Goal: Task Accomplishment & Management: Manage account settings

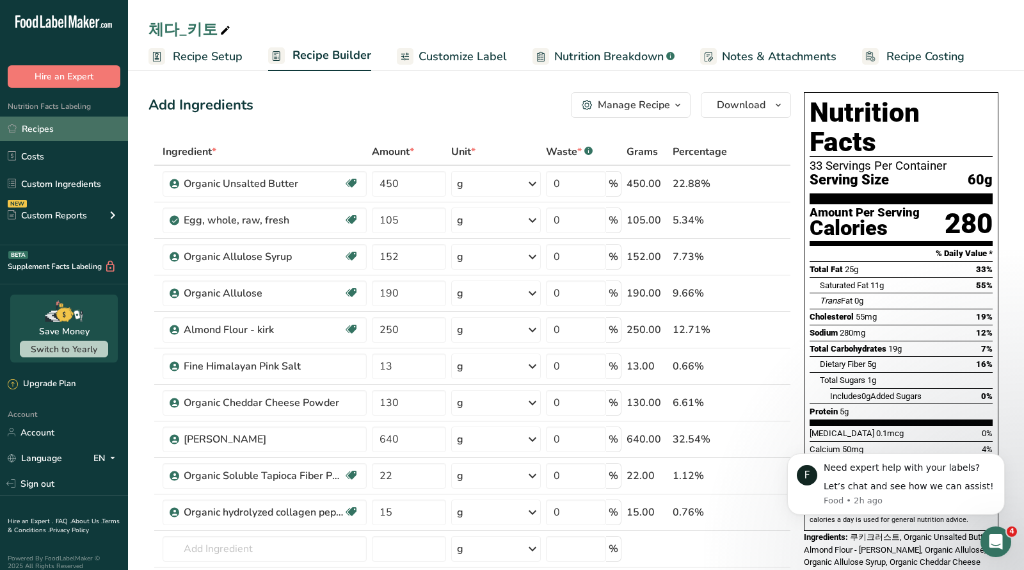
click at [27, 132] on link "Recipes" at bounding box center [64, 129] width 128 height 24
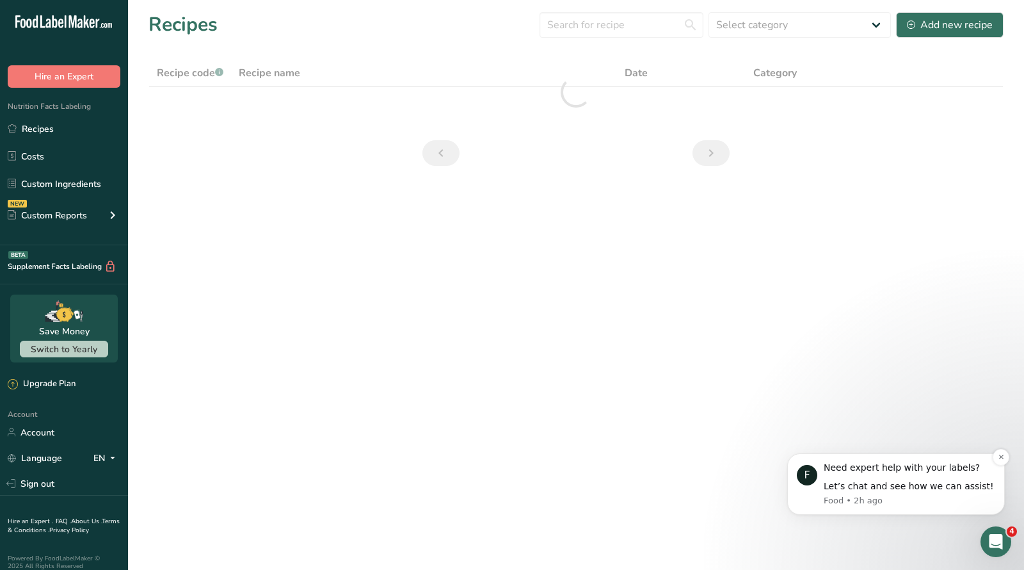
click at [918, 489] on div "Let’s chat and see how we can assist!" at bounding box center [910, 486] width 172 height 13
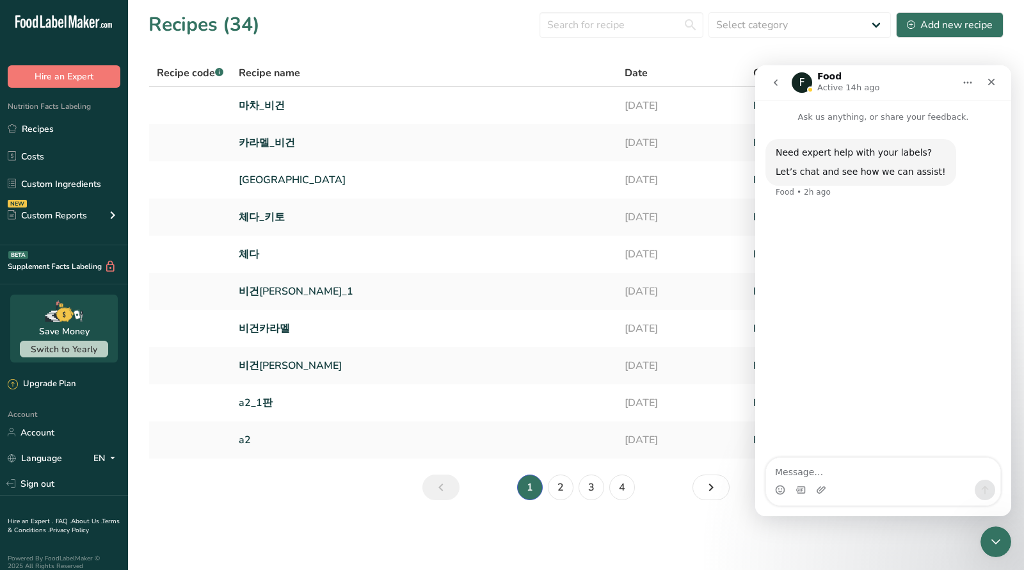
click at [886, 481] on div "Intercom messenger" at bounding box center [883, 490] width 234 height 20
click at [837, 469] on textarea "Message…" at bounding box center [883, 469] width 234 height 22
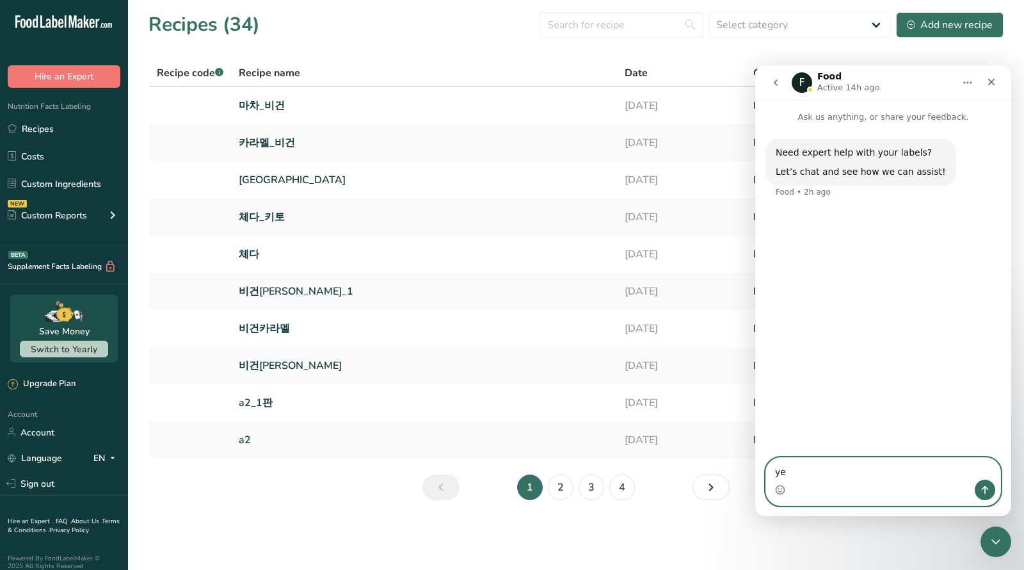
type textarea "yes"
type textarea "i want to book"
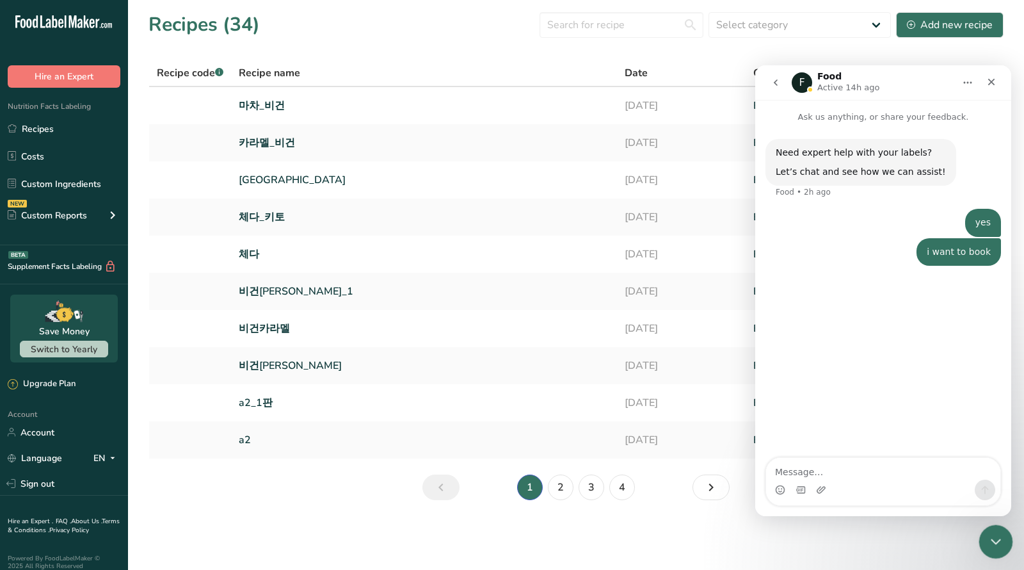
click at [997, 552] on div "Close Intercom Messenger" at bounding box center [994, 539] width 31 height 31
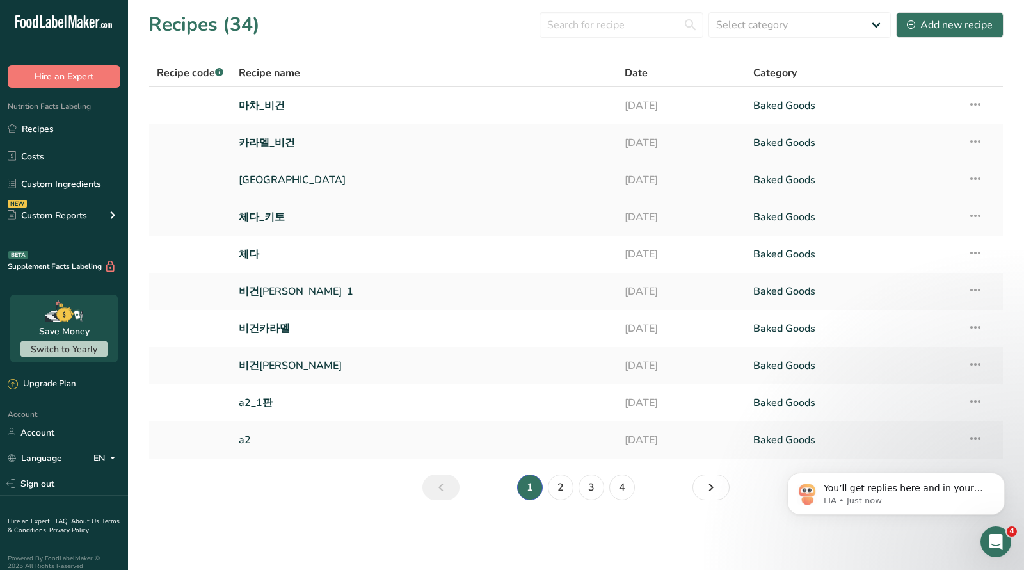
click at [246, 179] on link "뉴욕" at bounding box center [424, 179] width 371 height 27
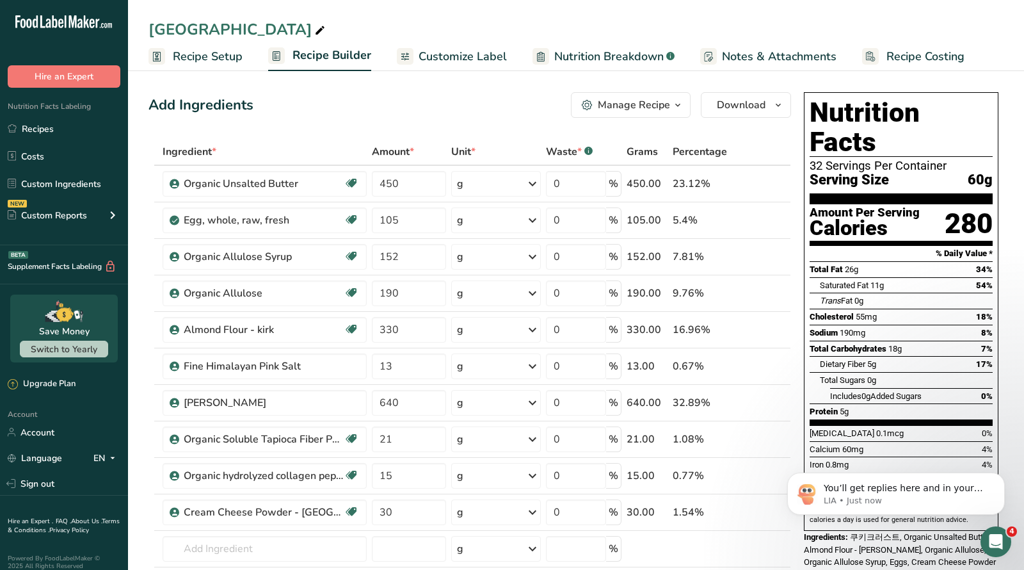
click at [314, 31] on icon at bounding box center [320, 31] width 12 height 18
type input "뉴욕_치"
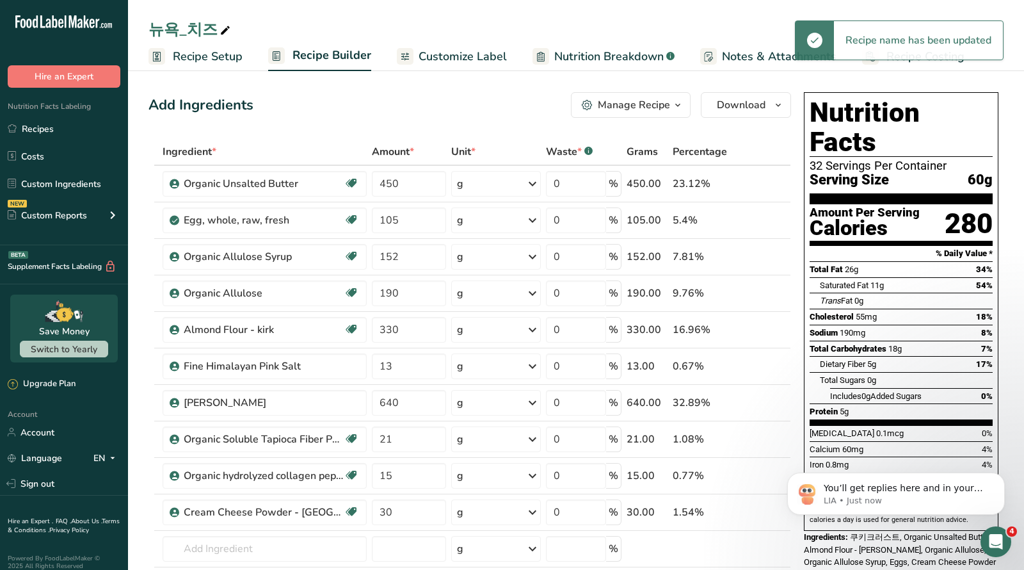
drag, startPoint x: 182, startPoint y: 29, endPoint x: 217, endPoint y: 28, distance: 34.6
click at [217, 28] on div "뉴욕_치즈" at bounding box center [191, 29] width 85 height 23
type input "뉴욕_치즈키토"
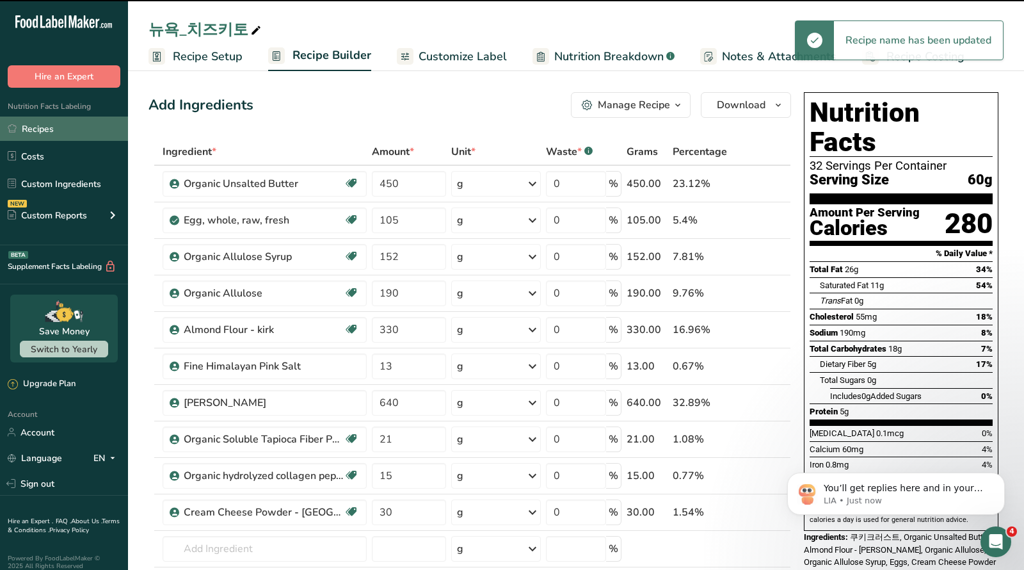
click at [35, 131] on link "Recipes" at bounding box center [64, 129] width 128 height 24
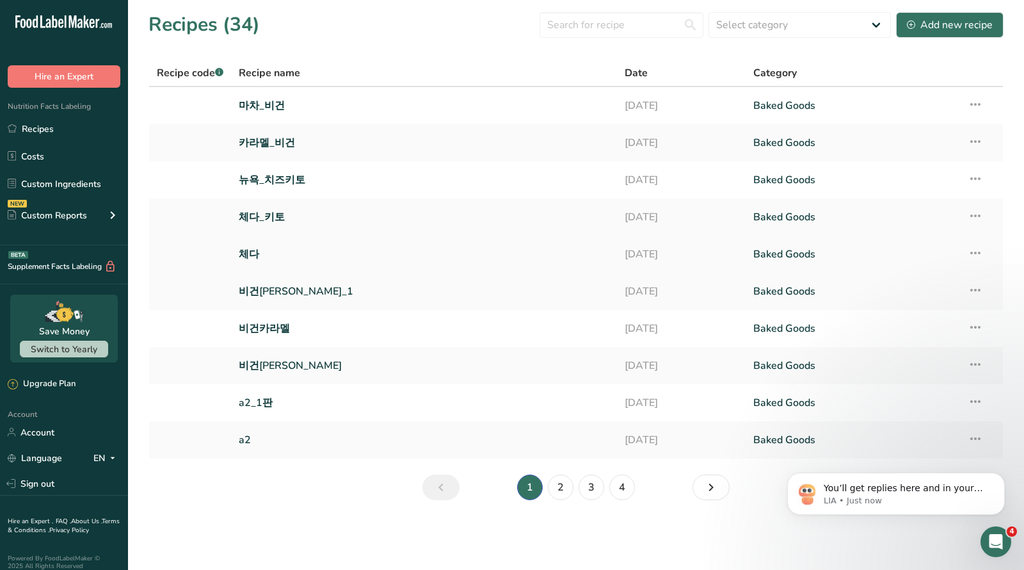
click at [252, 254] on link "체다" at bounding box center [424, 254] width 371 height 27
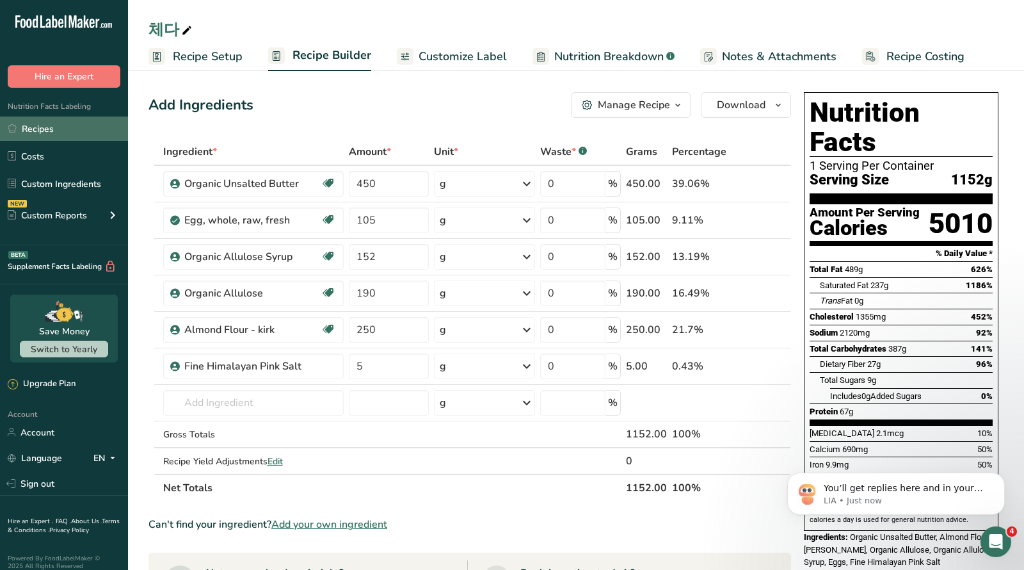
click at [35, 130] on link "Recipes" at bounding box center [64, 129] width 128 height 24
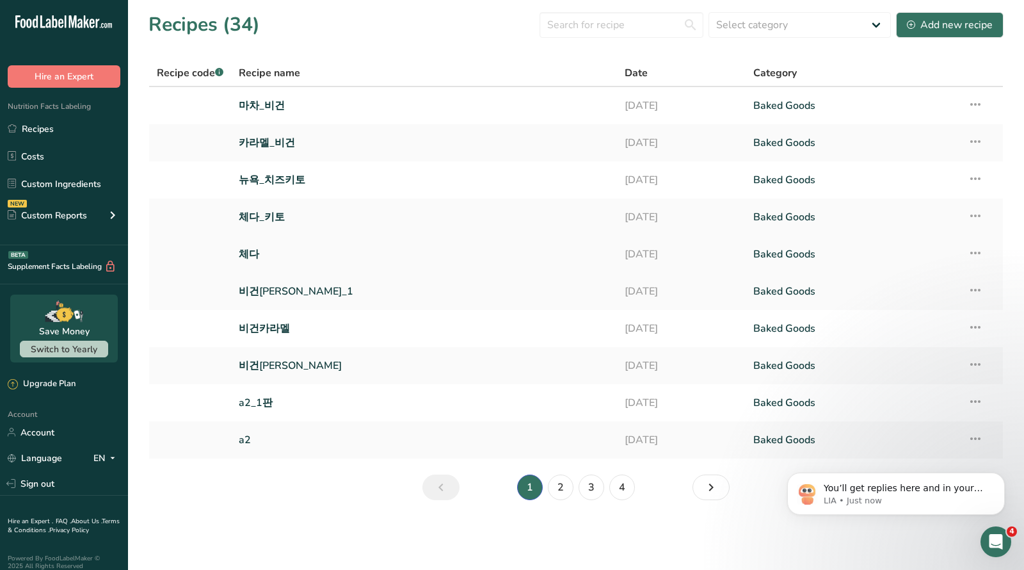
click at [978, 252] on icon at bounding box center [975, 252] width 15 height 23
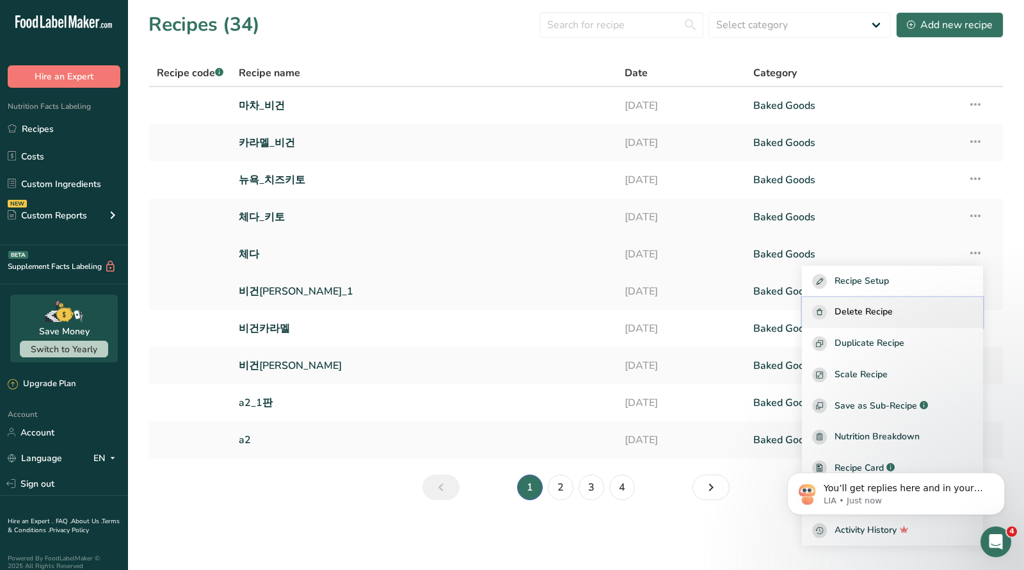
click at [918, 314] on div "Delete Recipe" at bounding box center [893, 312] width 161 height 15
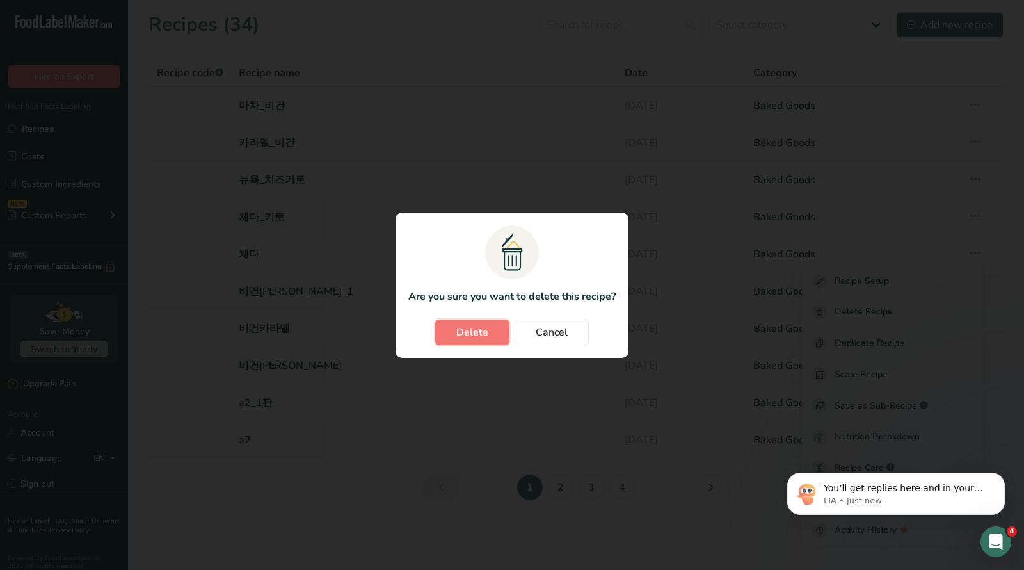
click at [469, 330] on span "Delete" at bounding box center [473, 332] width 32 height 15
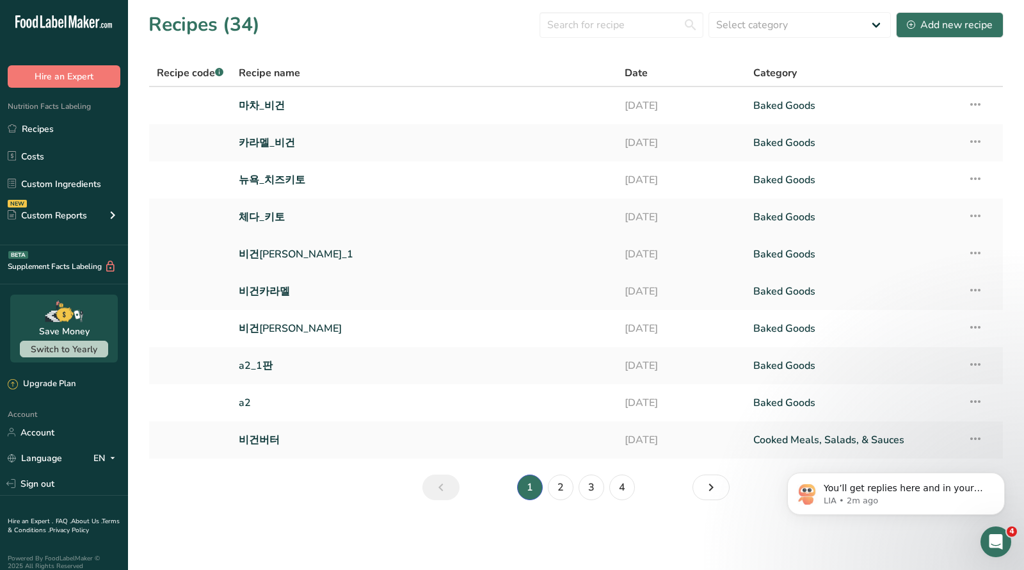
click at [286, 252] on link "비건쿠키도우_1" at bounding box center [424, 254] width 371 height 27
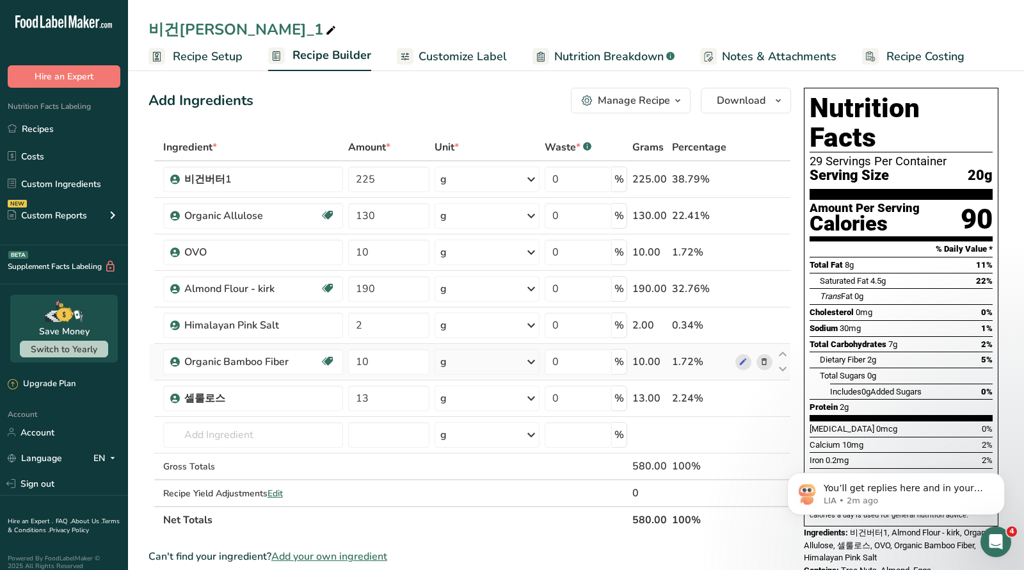
scroll to position [6, 0]
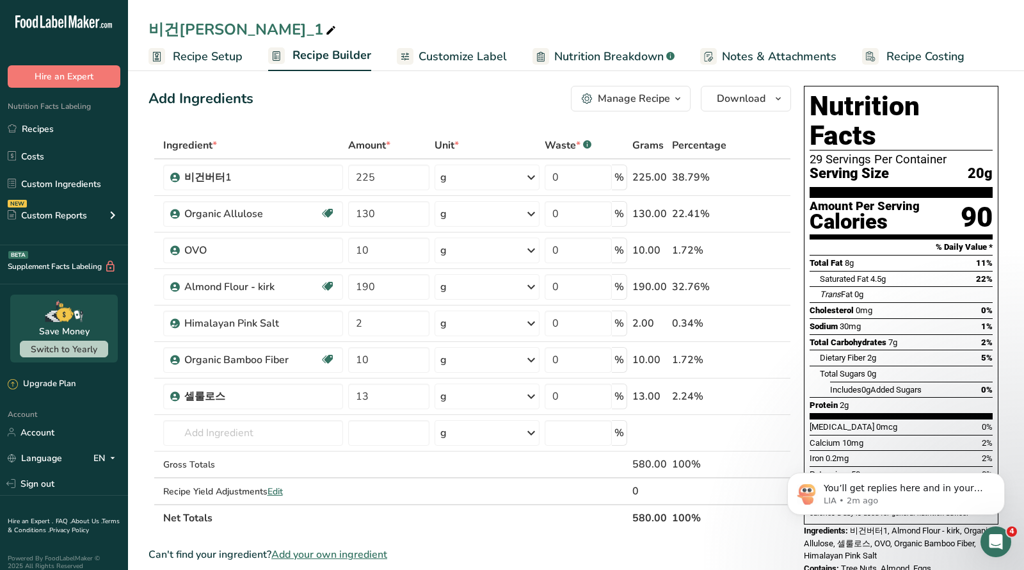
click at [243, 31] on div "비건쿠키도우_1" at bounding box center [244, 29] width 190 height 23
type input "[PERSON_NAME]_비건"
click at [330, 103] on div "Add Ingredients Manage Recipe Delete Recipe Duplicate Recipe Scale Recipe Save …" at bounding box center [470, 99] width 643 height 26
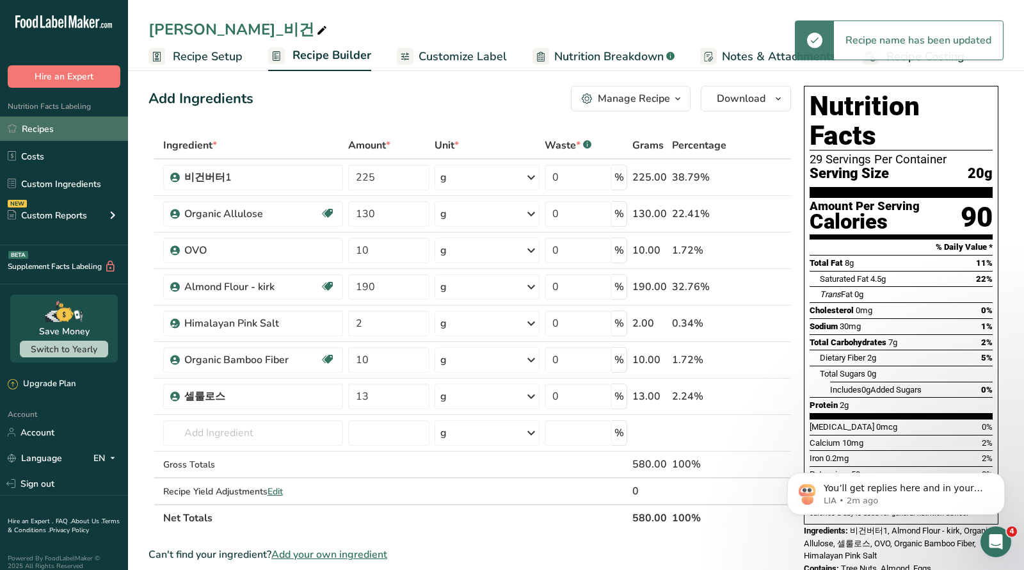
click at [29, 130] on link "Recipes" at bounding box center [64, 129] width 128 height 24
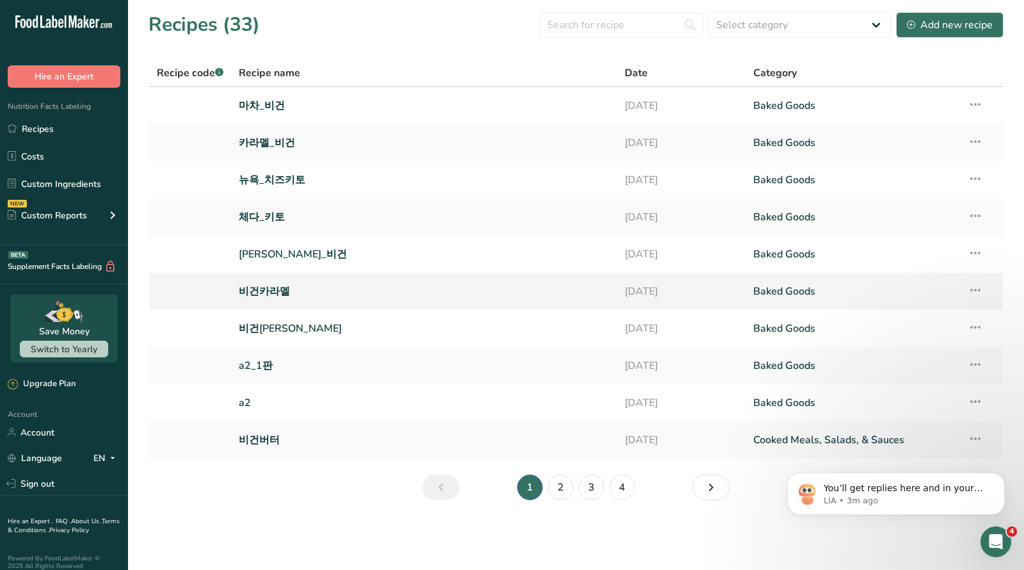
click at [979, 289] on icon at bounding box center [975, 290] width 15 height 23
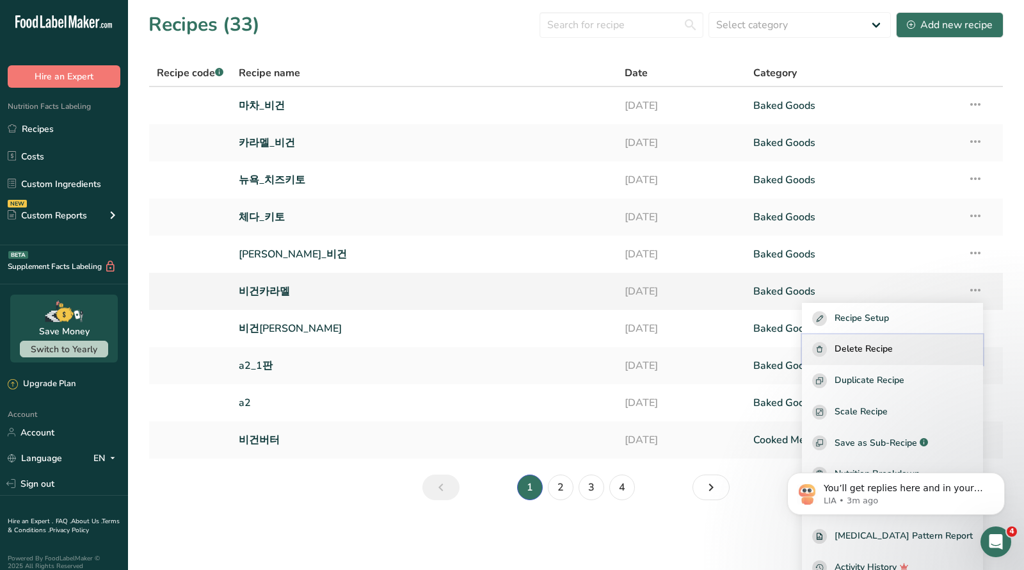
click at [893, 346] on span "Delete Recipe" at bounding box center [864, 349] width 58 height 15
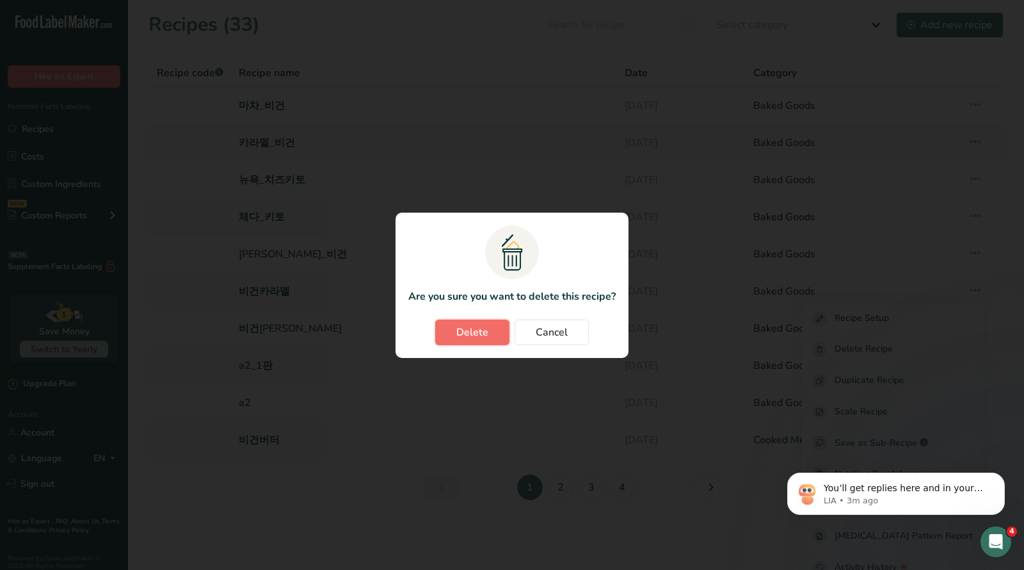
click at [483, 328] on span "Delete" at bounding box center [473, 332] width 32 height 15
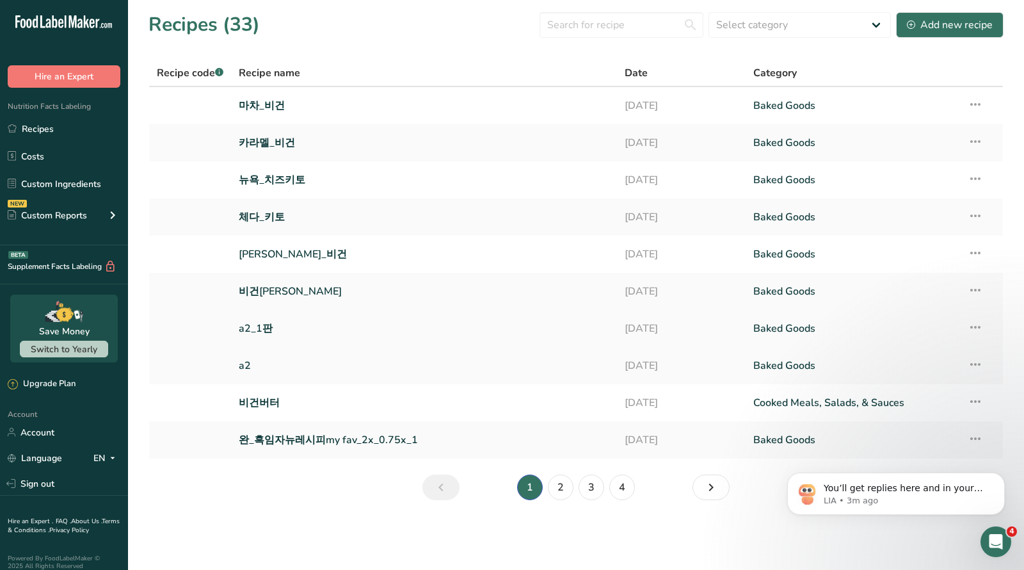
click at [981, 327] on icon at bounding box center [975, 327] width 15 height 23
click at [652, 541] on main "Recipes (33) Select category All Baked Goods Beverages Confectionery Cooked Mea…" at bounding box center [512, 285] width 1024 height 570
click at [241, 360] on link "a2" at bounding box center [424, 365] width 371 height 27
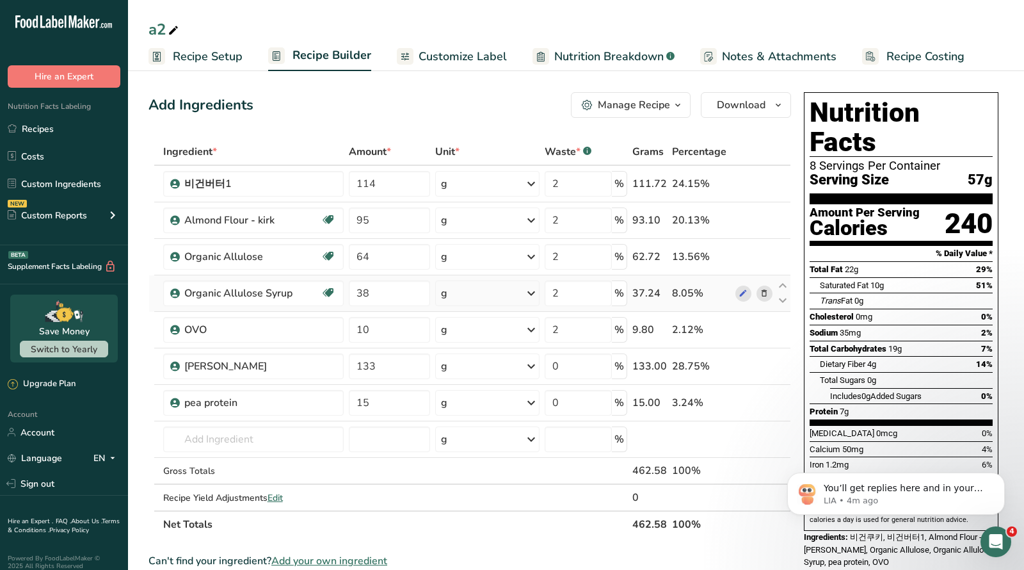
click at [767, 294] on icon at bounding box center [764, 293] width 9 height 13
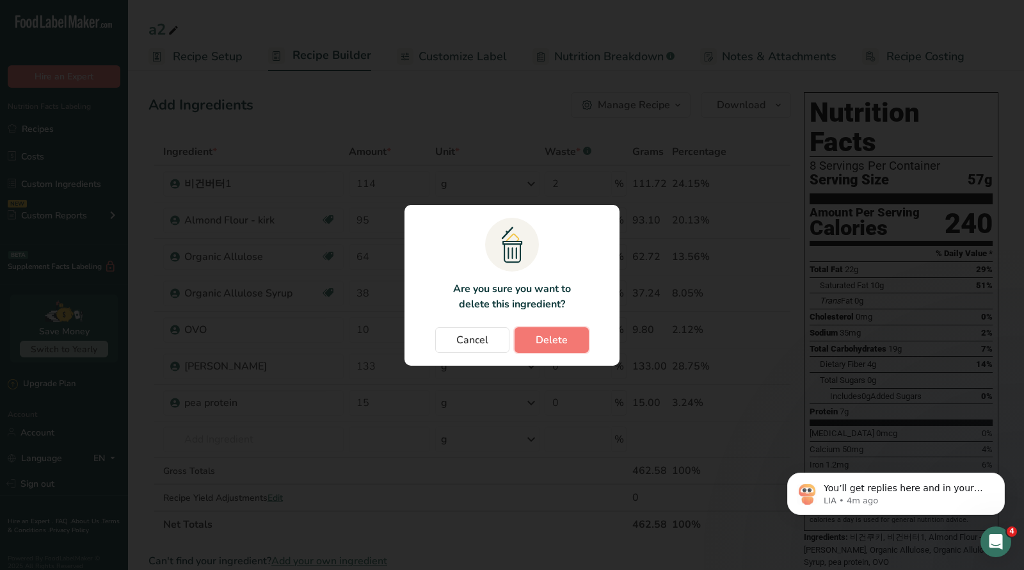
click at [547, 348] on button "Delete" at bounding box center [552, 340] width 74 height 26
type input "10"
type input "133"
type input "0"
type input "15"
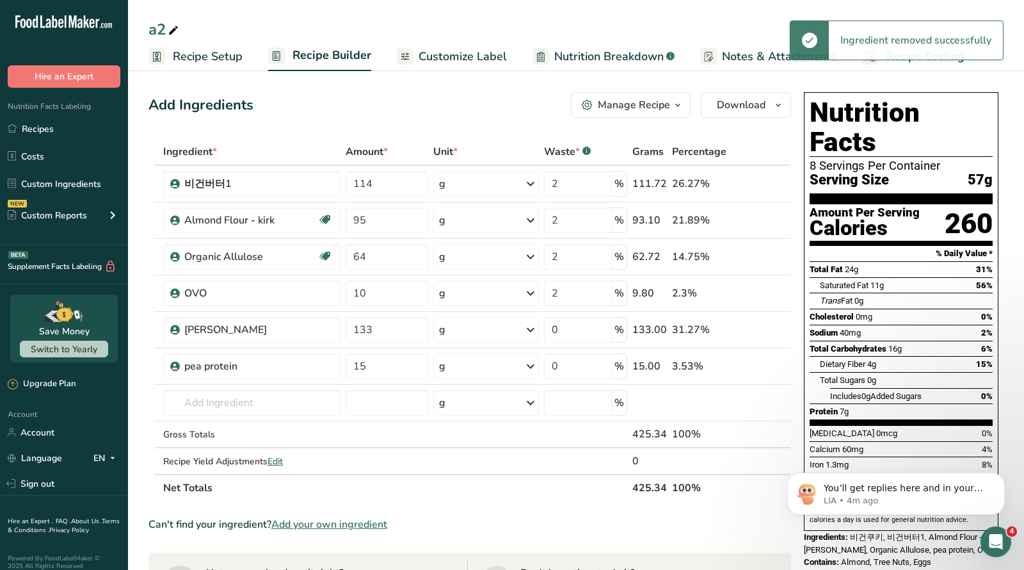
click at [680, 108] on icon "button" at bounding box center [678, 105] width 10 height 16
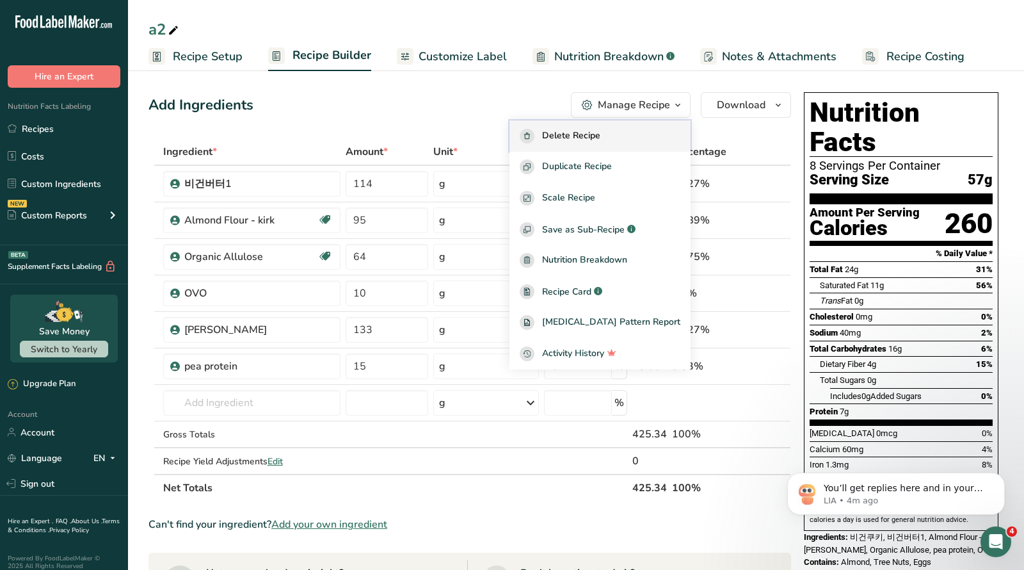
click at [601, 136] on span "Delete Recipe" at bounding box center [571, 136] width 58 height 15
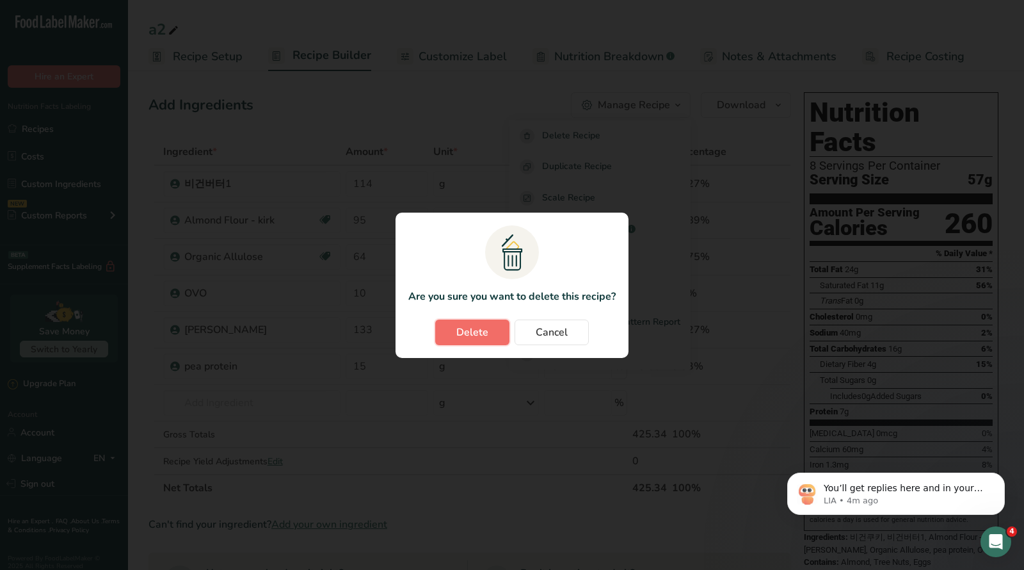
click at [489, 330] on button "Delete" at bounding box center [472, 333] width 74 height 26
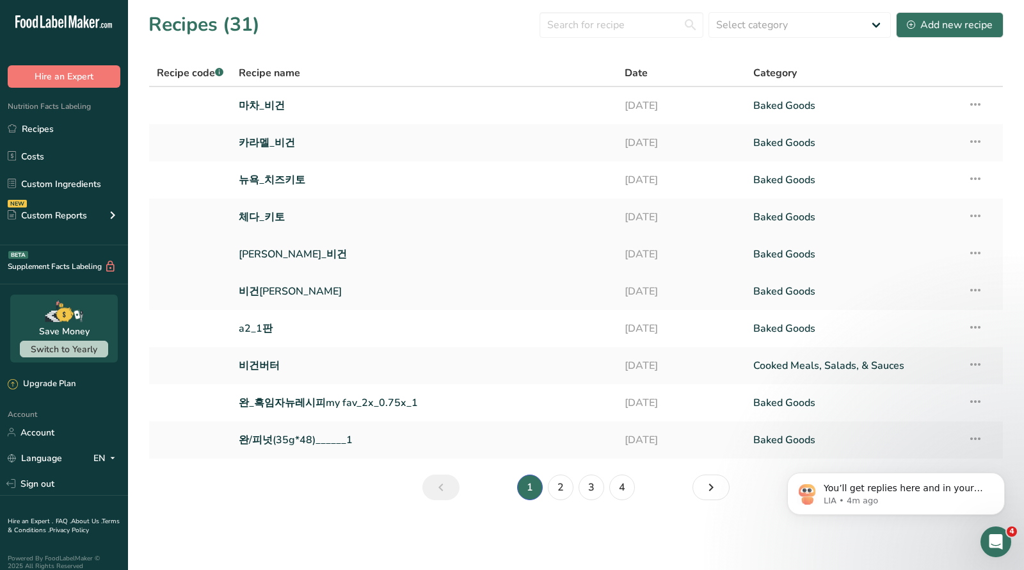
click at [283, 254] on link "[PERSON_NAME]_비건" at bounding box center [424, 254] width 371 height 27
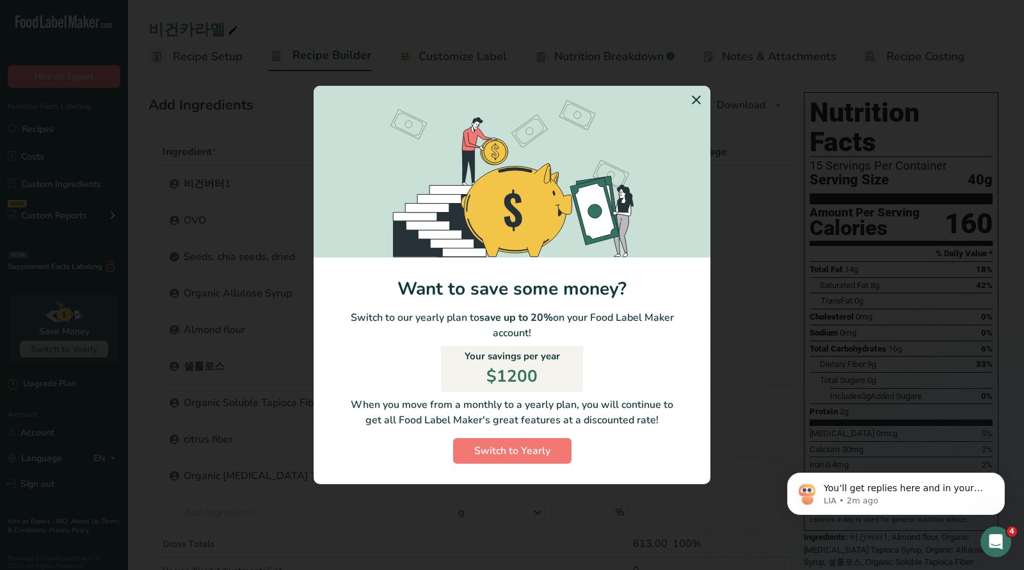
click at [697, 99] on icon "Switch to Yearly Modal" at bounding box center [696, 99] width 15 height 23
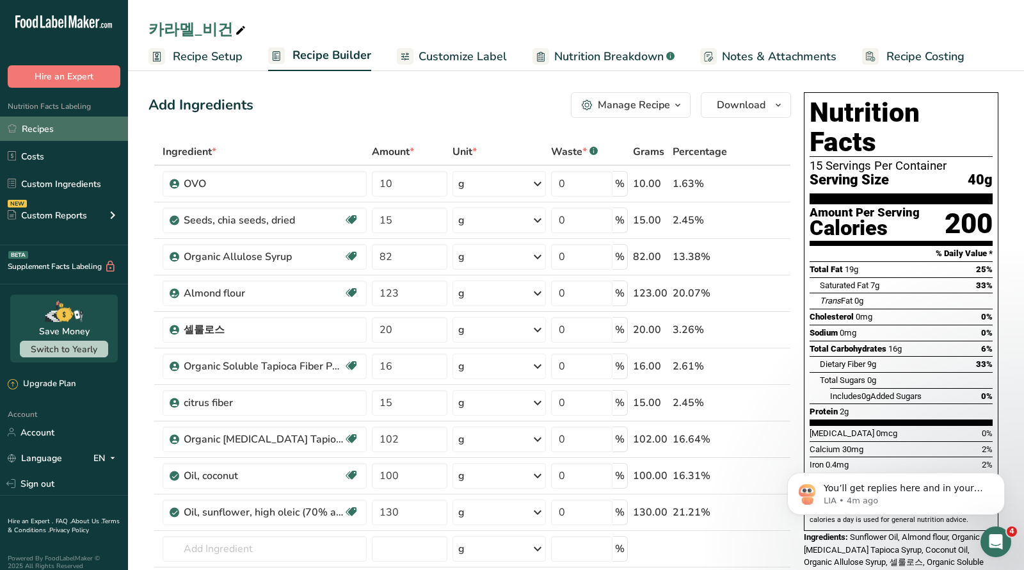
click at [36, 125] on link "Recipes" at bounding box center [64, 129] width 128 height 24
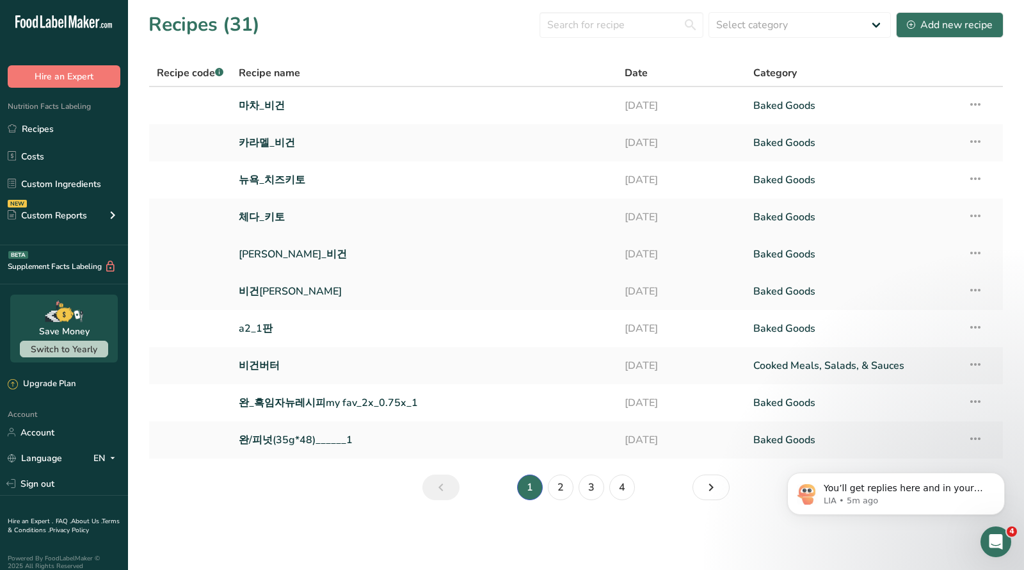
click at [271, 254] on link "[PERSON_NAME]_비건" at bounding box center [424, 254] width 371 height 27
click at [976, 287] on icon at bounding box center [975, 290] width 15 height 23
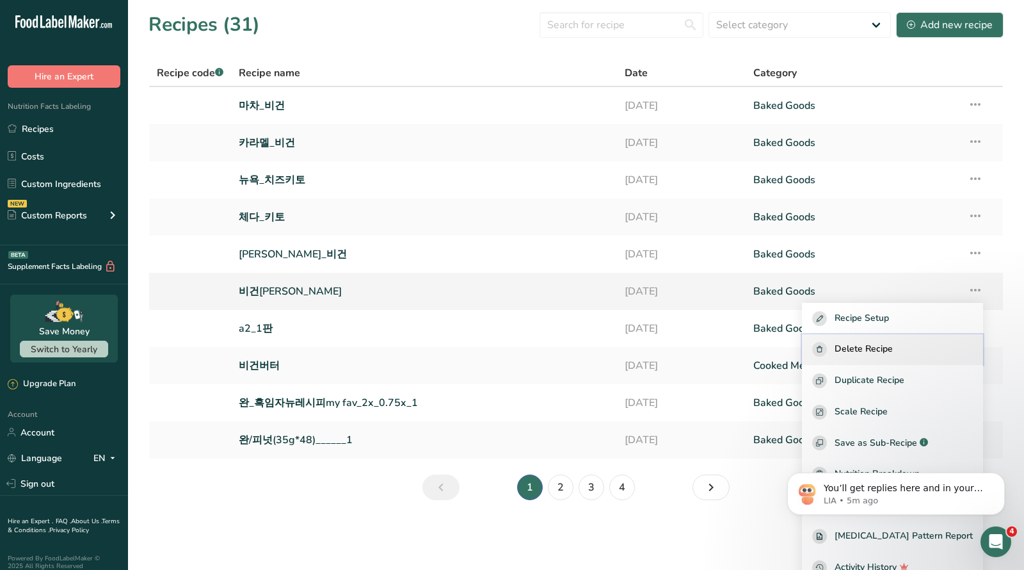
click at [885, 348] on span "Delete Recipe" at bounding box center [864, 349] width 58 height 15
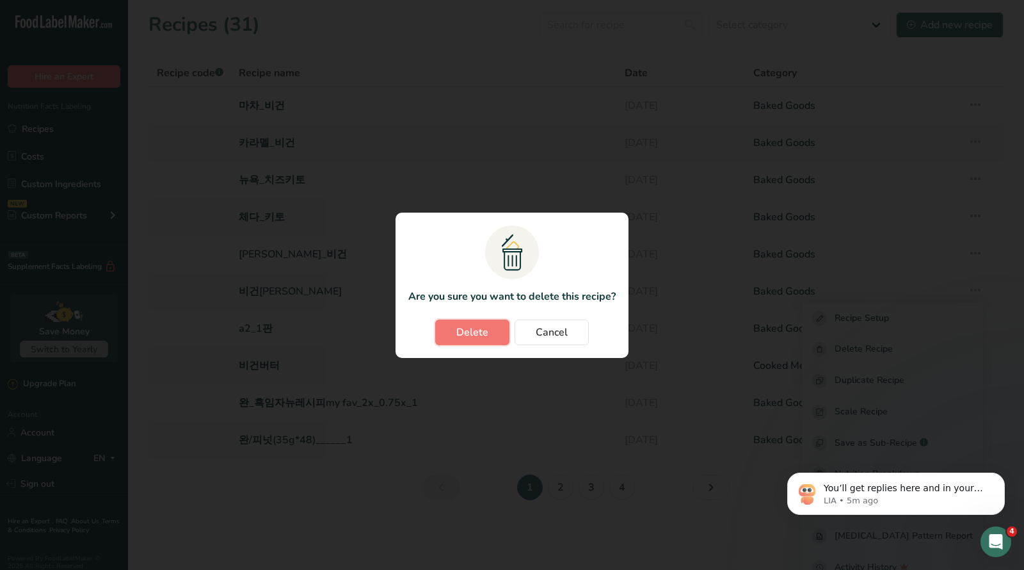
click at [482, 337] on span "Delete" at bounding box center [473, 332] width 32 height 15
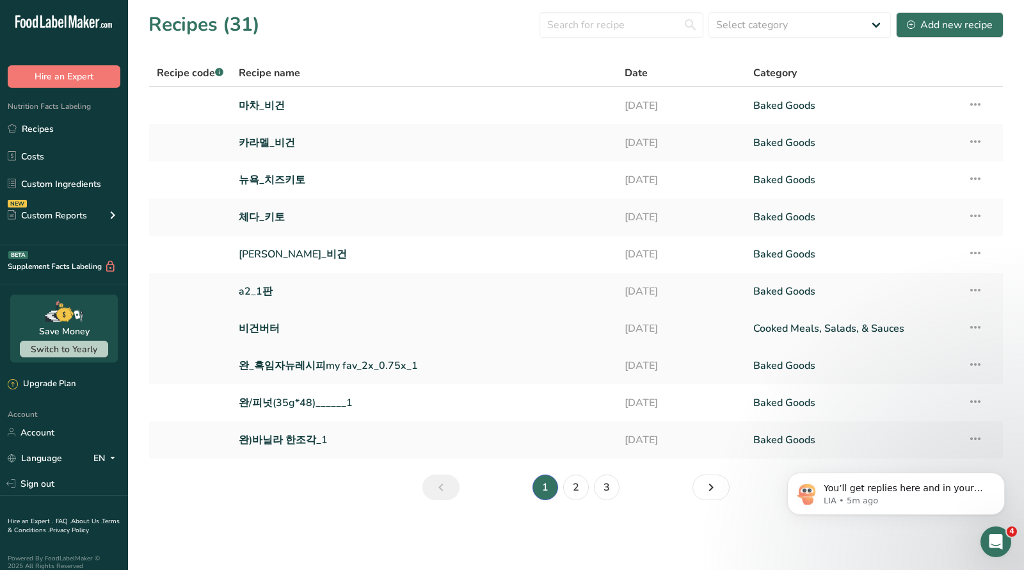
click at [261, 330] on link "비건버터" at bounding box center [424, 328] width 371 height 27
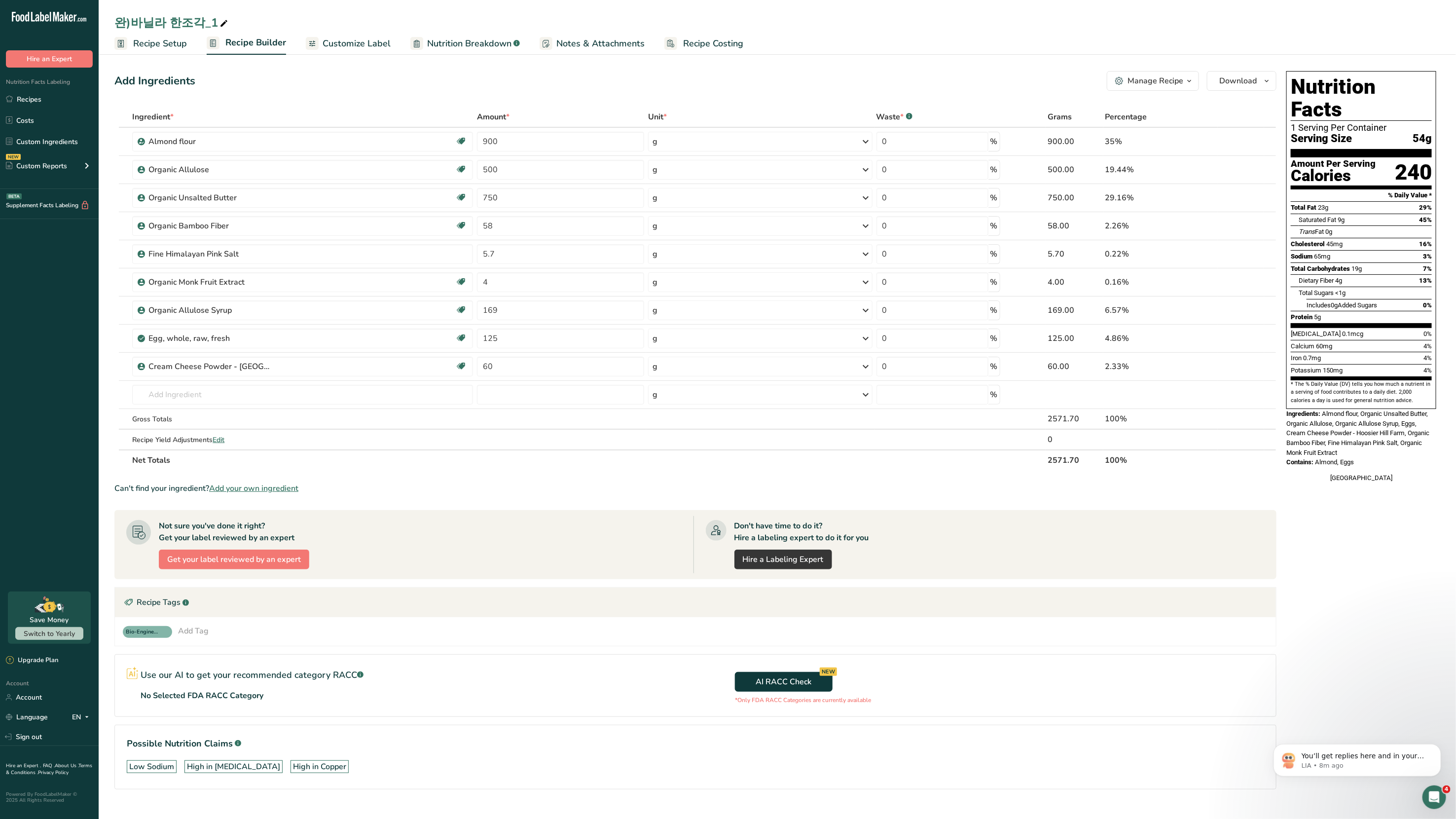
click at [789, 78] on div "Manage Recipe" at bounding box center [1156, 80] width 55 height 12
click at [789, 153] on span "Scale Recipe" at bounding box center [1105, 153] width 41 height 12
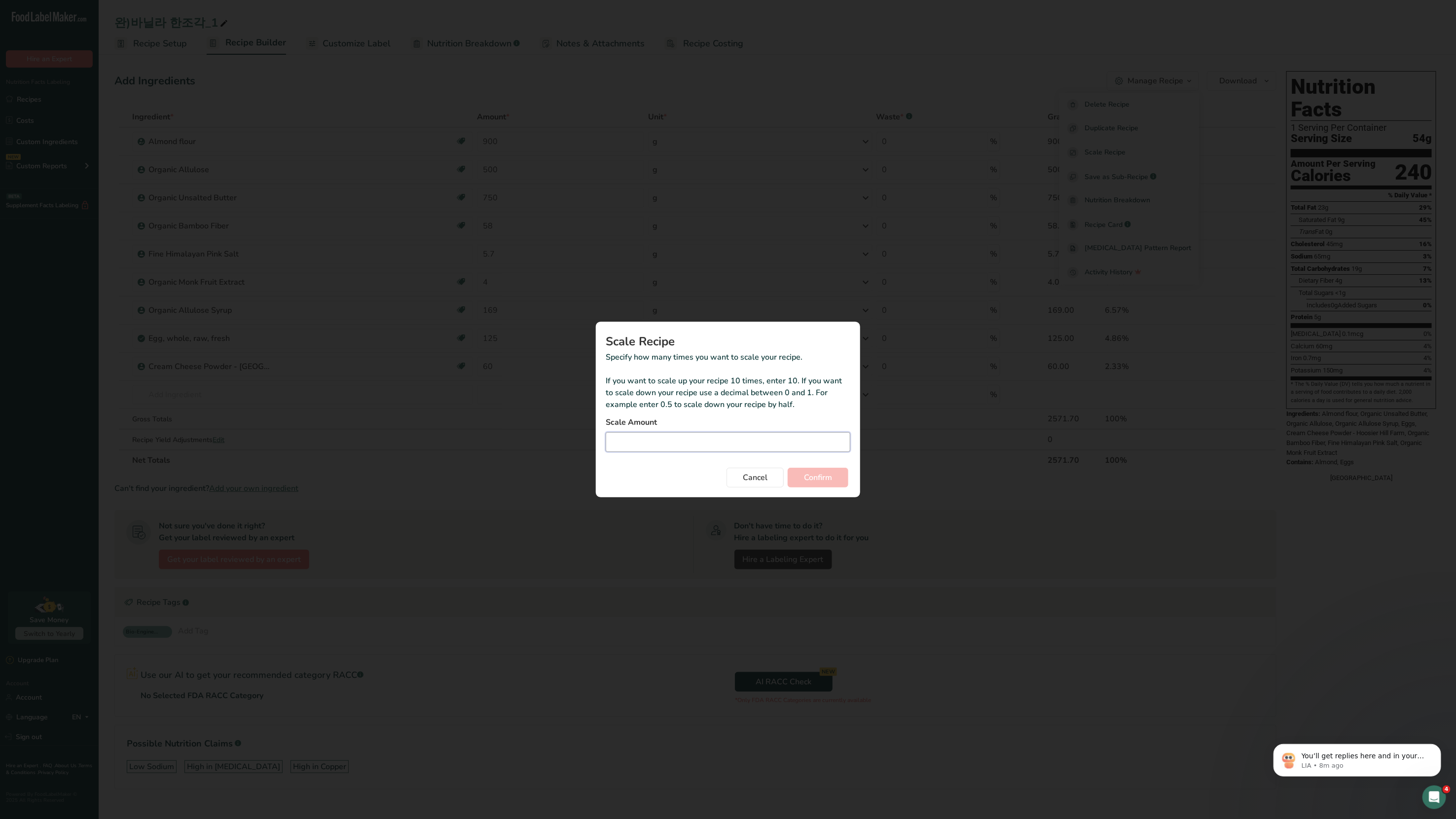
click at [659, 438] on input "Duplicate recipe modal" at bounding box center [728, 442] width 245 height 20
type input "0.6"
click at [788, 438] on button "Confirm" at bounding box center [818, 478] width 61 height 20
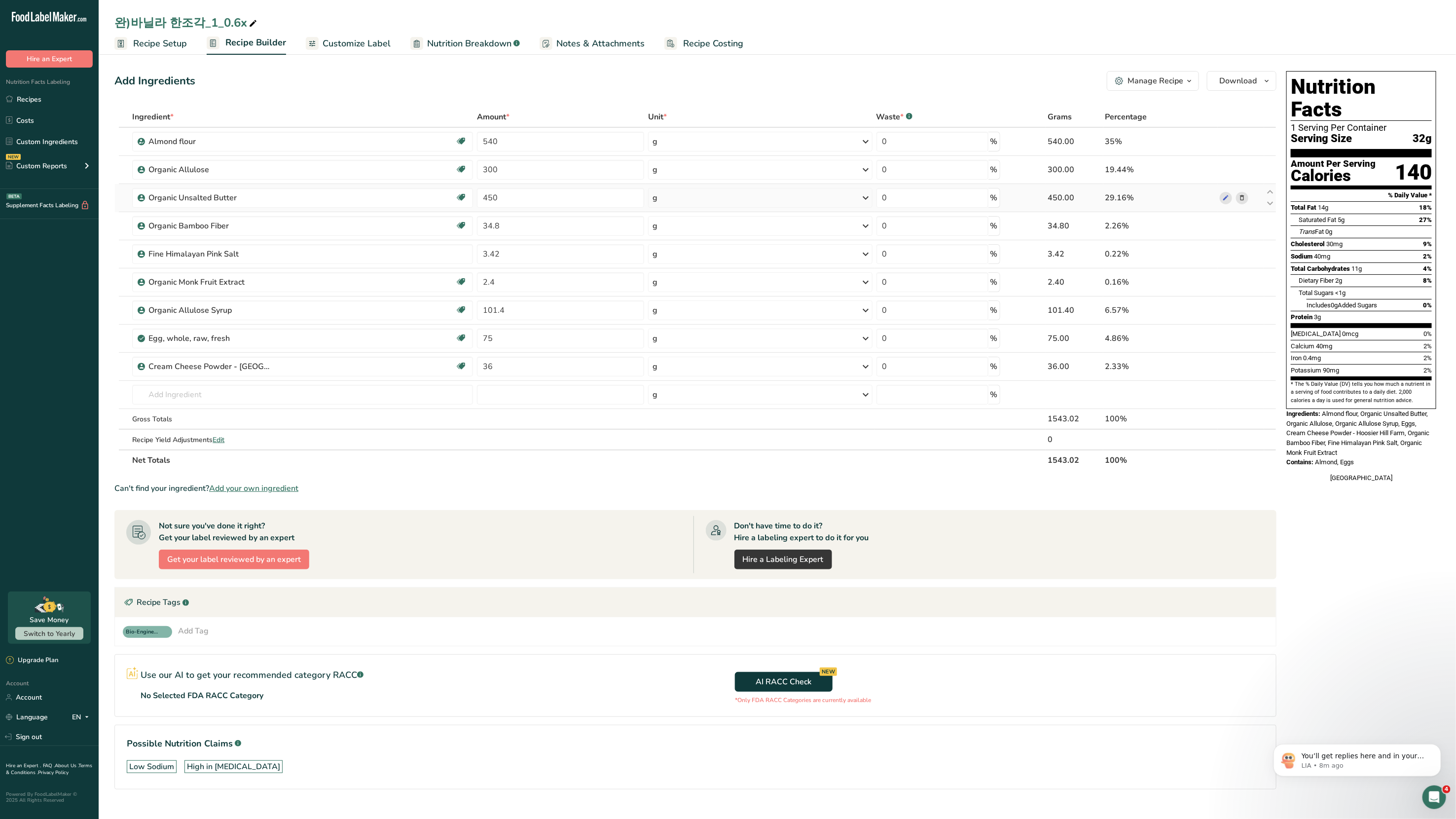
click at [789, 200] on icon at bounding box center [1242, 197] width 7 height 10
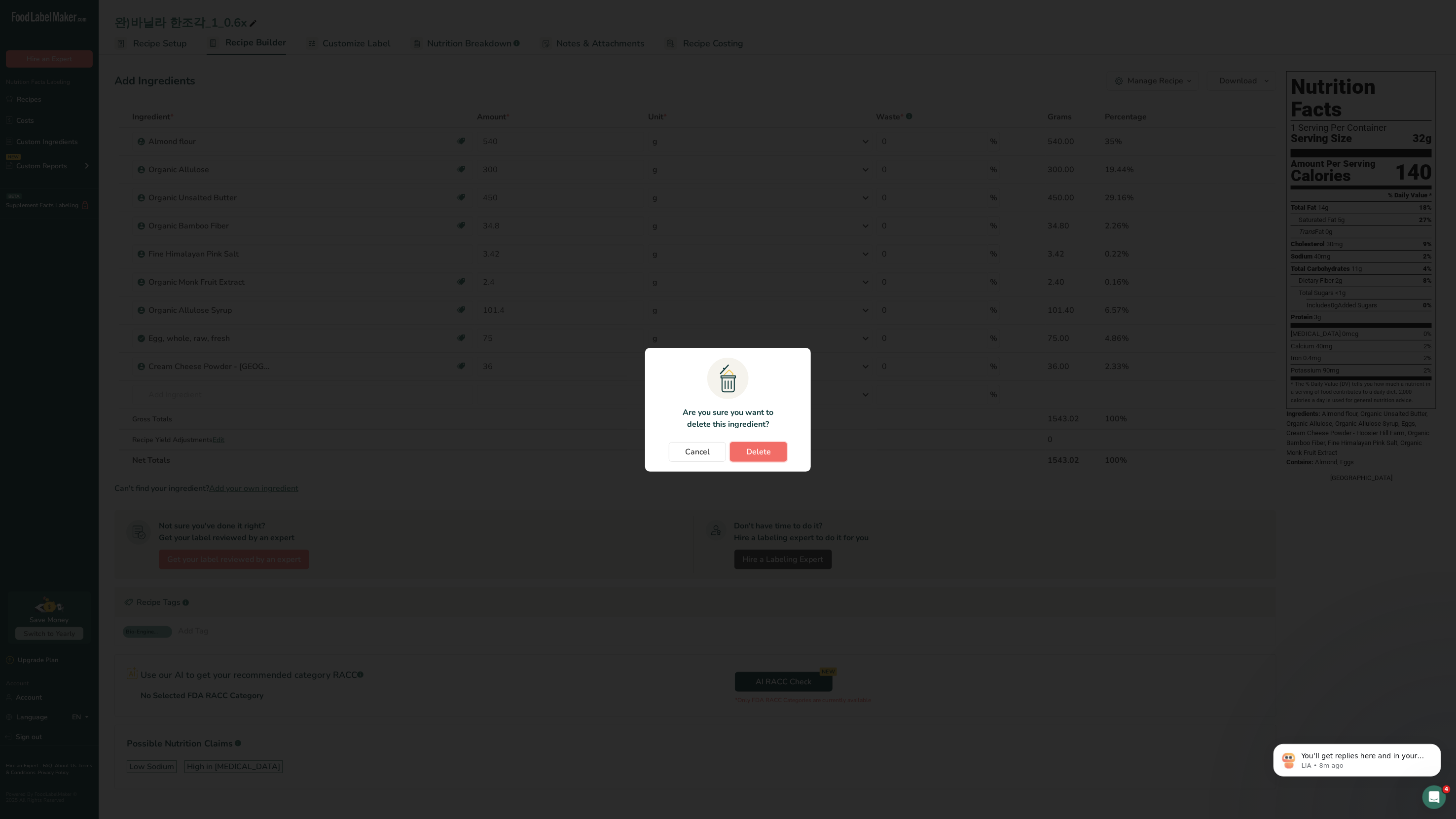
click at [757, 438] on span "Delete" at bounding box center [759, 451] width 25 height 12
type input "34.8"
type input "3.42"
type input "2.4"
type input "101.4"
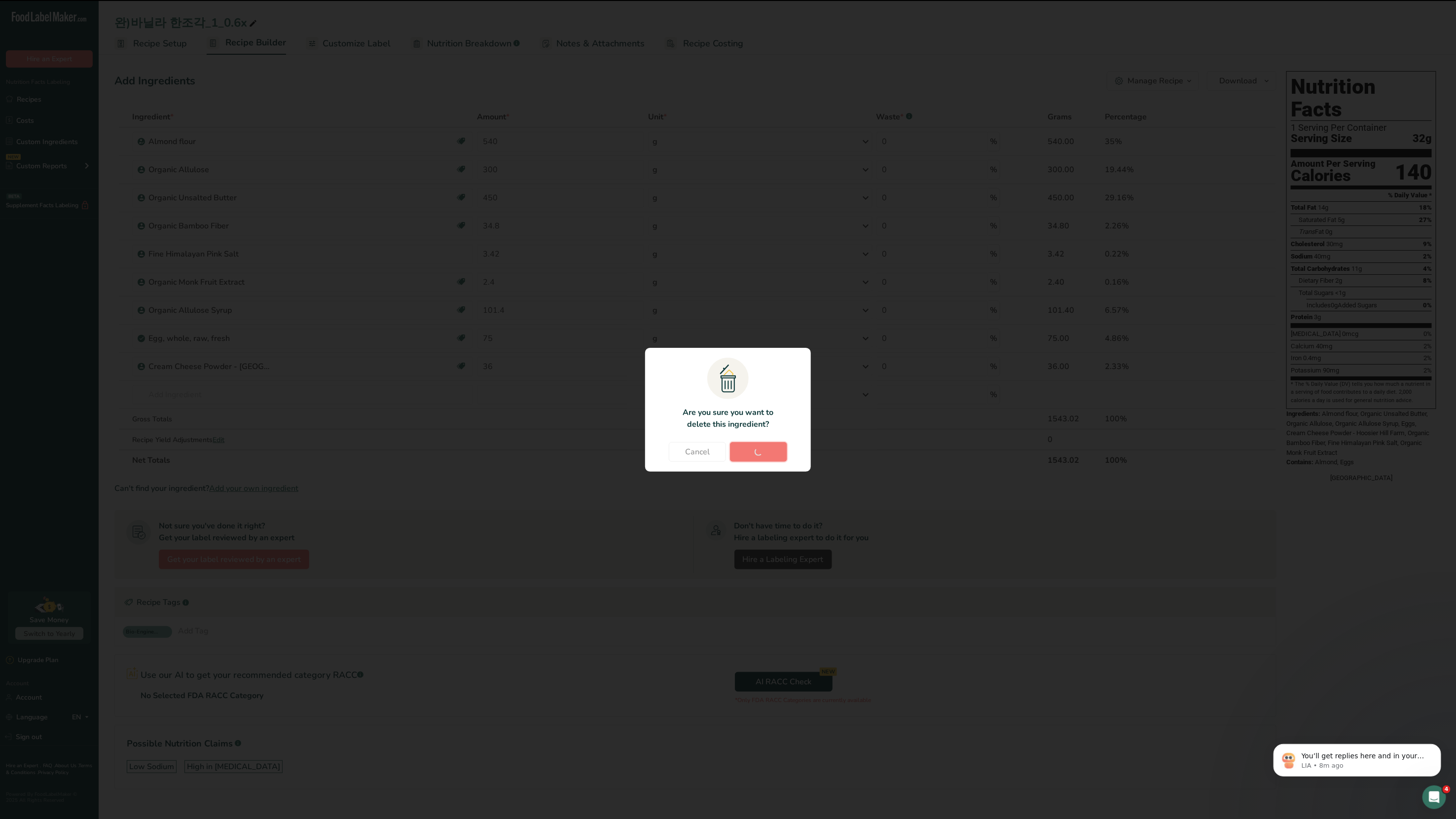
type input "75"
type input "36"
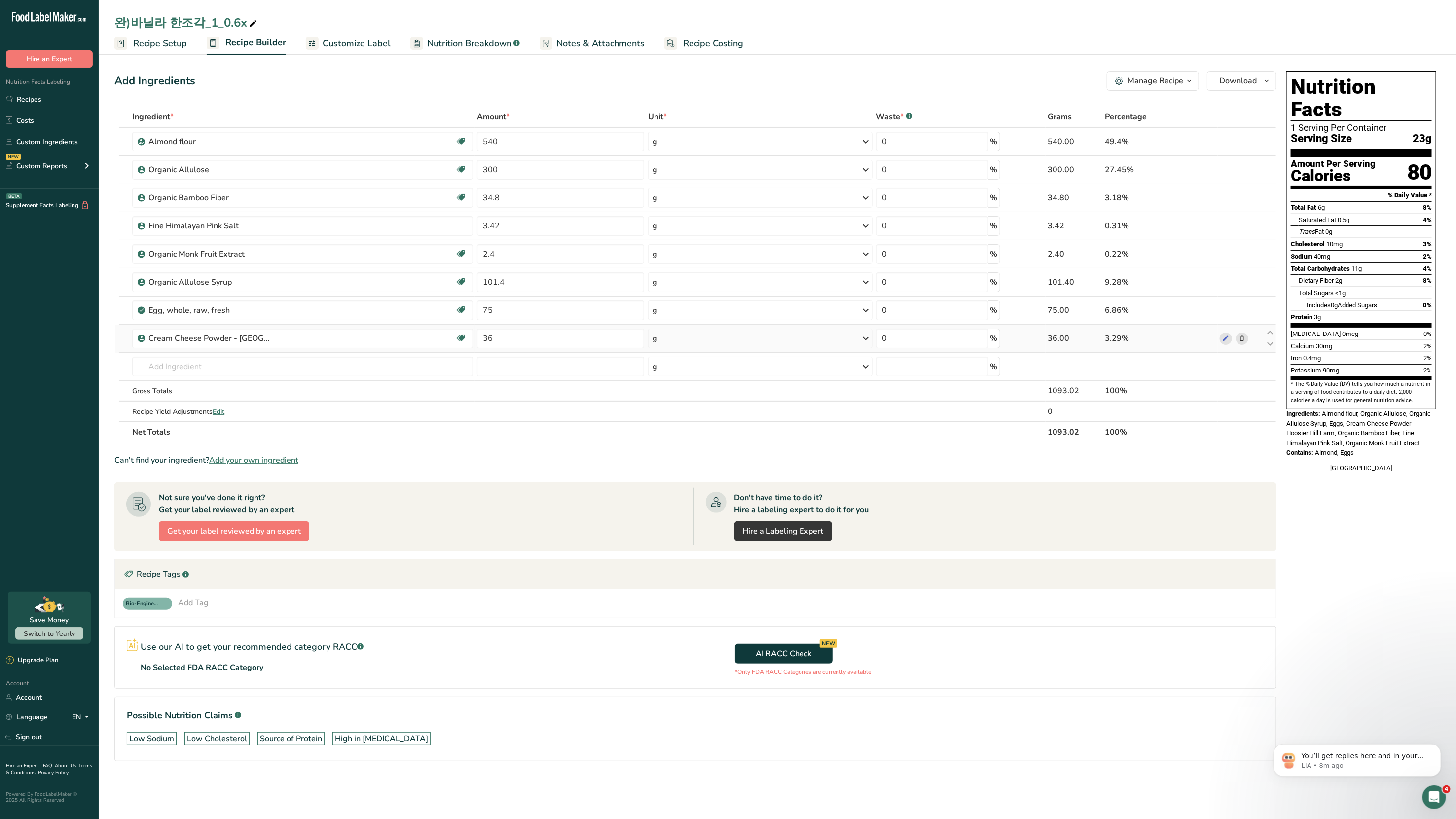
click at [789, 338] on span at bounding box center [1242, 338] width 12 height 12
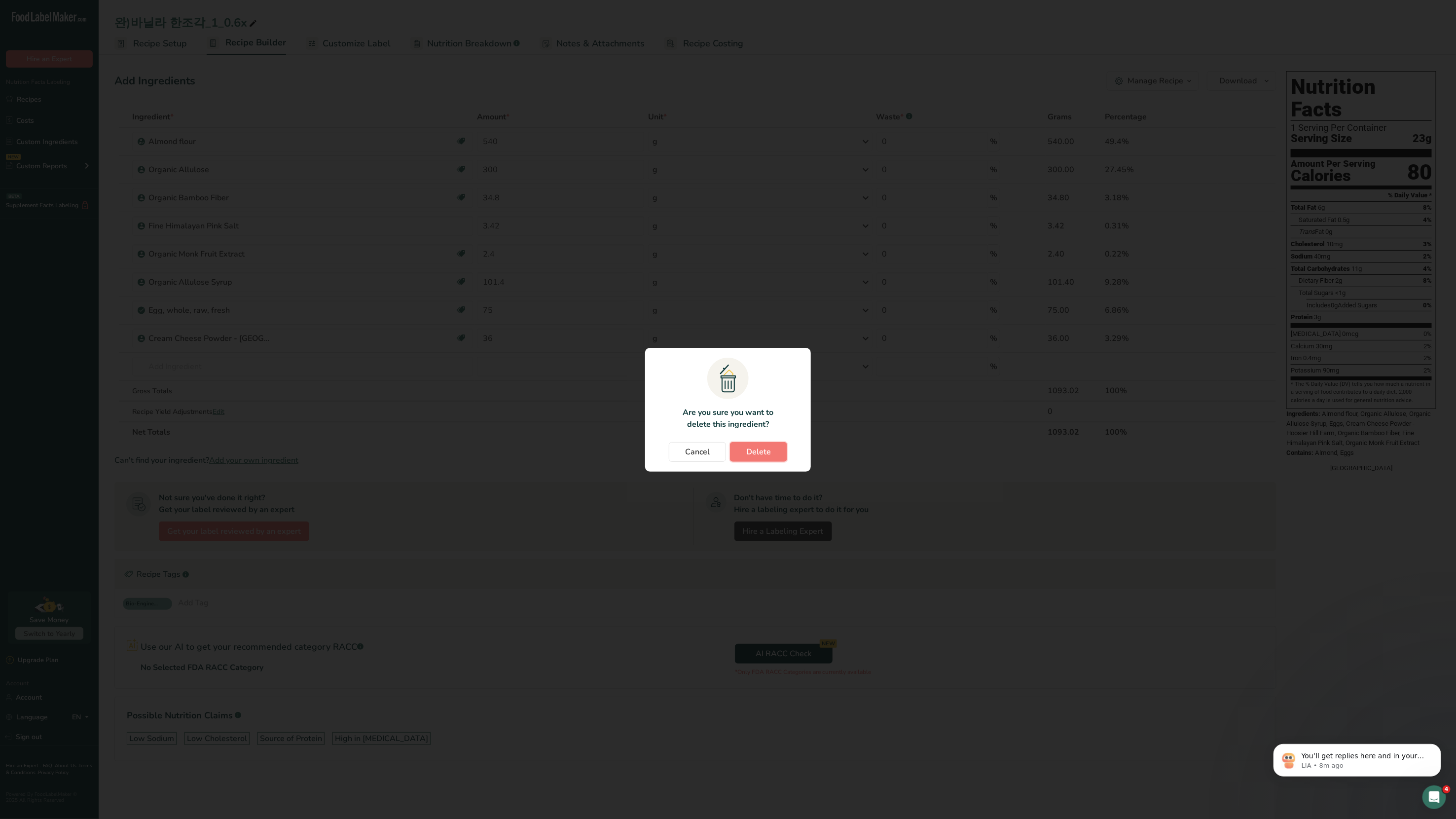
click at [771, 438] on button "Delete" at bounding box center [759, 452] width 57 height 20
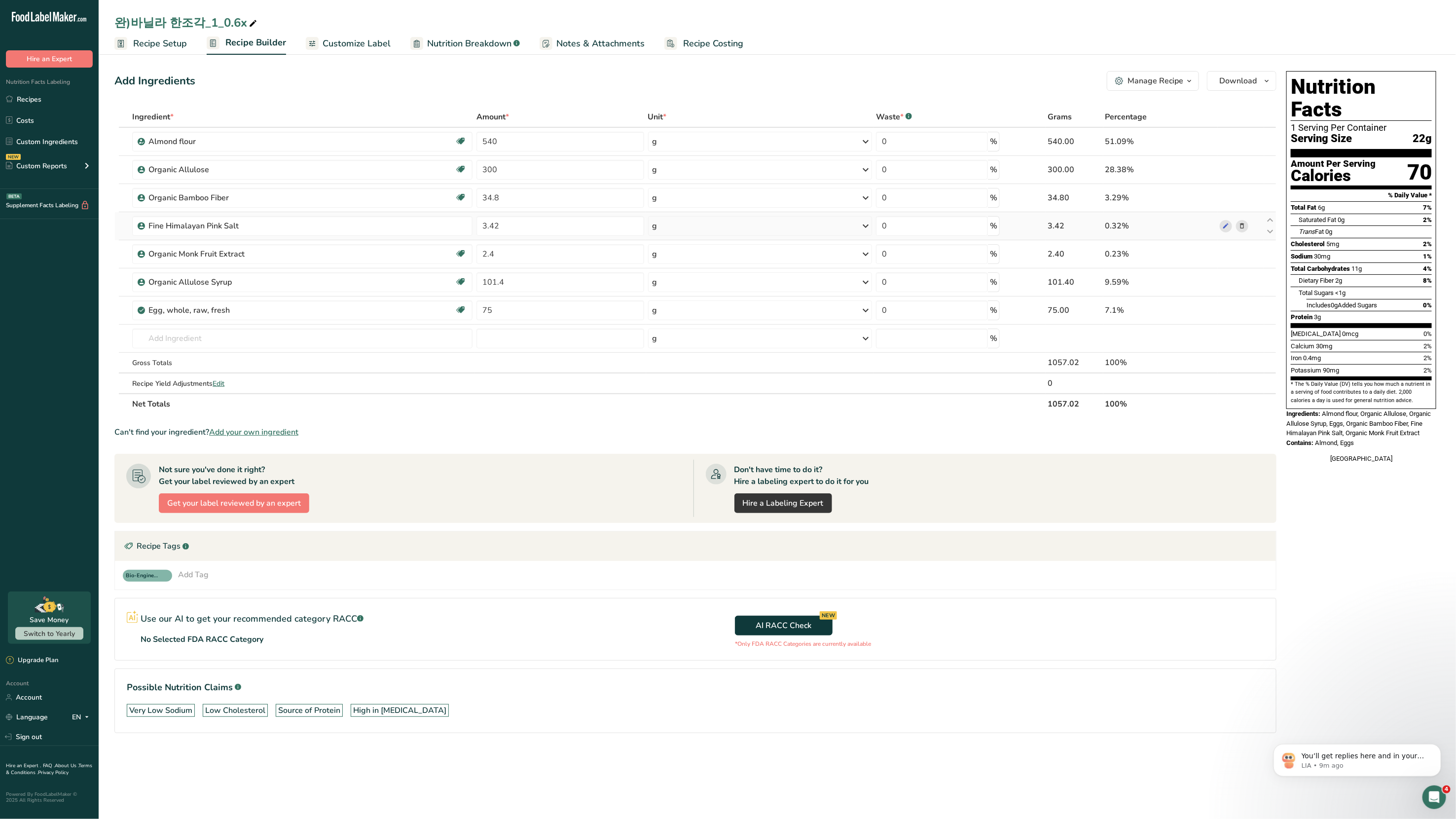
click at [789, 224] on icon at bounding box center [1242, 226] width 7 height 10
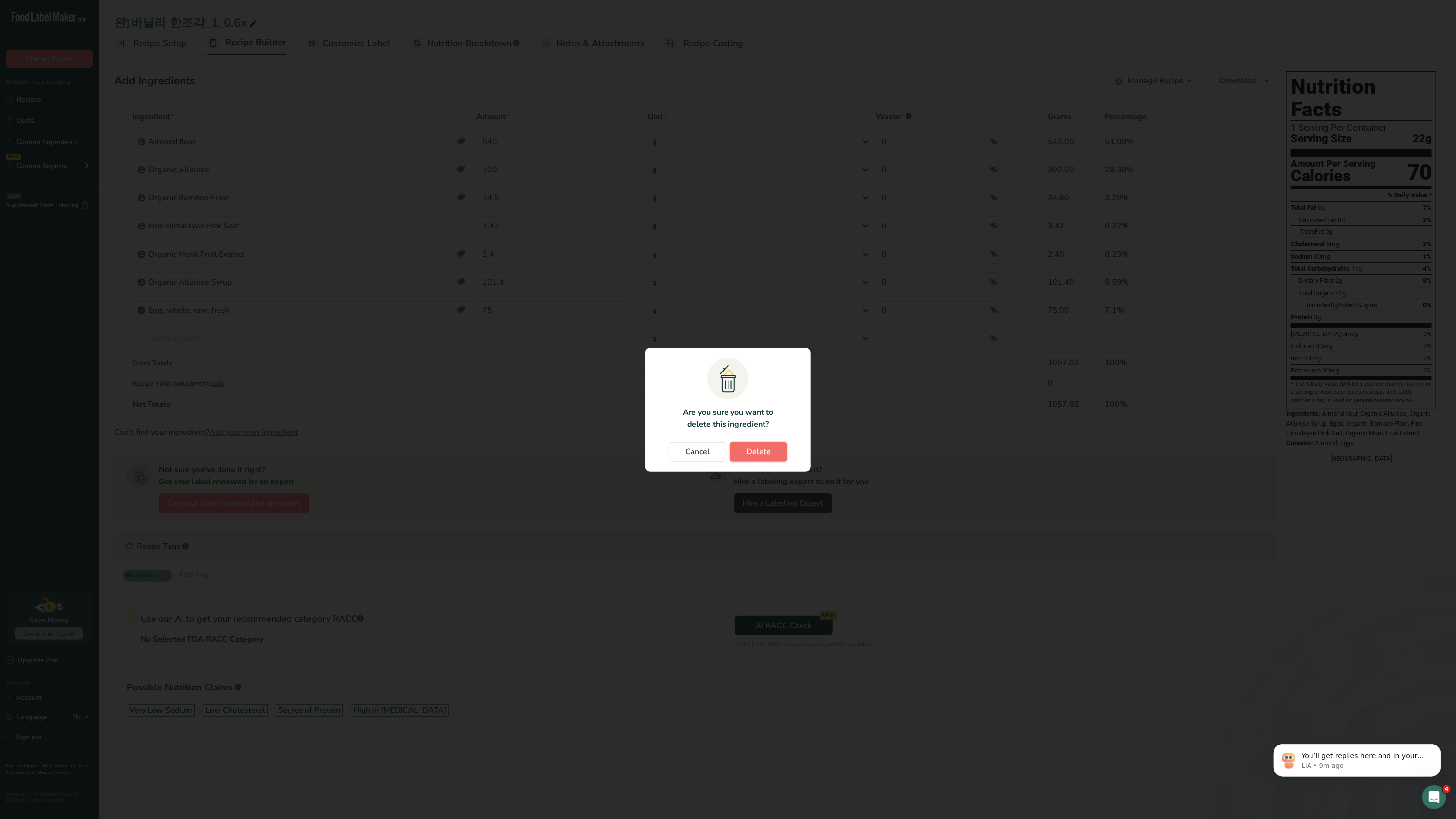
click at [777, 438] on button "Delete" at bounding box center [759, 452] width 57 height 20
type input "2.4"
type input "101.4"
type input "75"
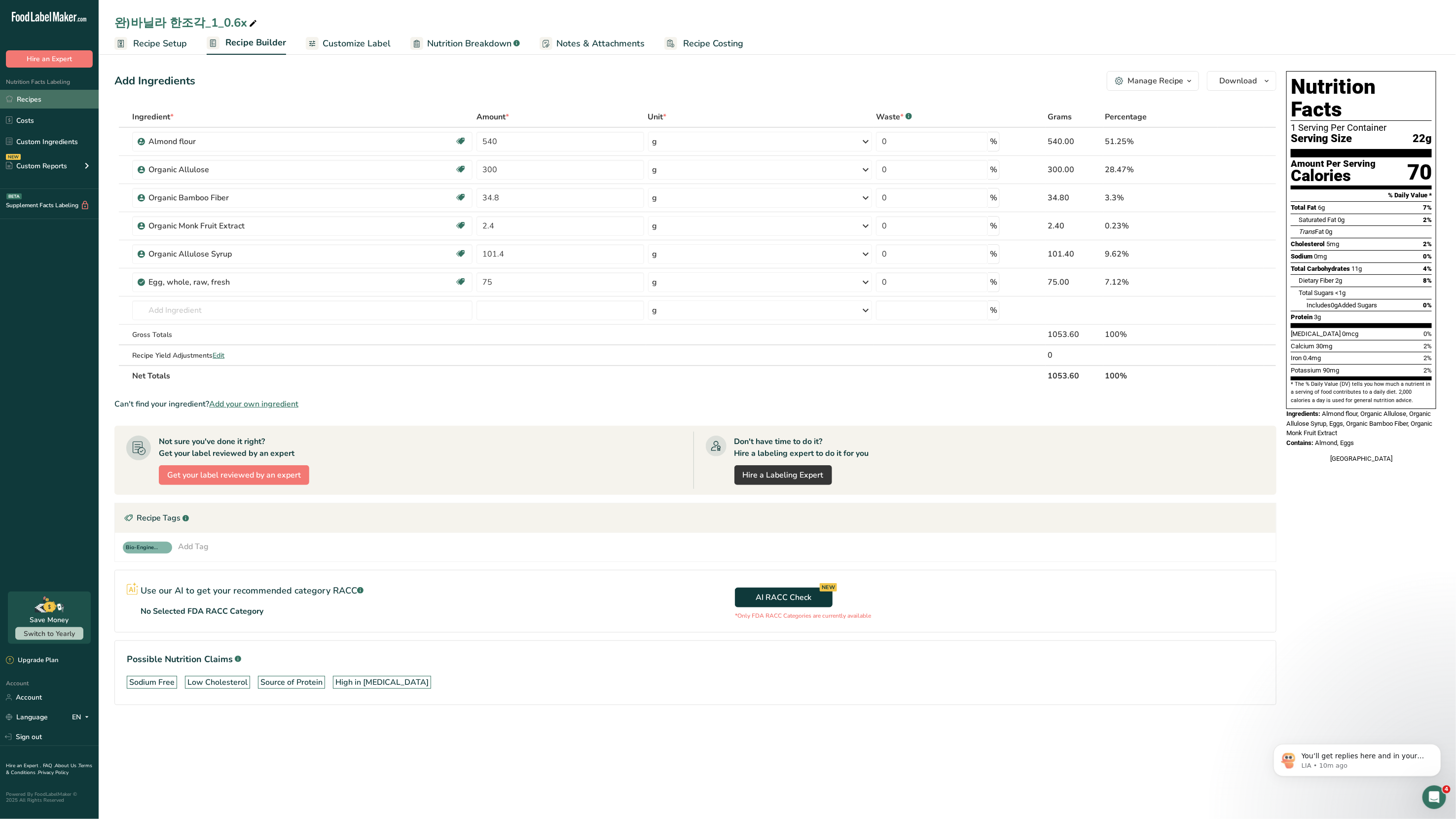
click at [31, 100] on link "Recipes" at bounding box center [49, 99] width 99 height 18
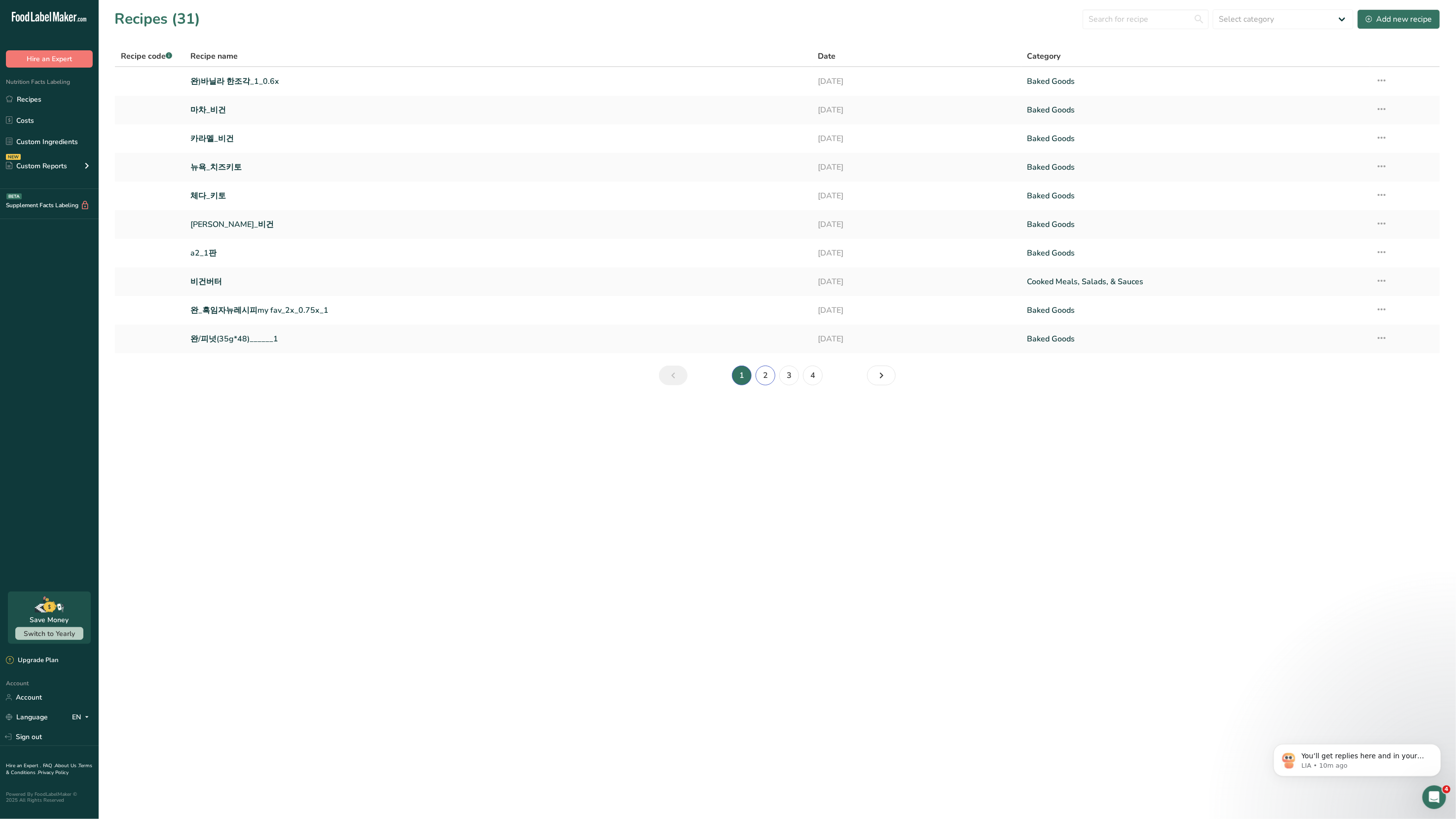
click at [766, 377] on link "2" at bounding box center [766, 375] width 20 height 20
click at [789, 79] on icon at bounding box center [1381, 80] width 12 height 18
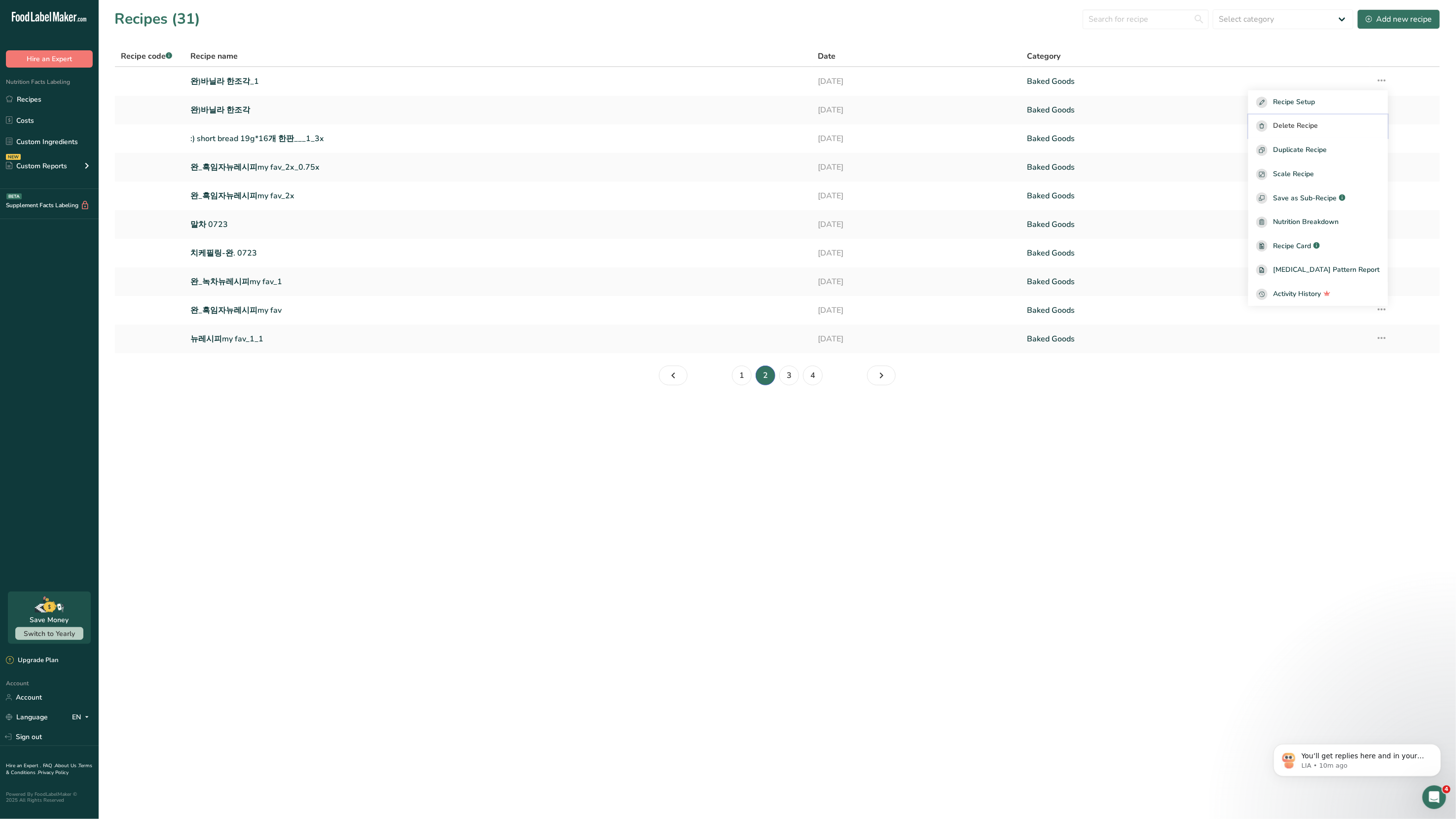
drag, startPoint x: 1330, startPoint y: 126, endPoint x: 318, endPoint y: 34, distance: 1016.2
click at [354, 27] on section "Recipes (31) Select category All Baked Goods Beverages Confectionery Cooked Mea…" at bounding box center [777, 200] width 1357 height 401
click at [219, 88] on link "완)바닐라 한조각_1" at bounding box center [498, 81] width 616 height 21
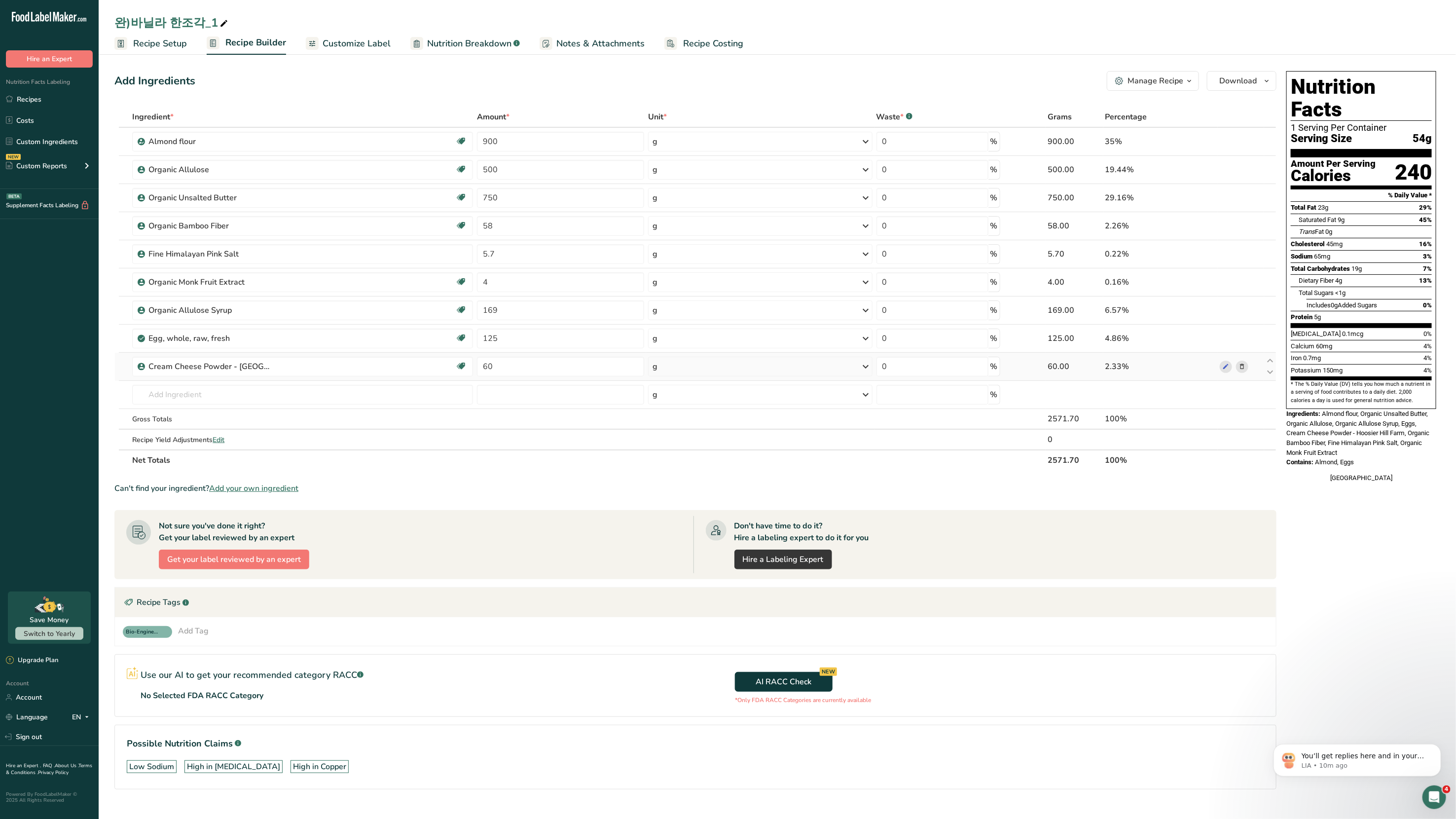
click at [789, 364] on icon at bounding box center [1242, 366] width 7 height 10
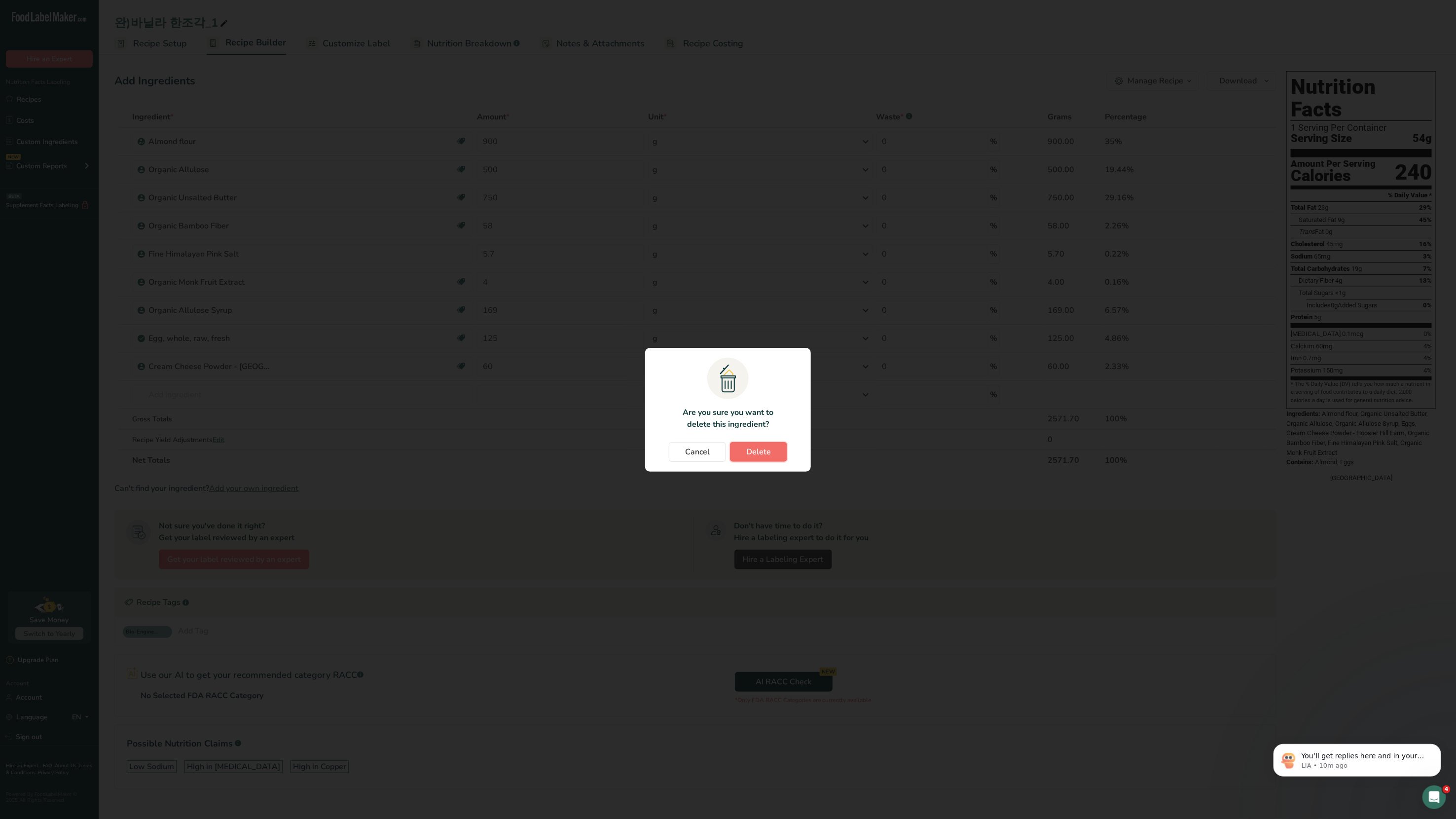
click at [755, 438] on span "Delete" at bounding box center [759, 451] width 25 height 12
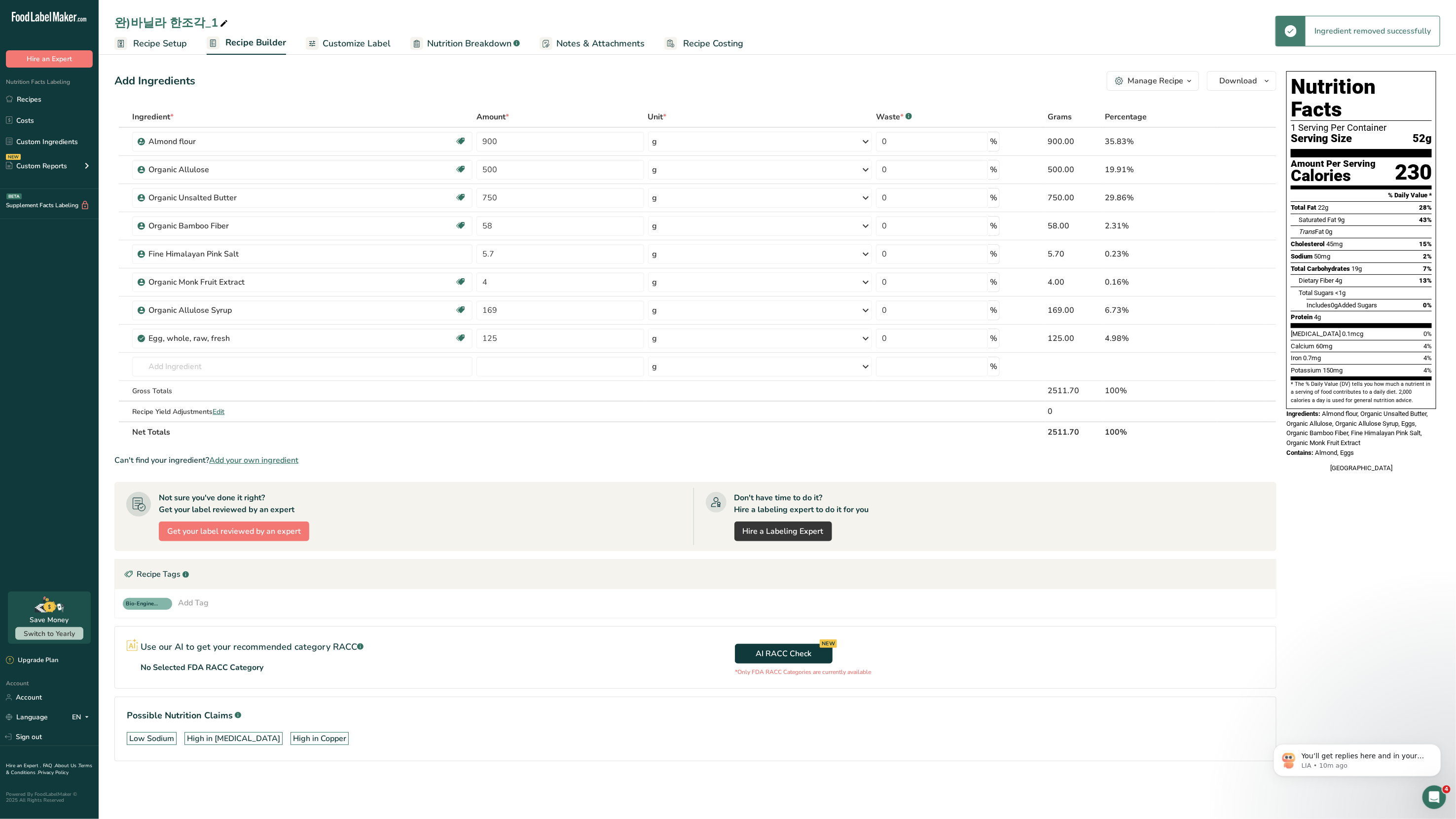
click at [789, 80] on icon "button" at bounding box center [1189, 81] width 8 height 12
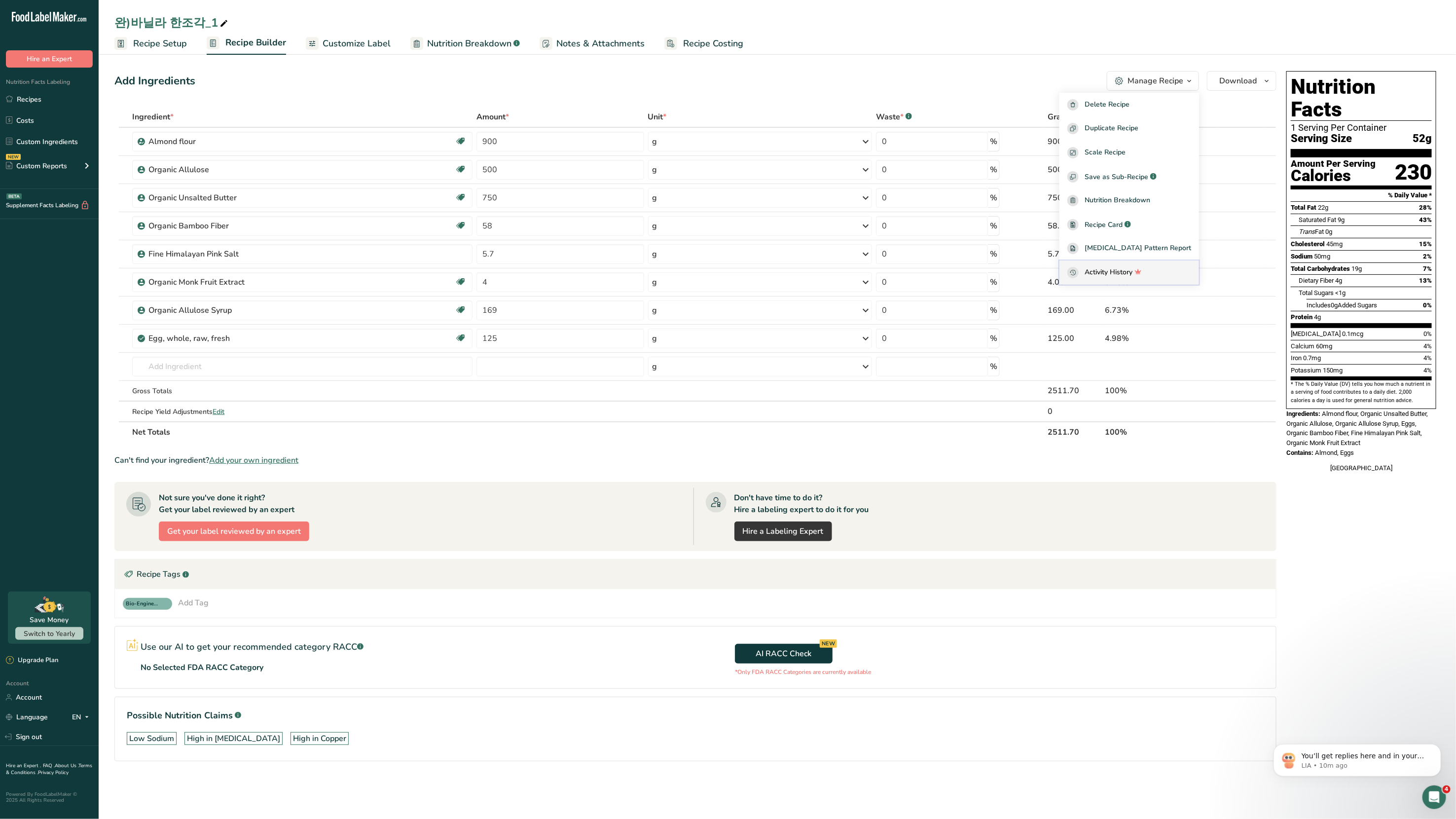
click at [789, 269] on span "Activity History" at bounding box center [1109, 272] width 48 height 12
click at [789, 105] on span "Delete Recipe" at bounding box center [1107, 105] width 45 height 12
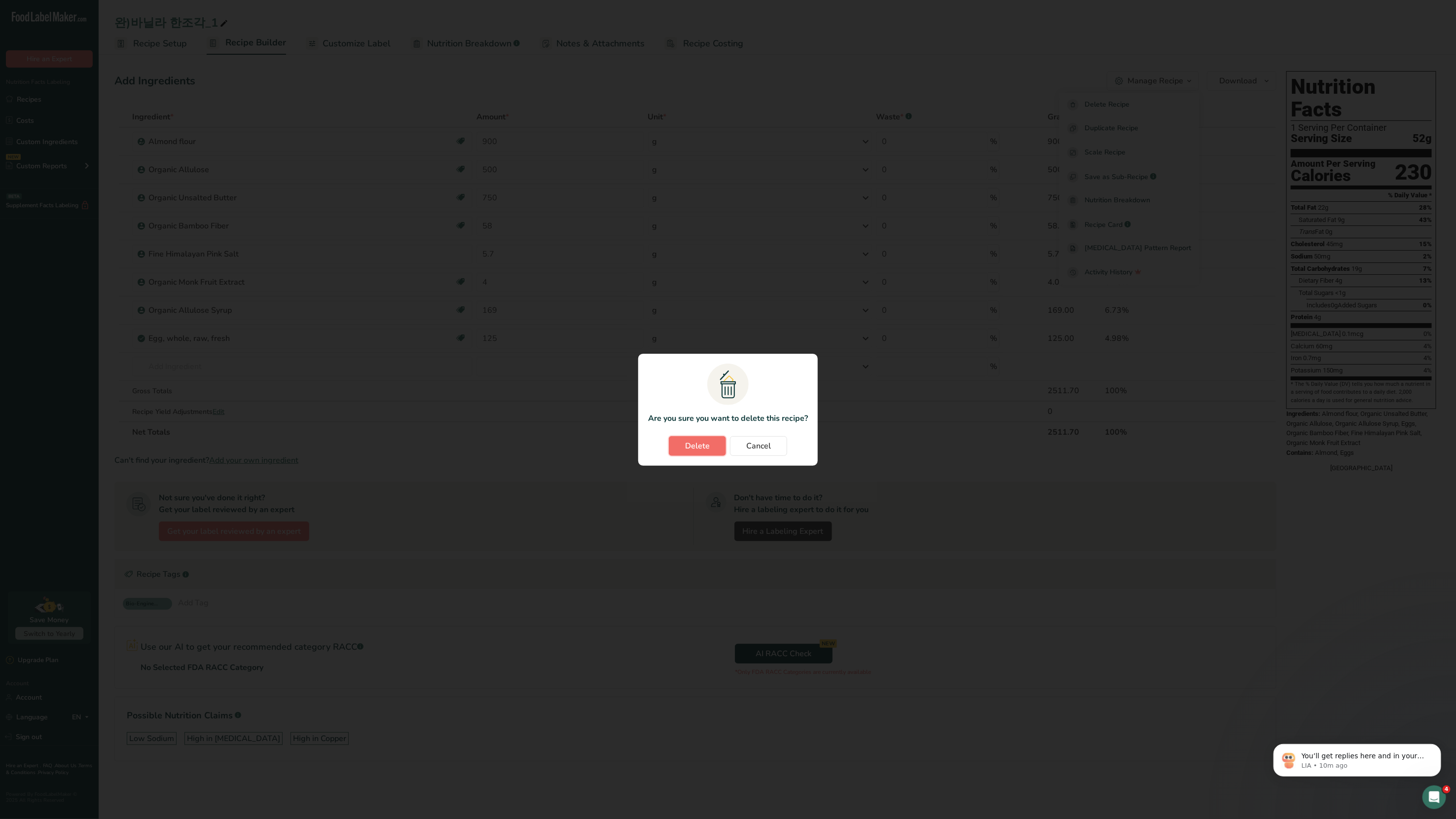
click at [699, 438] on span "Delete" at bounding box center [697, 445] width 25 height 12
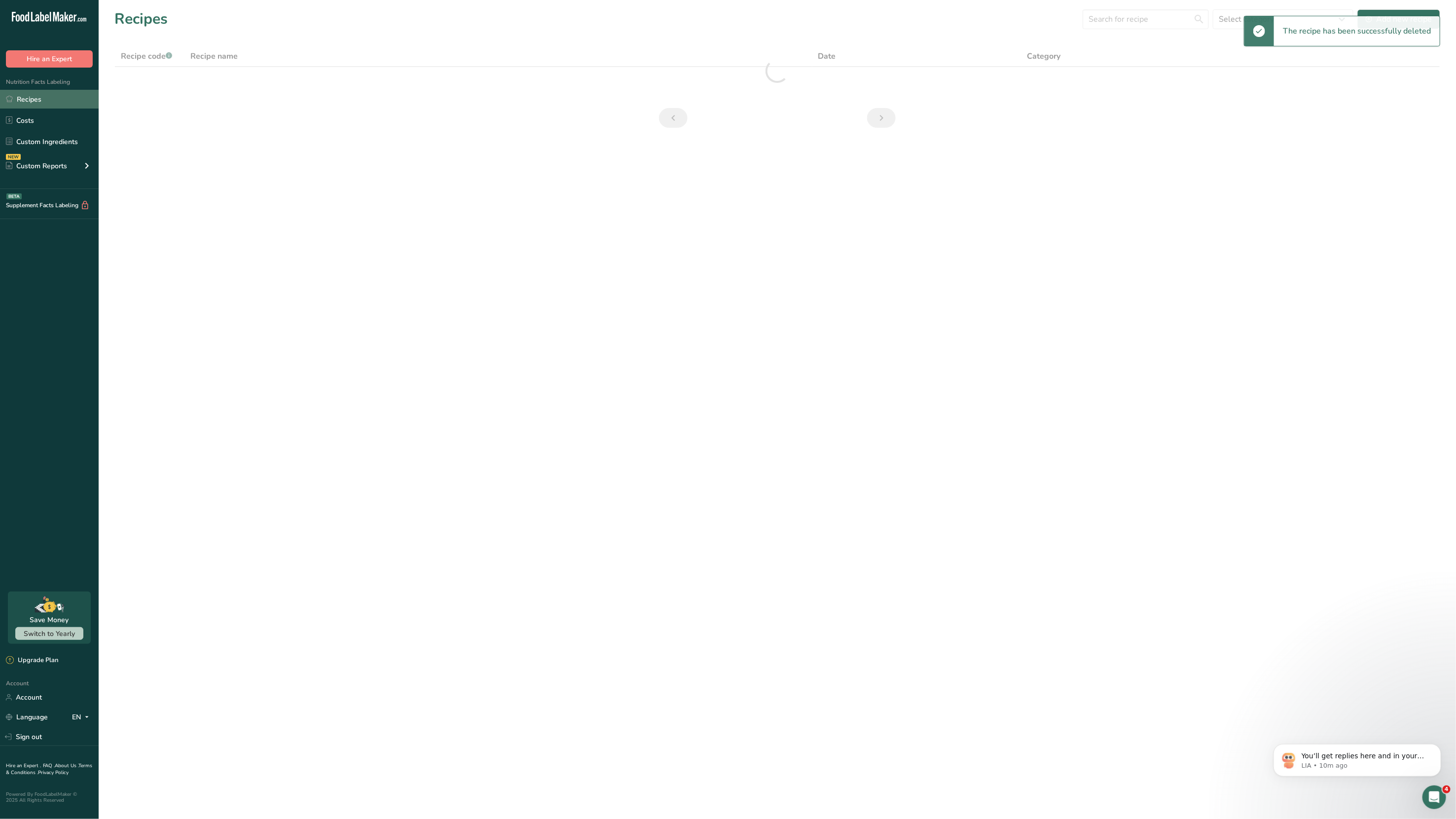
click at [29, 95] on link "Recipes" at bounding box center [49, 99] width 99 height 18
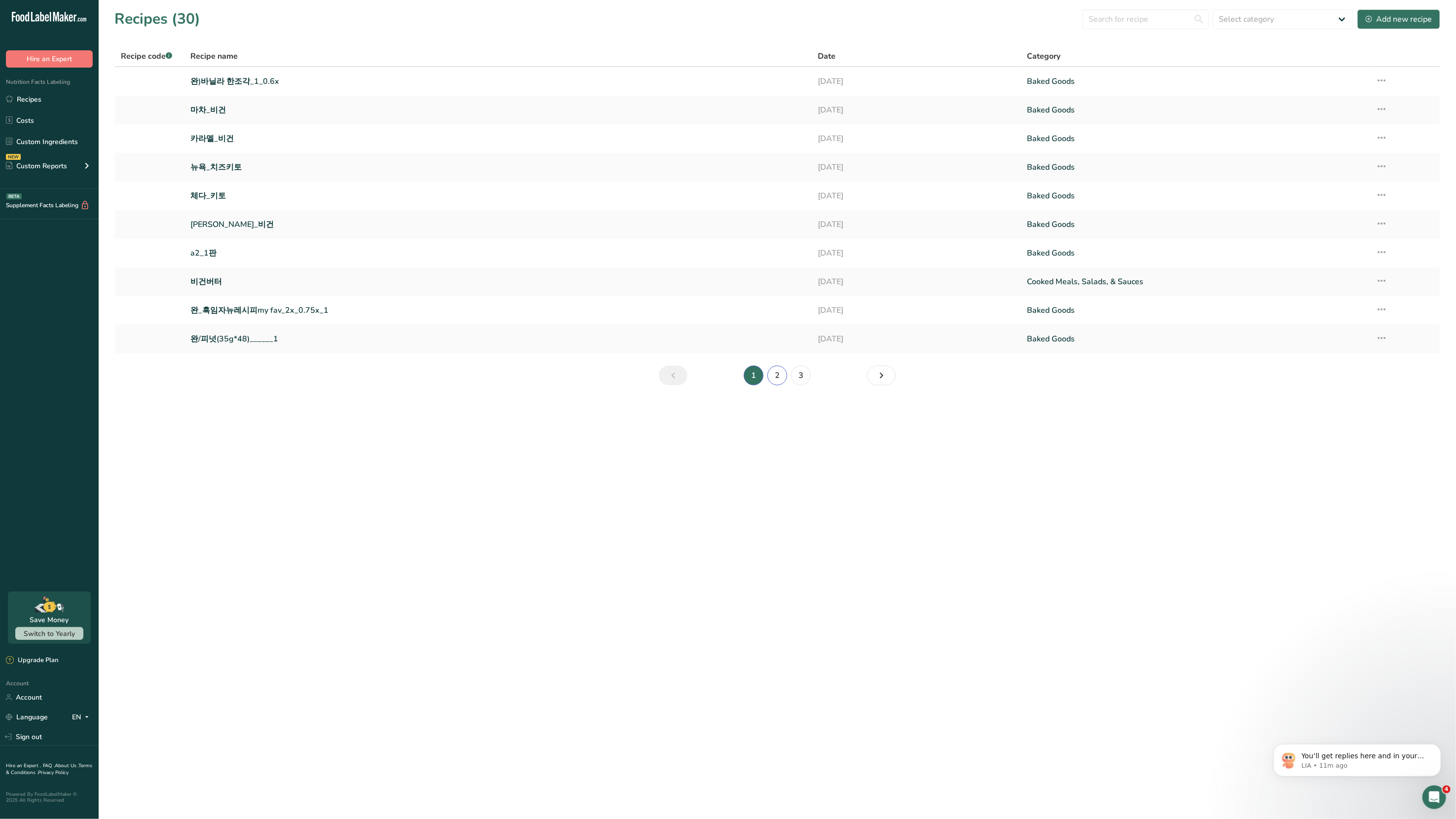
click at [774, 374] on link "2" at bounding box center [777, 375] width 20 height 20
click at [789, 80] on icon at bounding box center [1381, 80] width 12 height 18
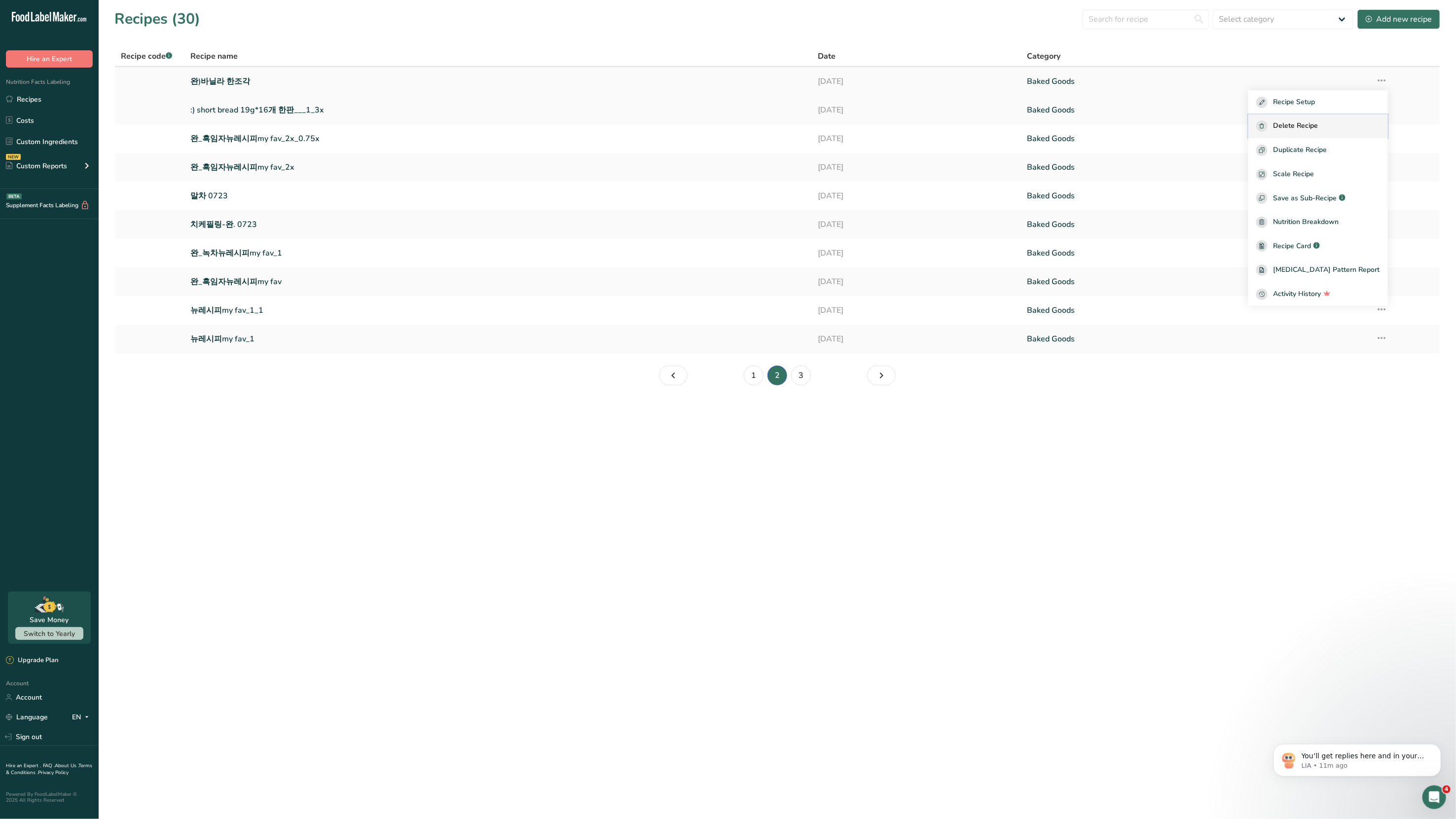
click at [789, 124] on span "Delete Recipe" at bounding box center [1296, 126] width 45 height 12
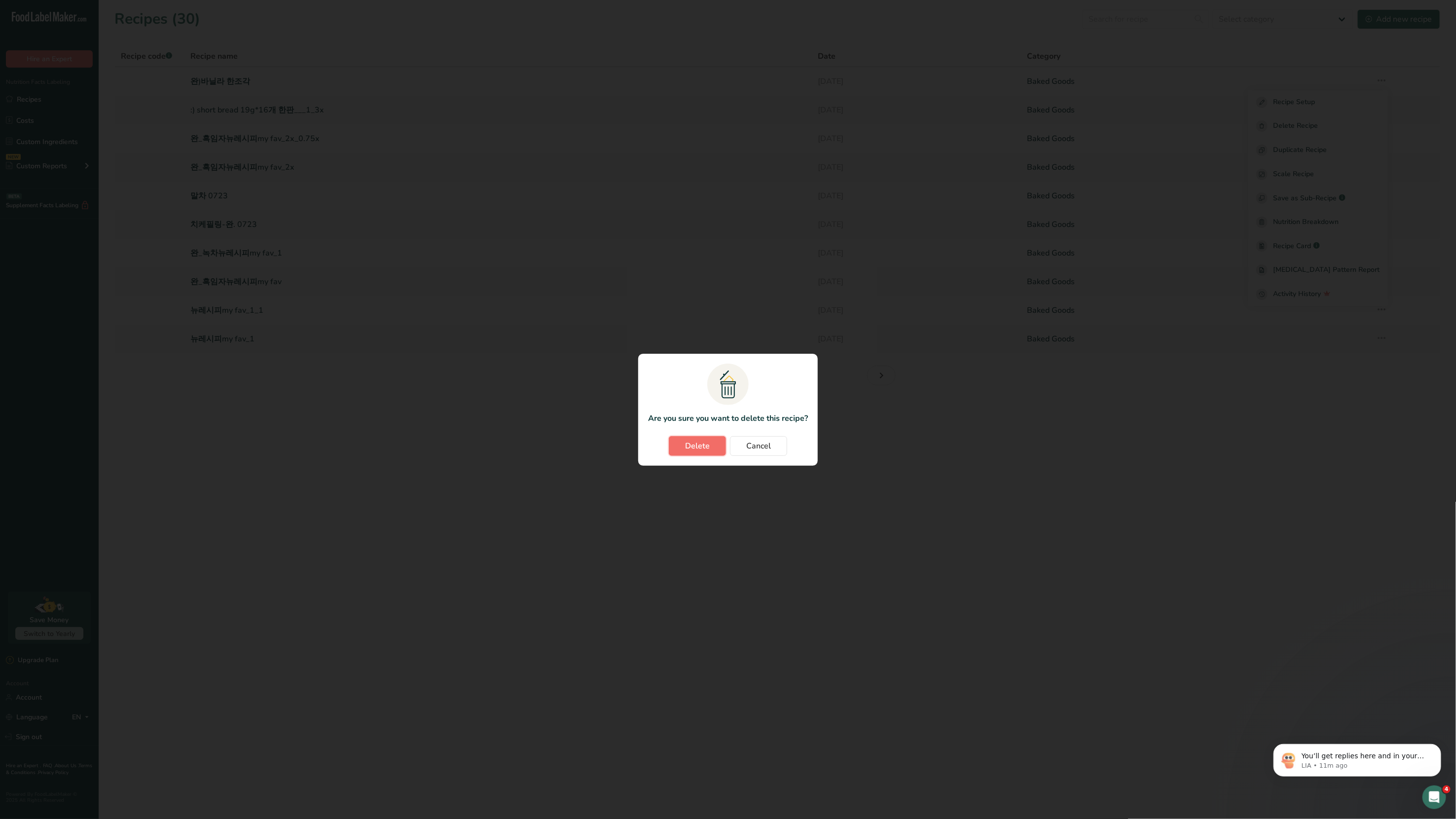
click at [706, 438] on span "Delete" at bounding box center [697, 445] width 25 height 12
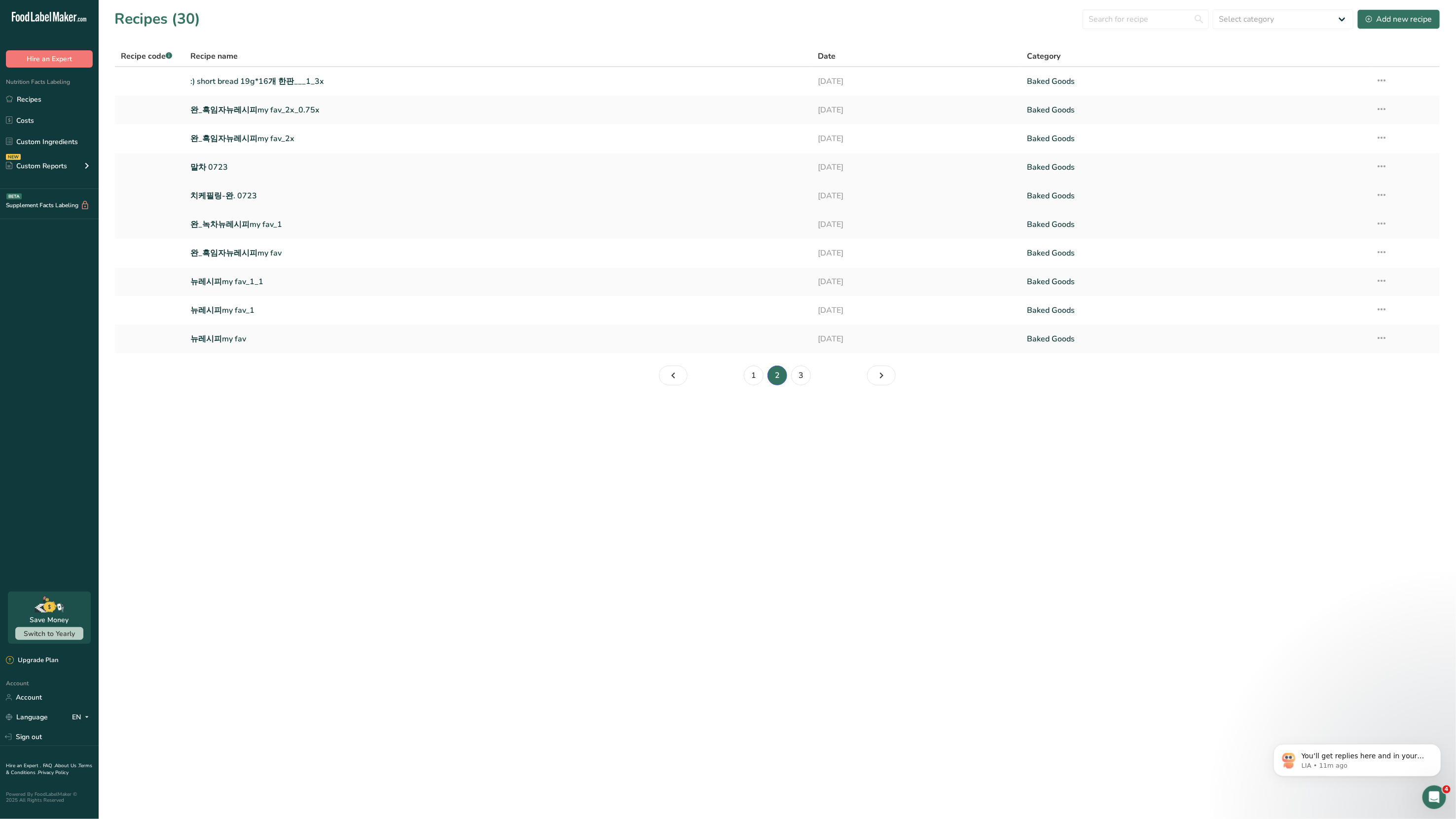
click at [230, 197] on link "치케필링-완. 0723" at bounding box center [498, 196] width 616 height 21
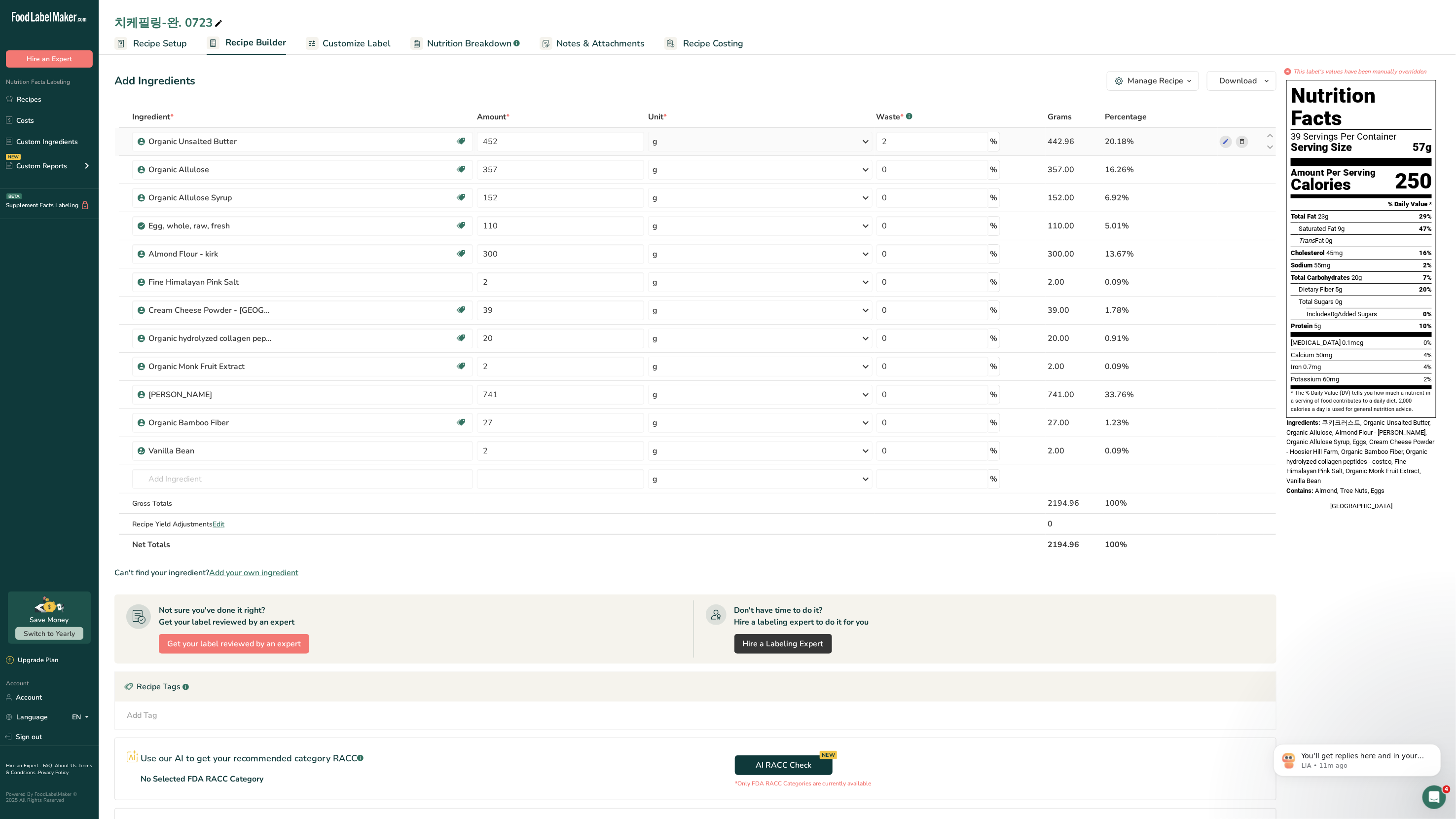
click at [789, 143] on icon at bounding box center [1242, 141] width 7 height 10
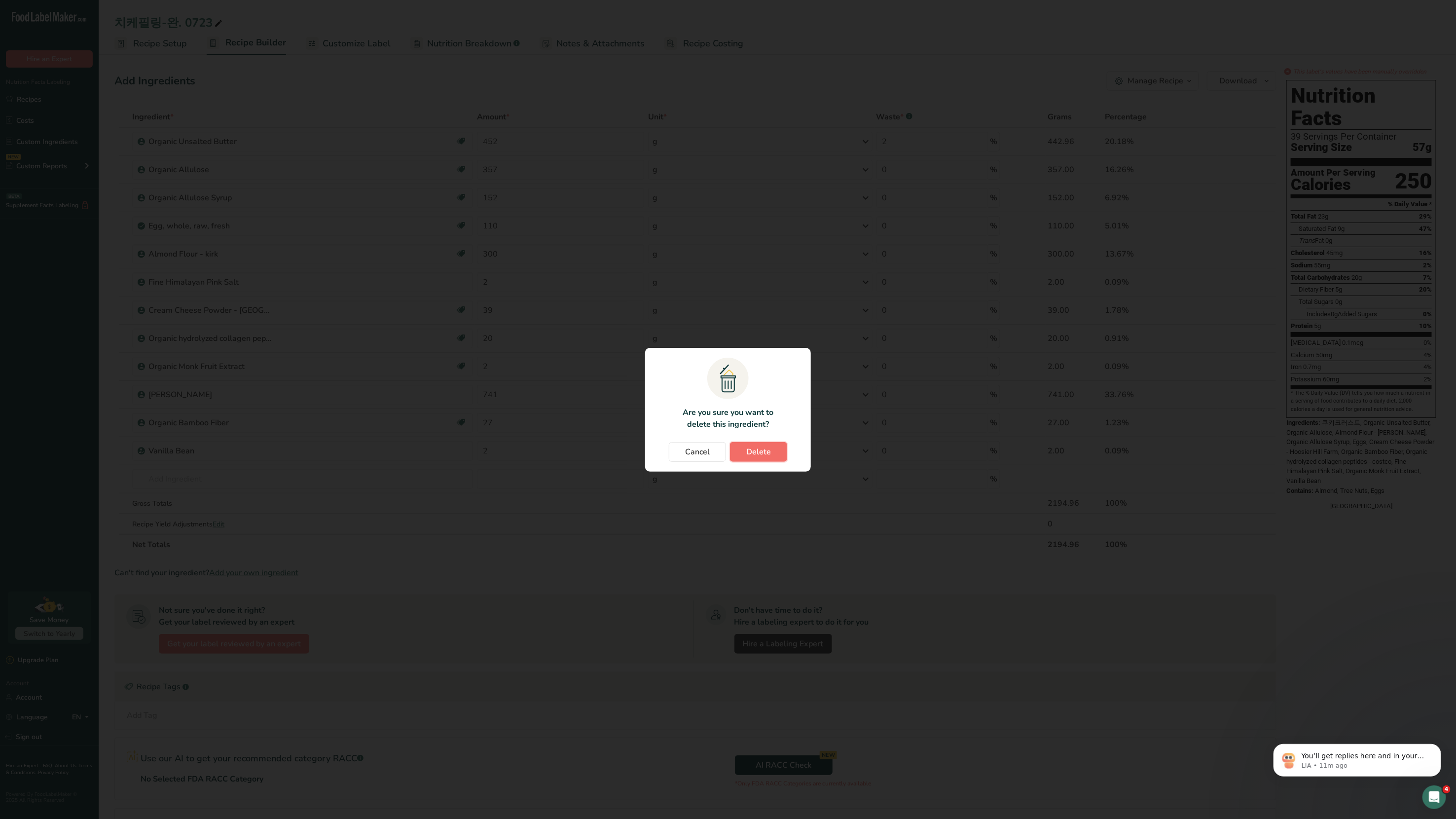
click at [762, 438] on span "Delete" at bounding box center [759, 451] width 25 height 12
type input "357"
type input "0"
type input "152"
type input "110"
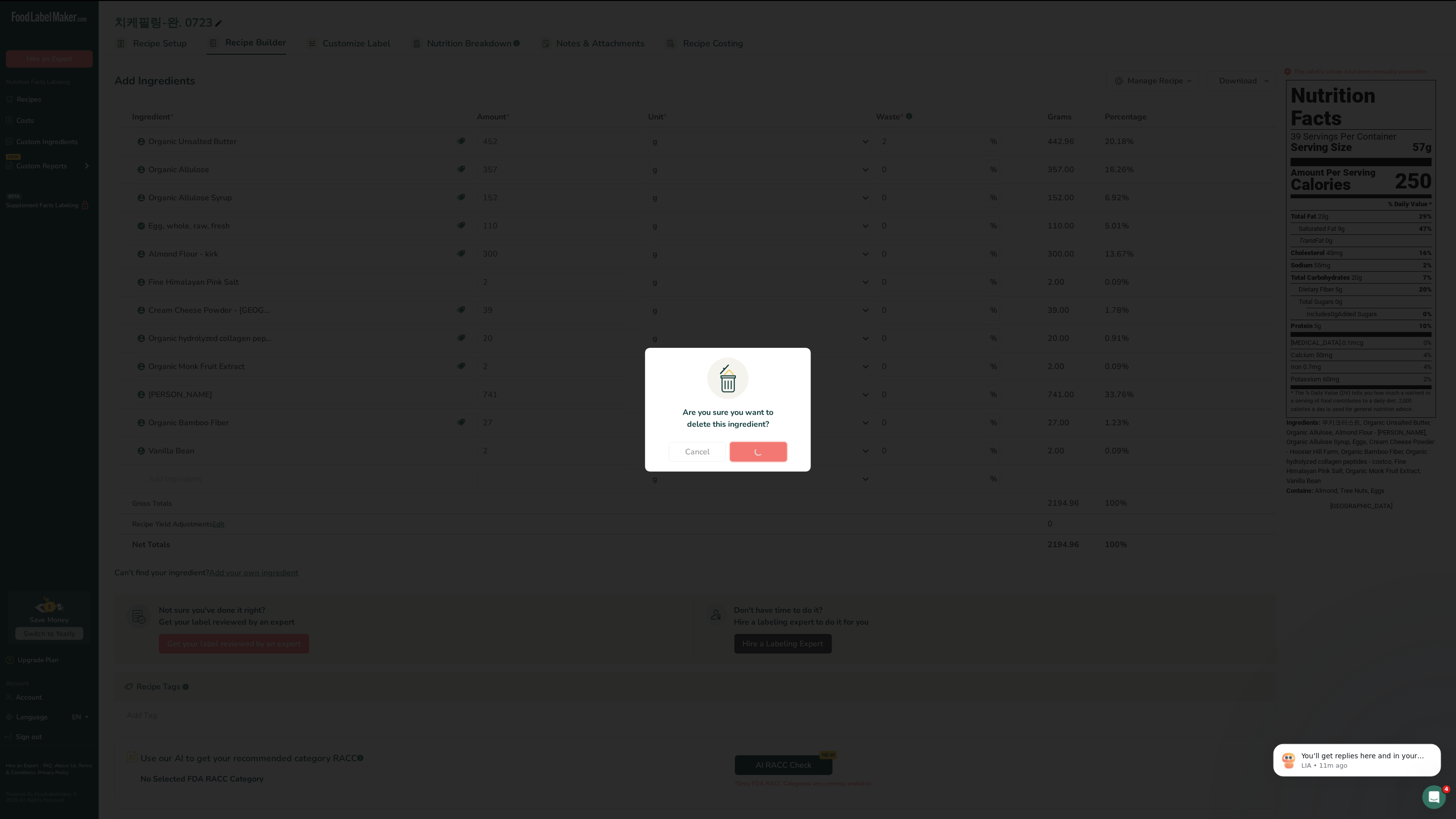
type input "300"
type input "2"
type input "39"
type input "20"
type input "2"
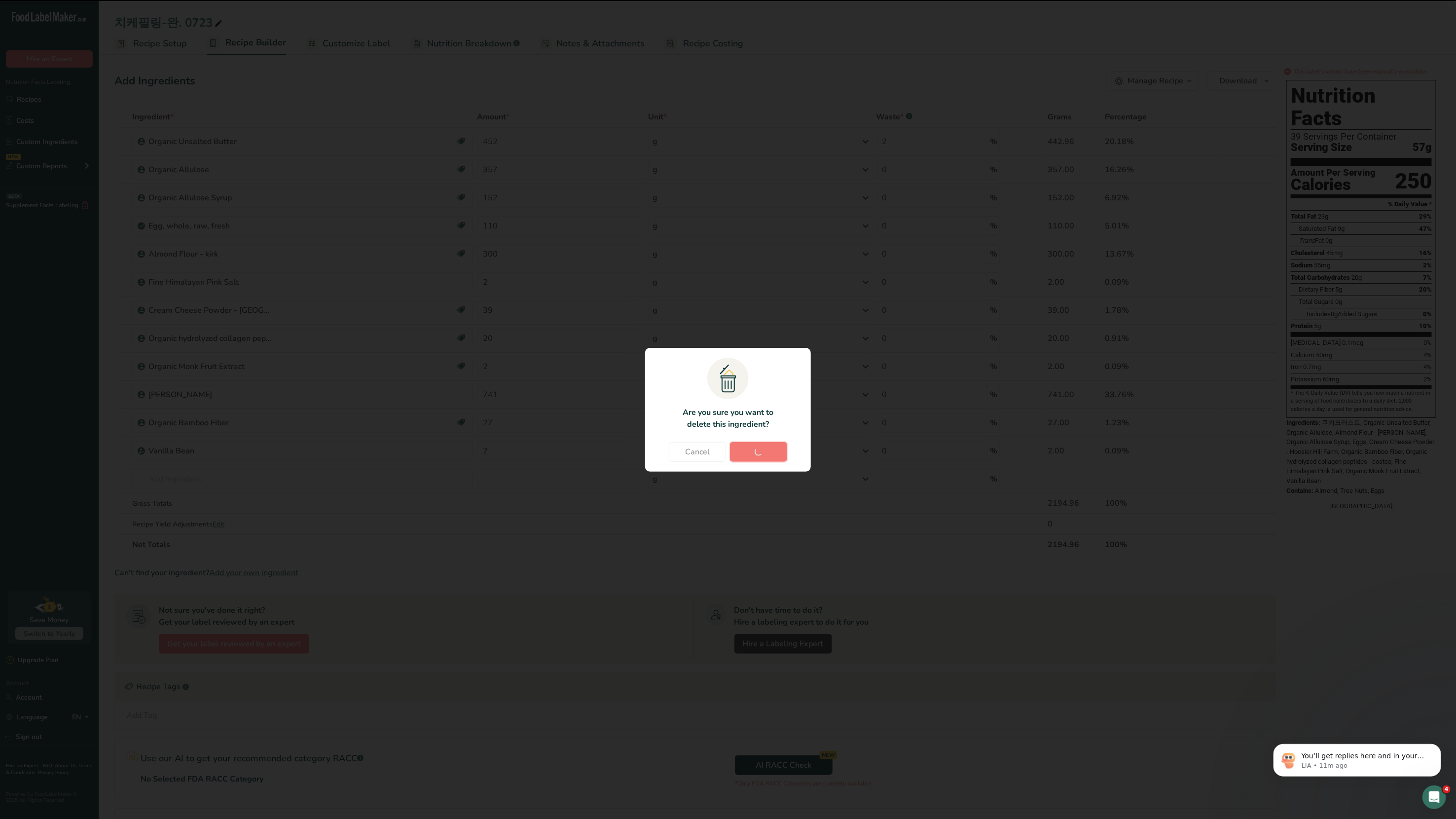
type input "741"
type input "27"
type input "2"
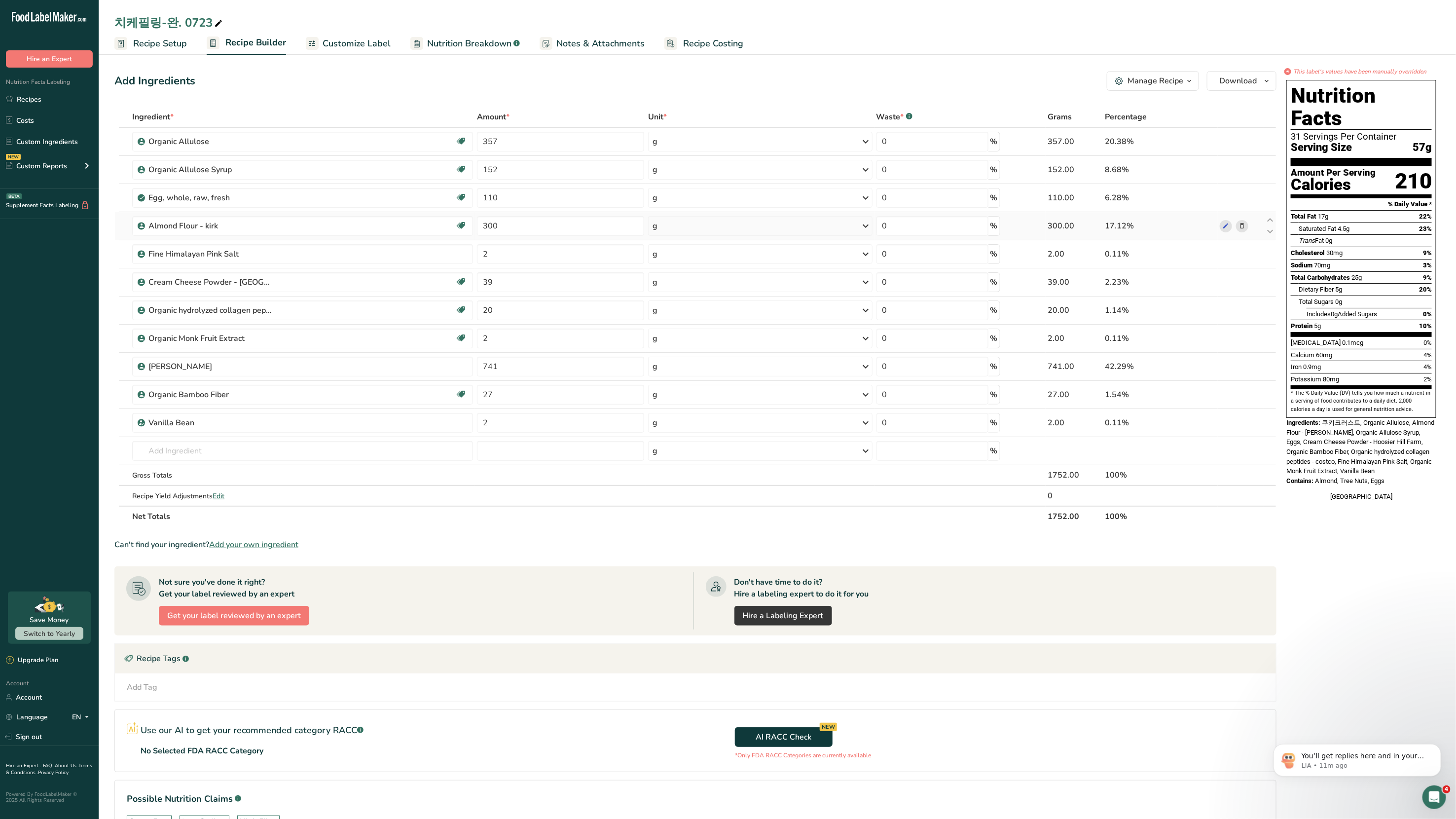
click at [789, 223] on icon at bounding box center [1242, 226] width 7 height 10
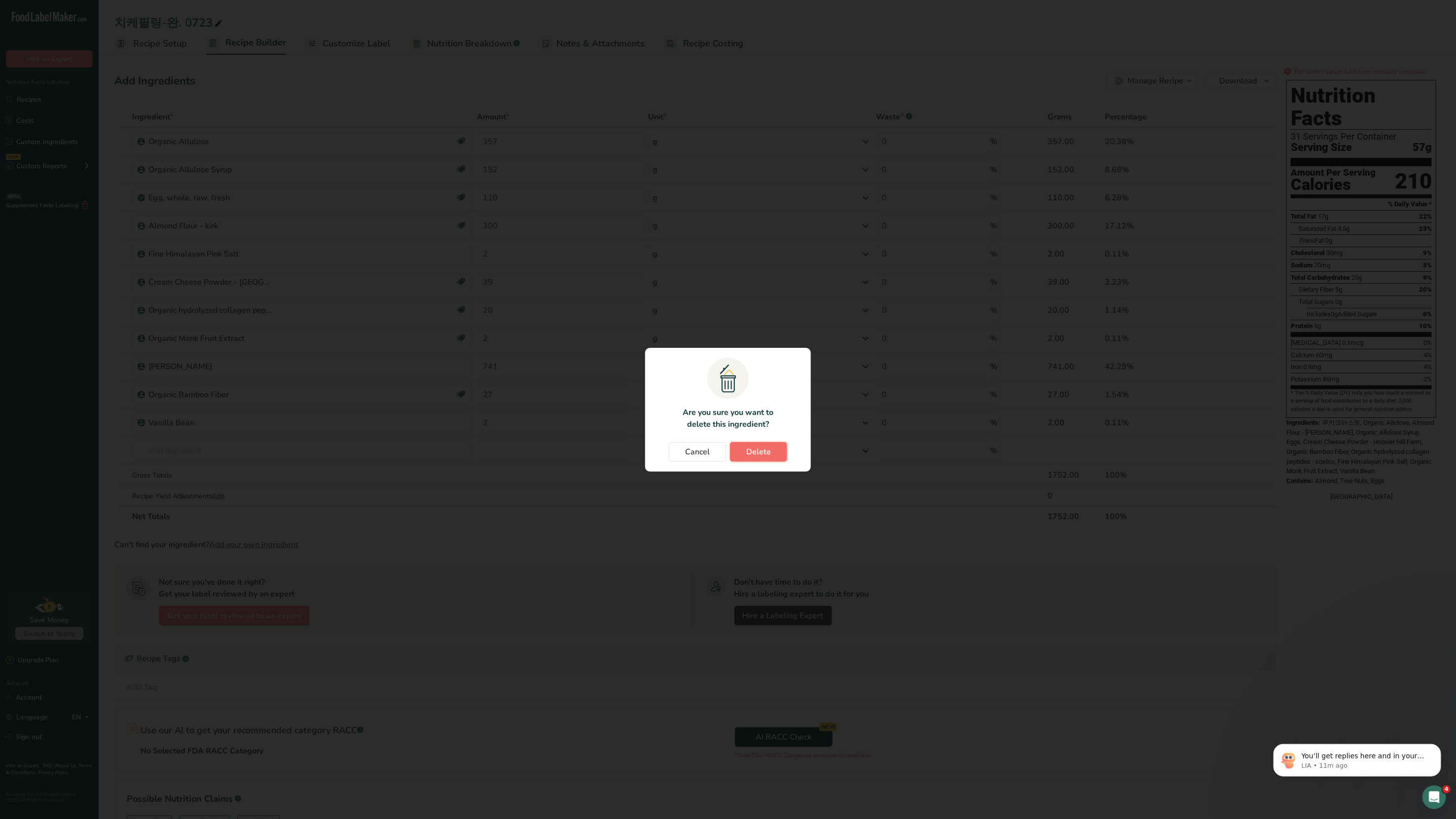
click at [770, 438] on span "Delete" at bounding box center [759, 451] width 25 height 12
type input "2"
type input "39"
type input "20"
type input "2"
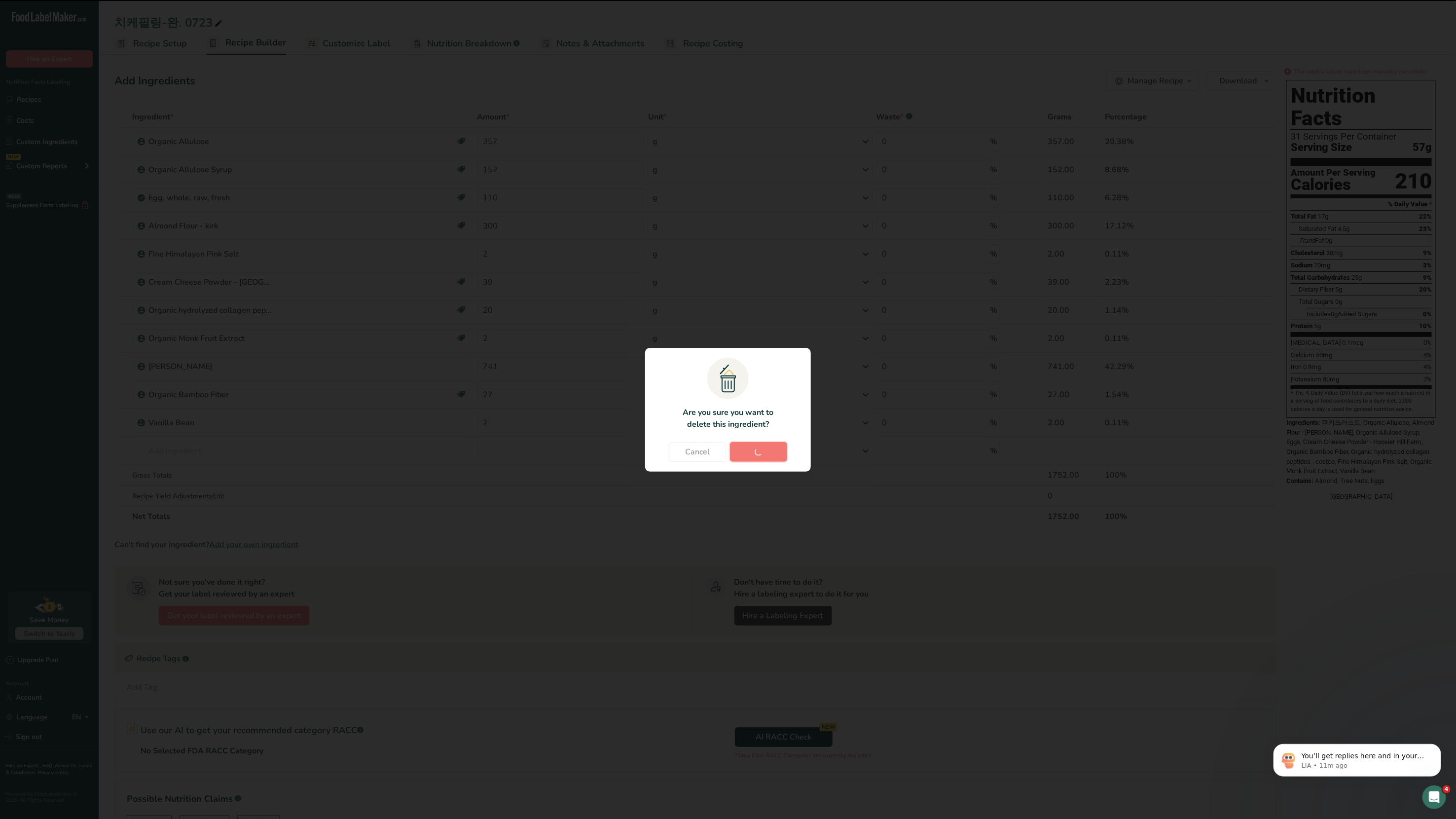
type input "741"
type input "27"
type input "2"
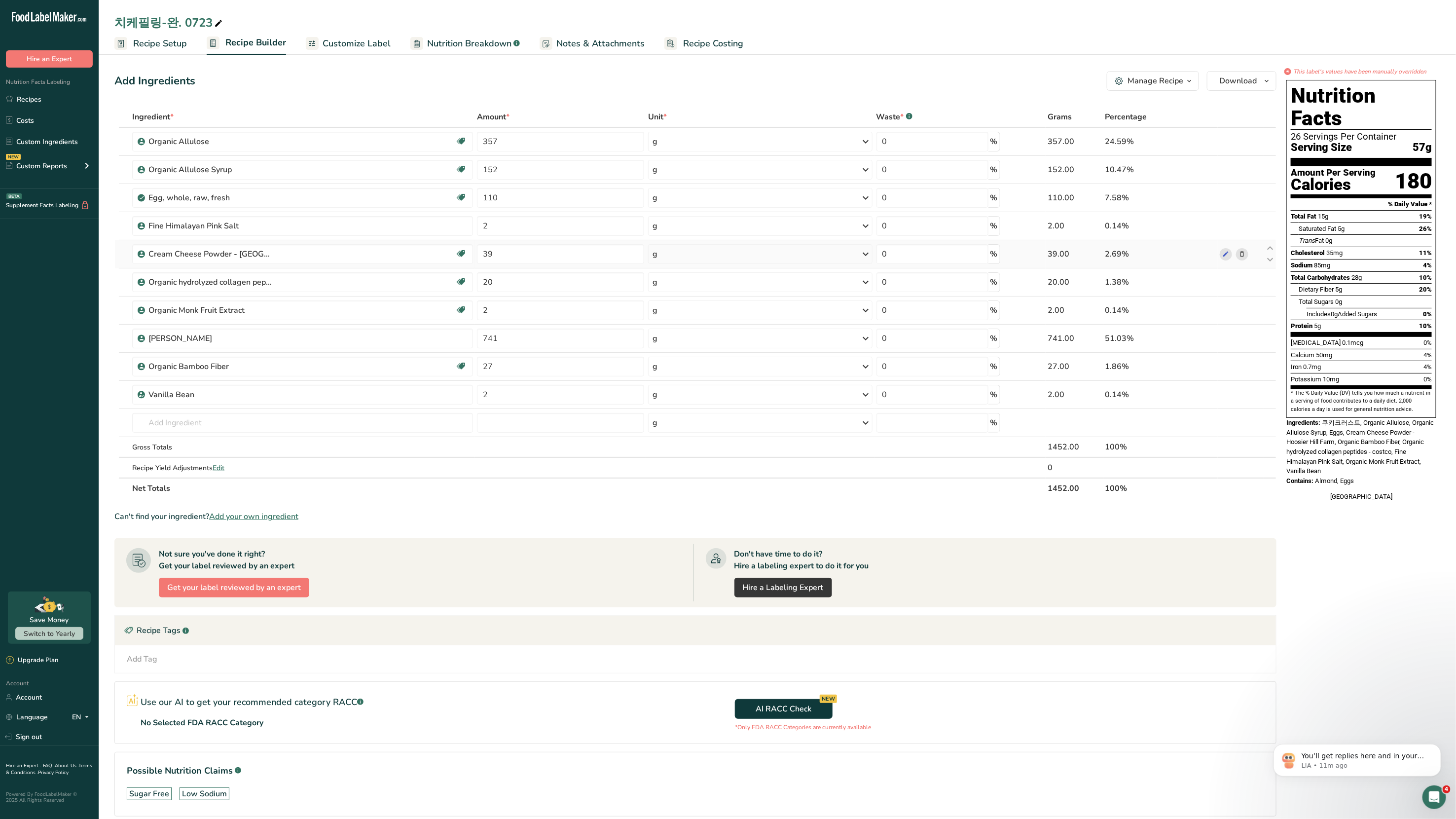
click at [789, 253] on icon at bounding box center [1242, 253] width 7 height 10
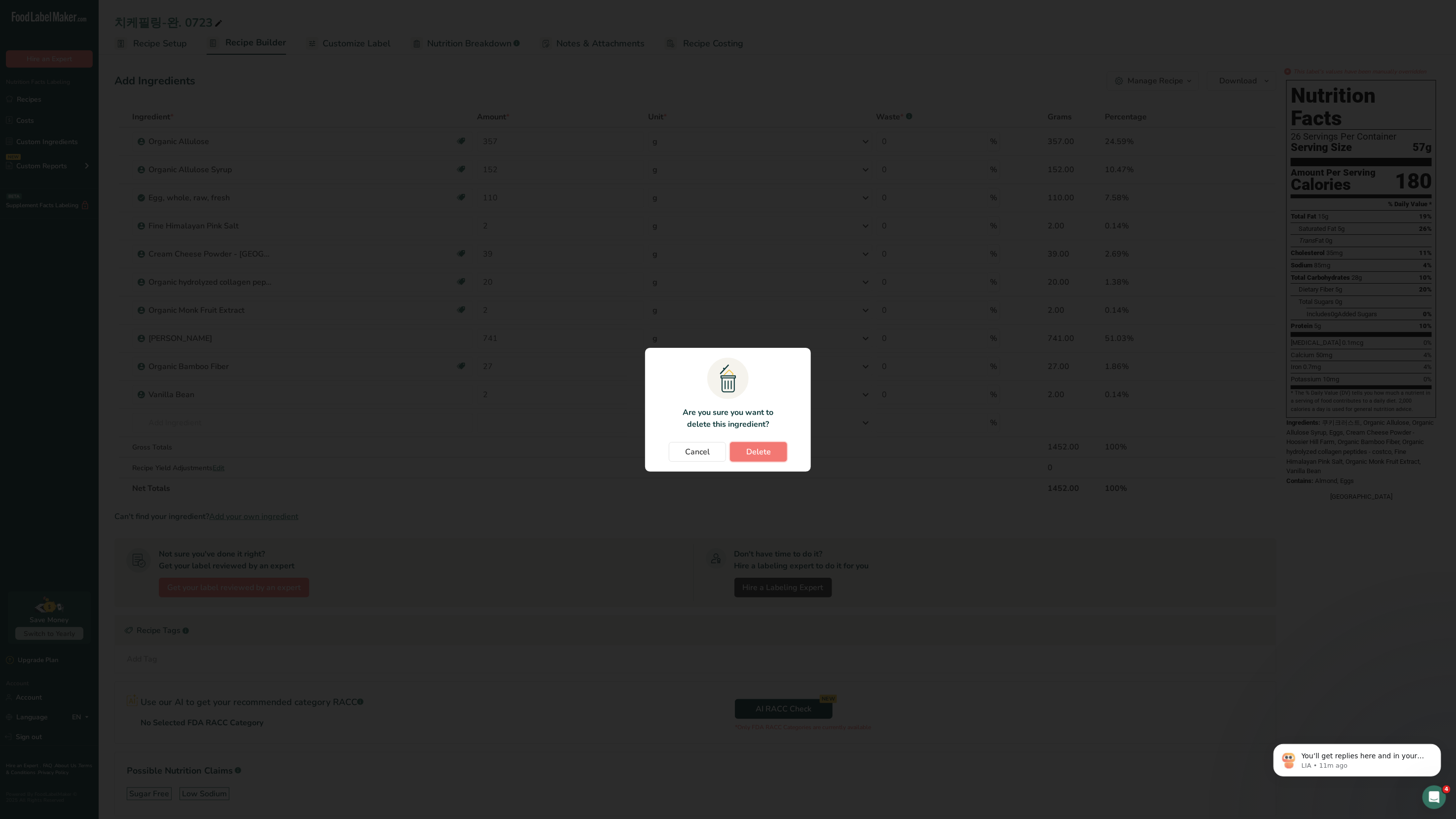
click at [761, 438] on span "Delete" at bounding box center [759, 451] width 25 height 12
type input "20"
type input "2"
type input "741"
type input "27"
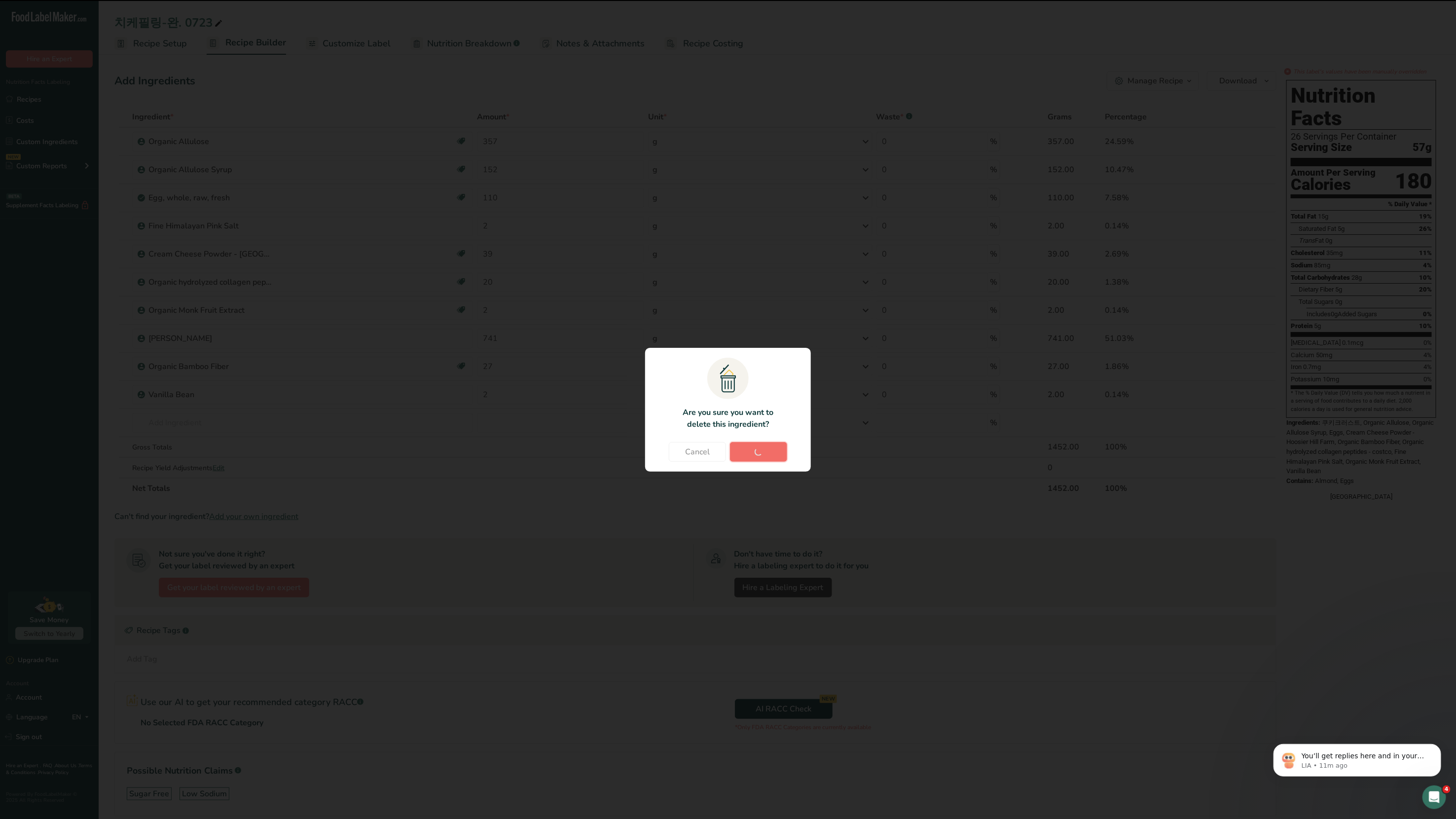
type input "2"
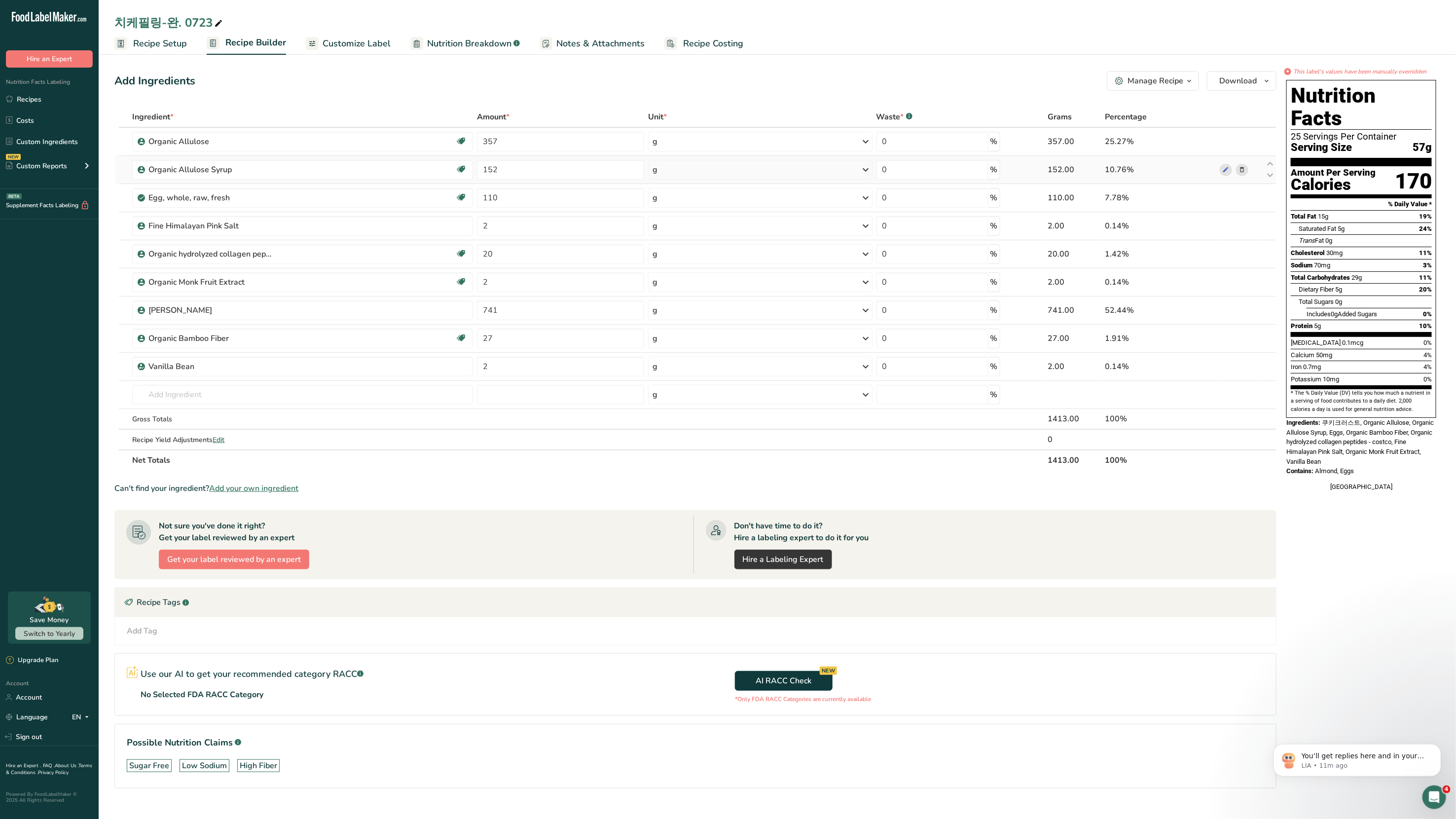
click at [789, 171] on icon at bounding box center [1242, 170] width 7 height 10
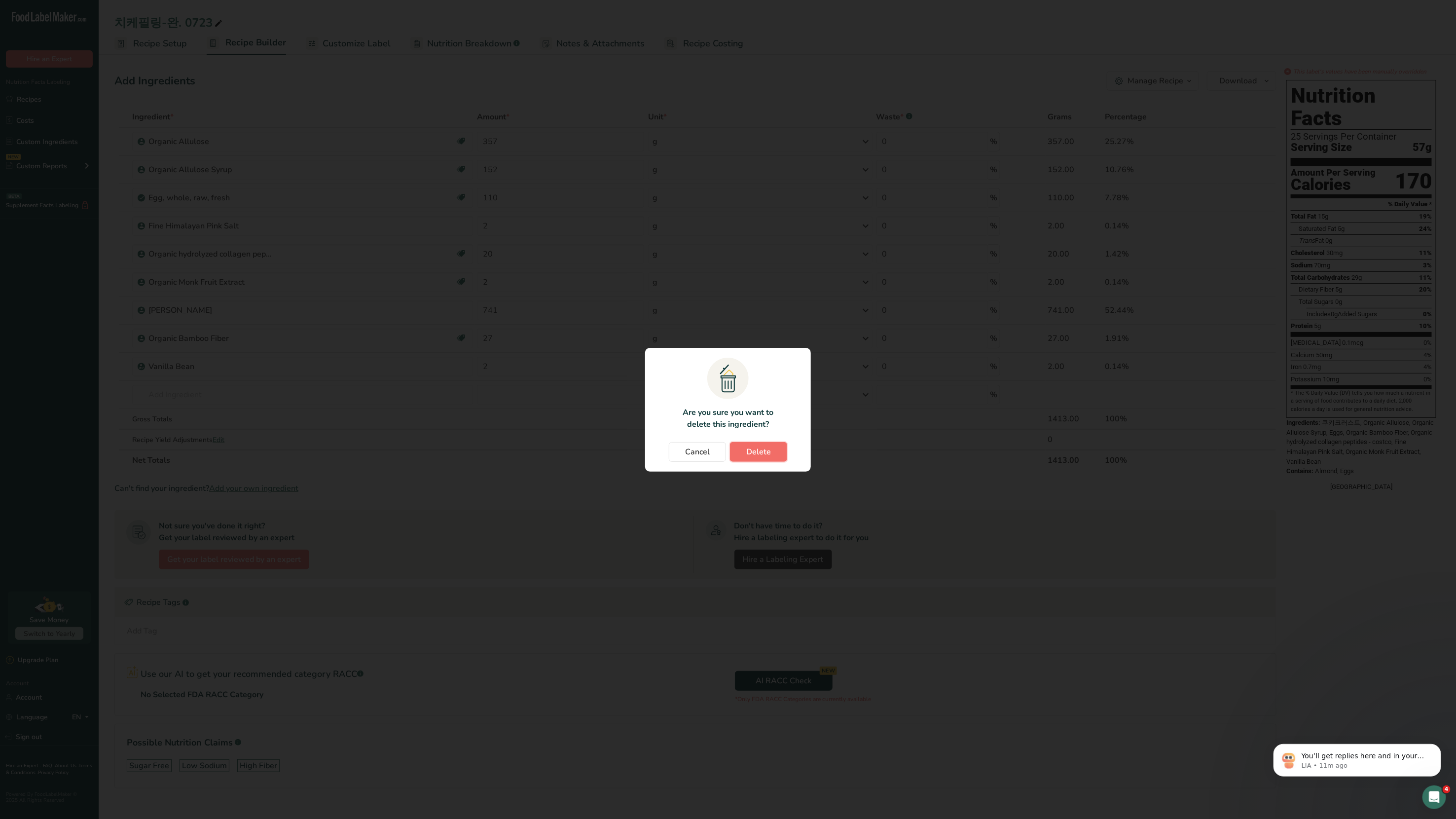
click at [762, 438] on span "Delete" at bounding box center [759, 451] width 25 height 12
type input "110"
type input "2"
type input "20"
type input "2"
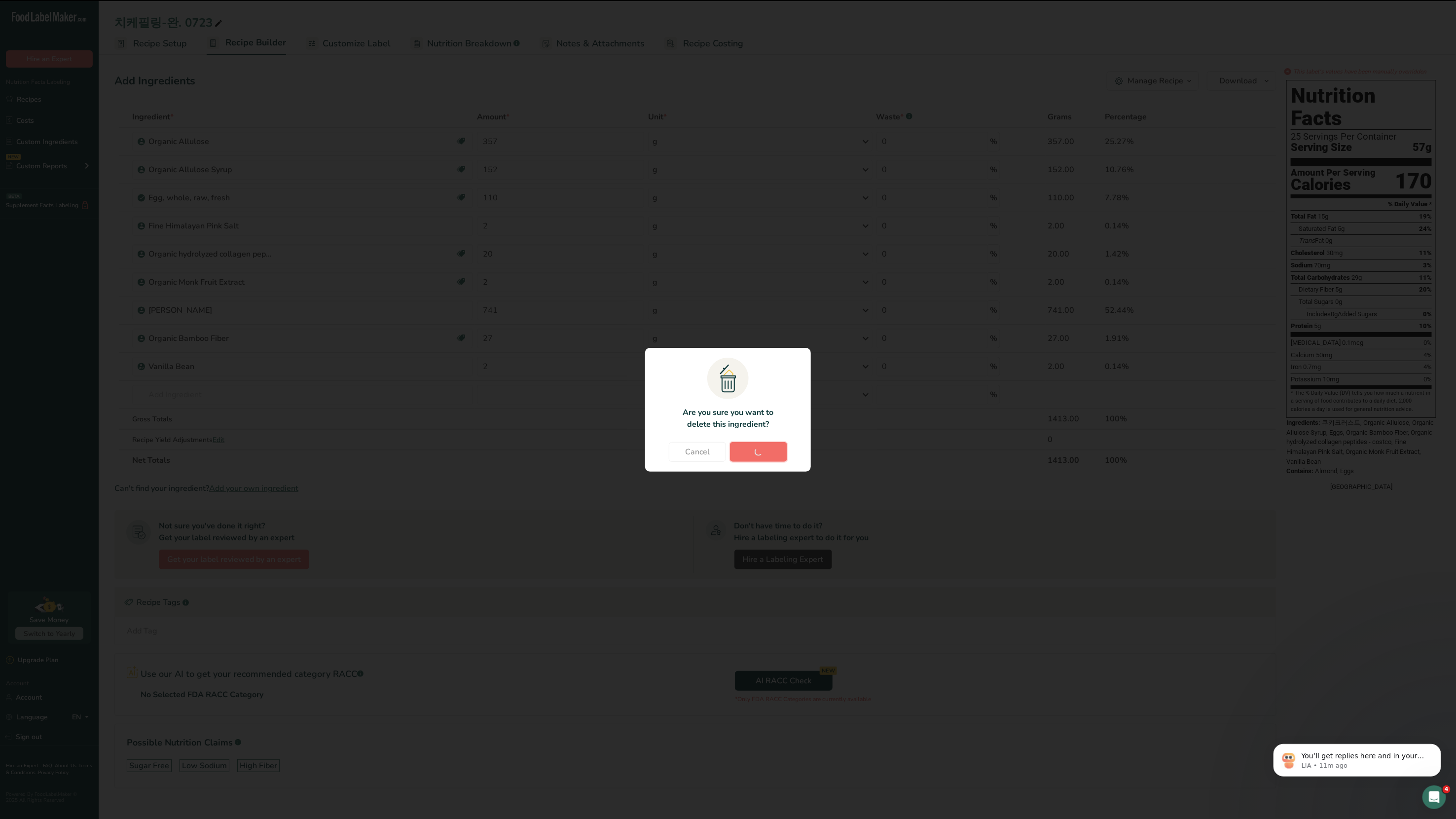
type input "741"
type input "27"
type input "2"
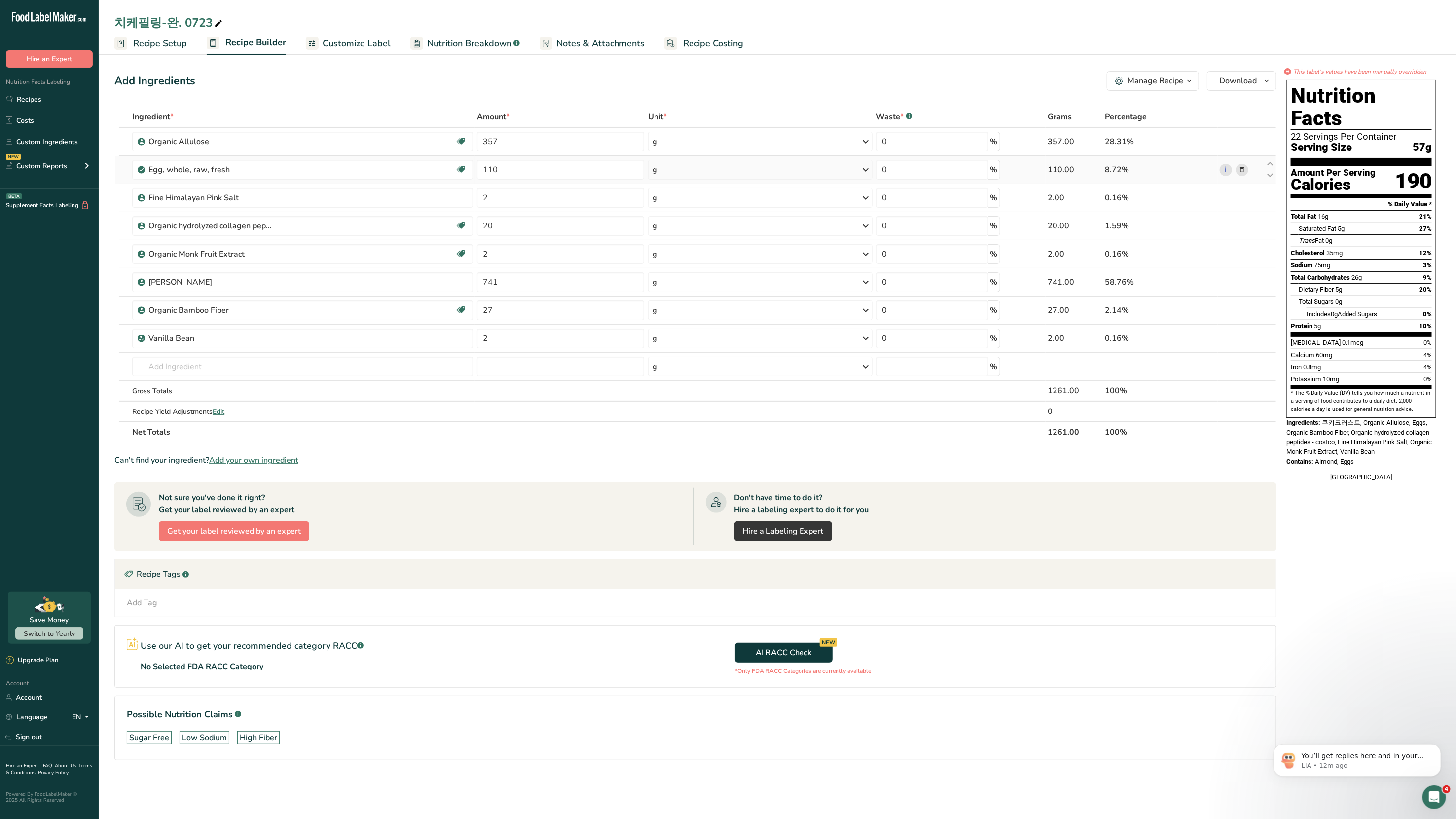
click at [789, 170] on icon at bounding box center [1242, 170] width 7 height 10
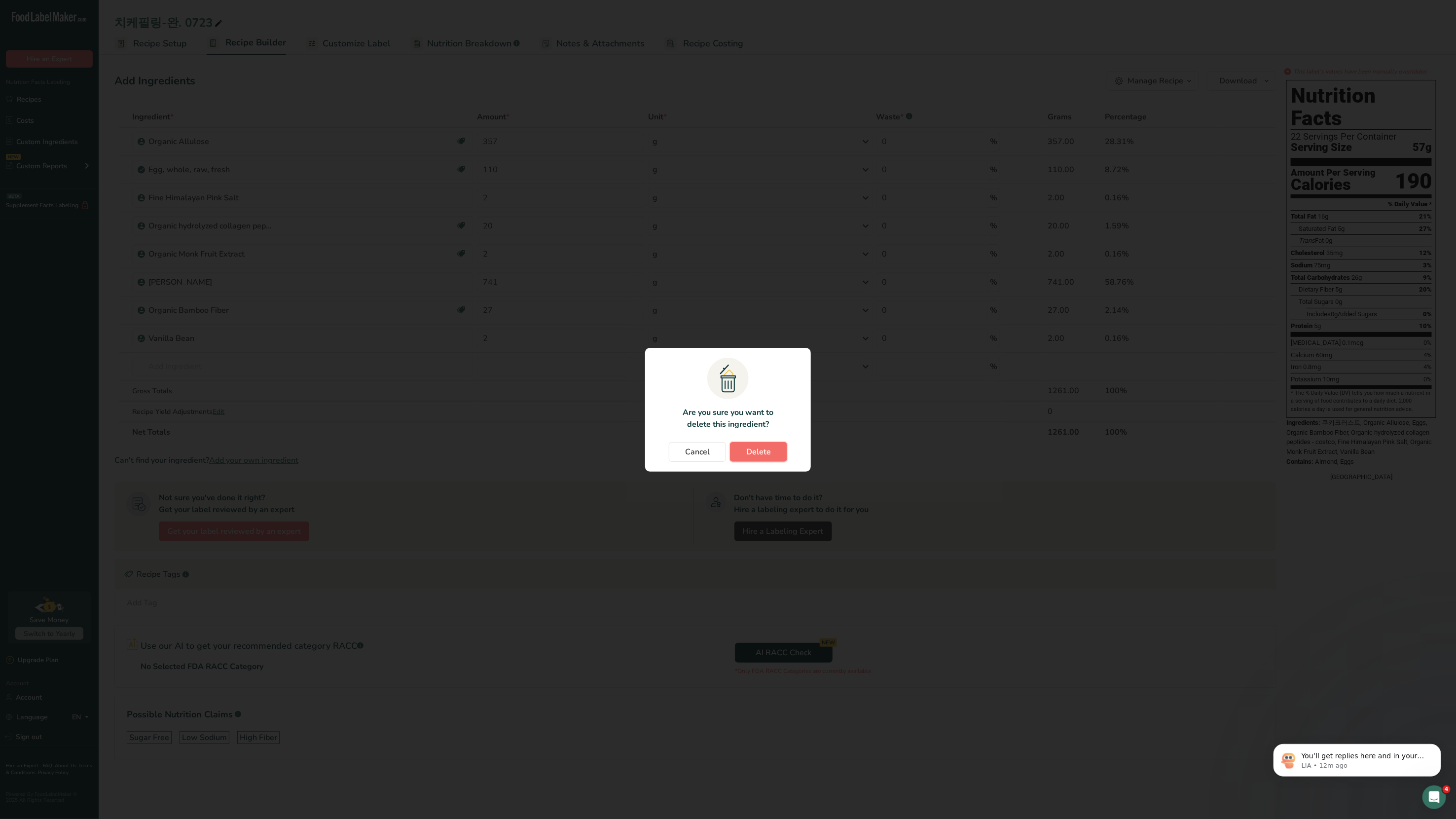
click at [760, 438] on span "Delete" at bounding box center [759, 451] width 25 height 12
type input "2"
type input "20"
type input "2"
type input "741"
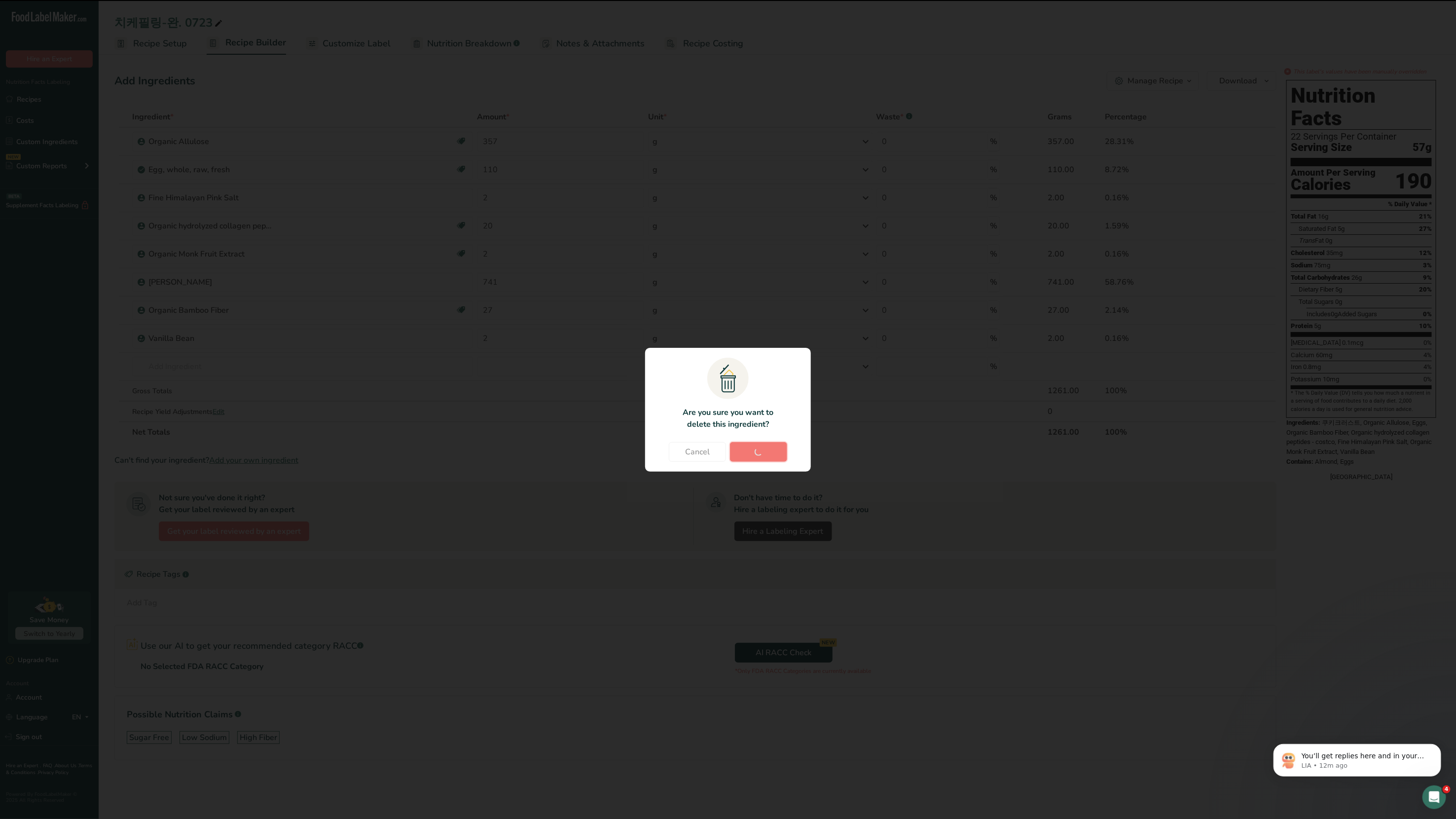
type input "27"
type input "2"
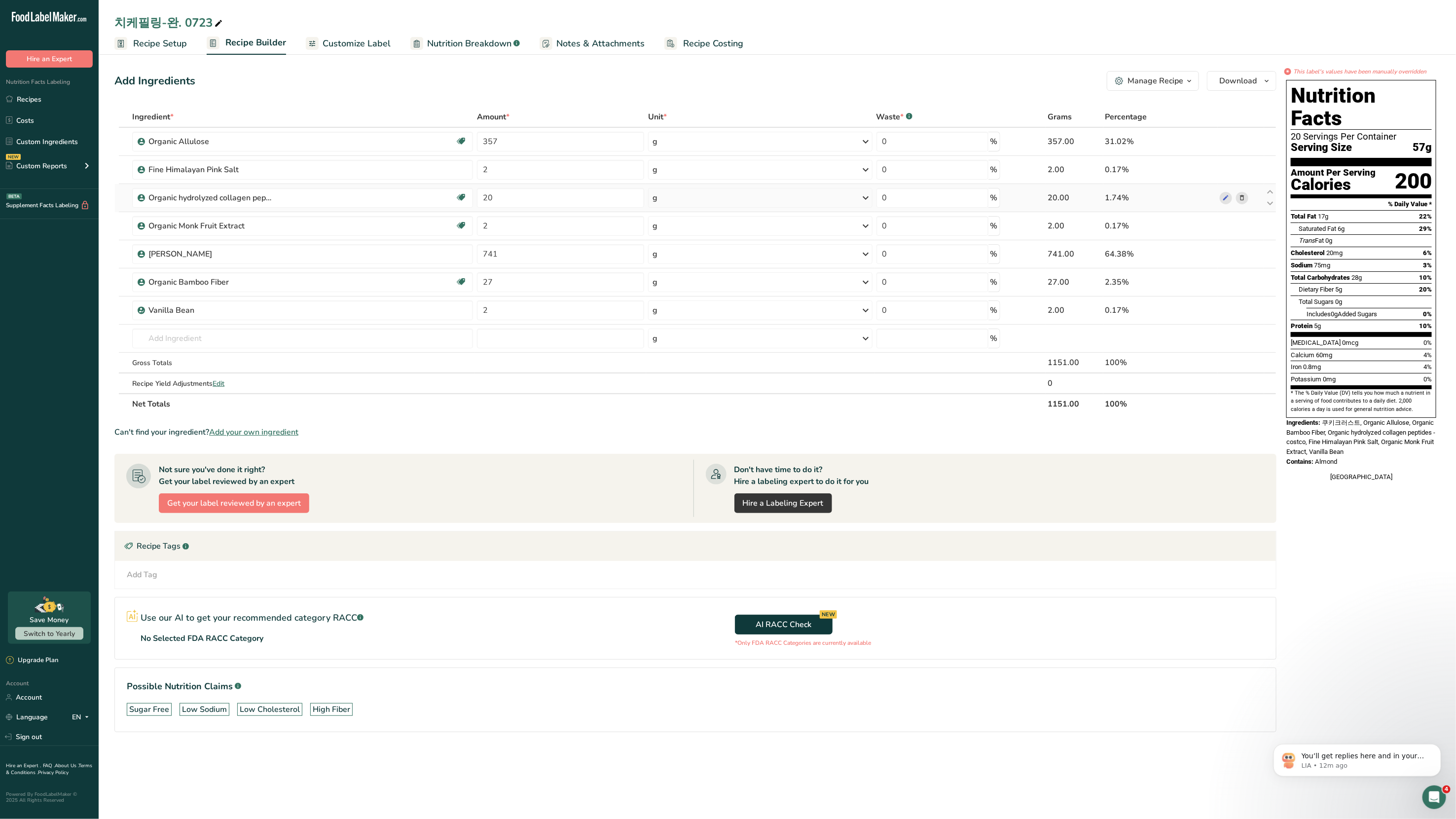
click at [789, 196] on icon at bounding box center [1242, 197] width 7 height 10
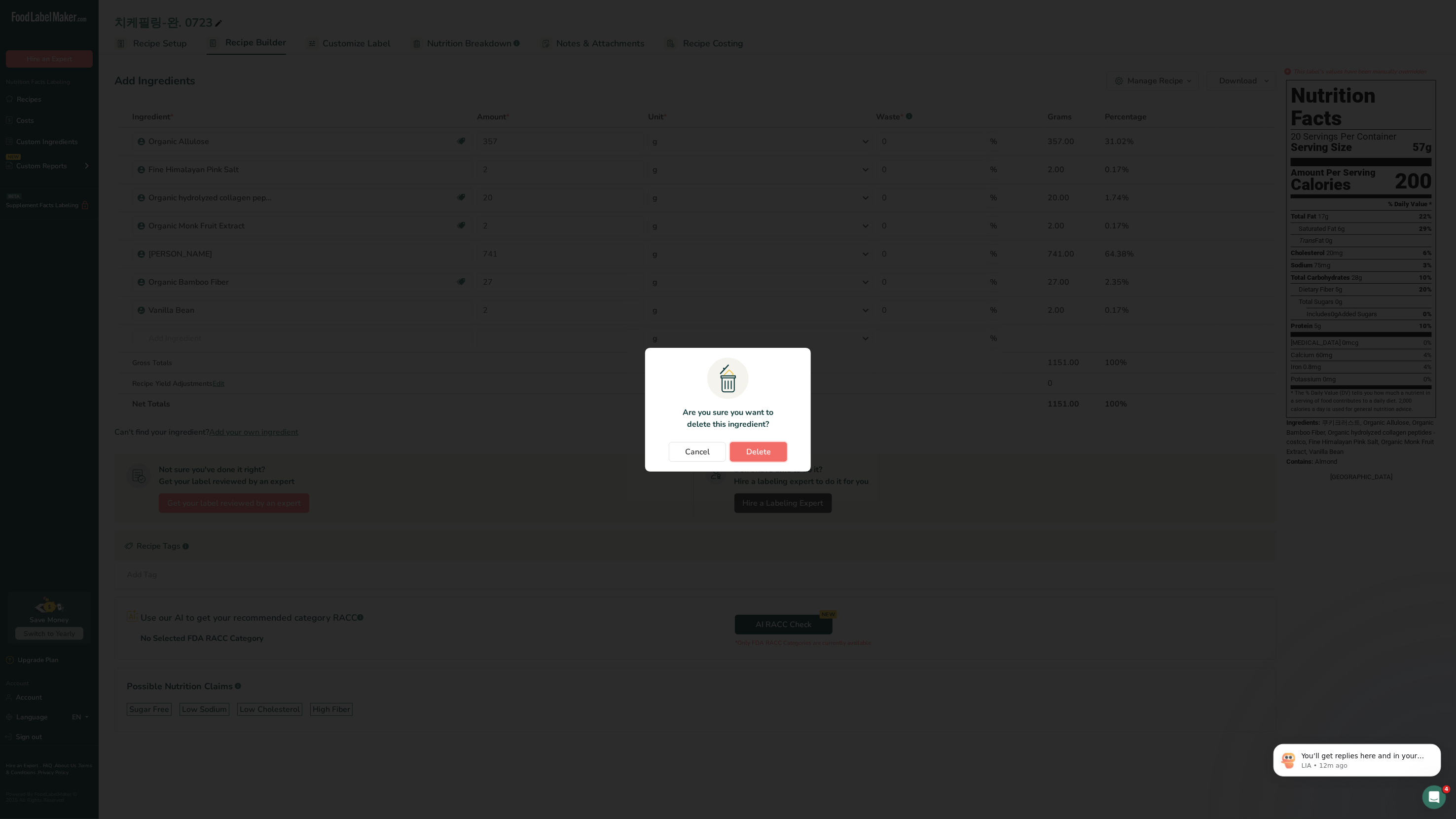
click at [775, 438] on button "Delete" at bounding box center [759, 452] width 57 height 20
type input "2"
type input "741"
type input "27"
type input "2"
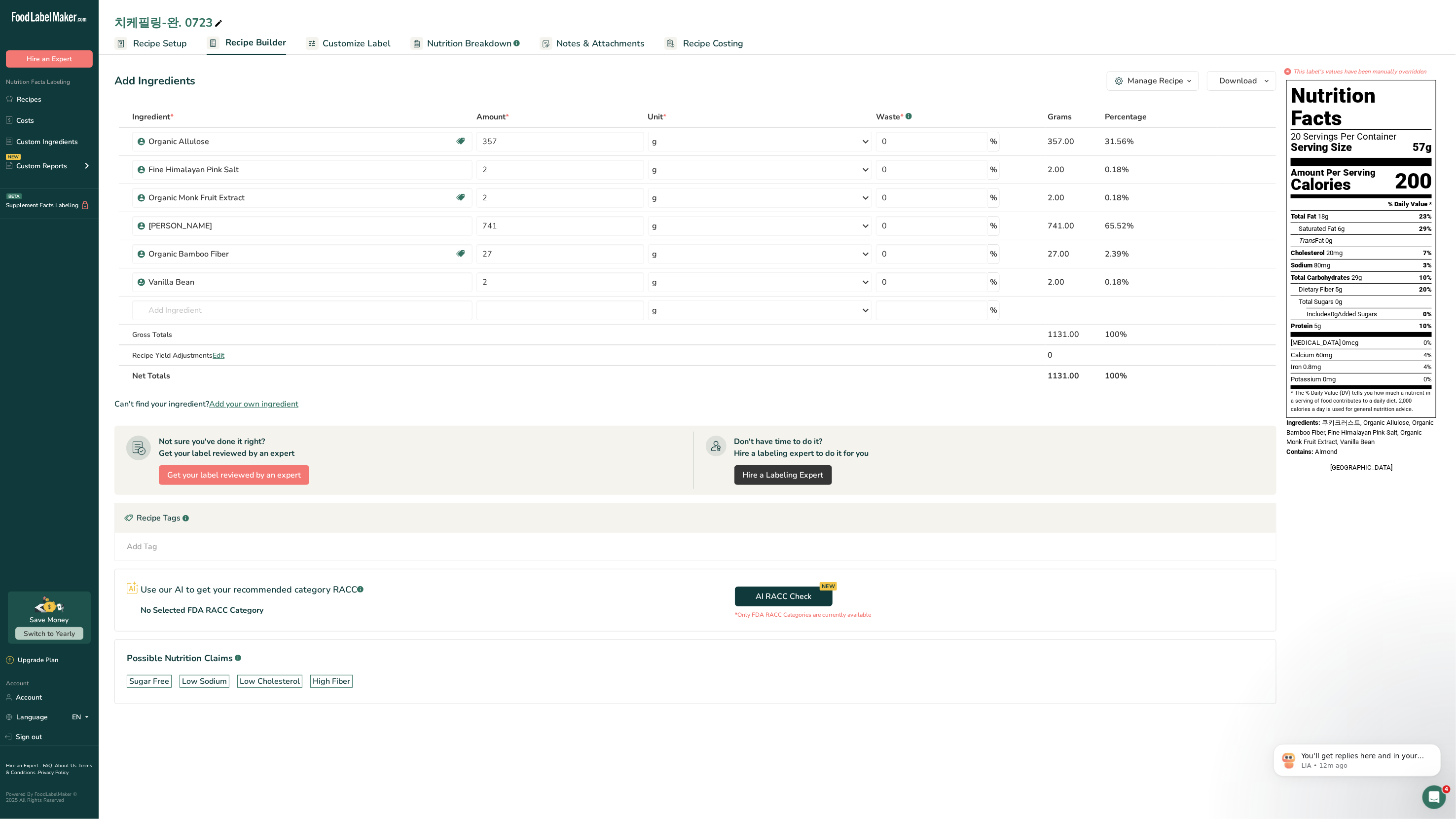
click at [789, 80] on div "Manage Recipe" at bounding box center [1156, 80] width 55 height 12
click at [789, 103] on span "Delete Recipe" at bounding box center [1107, 105] width 45 height 12
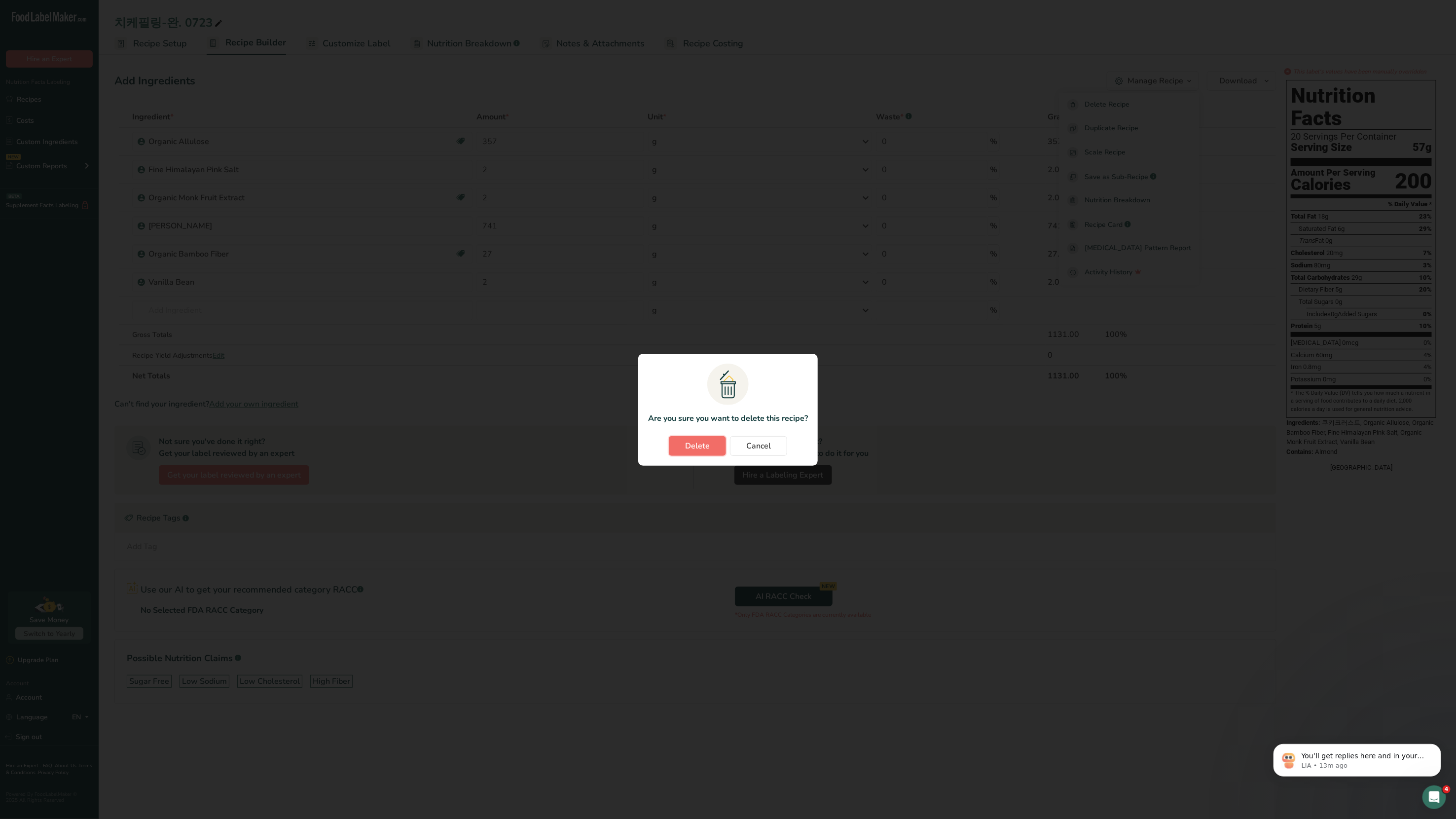
click at [718, 438] on button "Delete" at bounding box center [697, 446] width 57 height 20
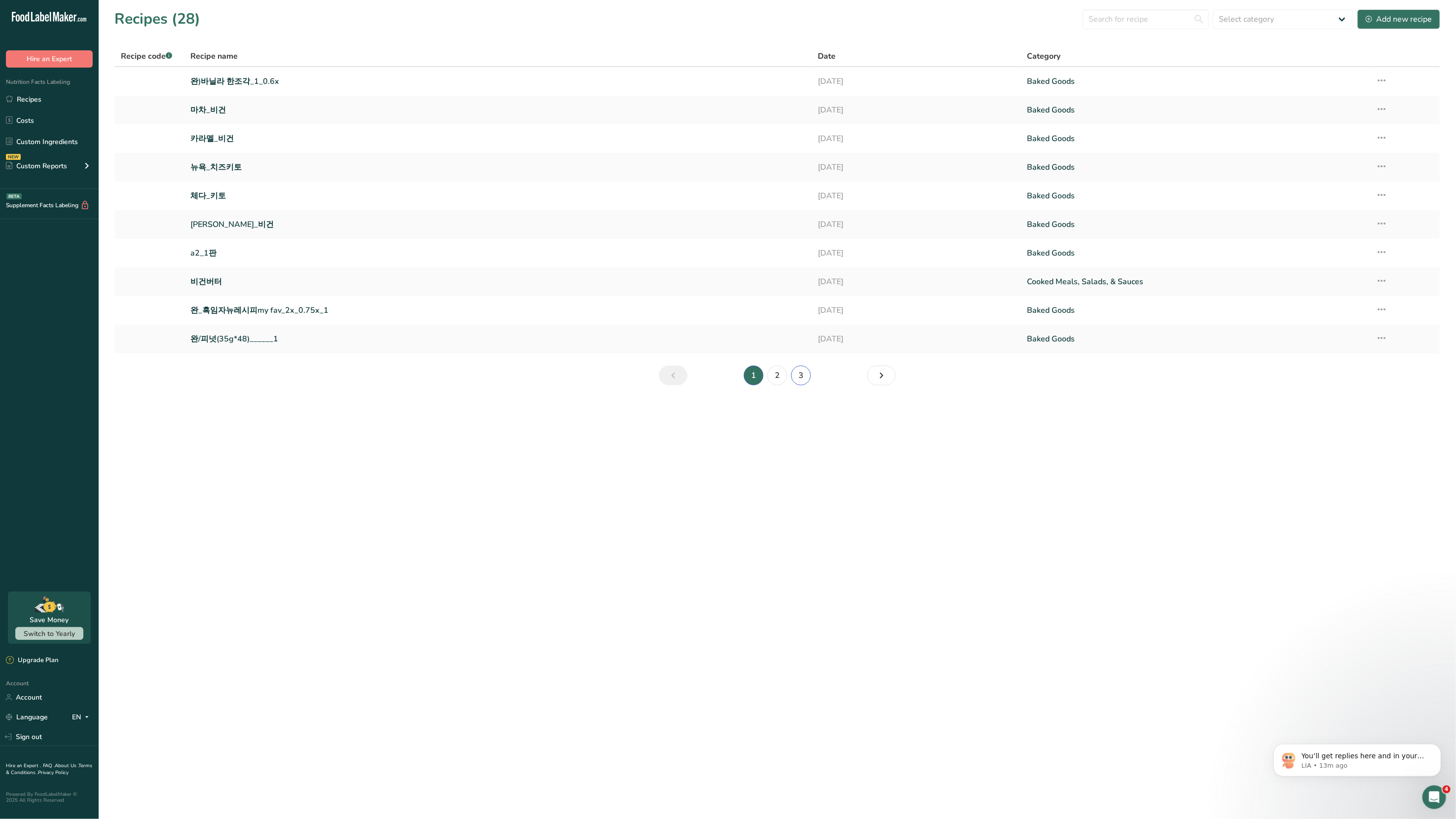
click at [789, 376] on link "3" at bounding box center [801, 375] width 20 height 20
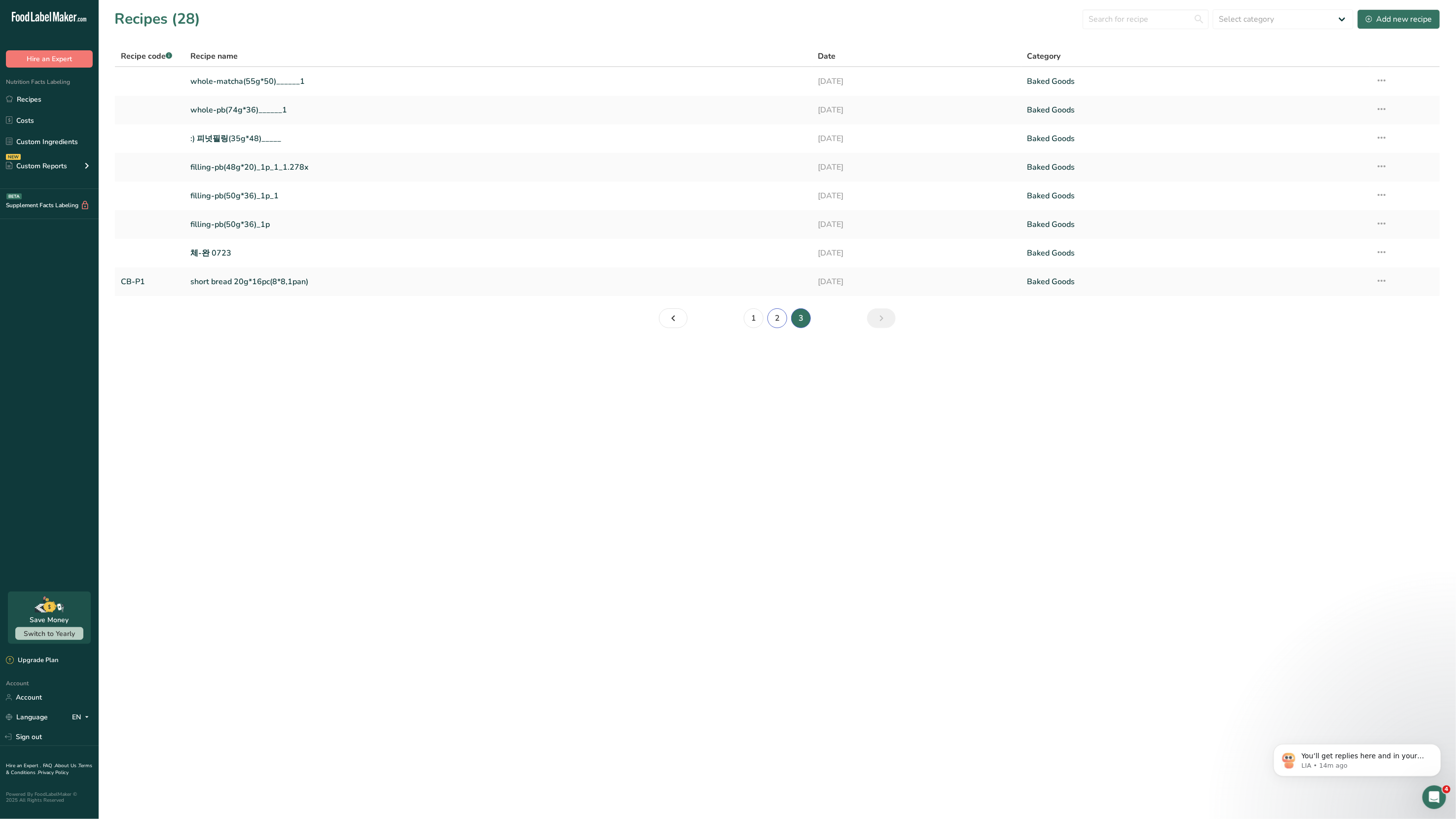
click at [779, 317] on link "2" at bounding box center [777, 318] width 20 height 20
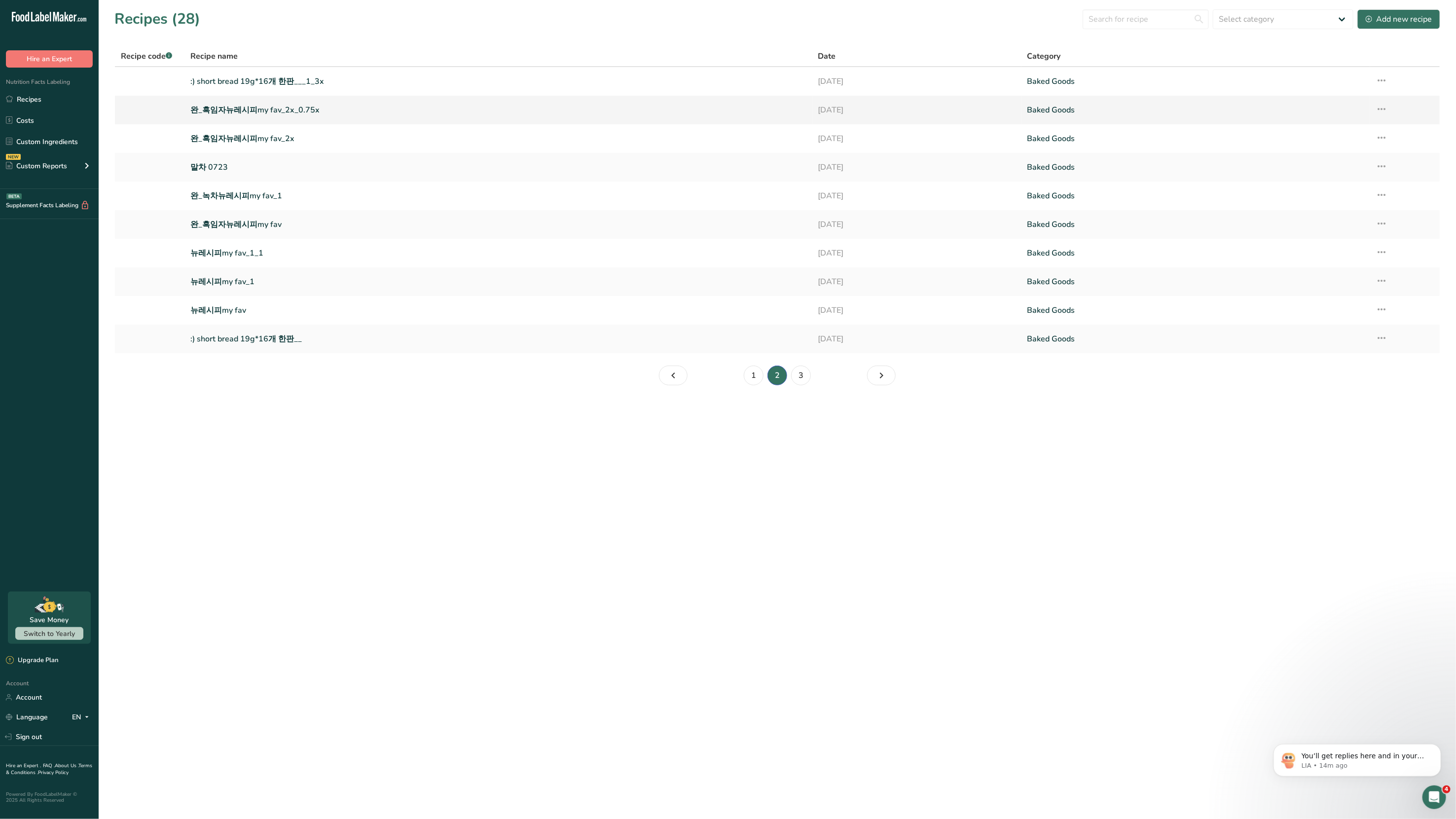
click at [263, 107] on link "완_흑임자뉴레시피my fav_2x_0.75x" at bounding box center [498, 109] width 616 height 21
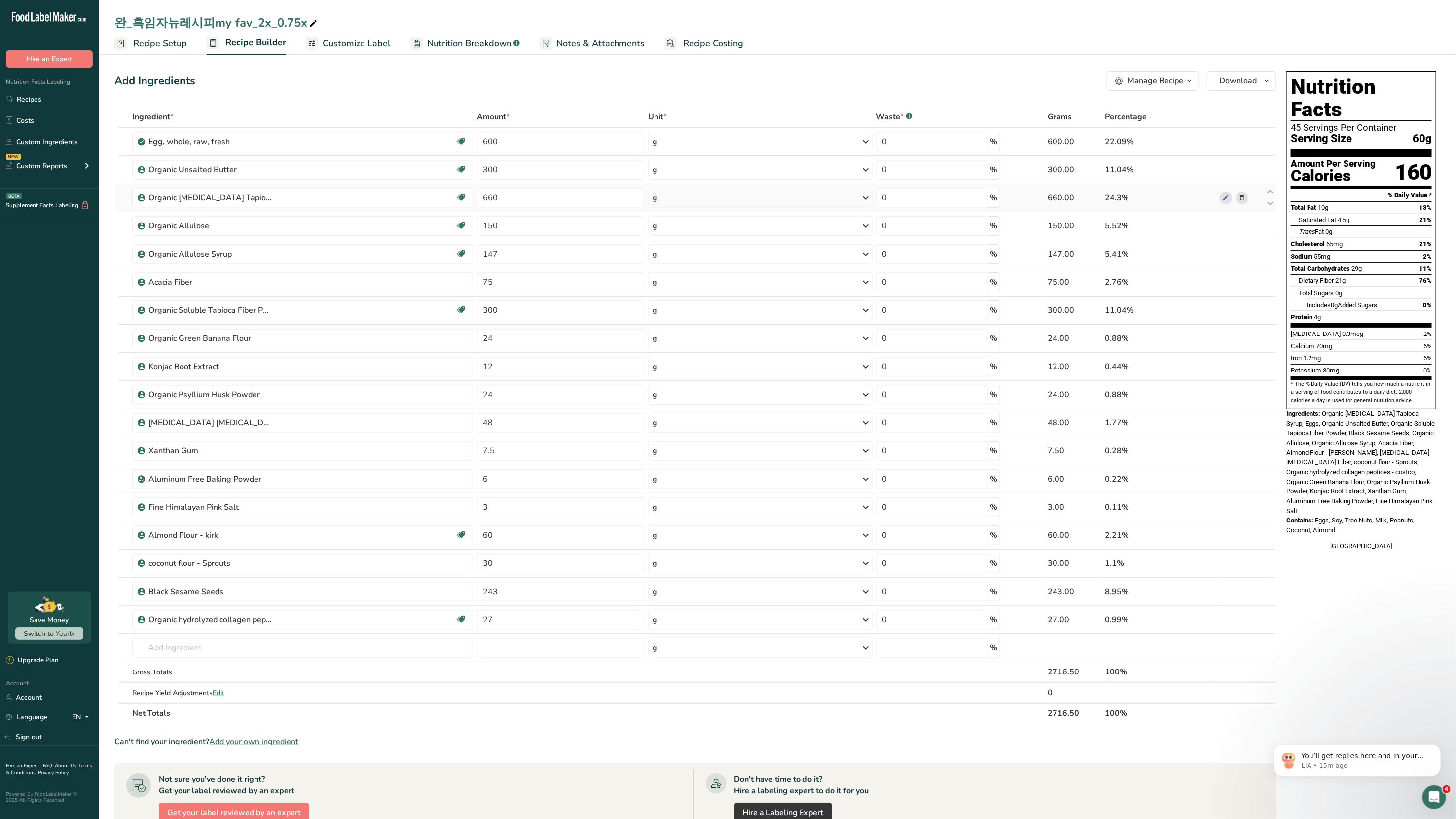
click at [789, 196] on icon at bounding box center [1242, 197] width 7 height 10
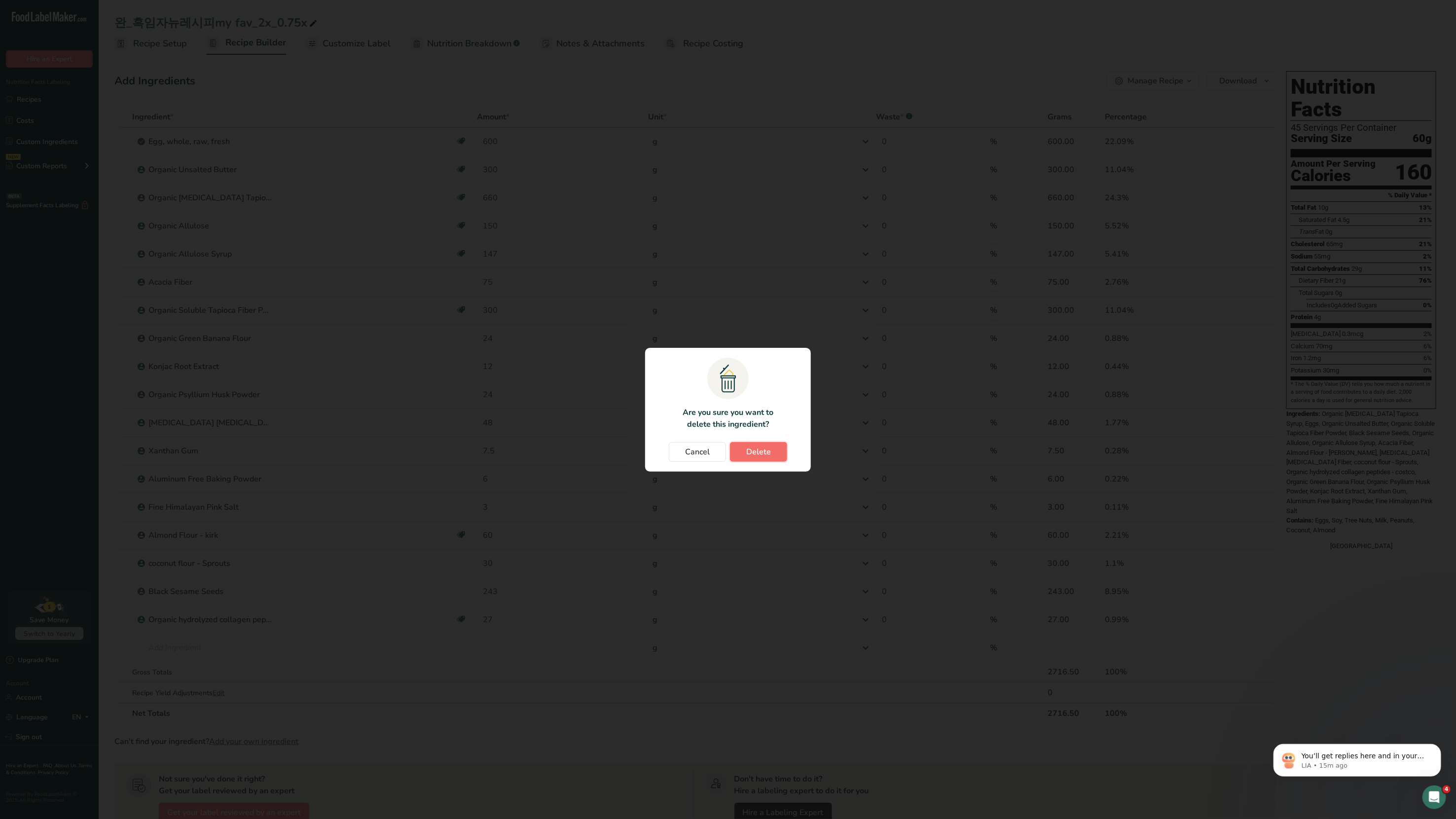
click at [744, 438] on button "Delete" at bounding box center [759, 452] width 57 height 20
type input "150"
type input "147"
type input "75"
type input "300"
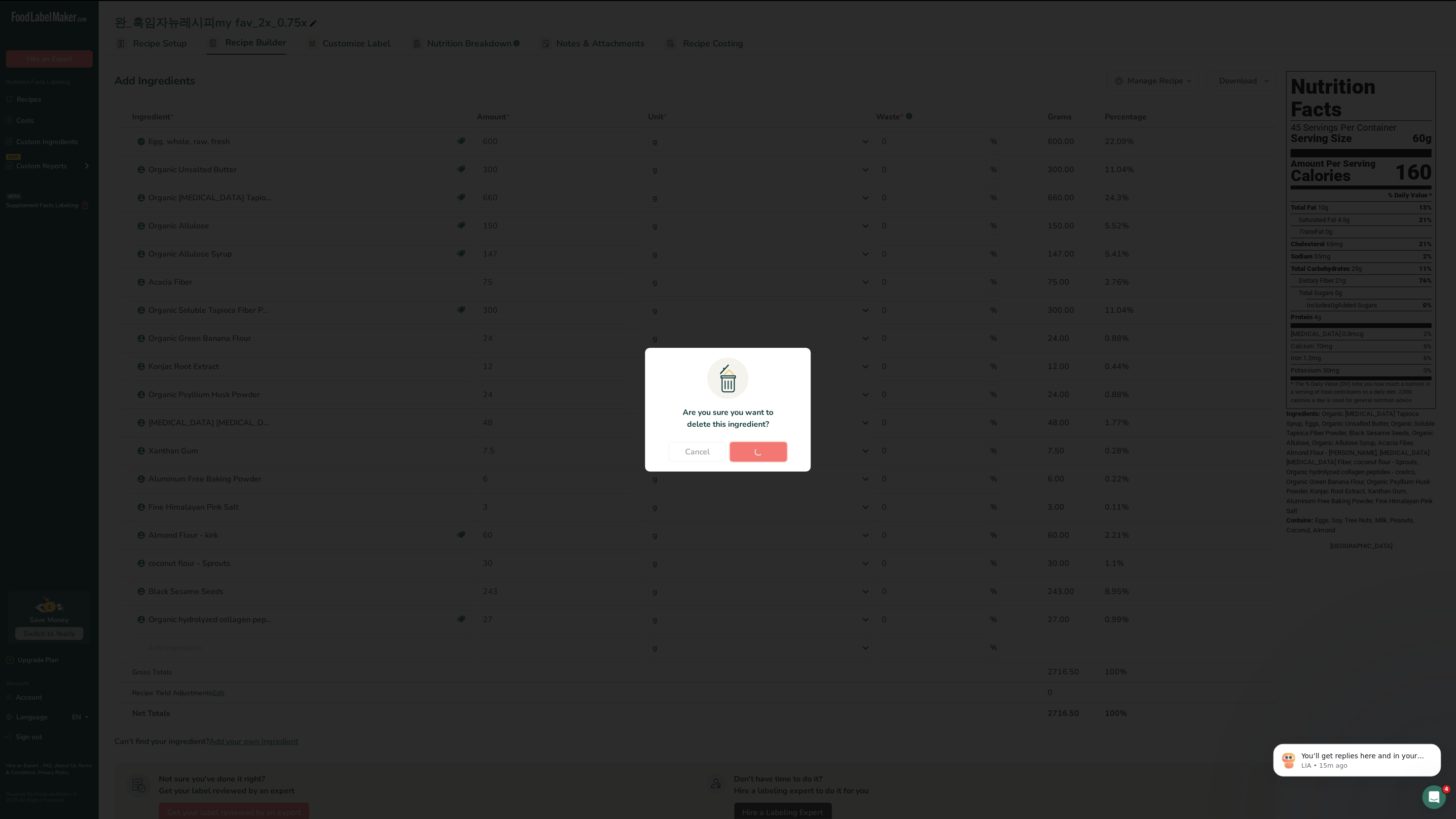
type input "24"
type input "12"
type input "24"
type input "48"
type input "7.5"
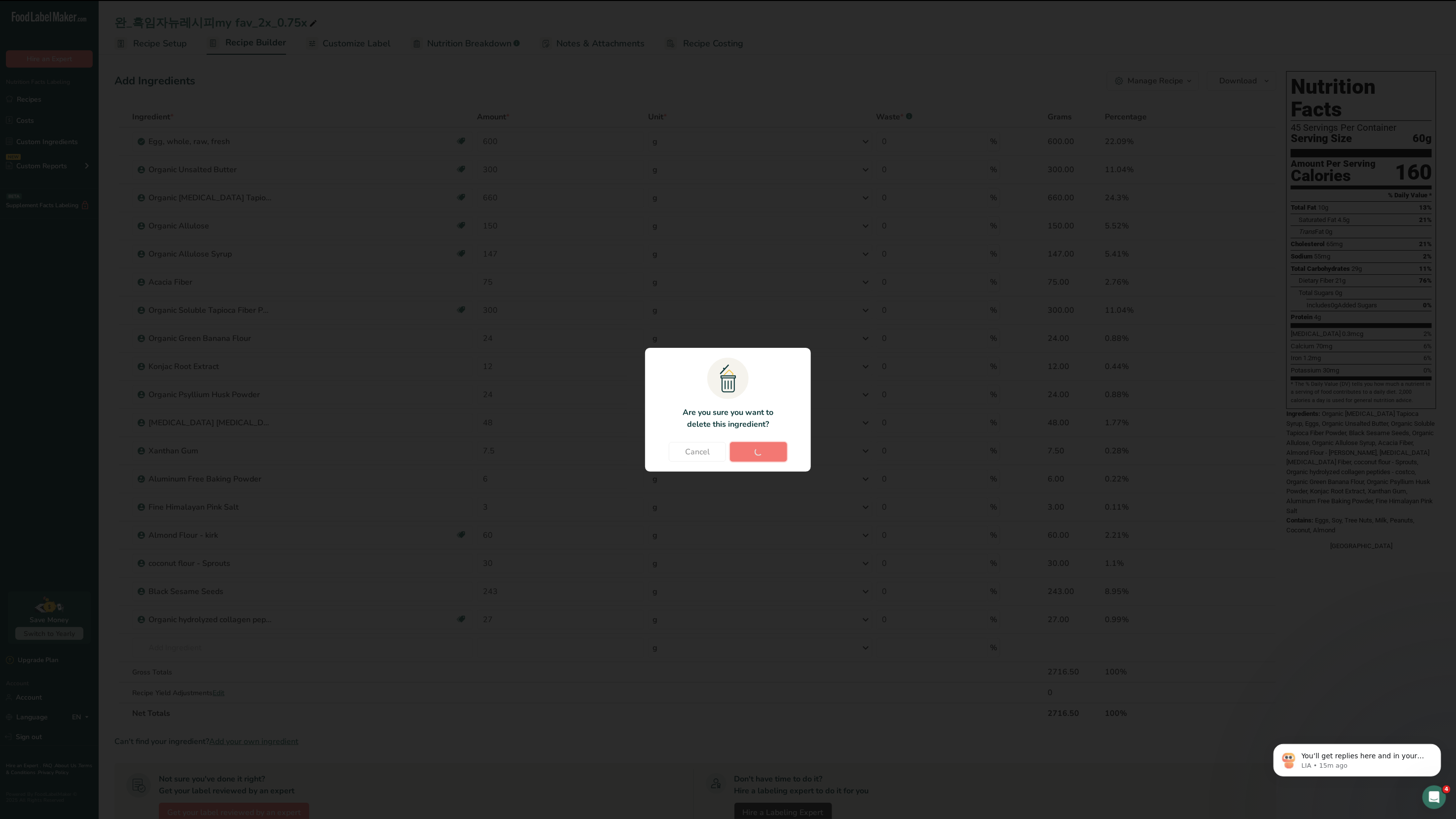
type input "6"
type input "3"
type input "60"
type input "30"
type input "243"
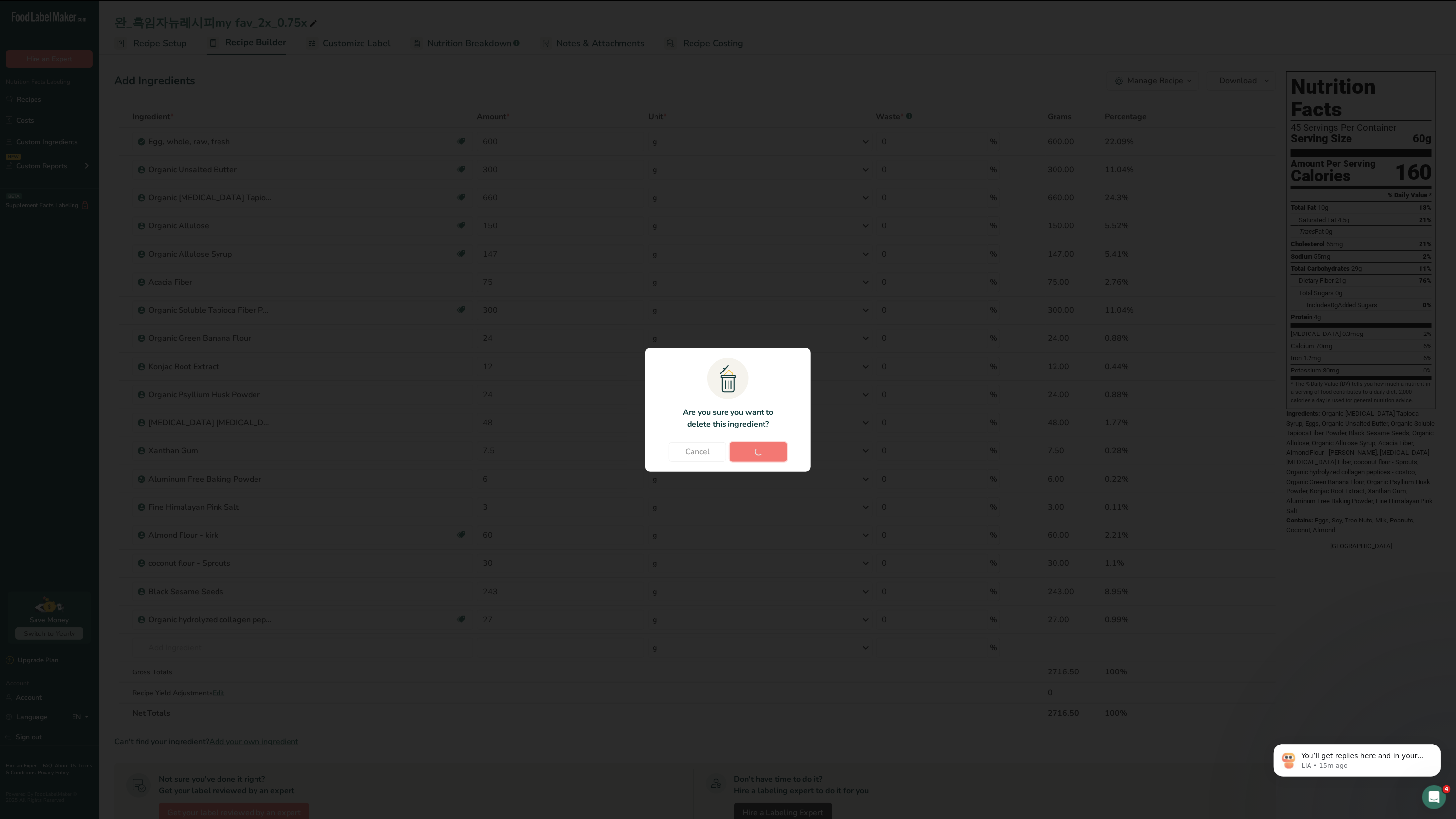
type input "27"
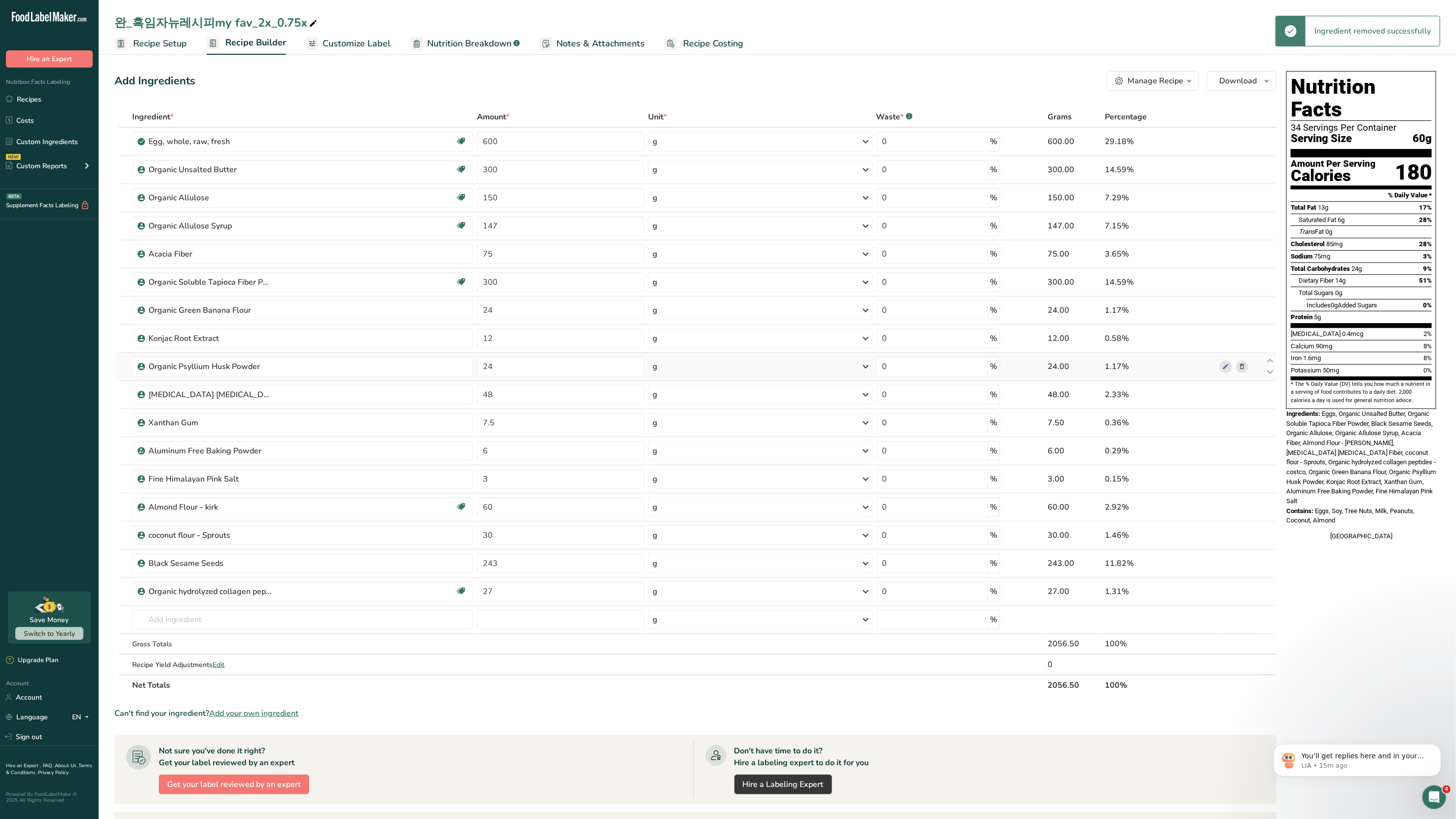
click at [789, 364] on icon at bounding box center [1242, 366] width 7 height 10
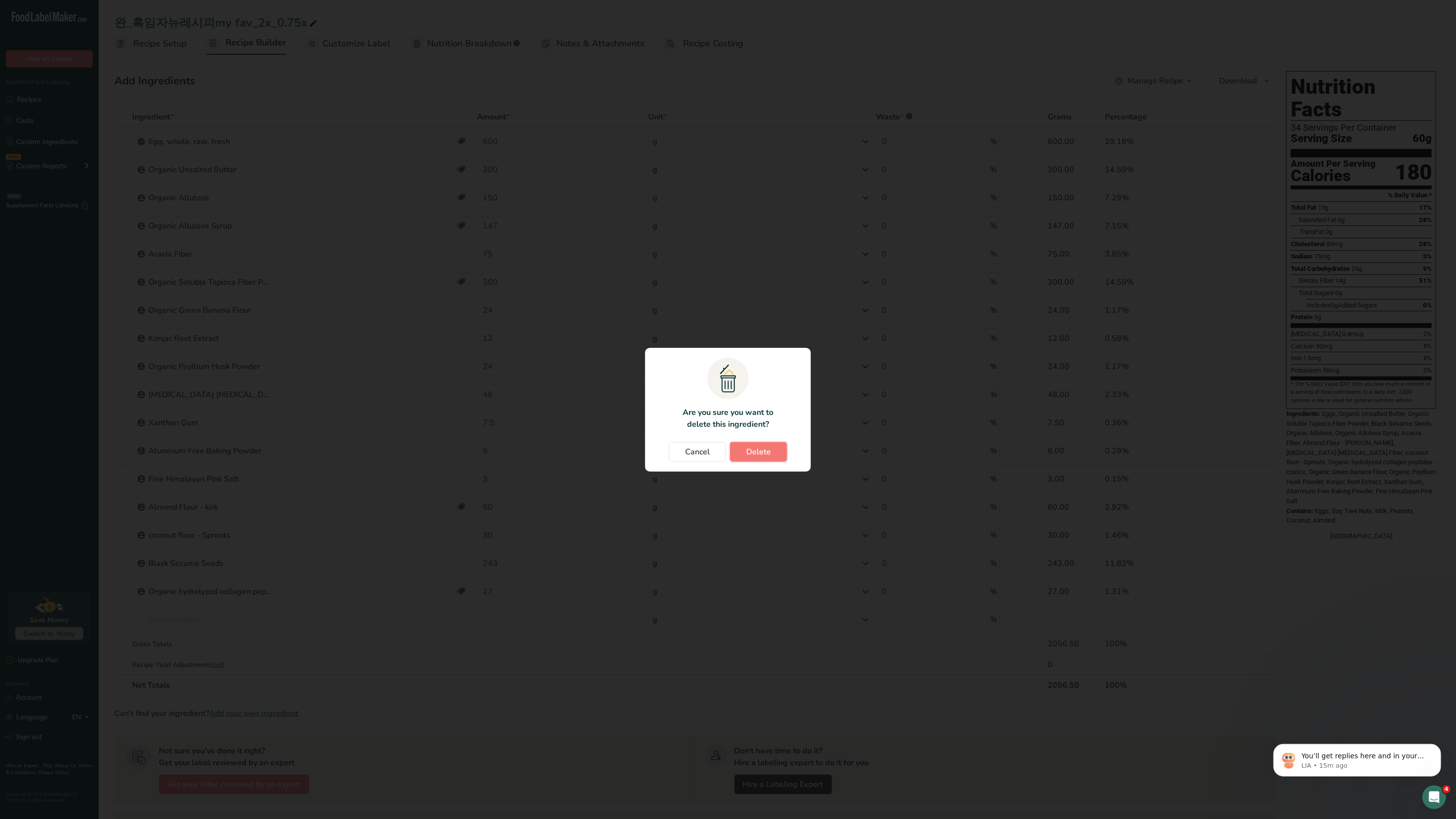
click at [770, 438] on span "Delete" at bounding box center [759, 451] width 25 height 12
type input "48"
type input "7.5"
type input "6"
type input "3"
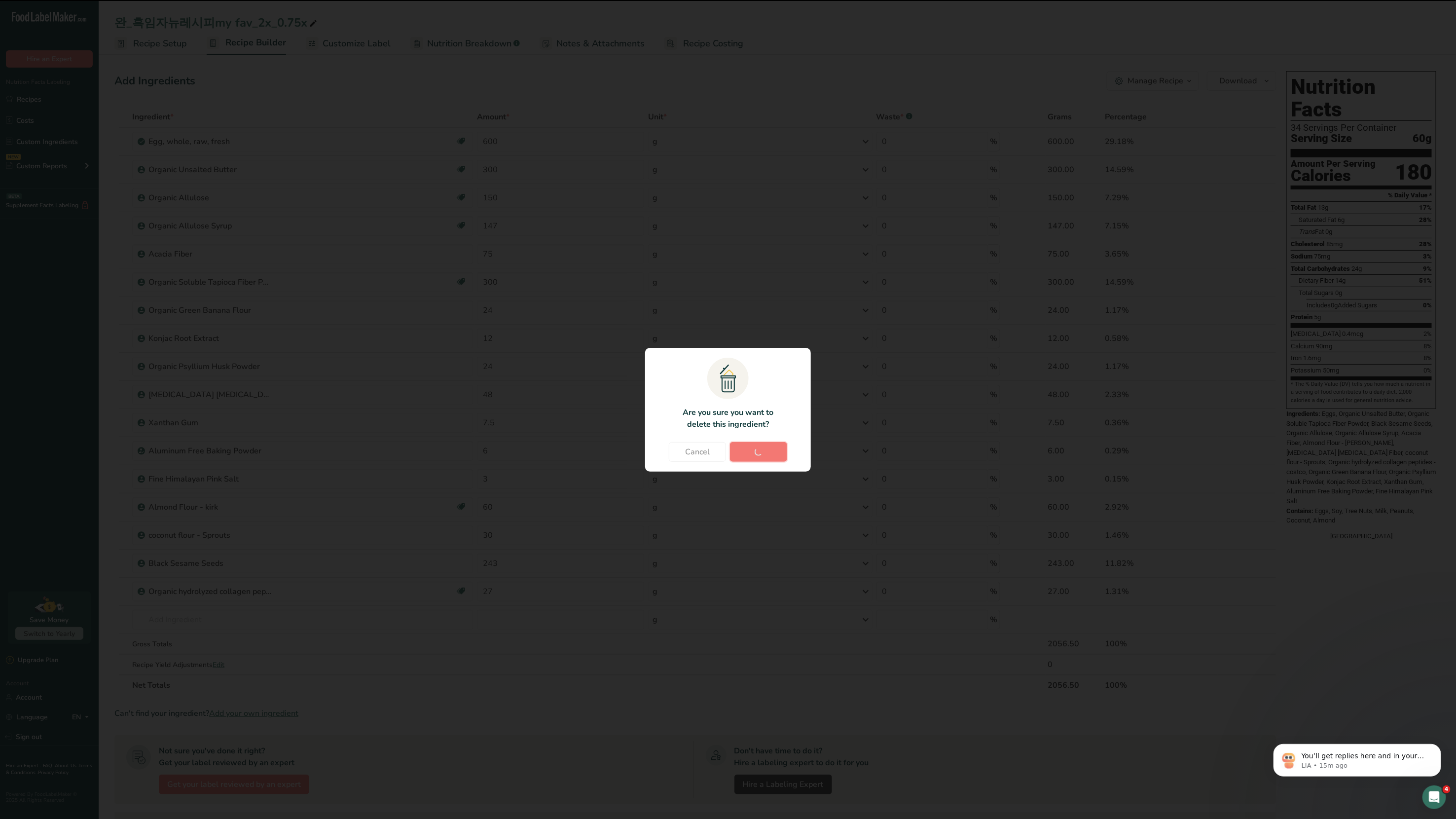
type input "60"
type input "30"
type input "243"
type input "27"
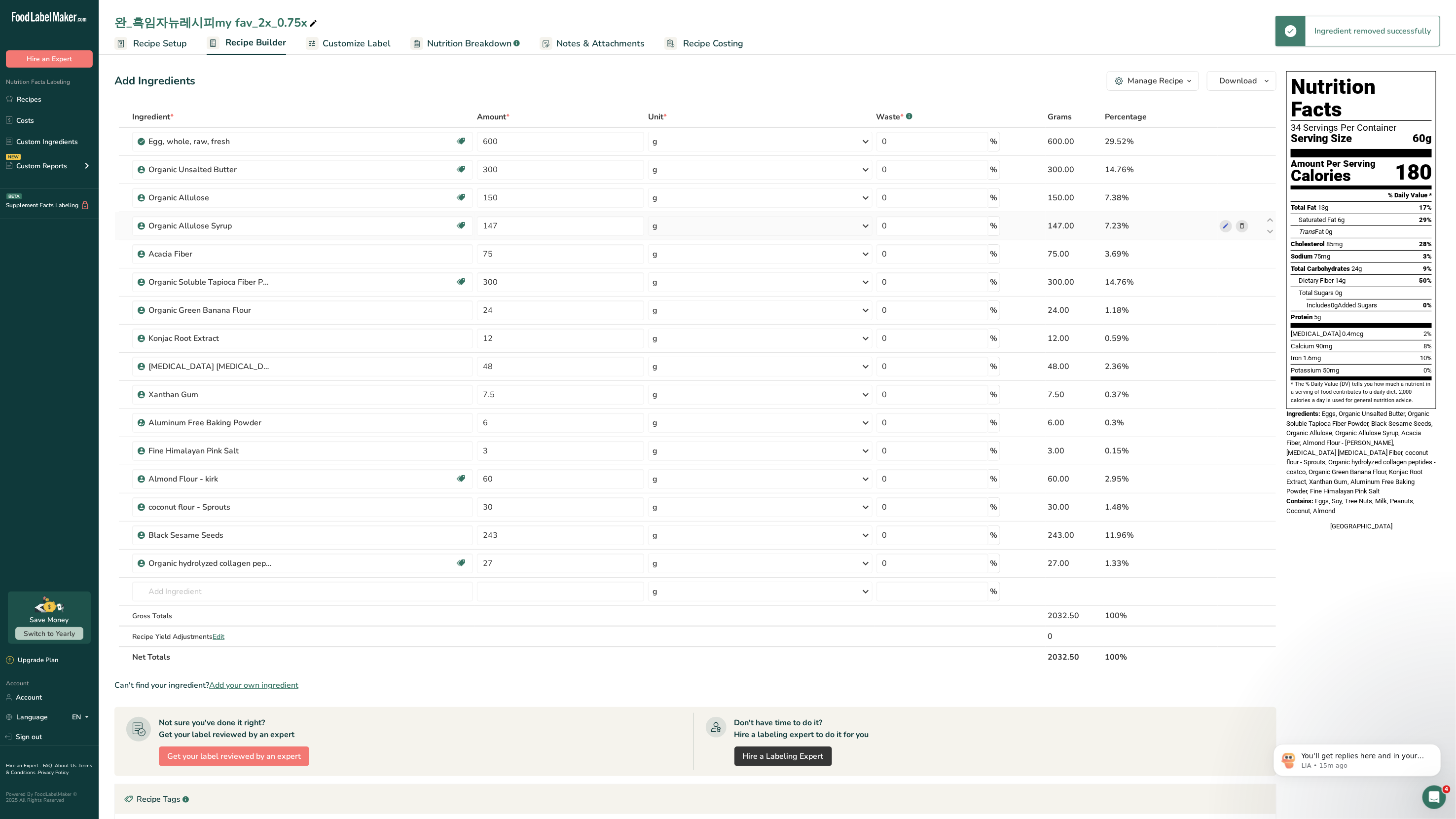
click at [789, 229] on icon at bounding box center [1242, 226] width 7 height 10
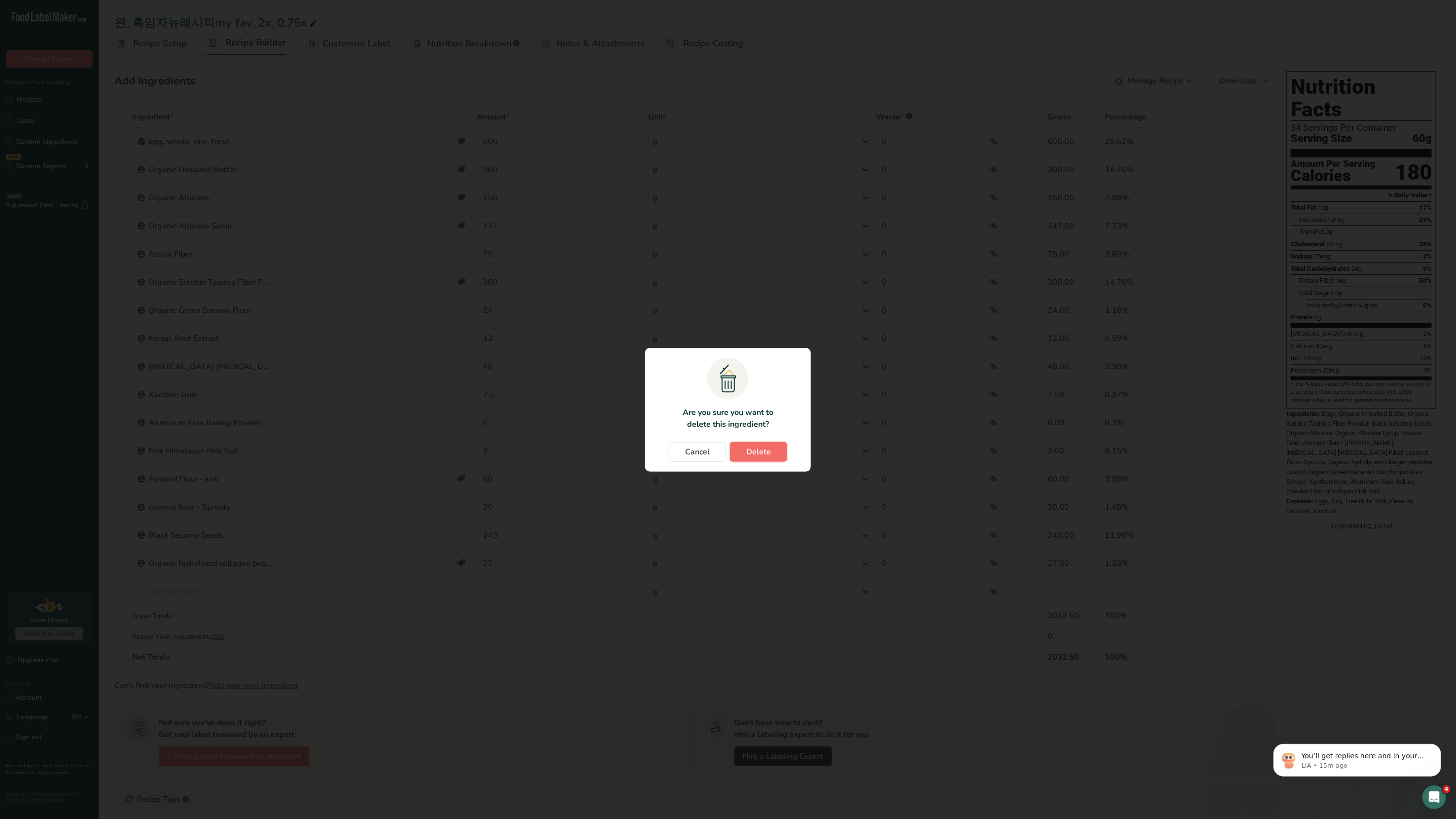
click at [772, 438] on button "Delete" at bounding box center [759, 452] width 57 height 20
type input "75"
type input "300"
type input "24"
type input "12"
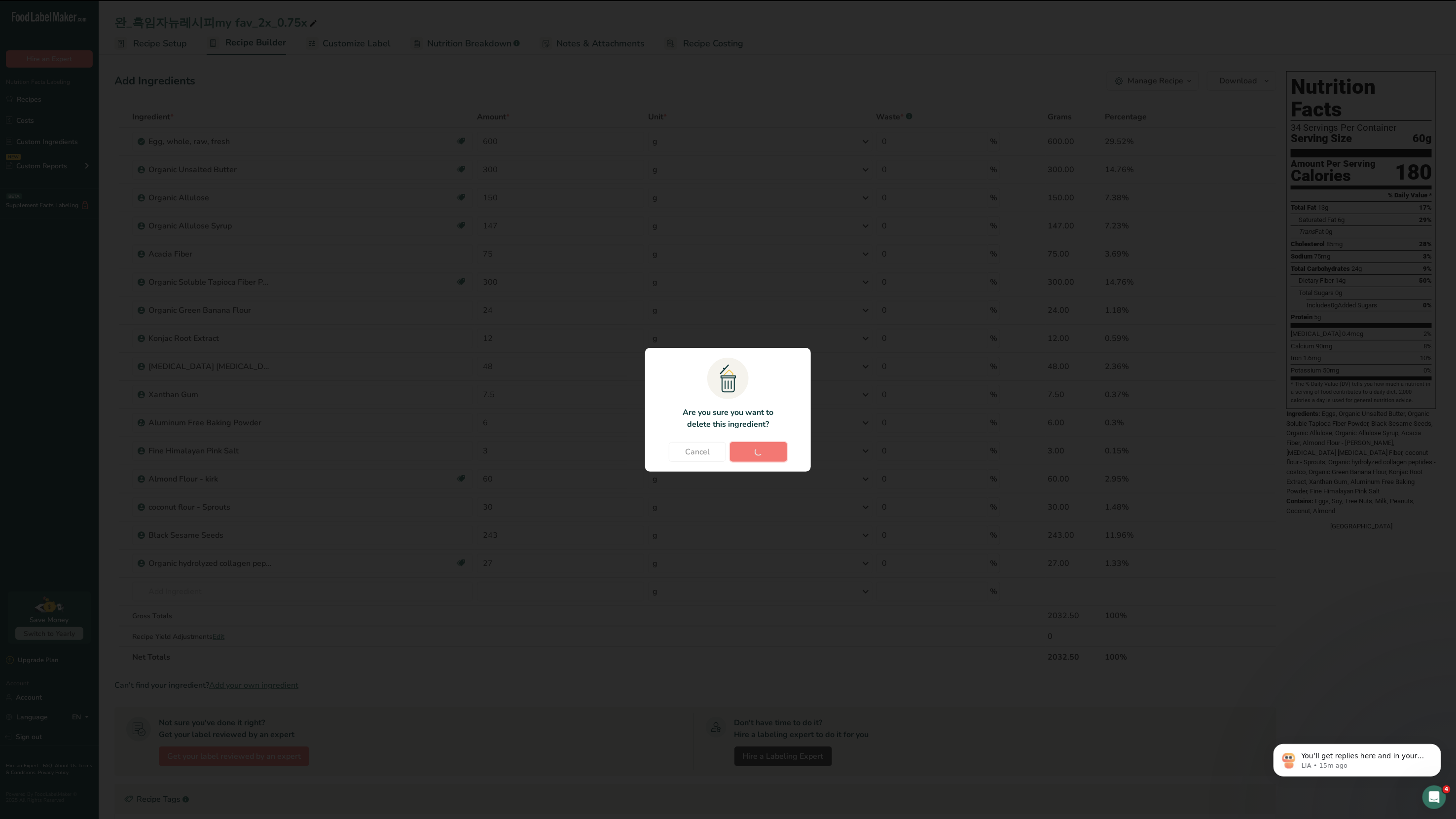
type input "48"
type input "7.5"
type input "6"
type input "3"
type input "60"
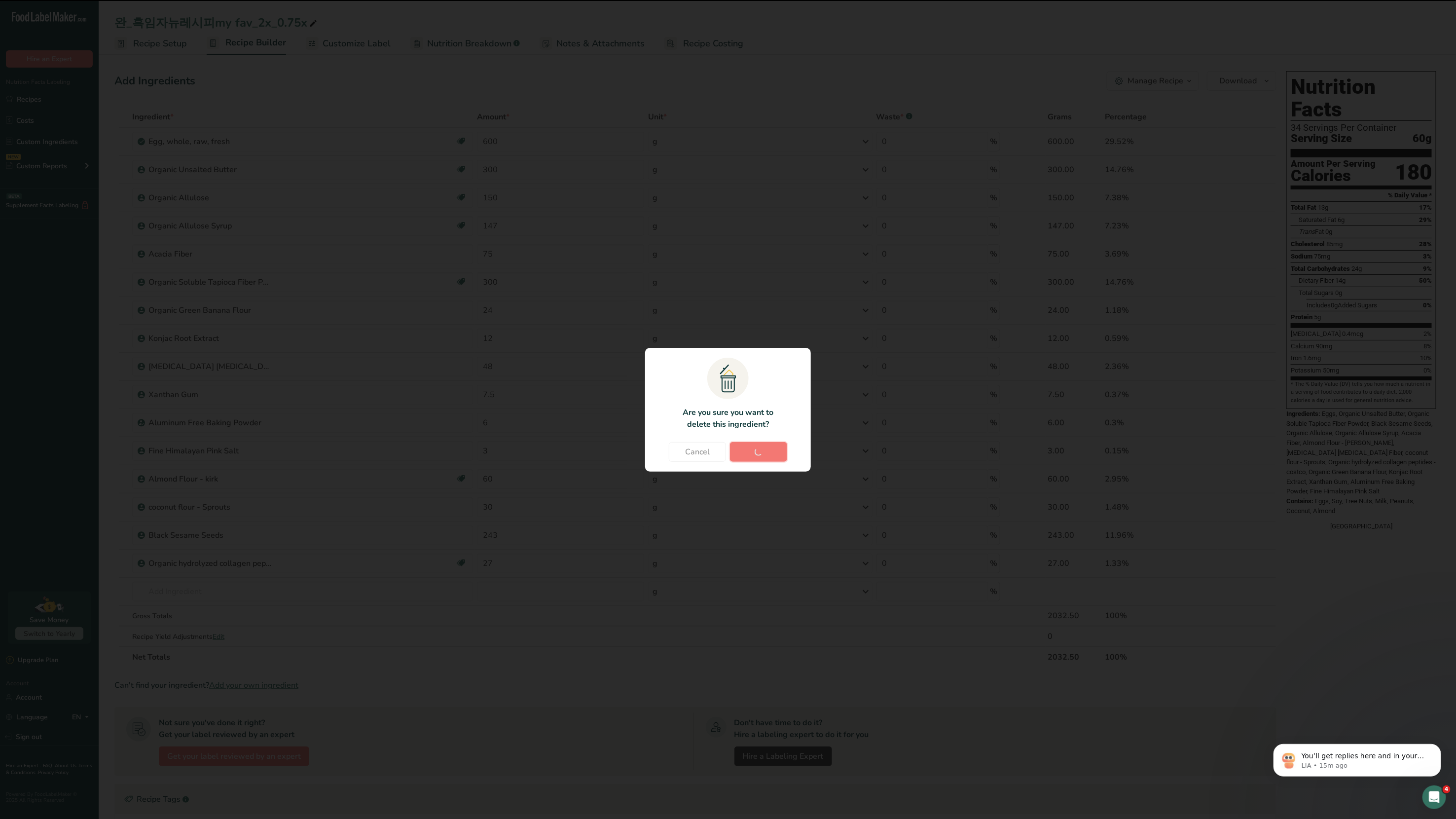
type input "30"
type input "243"
type input "27"
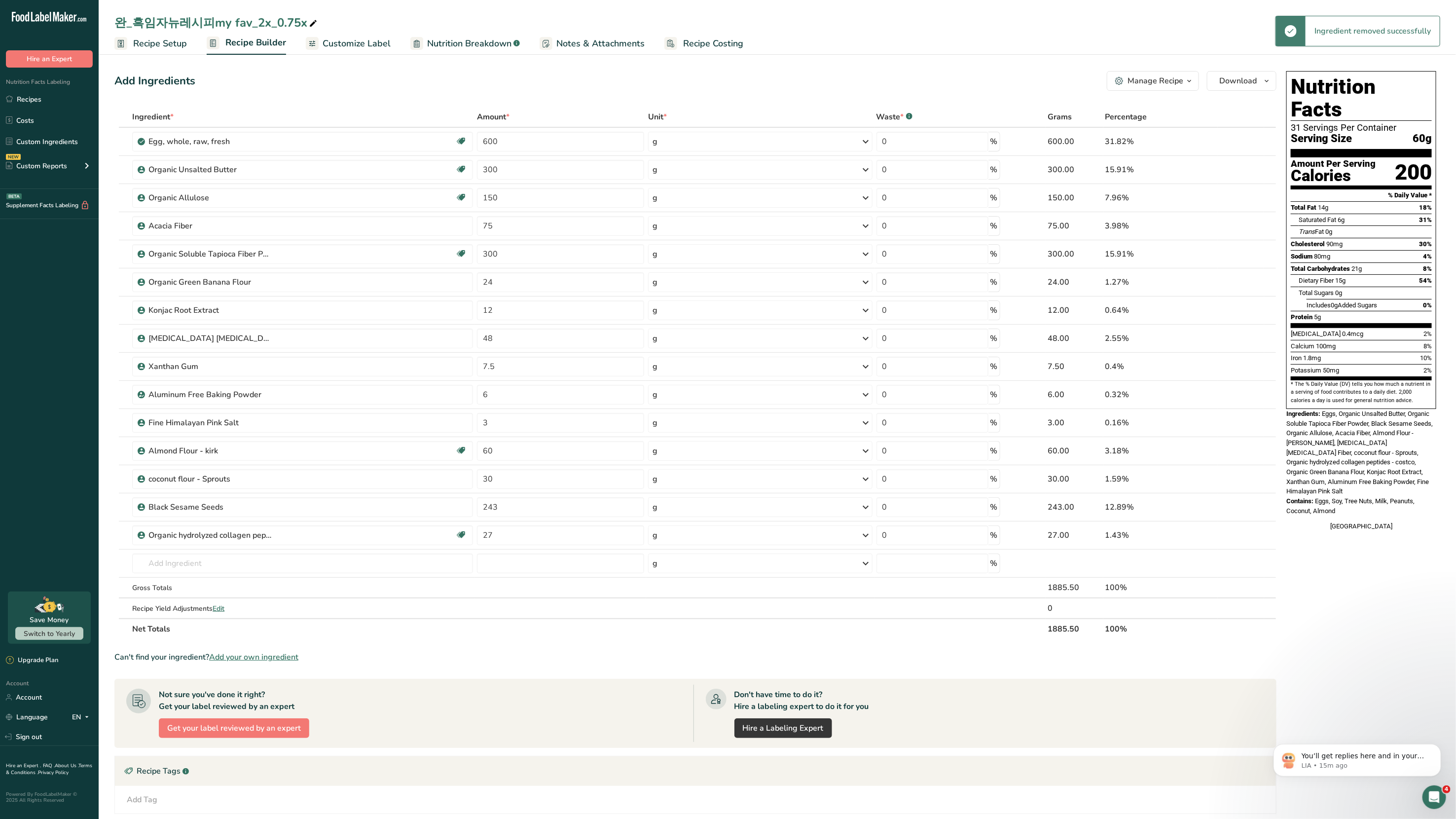
click at [789, 84] on div "Manage Recipe" at bounding box center [1156, 80] width 55 height 12
click at [789, 108] on span "Delete Recipe" at bounding box center [1107, 105] width 45 height 12
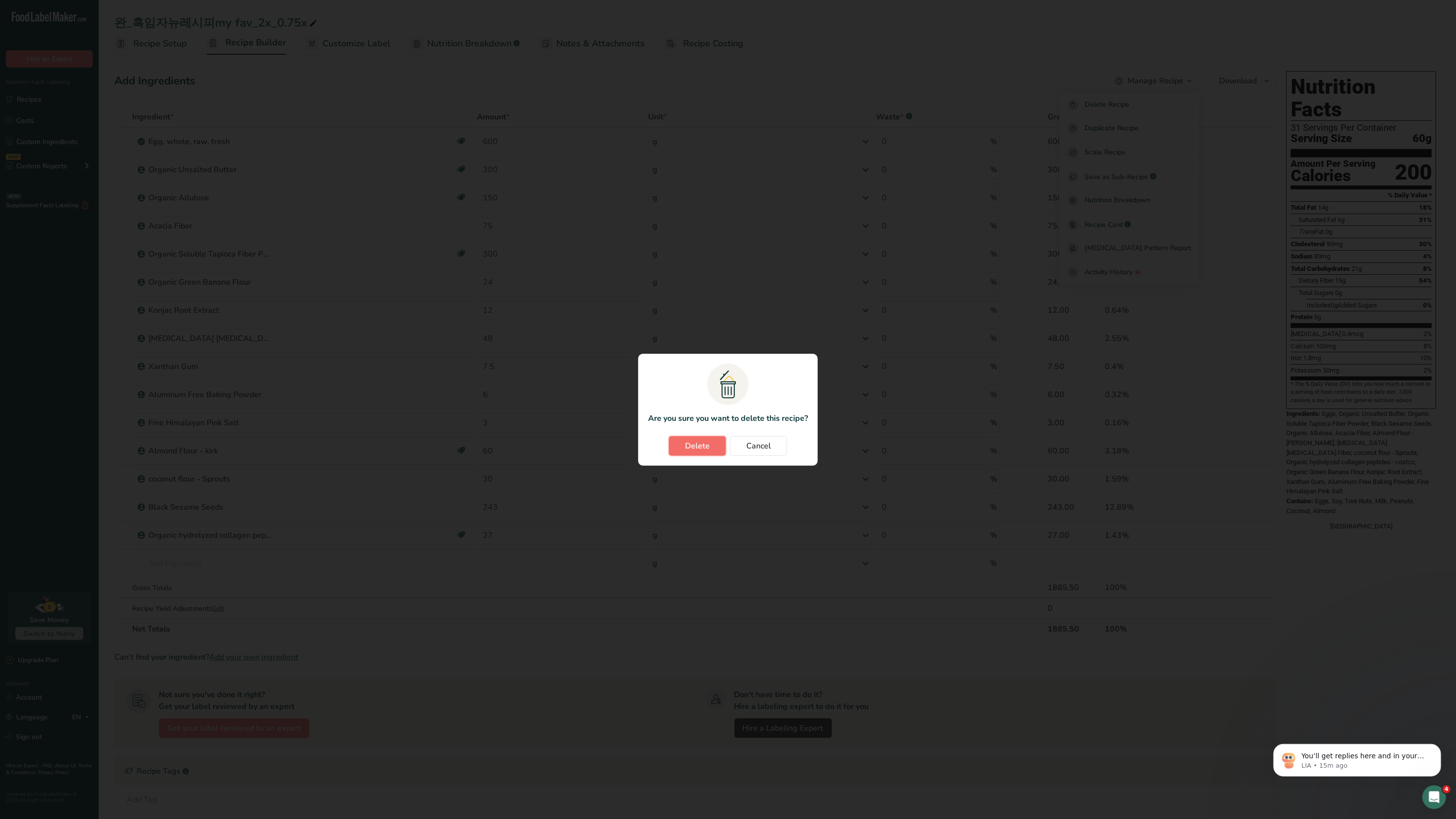
click at [710, 438] on button "Delete" at bounding box center [697, 446] width 57 height 20
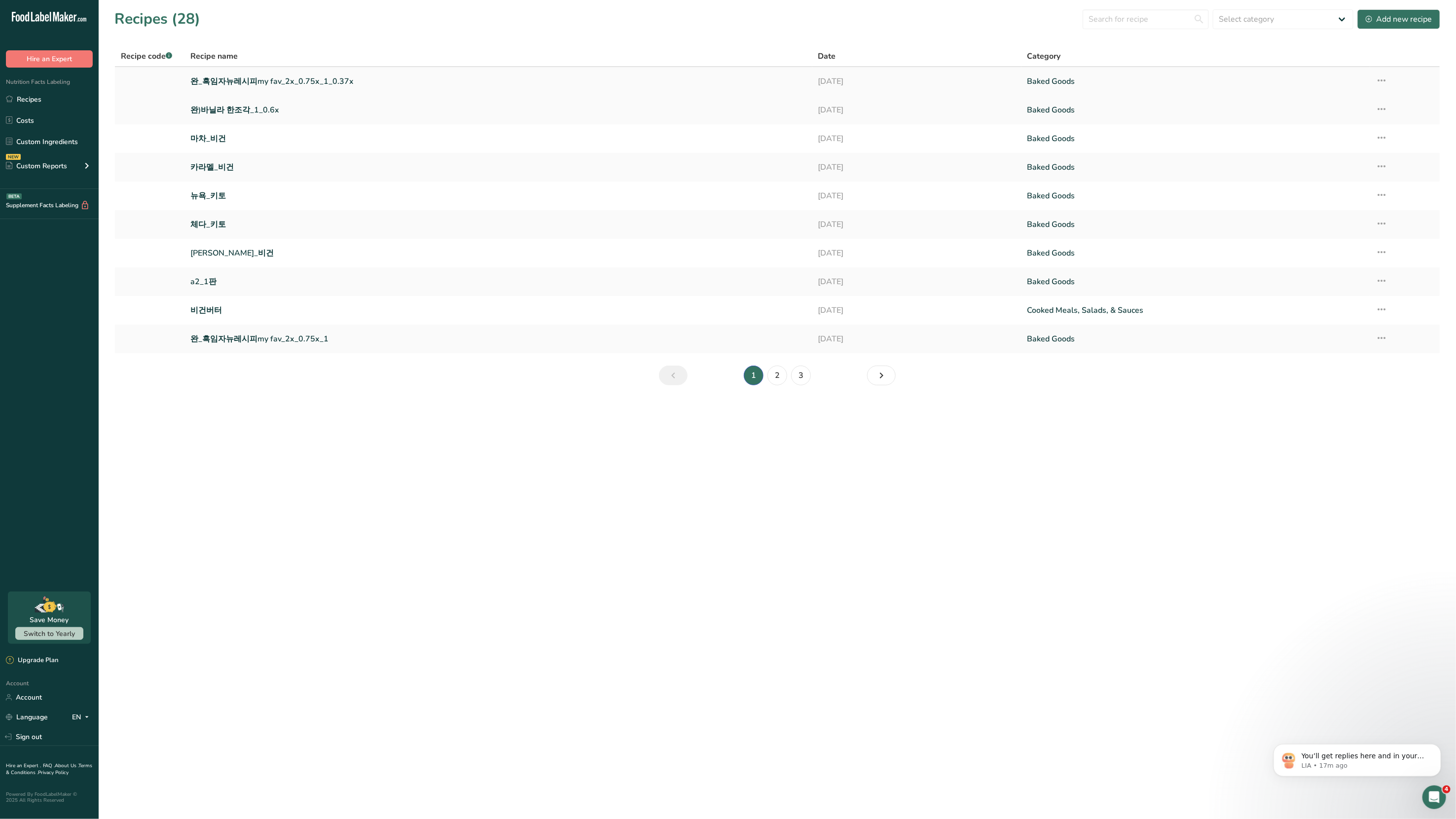
click at [254, 87] on link "완_흑임자뉴레시피my fav_2x_0.75x_1_0.37x" at bounding box center [498, 81] width 616 height 21
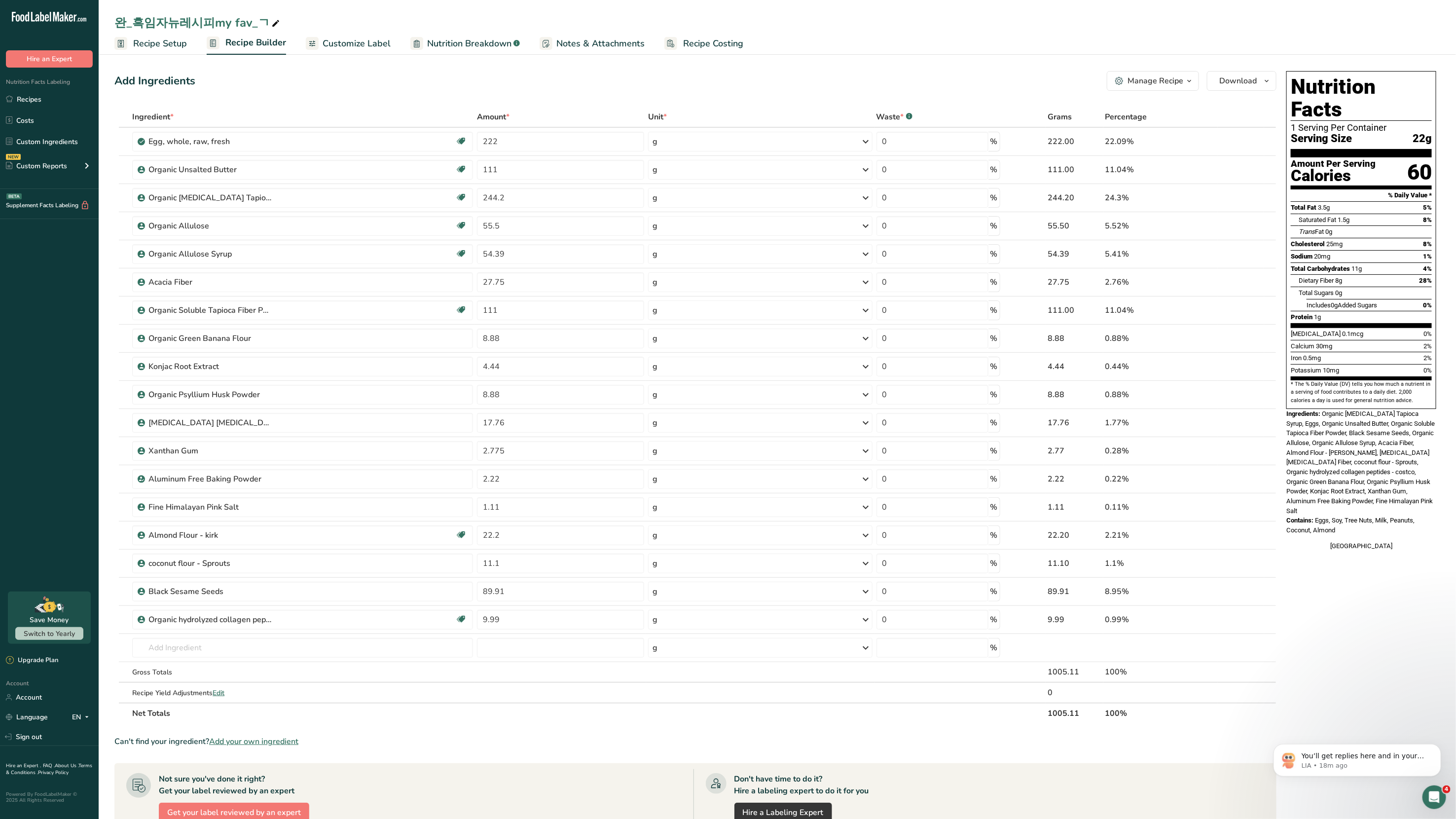
click at [789, 79] on div "Manage Recipe" at bounding box center [1156, 80] width 55 height 12
click at [789, 106] on span "Delete Recipe" at bounding box center [1107, 105] width 45 height 12
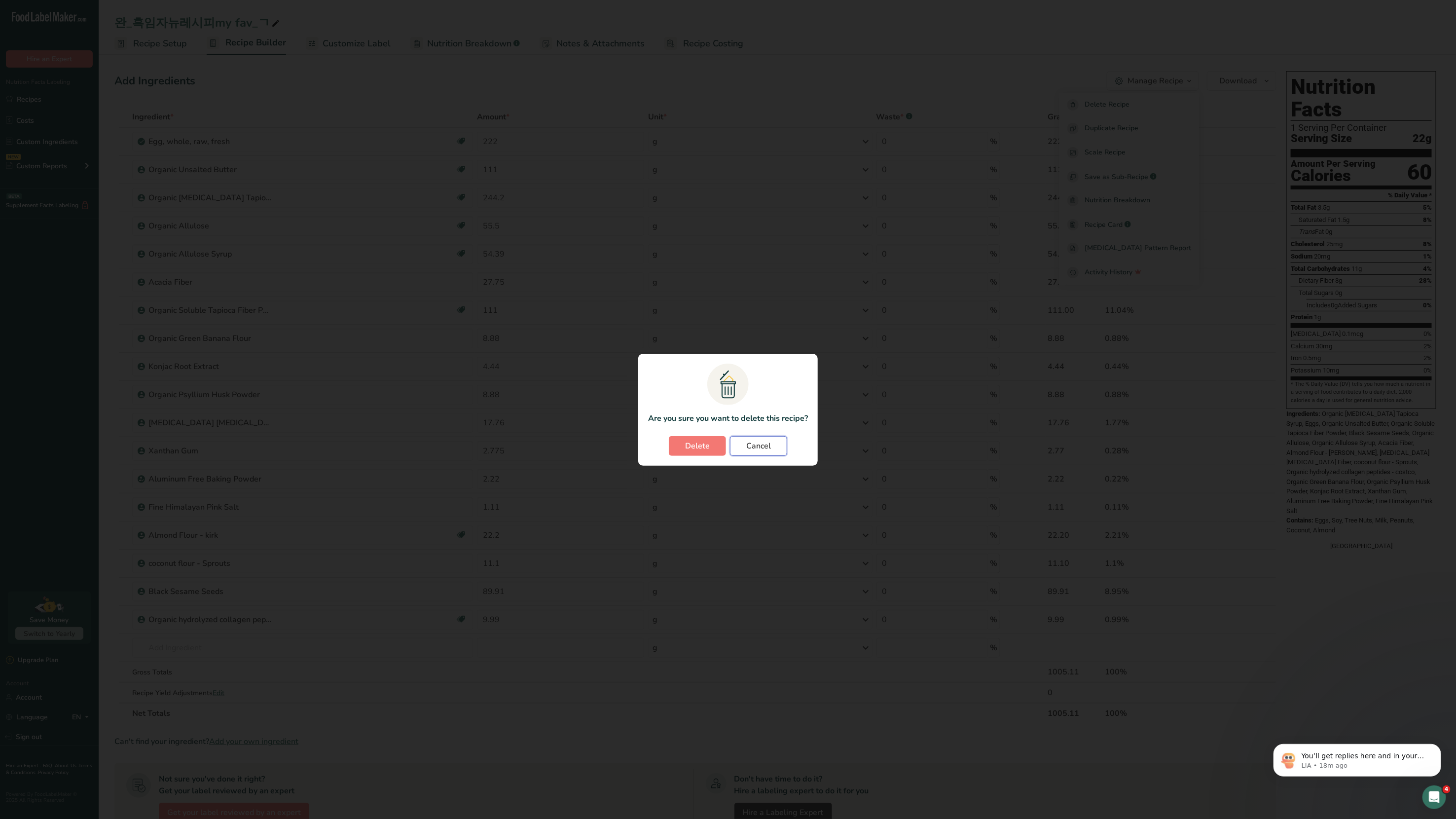
click at [746, 438] on span "Cancel" at bounding box center [759, 445] width 25 height 12
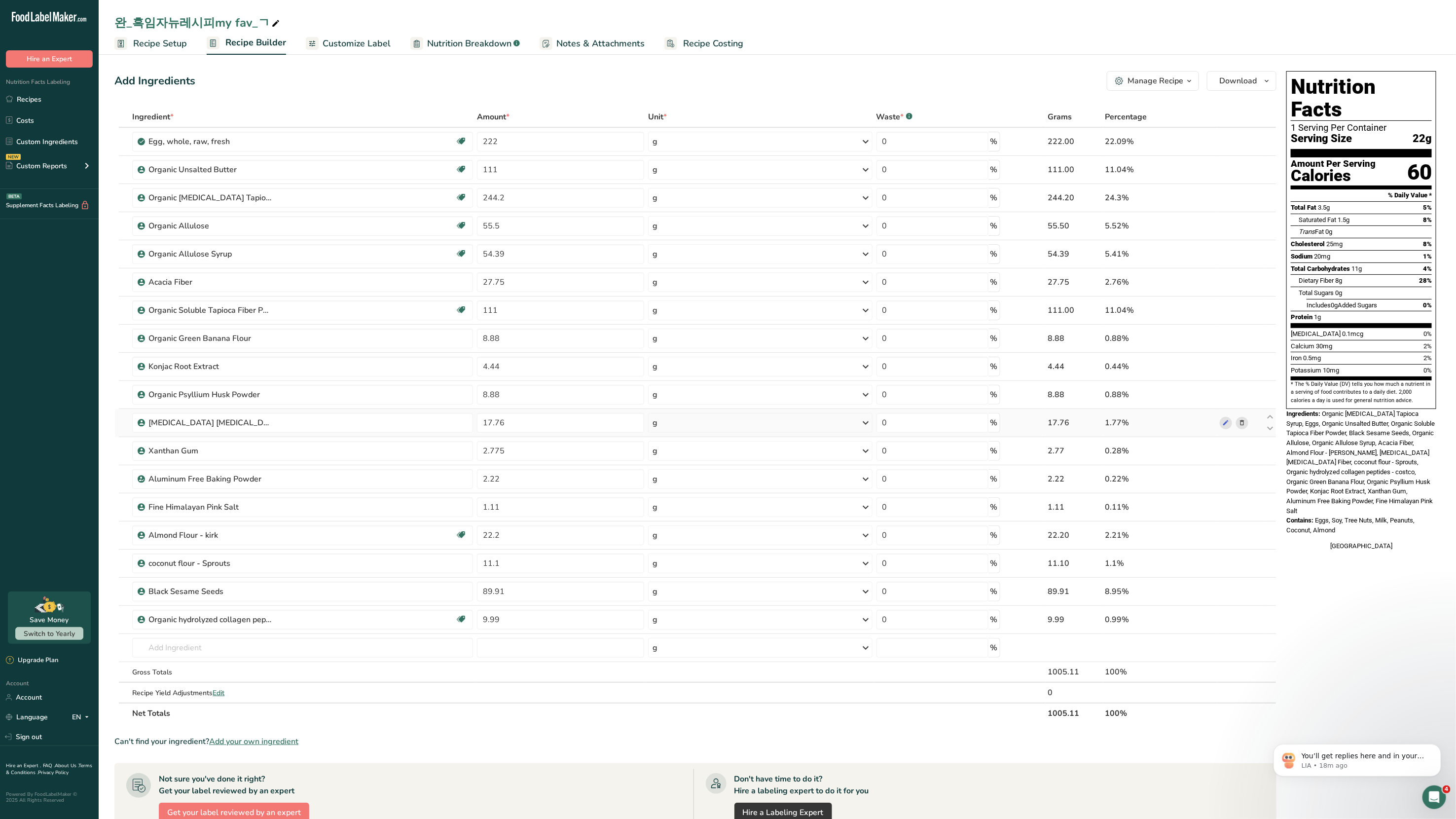
click at [789, 419] on icon at bounding box center [1242, 422] width 7 height 10
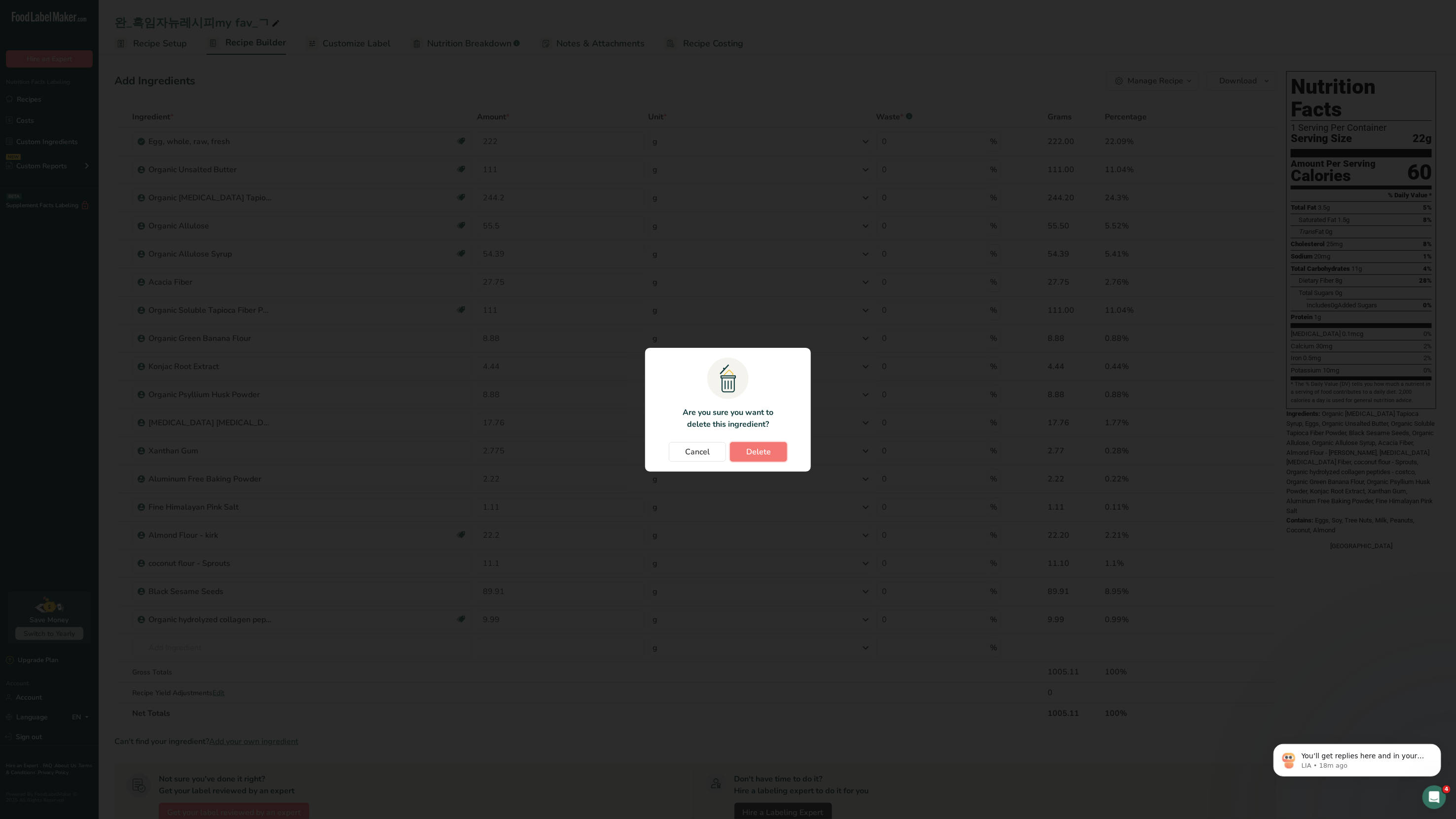
click at [770, 438] on span "Delete" at bounding box center [759, 451] width 25 height 12
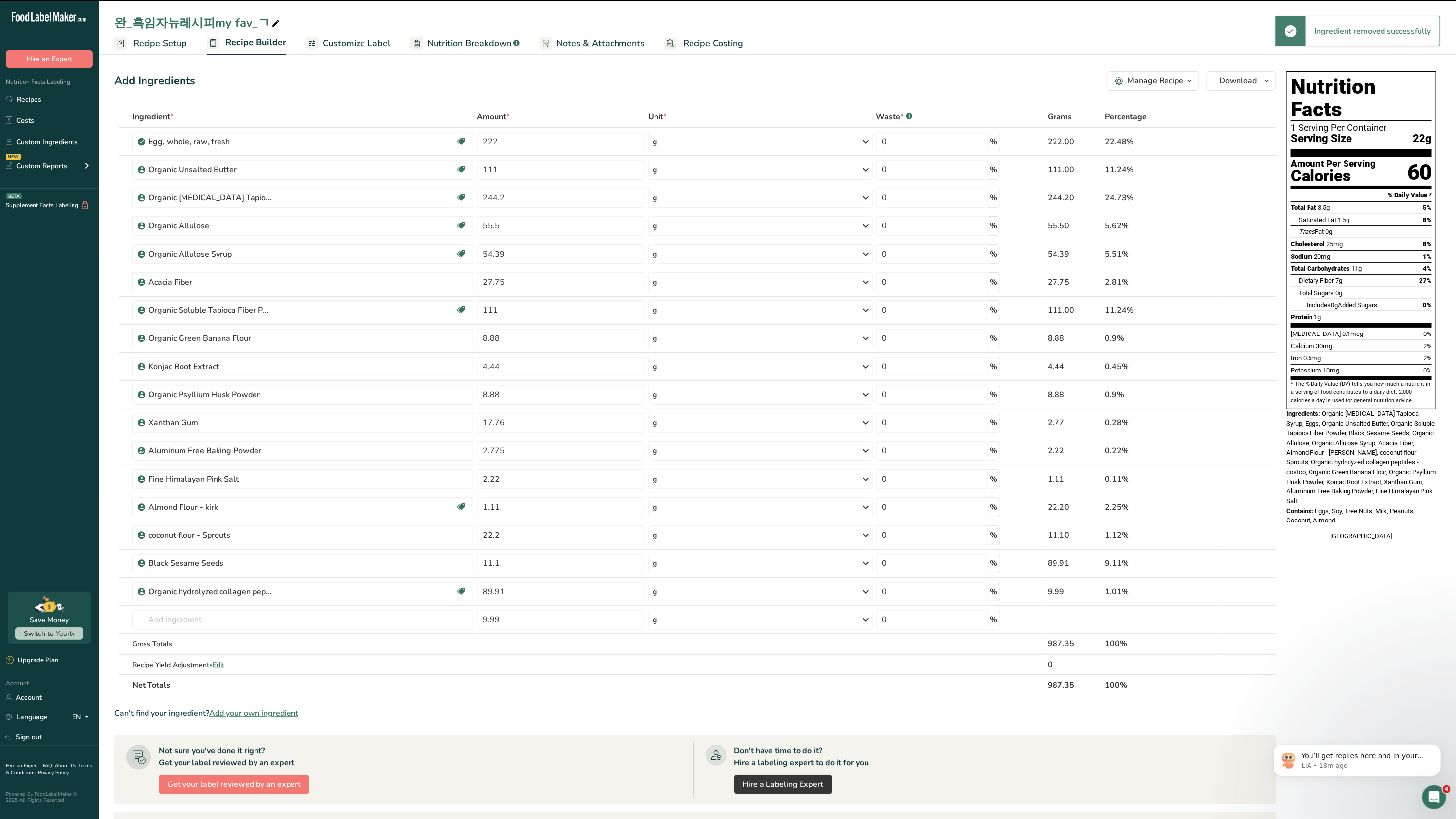
type input "2.775"
type input "2.22"
type input "1.11"
type input "22.2"
type input "11.1"
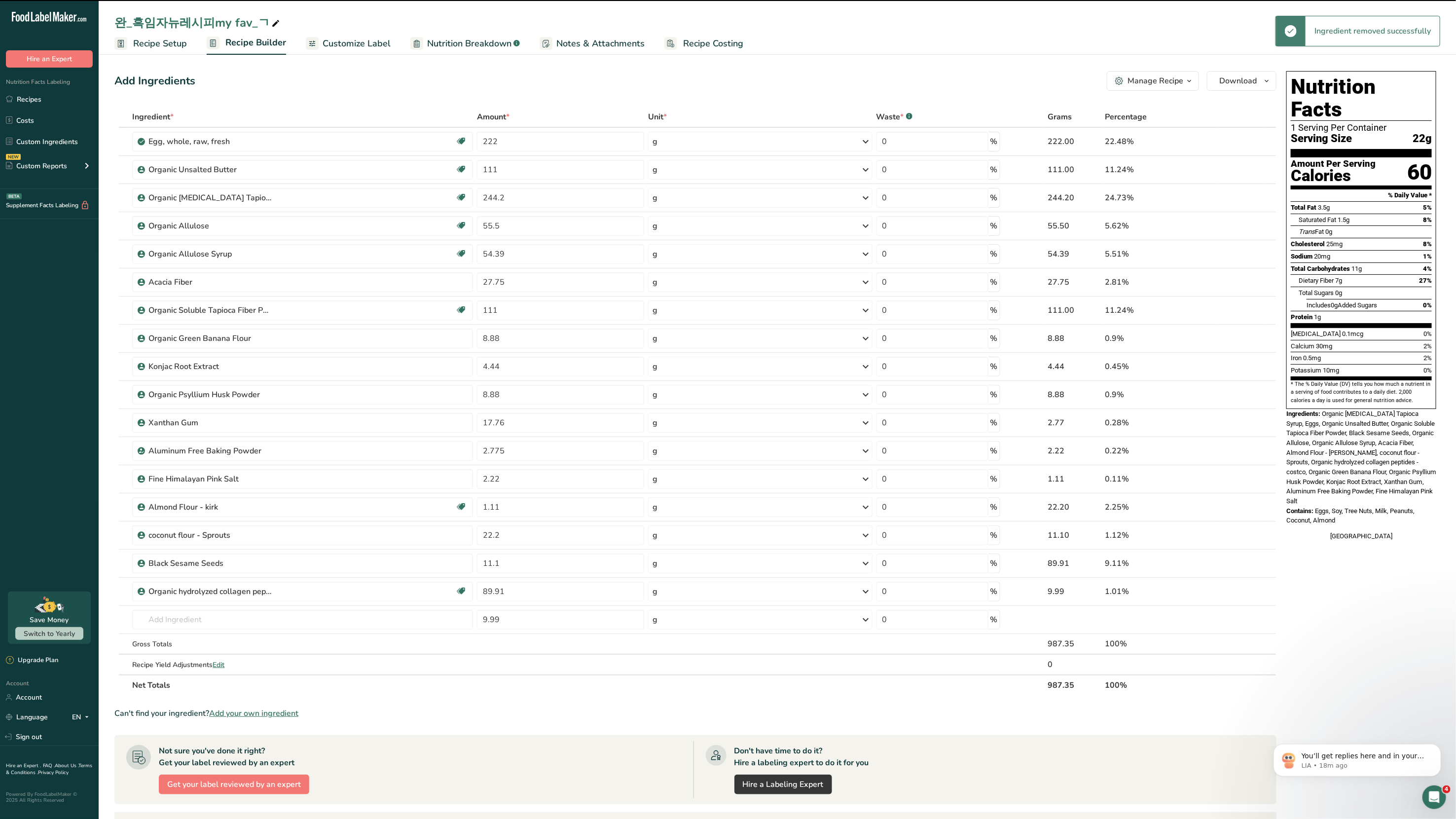
type input "89.91"
type input "9.99"
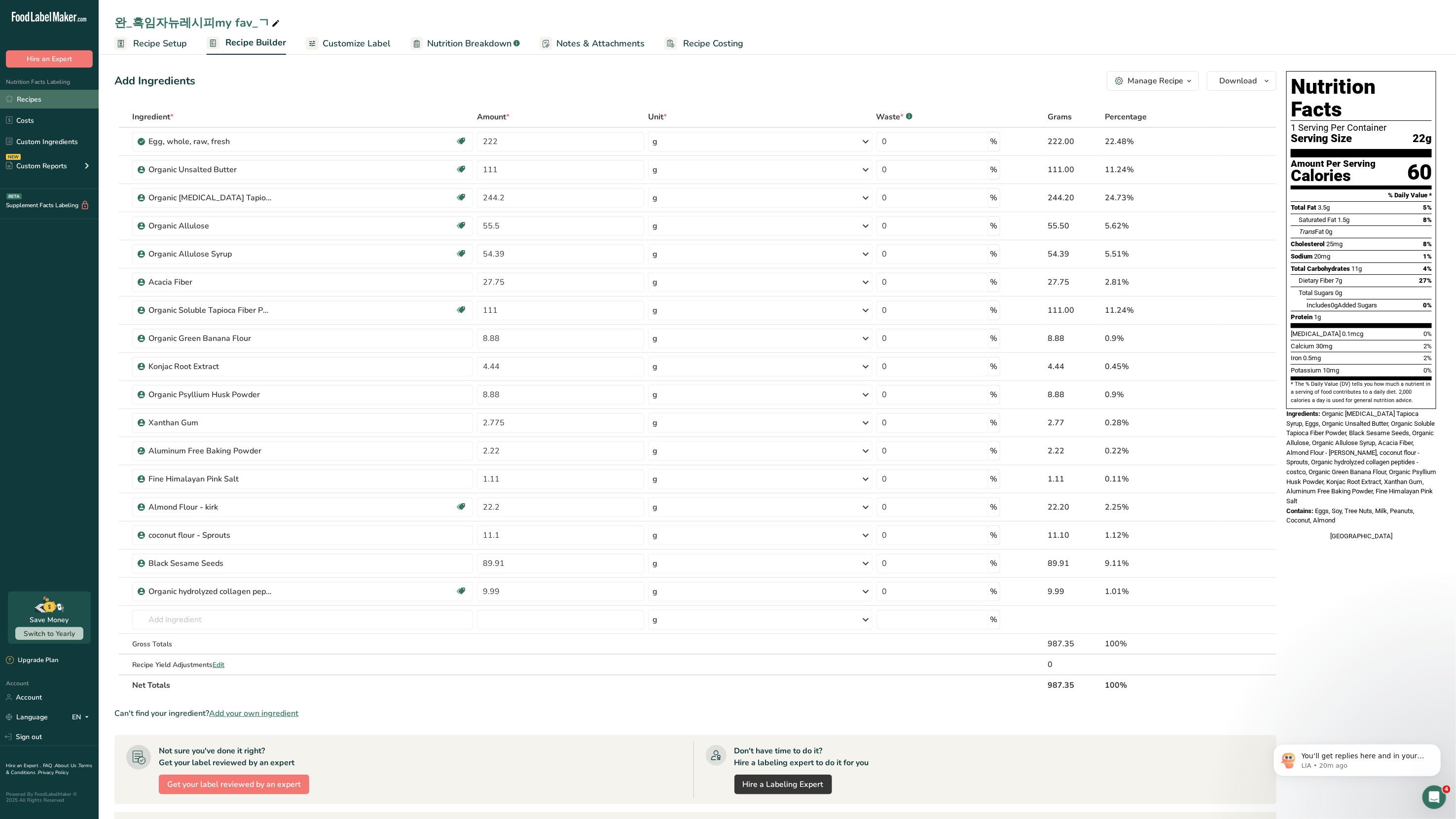
click at [31, 101] on link "Recipes" at bounding box center [49, 99] width 99 height 18
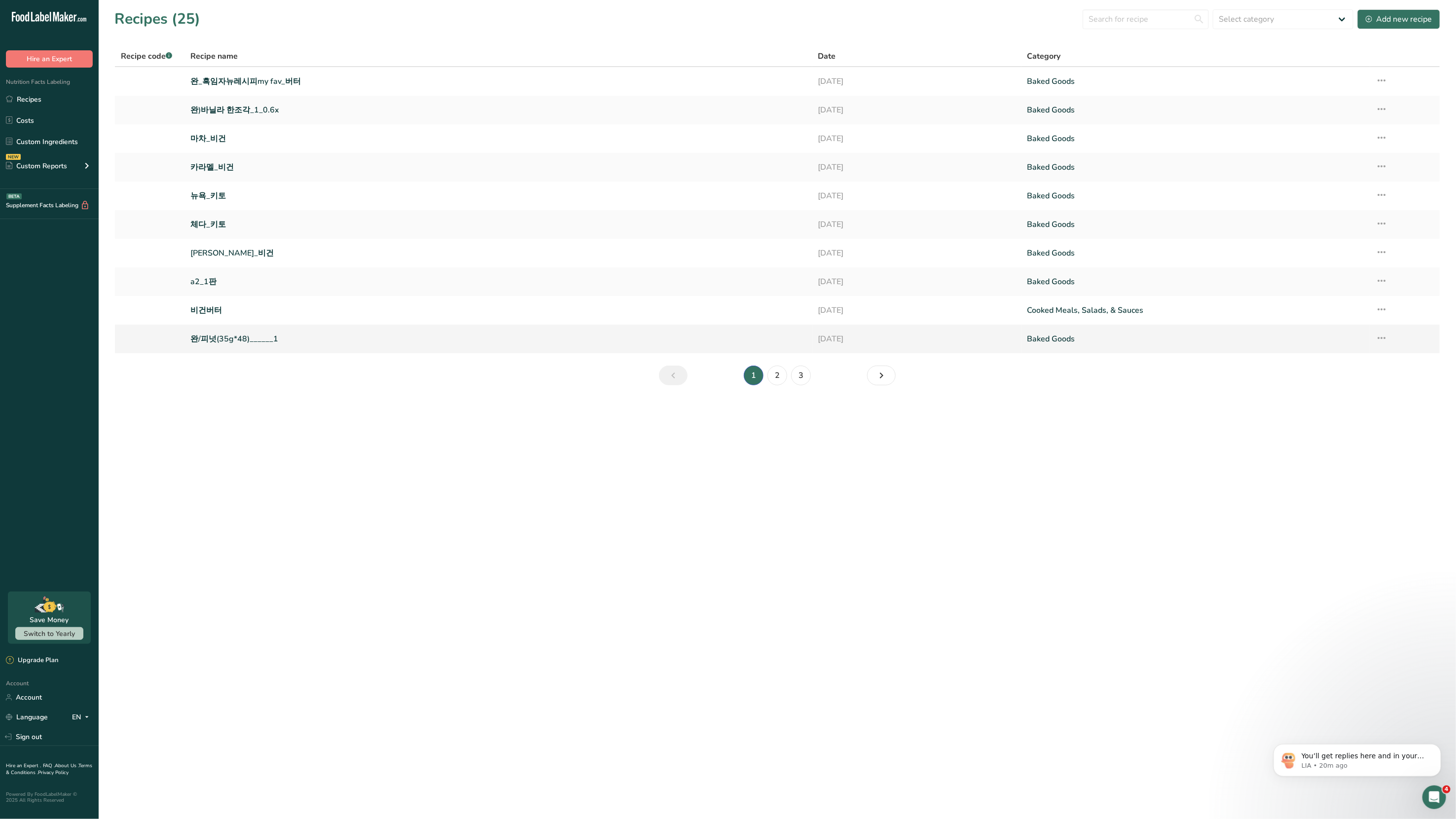
click at [214, 344] on link "완/피넛(35g*48)______1" at bounding box center [498, 338] width 616 height 21
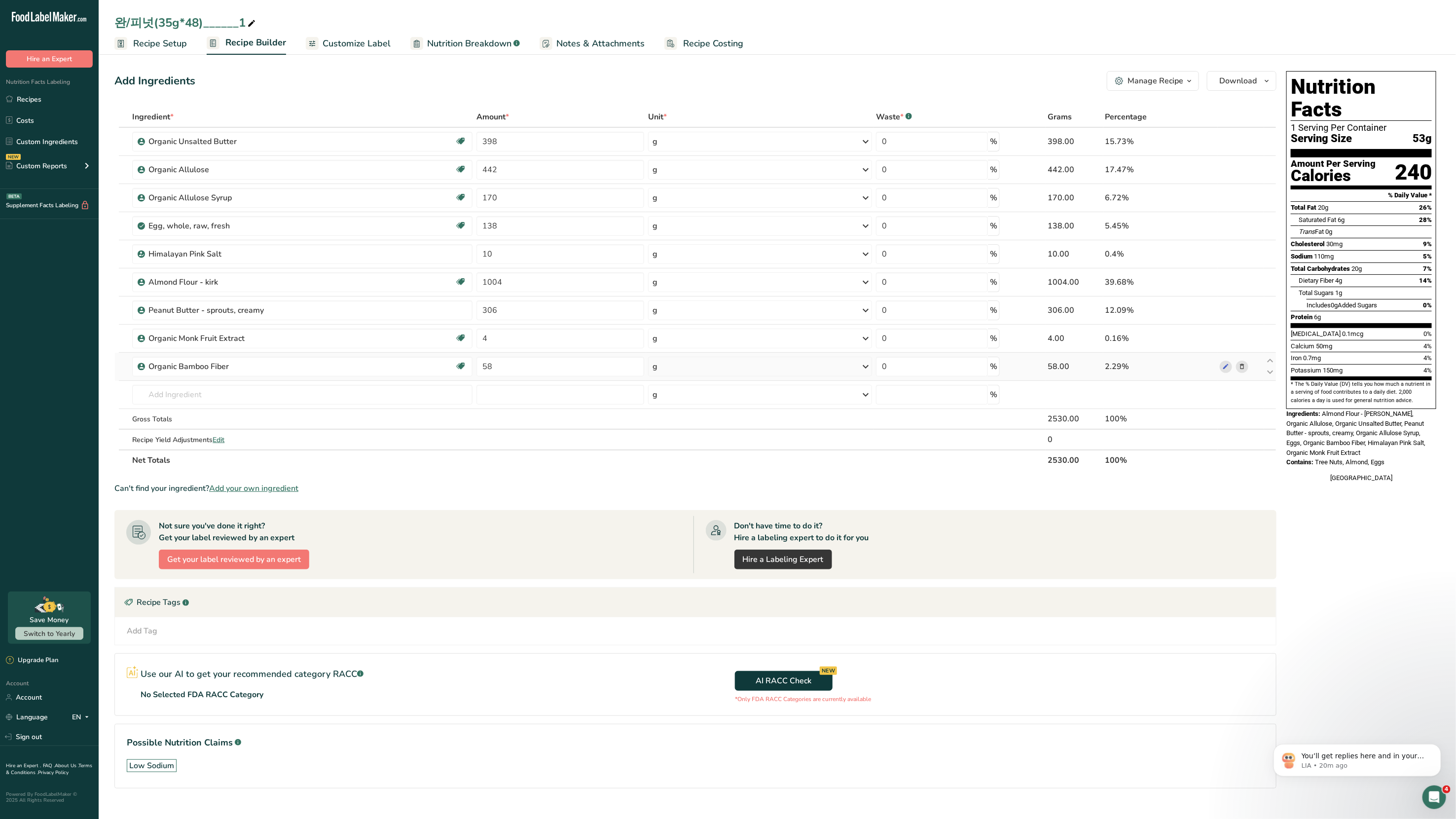
click at [789, 367] on icon at bounding box center [1242, 366] width 7 height 10
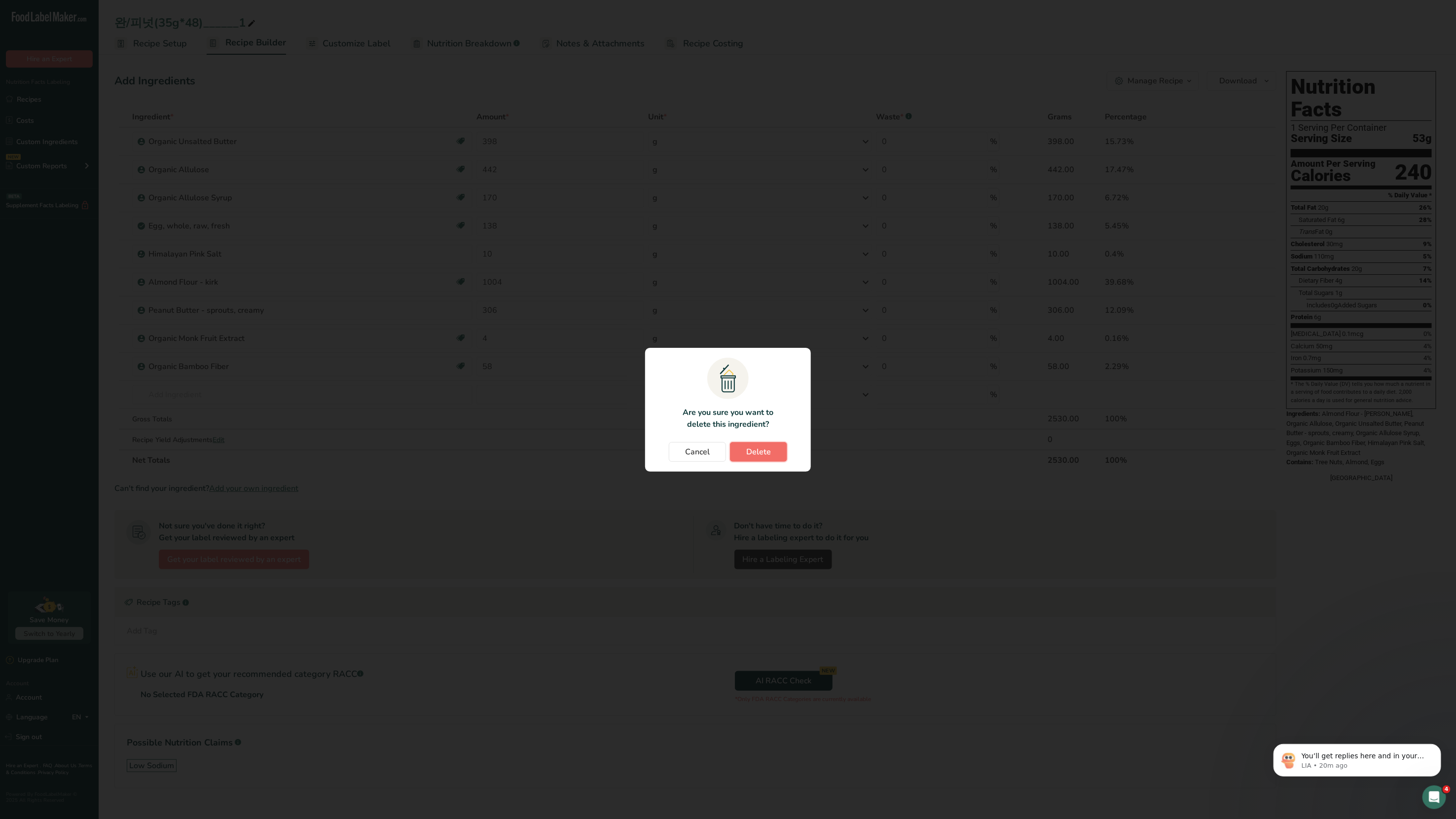
click at [760, 438] on span "Delete" at bounding box center [759, 451] width 25 height 12
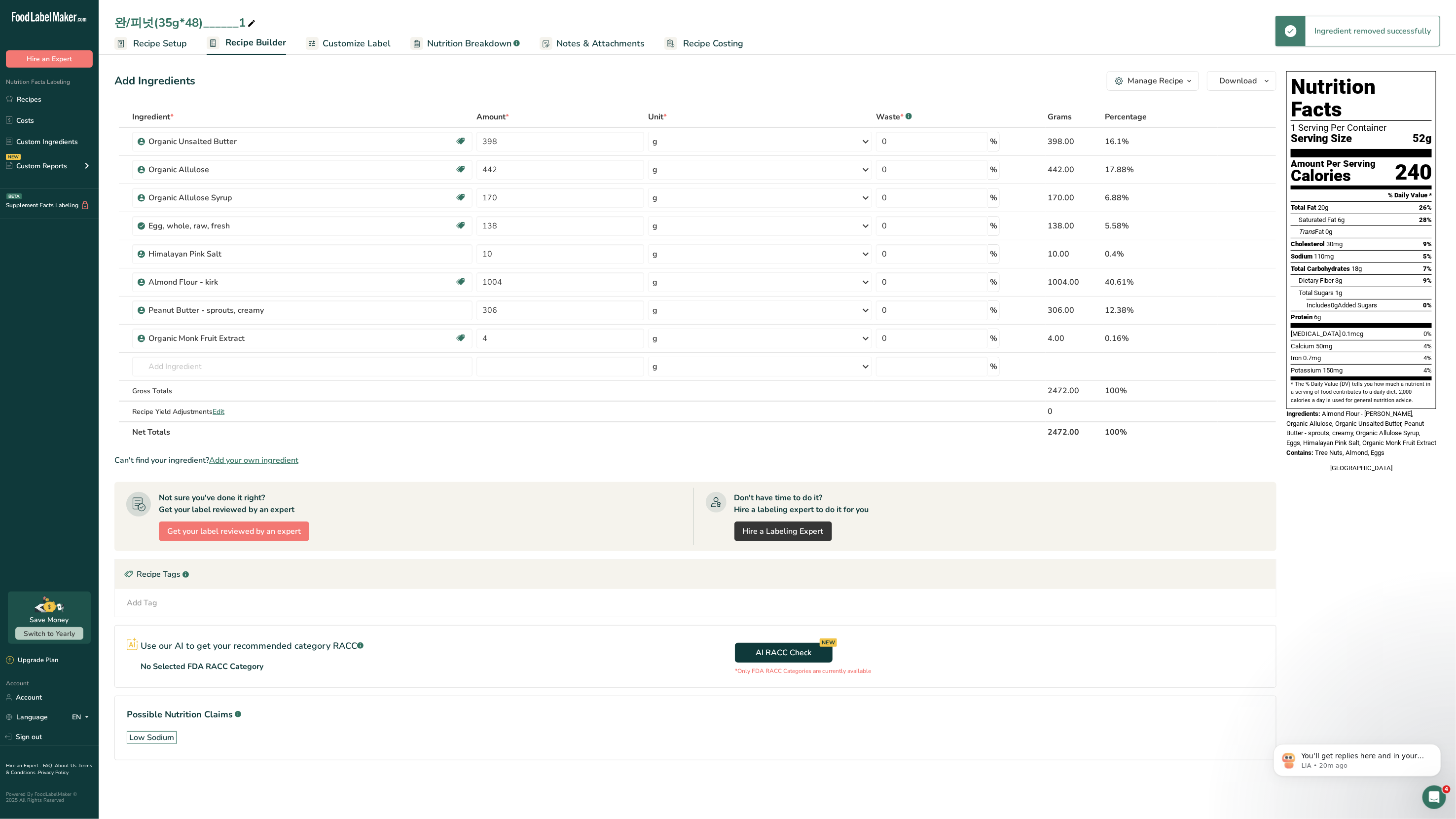
click at [789, 78] on div "Manage Recipe" at bounding box center [1156, 80] width 55 height 12
click at [789, 108] on span "Delete Recipe" at bounding box center [1107, 105] width 45 height 12
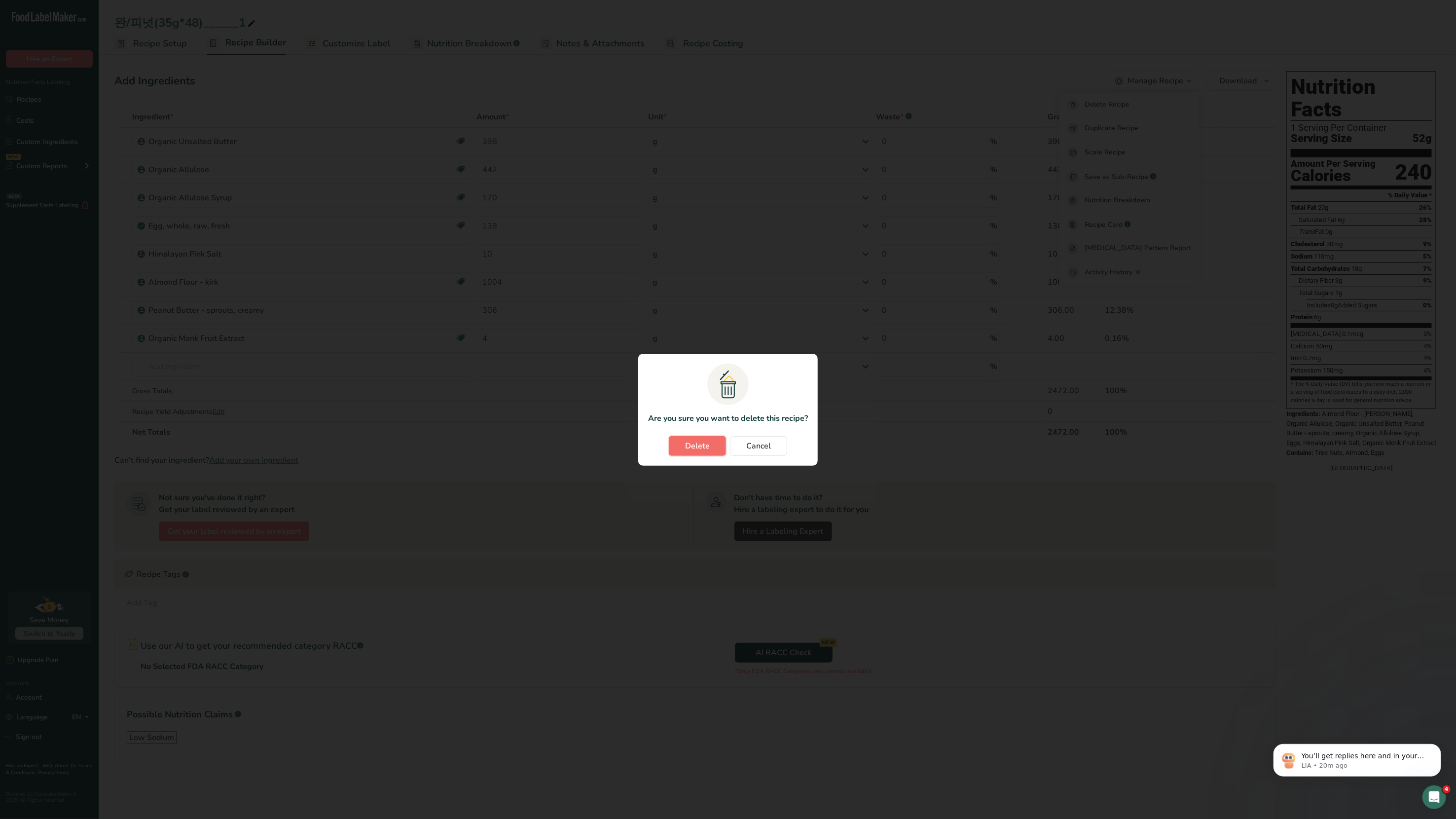
click at [703, 438] on span "Delete" at bounding box center [697, 445] width 25 height 12
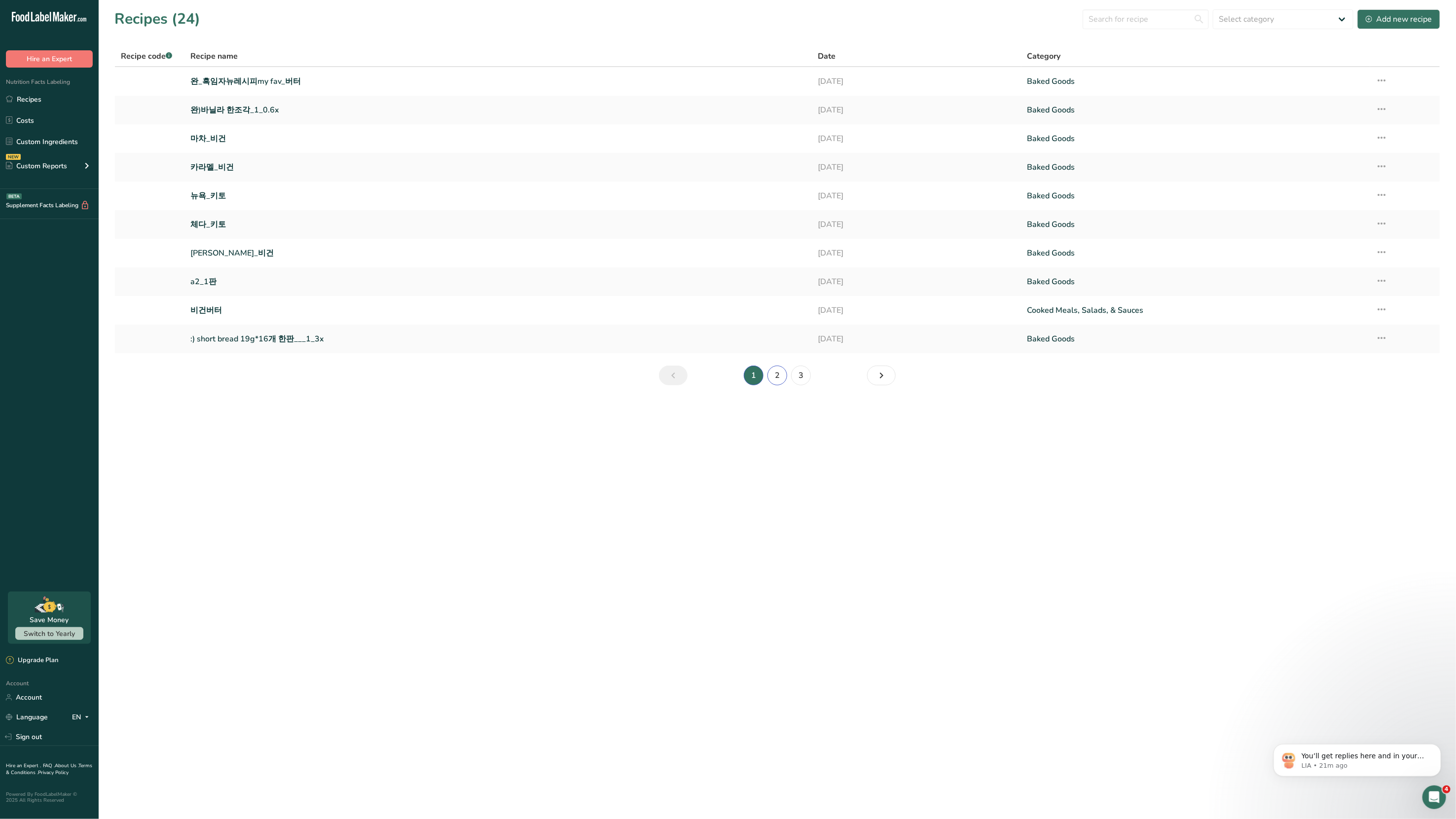
click at [774, 369] on link "2" at bounding box center [777, 375] width 20 height 20
click at [789, 377] on link "3" at bounding box center [801, 375] width 20 height 20
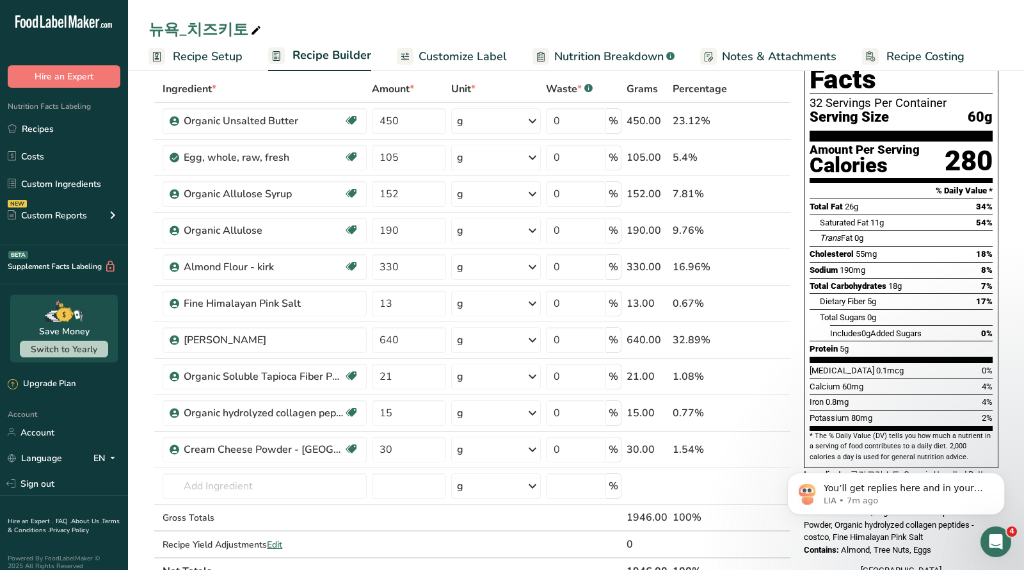
scroll to position [63, 0]
drag, startPoint x: 384, startPoint y: 302, endPoint x: 413, endPoint y: 302, distance: 29.5
click at [413, 302] on input "13" at bounding box center [409, 303] width 74 height 26
type input "1"
type input "5"
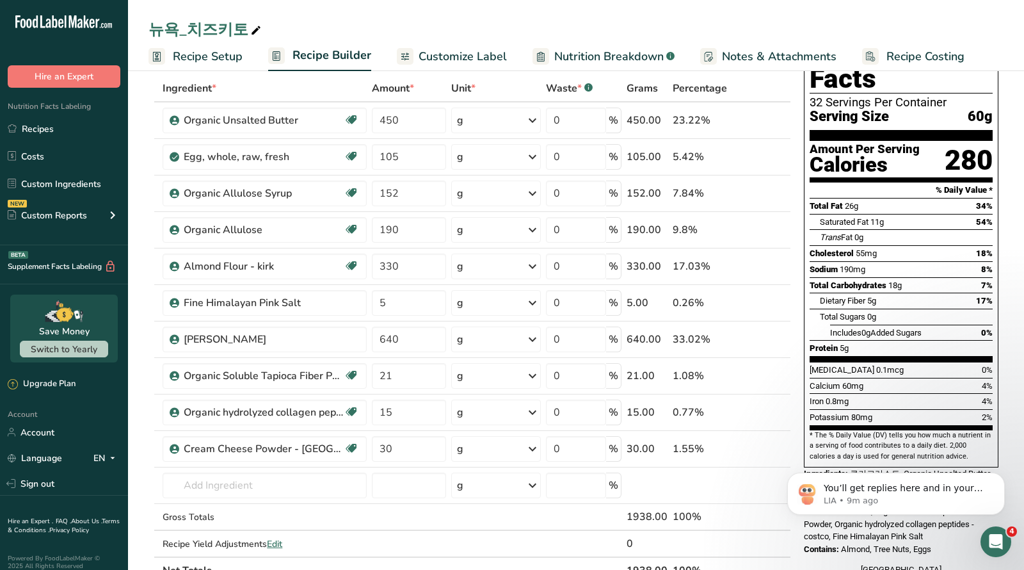
click at [783, 80] on div "Ingredient * Amount * Unit * Waste * .a-a{fill:#347362;}.b-a{fill:#fff;} Grams …" at bounding box center [470, 329] width 643 height 509
click at [211, 28] on div "뉴욕_치즈키토" at bounding box center [206, 29] width 115 height 23
type input "뉴욕_키토"
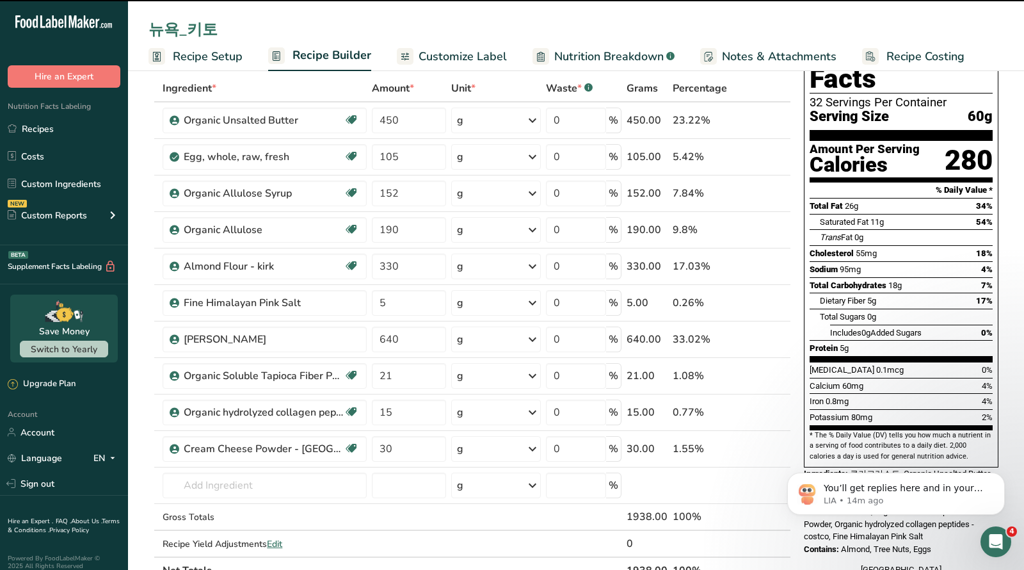
click at [138, 82] on section "Add Ingredients Manage Recipe Delete Recipe Duplicate Recipe Scale Recipe Save …" at bounding box center [576, 537] width 896 height 1068
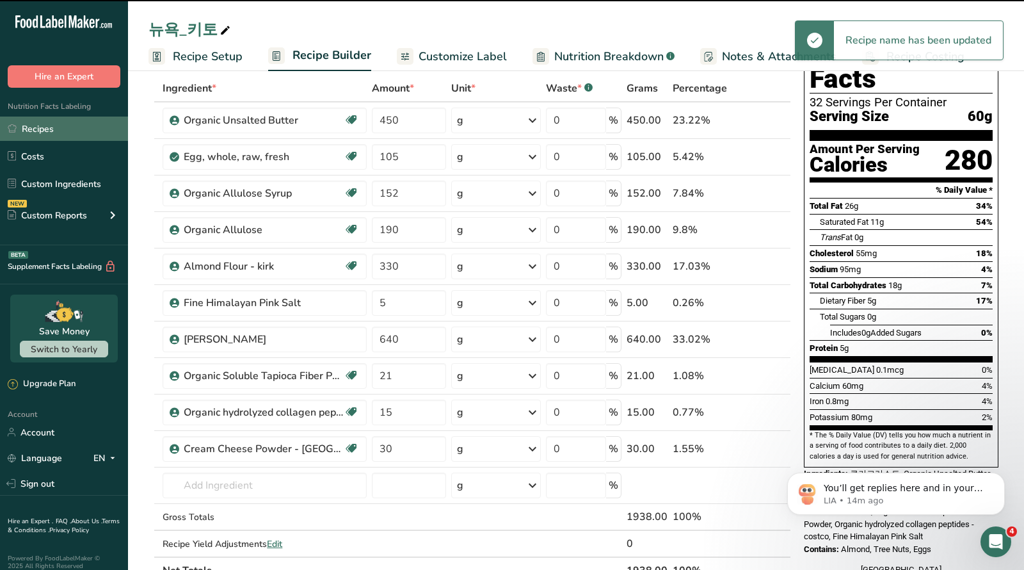
click at [41, 129] on link "Recipes" at bounding box center [64, 129] width 128 height 24
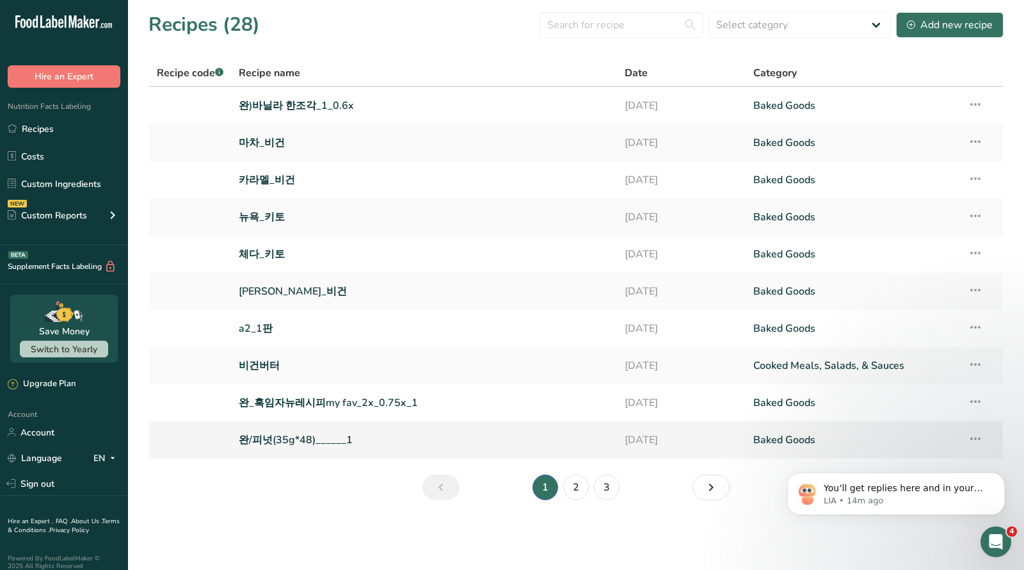
click at [274, 442] on link "완/피넛(35g*48)______1" at bounding box center [424, 439] width 371 height 27
click at [359, 401] on link "완_흑임자뉴레시피my fav_2x_0.75x_1" at bounding box center [424, 402] width 371 height 27
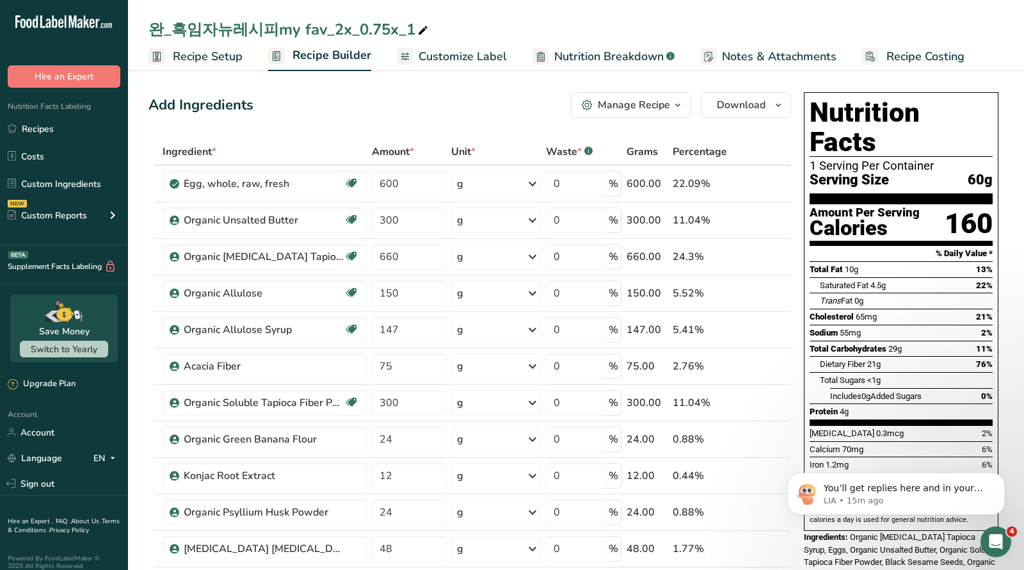
click at [651, 101] on div "Manage Recipe" at bounding box center [634, 104] width 72 height 15
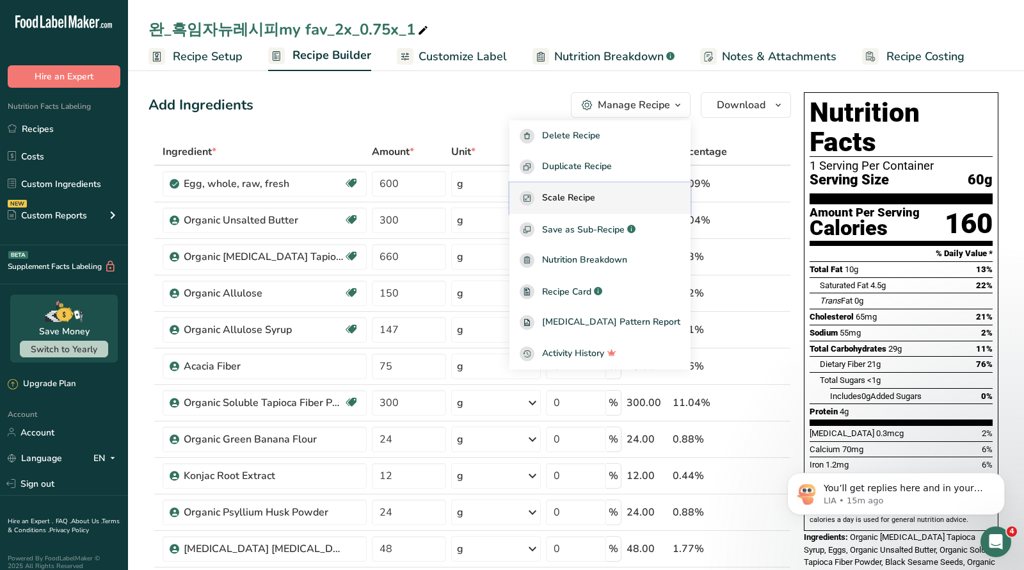
click at [595, 197] on span "Scale Recipe" at bounding box center [568, 198] width 53 height 15
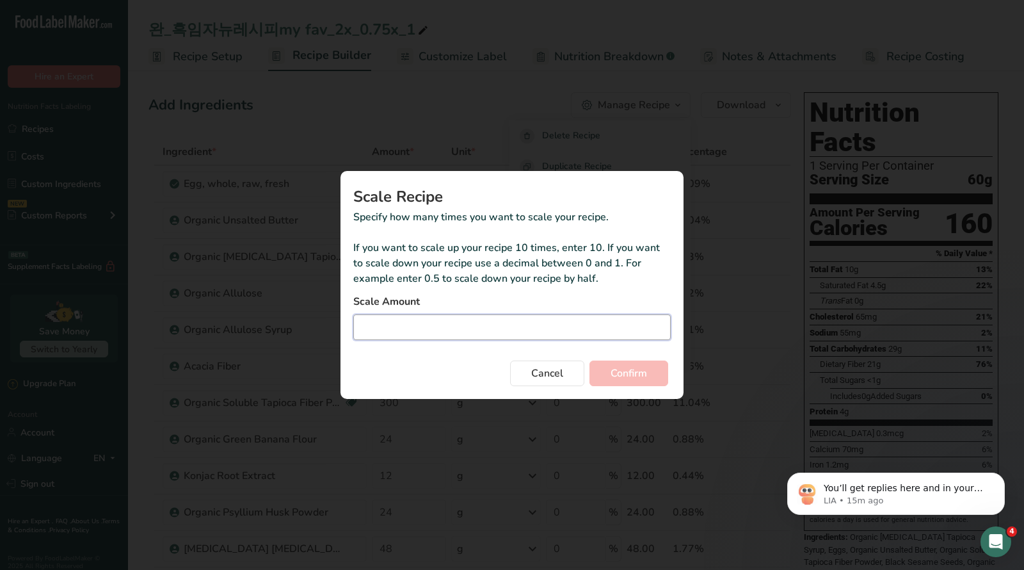
click at [506, 322] on input "Duplicate recipe modal" at bounding box center [512, 327] width 318 height 26
type input "0.37"
click at [620, 371] on span "Confirm" at bounding box center [629, 373] width 36 height 15
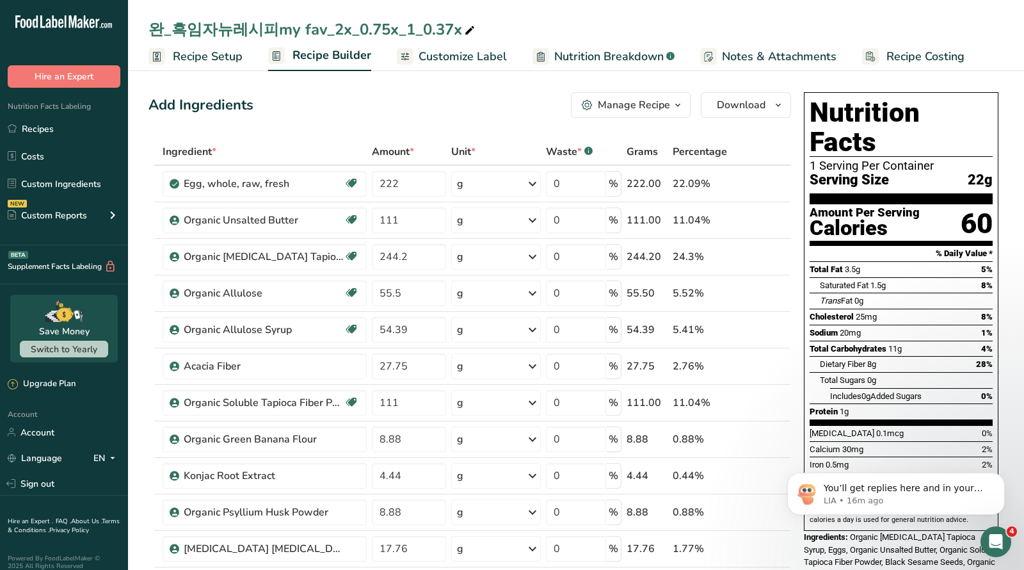
click at [295, 32] on div "완_흑임자뉴레시피my fav_2x_0.75x_1_0.37x" at bounding box center [313, 29] width 329 height 23
click at [311, 25] on input "완_흑임자뉴레시피my fav_2x_0.75x_1_0.37x" at bounding box center [576, 29] width 855 height 23
drag, startPoint x: 312, startPoint y: 31, endPoint x: 438, endPoint y: 29, distance: 126.2
click at [438, 29] on input "완_흑임자뉴레시피my fav_2x_0.75x_1_0.37x" at bounding box center [576, 29] width 855 height 23
type input "완_흑임자뉴레시피my fav_ㄱ"
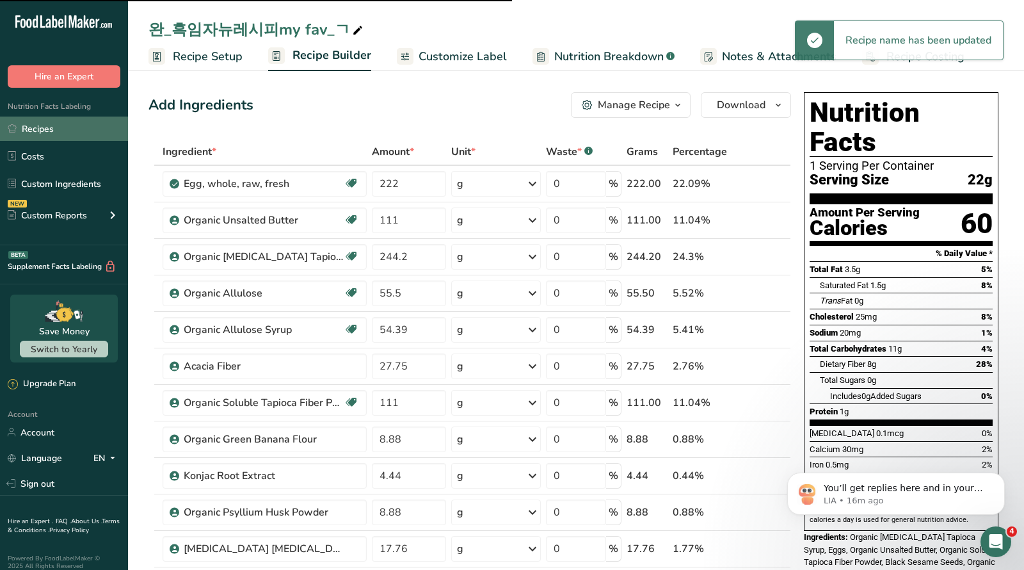
click at [44, 124] on link "Recipes" at bounding box center [64, 129] width 128 height 24
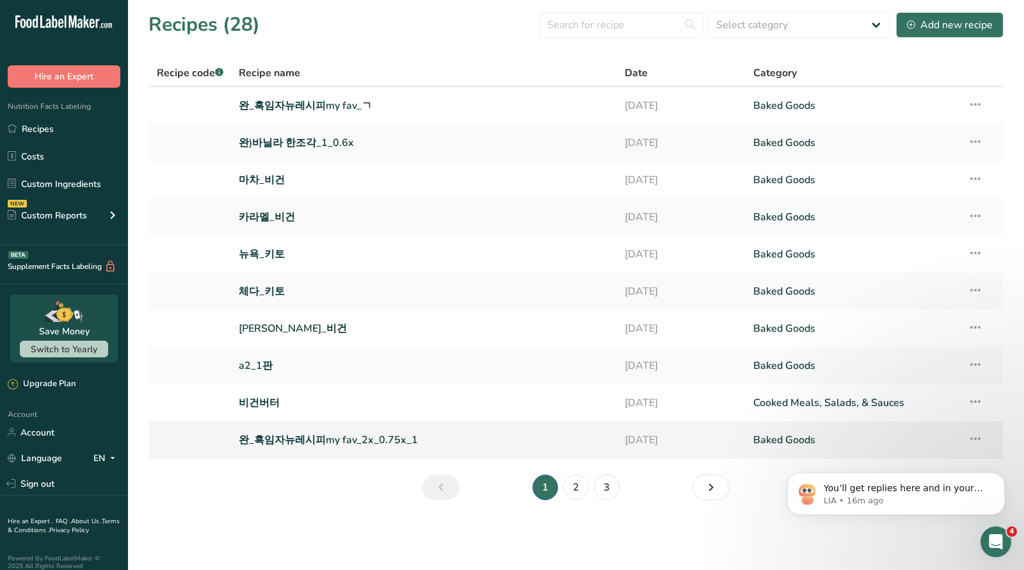
click at [973, 439] on icon at bounding box center [975, 438] width 15 height 23
click at [1003, 474] on icon "Dismiss notification" at bounding box center [1001, 476] width 4 height 4
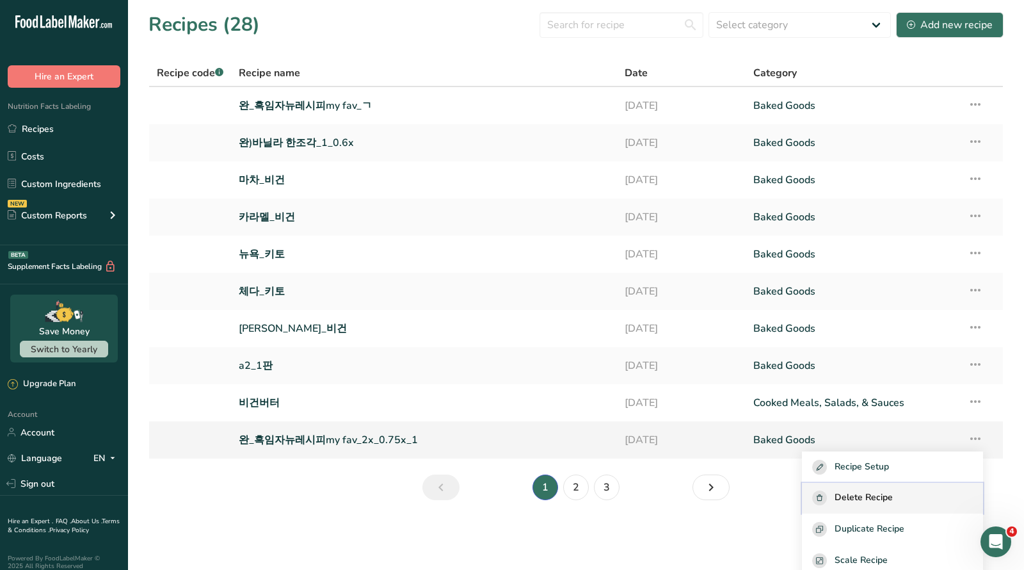
click at [885, 497] on span "Delete Recipe" at bounding box center [864, 497] width 58 height 15
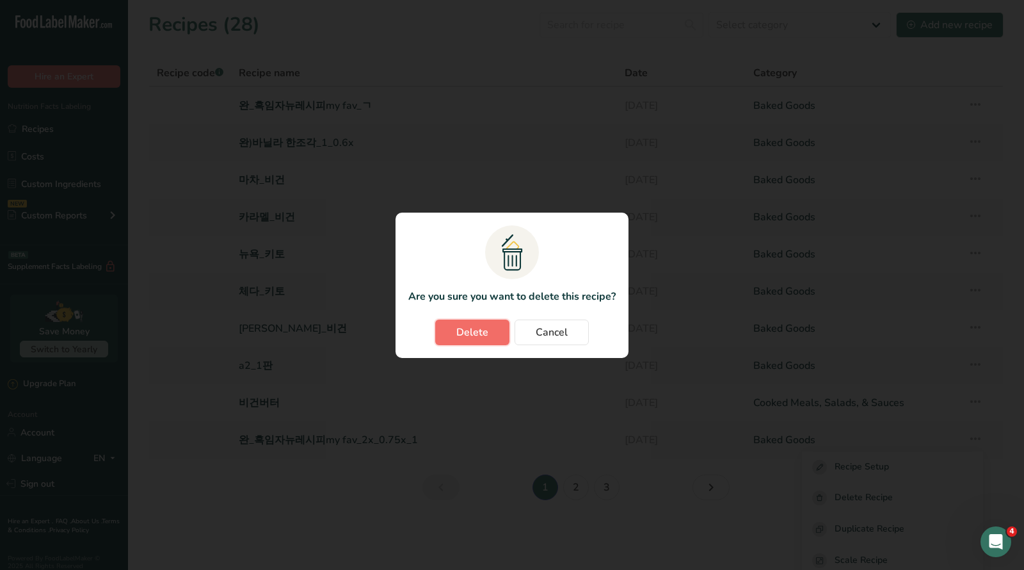
click at [467, 332] on span "Delete" at bounding box center [473, 332] width 32 height 15
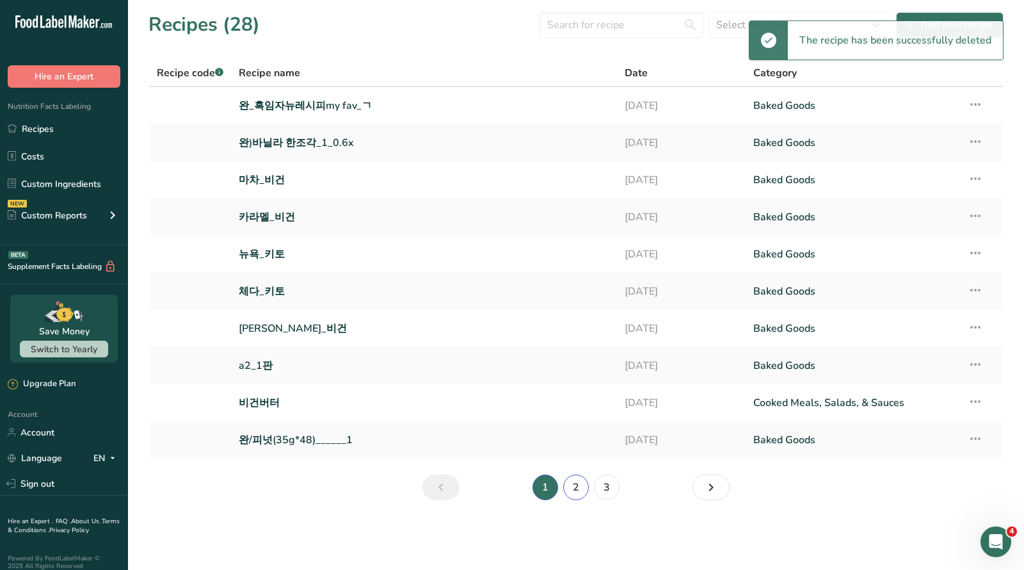
click at [587, 486] on link "2" at bounding box center [576, 487] width 26 height 26
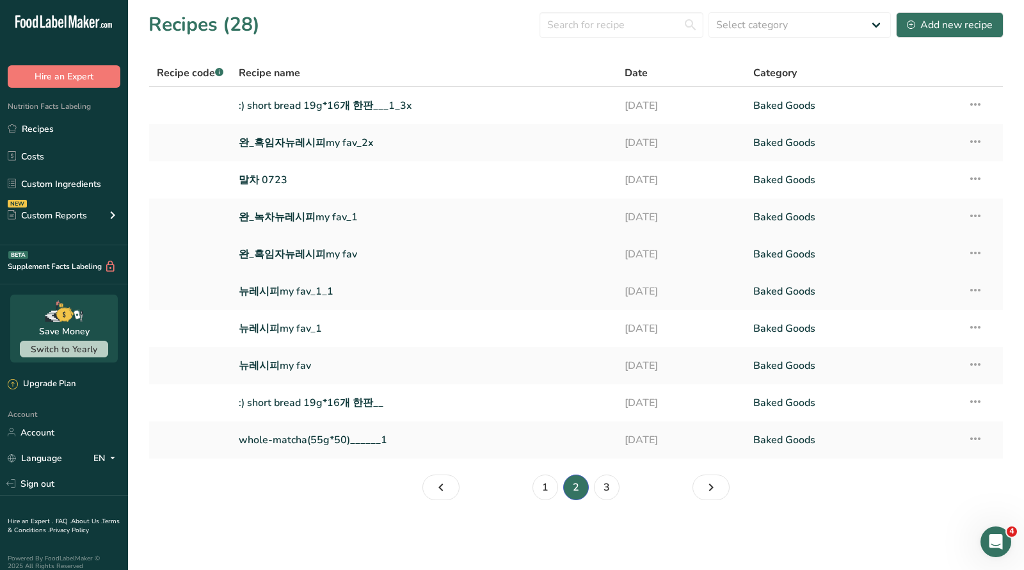
click at [977, 250] on icon at bounding box center [975, 252] width 15 height 23
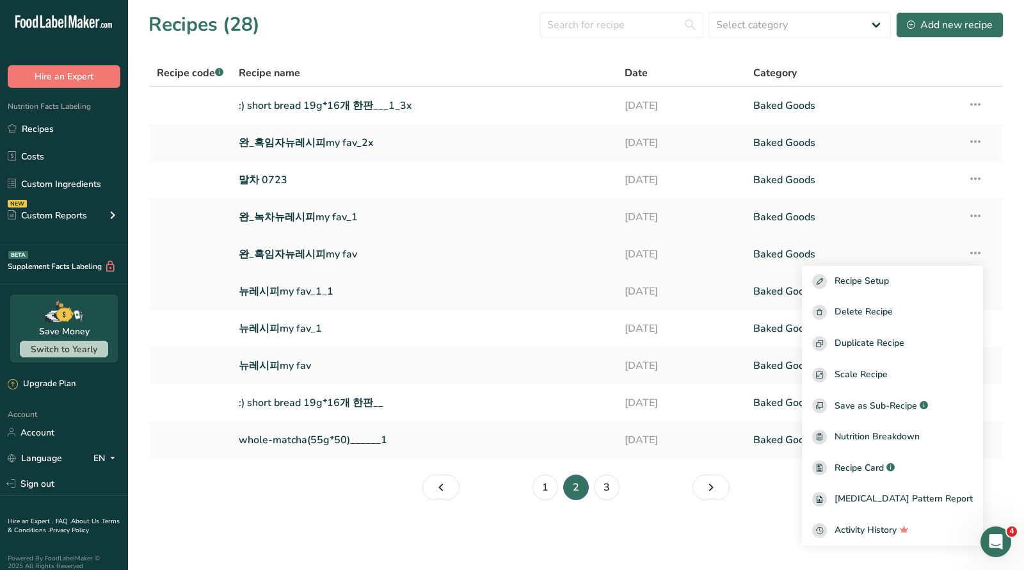
click at [306, 261] on link "완_흑임자뉴레시피my fav" at bounding box center [424, 254] width 371 height 27
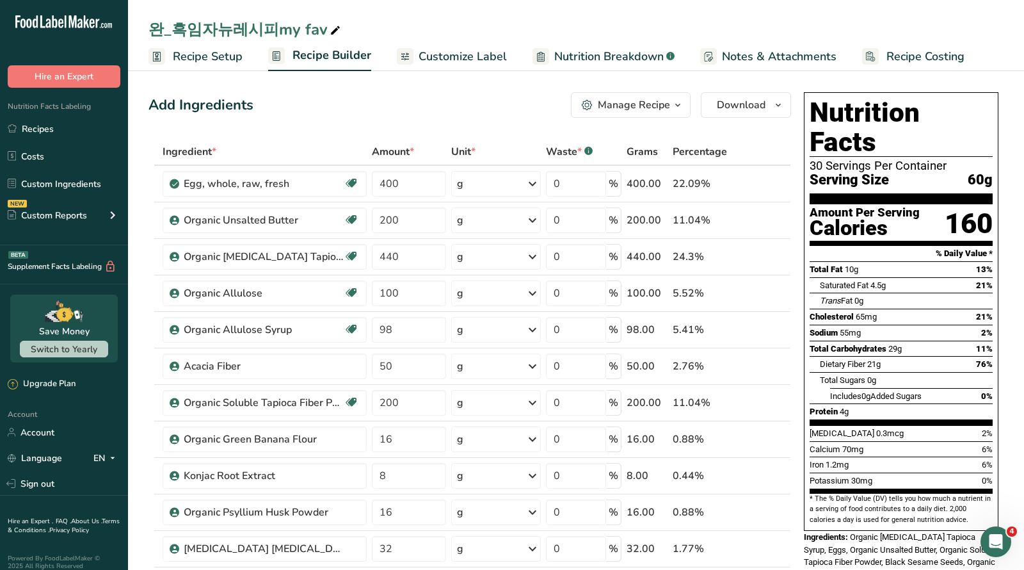
click at [670, 106] on div "Manage Recipe" at bounding box center [634, 104] width 72 height 15
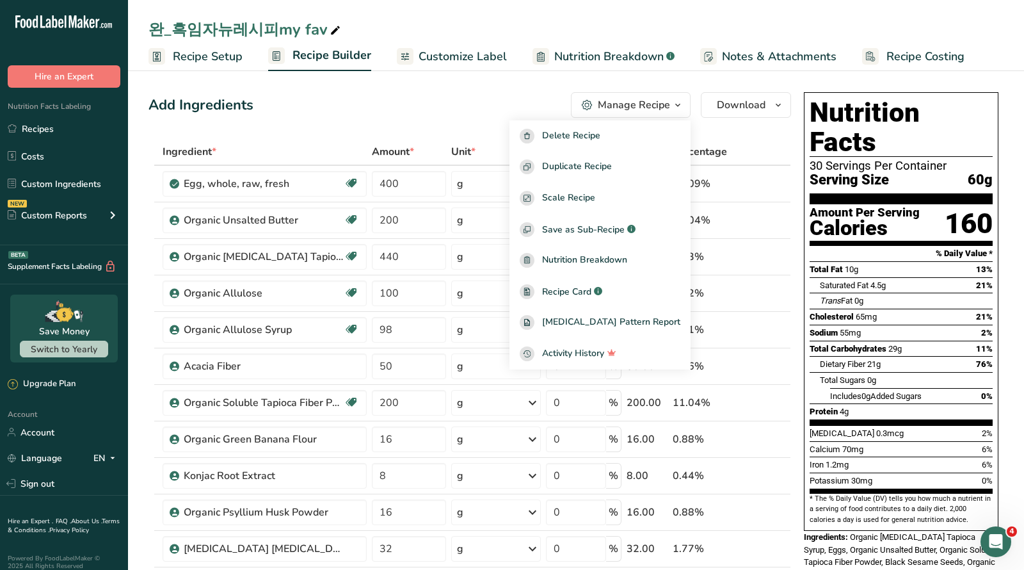
click at [496, 93] on div "Add Ingredients Manage Recipe Delete Recipe Duplicate Recipe Scale Recipe Save …" at bounding box center [470, 105] width 643 height 26
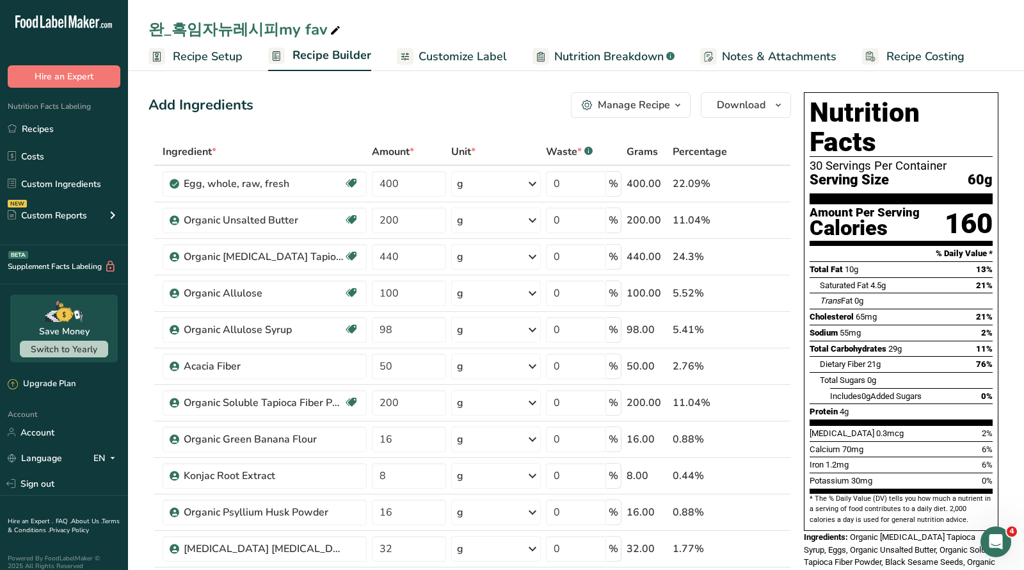
click at [632, 109] on div "Manage Recipe" at bounding box center [634, 104] width 72 height 15
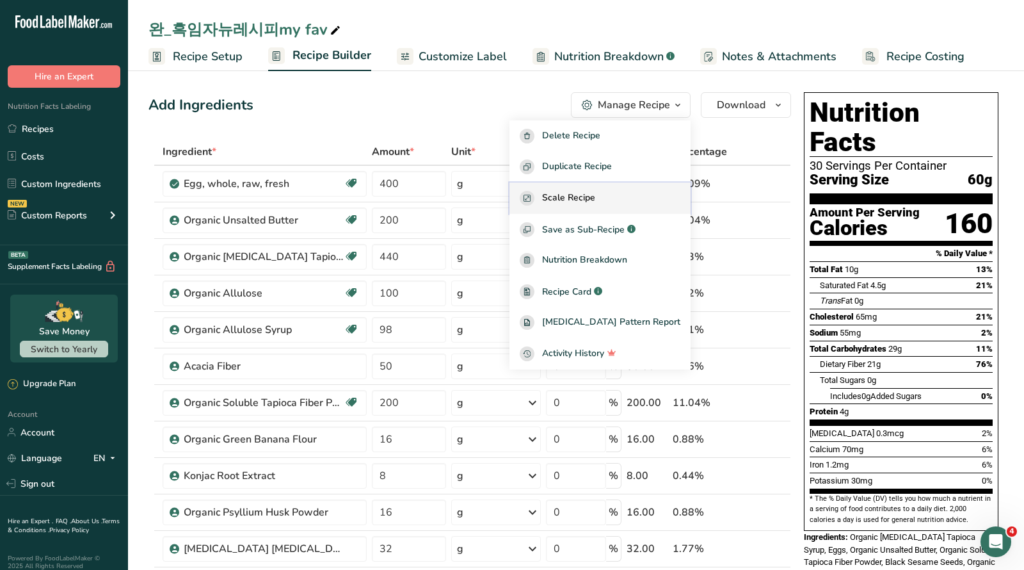
click at [595, 197] on span "Scale Recipe" at bounding box center [568, 198] width 53 height 15
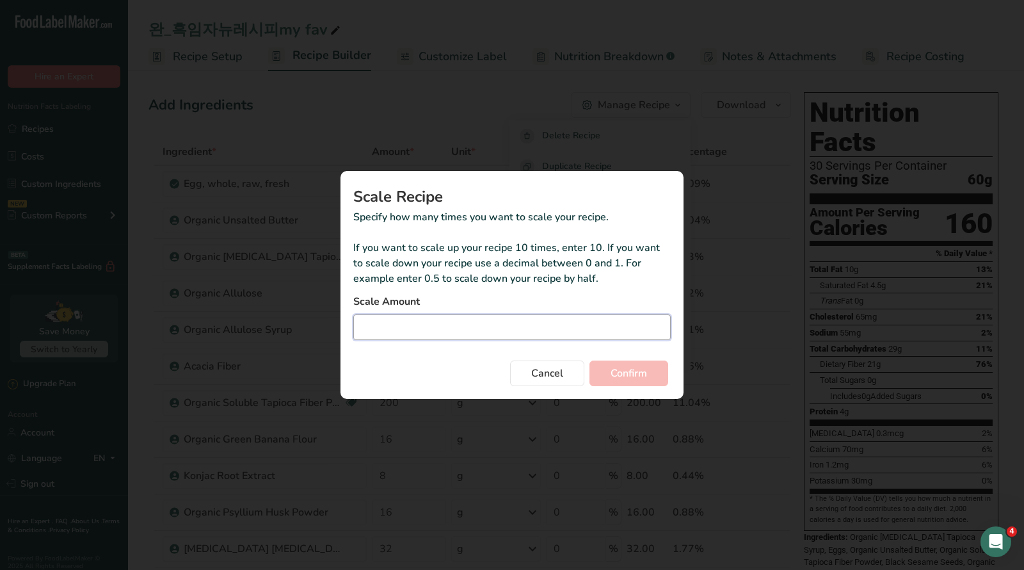
click at [446, 328] on input "Duplicate recipe modal" at bounding box center [512, 327] width 318 height 26
type input "0.5"
click at [641, 364] on button "Confirm" at bounding box center [629, 373] width 79 height 26
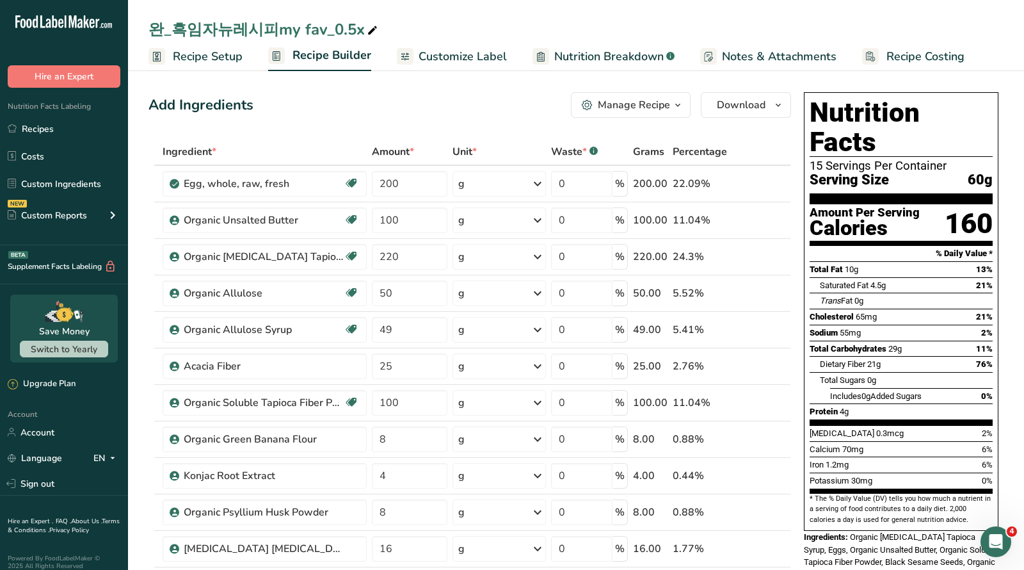
click at [318, 28] on div "완_흑임자뉴레시피my fav_0.5x" at bounding box center [265, 29] width 232 height 23
drag, startPoint x: 320, startPoint y: 28, endPoint x: 353, endPoint y: 32, distance: 33.5
click at [353, 32] on input "완_흑임자뉴레시피my fav_0.5x" at bounding box center [576, 29] width 855 height 23
type input "완_흑임자뉴레시피my fav_버터"
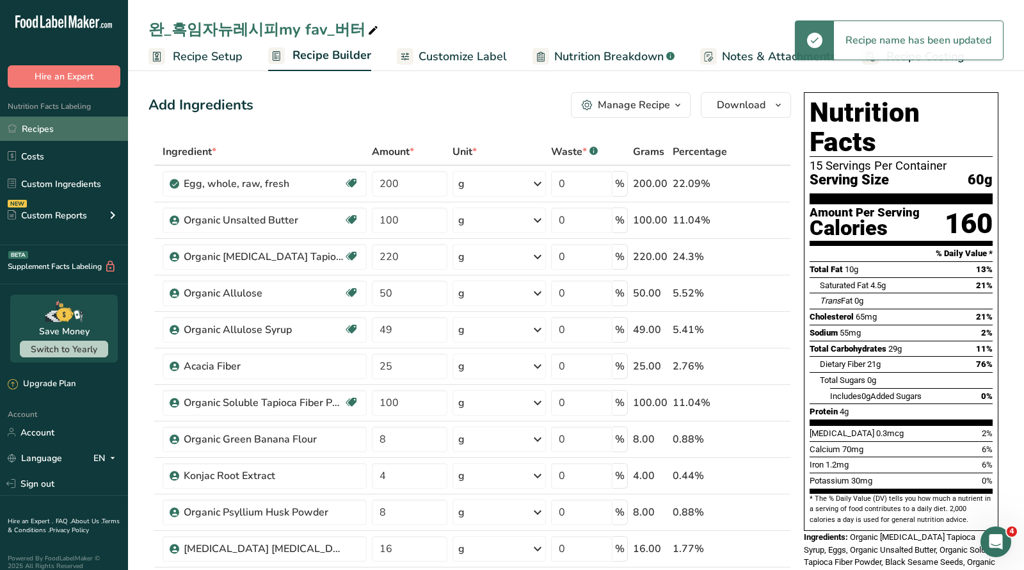
click at [36, 128] on link "Recipes" at bounding box center [64, 129] width 128 height 24
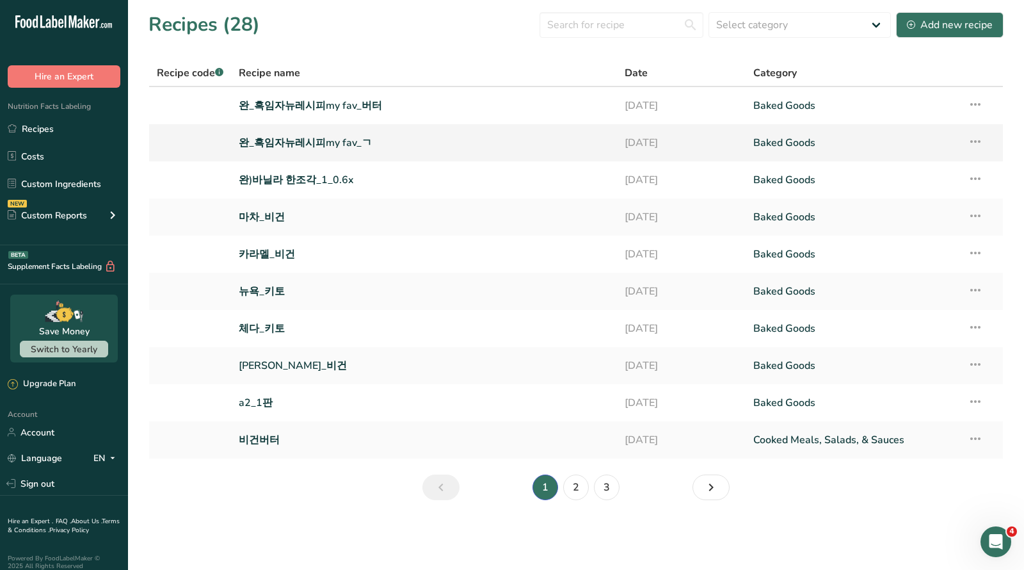
click at [979, 143] on icon at bounding box center [975, 141] width 15 height 23
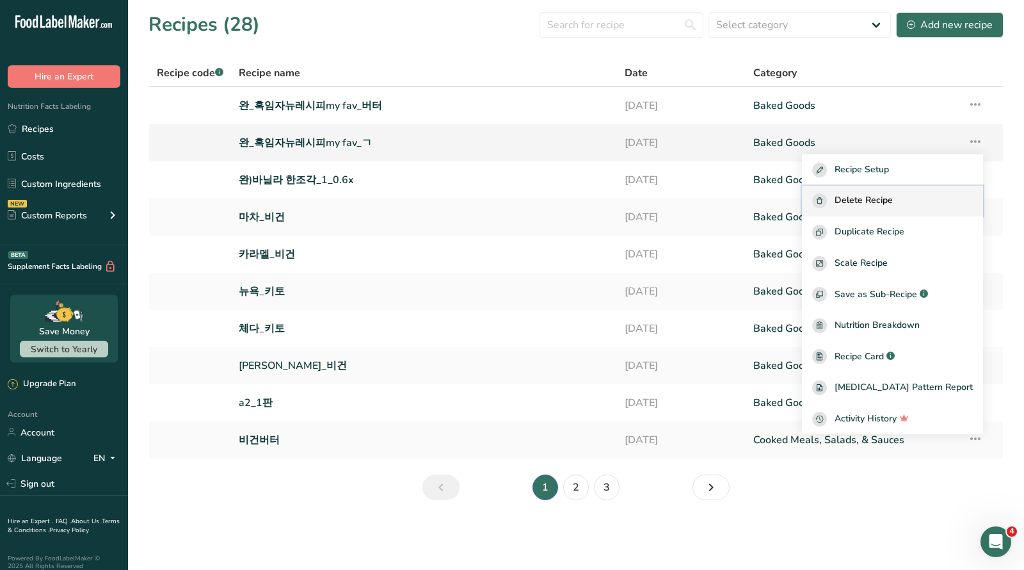
click at [886, 206] on span "Delete Recipe" at bounding box center [864, 200] width 58 height 15
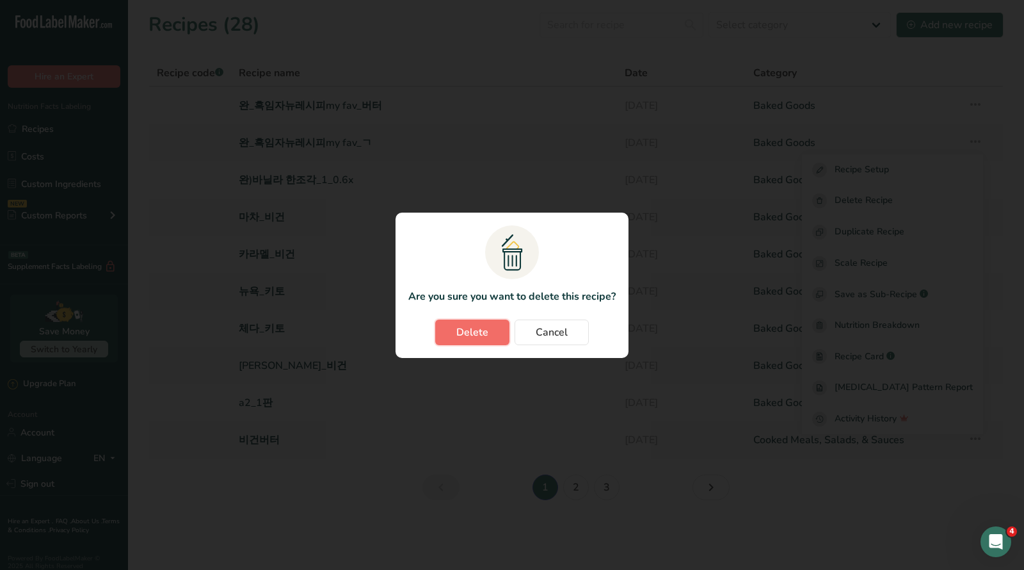
click at [479, 338] on span "Delete" at bounding box center [473, 332] width 32 height 15
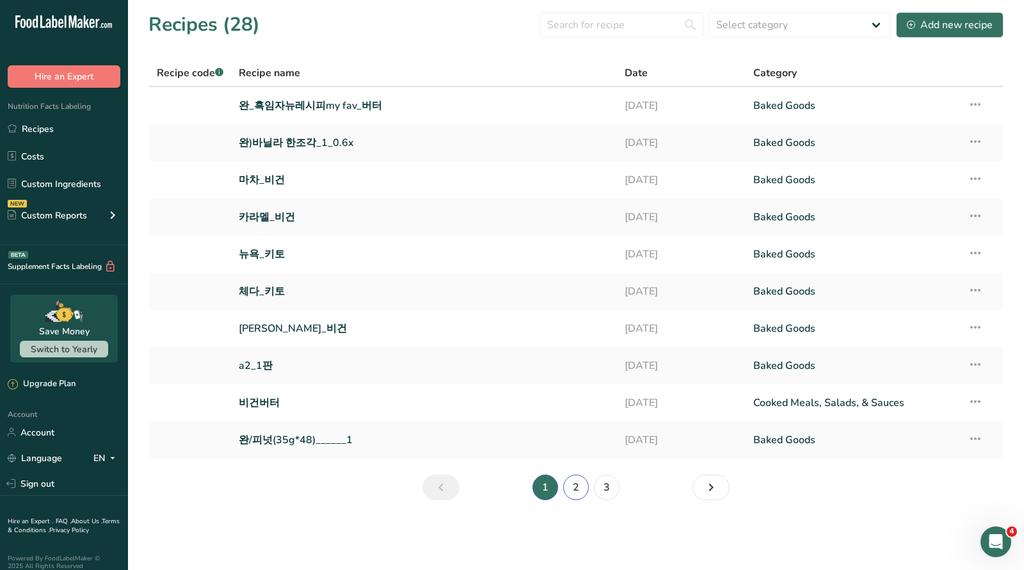
click at [576, 491] on link "2" at bounding box center [576, 487] width 26 height 26
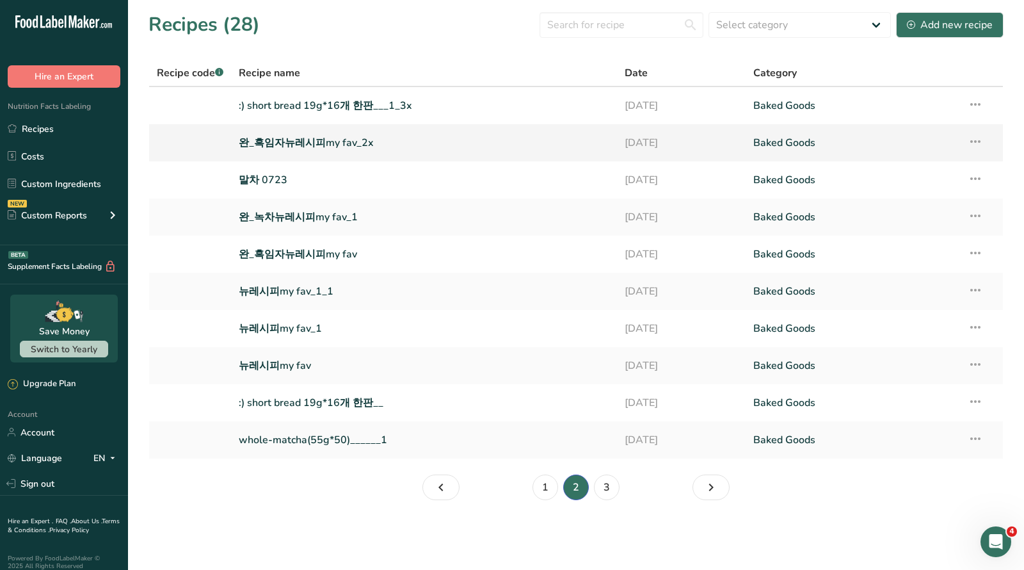
click at [976, 142] on icon at bounding box center [975, 141] width 15 height 23
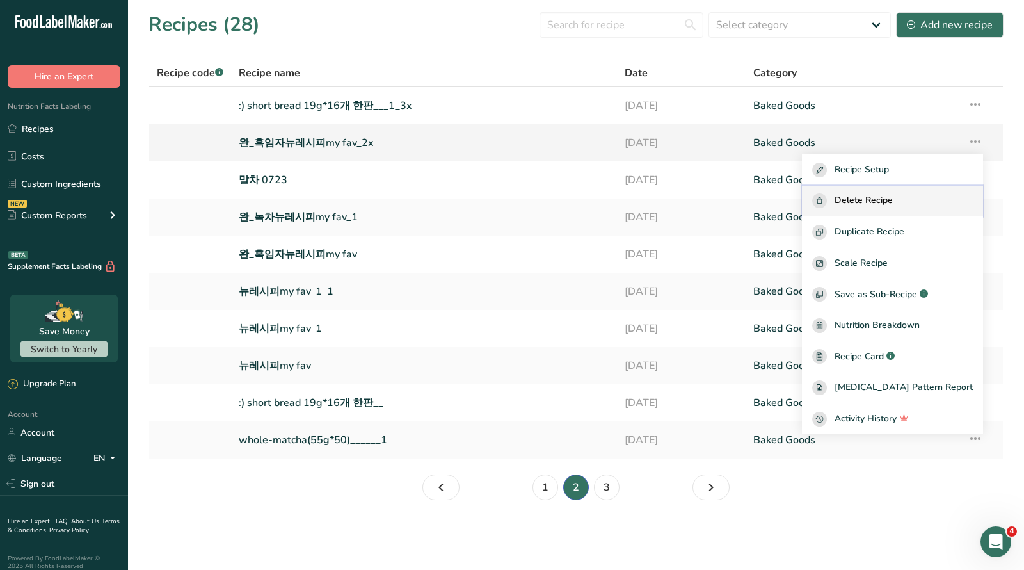
click at [893, 204] on span "Delete Recipe" at bounding box center [864, 200] width 58 height 15
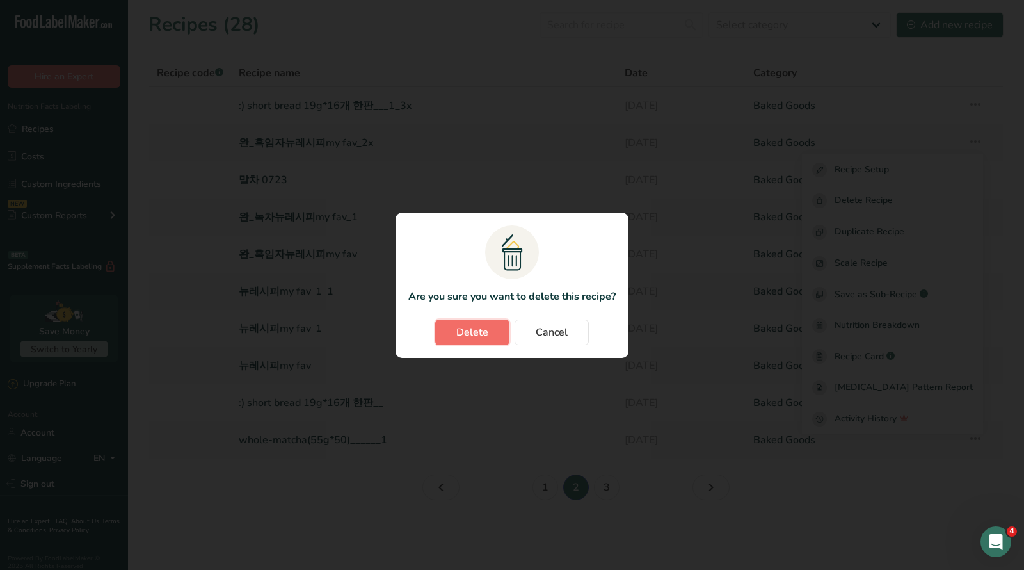
click at [468, 331] on span "Delete" at bounding box center [473, 332] width 32 height 15
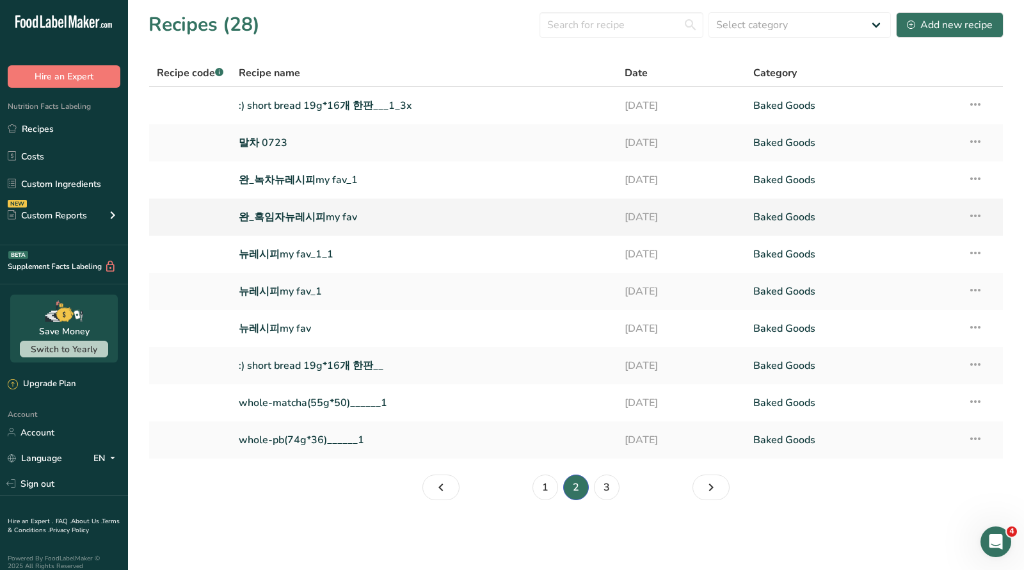
click at [293, 214] on link "완_흑임자뉴레시피my fav" at bounding box center [424, 217] width 371 height 27
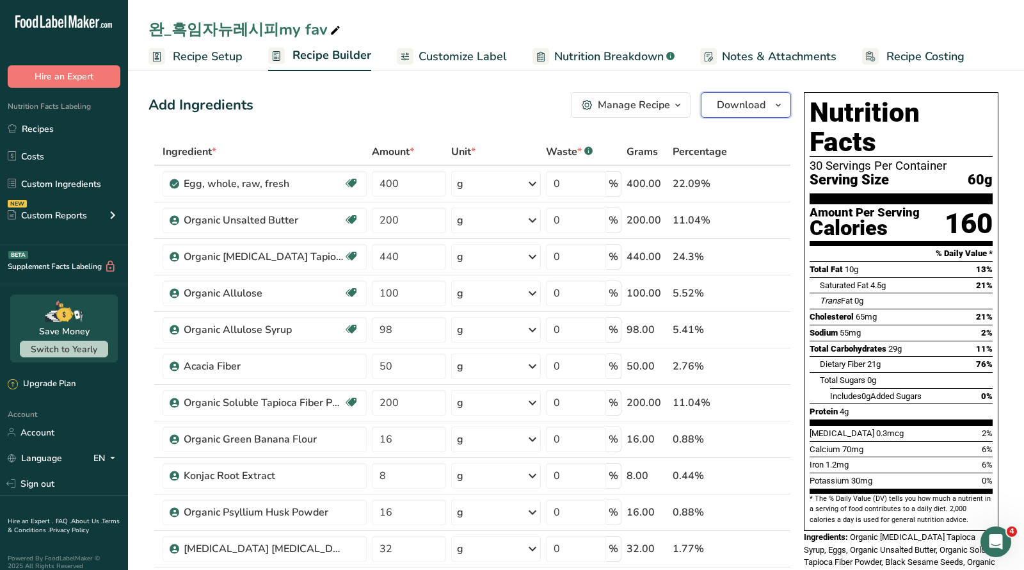
click at [763, 104] on span "Download" at bounding box center [741, 104] width 49 height 15
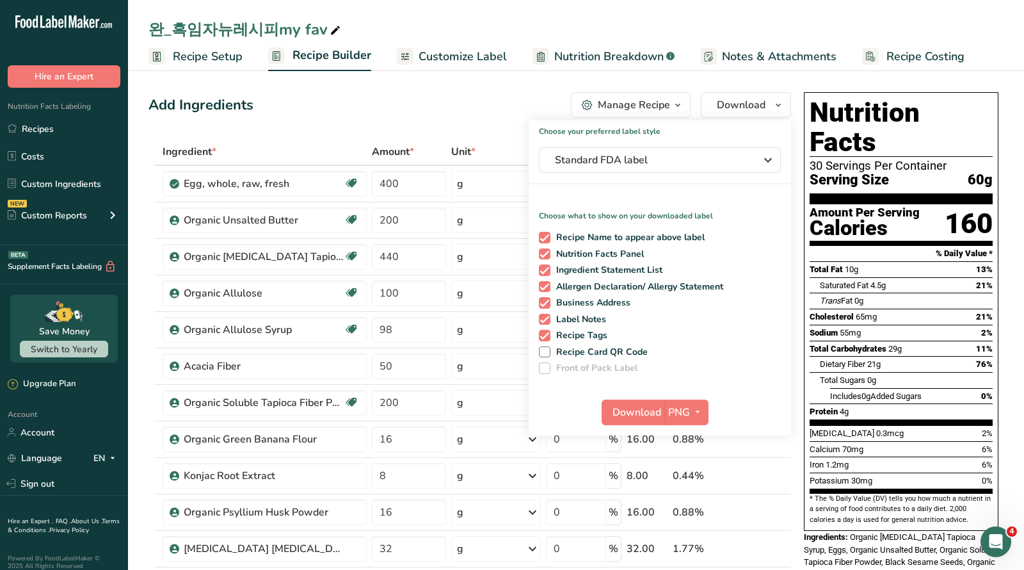
click at [665, 113] on button "Manage Recipe" at bounding box center [631, 105] width 120 height 26
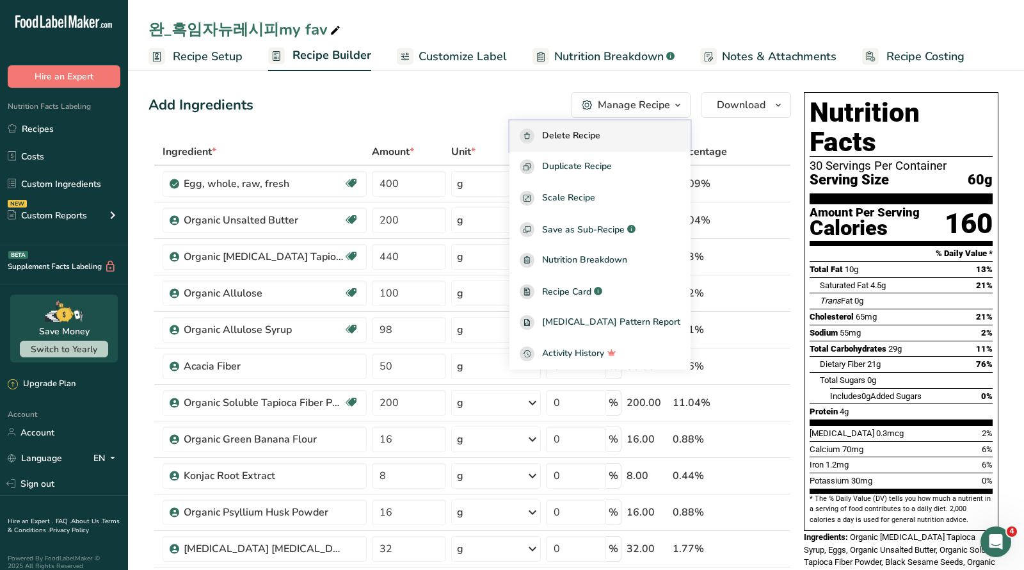
click at [601, 129] on span "Delete Recipe" at bounding box center [571, 136] width 58 height 15
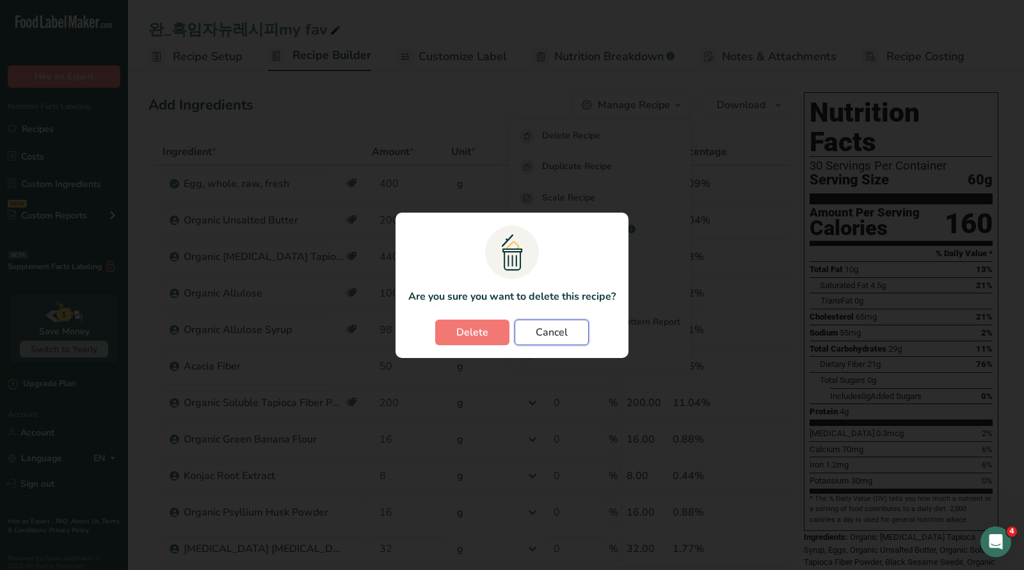
click at [543, 325] on span "Cancel" at bounding box center [552, 332] width 32 height 15
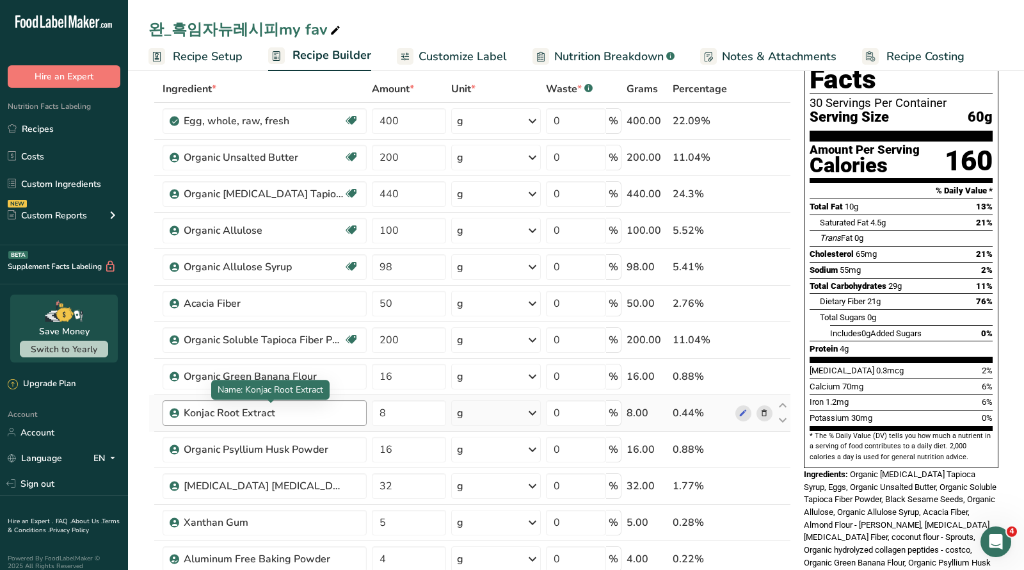
scroll to position [263, 0]
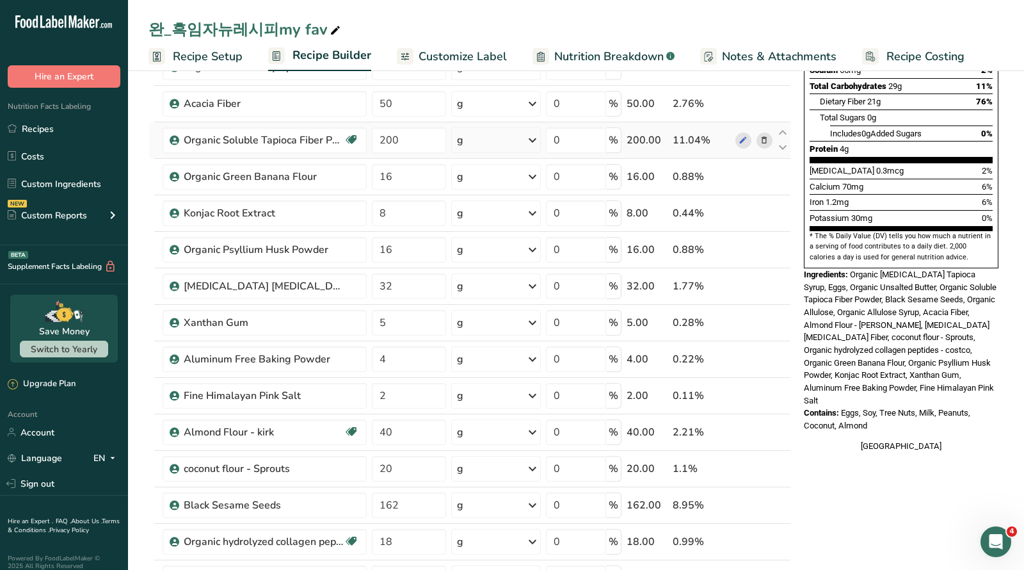
click at [763, 138] on icon at bounding box center [764, 140] width 9 height 13
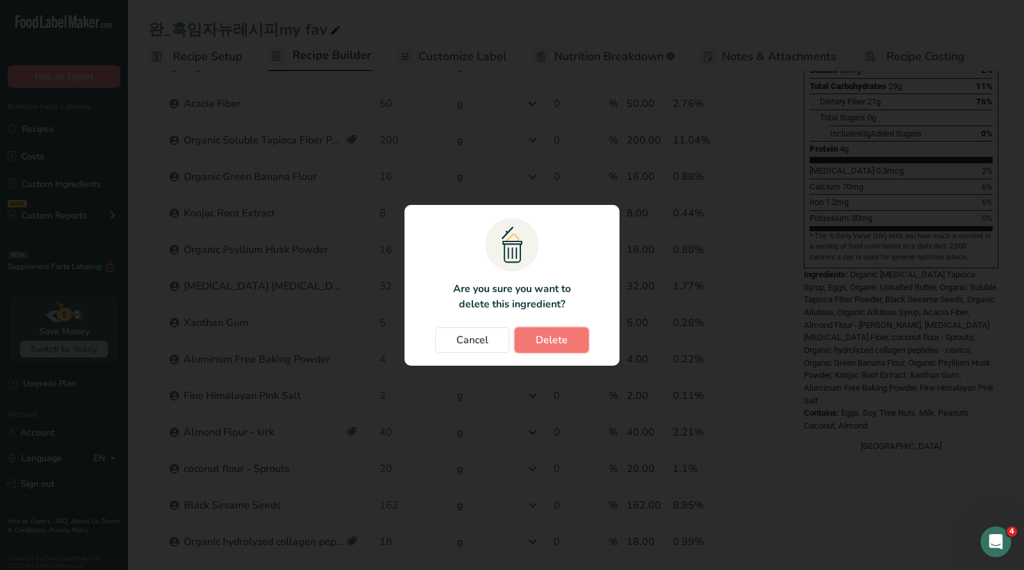
click at [535, 343] on button "Delete" at bounding box center [552, 340] width 74 height 26
type input "16"
type input "8"
type input "16"
type input "32"
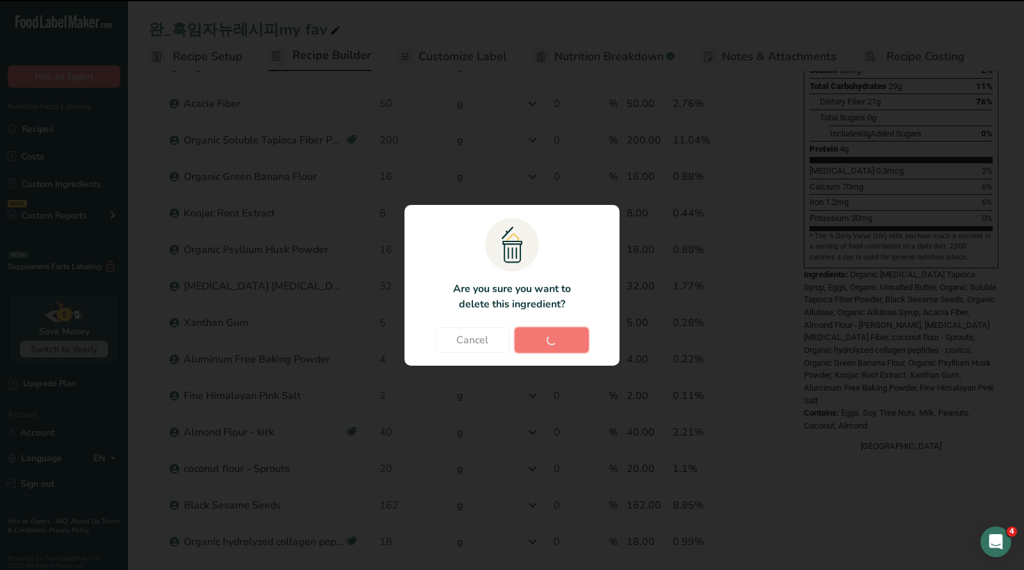
type input "5"
type input "4"
type input "2"
type input "40"
type input "20"
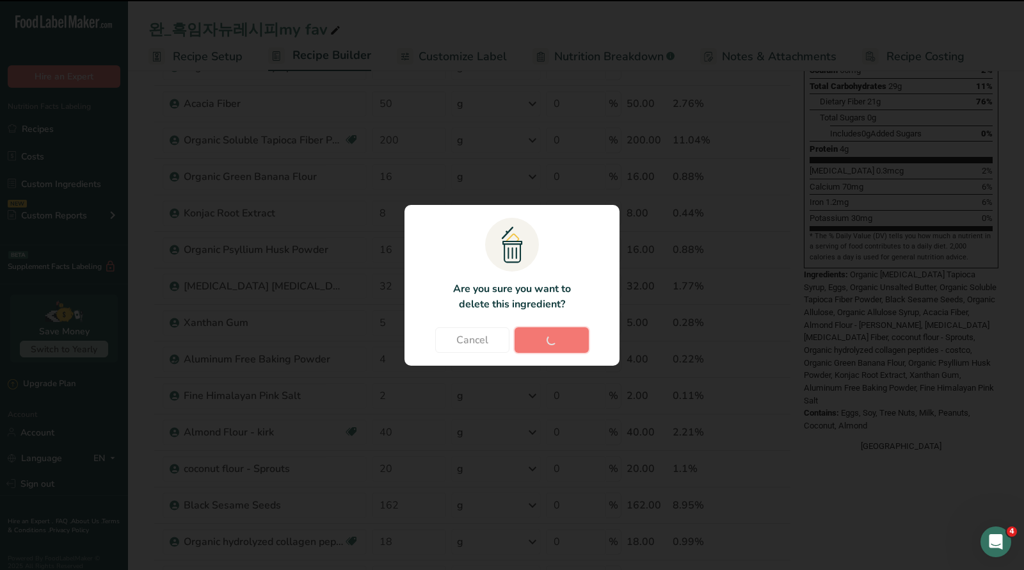
type input "162"
type input "18"
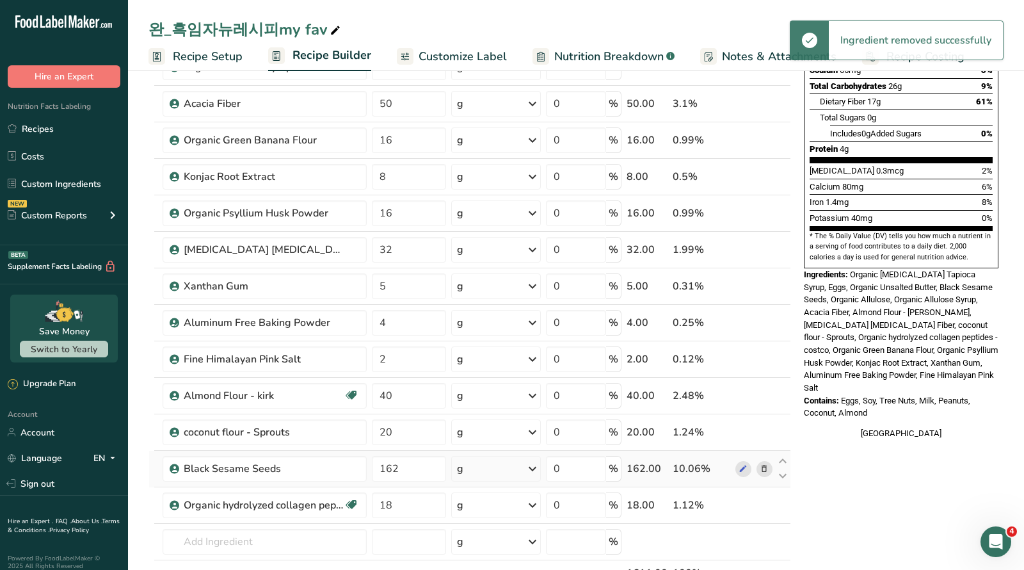
scroll to position [0, 0]
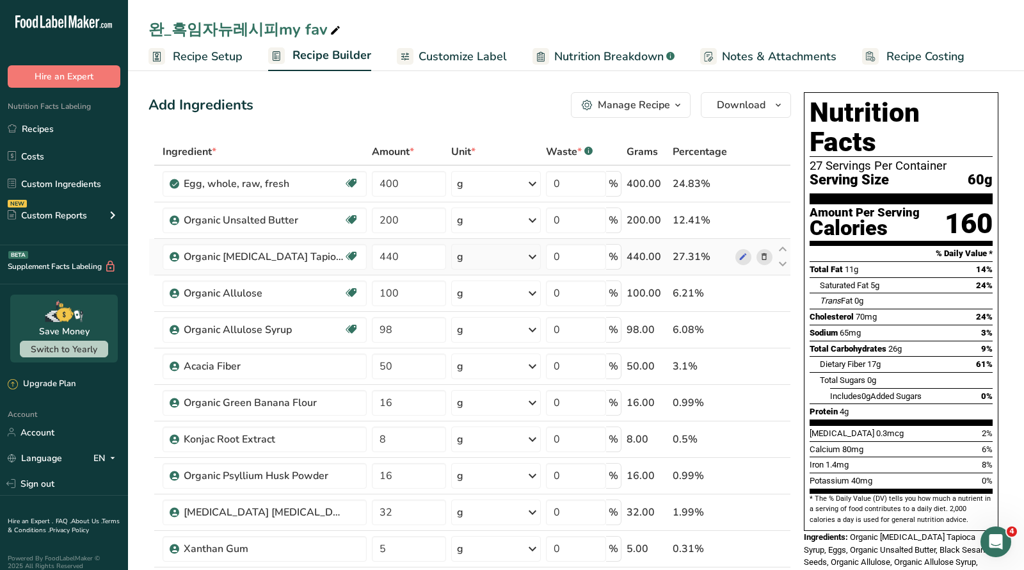
click at [764, 254] on icon at bounding box center [764, 256] width 9 height 13
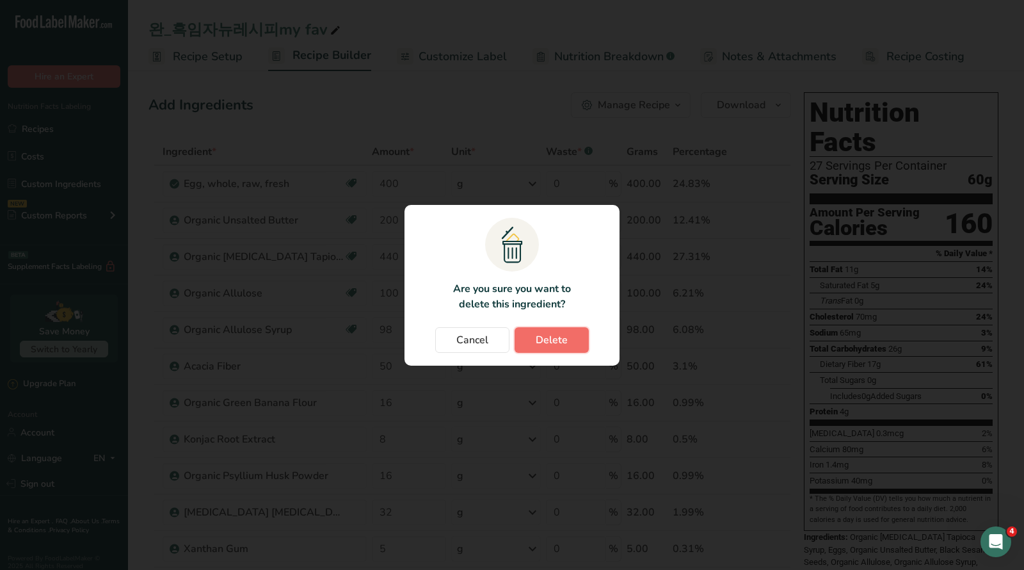
click at [569, 331] on button "Delete" at bounding box center [552, 340] width 74 height 26
type input "100"
type input "98"
type input "50"
type input "16"
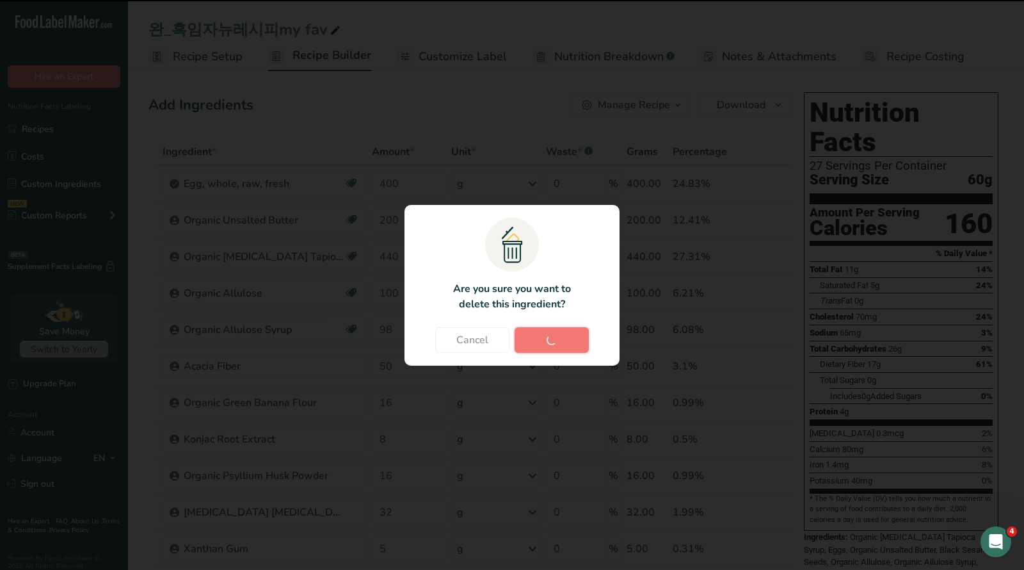
type input "8"
type input "16"
type input "32"
type input "5"
type input "4"
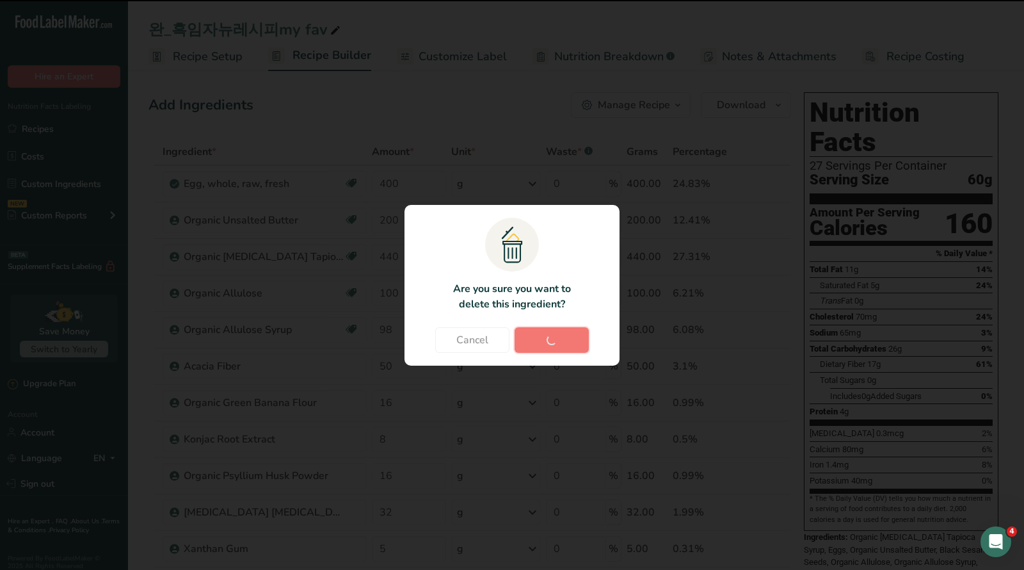
type input "2"
type input "40"
type input "20"
type input "162"
type input "18"
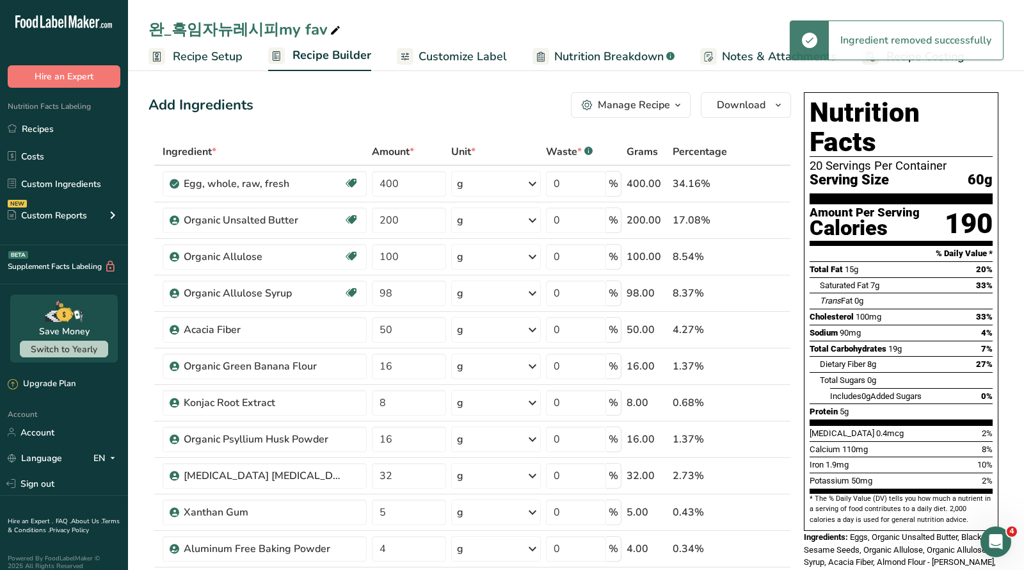
click at [660, 109] on div "Manage Recipe" at bounding box center [634, 104] width 72 height 15
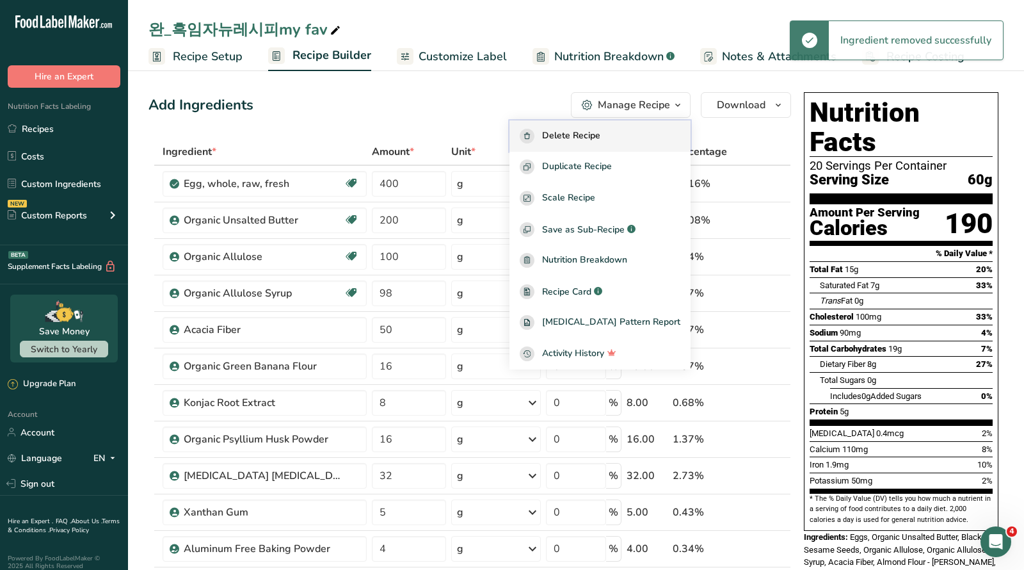
click at [601, 129] on span "Delete Recipe" at bounding box center [571, 136] width 58 height 15
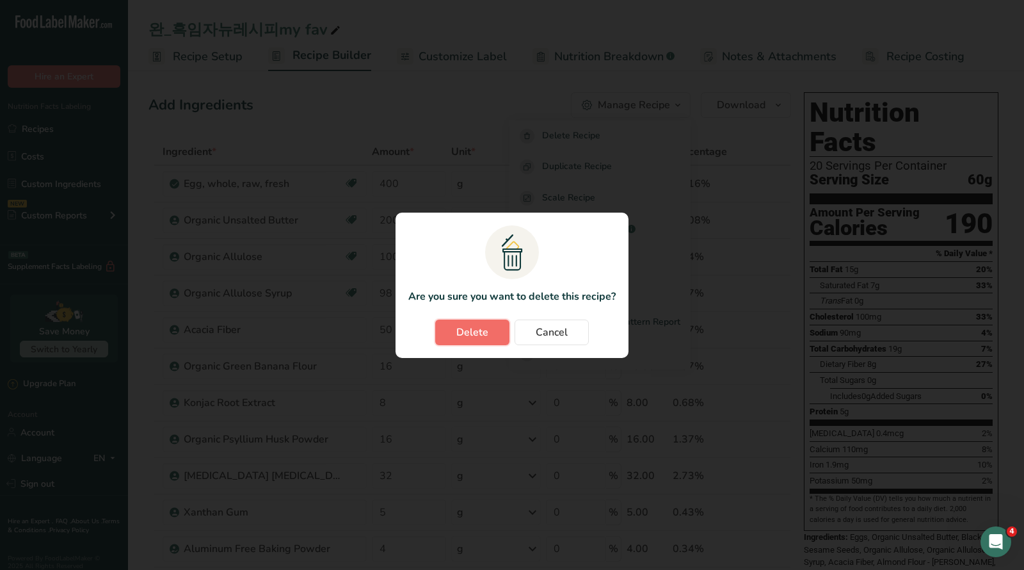
click at [495, 334] on button "Delete" at bounding box center [472, 333] width 74 height 26
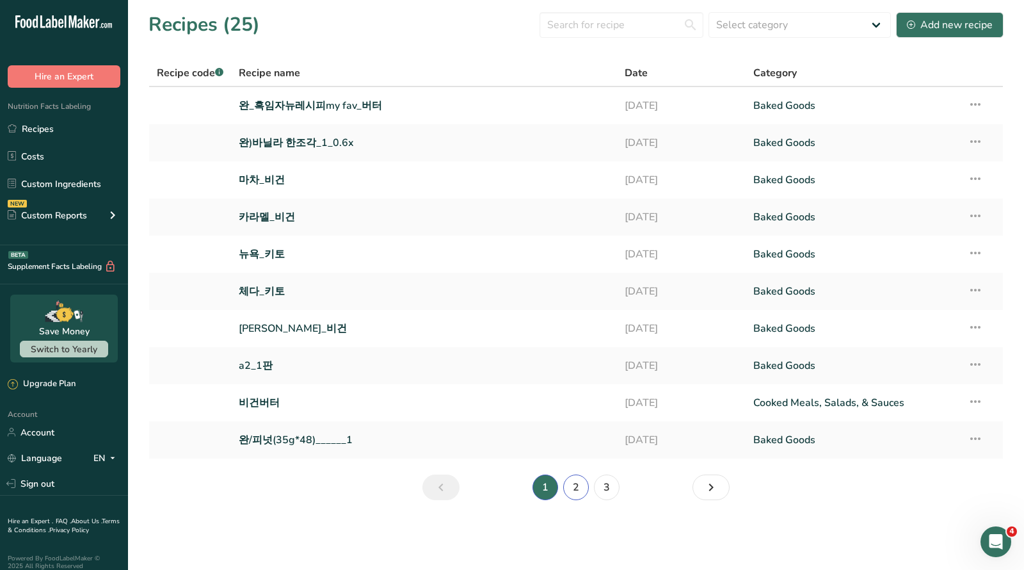
click at [575, 484] on link "2" at bounding box center [576, 487] width 26 height 26
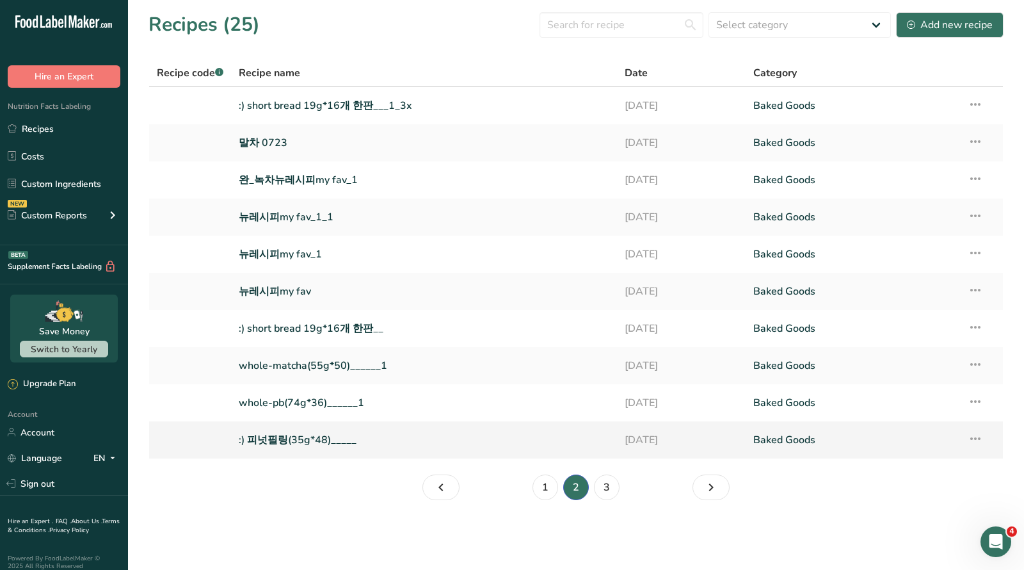
click at [298, 444] on link ":) 피넛필링(35g*48)_____" at bounding box center [424, 439] width 371 height 27
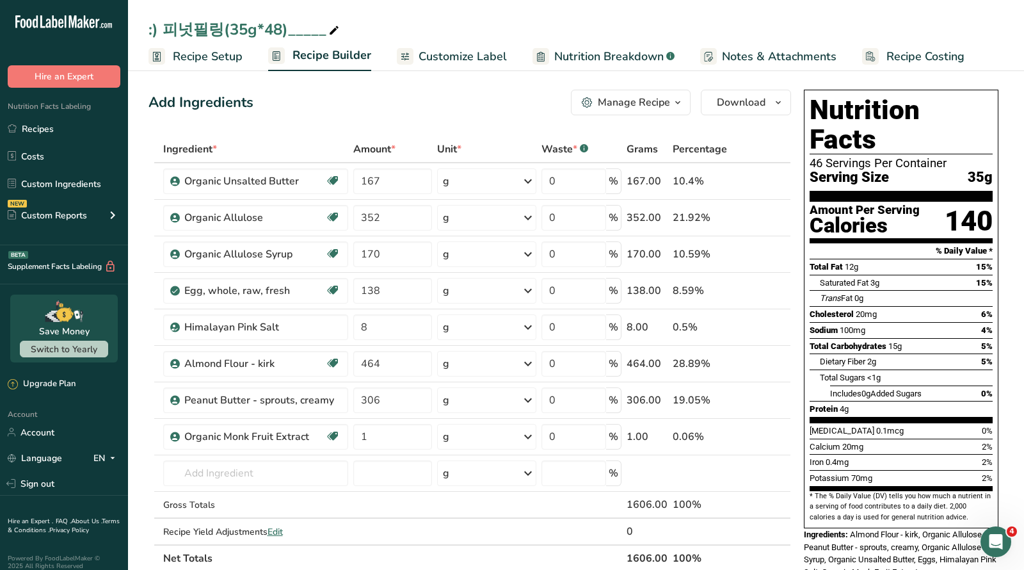
scroll to position [3, 0]
click at [34, 129] on link "Recipes" at bounding box center [64, 129] width 128 height 24
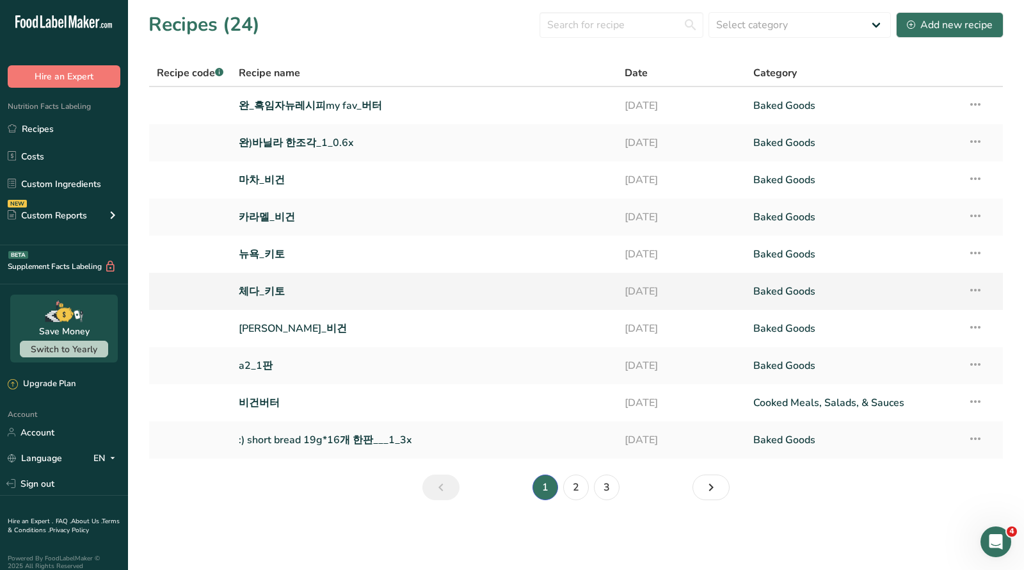
click at [266, 286] on link "체다_키토" at bounding box center [424, 291] width 371 height 27
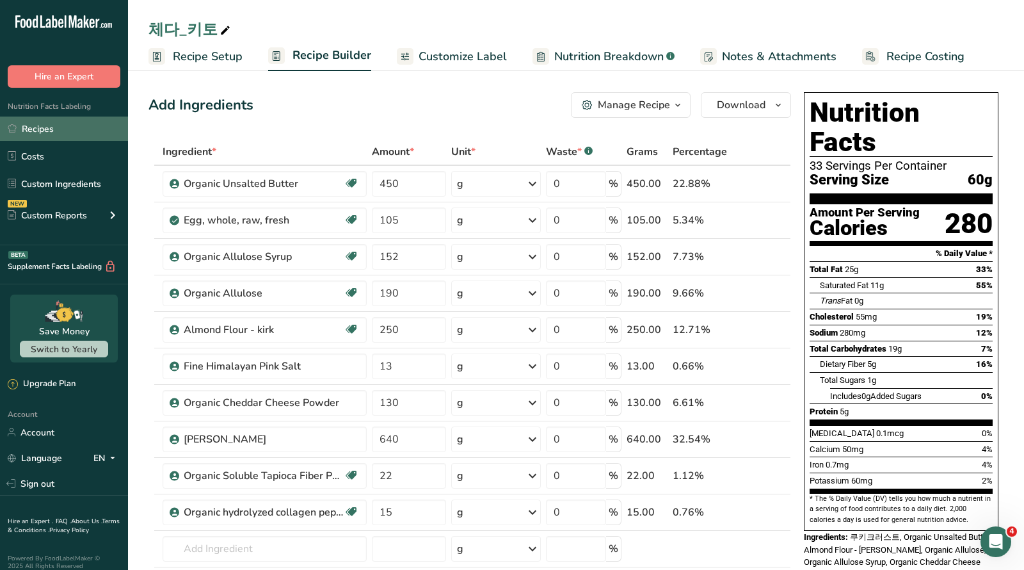
click at [39, 125] on link "Recipes" at bounding box center [64, 129] width 128 height 24
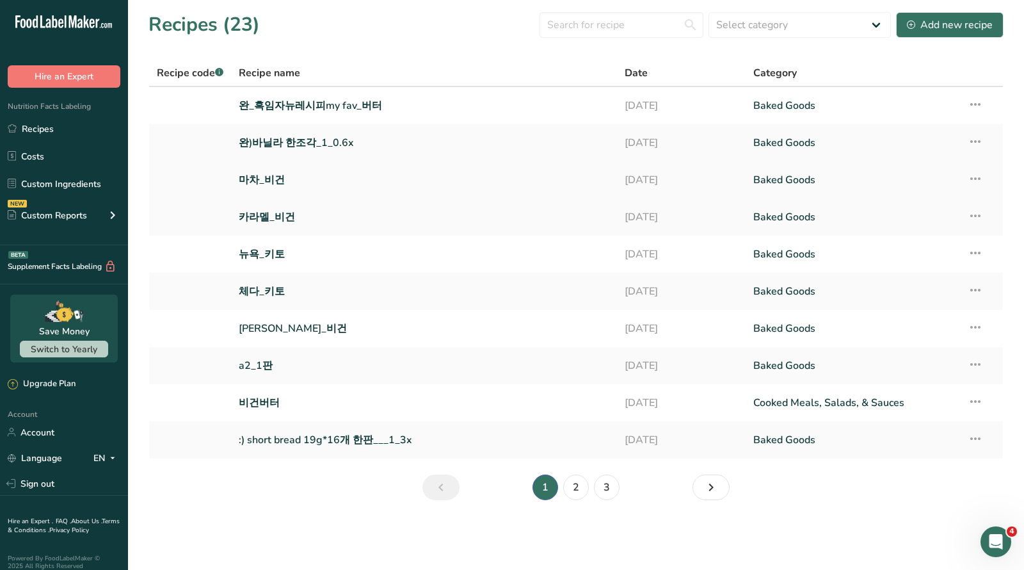
click at [252, 168] on link "마차_비건" at bounding box center [424, 179] width 371 height 27
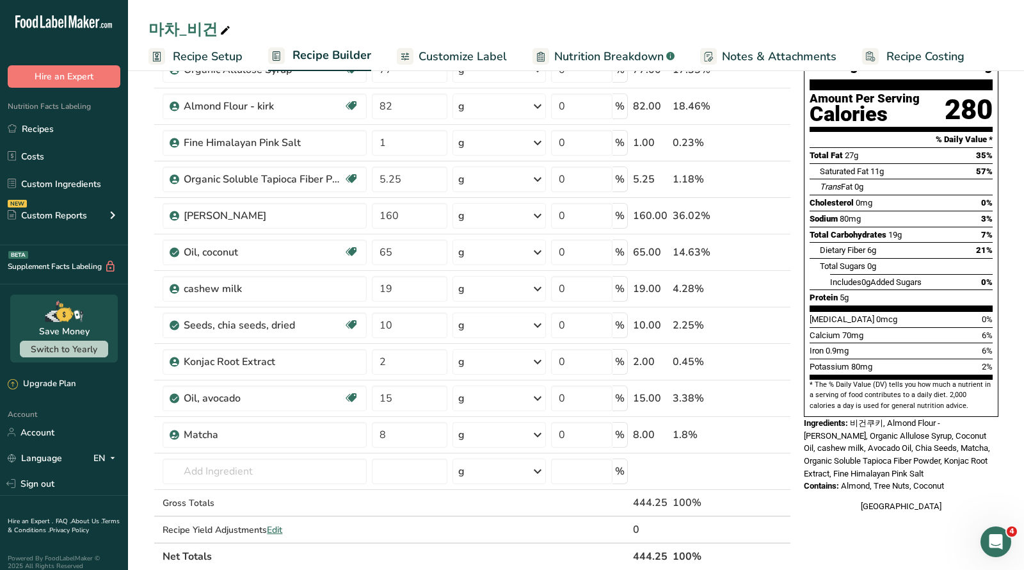
scroll to position [101, 0]
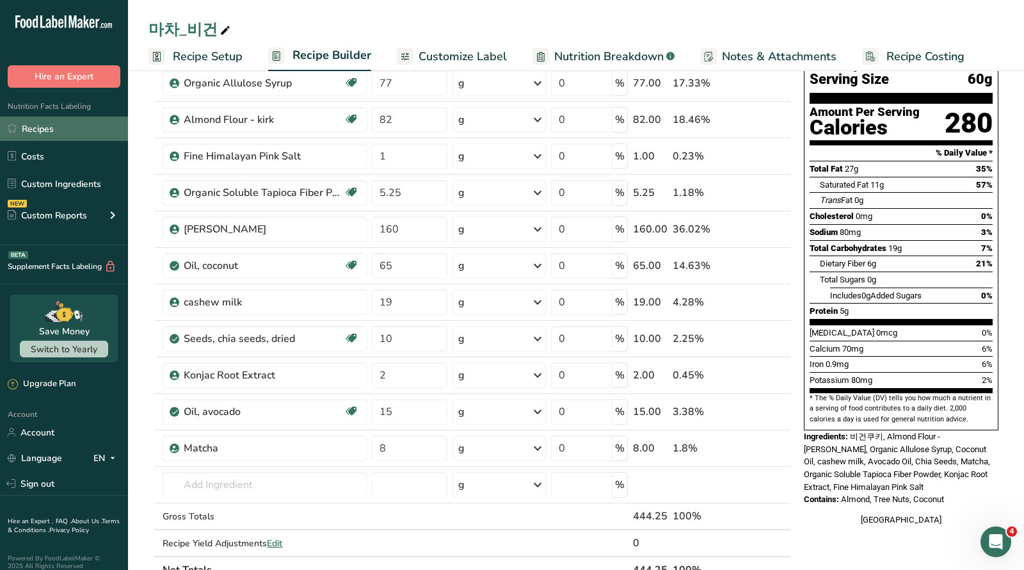
click at [36, 127] on link "Recipes" at bounding box center [64, 129] width 128 height 24
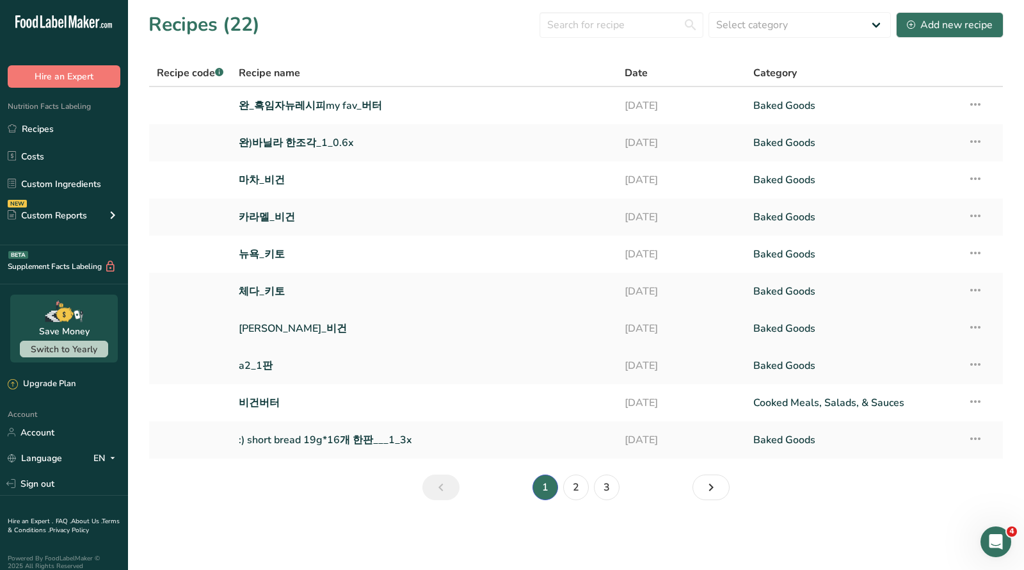
click at [279, 332] on link "[PERSON_NAME]_비건" at bounding box center [424, 328] width 371 height 27
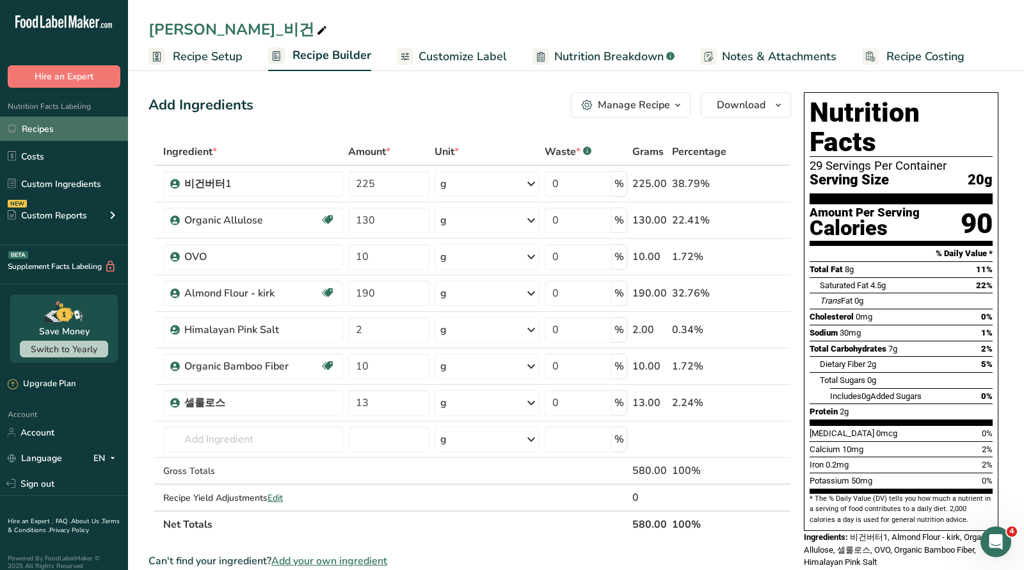
click at [60, 133] on link "Recipes" at bounding box center [64, 129] width 128 height 24
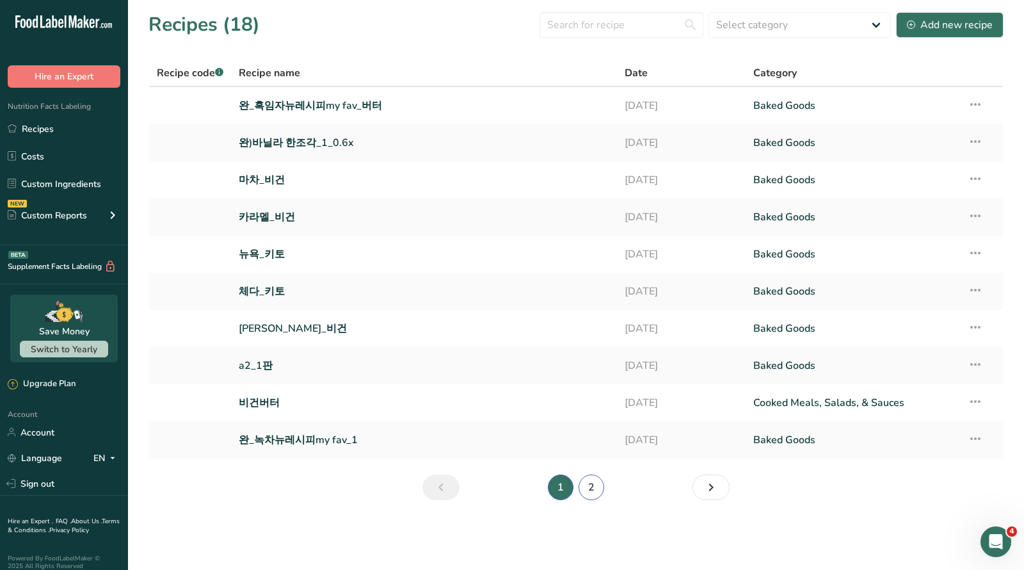
click at [586, 491] on link "2" at bounding box center [592, 487] width 26 height 26
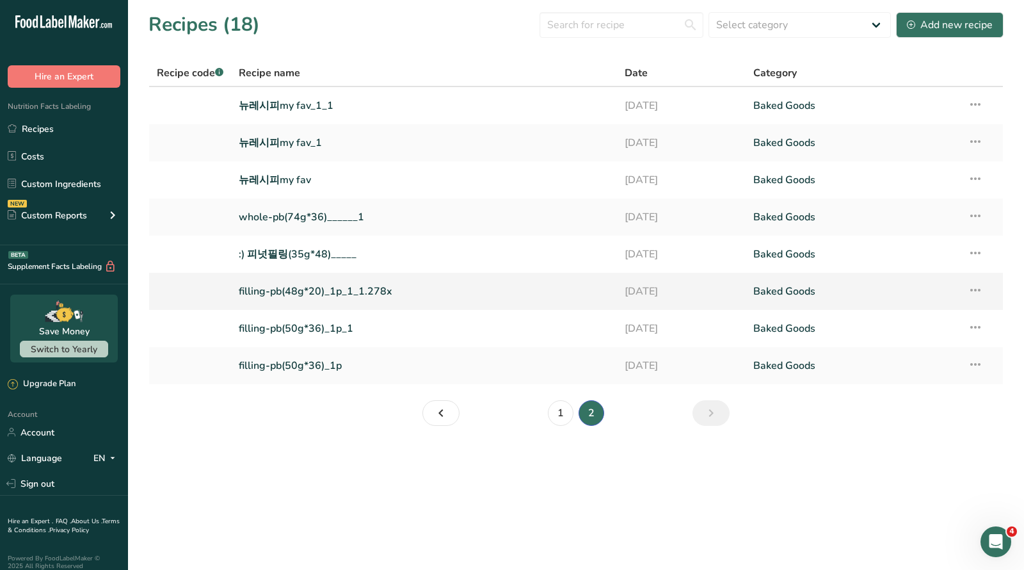
click at [298, 291] on link "filling-pb(48g*20)_1p_1_1.278x" at bounding box center [424, 291] width 371 height 27
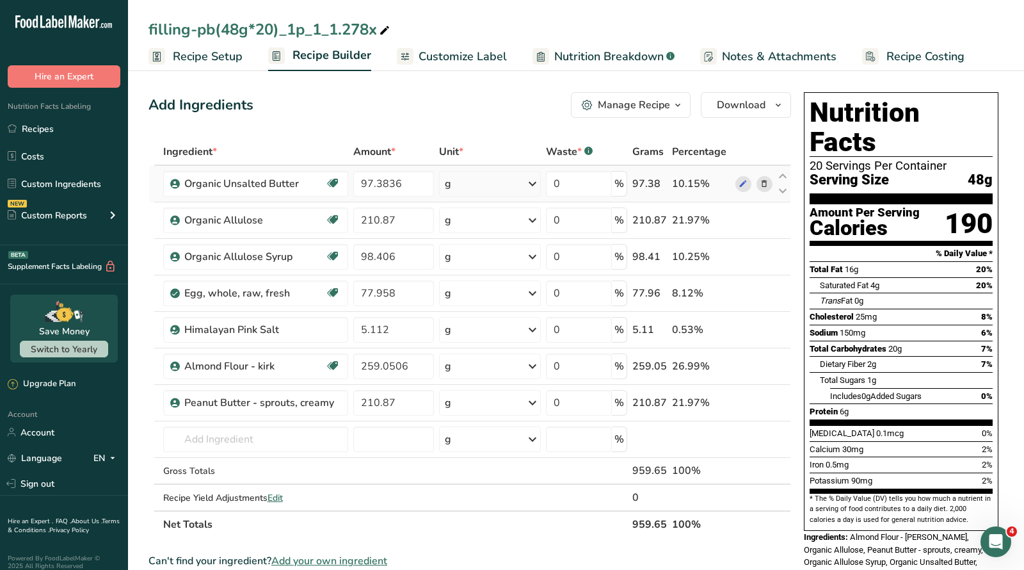
click at [762, 182] on icon at bounding box center [764, 183] width 9 height 13
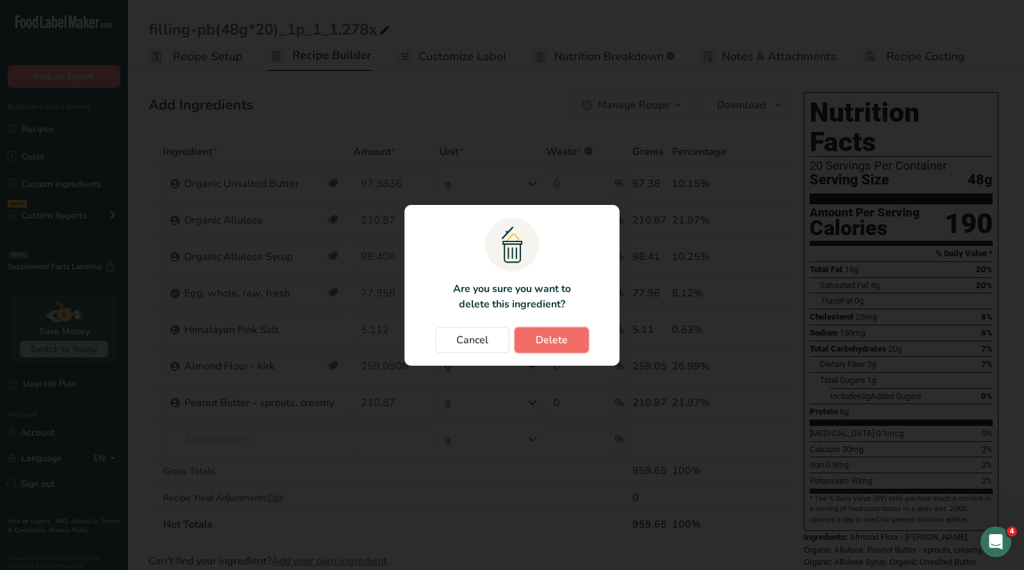
click at [544, 343] on span "Delete" at bounding box center [552, 339] width 32 height 15
type input "210.87"
type input "98.406"
type input "77.958"
type input "5.112"
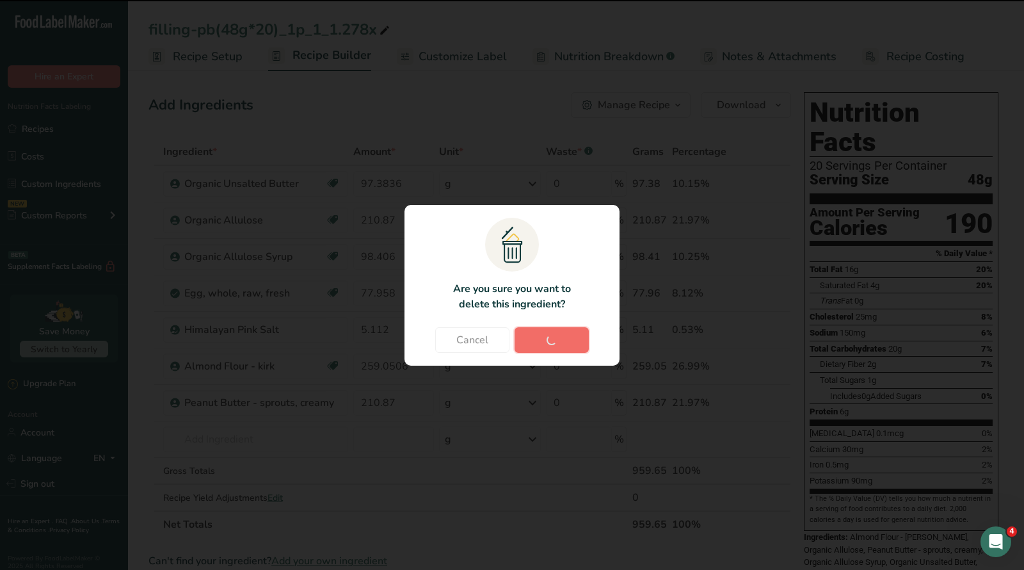
type input "259.0506"
type input "210.87"
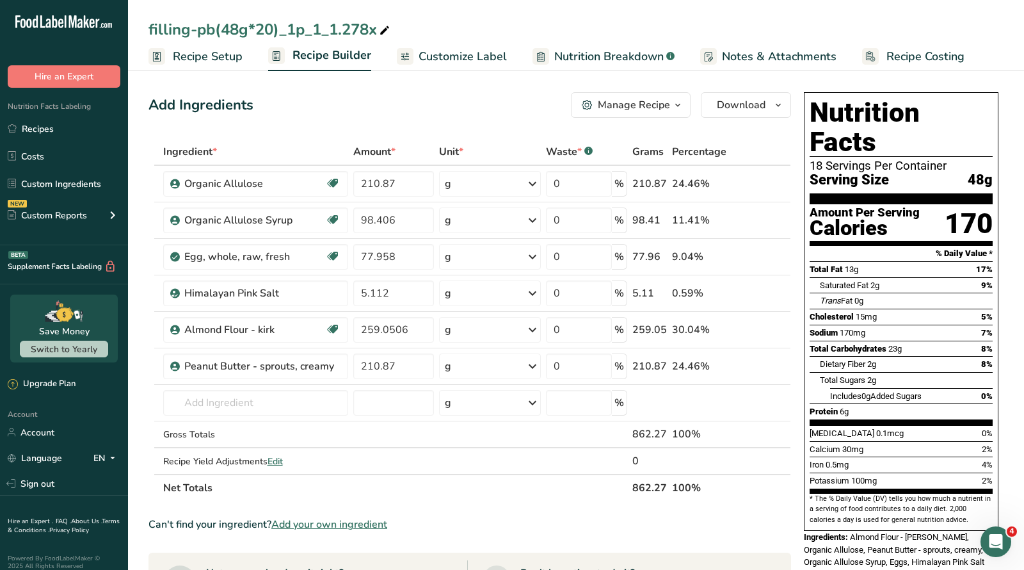
click at [643, 111] on button "Manage Recipe" at bounding box center [631, 105] width 120 height 26
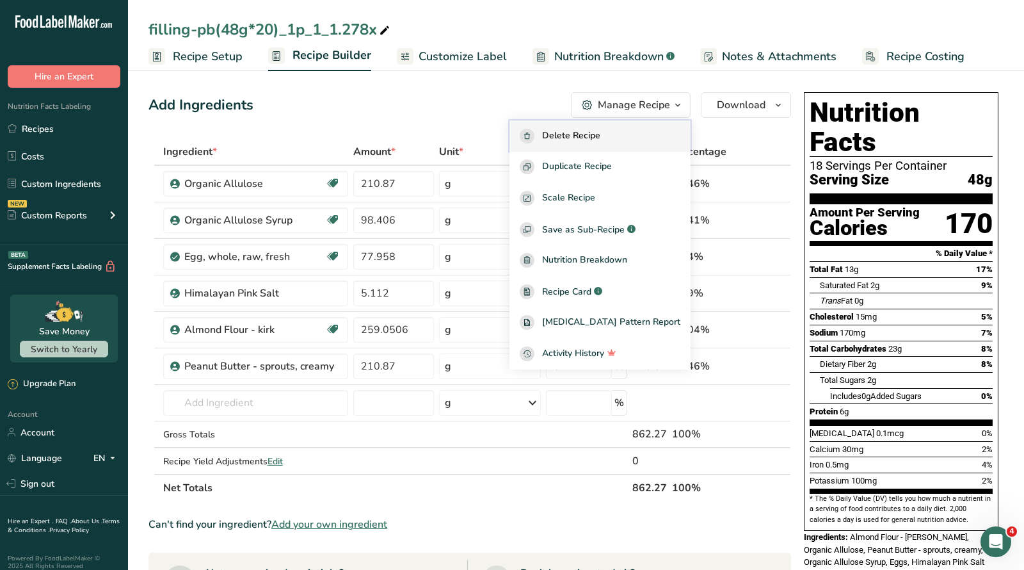
click at [601, 140] on span "Delete Recipe" at bounding box center [571, 136] width 58 height 15
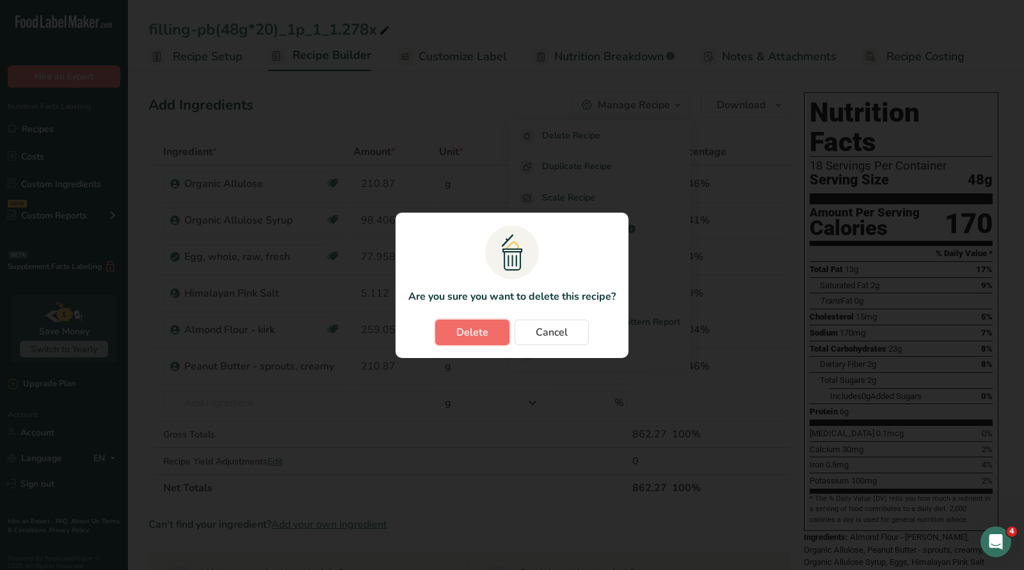
click at [474, 334] on span "Delete" at bounding box center [473, 332] width 32 height 15
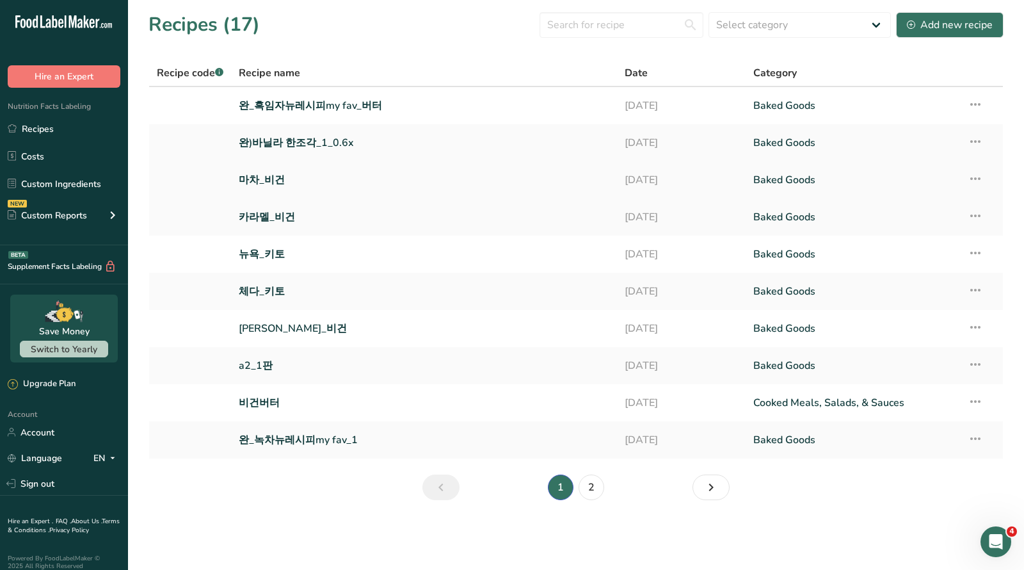
click at [259, 174] on link "마차_비건" at bounding box center [424, 179] width 371 height 27
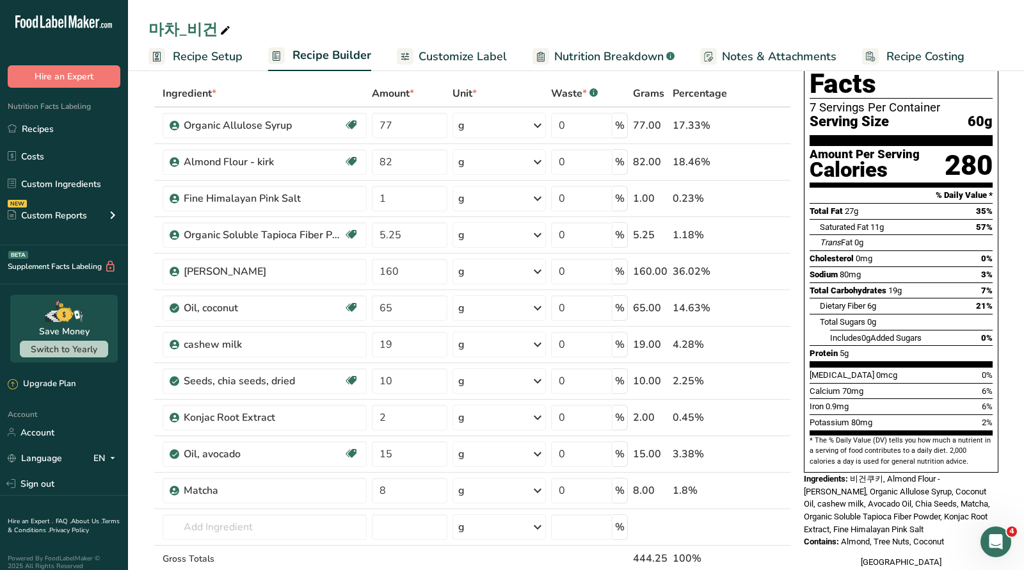
scroll to position [81, 0]
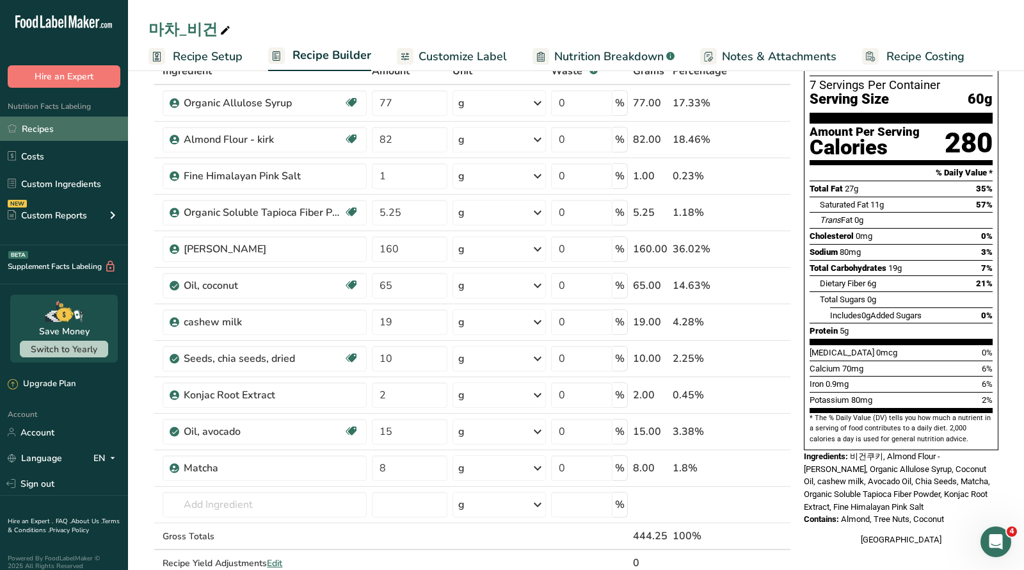
click at [30, 137] on link "Recipes" at bounding box center [64, 129] width 128 height 24
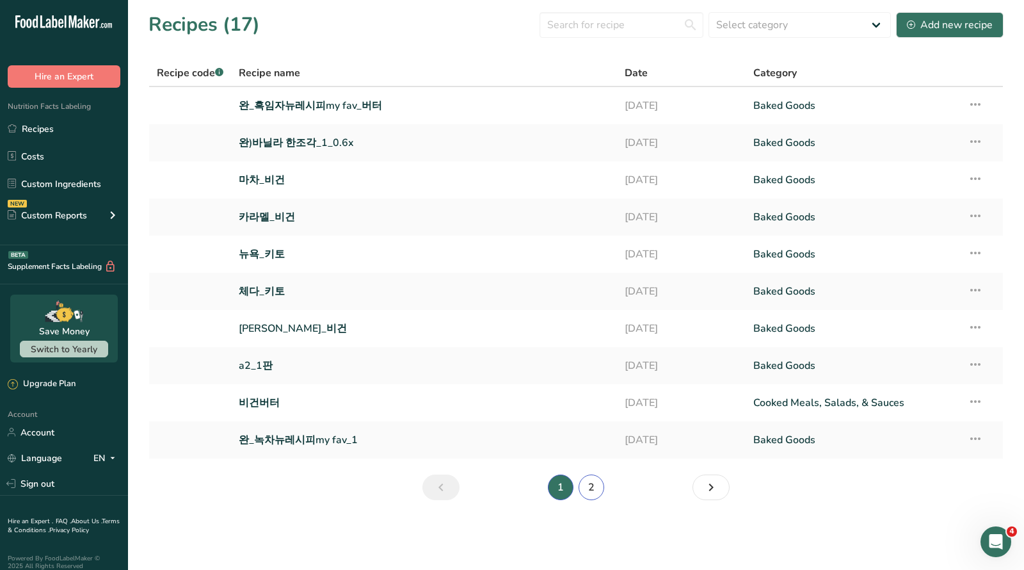
click at [585, 477] on link "2" at bounding box center [592, 487] width 26 height 26
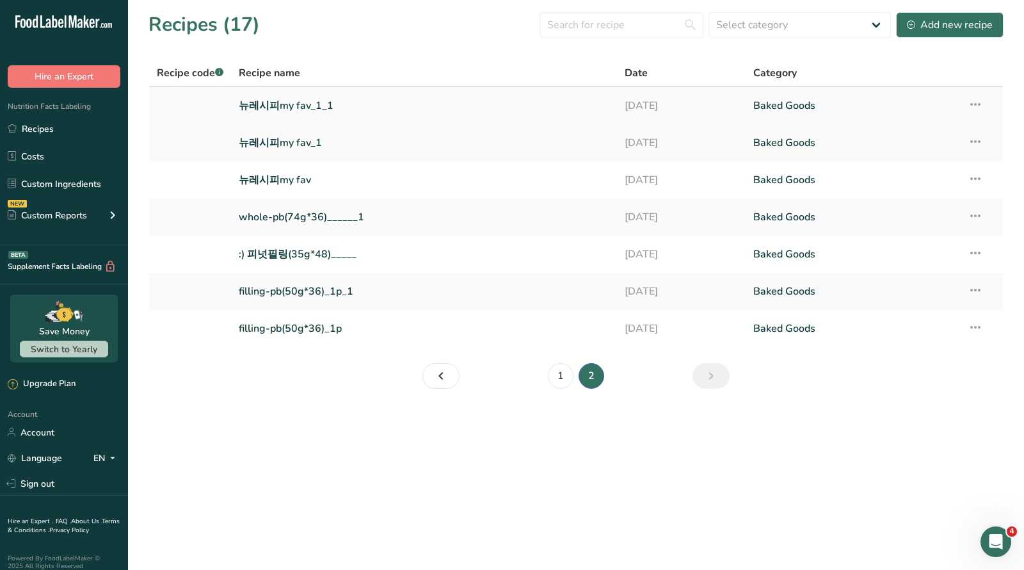
click at [279, 102] on link "뉴레시피my fav_1_1" at bounding box center [424, 105] width 371 height 27
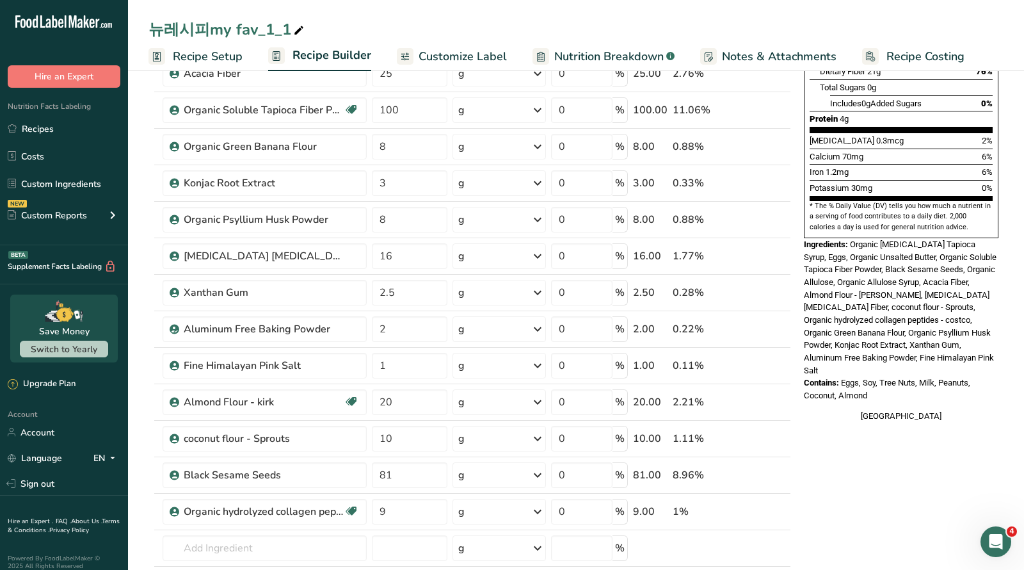
scroll to position [291, 0]
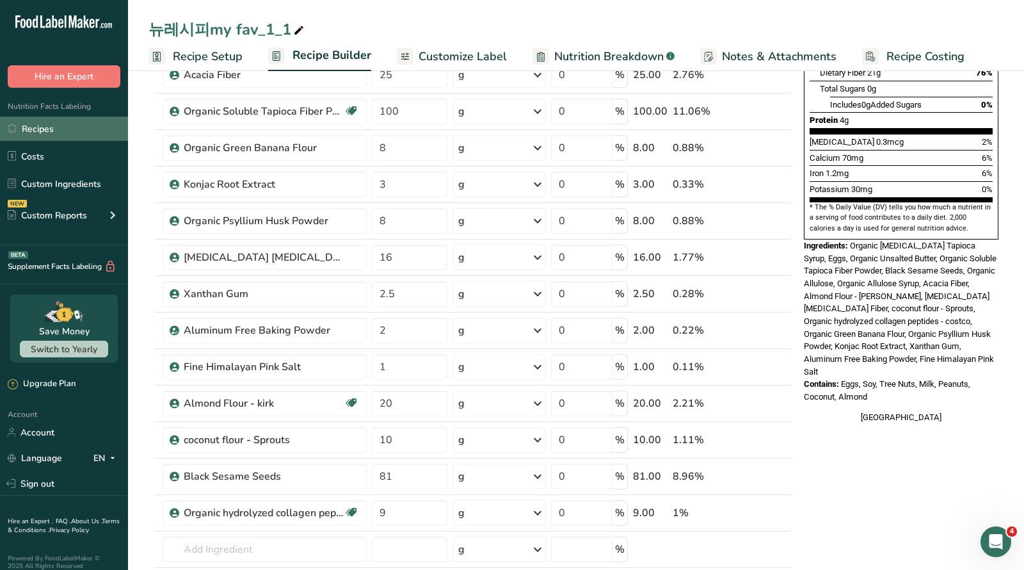
click at [36, 126] on link "Recipes" at bounding box center [64, 129] width 128 height 24
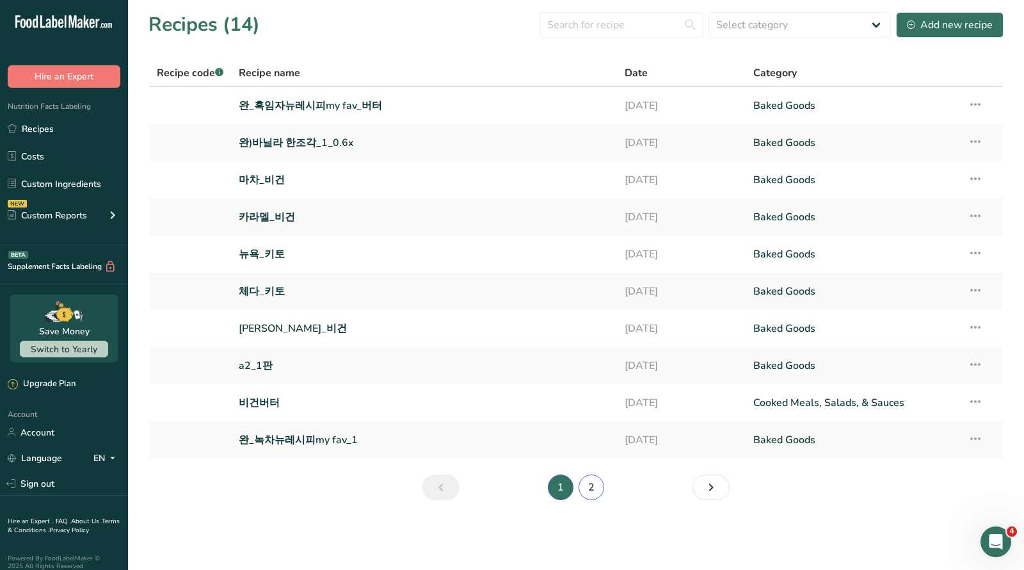
click at [601, 487] on link "2" at bounding box center [592, 487] width 26 height 26
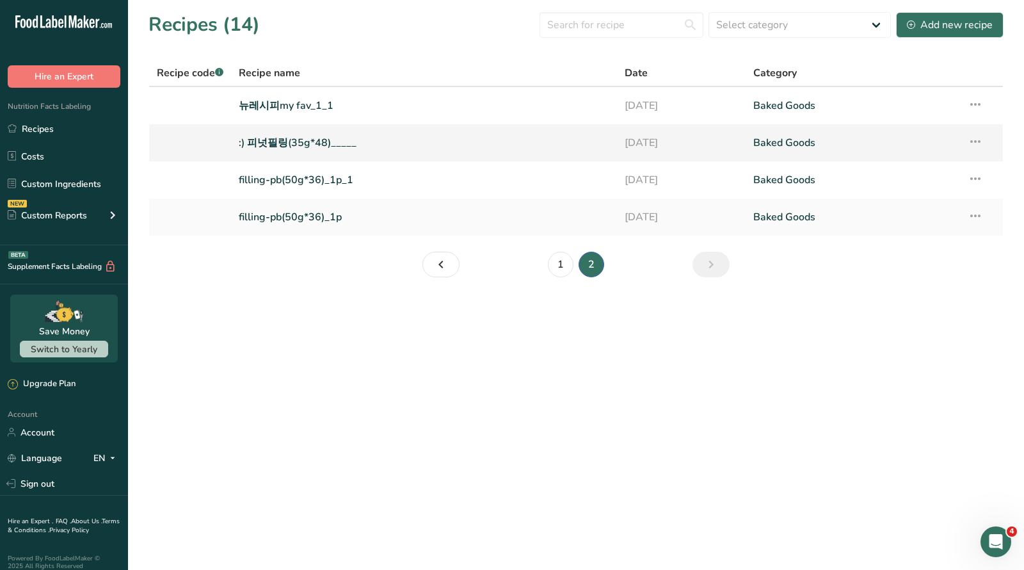
click at [301, 145] on link ":) 피넛필링(35g*48)_____" at bounding box center [424, 142] width 371 height 27
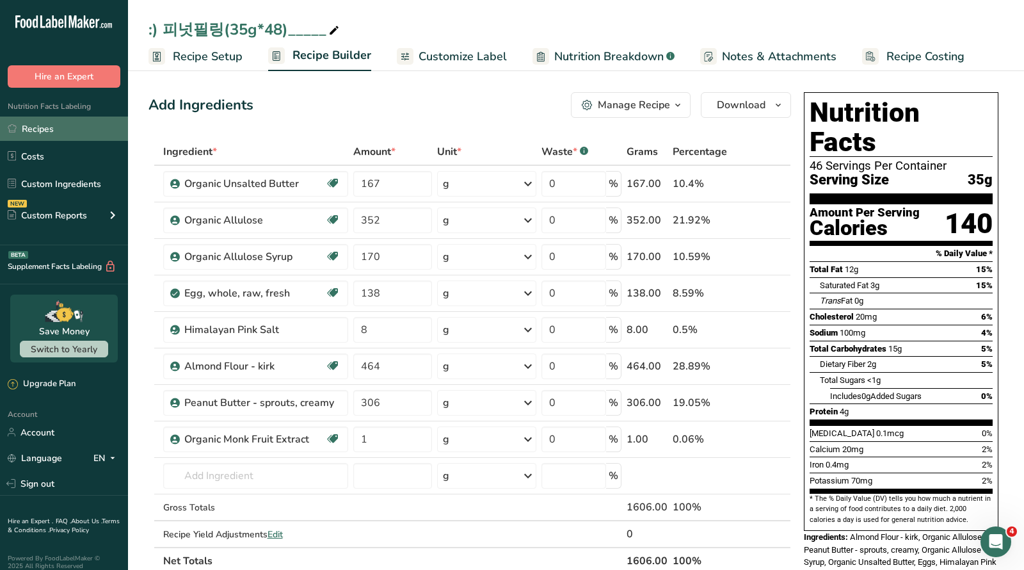
click at [41, 130] on link "Recipes" at bounding box center [64, 129] width 128 height 24
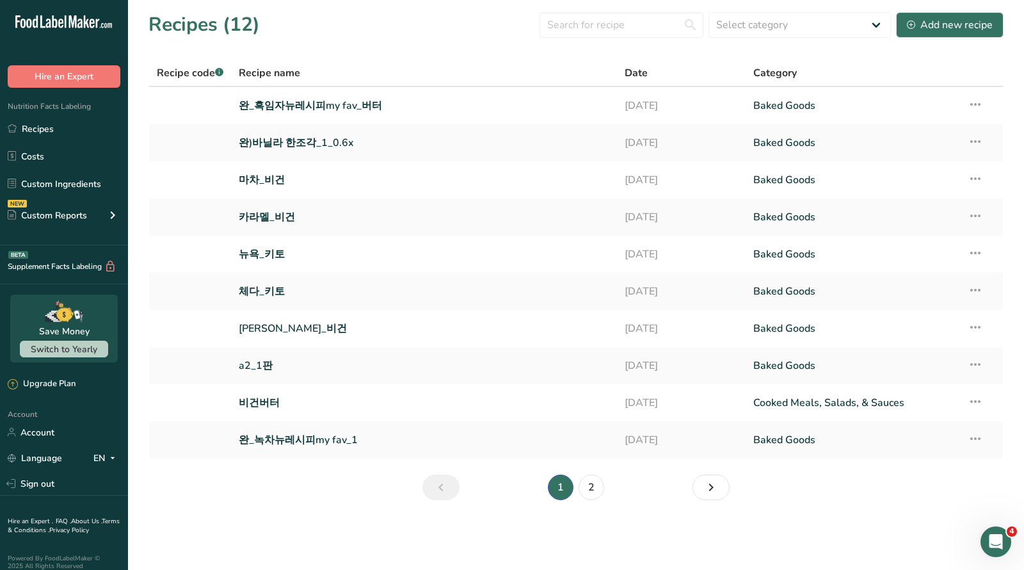
click at [579, 469] on section "Recipes (12) Select category All Baked Goods Beverages Confectionery Cooked Mea…" at bounding box center [576, 260] width 896 height 521
click at [592, 484] on link "2" at bounding box center [592, 487] width 26 height 26
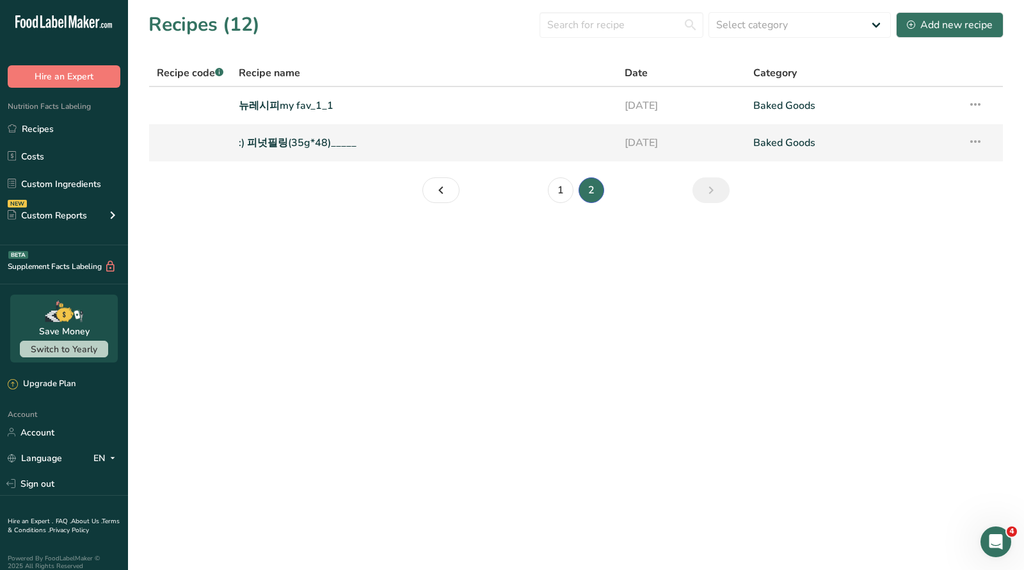
click at [273, 143] on link ":) 피넛필링(35g*48)_____" at bounding box center [424, 142] width 371 height 27
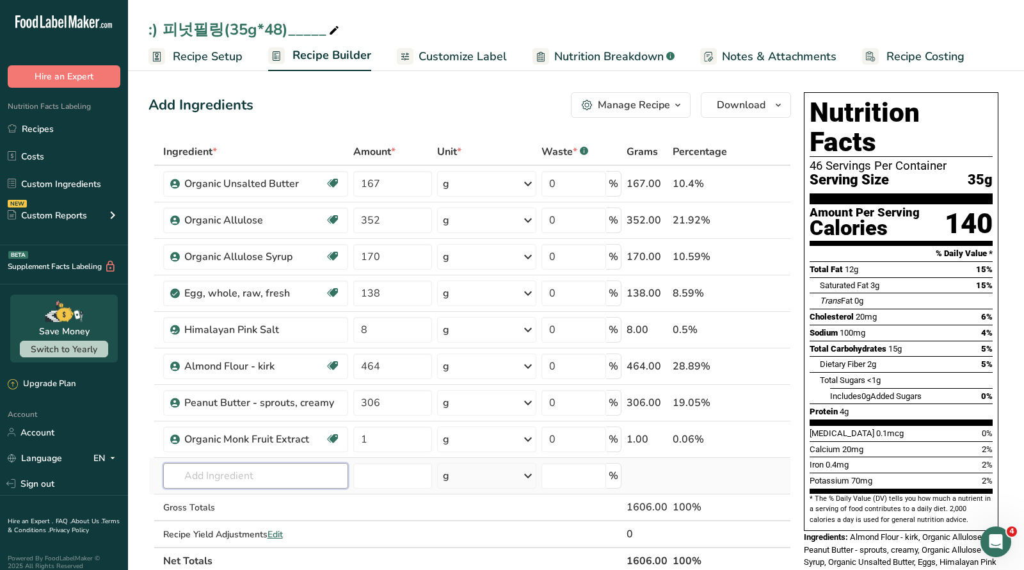
click at [270, 471] on input "text" at bounding box center [255, 476] width 185 height 26
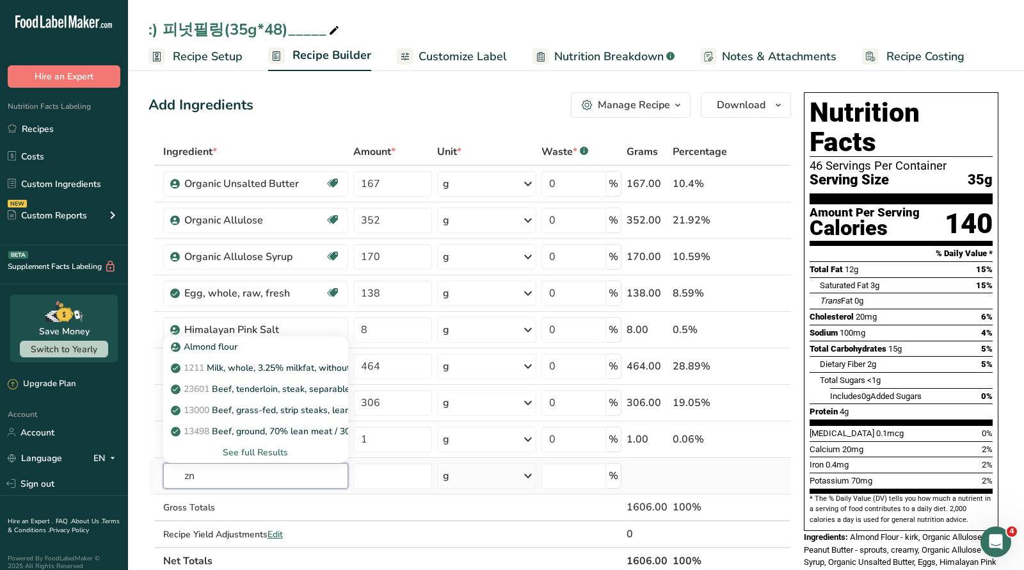
type input "z"
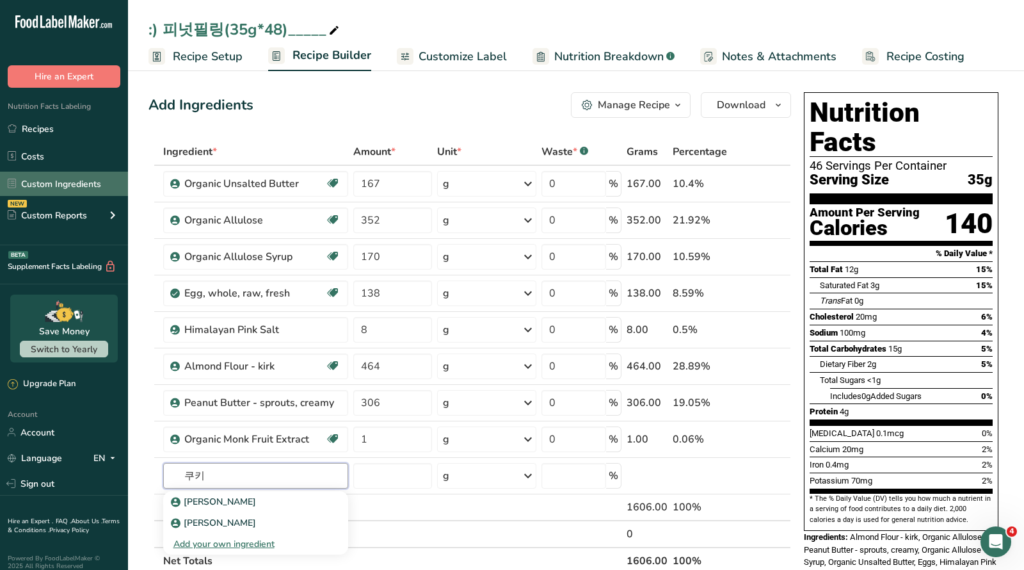
type input "쿠키"
click at [56, 185] on link "Custom Ingredients" at bounding box center [64, 184] width 128 height 24
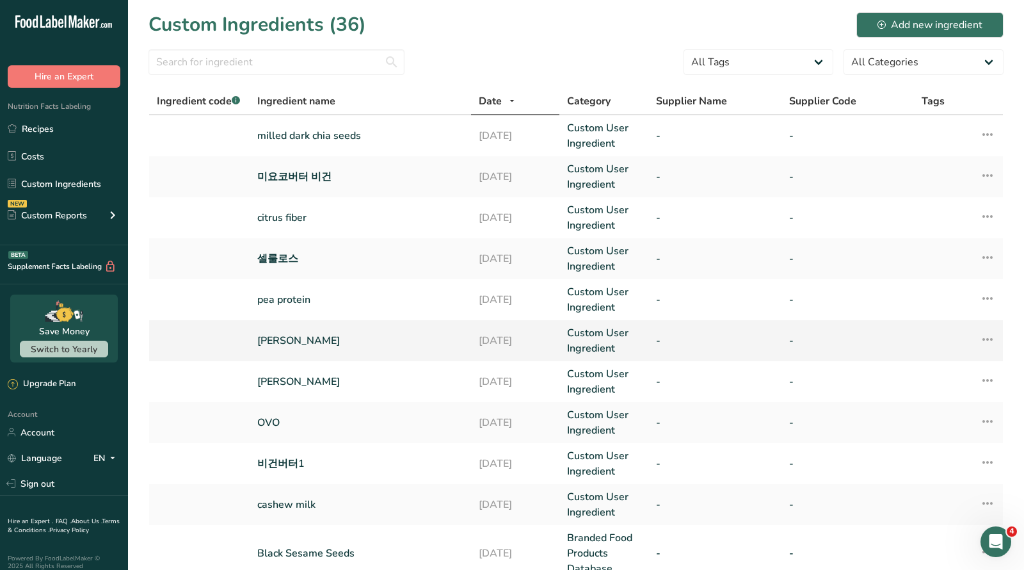
click at [265, 341] on link "비건쿠키" at bounding box center [360, 340] width 206 height 15
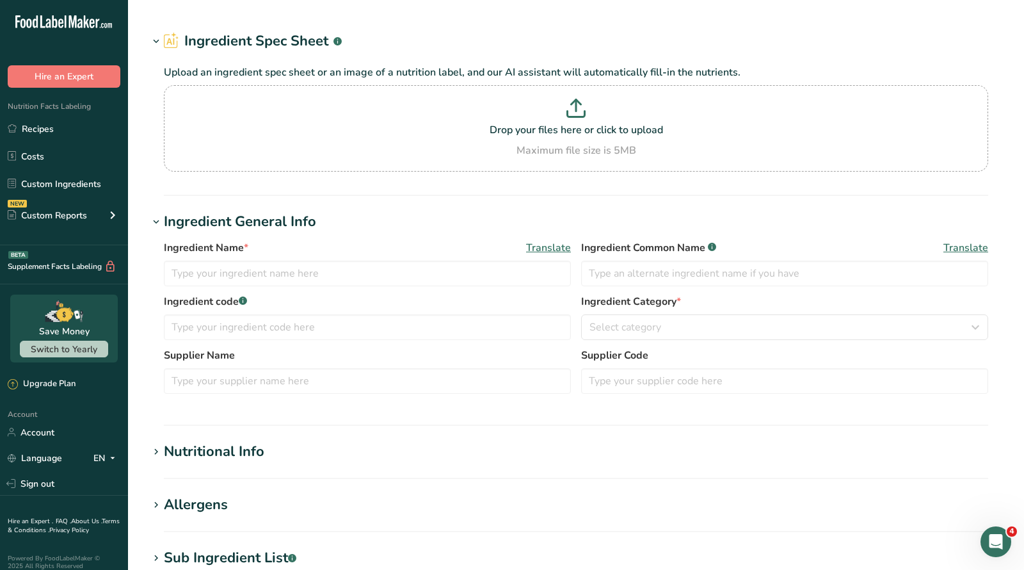
type input "비건쿠키"
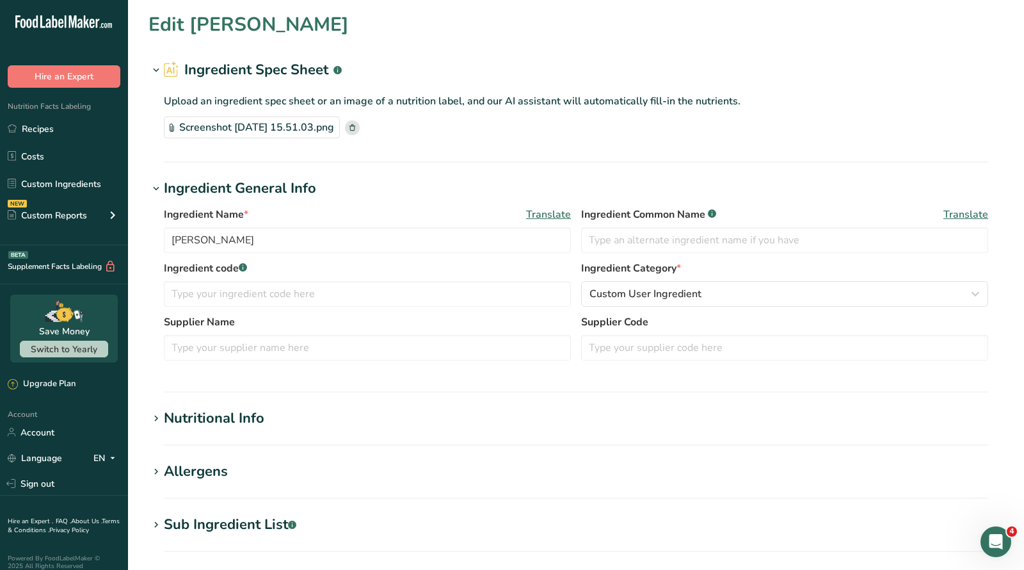
click at [246, 417] on div "Nutritional Info" at bounding box center [214, 418] width 101 height 21
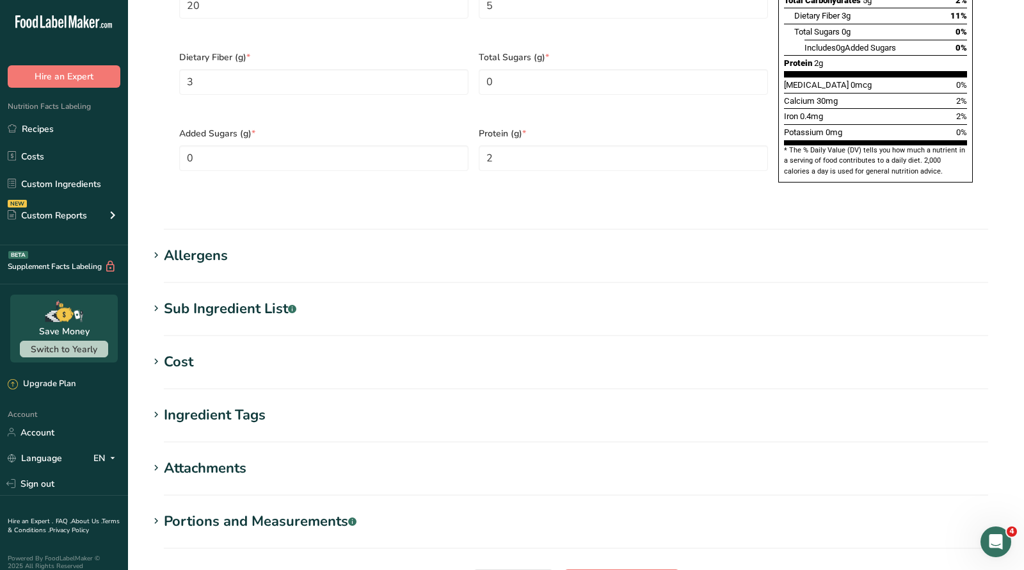
scroll to position [750, 0]
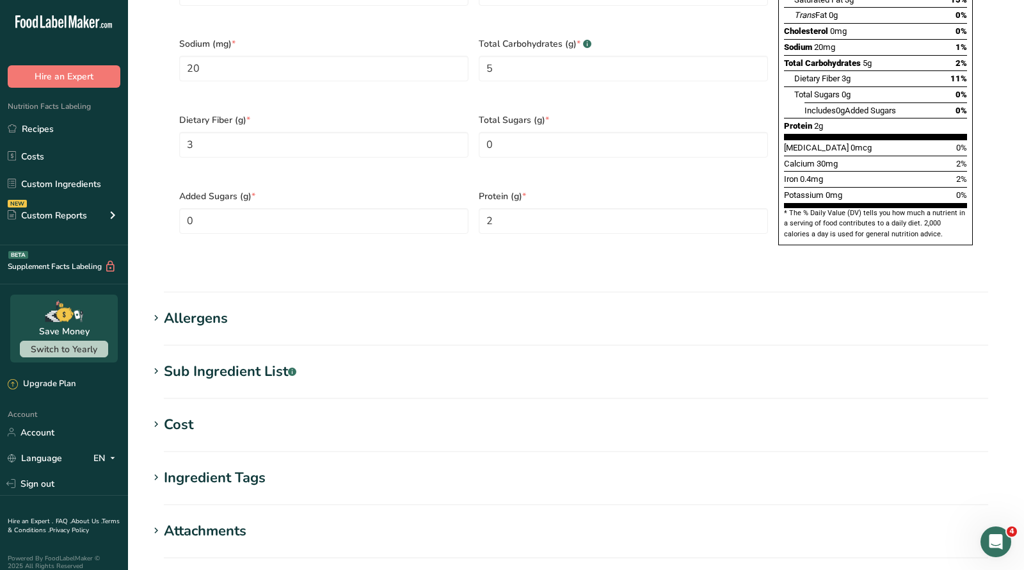
click at [253, 467] on div "Ingredient Tags" at bounding box center [215, 477] width 102 height 21
click at [249, 330] on section "Edit 비건쿠키 Ingredient Spec Sheet .a-a{fill:#347362;}.b-a{fill:#fff;} Upload an i…" at bounding box center [576, 8] width 896 height 1517
click at [206, 361] on section "Sub Ingredient List .a-a{fill:#347362;}.b-a{fill:#fff;} Translate" at bounding box center [576, 380] width 855 height 38
drag, startPoint x: 213, startPoint y: 325, endPoint x: 212, endPoint y: 334, distance: 9.1
click at [213, 325] on section "Edit 비건쿠키 Ingredient Spec Sheet .a-a{fill:#347362;}.b-a{fill:#fff;} Upload an i…" at bounding box center [576, 8] width 896 height 1517
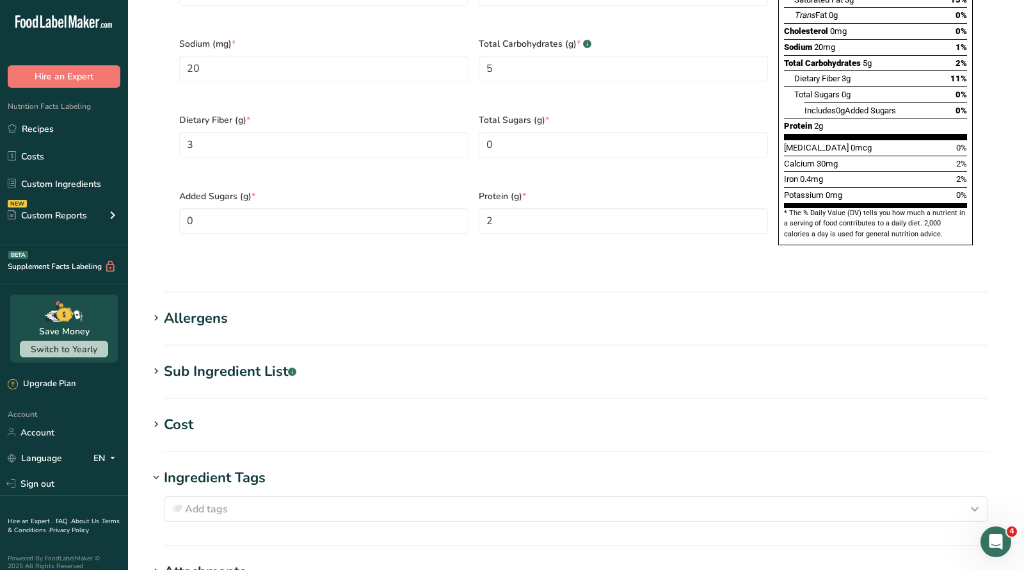
click at [213, 361] on div "Sub Ingredient List .a-a{fill:#347362;}.b-a{fill:#fff;}" at bounding box center [230, 371] width 133 height 21
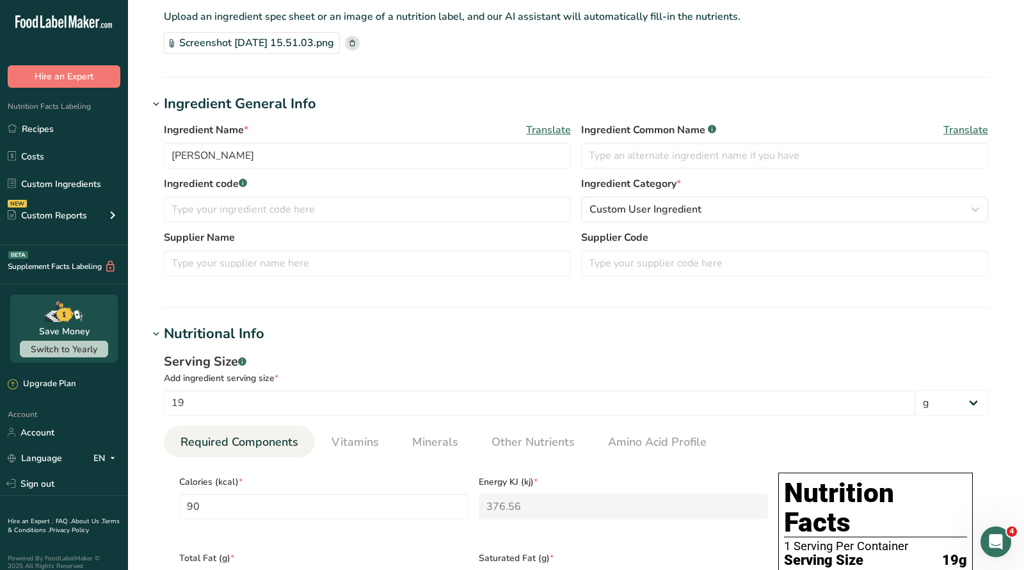
scroll to position [0, 0]
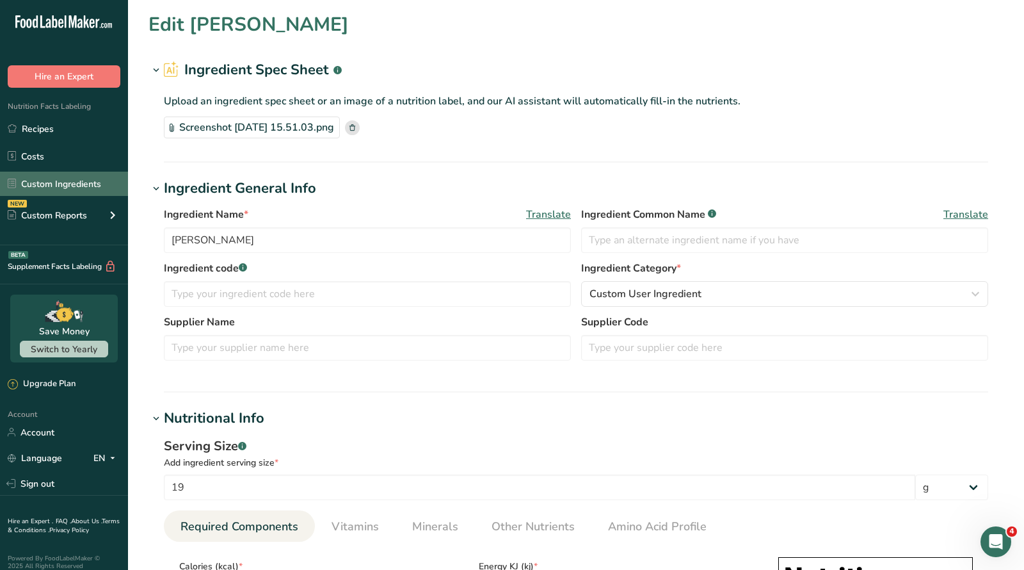
click at [68, 182] on link "Custom Ingredients" at bounding box center [64, 184] width 128 height 24
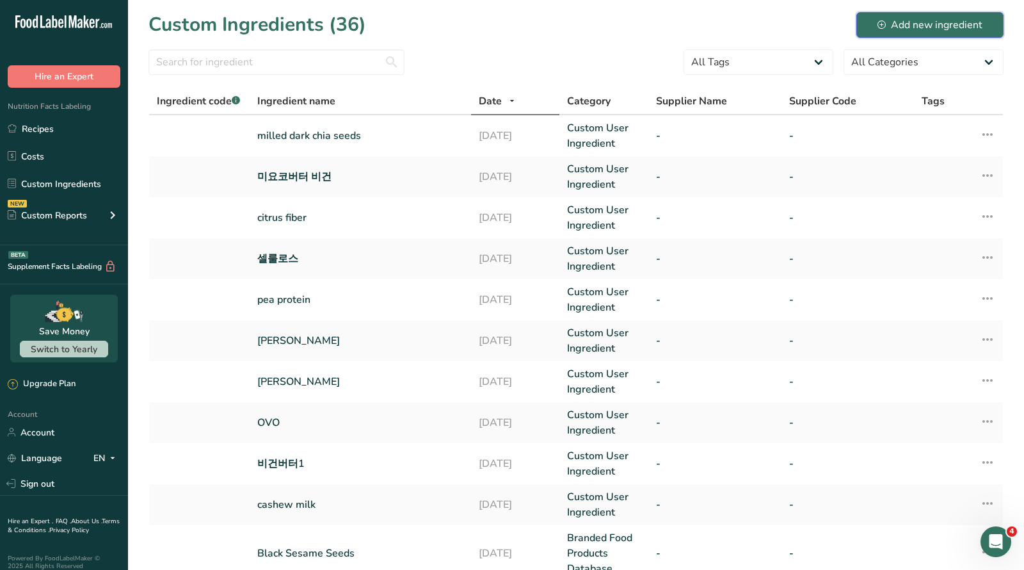
click at [916, 23] on div "Add new ingredient" at bounding box center [930, 24] width 105 height 15
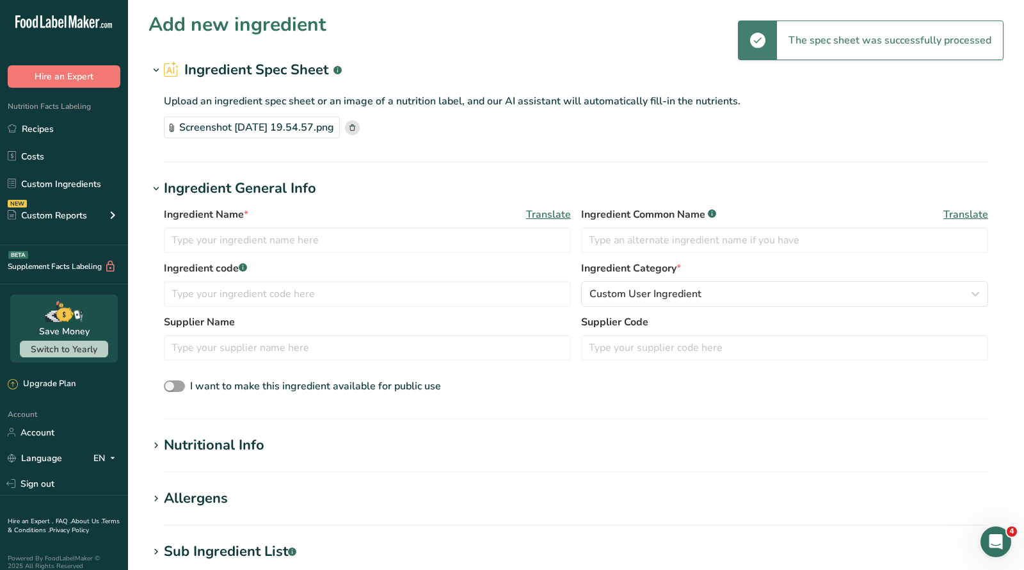
click at [309, 255] on div "Ingredient Name * Translate Ingredient Common Name .a-a{fill:#347362;}.b-a{fill…" at bounding box center [576, 234] width 825 height 54
click at [313, 247] on input "text" at bounding box center [367, 240] width 407 height 26
paste input "[PERSON_NAME]_비건"
type input "[PERSON_NAME]_비건"
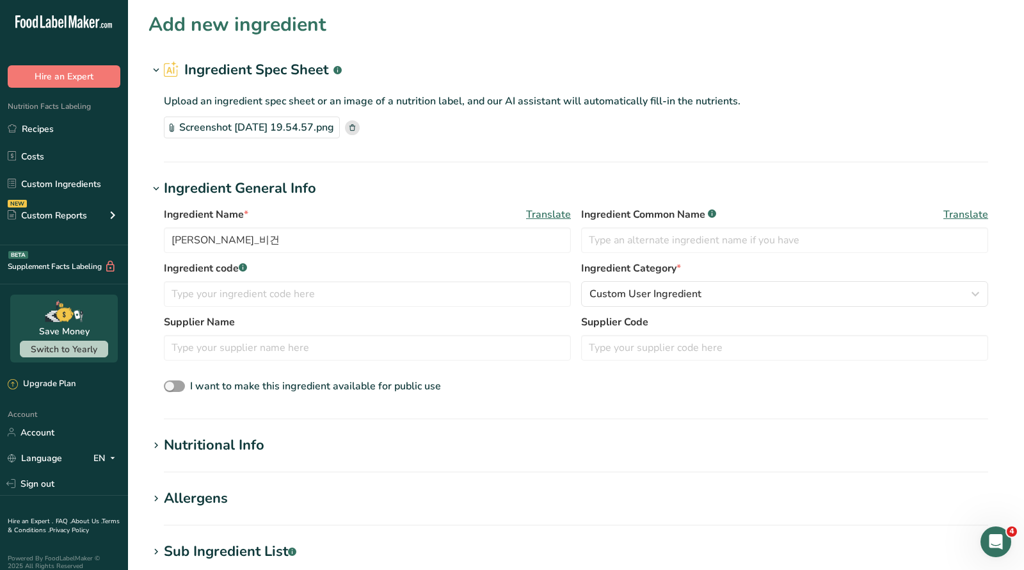
click at [457, 154] on section "Ingredient Spec Sheet .a-a{fill:#347362;}.b-a{fill:#fff;} Upload an ingredient …" at bounding box center [576, 111] width 855 height 103
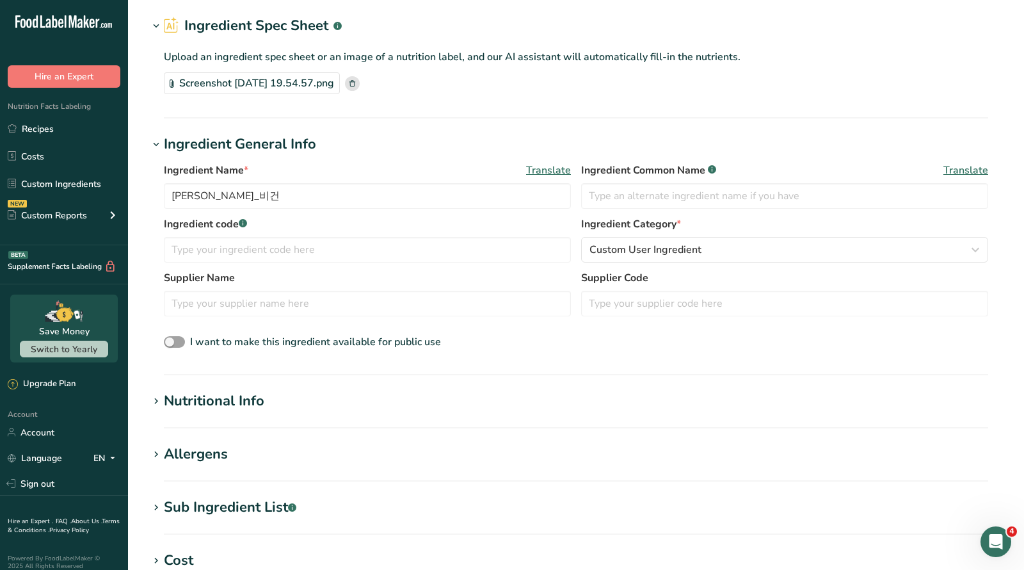
scroll to position [128, 0]
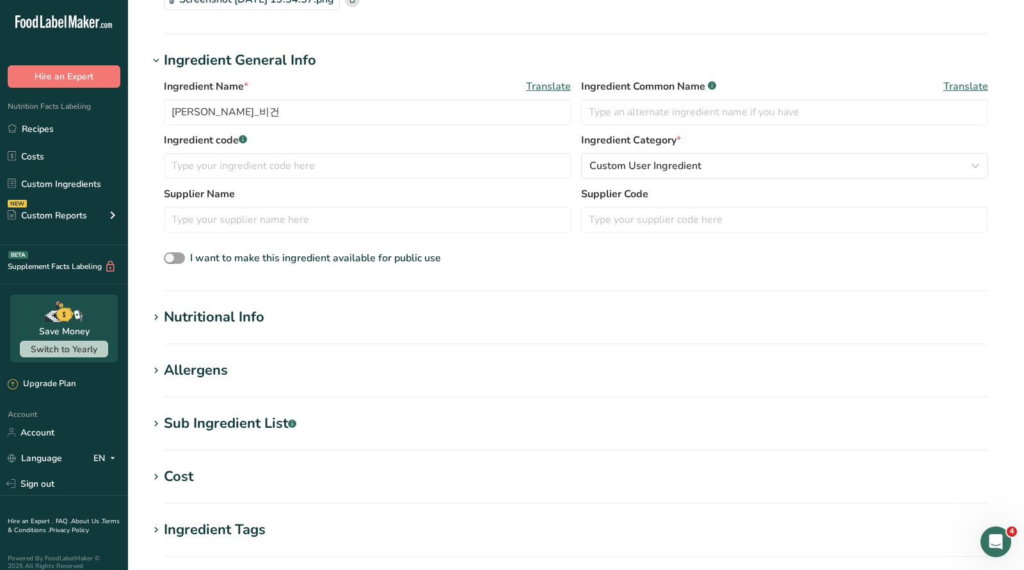
drag, startPoint x: 229, startPoint y: 325, endPoint x: 232, endPoint y: 317, distance: 8.7
click at [230, 323] on div "Nutritional Info" at bounding box center [214, 317] width 101 height 21
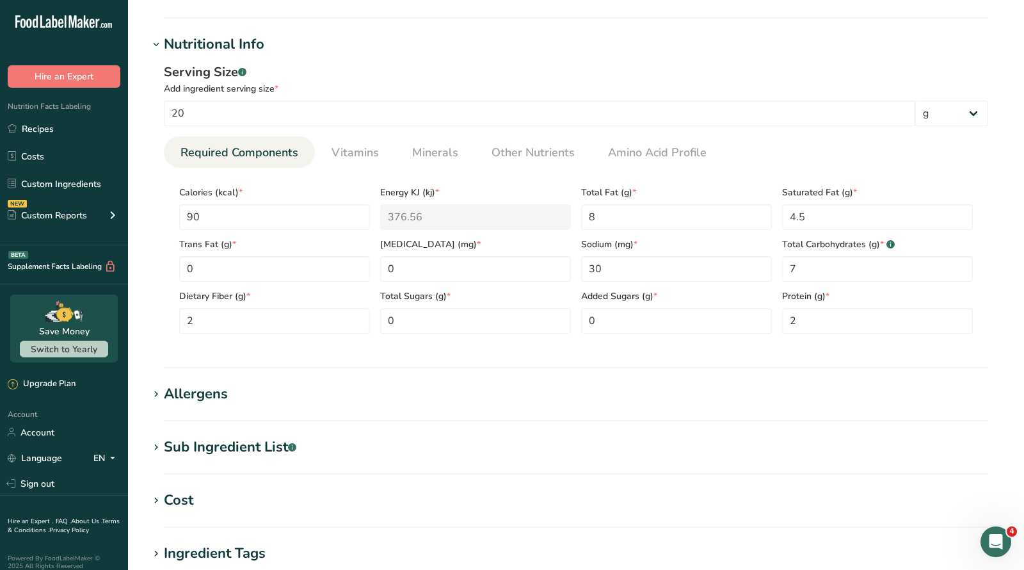
scroll to position [672, 0]
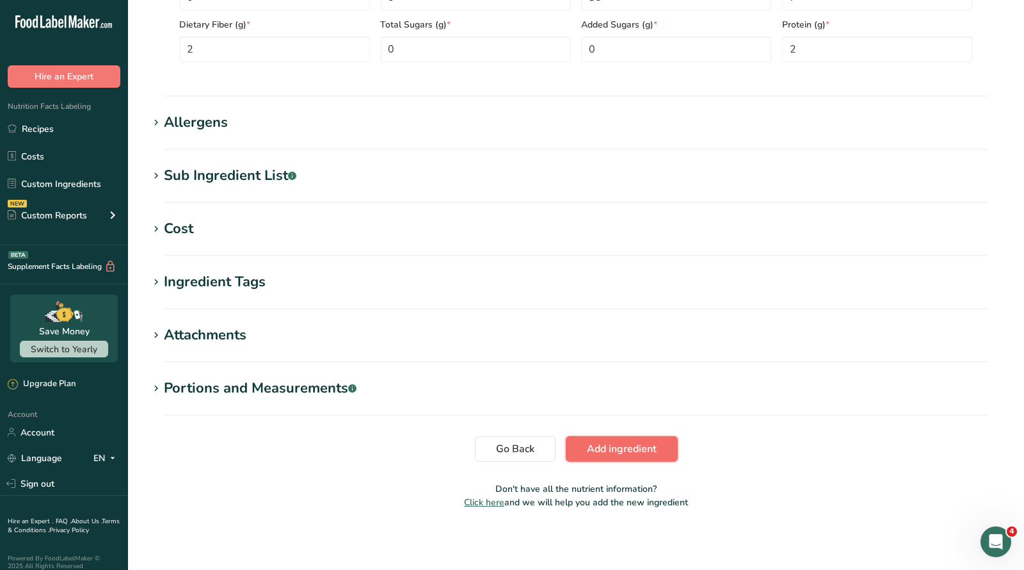
click at [631, 448] on span "Add ingredient" at bounding box center [622, 448] width 70 height 15
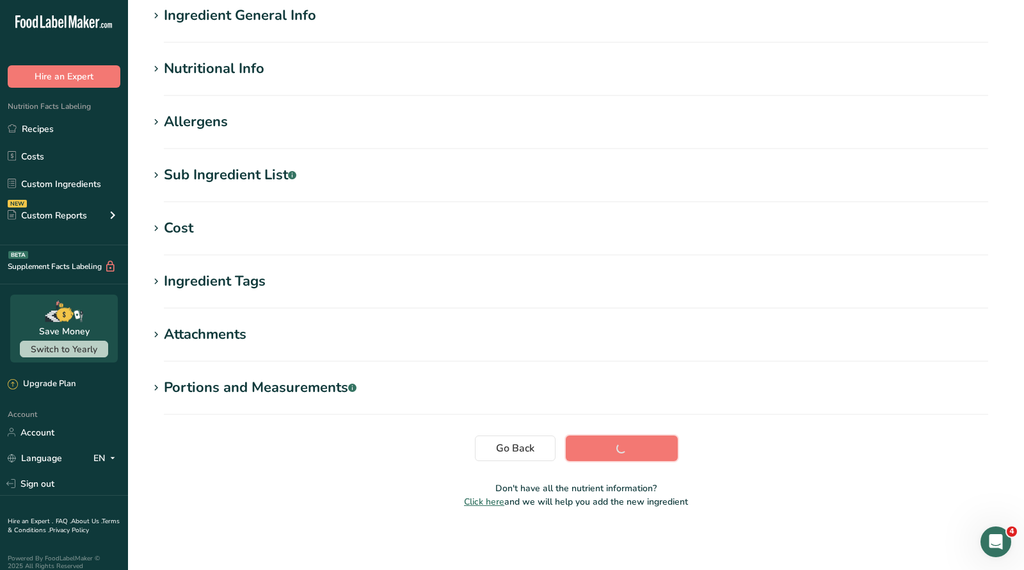
scroll to position [107, 0]
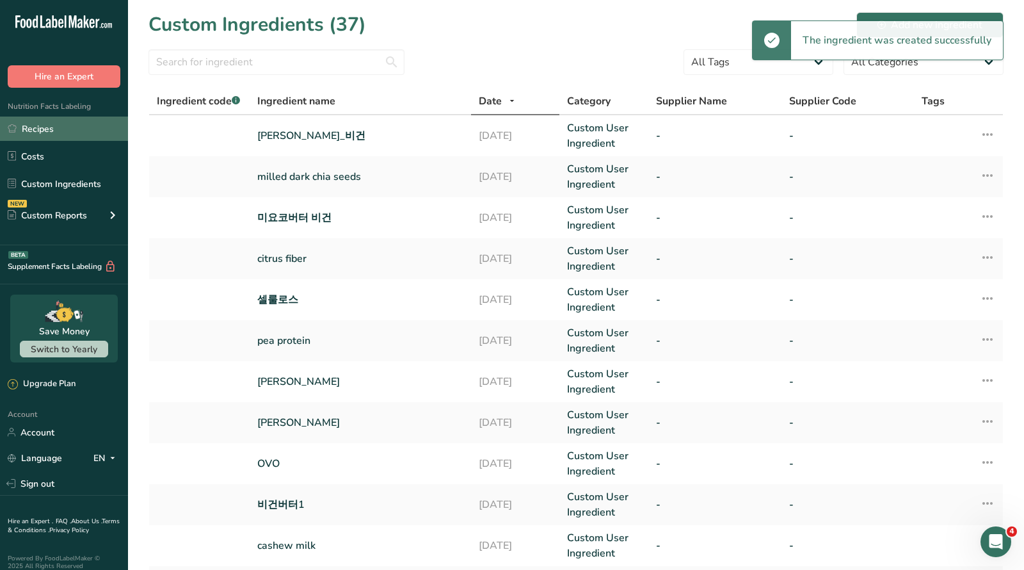
click at [99, 133] on link "Recipes" at bounding box center [64, 129] width 128 height 24
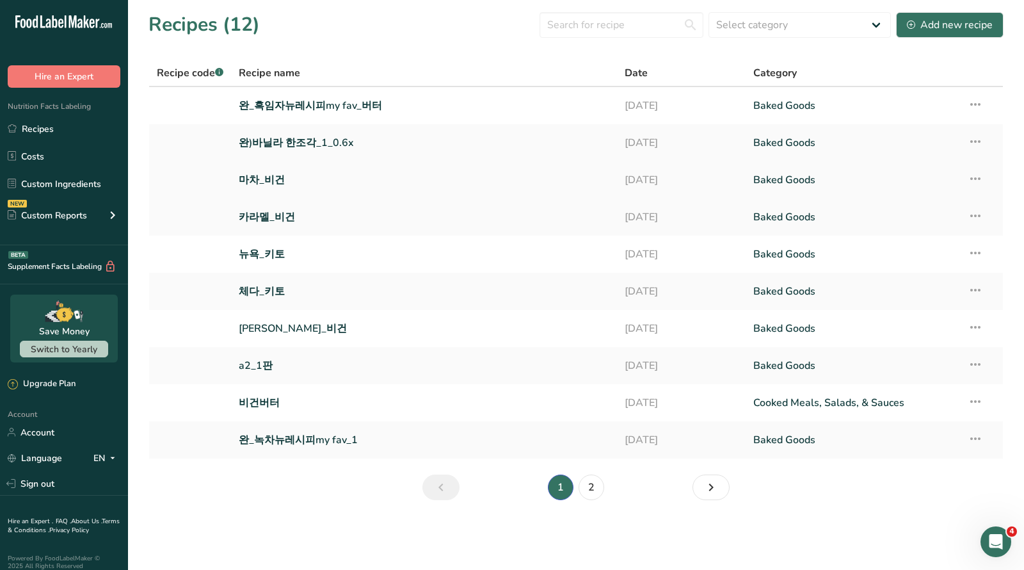
click at [260, 178] on link "마차_비건" at bounding box center [424, 179] width 371 height 27
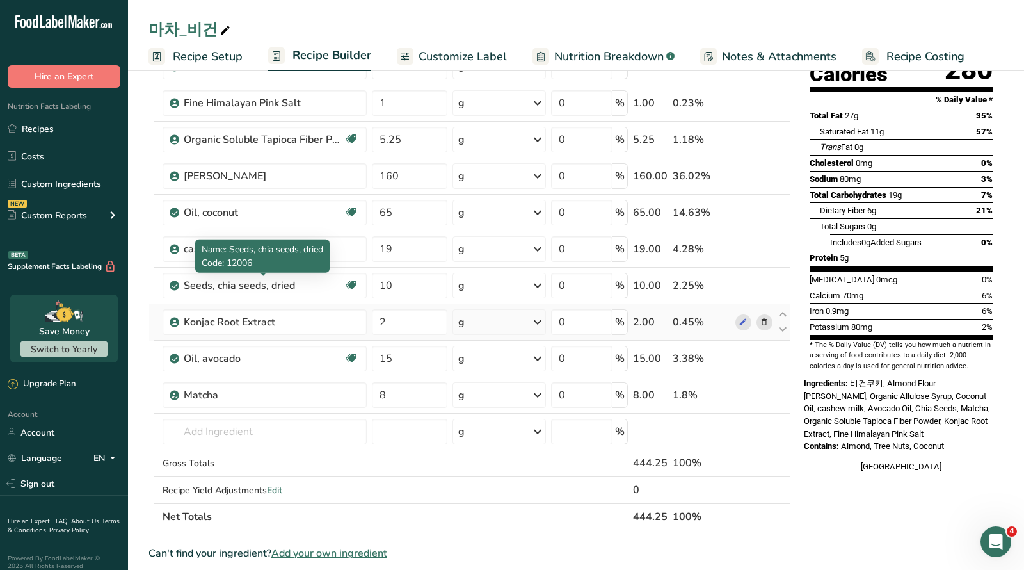
scroll to position [152, 0]
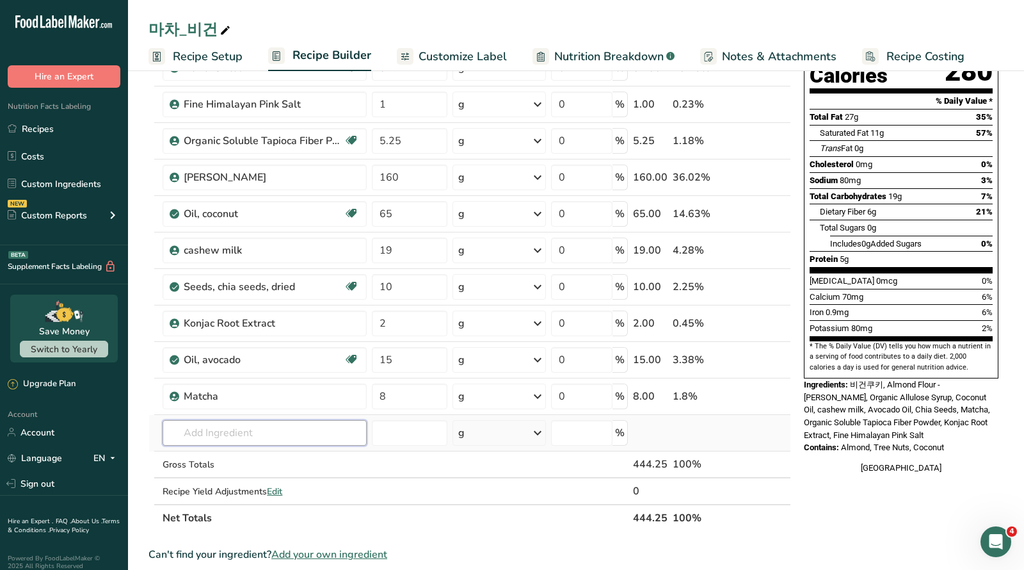
click at [245, 423] on input "text" at bounding box center [265, 433] width 204 height 26
type input "쿠"
click at [558, 20] on div "마차_비건" at bounding box center [576, 29] width 896 height 23
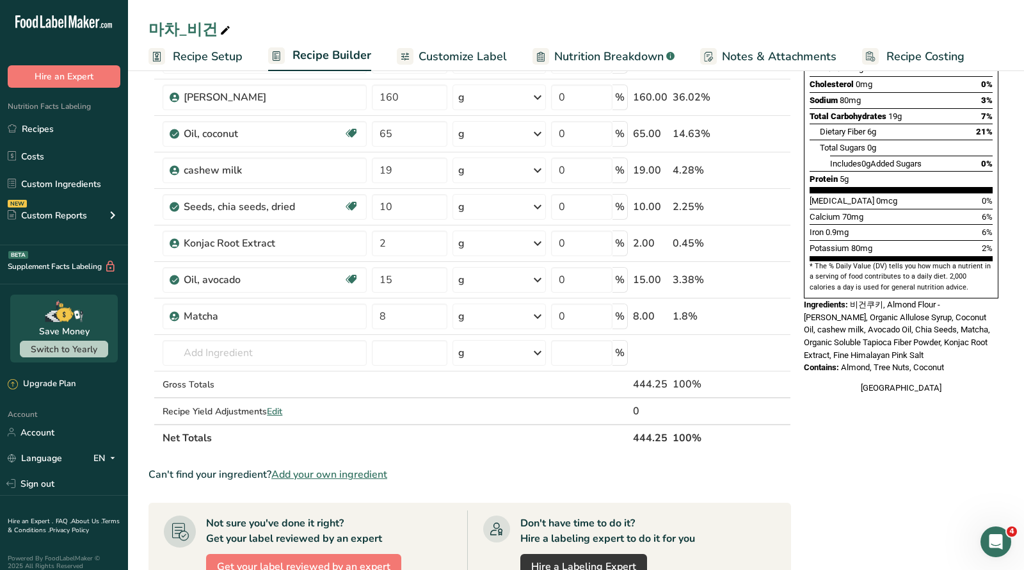
scroll to position [0, 0]
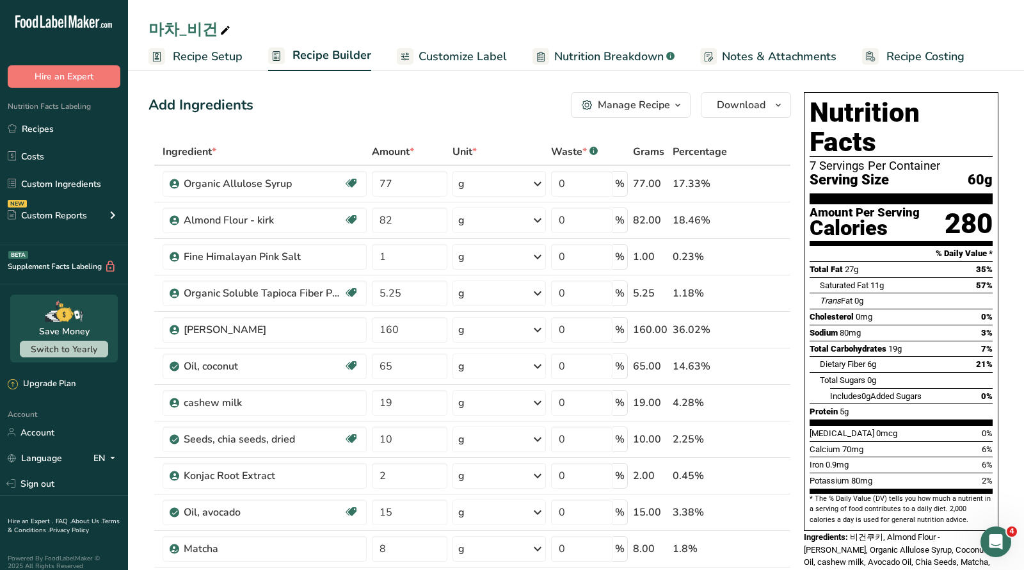
click at [671, 108] on span "button" at bounding box center [677, 104] width 15 height 15
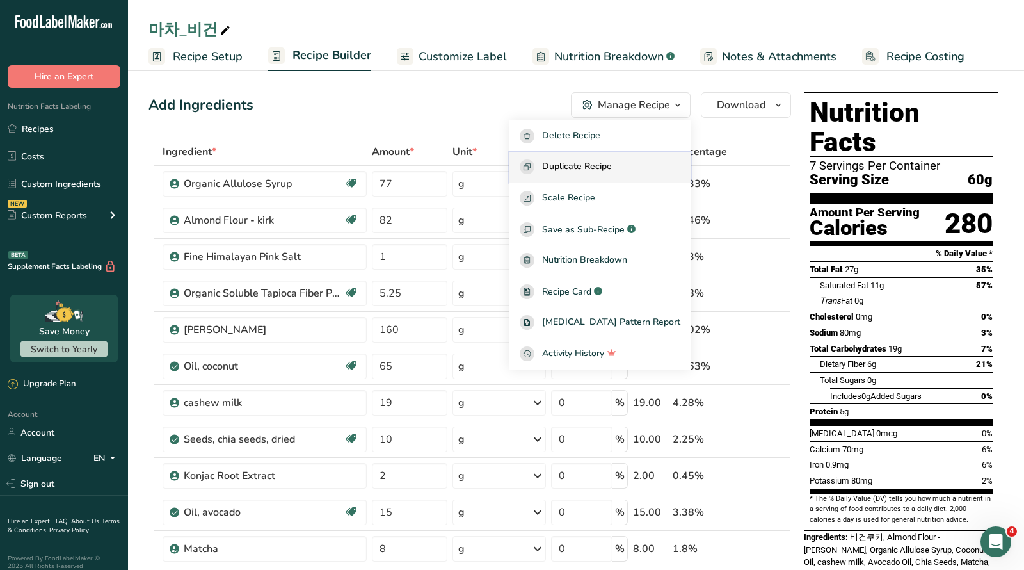
click at [606, 169] on span "Duplicate Recipe" at bounding box center [577, 166] width 70 height 15
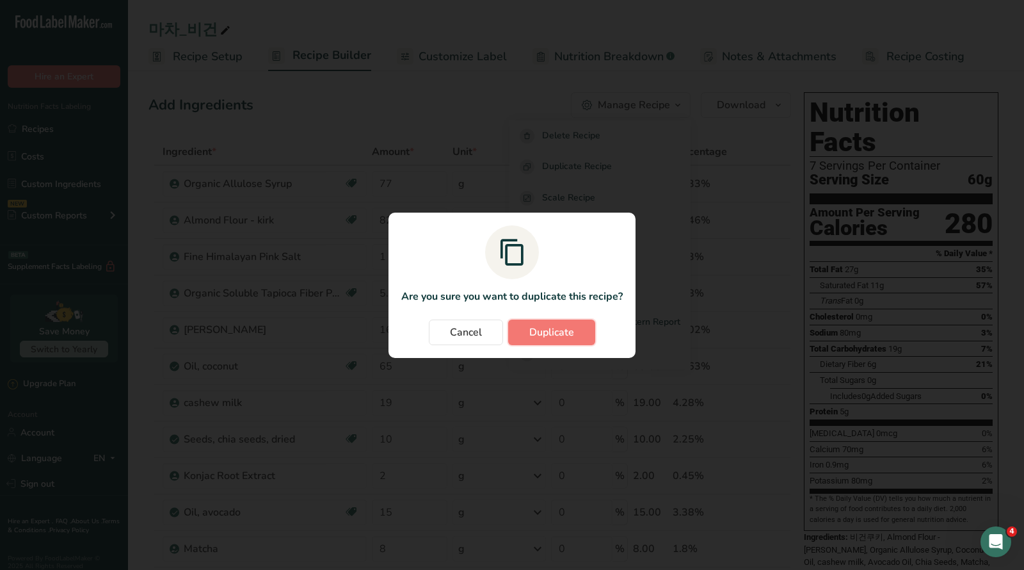
click at [551, 328] on span "Duplicate" at bounding box center [552, 332] width 45 height 15
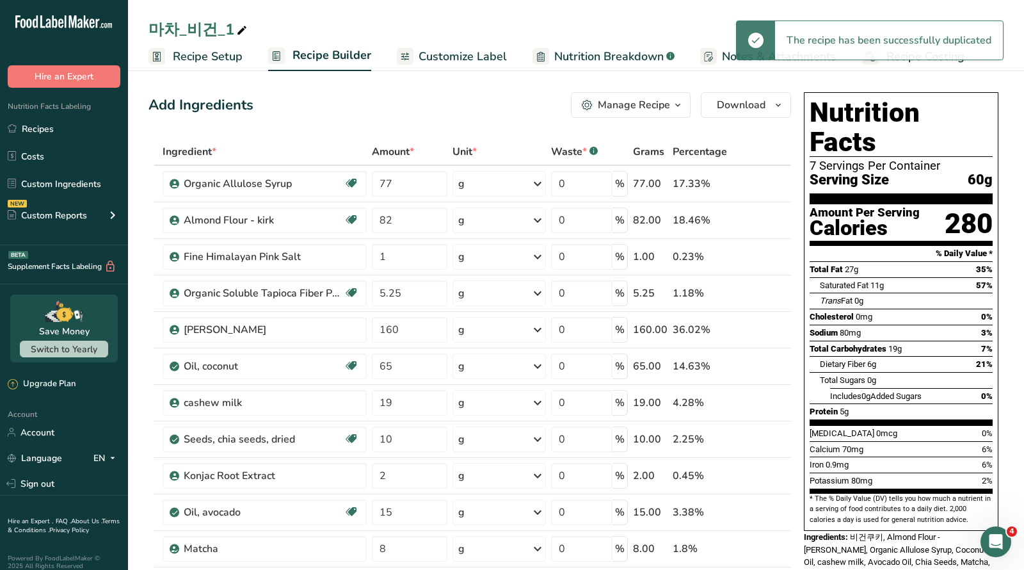
scroll to position [248, 0]
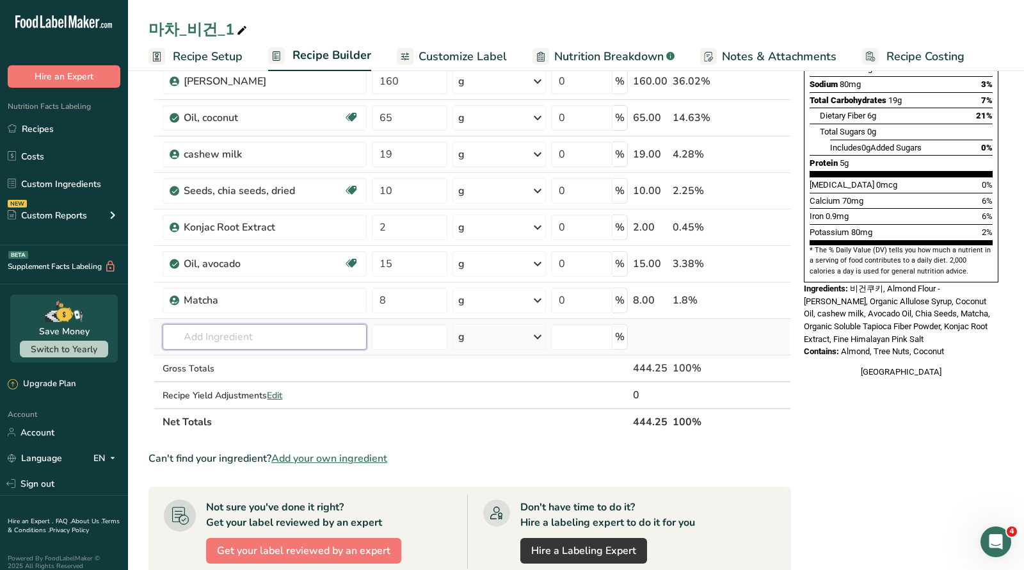
click at [252, 326] on input "text" at bounding box center [265, 337] width 204 height 26
type input "쿠키도"
click at [225, 361] on p "[PERSON_NAME]_비건" at bounding box center [225, 362] width 105 height 13
type input "[PERSON_NAME]_비건"
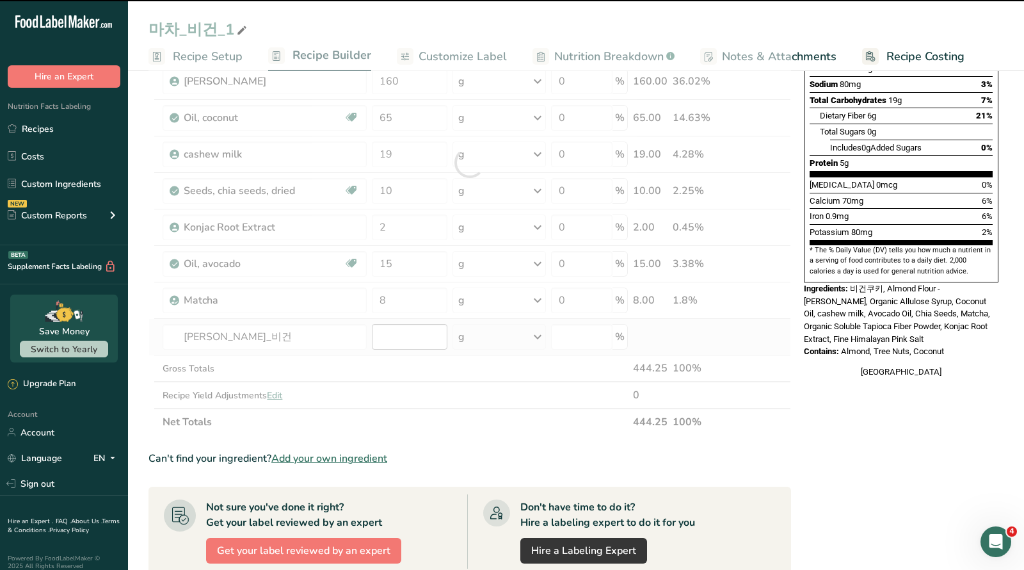
type input "0"
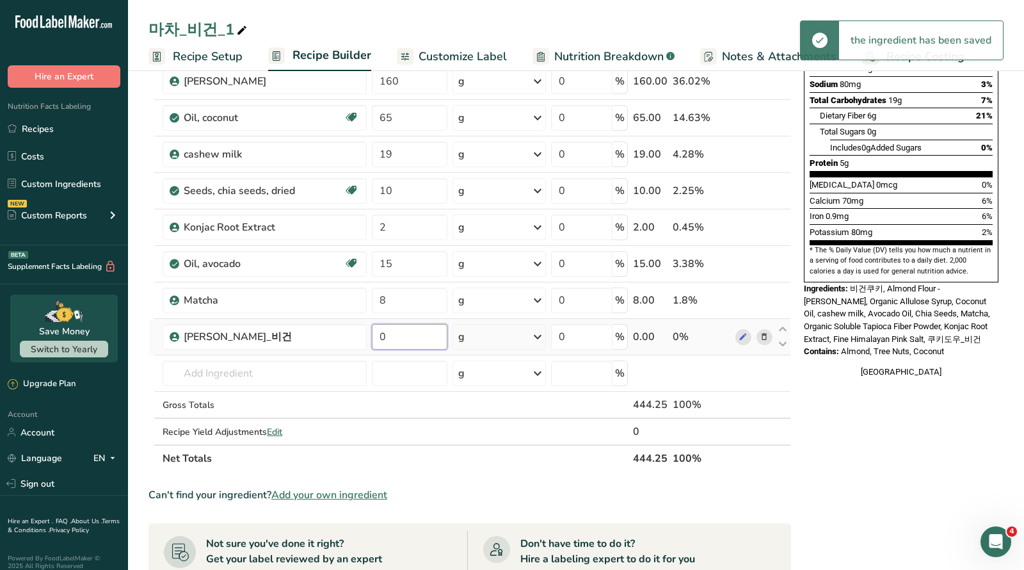
click at [426, 341] on input "0" at bounding box center [410, 337] width 76 height 26
type input "160"
click at [868, 454] on div "Nutrition Facts 7 Servings Per Container Serving Size 60g Amount Per Serving Ca…" at bounding box center [901, 389] width 205 height 1100
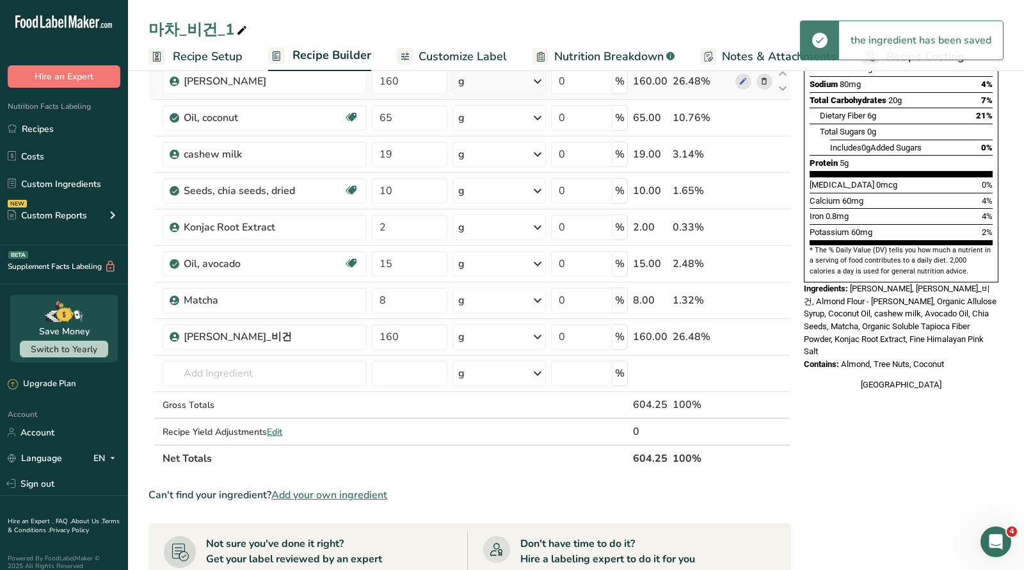
click at [761, 81] on icon at bounding box center [764, 81] width 9 height 13
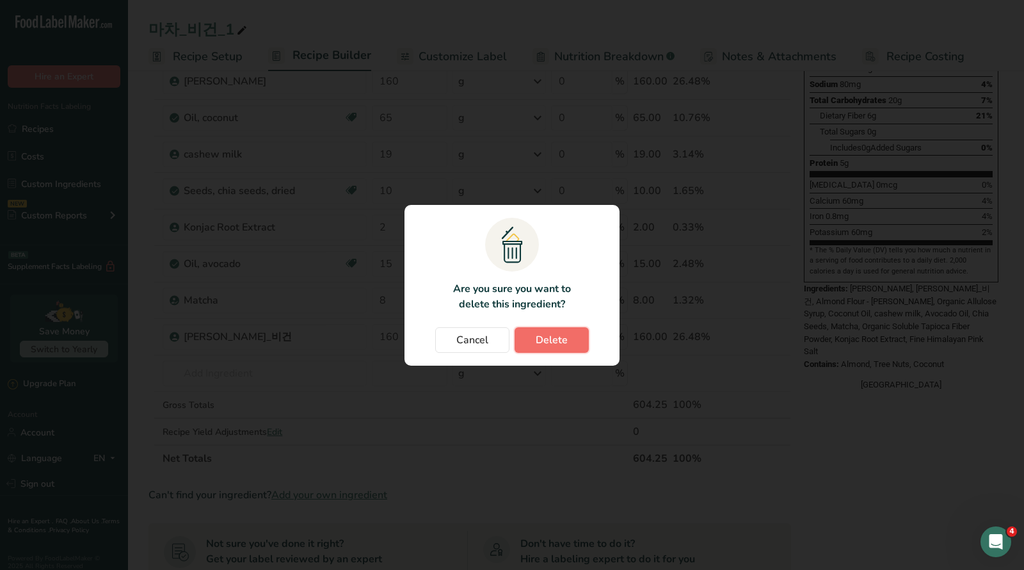
click at [544, 347] on button "Delete" at bounding box center [552, 340] width 74 height 26
type input "65"
type input "19"
type input "10"
type input "2"
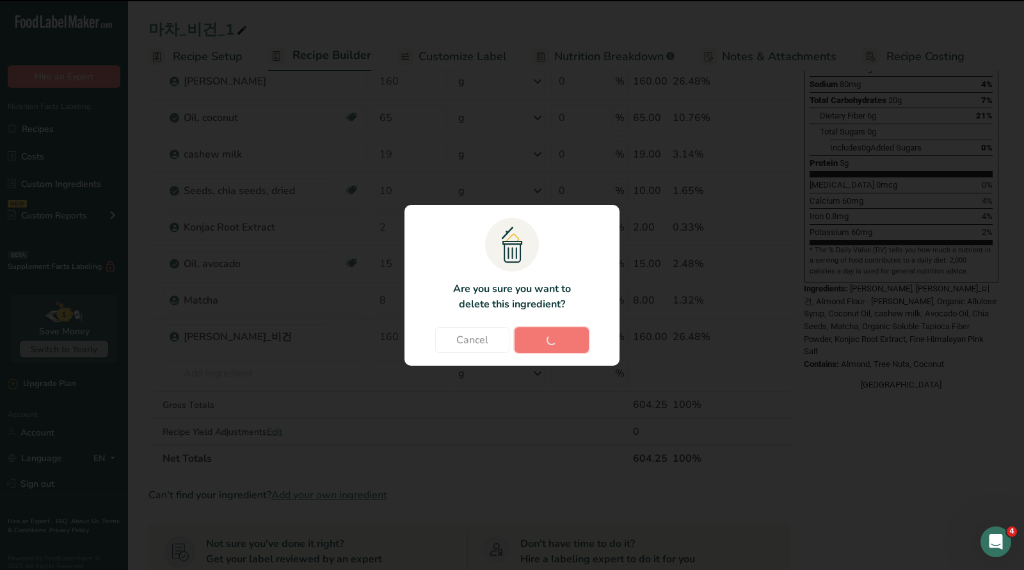
type input "15"
type input "8"
type input "160"
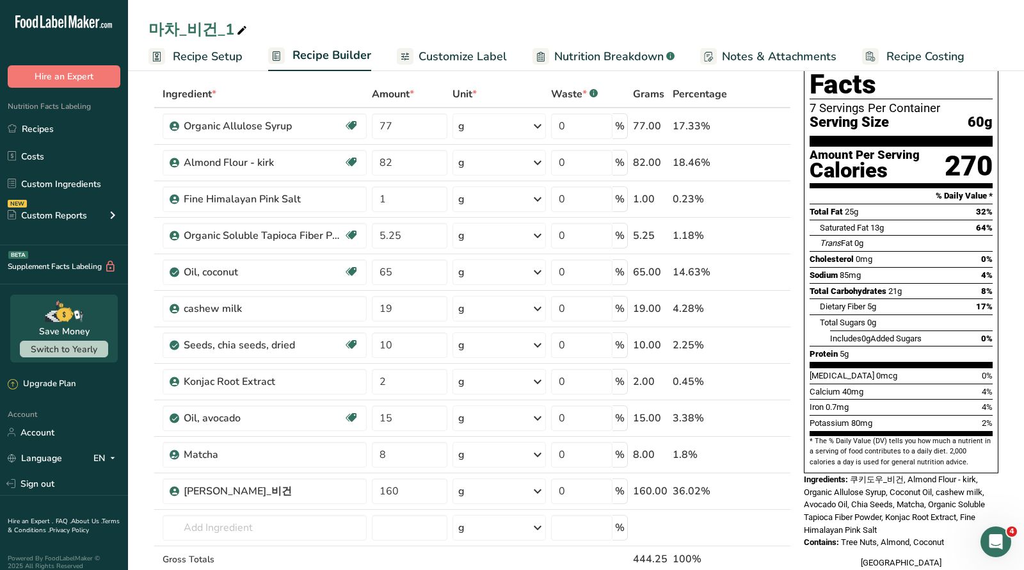
scroll to position [0, 0]
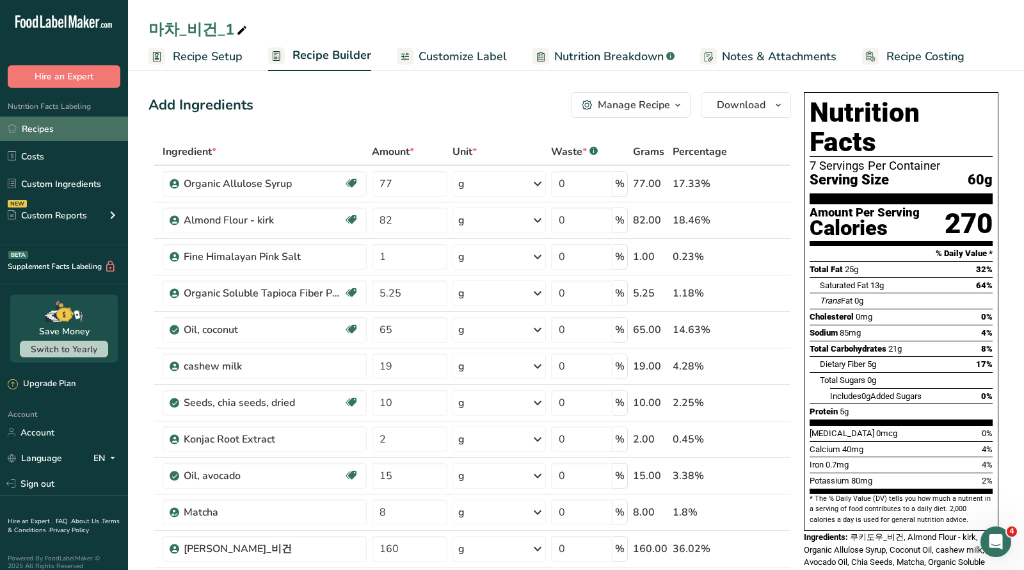
click at [42, 129] on link "Recipes" at bounding box center [64, 129] width 128 height 24
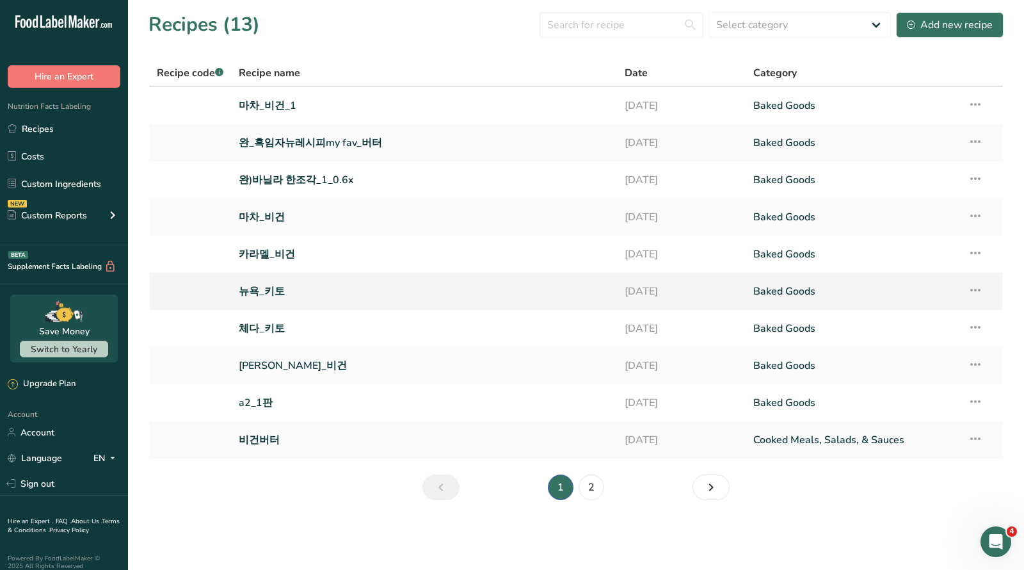
click at [267, 293] on link "뉴욕_키토" at bounding box center [424, 291] width 371 height 27
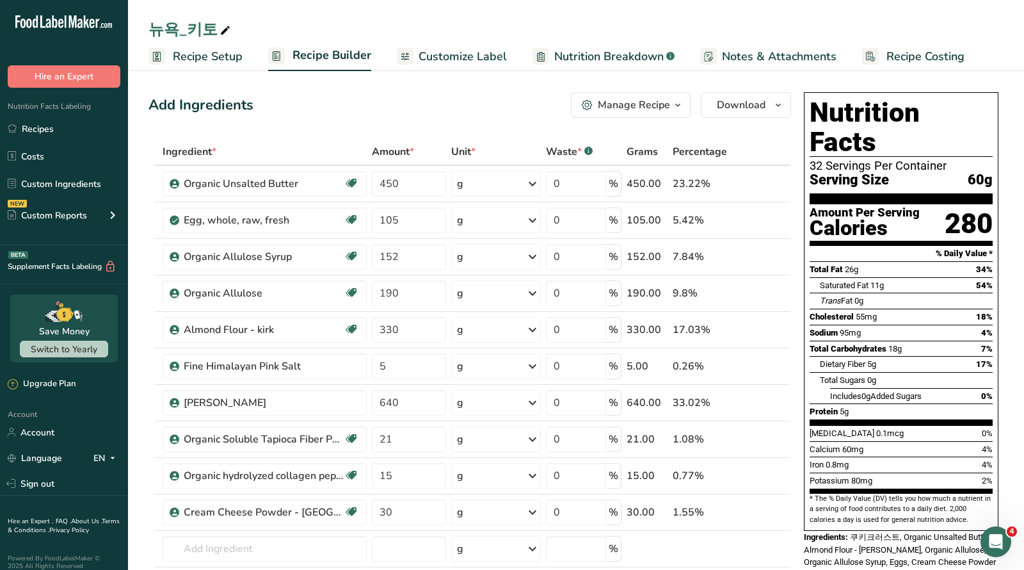
click at [652, 103] on div "Manage Recipe" at bounding box center [634, 104] width 72 height 15
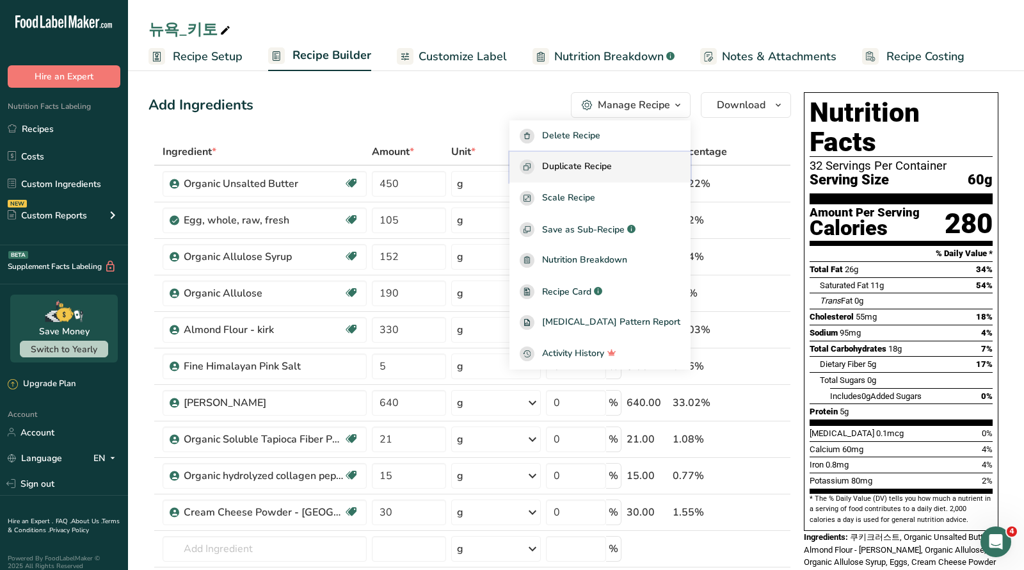
click at [612, 171] on span "Duplicate Recipe" at bounding box center [577, 166] width 70 height 15
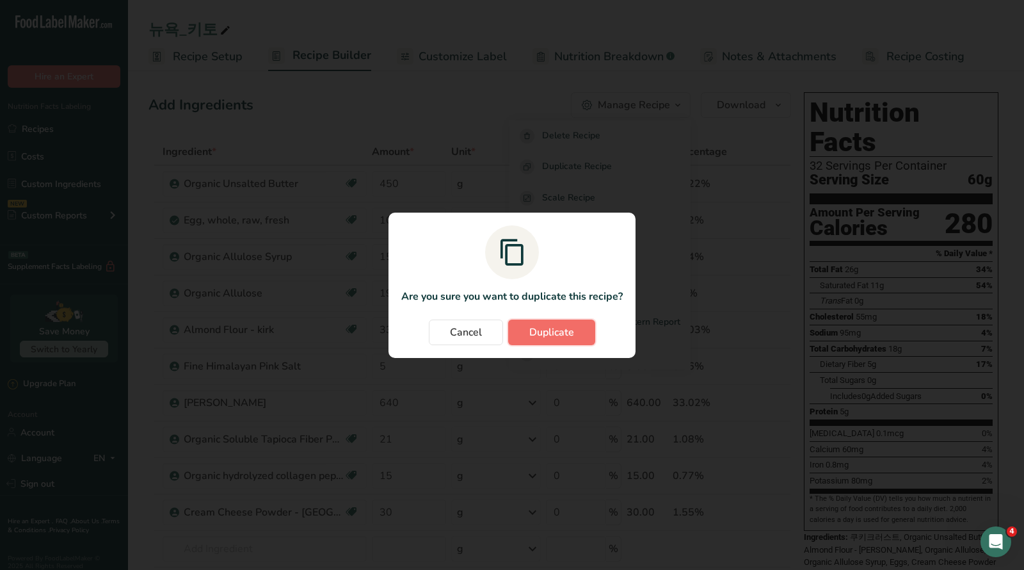
click at [558, 335] on span "Duplicate" at bounding box center [552, 332] width 45 height 15
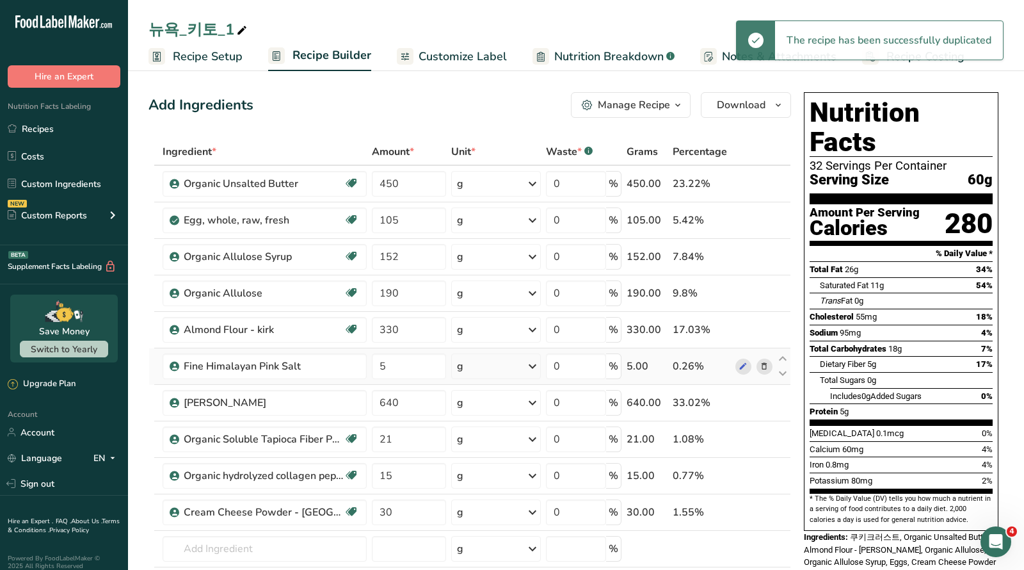
scroll to position [291, 0]
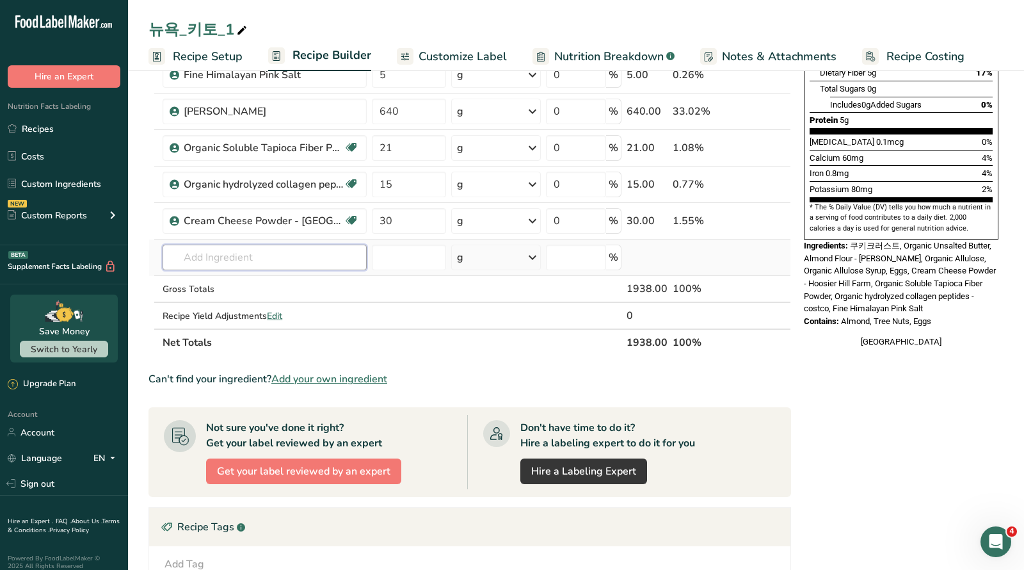
drag, startPoint x: 264, startPoint y: 243, endPoint x: 262, endPoint y: 250, distance: 7.3
click at [264, 245] on input "text" at bounding box center [265, 258] width 204 height 26
type input "쿠키도"
click at [241, 286] on div "[PERSON_NAME]_비건" at bounding box center [254, 283] width 163 height 13
type input "[PERSON_NAME]_비건"
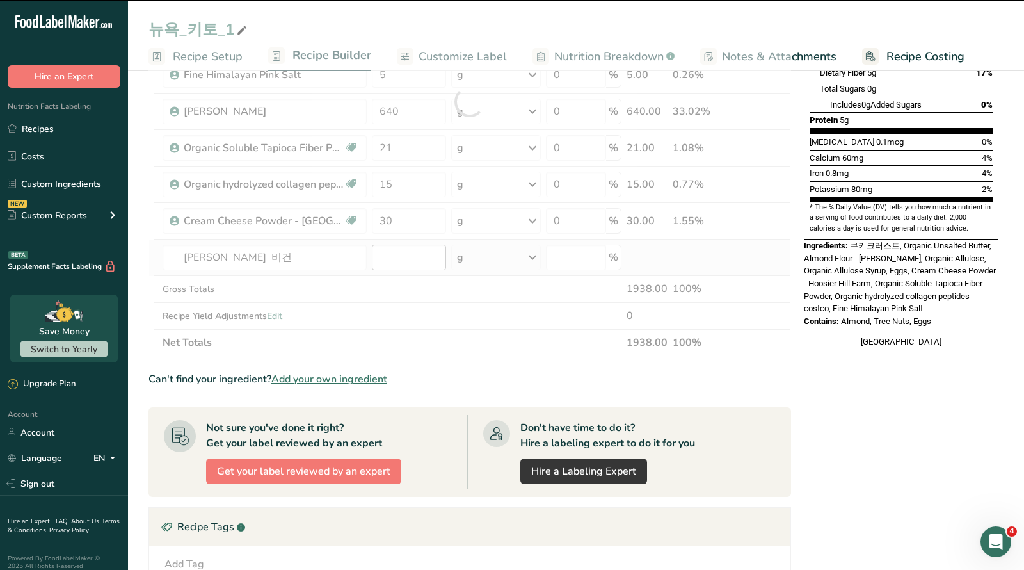
type input "0"
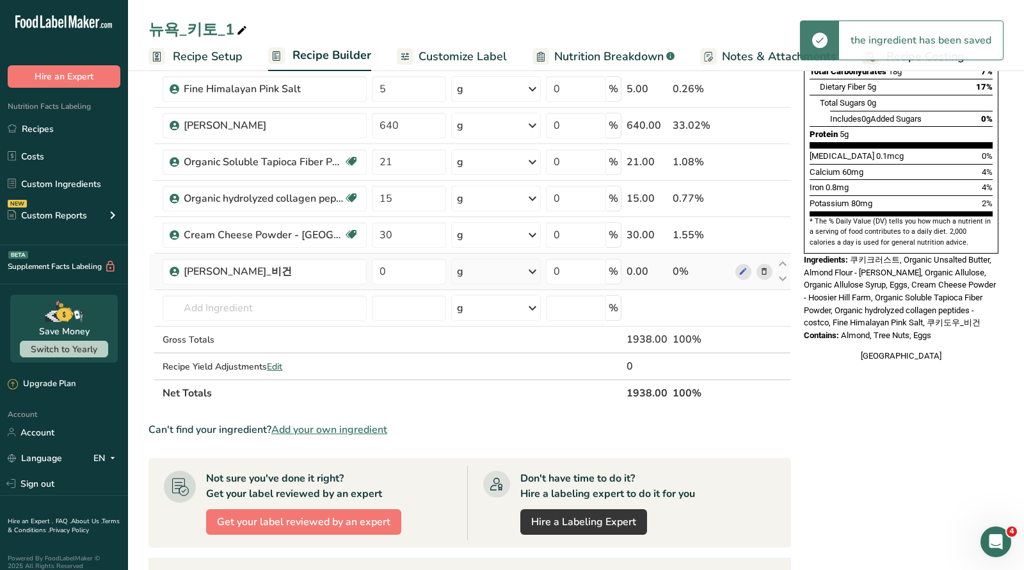
scroll to position [173, 0]
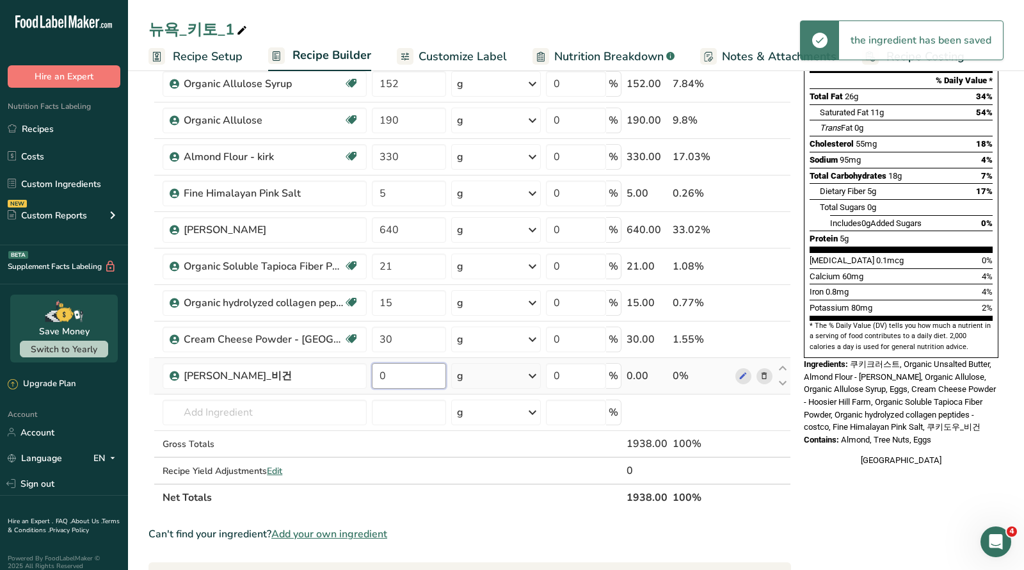
click at [412, 366] on input "0" at bounding box center [409, 376] width 74 height 26
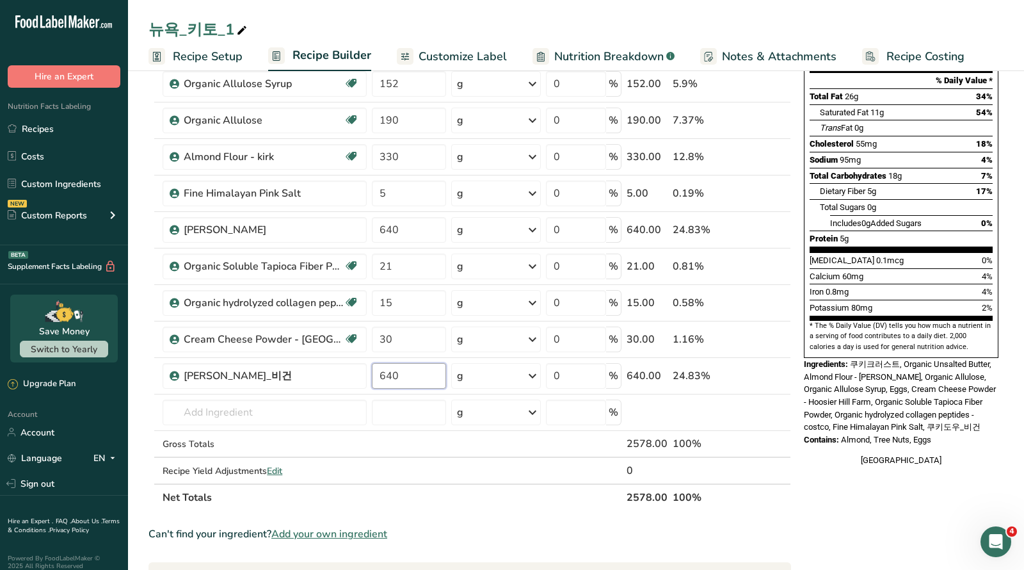
type input "640"
click at [829, 490] on div "Nutrition Facts 32 Servings Per Container Serving Size 60g Amount Per Serving C…" at bounding box center [901, 446] width 205 height 1064
click at [766, 229] on icon at bounding box center [764, 229] width 9 height 13
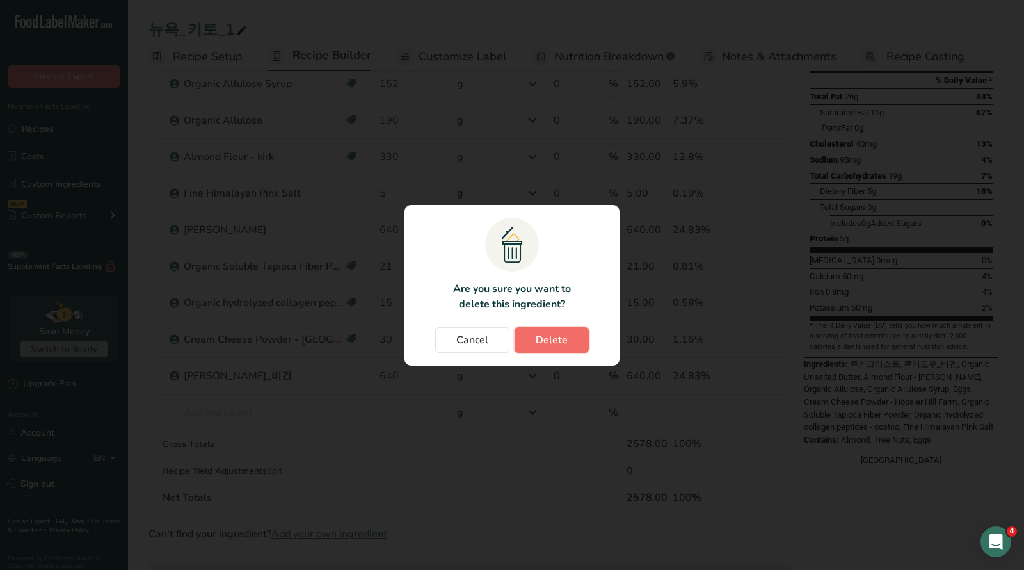
click at [541, 344] on span "Delete" at bounding box center [552, 339] width 32 height 15
type input "21"
type input "15"
type input "30"
type input "640"
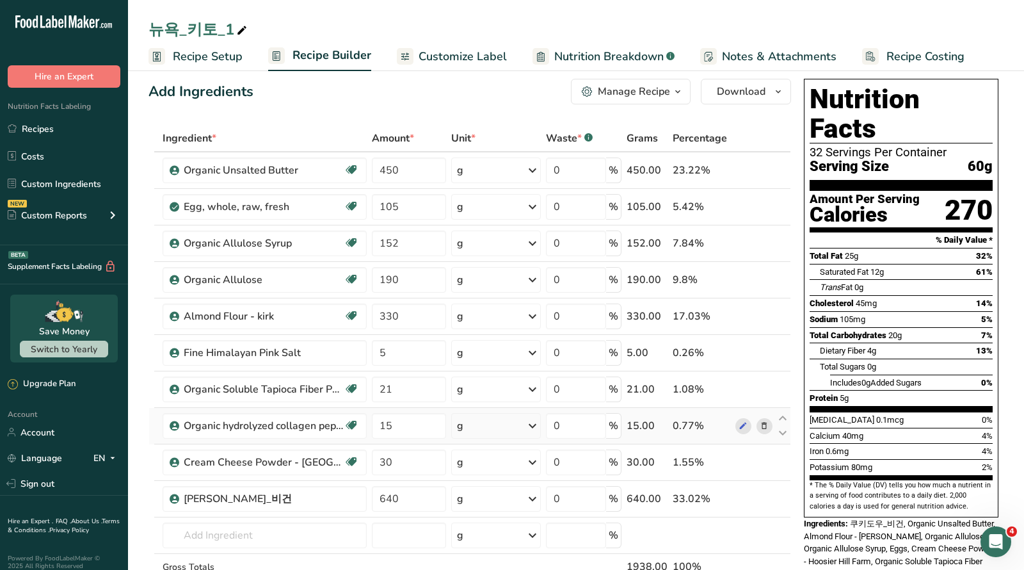
scroll to position [29, 0]
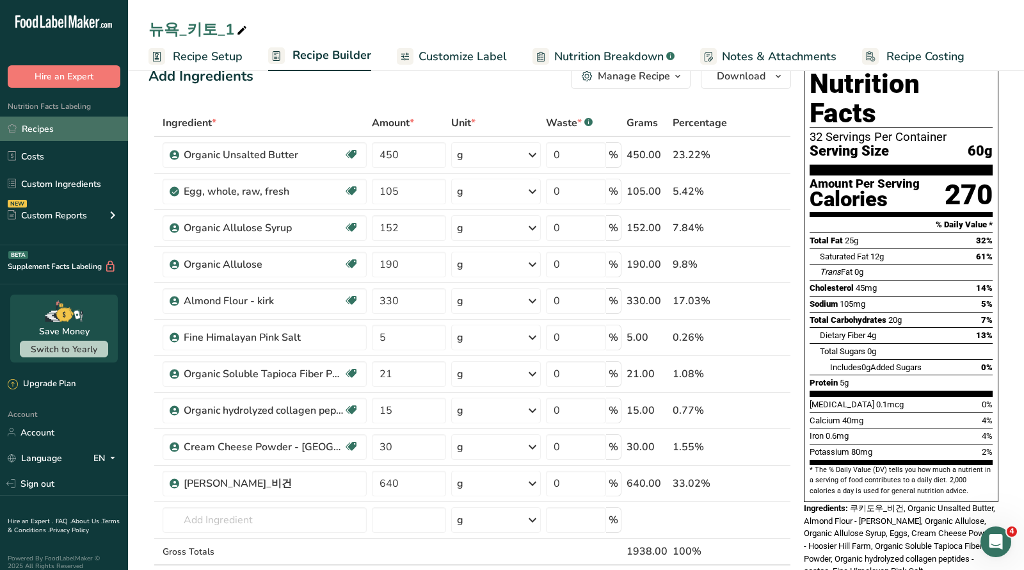
click at [47, 125] on link "Recipes" at bounding box center [64, 129] width 128 height 24
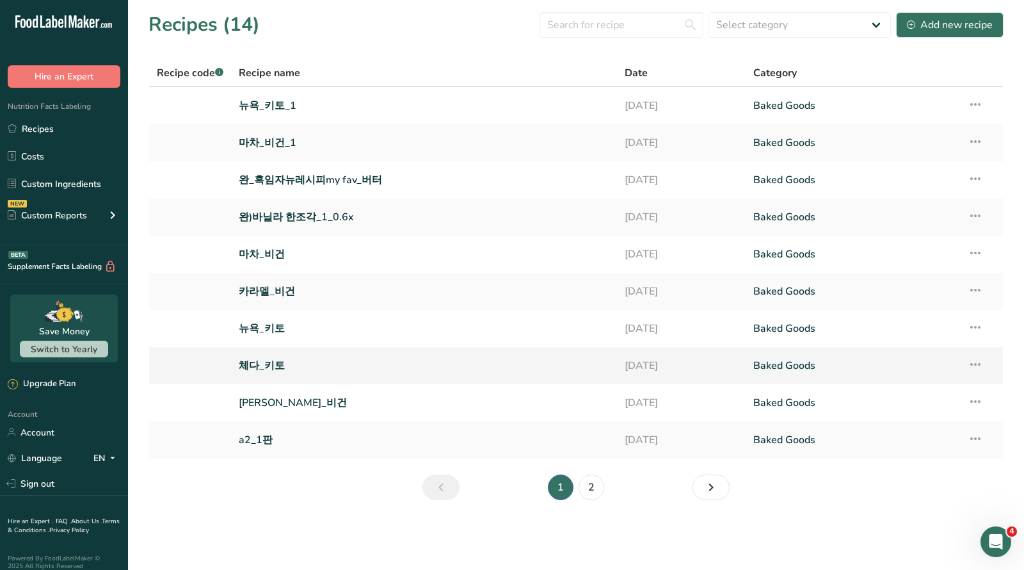
click at [266, 364] on link "체다_키토" at bounding box center [424, 365] width 371 height 27
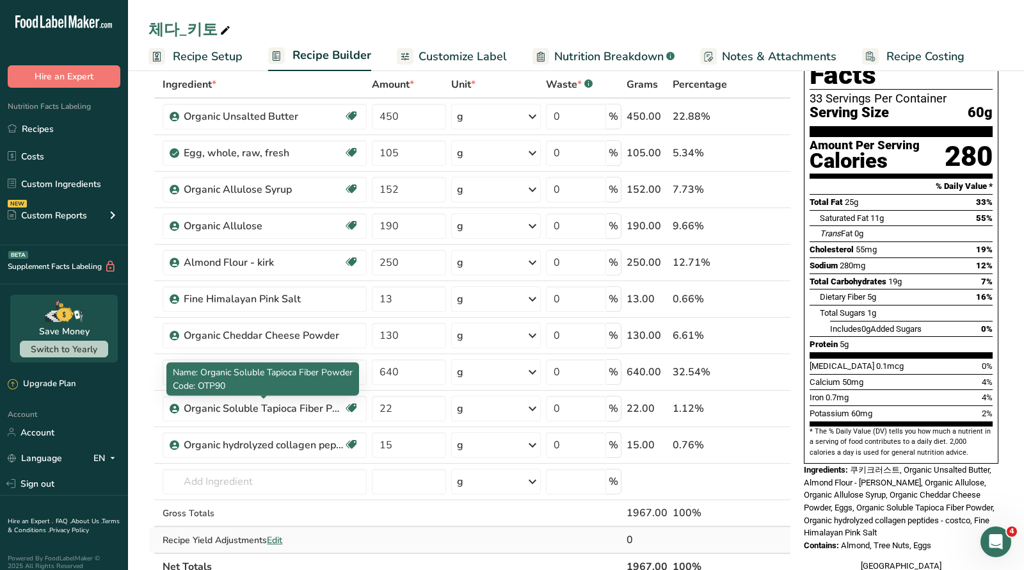
scroll to position [130, 0]
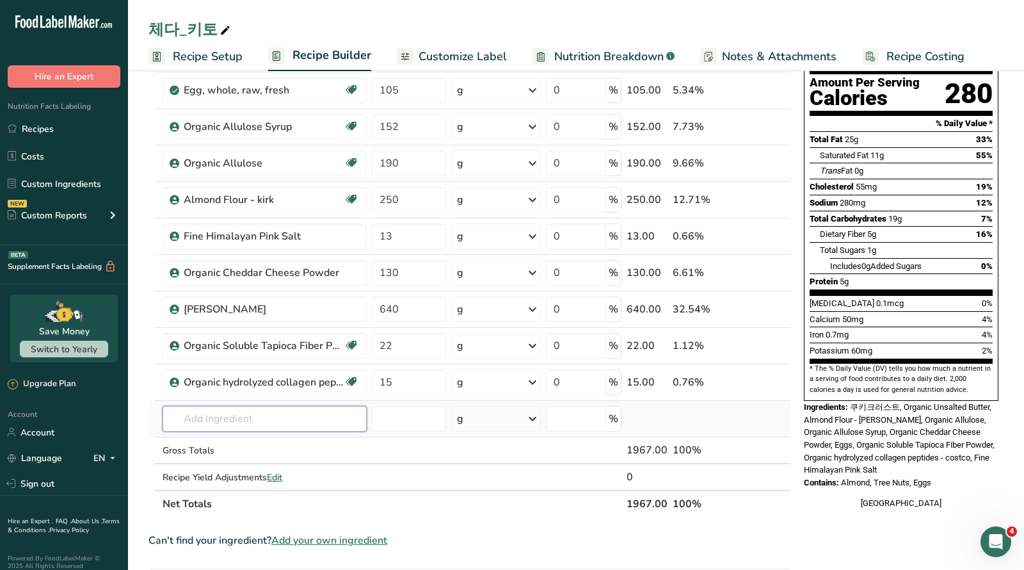
click at [275, 421] on input "text" at bounding box center [265, 419] width 204 height 26
type input "쿠키도"
click at [241, 442] on div "쿠키도우_비건" at bounding box center [254, 444] width 163 height 13
type input "쿠키도우_비건"
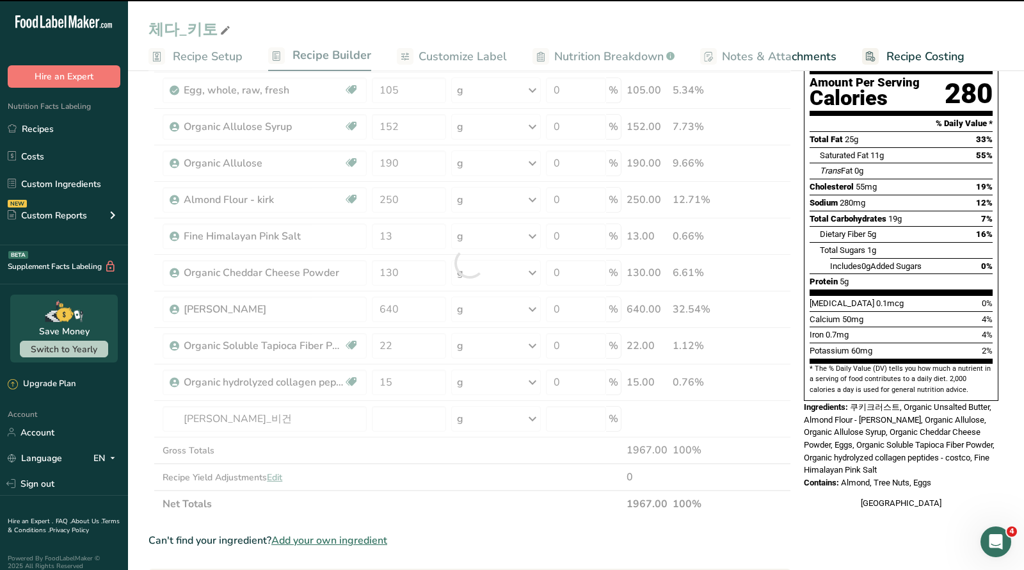
type input "0"
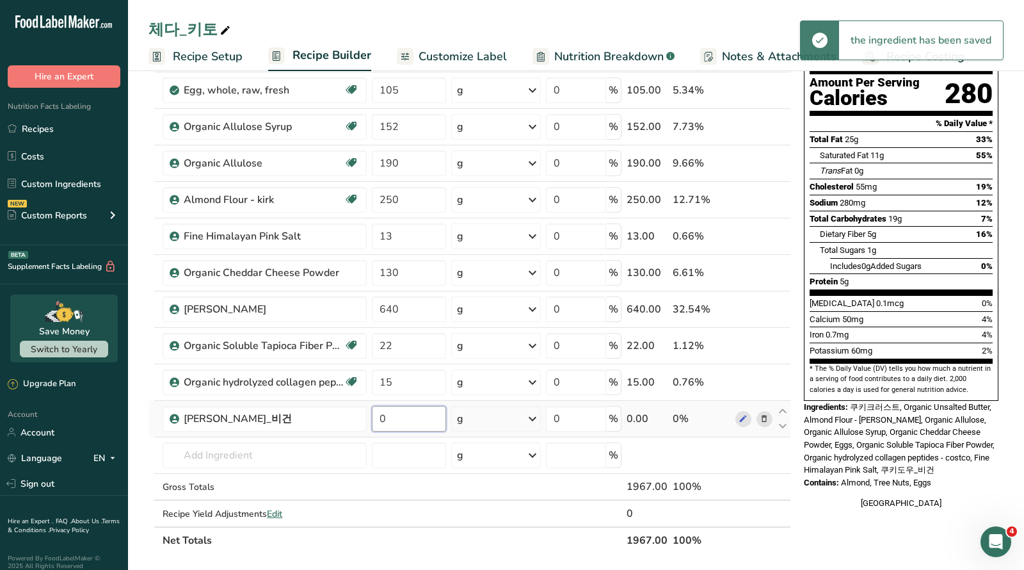
click at [428, 423] on input "0" at bounding box center [409, 419] width 74 height 26
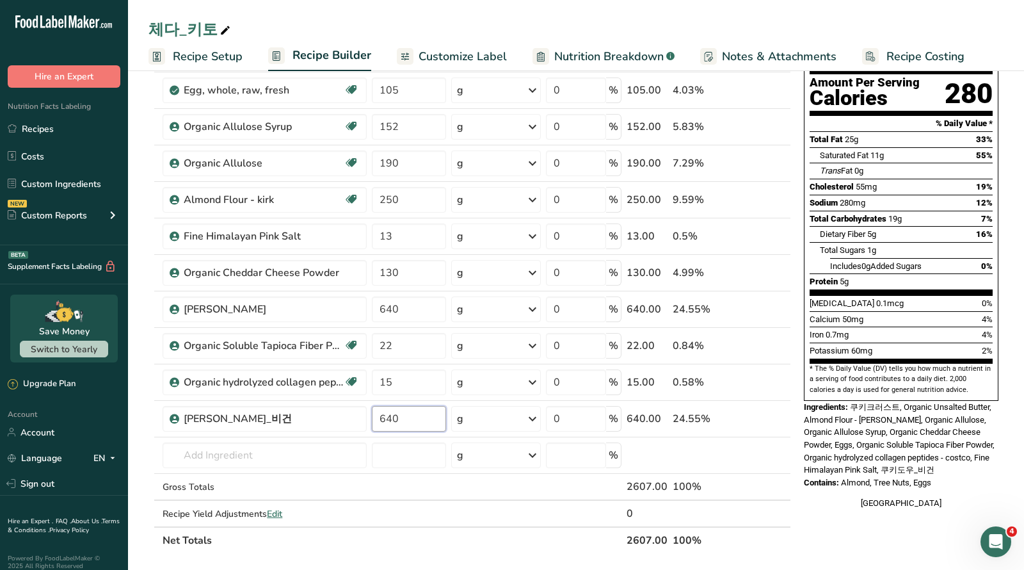
type input "640"
click at [847, 521] on div "Nutrition Facts 33 Servings Per Container Serving Size 60g Amount Per Serving C…" at bounding box center [901, 475] width 205 height 1037
click at [766, 309] on icon at bounding box center [764, 309] width 9 height 13
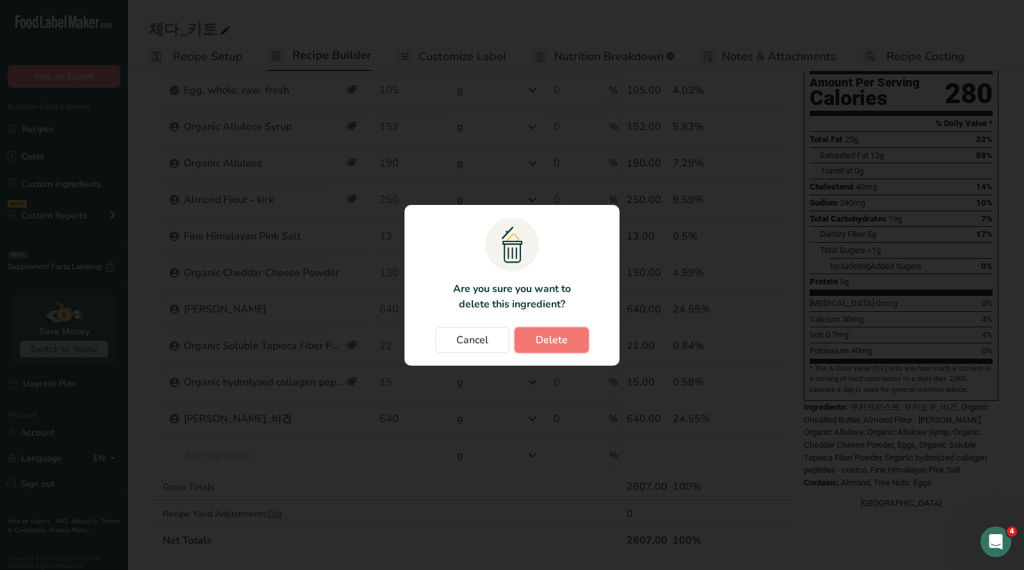
click at [555, 340] on span "Delete" at bounding box center [552, 339] width 32 height 15
type input "22"
type input "15"
type input "640"
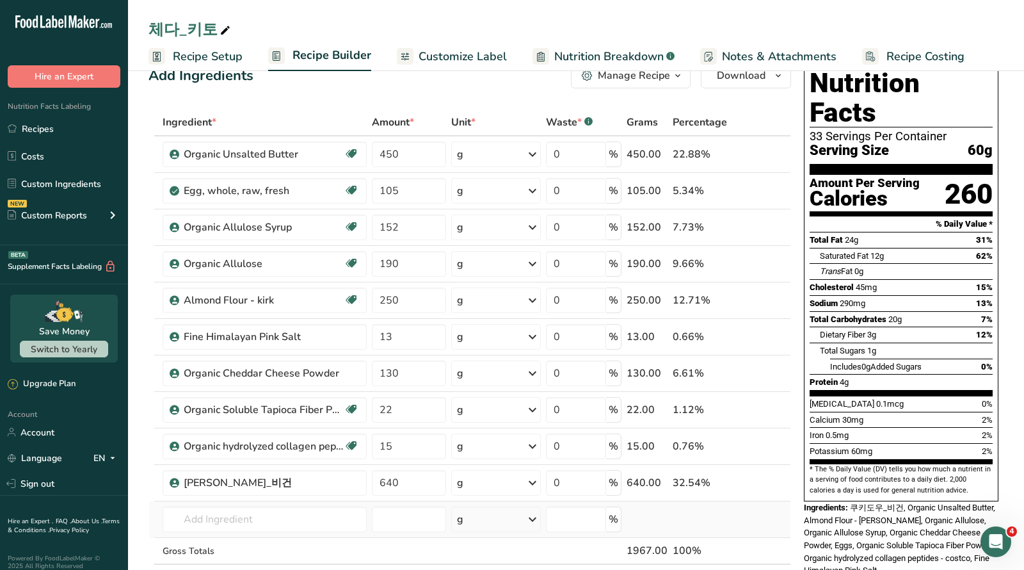
scroll to position [0, 0]
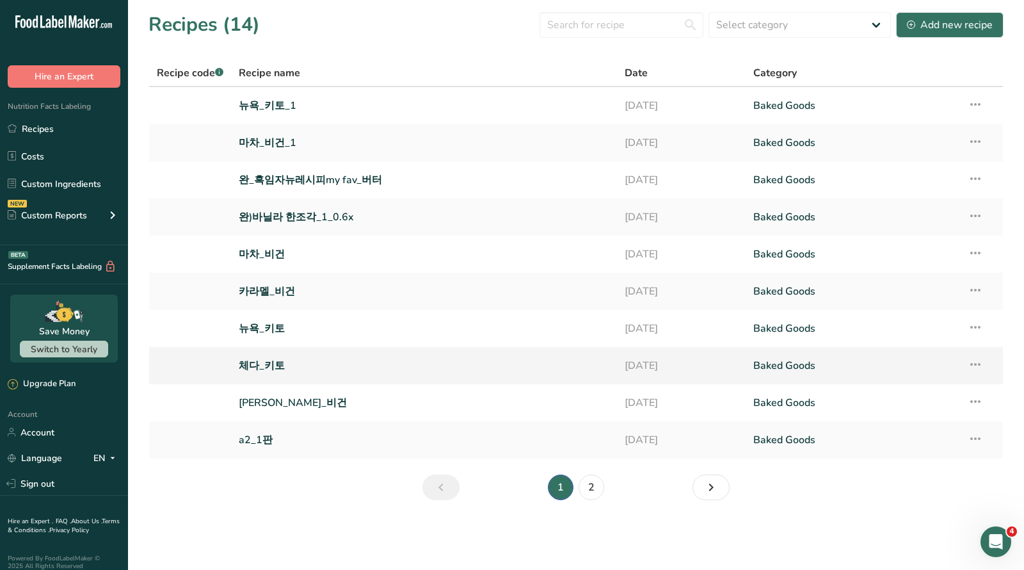
click at [266, 368] on link "체다_키토" at bounding box center [424, 365] width 371 height 27
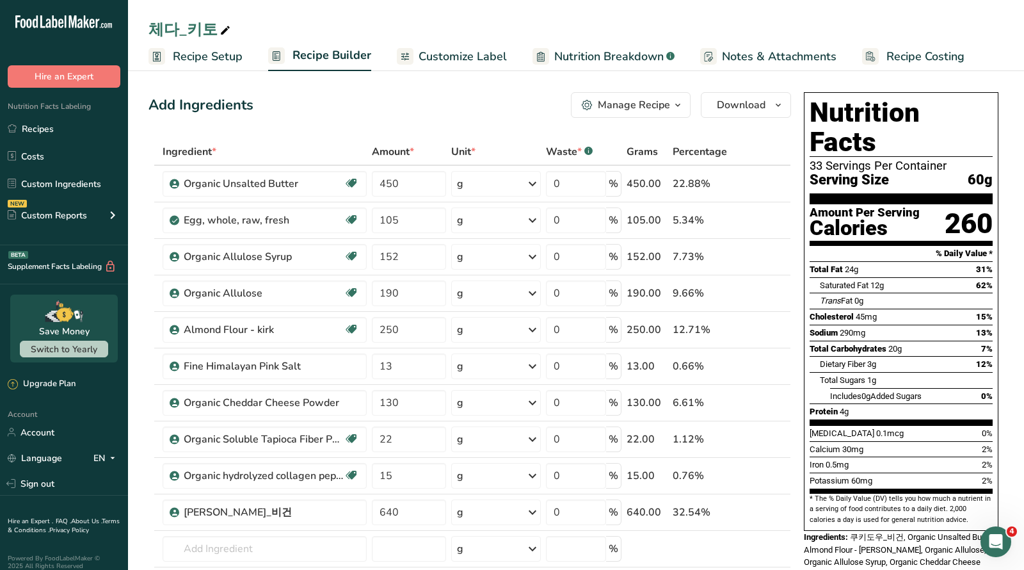
click at [646, 109] on div "Manage Recipe" at bounding box center [634, 104] width 72 height 15
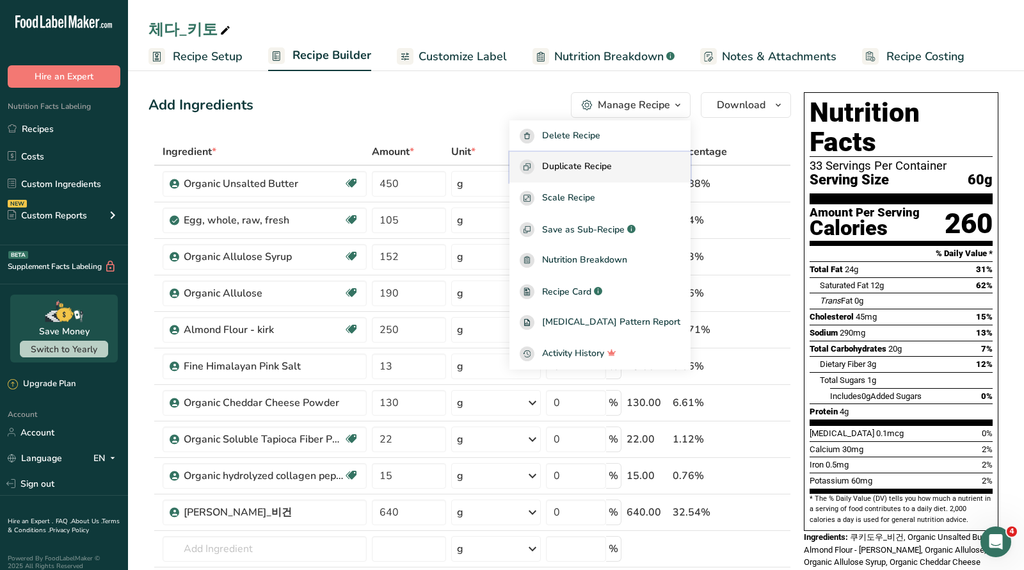
click at [591, 163] on span "Duplicate Recipe" at bounding box center [577, 166] width 70 height 15
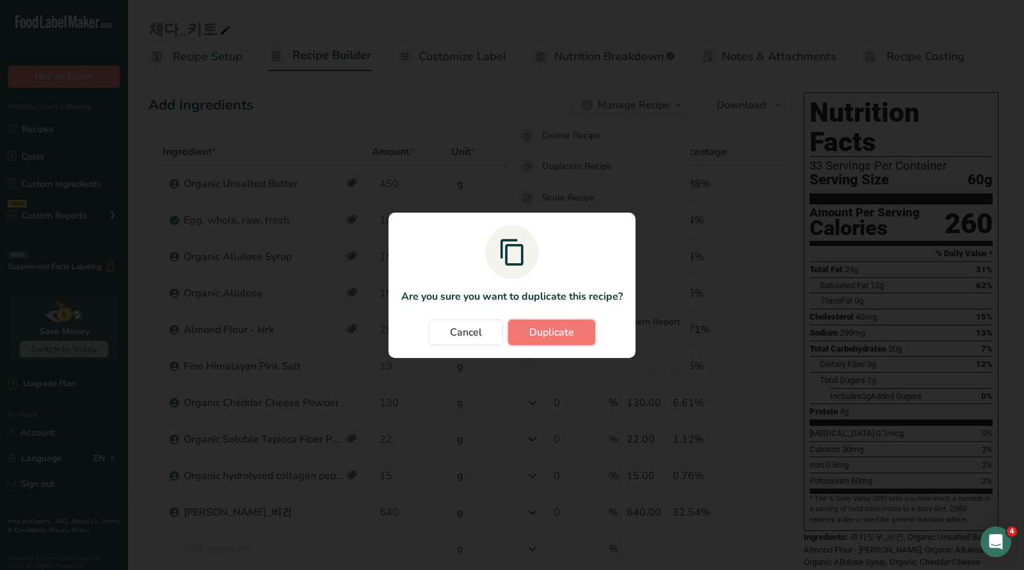
click at [538, 336] on span "Duplicate" at bounding box center [552, 332] width 45 height 15
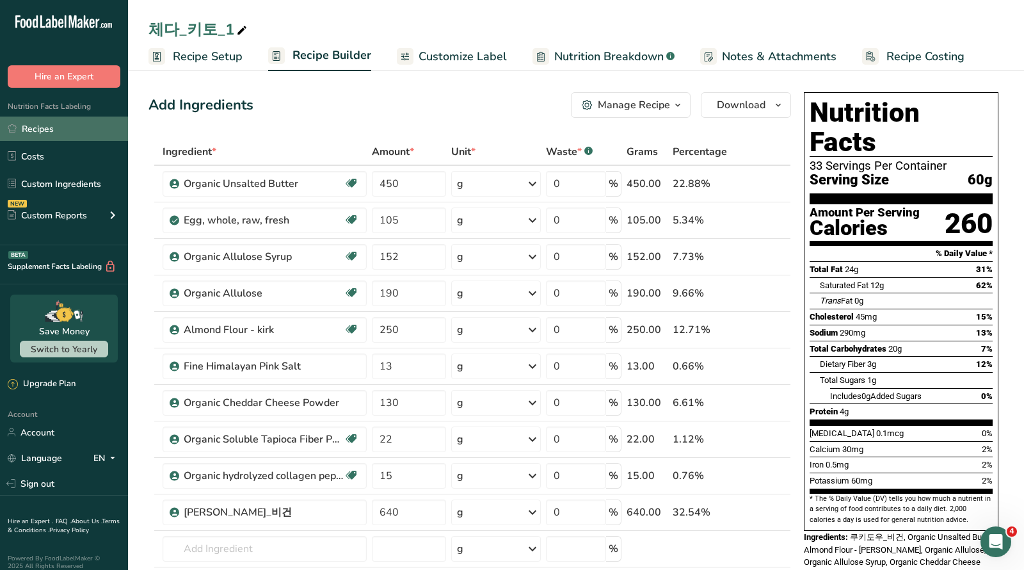
click at [44, 127] on link "Recipes" at bounding box center [64, 129] width 128 height 24
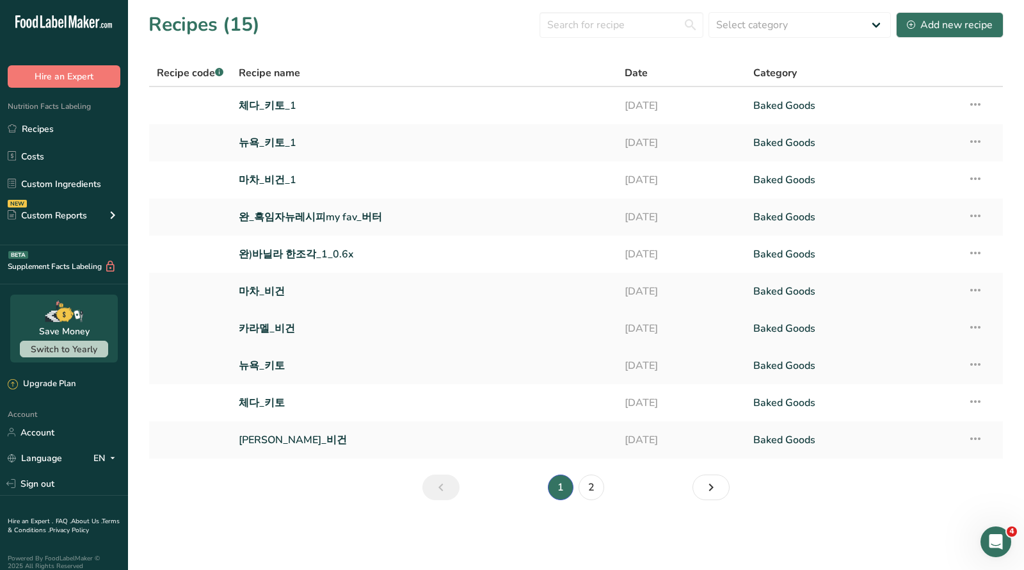
click at [266, 331] on link "카라멜_비건" at bounding box center [424, 328] width 371 height 27
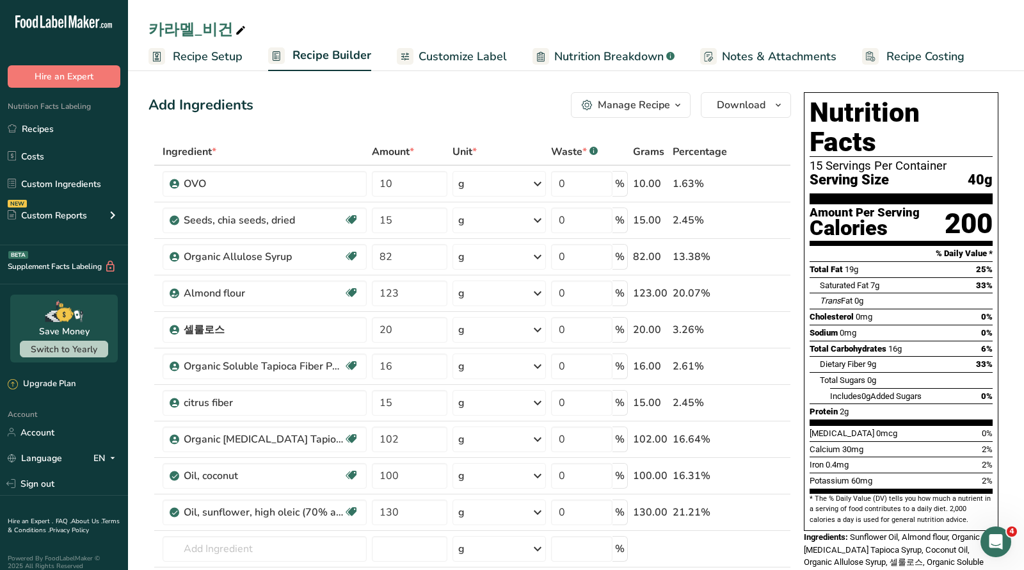
click at [658, 107] on div "Manage Recipe" at bounding box center [634, 104] width 72 height 15
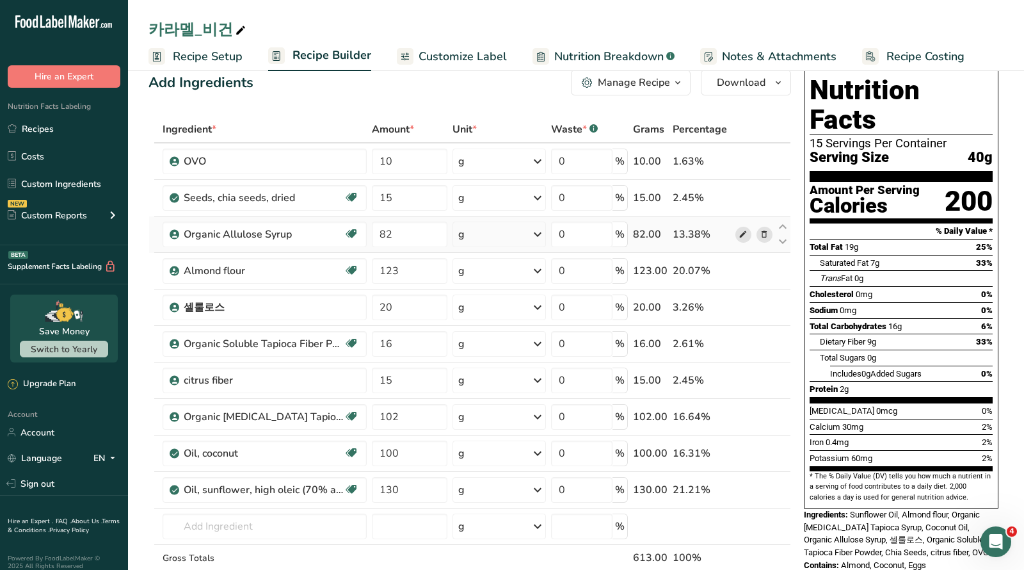
scroll to position [42, 0]
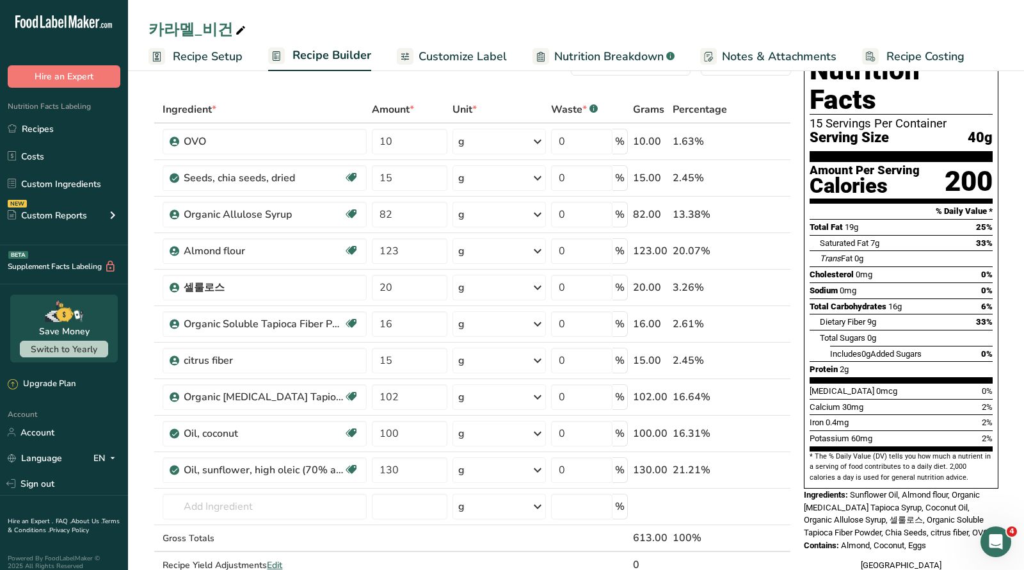
click at [216, 31] on div "카라멜_비건" at bounding box center [199, 29] width 100 height 23
click at [220, 33] on input "카라멜_비건" at bounding box center [576, 29] width 855 height 23
click at [678, 23] on input "카라멜_비건-테스트중" at bounding box center [576, 29] width 855 height 23
type input "카라멜_비건-테스트중"
click at [287, 505] on input "text" at bounding box center [265, 507] width 204 height 26
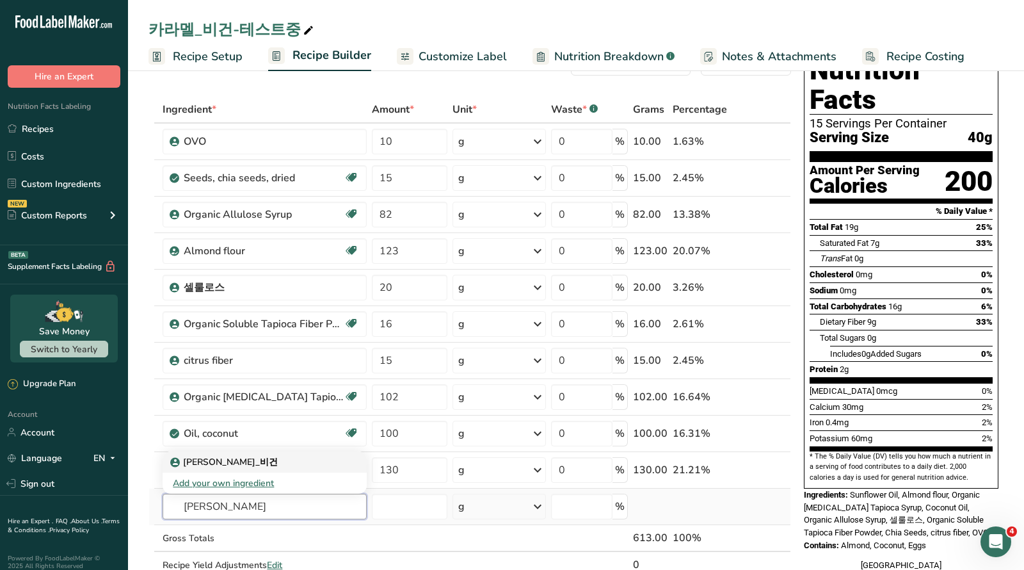
type input "쿠키도우"
click at [199, 460] on p "쿠키도우_비건" at bounding box center [225, 461] width 105 height 13
type input "쿠키도우_비건"
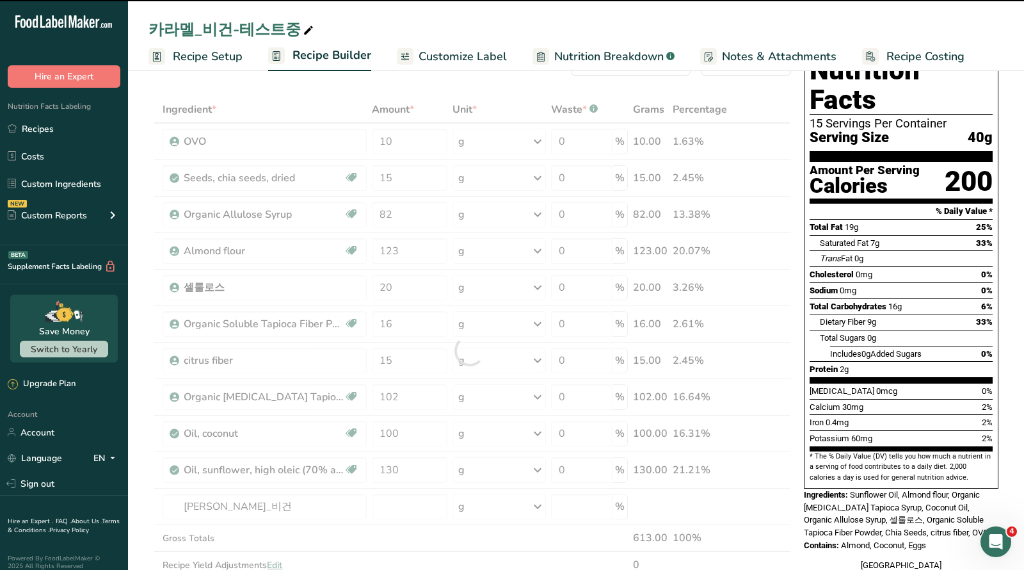
type input "0"
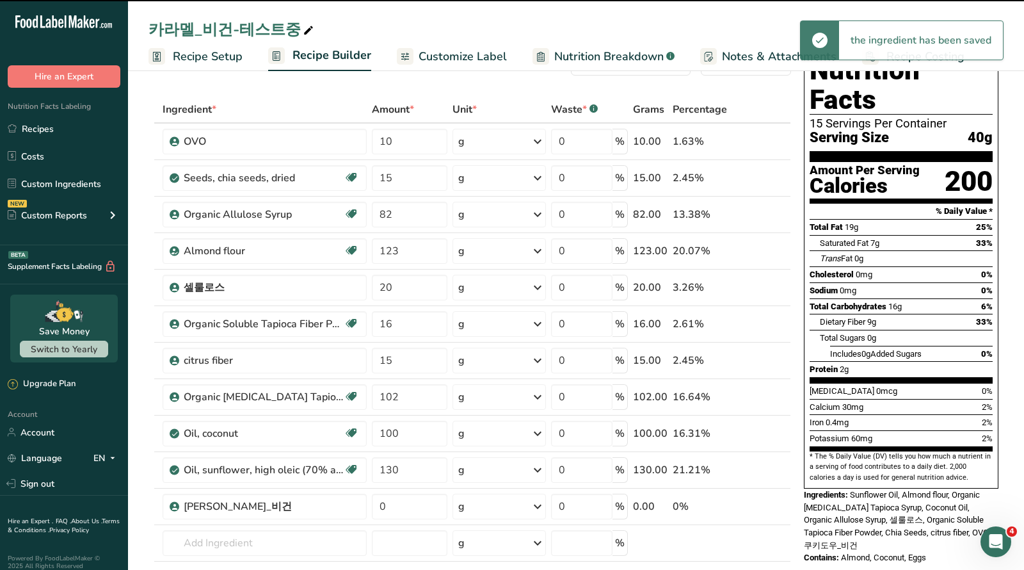
click at [198, 54] on span "Recipe Setup" at bounding box center [208, 56] width 70 height 17
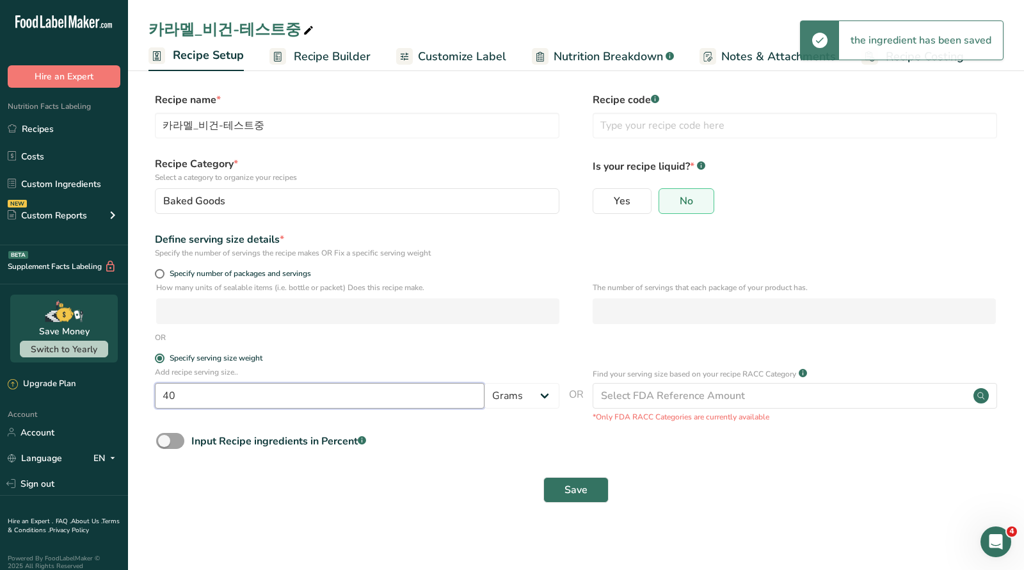
click at [277, 387] on input "40" at bounding box center [320, 396] width 330 height 26
type input "60"
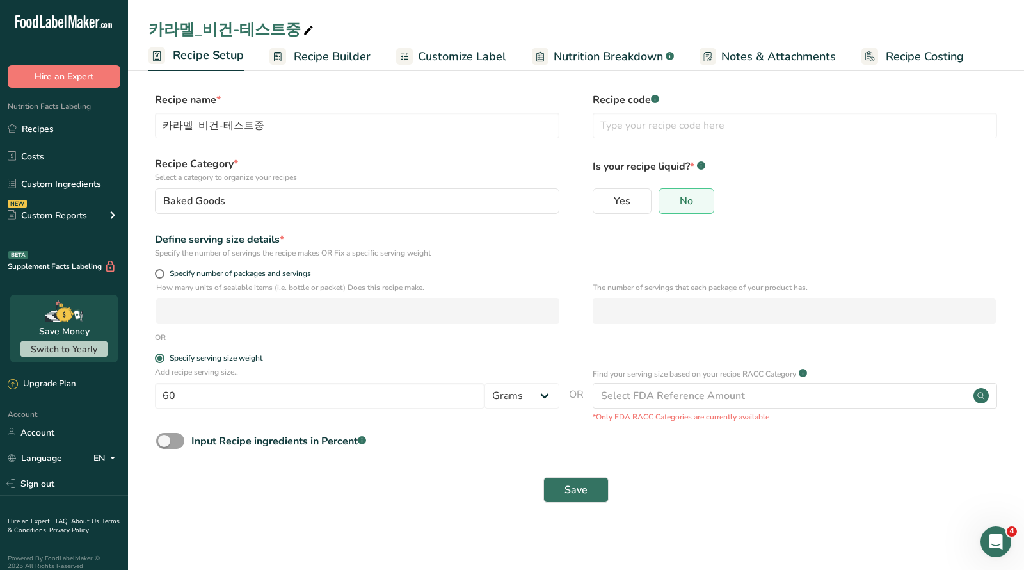
click at [442, 523] on section "Recipe name * 카라멜_비건-테스트중 Recipe code .a-a{fill:#347362;}.b-a{fill:#fff;} Recip…" at bounding box center [576, 299] width 896 height 464
click at [590, 489] on button "Save" at bounding box center [576, 490] width 65 height 26
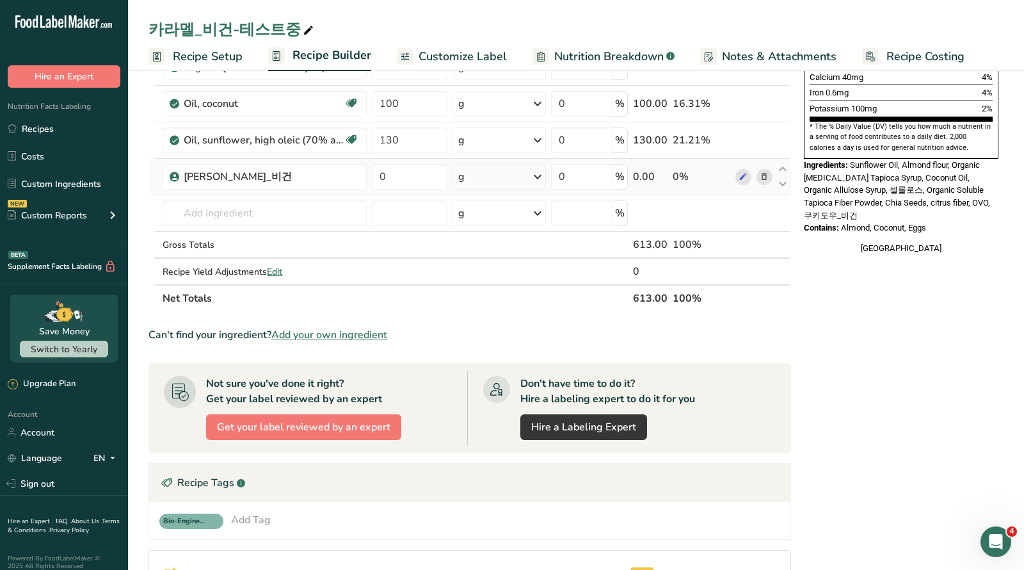
scroll to position [291, 0]
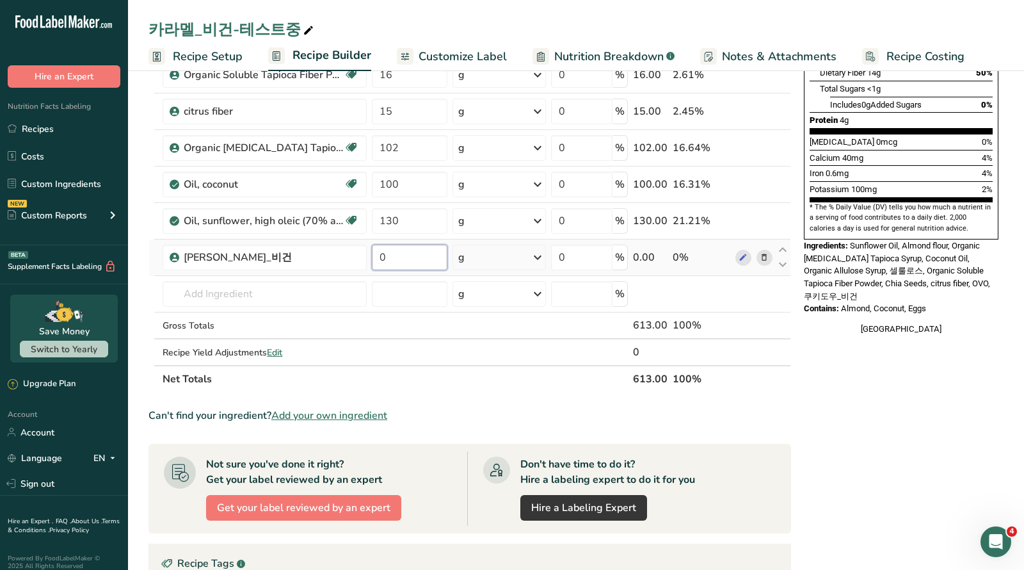
click at [403, 249] on input "0" at bounding box center [410, 258] width 76 height 26
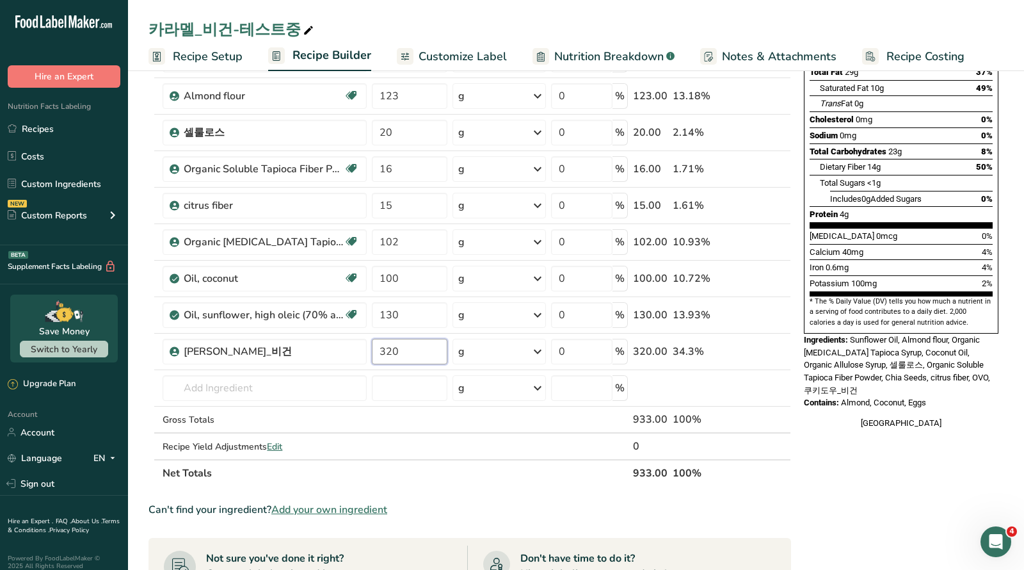
type input "320"
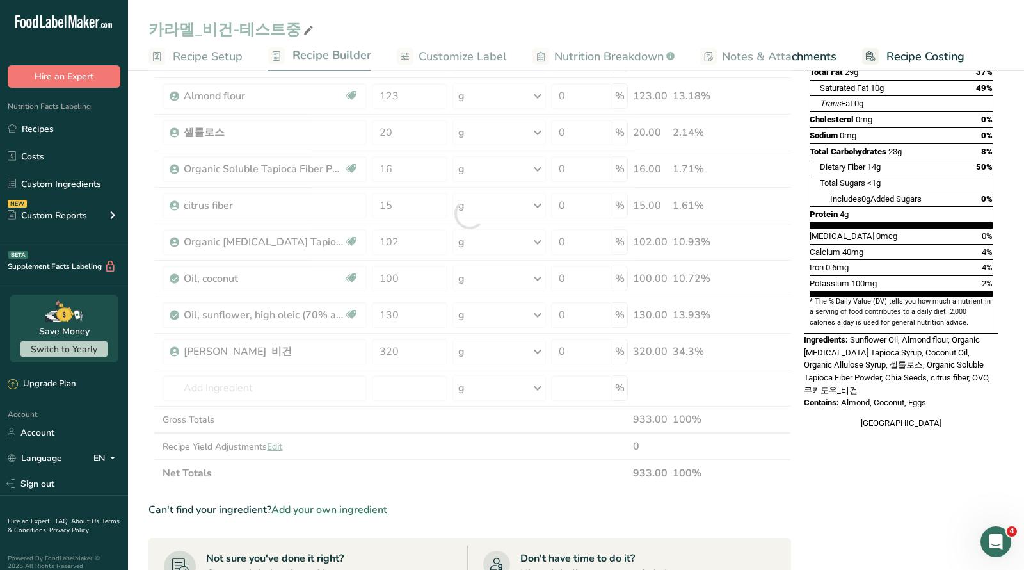
click at [843, 467] on div "Nutrition Facts 10 Servings Per Container Serving Size 60g Amount Per Serving C…" at bounding box center [901, 422] width 205 height 1065
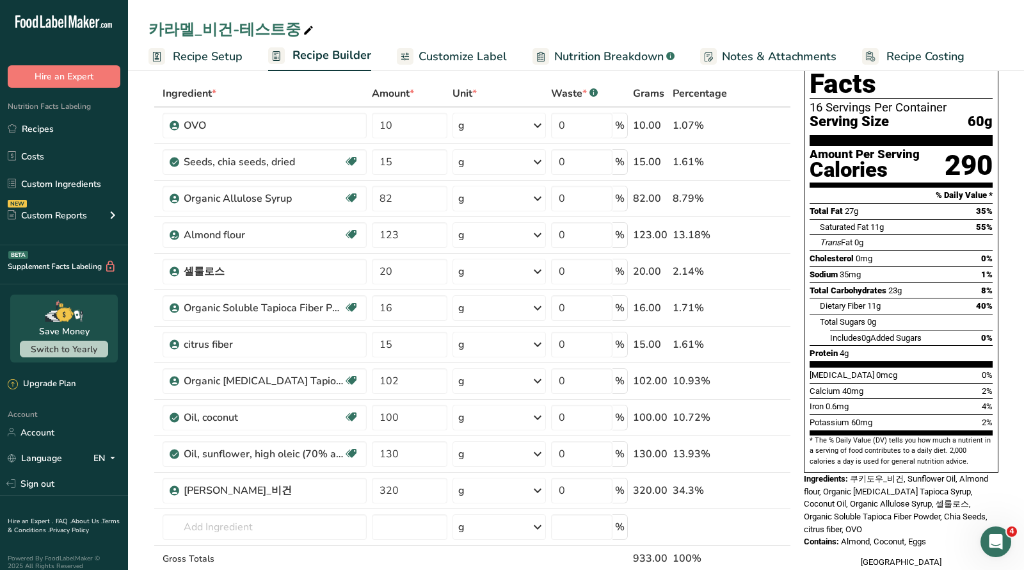
scroll to position [58, 0]
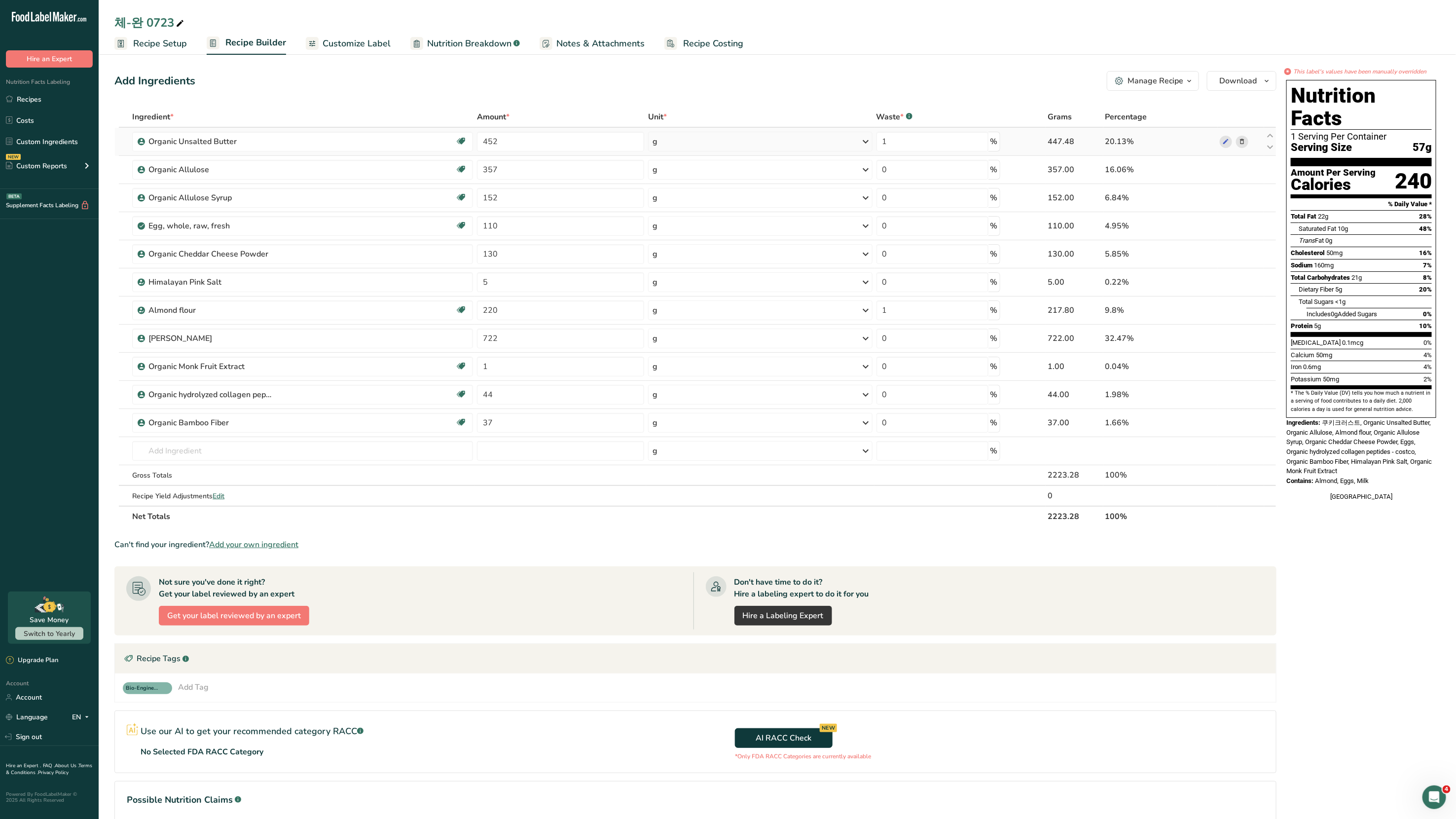
click at [1242, 146] on icon at bounding box center [1242, 141] width 7 height 10
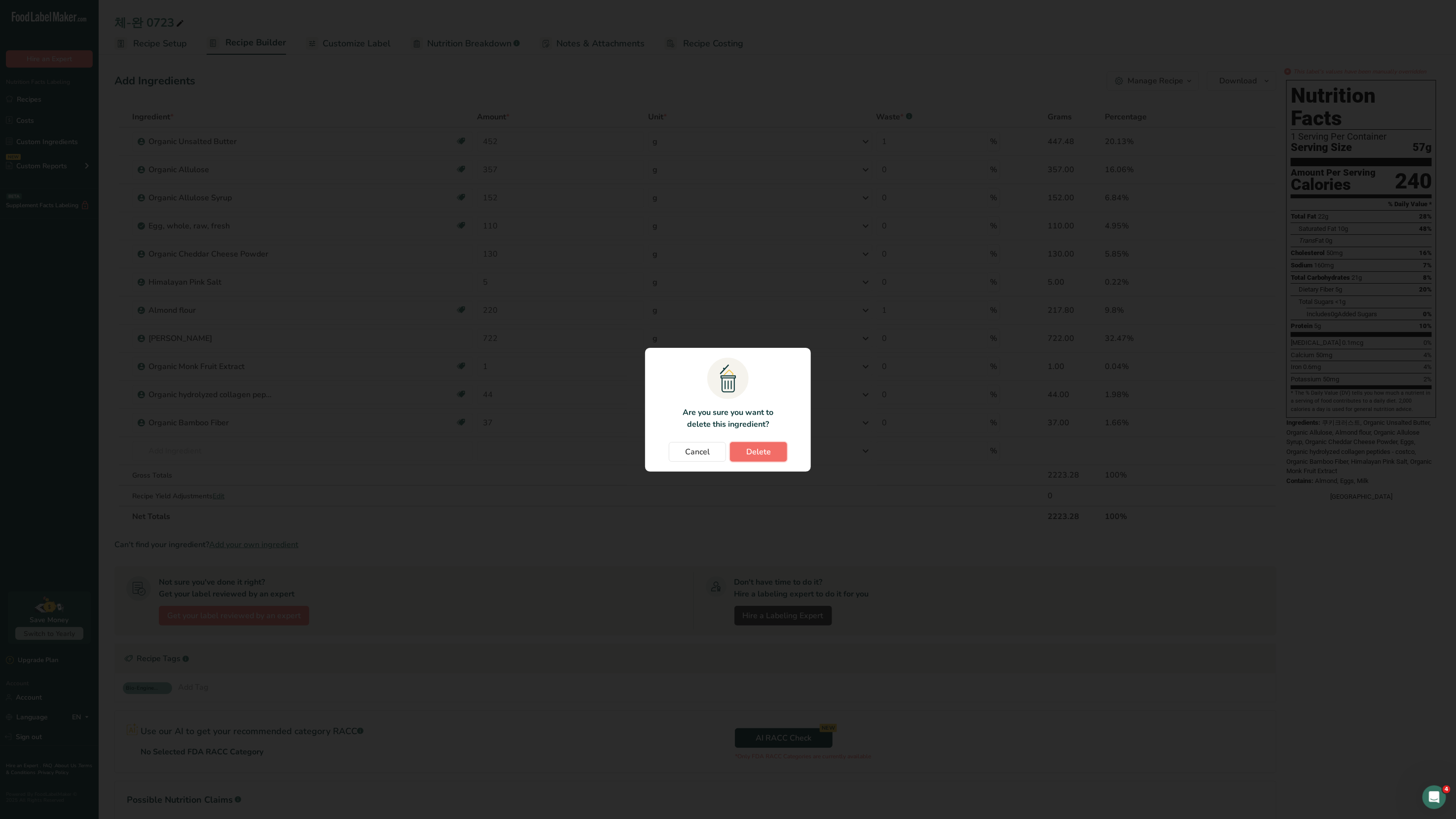
click at [763, 451] on span "Delete" at bounding box center [759, 451] width 25 height 12
type input "357"
type input "0"
type input "152"
type input "110"
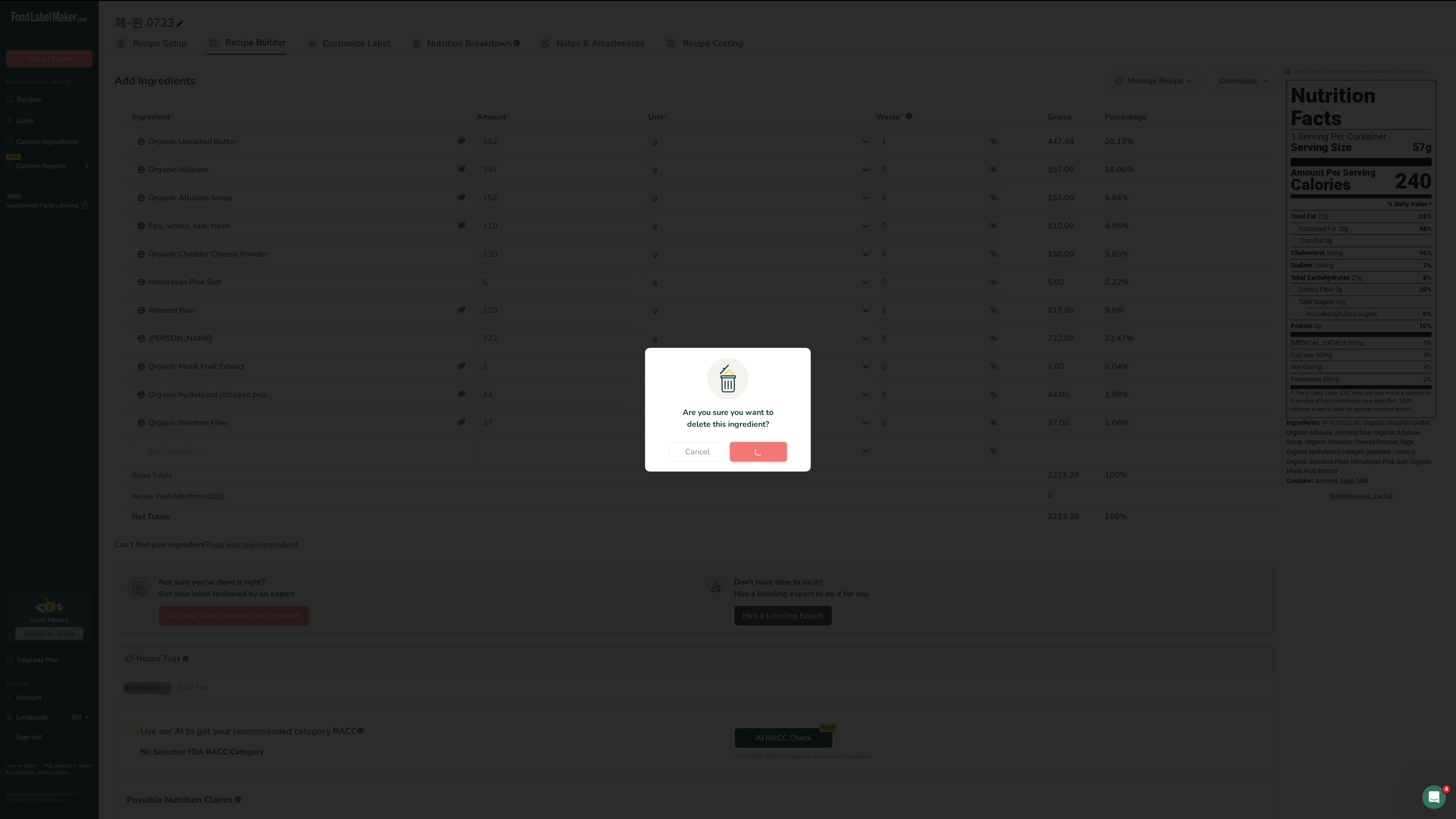
type input "130"
type input "5"
type input "220"
type input "1"
type input "722"
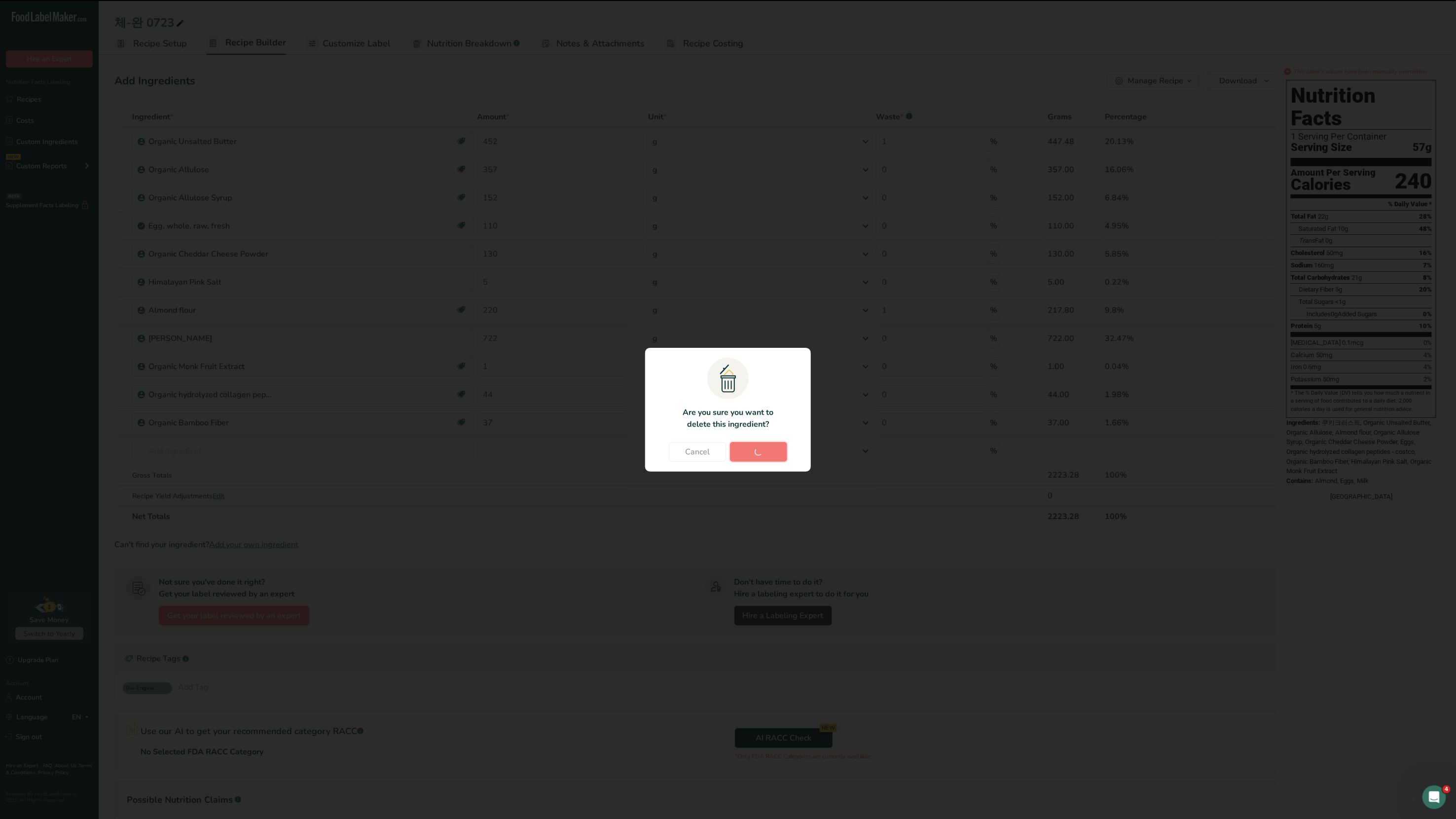
type input "0"
type input "1"
type input "44"
type input "37"
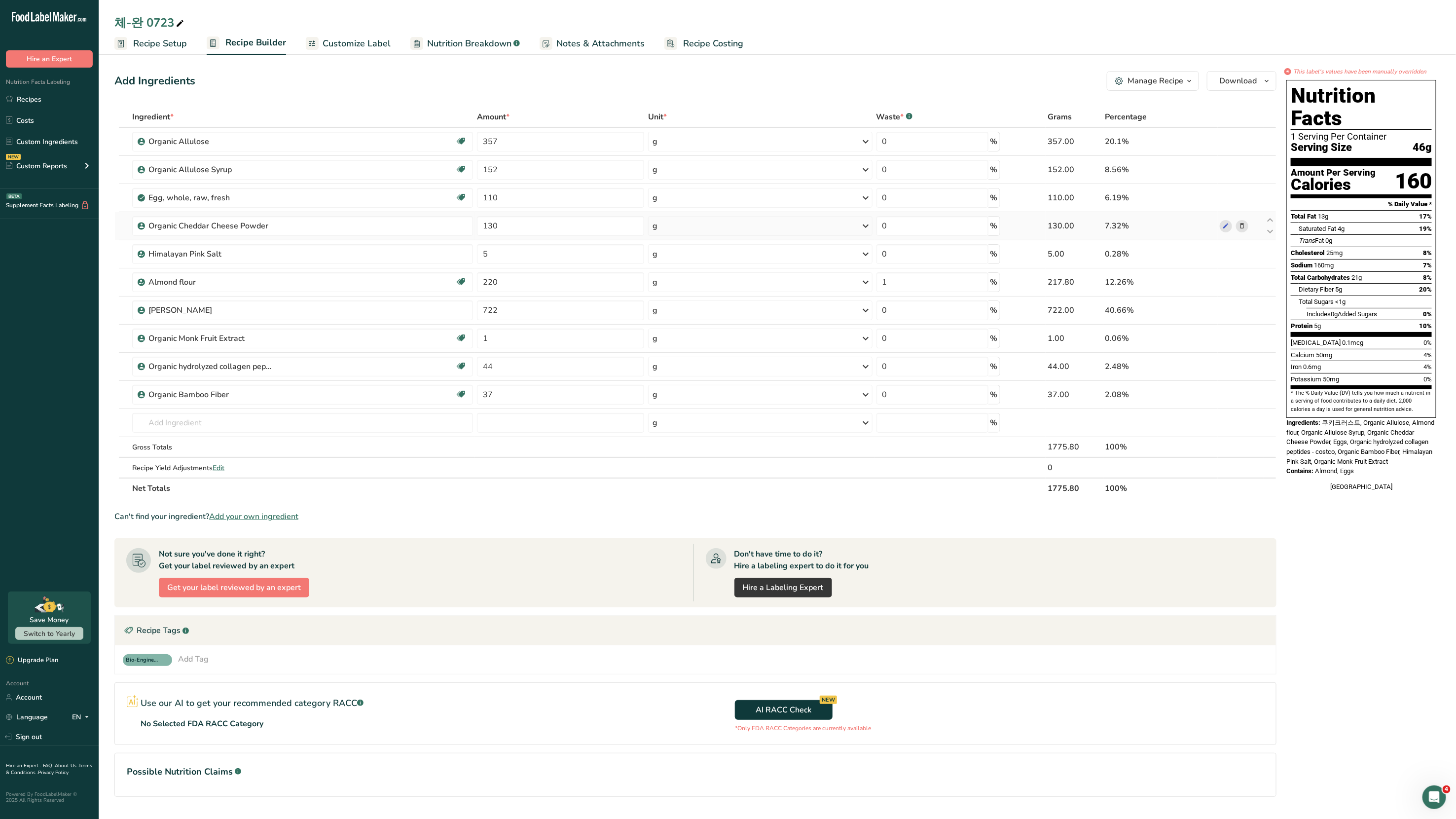
click at [1242, 225] on icon at bounding box center [1242, 226] width 7 height 10
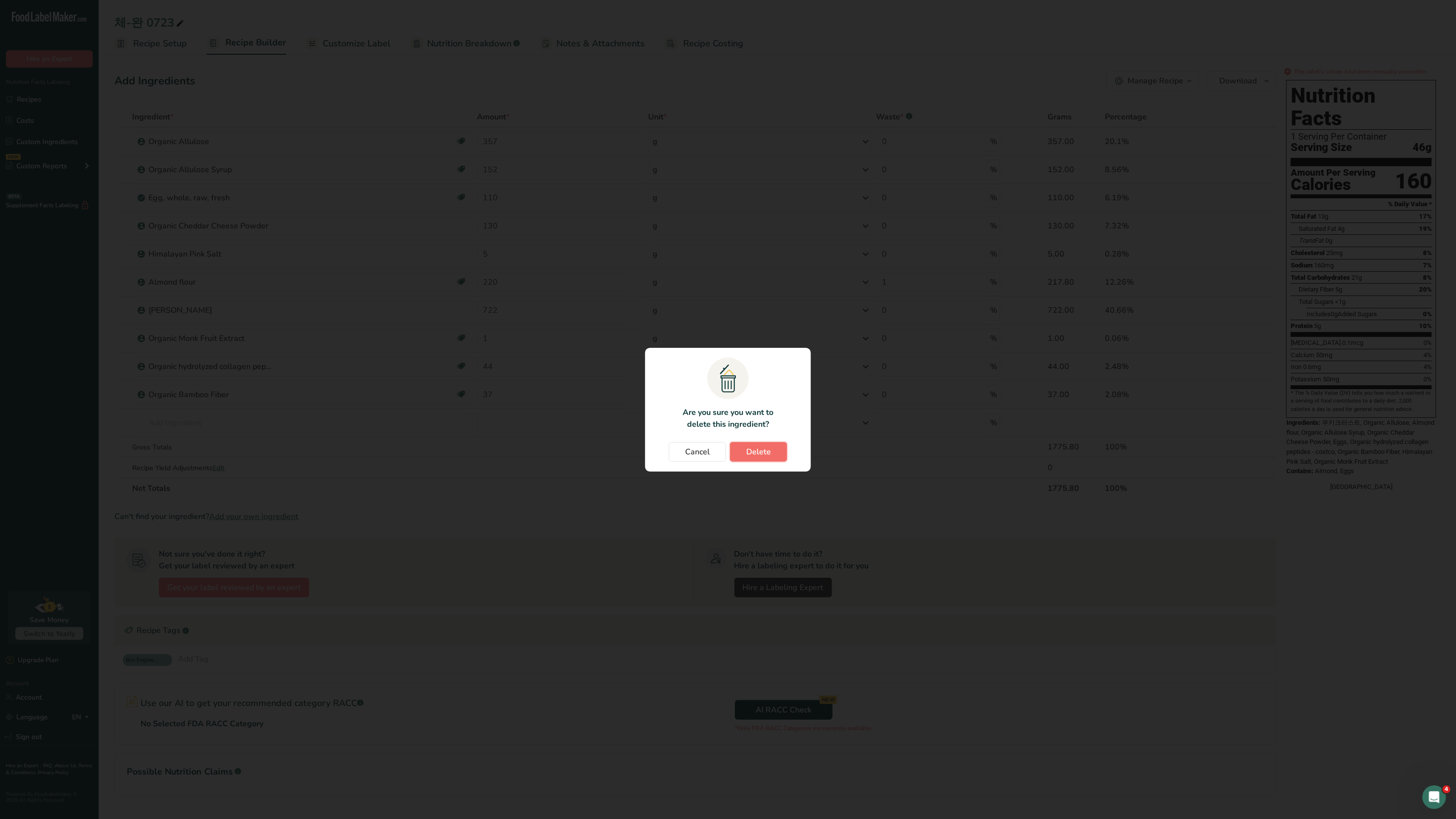
click at [764, 448] on span "Delete" at bounding box center [759, 451] width 25 height 12
type input "5"
type input "220"
type input "1"
type input "722"
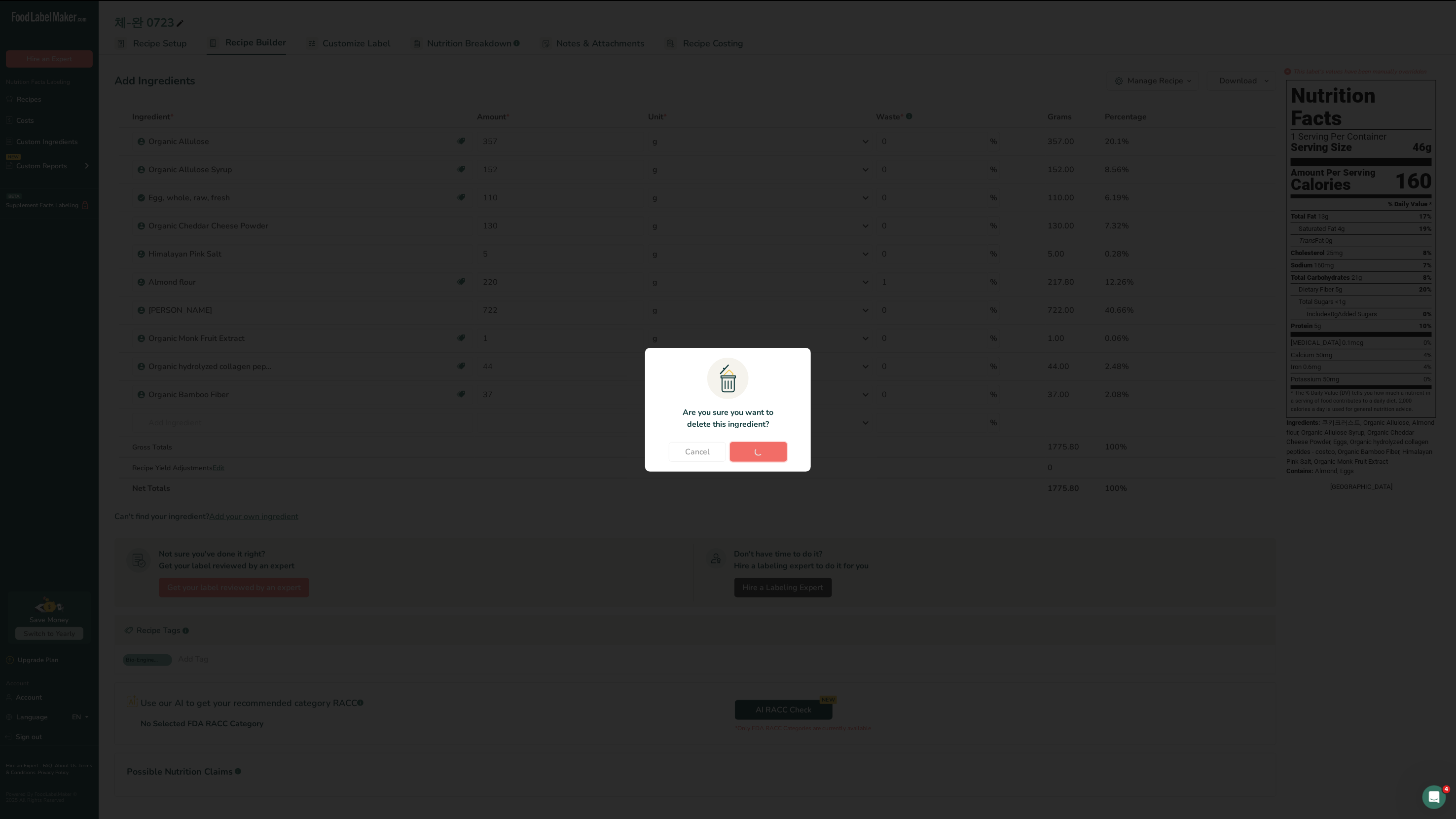
type input "0"
type input "1"
type input "44"
type input "37"
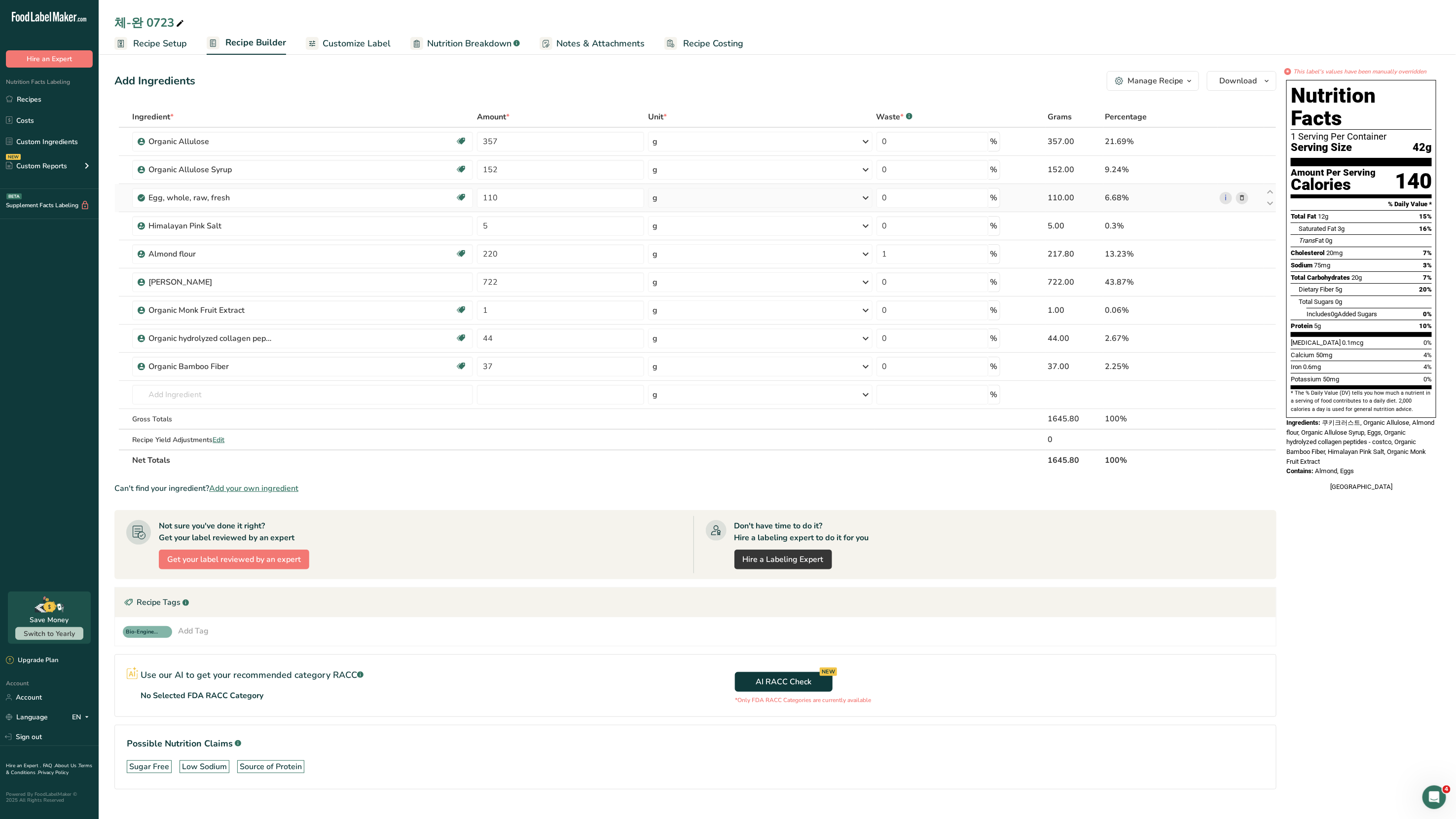
click at [1240, 200] on icon at bounding box center [1242, 197] width 7 height 10
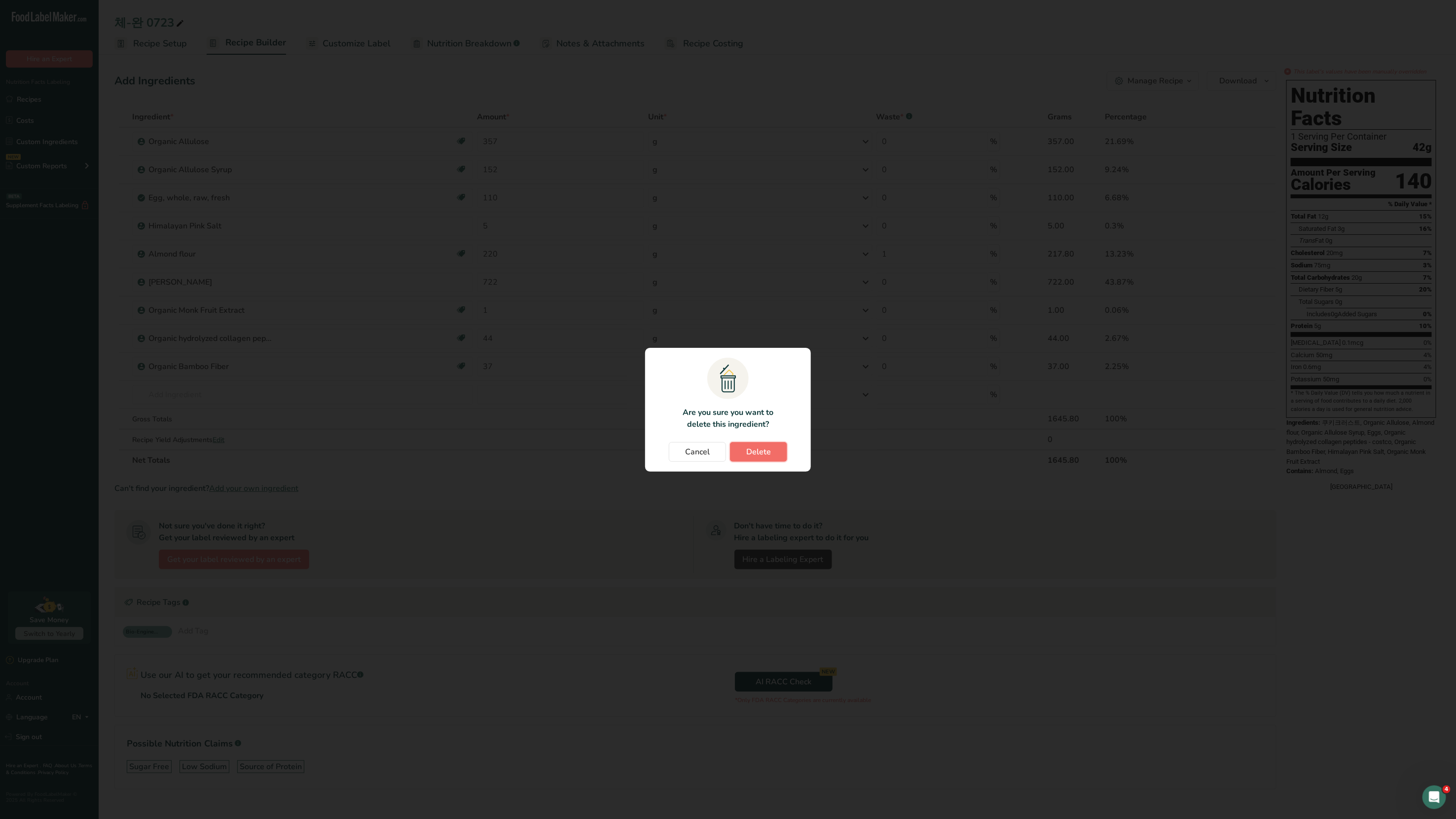
click at [762, 449] on span "Delete" at bounding box center [759, 451] width 25 height 12
type input "5"
type input "220"
type input "1"
type input "722"
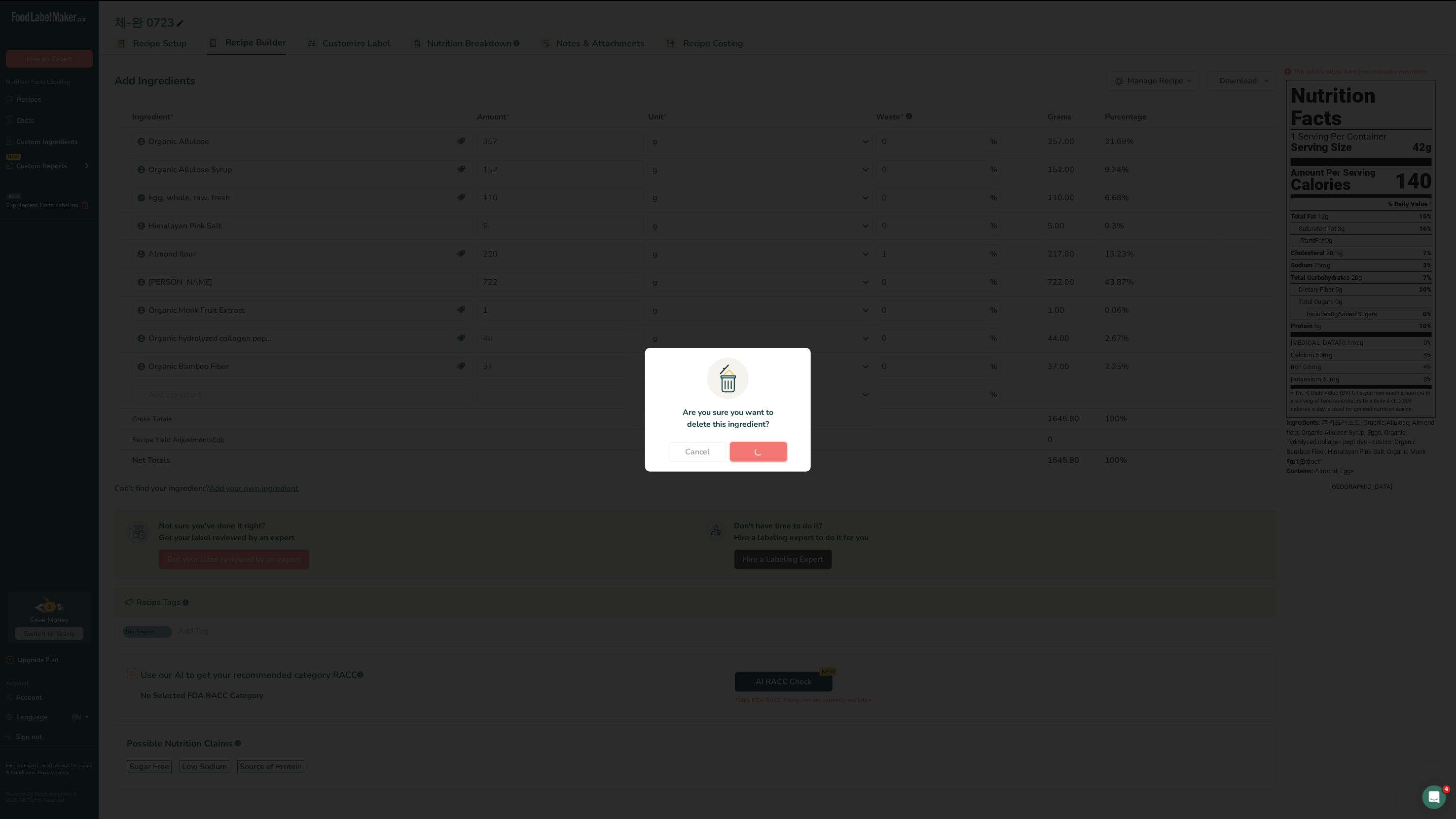
type input "0"
type input "1"
type input "44"
type input "37"
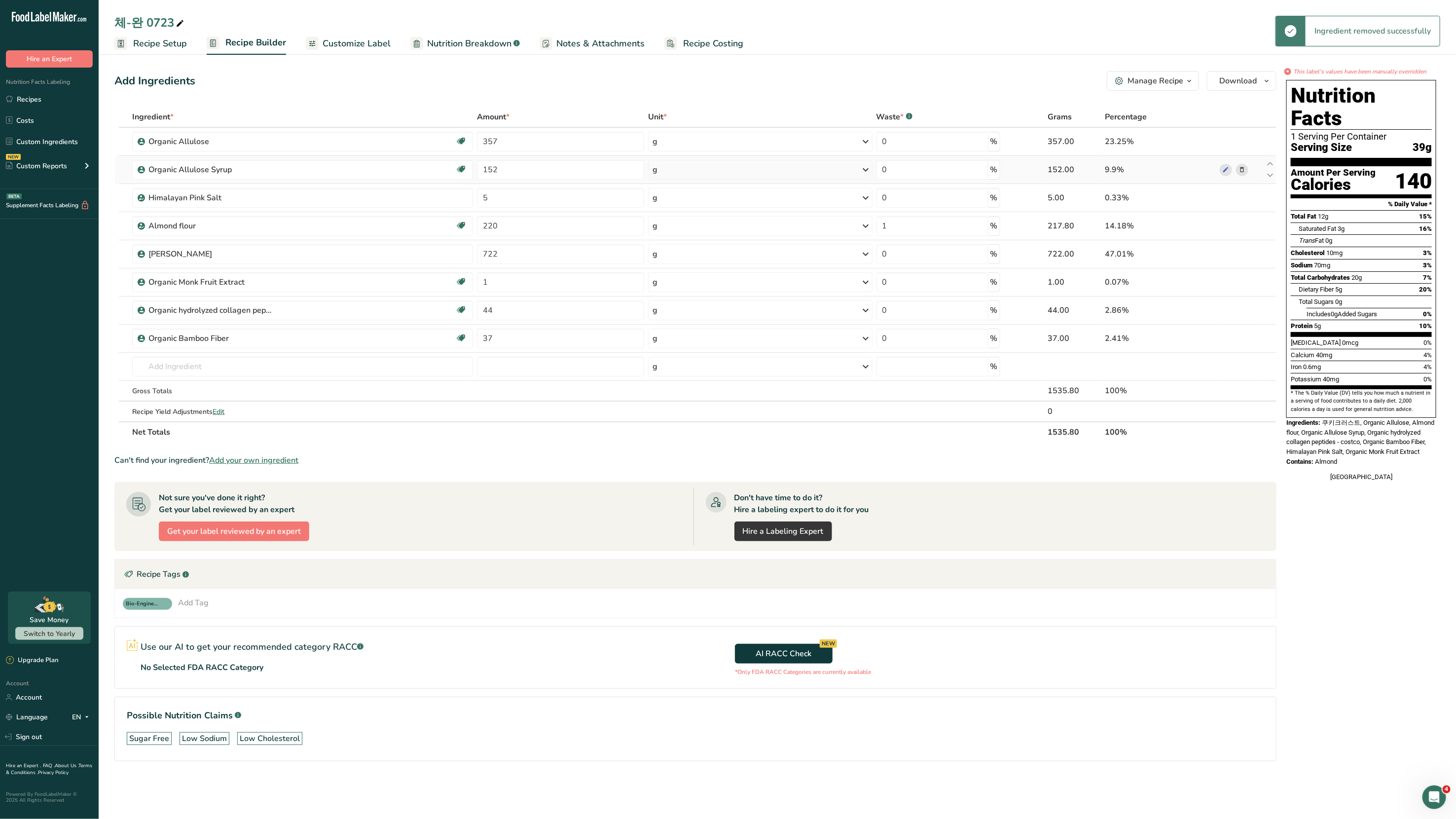
click at [1243, 171] on icon at bounding box center [1242, 170] width 7 height 10
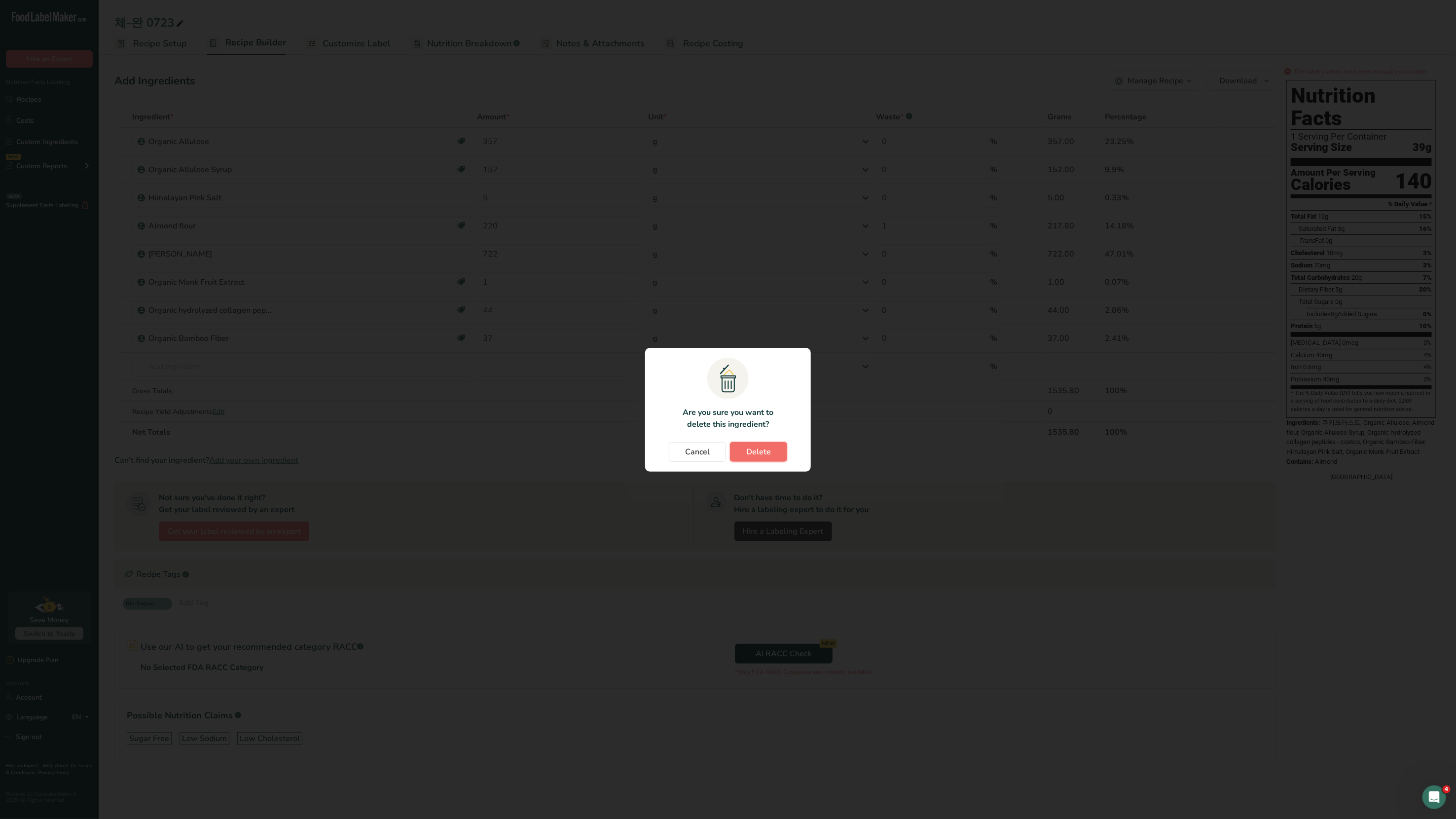
click at [770, 454] on span "Delete" at bounding box center [759, 451] width 25 height 12
type input "5"
type input "220"
type input "1"
type input "722"
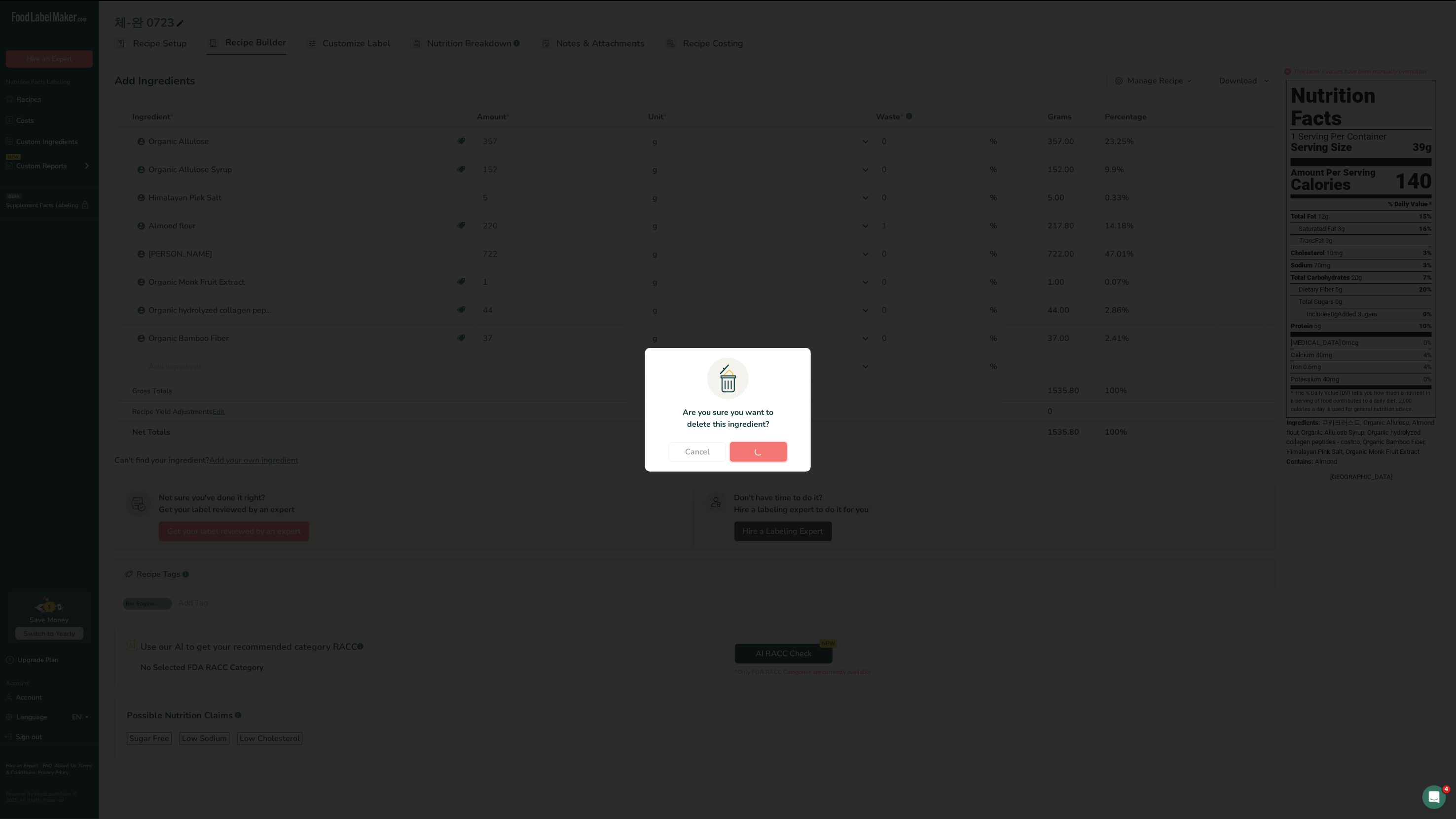
type input "0"
type input "1"
type input "44"
type input "37"
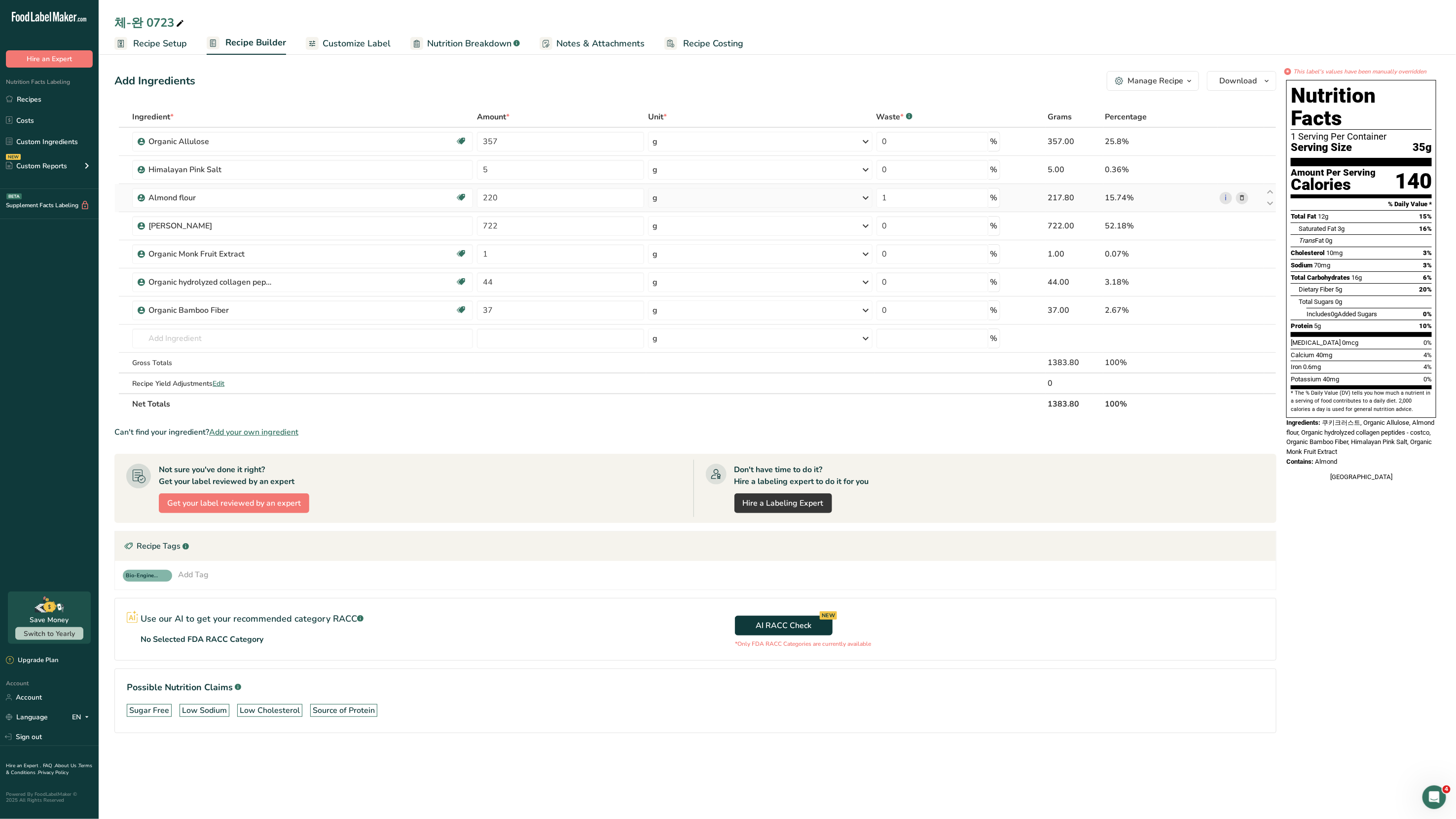
click at [1243, 196] on icon at bounding box center [1242, 197] width 7 height 10
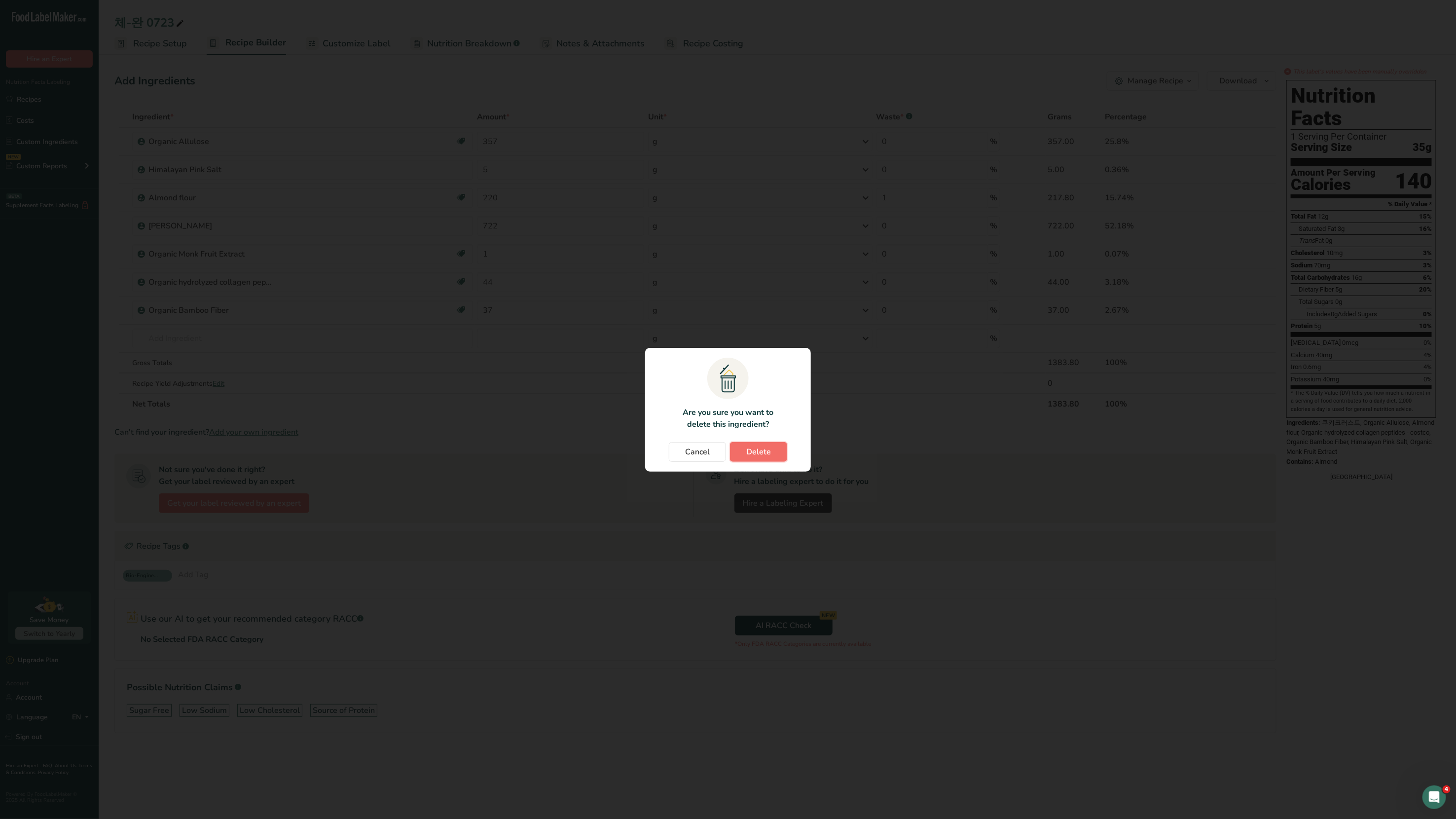
click at [773, 456] on button "Delete" at bounding box center [759, 452] width 57 height 20
type input "722"
type input "0"
type input "1"
type input "44"
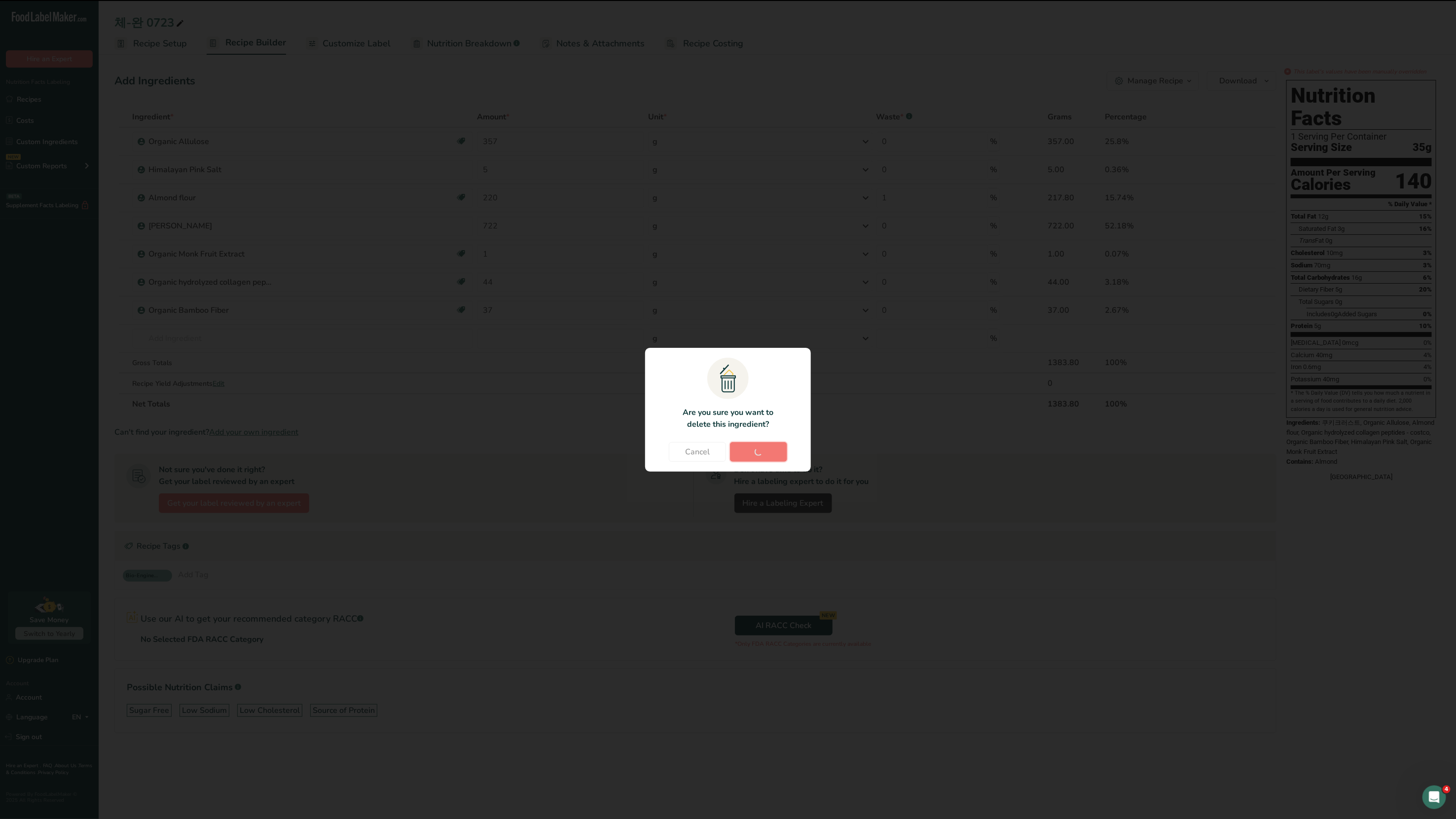
type input "37"
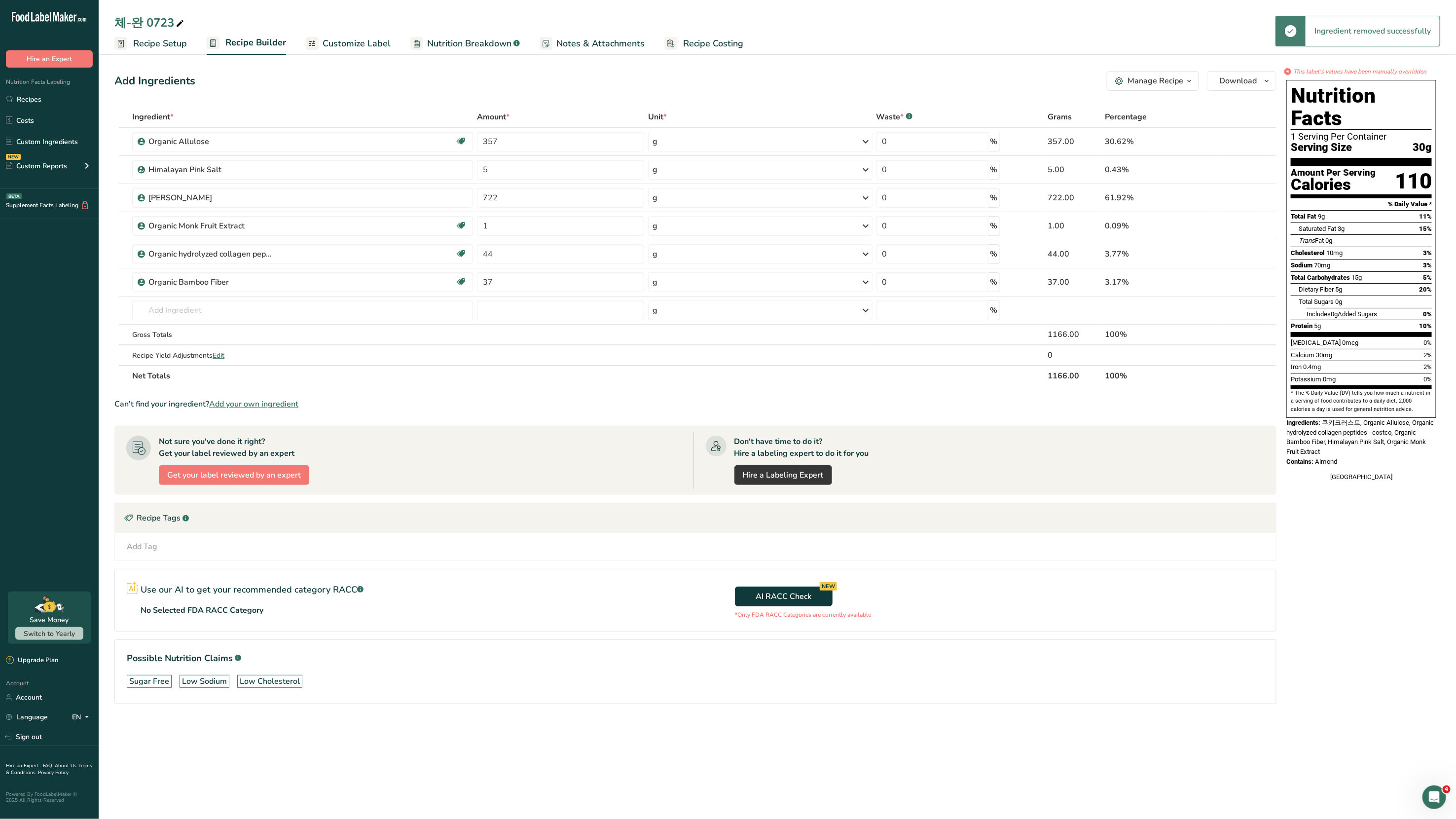
click at [1167, 84] on div "Manage Recipe" at bounding box center [1156, 80] width 55 height 12
click at [1129, 105] on span "Delete Recipe" at bounding box center [1107, 105] width 45 height 12
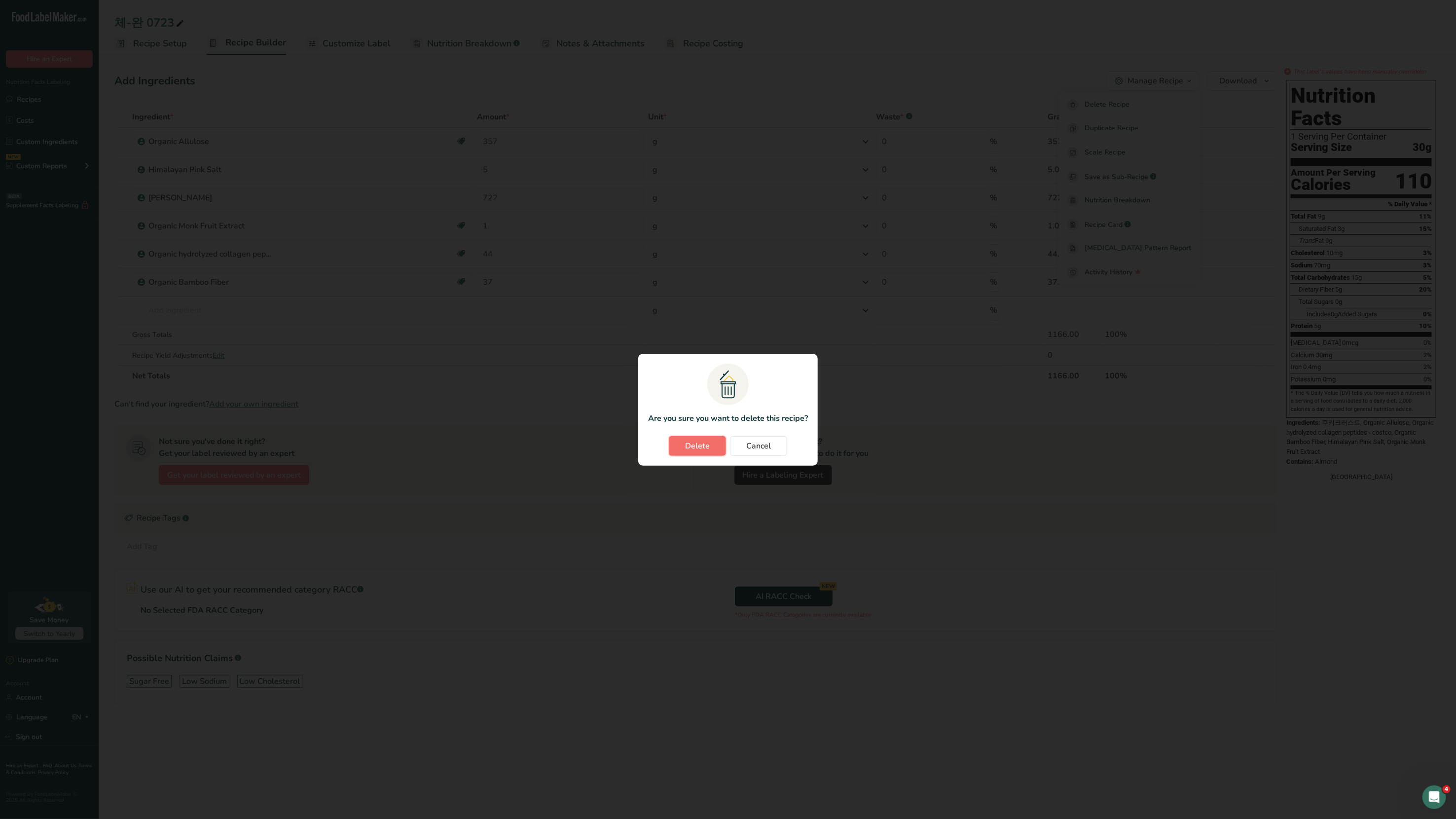
click at [676, 448] on button "Delete" at bounding box center [697, 446] width 57 height 20
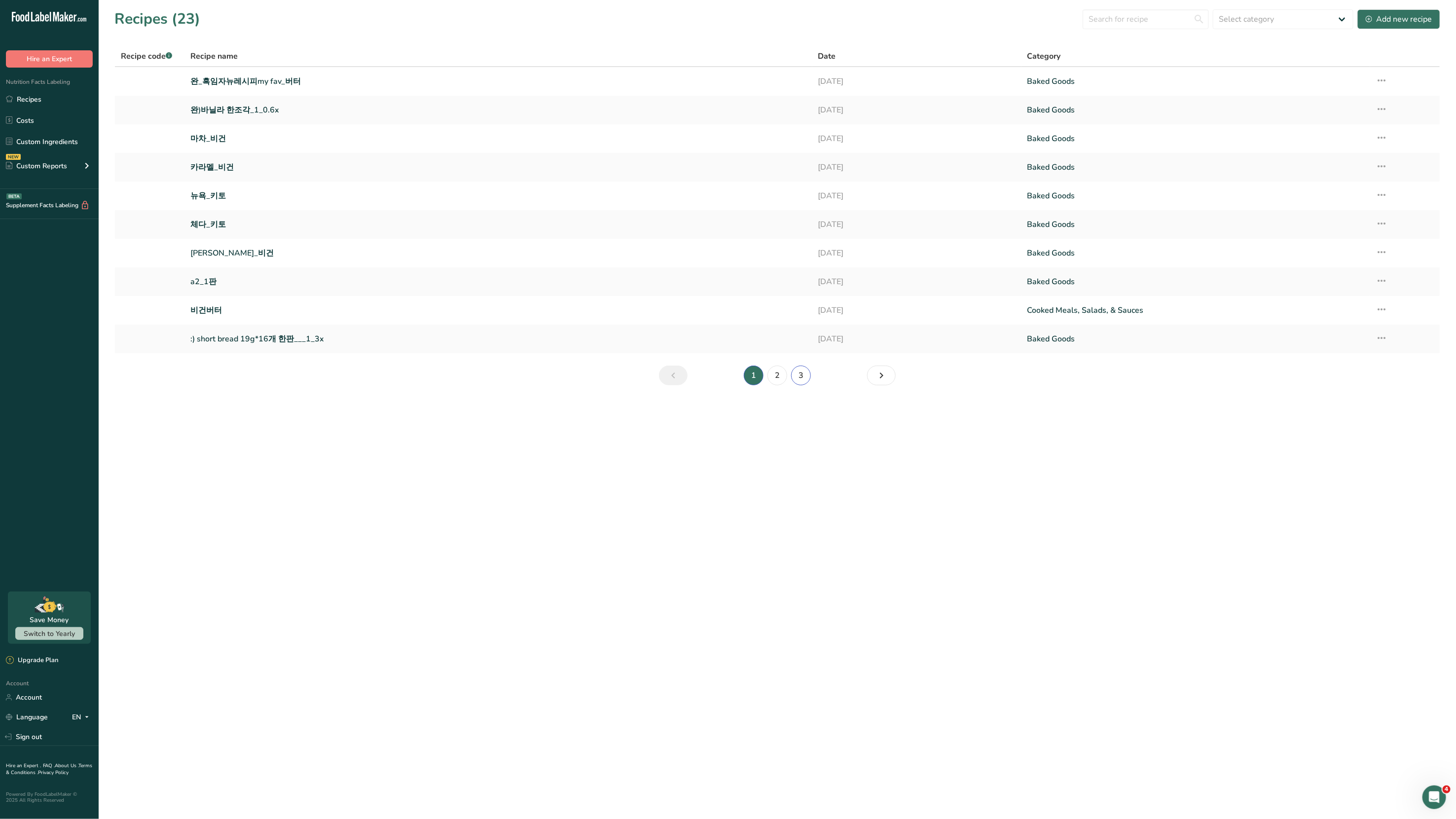
click at [796, 374] on link "3" at bounding box center [801, 375] width 20 height 20
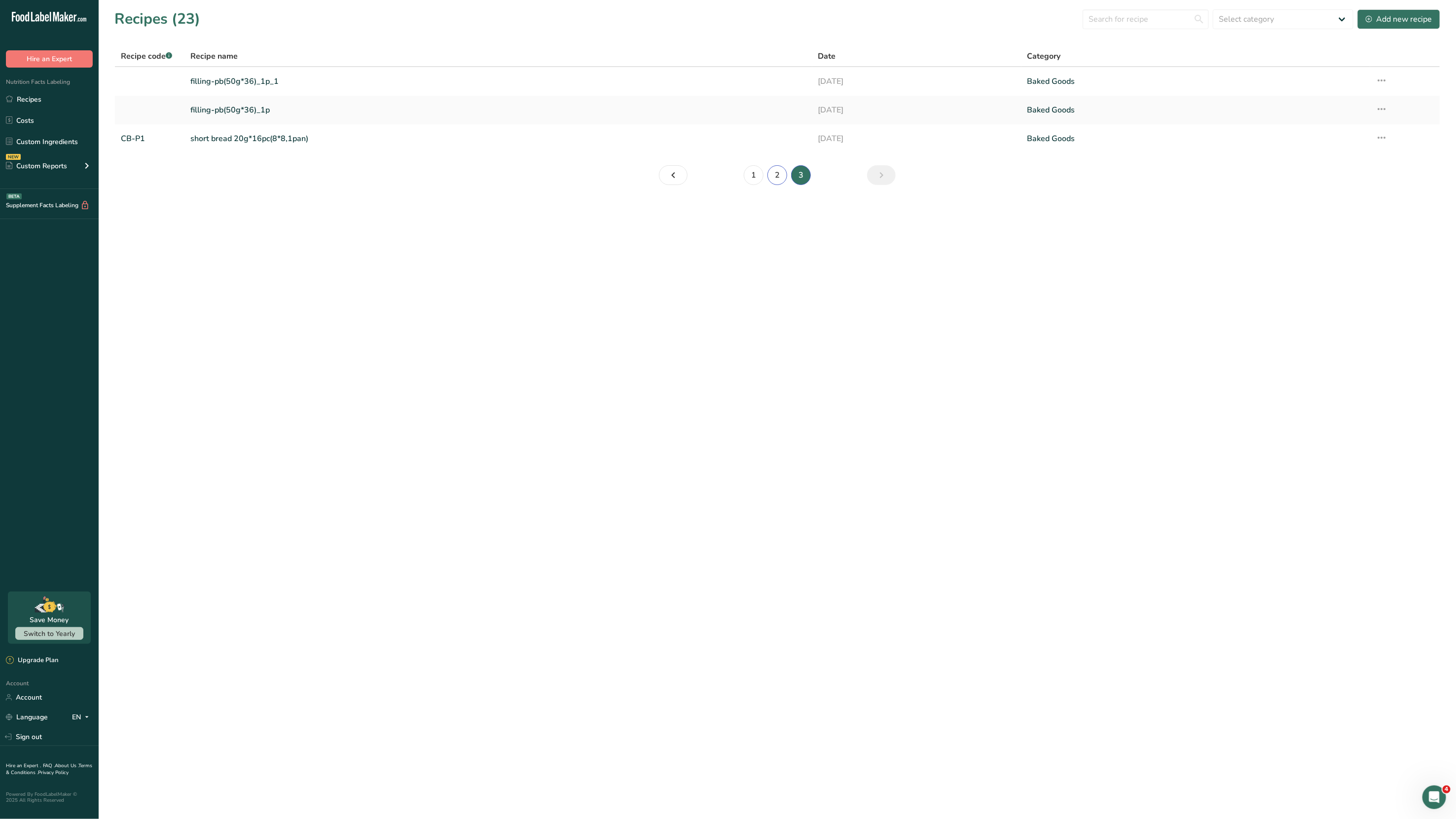
click at [776, 183] on link "2" at bounding box center [777, 175] width 20 height 20
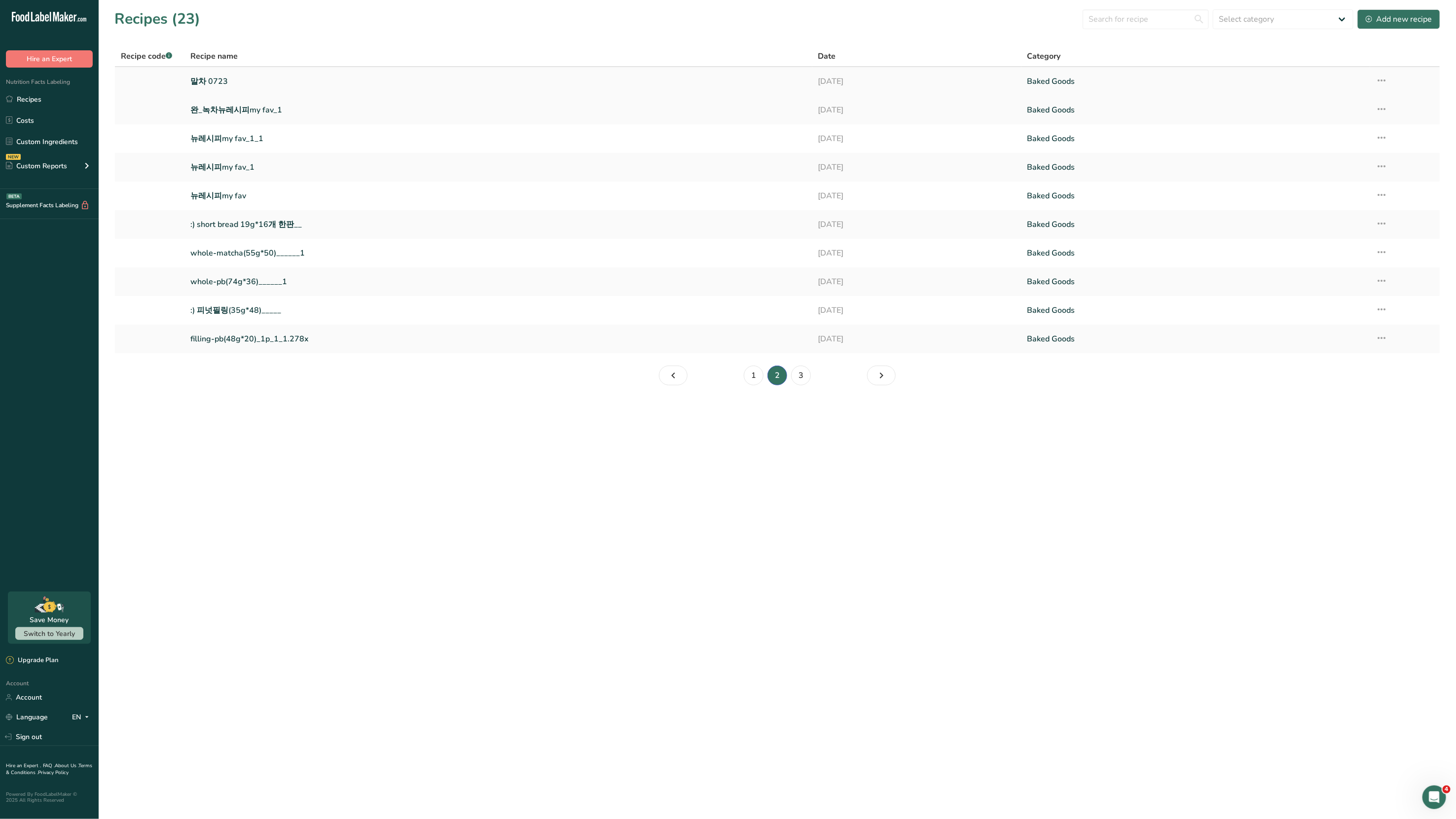
click at [198, 82] on link "말차 0723" at bounding box center [498, 81] width 616 height 21
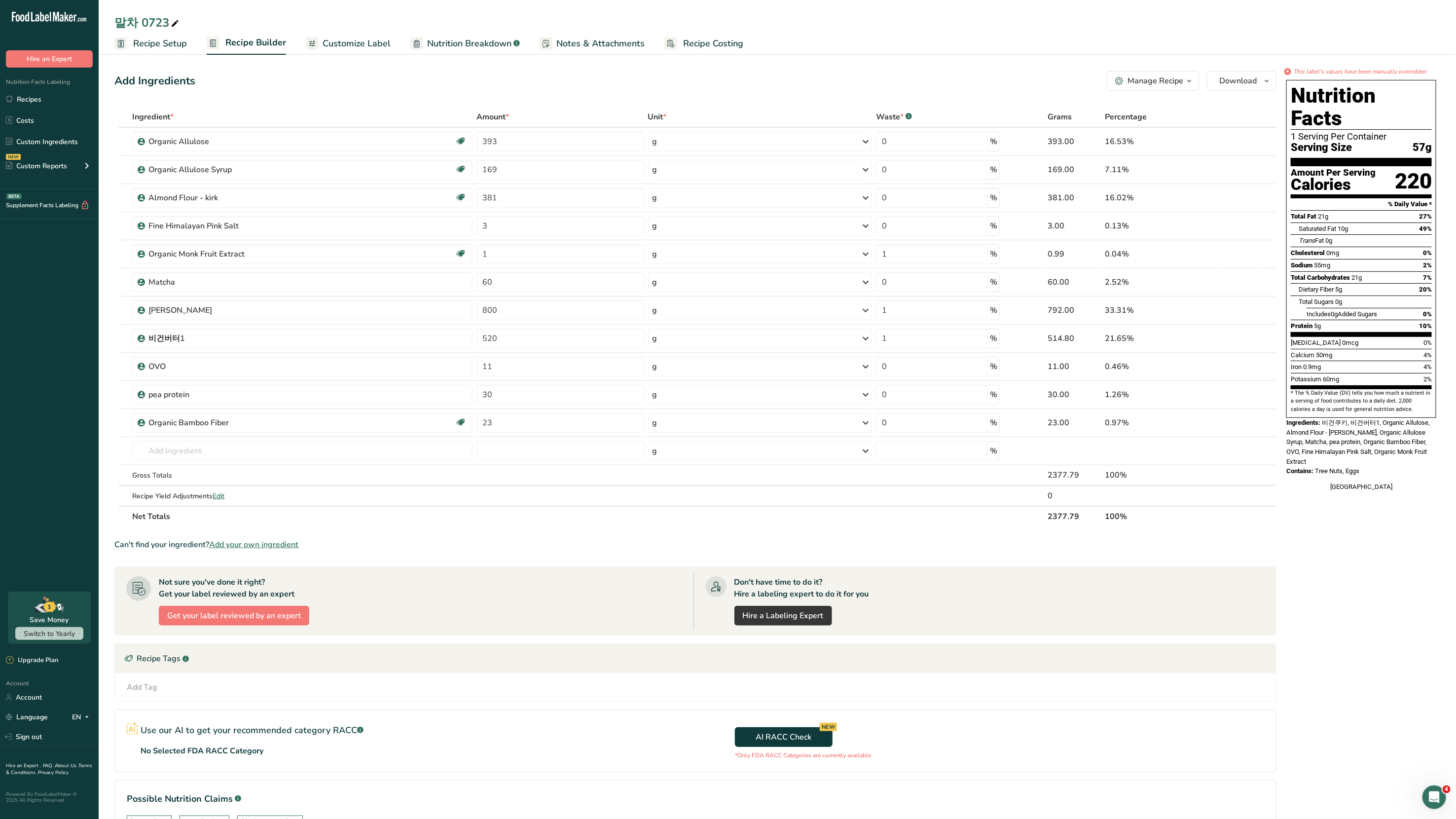
click at [1187, 83] on icon "button" at bounding box center [1189, 81] width 8 height 12
click at [1129, 100] on span "Delete Recipe" at bounding box center [1107, 105] width 45 height 12
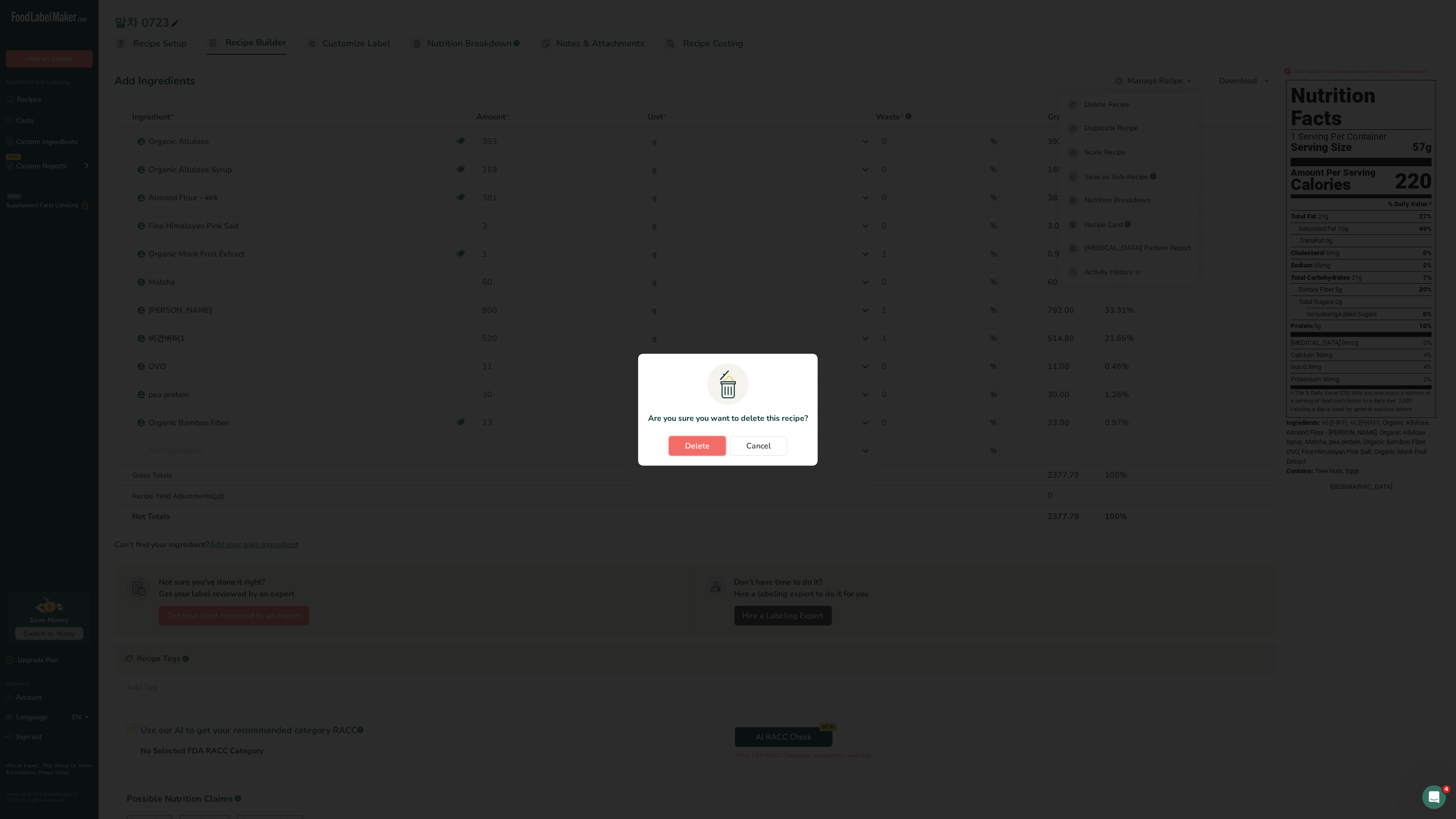
click at [710, 442] on span "Delete" at bounding box center [697, 445] width 25 height 12
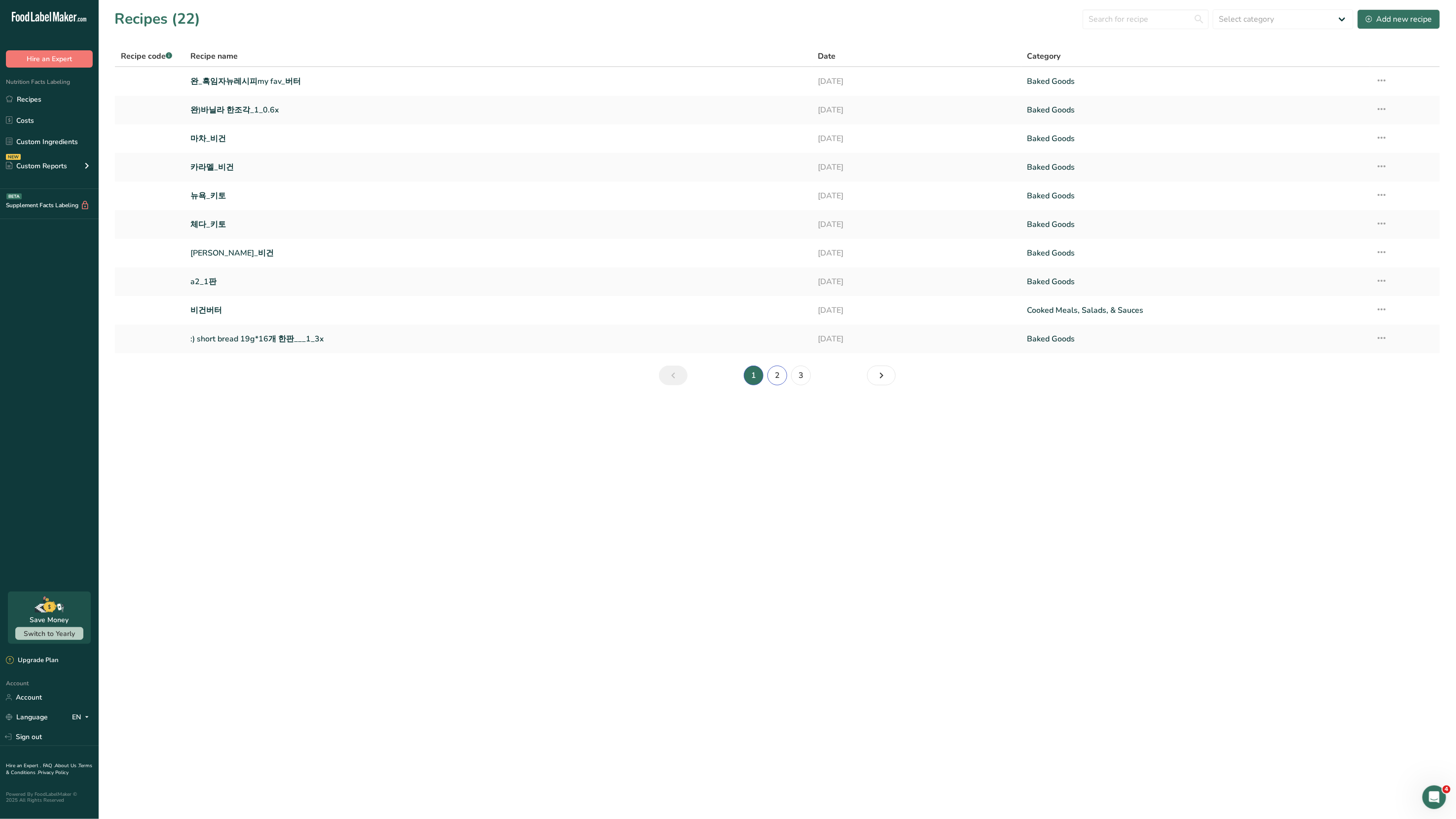
click at [778, 375] on link "2" at bounding box center [777, 375] width 20 height 20
click at [215, 196] on link ":) short bread 19g*16개 한판__" at bounding box center [498, 196] width 616 height 21
click at [800, 372] on link "3" at bounding box center [801, 375] width 20 height 20
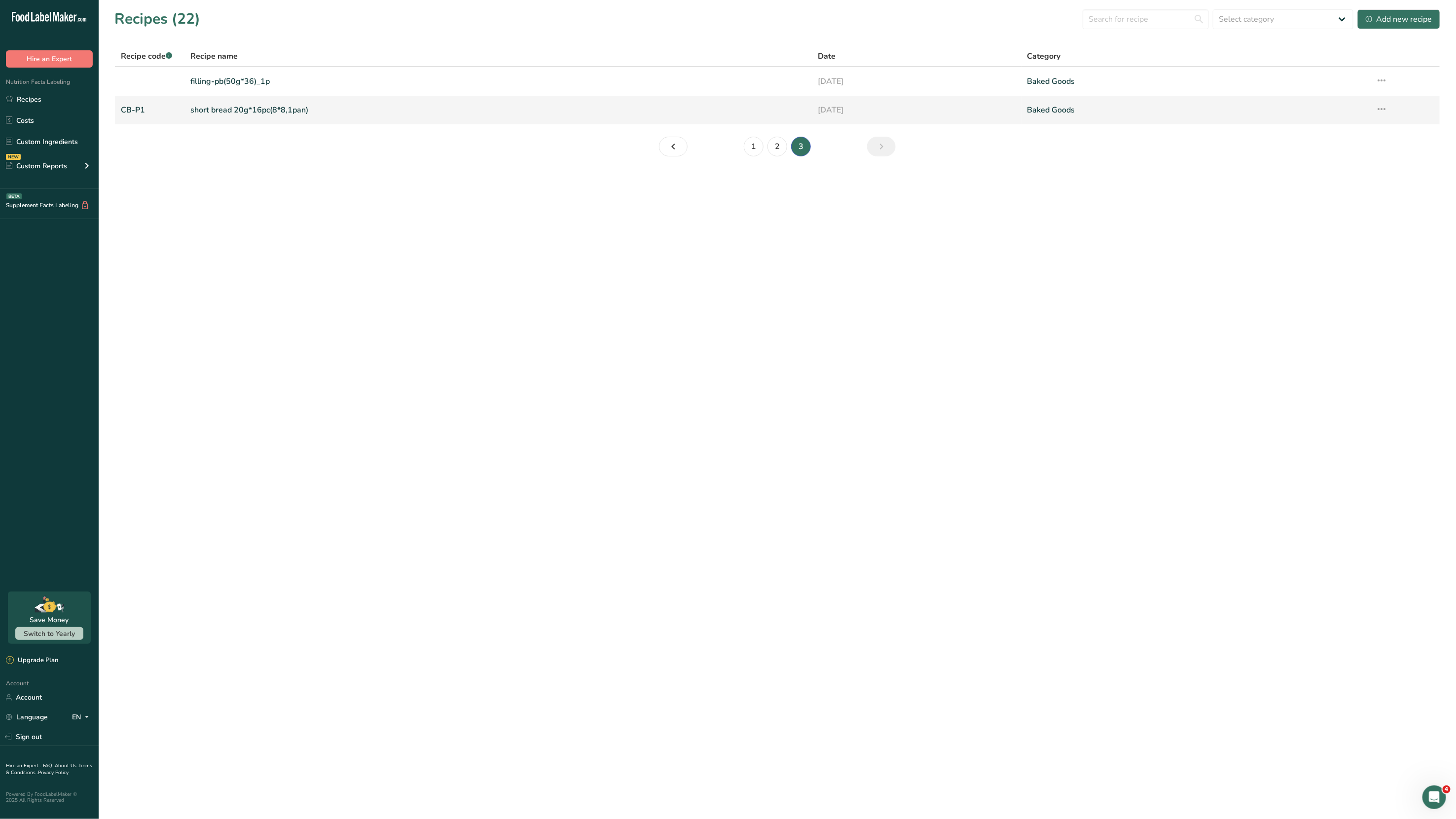
click at [247, 113] on link "short bread 20g*16pc(8*8,1pan)" at bounding box center [498, 109] width 616 height 21
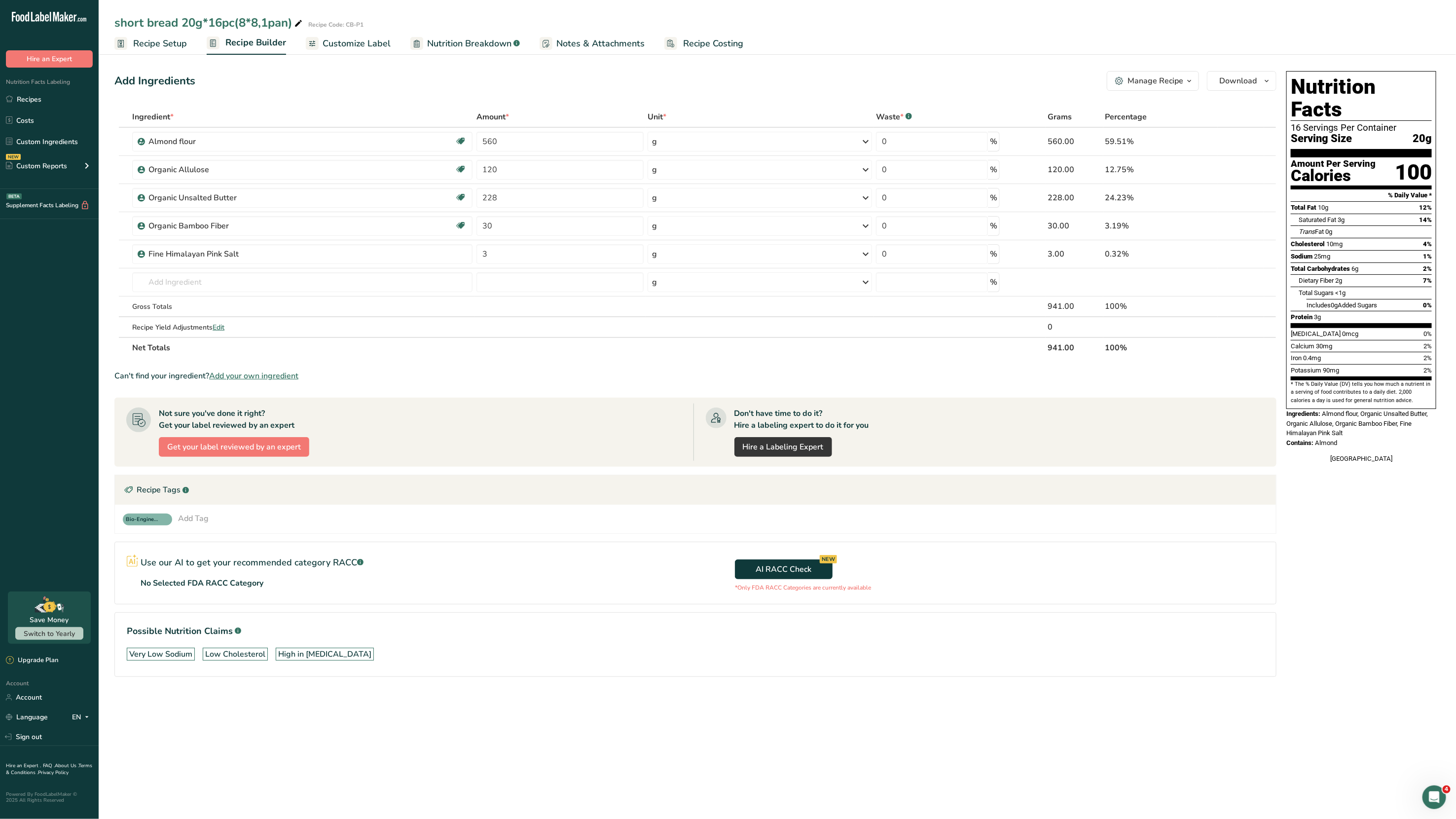
click at [1188, 85] on icon "button" at bounding box center [1189, 81] width 8 height 12
click at [1124, 108] on span "Delete Recipe" at bounding box center [1107, 105] width 45 height 12
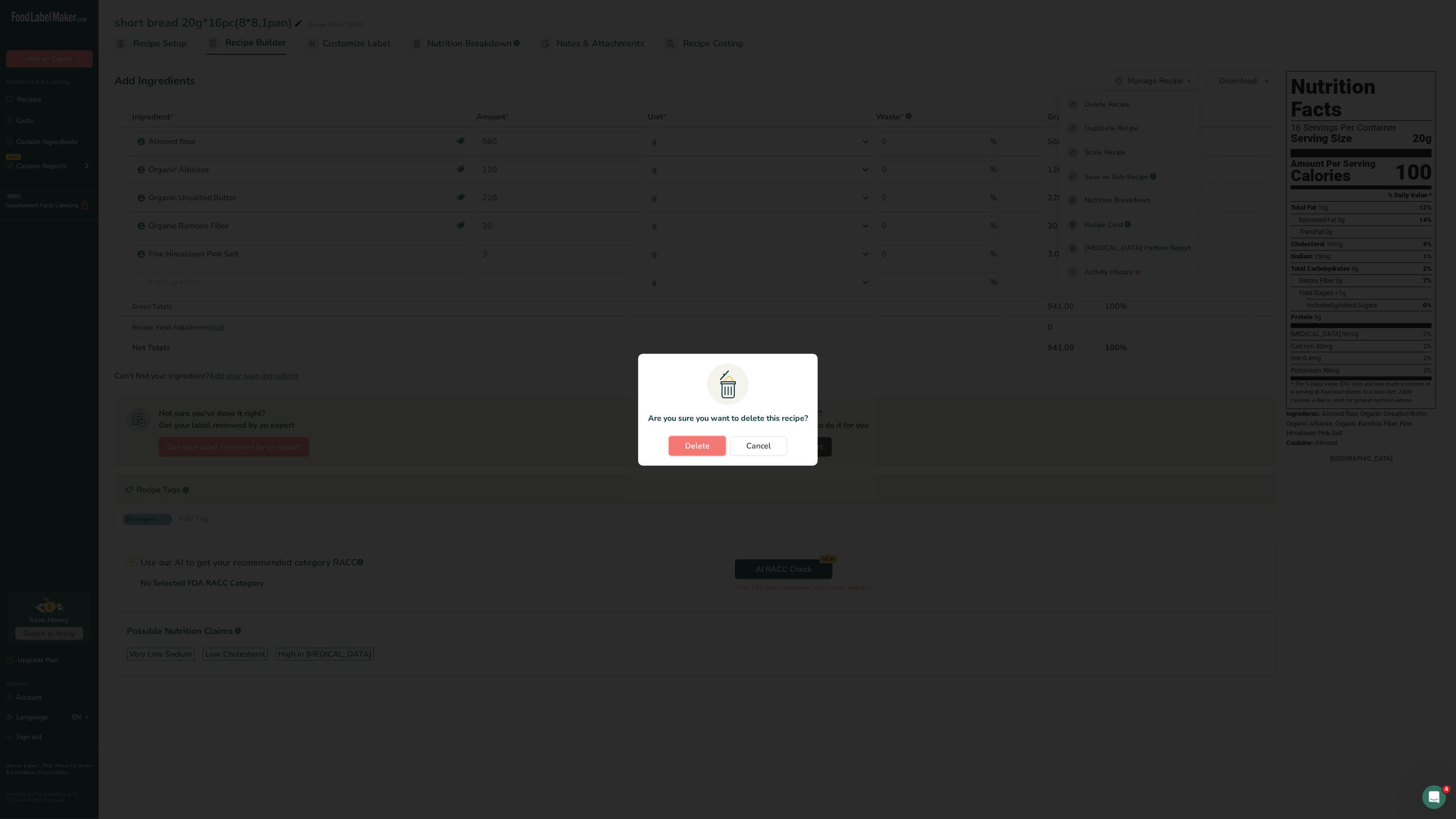
click at [700, 453] on button "Delete" at bounding box center [697, 446] width 57 height 20
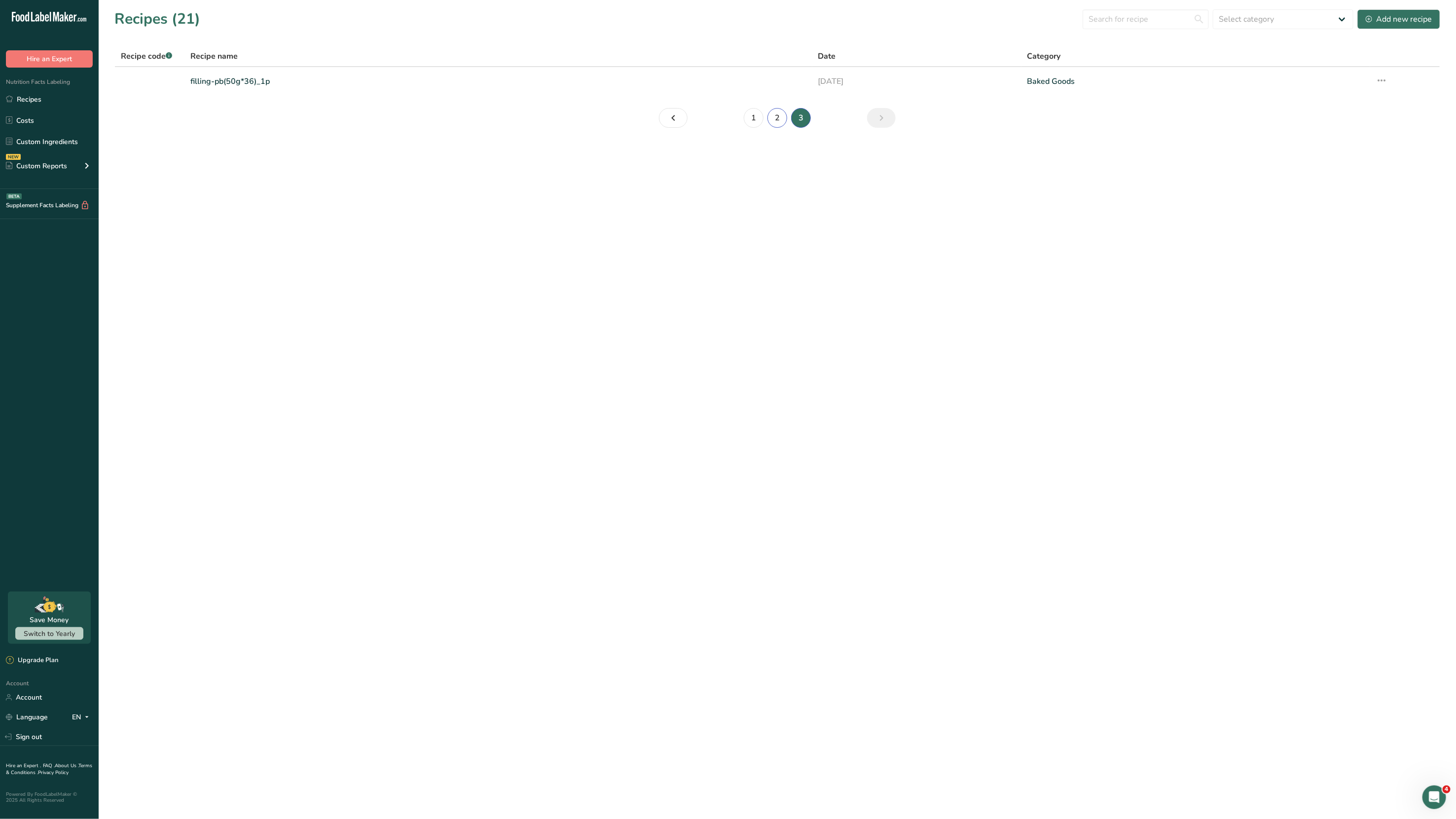
click at [780, 120] on link "2" at bounding box center [777, 118] width 20 height 20
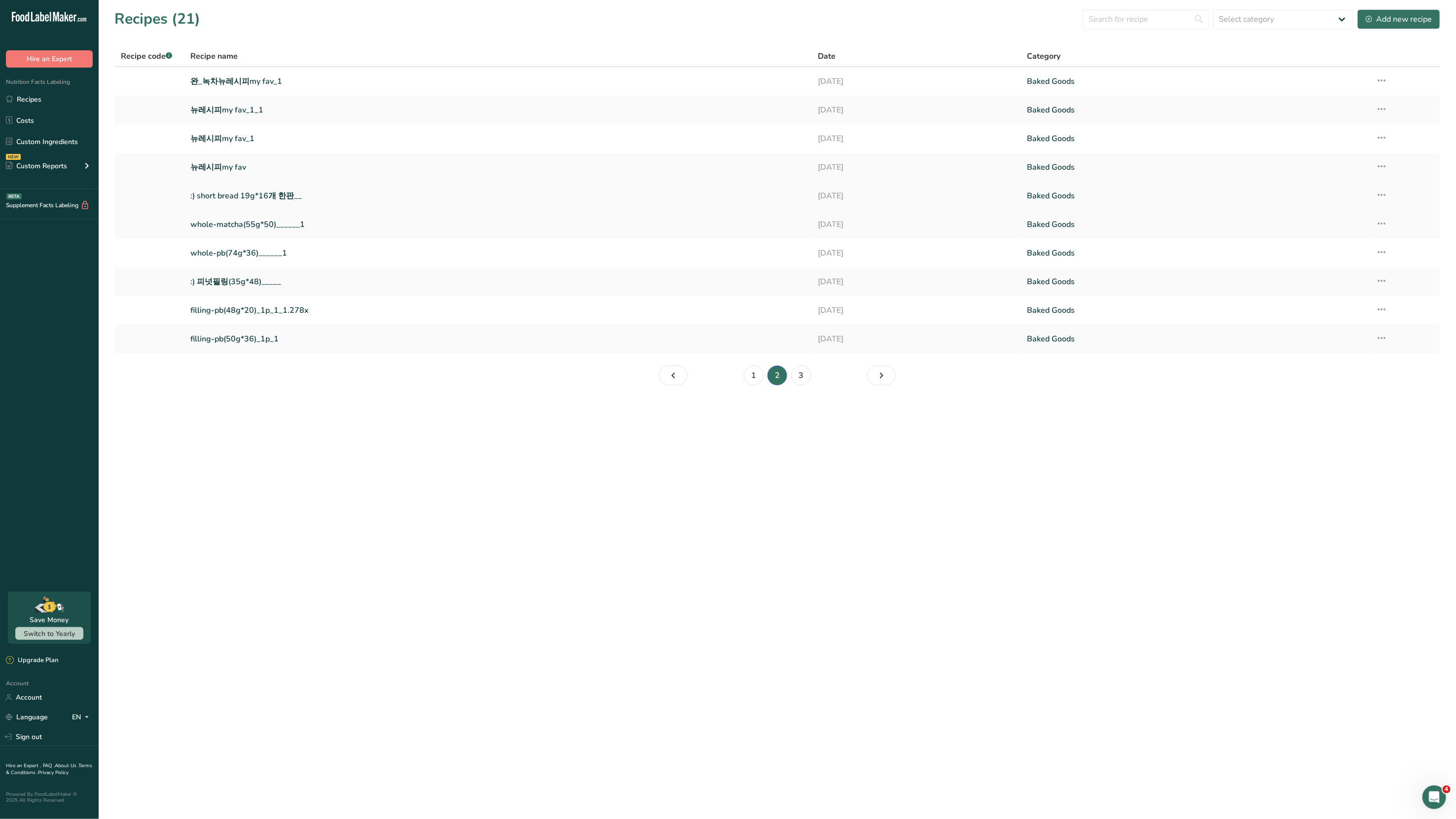
click at [1084, 198] on link "Baked Goods" at bounding box center [1196, 196] width 337 height 21
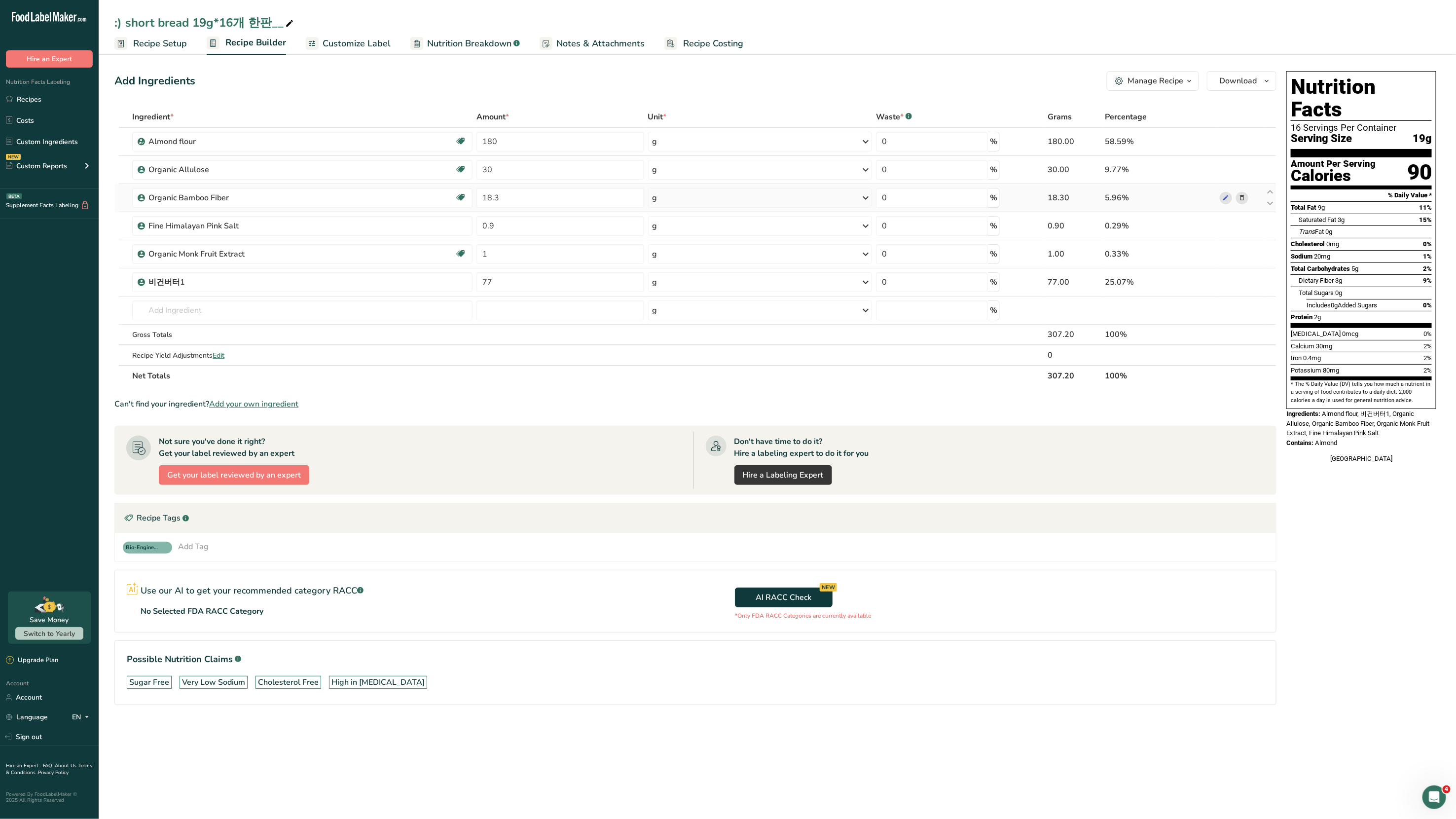
click at [1243, 194] on icon at bounding box center [1242, 197] width 7 height 10
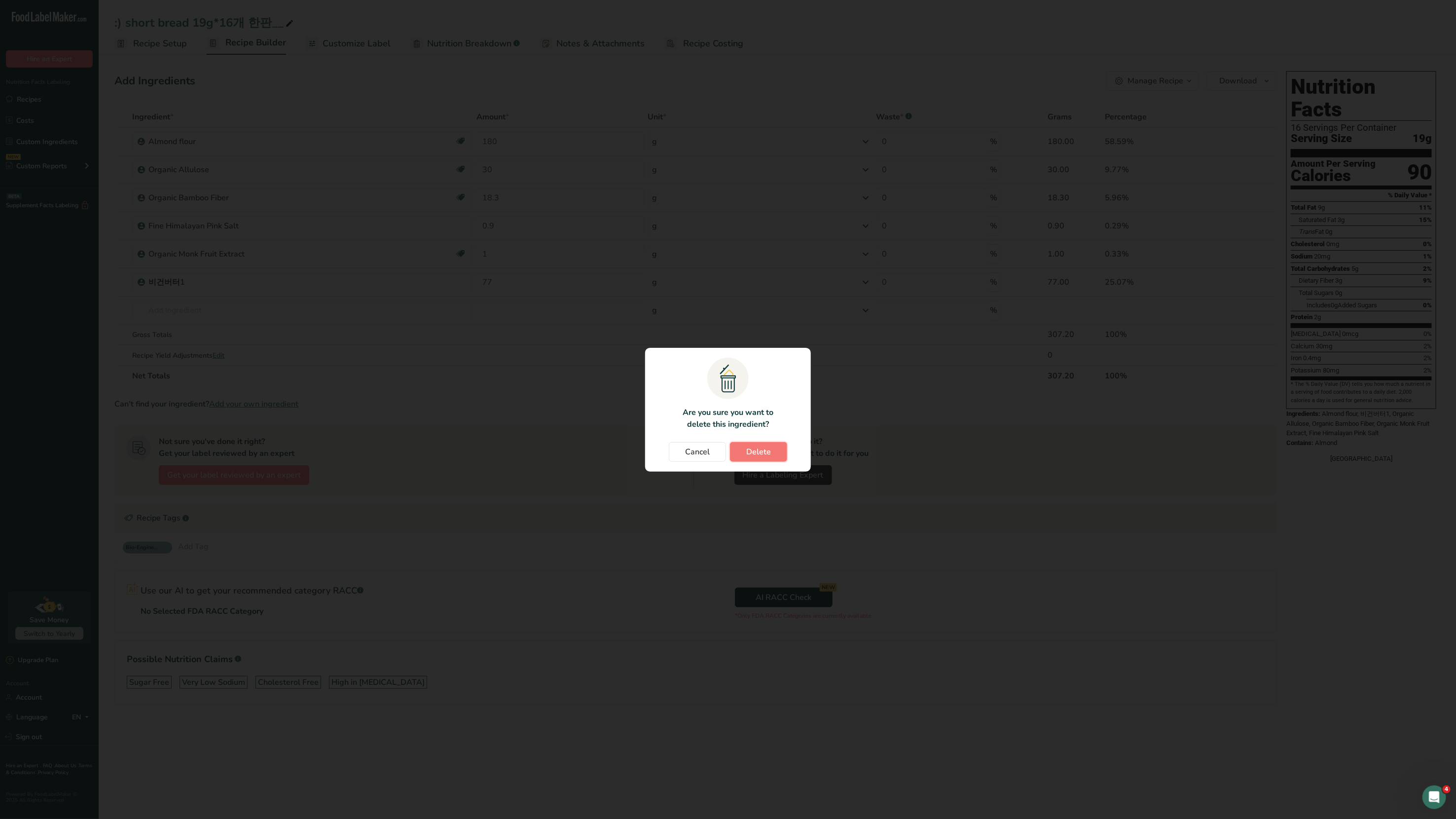
drag, startPoint x: 763, startPoint y: 452, endPoint x: 801, endPoint y: 416, distance: 52.3
click at [763, 452] on span "Delete" at bounding box center [759, 451] width 25 height 12
type input "0.9"
type input "1"
type input "77"
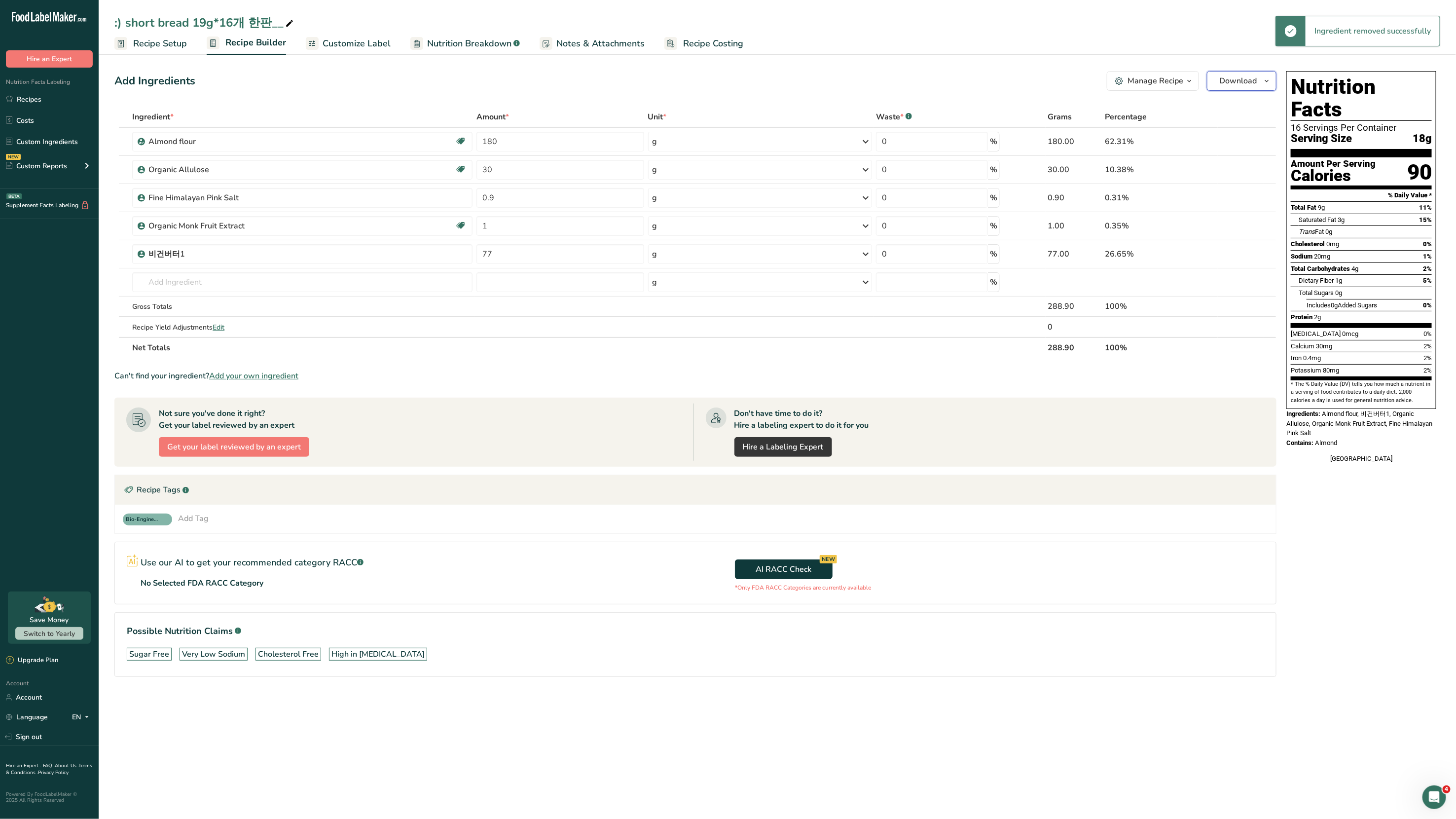
click at [1236, 87] on button "Download" at bounding box center [1242, 81] width 69 height 20
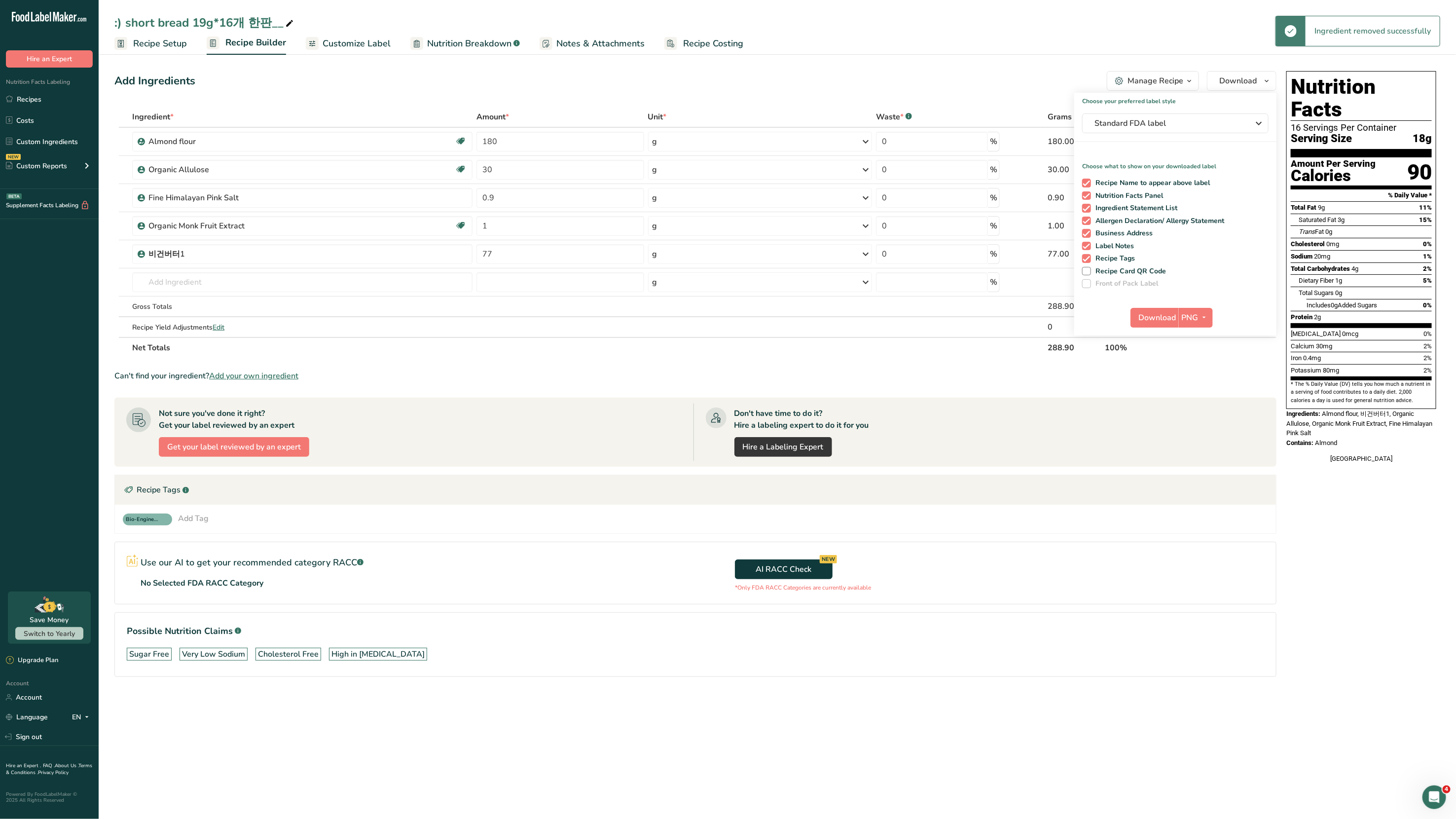
click at [1162, 80] on div "Manage Recipe" at bounding box center [1156, 80] width 55 height 12
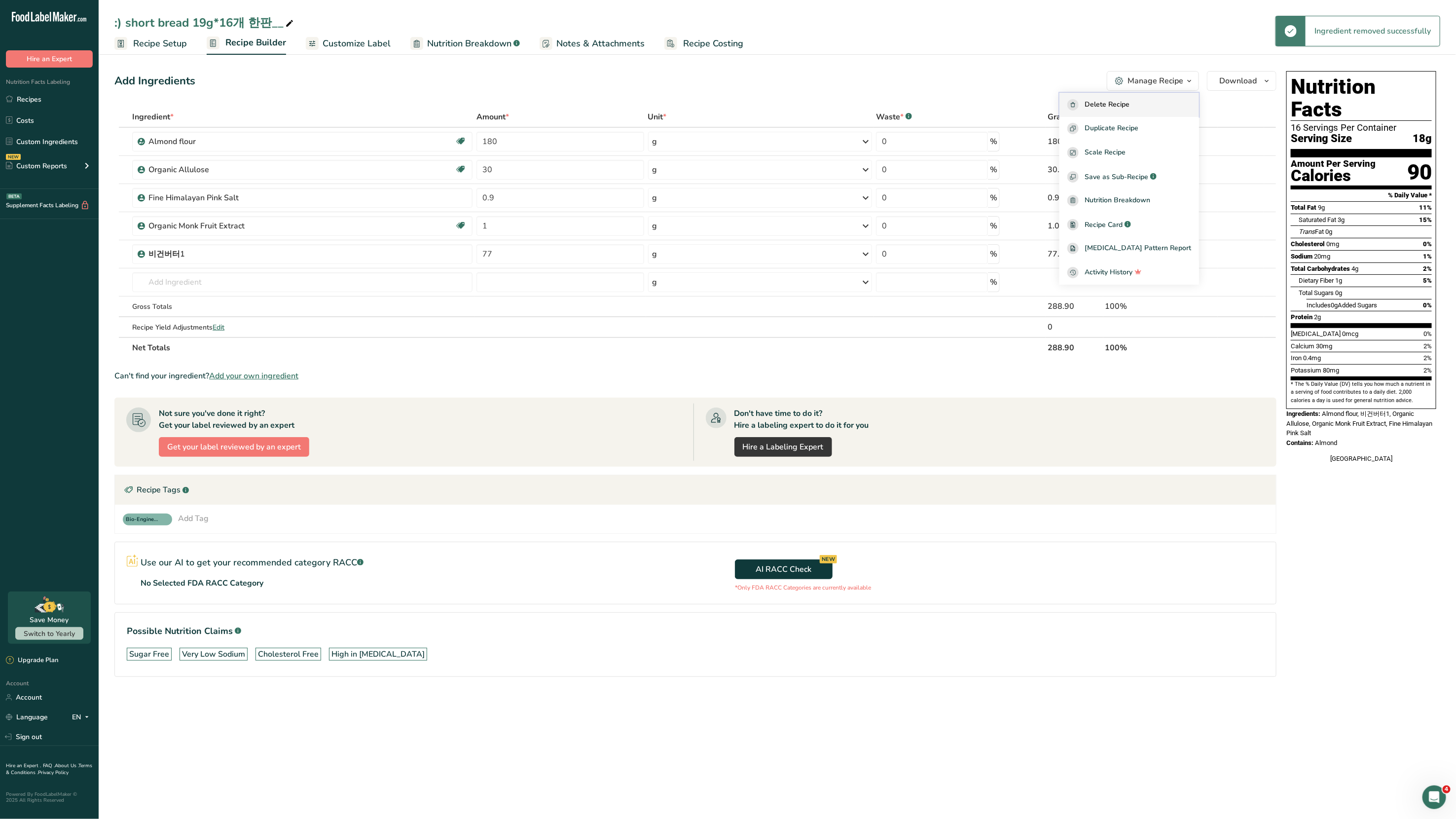
click at [1129, 103] on span "Delete Recipe" at bounding box center [1107, 105] width 45 height 12
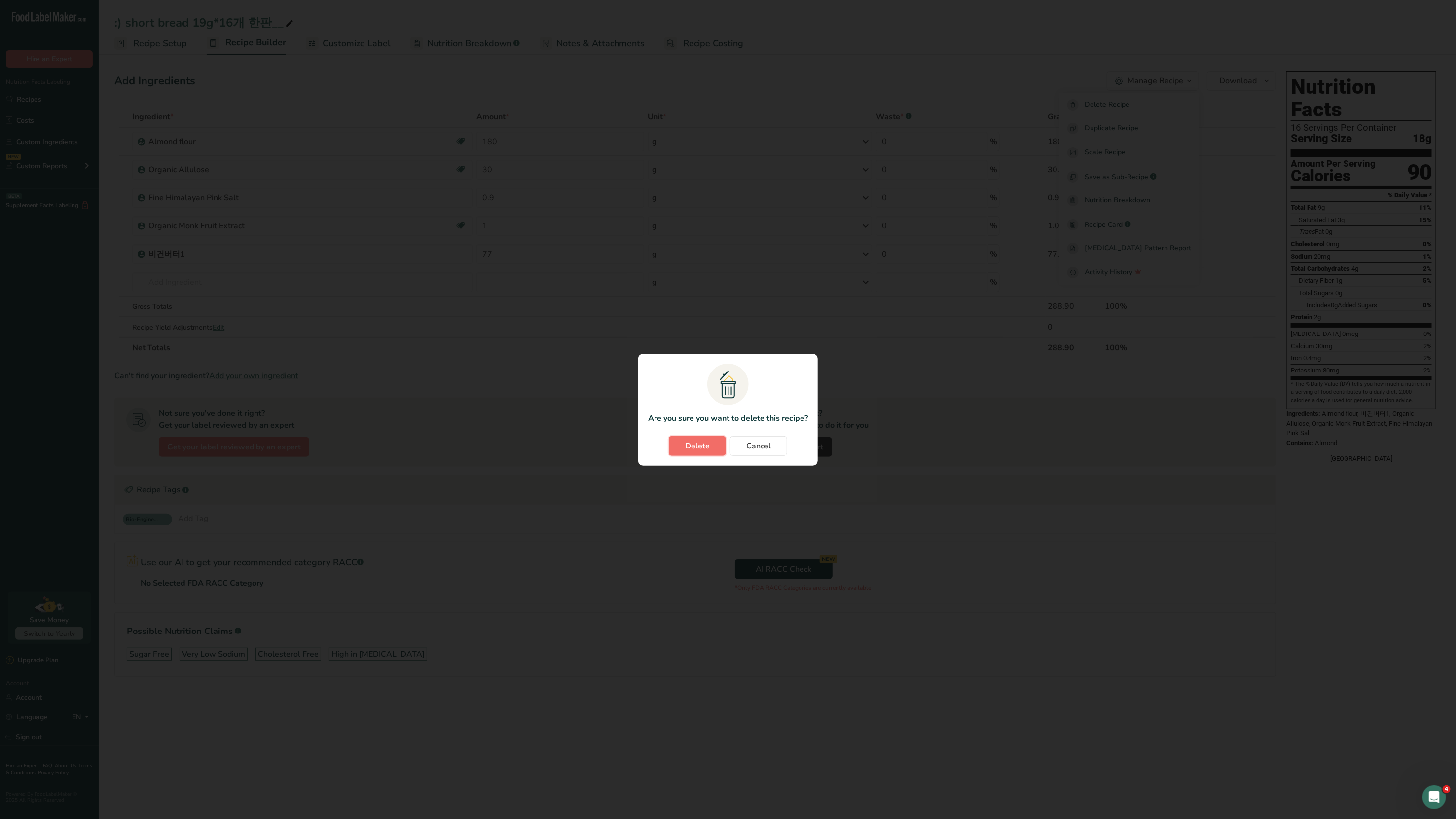
click at [698, 451] on span "Delete" at bounding box center [697, 445] width 25 height 12
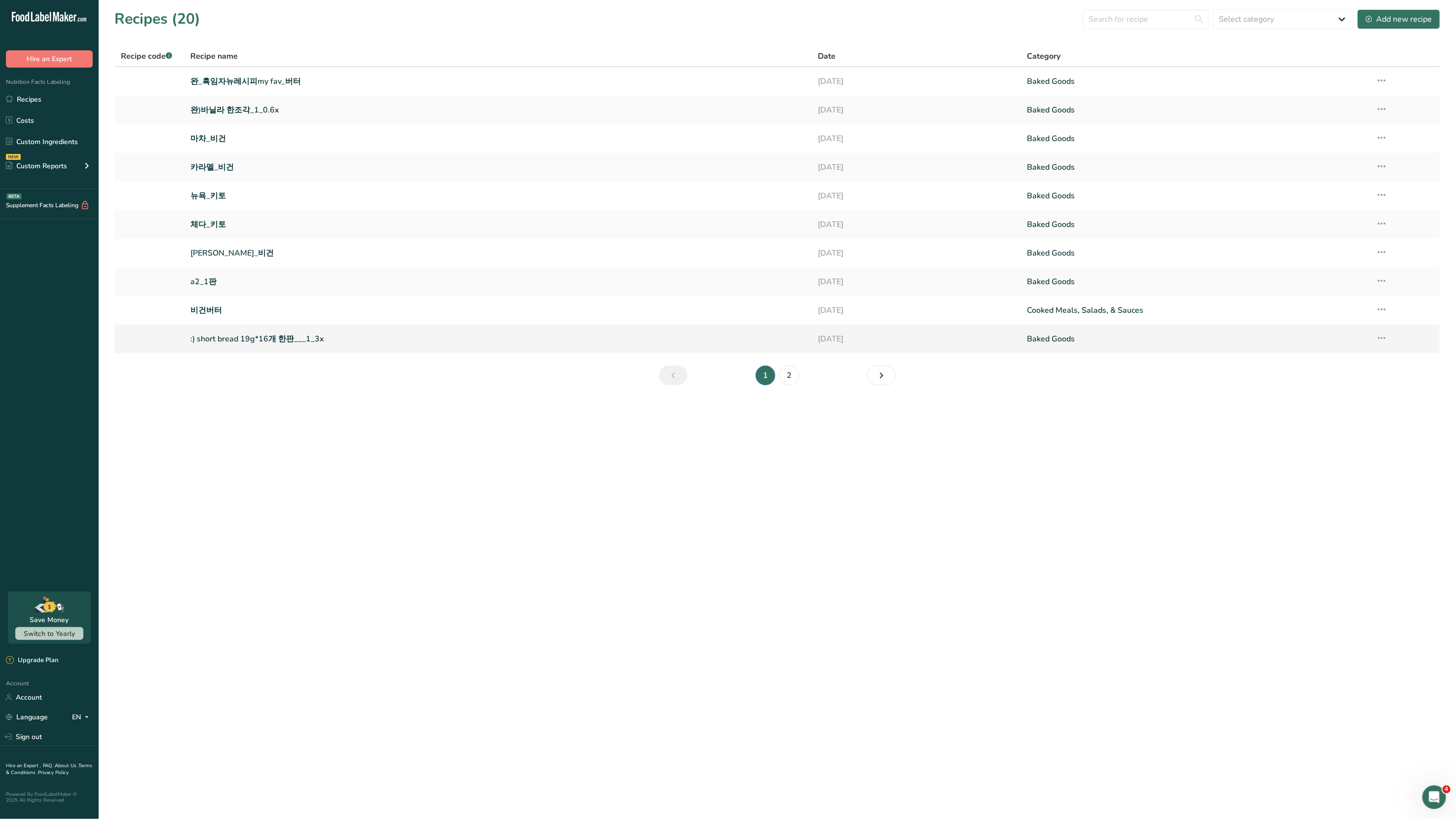
click at [1377, 337] on icon at bounding box center [1381, 337] width 12 height 18
click at [282, 345] on link ":) short bread 19g*16개 한판___1_3x" at bounding box center [498, 338] width 616 height 21
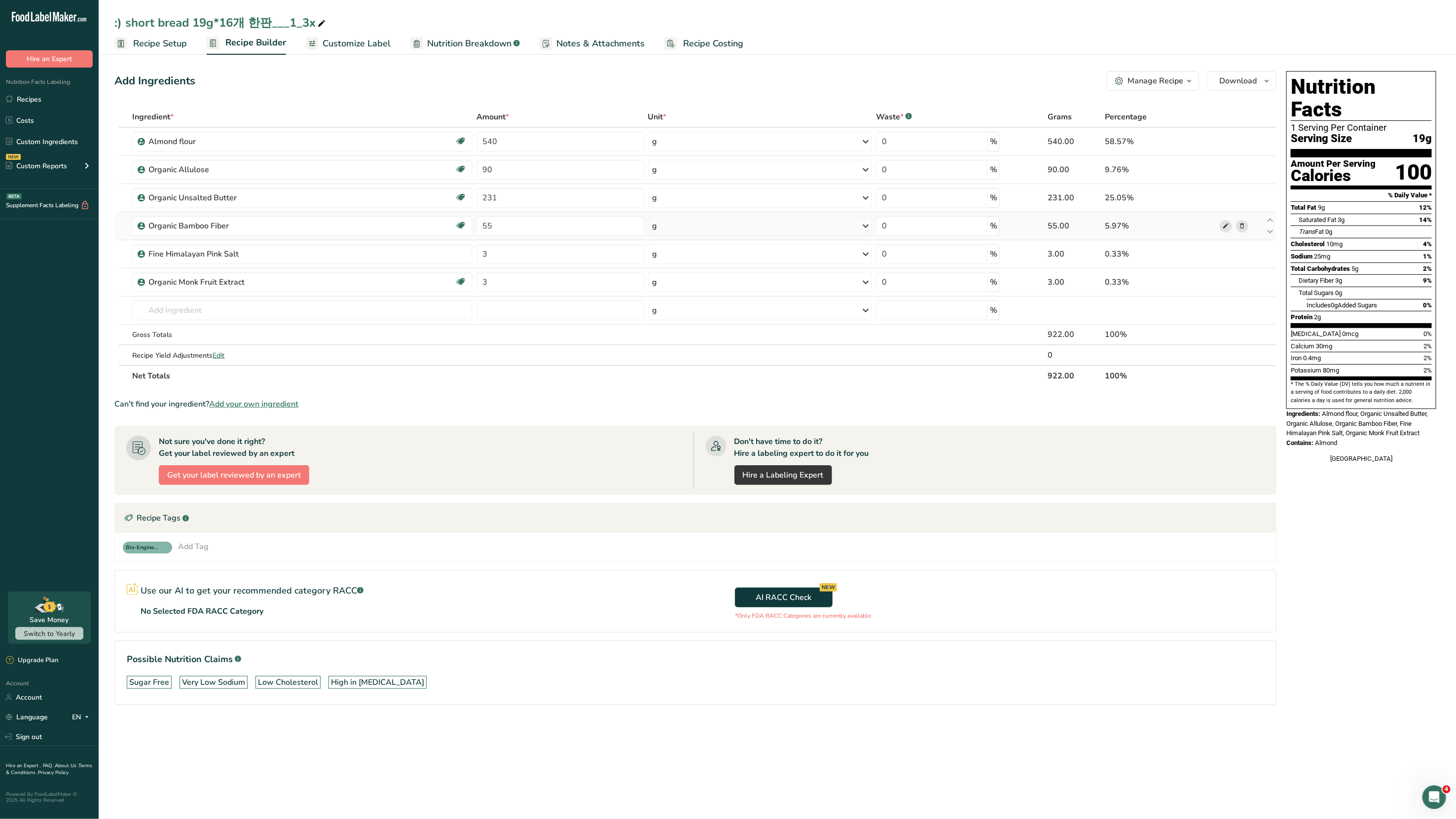
click at [1221, 227] on span at bounding box center [1226, 226] width 12 height 12
click at [1228, 225] on icon at bounding box center [1226, 226] width 7 height 10
click at [1241, 226] on icon at bounding box center [1242, 226] width 7 height 10
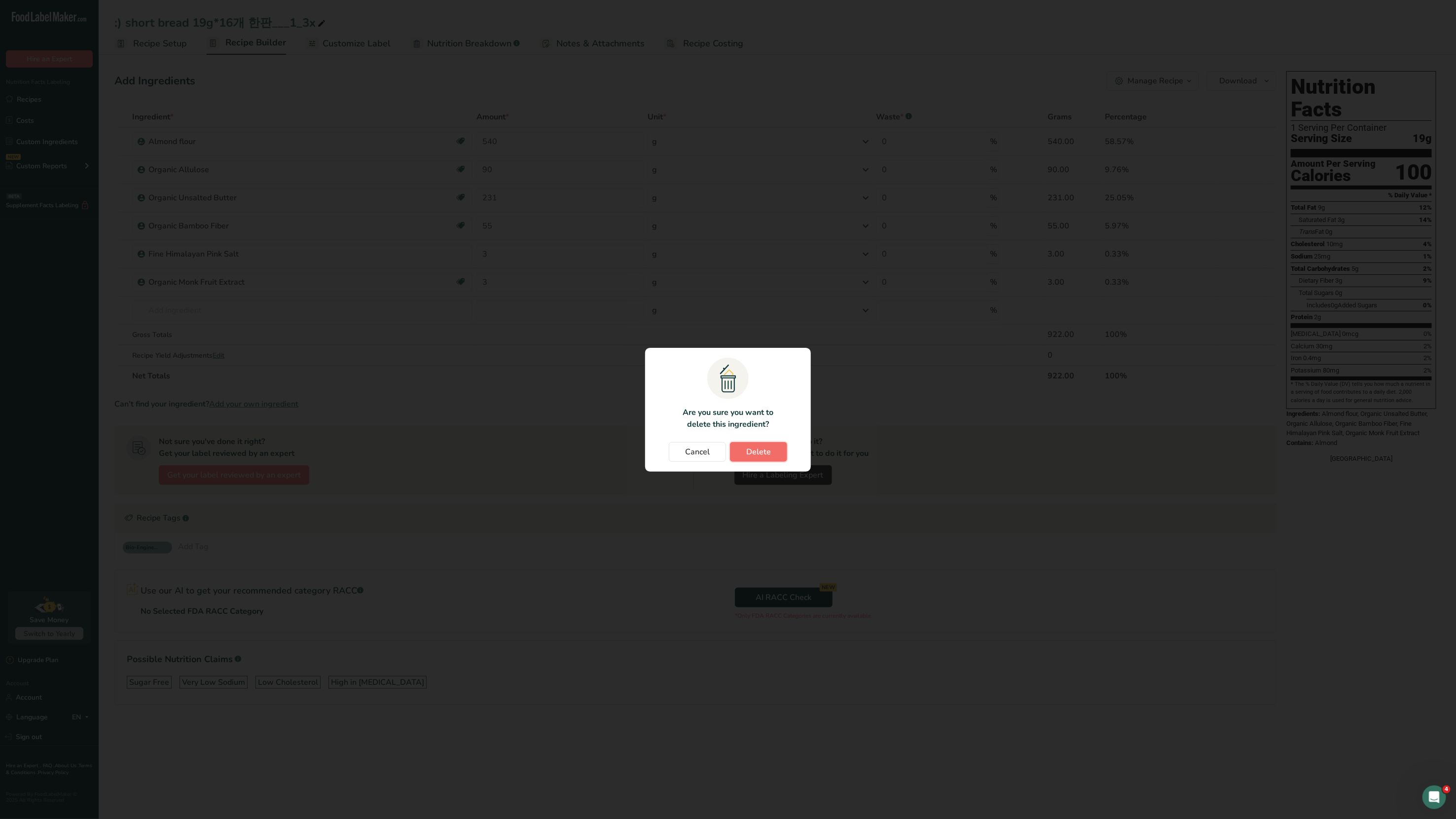
click at [784, 450] on button "Delete" at bounding box center [759, 452] width 57 height 20
click at [778, 449] on div "Cancel [GEOGRAPHIC_DATA]" at bounding box center [728, 452] width 146 height 20
type input "3"
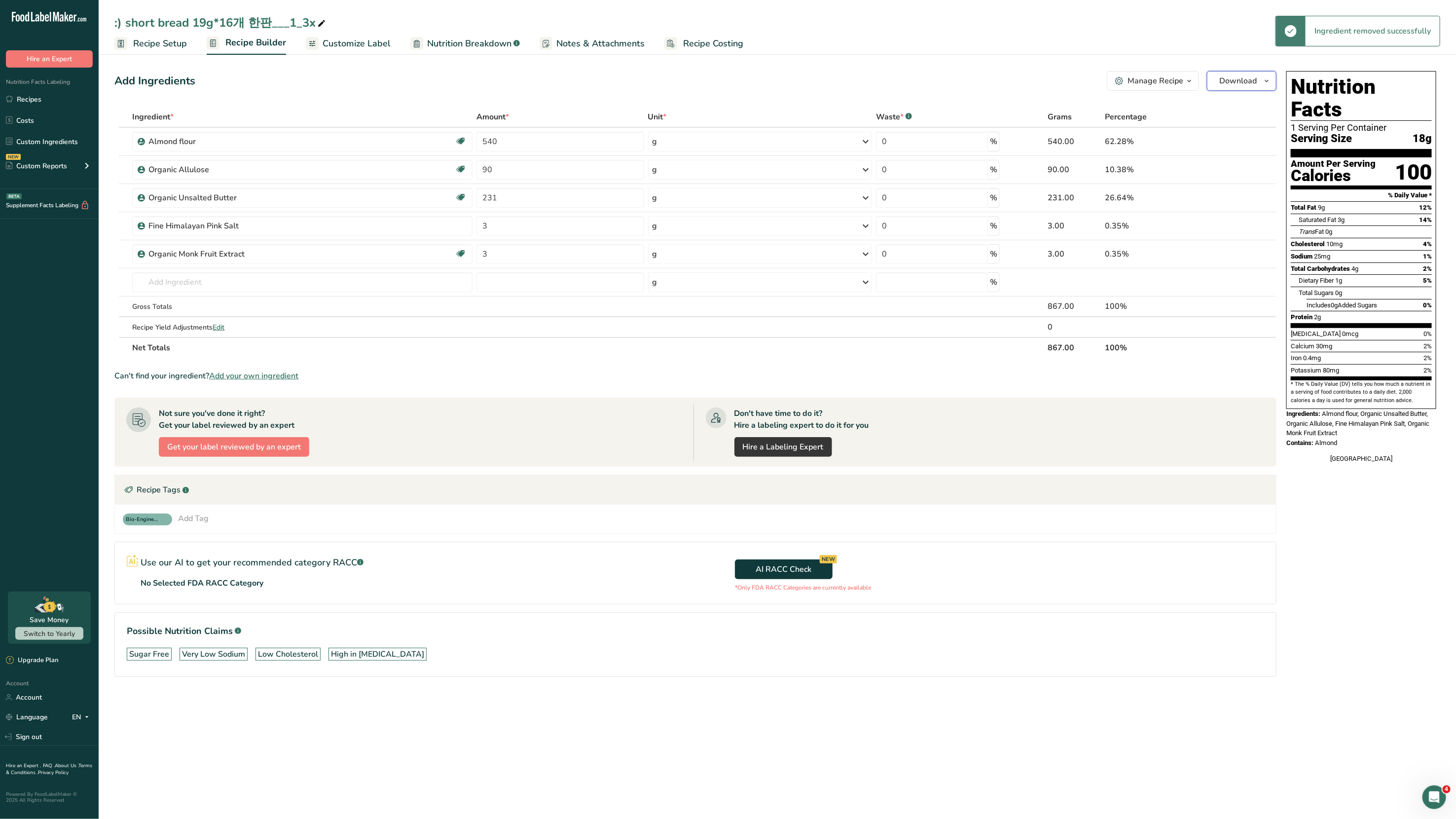
click at [1236, 76] on span "Download" at bounding box center [1238, 80] width 38 height 12
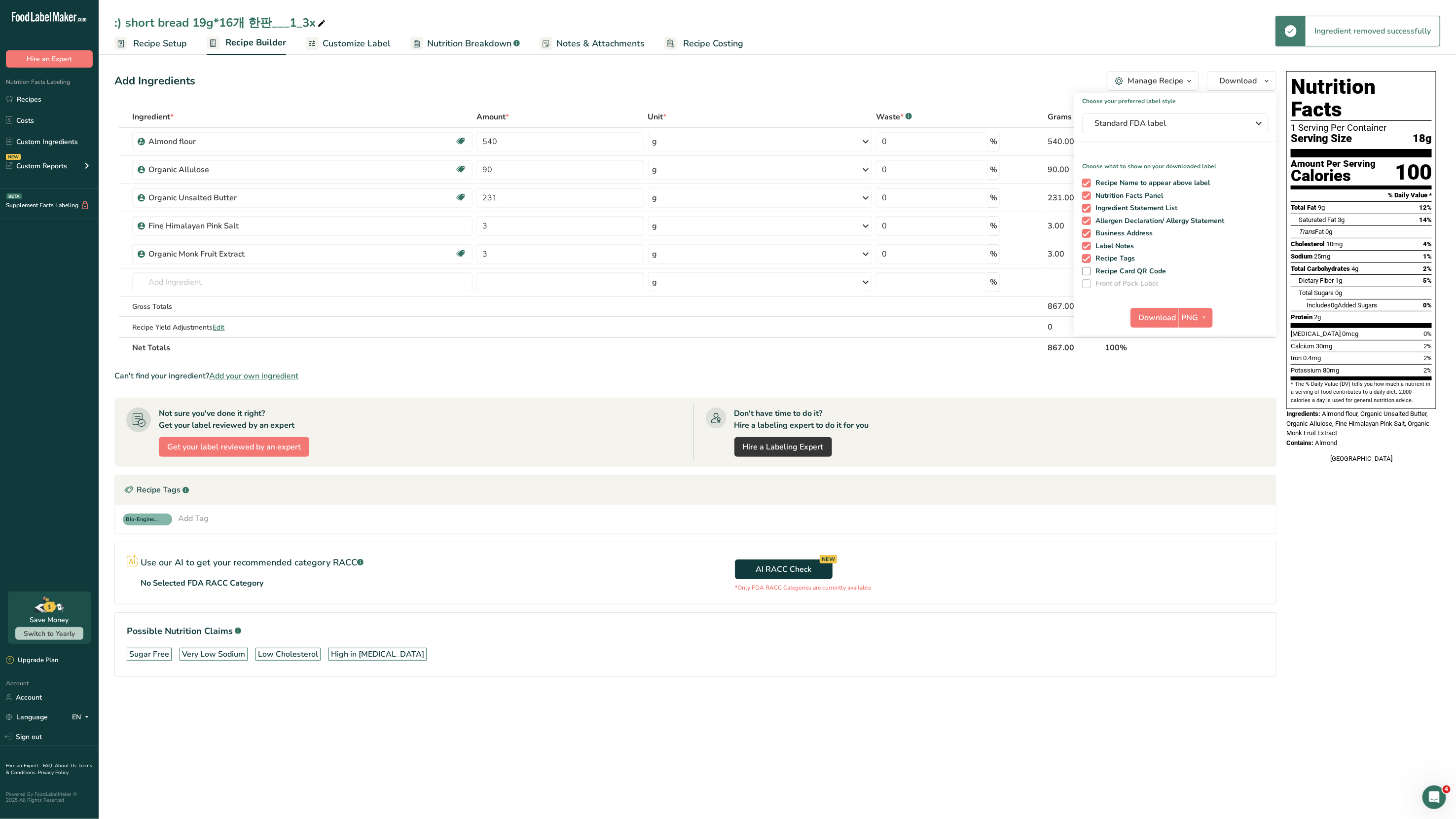
click at [1144, 49] on ul "Recipe Setup Recipe Builder Customize Label Nutrition Breakdown .a-a{fill:#3473…" at bounding box center [777, 43] width 1357 height 23
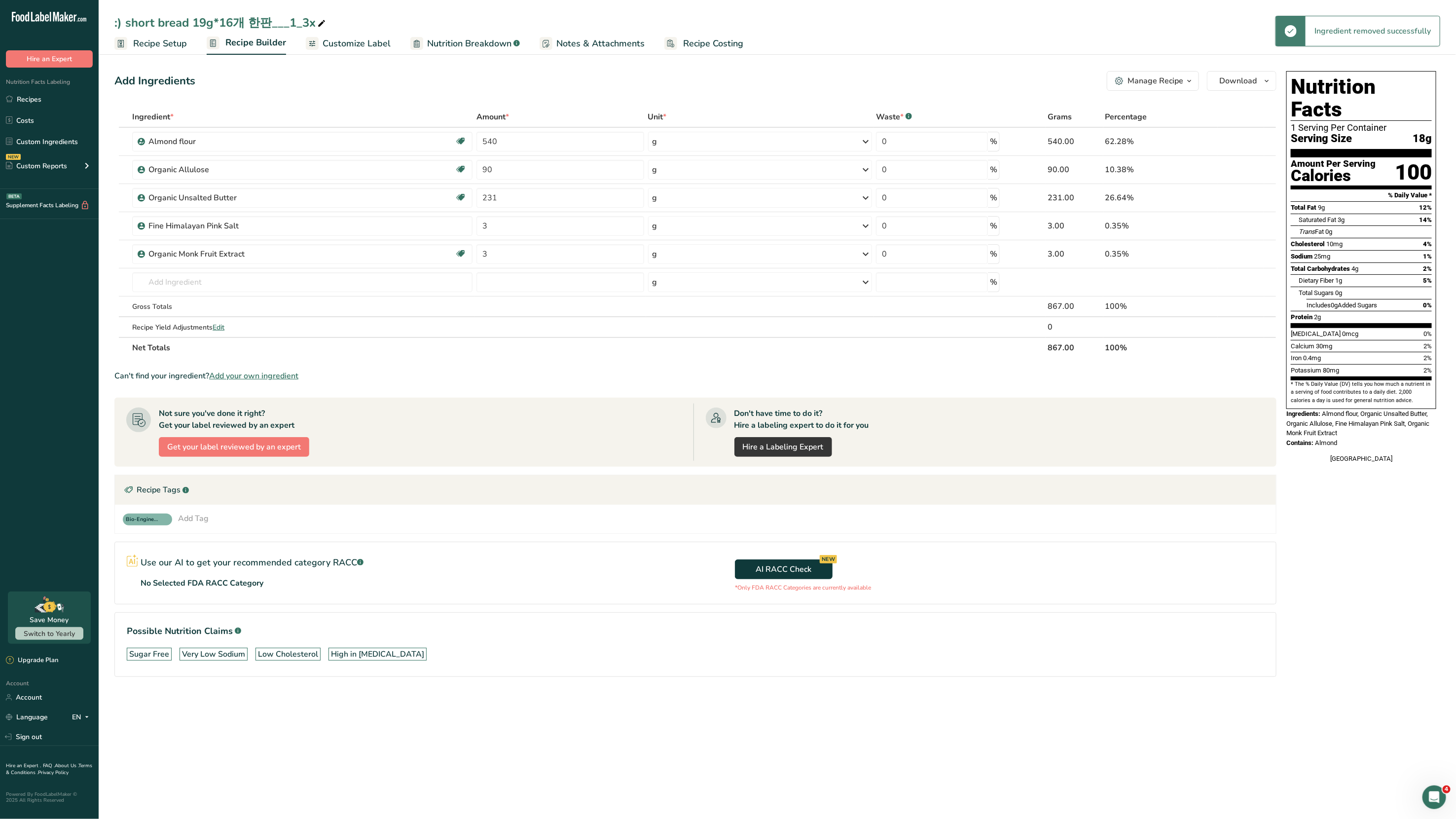
click at [1148, 83] on div "Manage Recipe" at bounding box center [1156, 80] width 55 height 12
click at [1122, 103] on span "Delete Recipe" at bounding box center [1107, 105] width 45 height 12
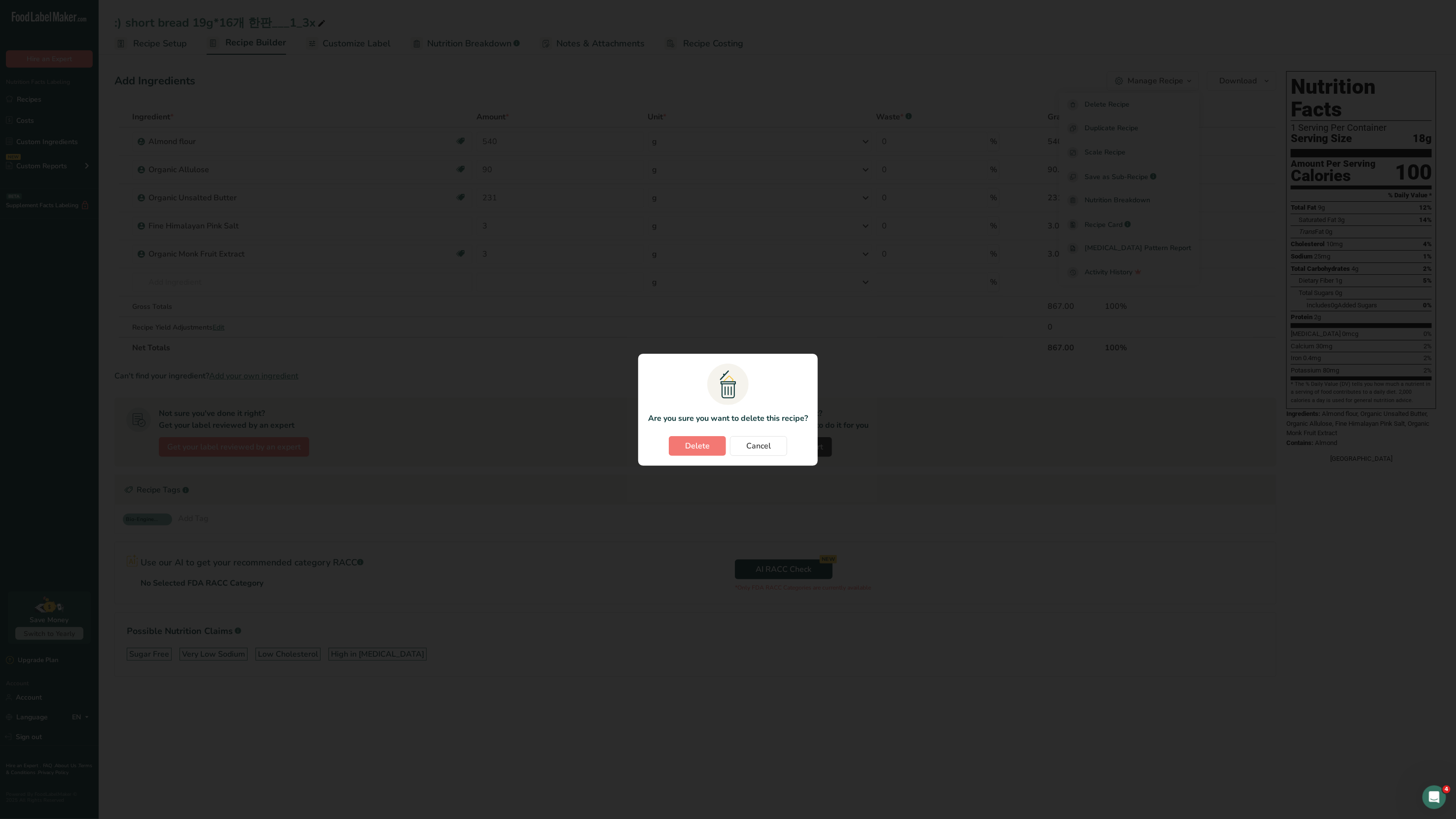
click at [689, 456] on section ".a{fill:#f5f3ed;}.b,.e{fill:#0f393a;}.c{fill:none;}.d{fill:#f2c549;}.e{stroke:r…" at bounding box center [728, 409] width 179 height 112
click at [689, 448] on span "Delete" at bounding box center [697, 445] width 25 height 12
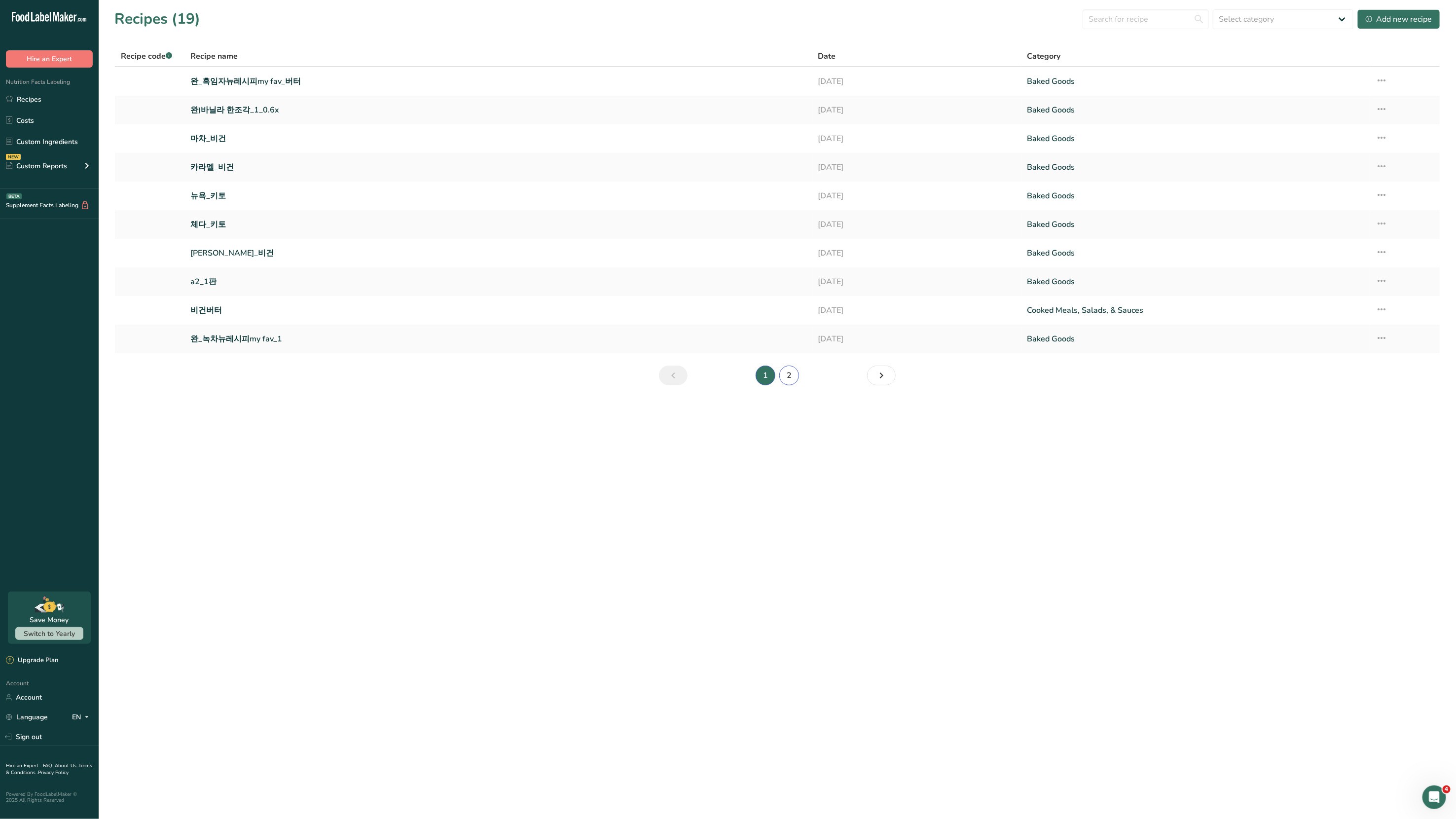
click at [787, 378] on link "2" at bounding box center [790, 375] width 20 height 20
click at [272, 167] on link "whole-matcha(55g*50)______1" at bounding box center [498, 167] width 616 height 21
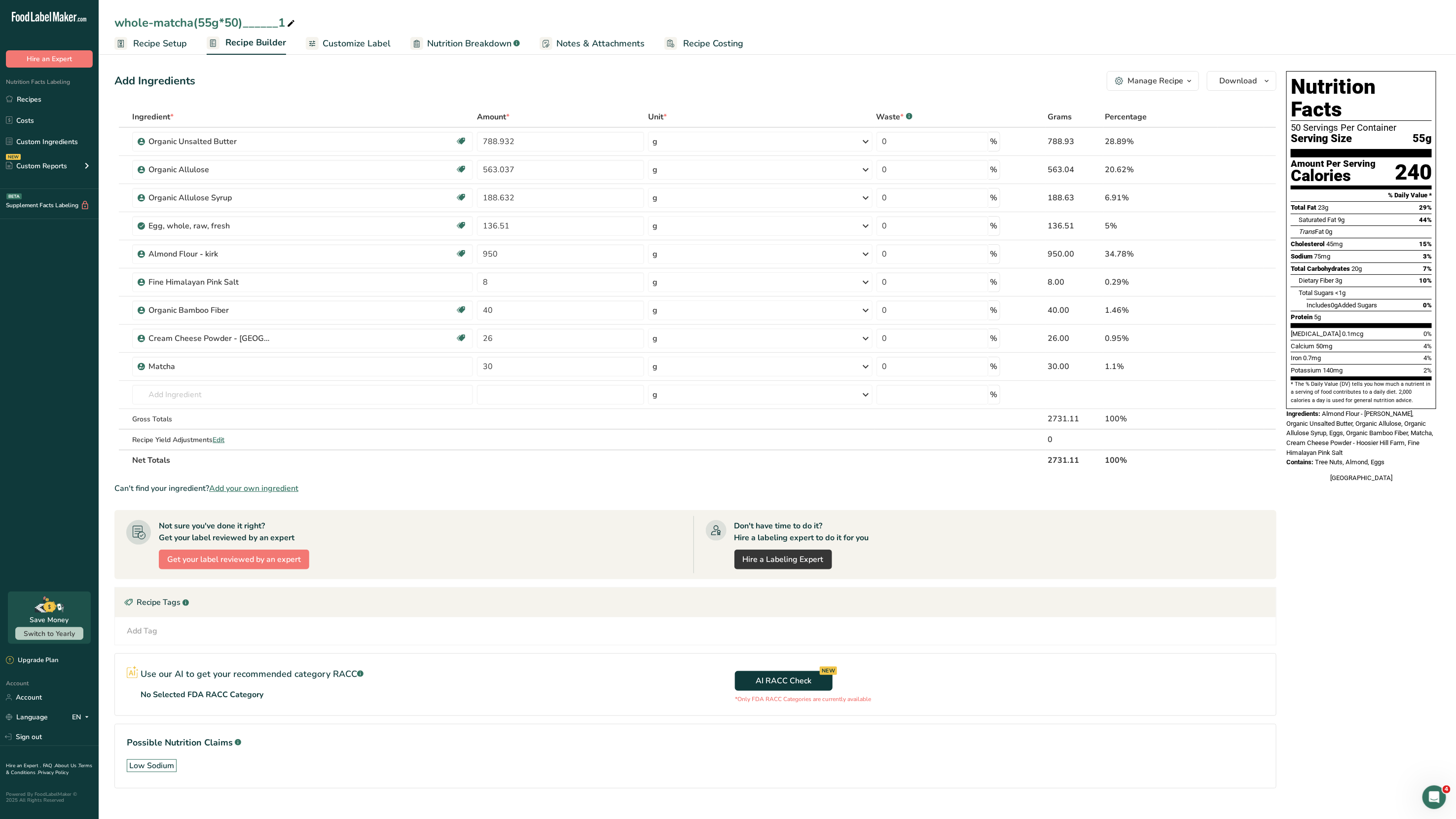
click at [1173, 85] on div "Manage Recipe" at bounding box center [1156, 80] width 55 height 12
click at [1129, 109] on span "Delete Recipe" at bounding box center [1107, 105] width 45 height 12
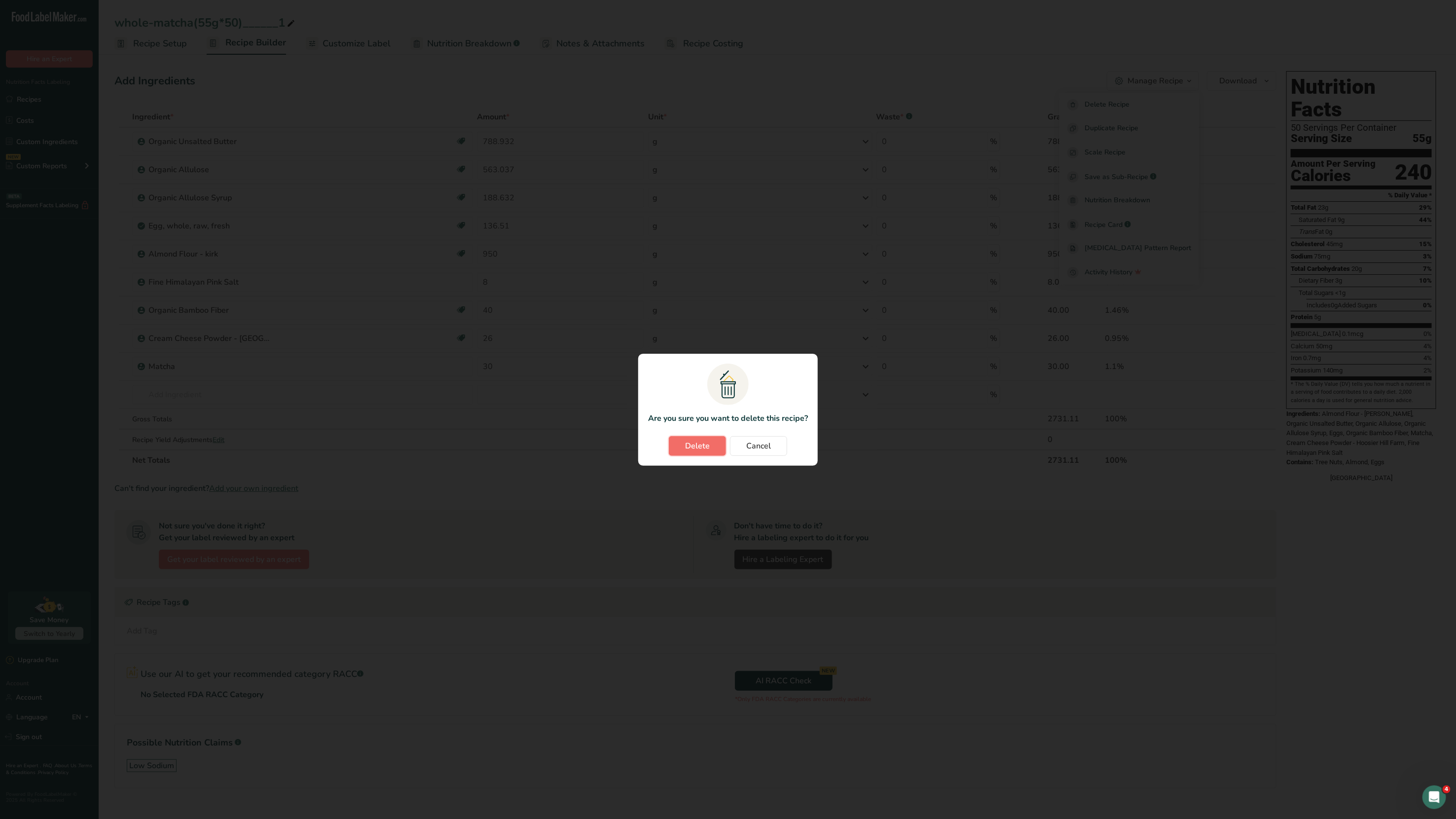
click at [704, 448] on span "Delete" at bounding box center [697, 445] width 25 height 12
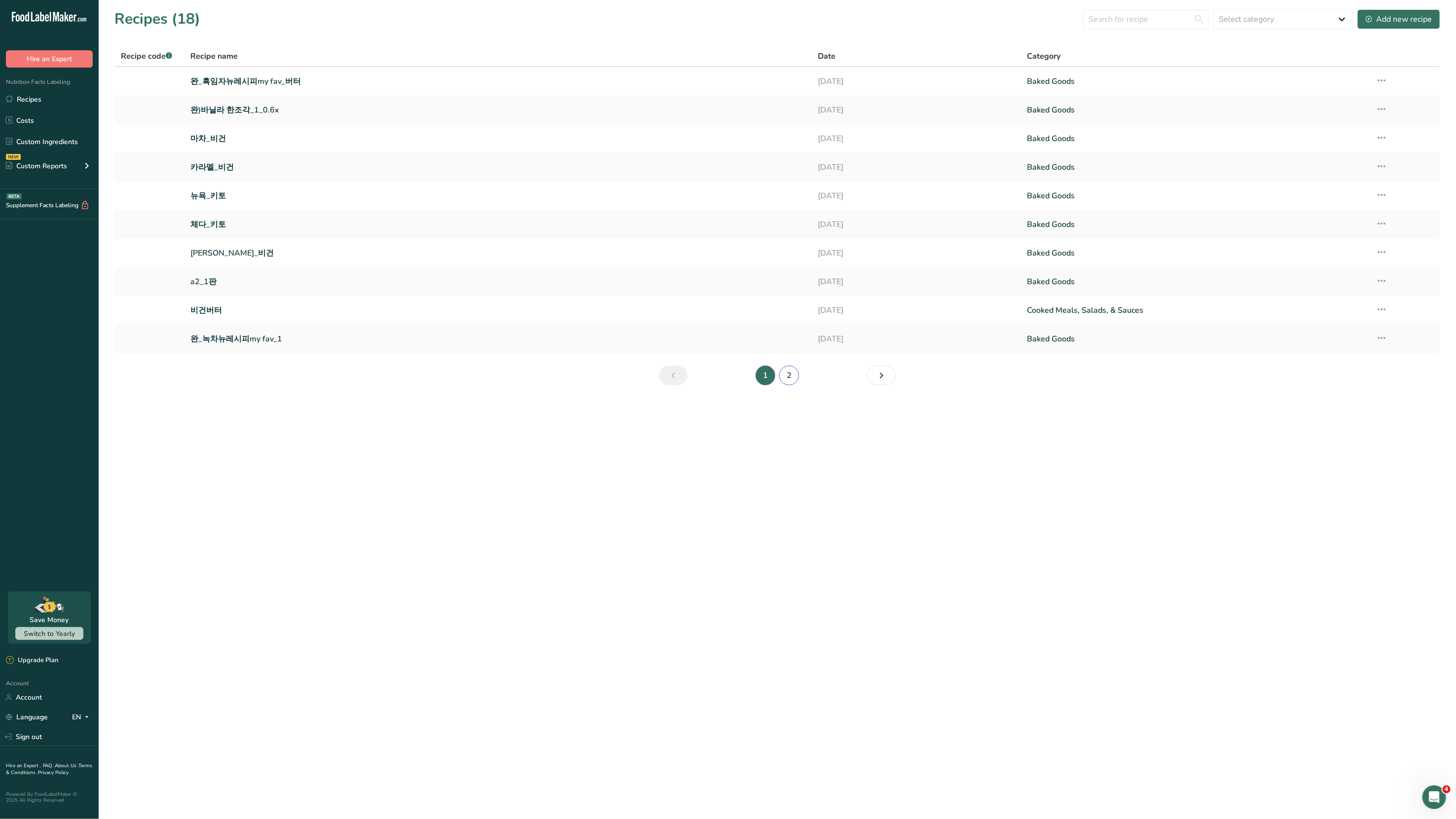
click at [796, 375] on link "2" at bounding box center [790, 375] width 20 height 20
click at [767, 317] on link "1" at bounding box center [766, 318] width 20 height 20
click at [233, 338] on link "완_녹차뉴레시피my fav_1" at bounding box center [498, 338] width 616 height 21
click at [789, 376] on link "2" at bounding box center [790, 375] width 20 height 20
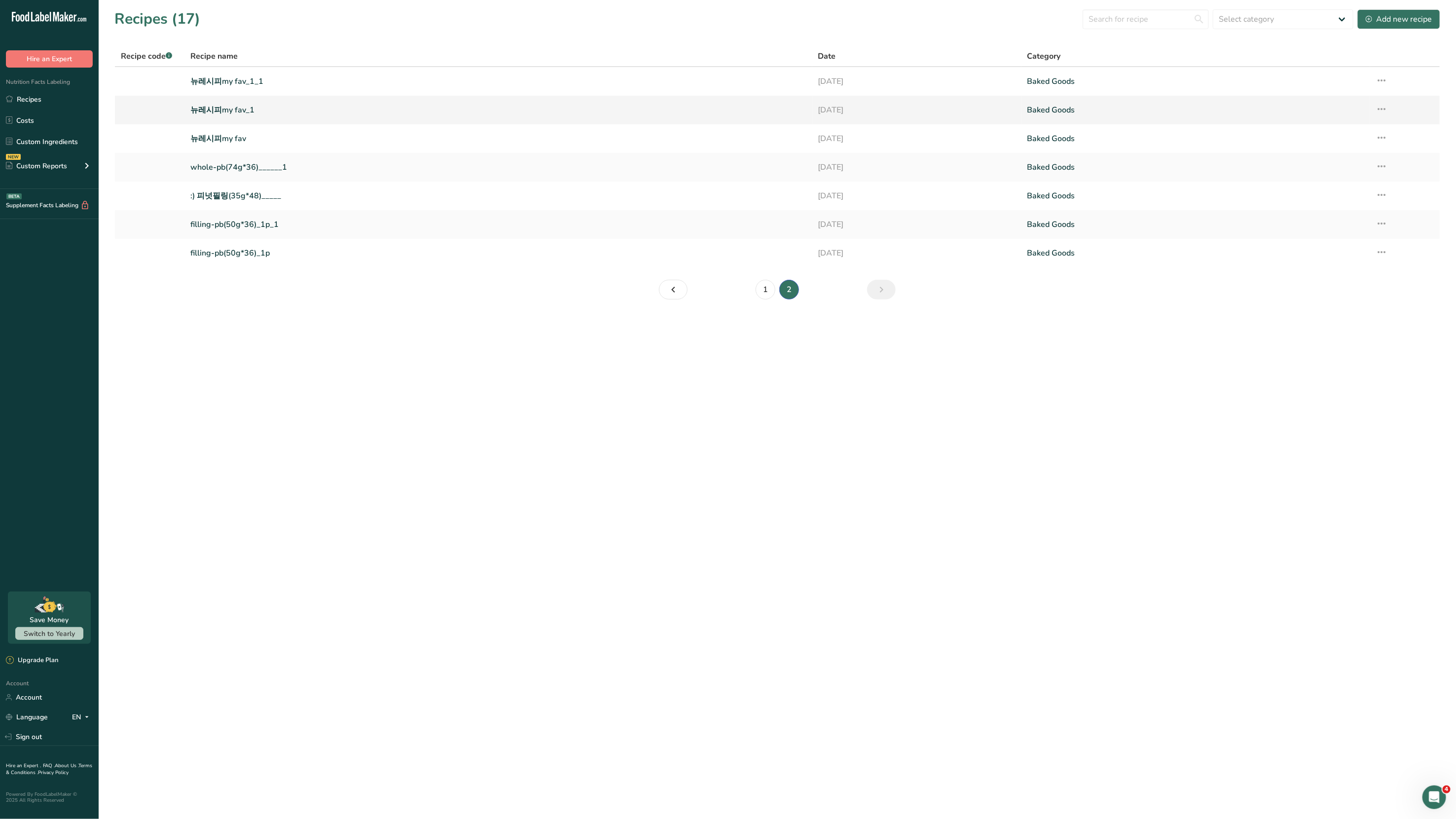
click at [211, 110] on link "뉴레시피my fav_1" at bounding box center [498, 109] width 616 height 21
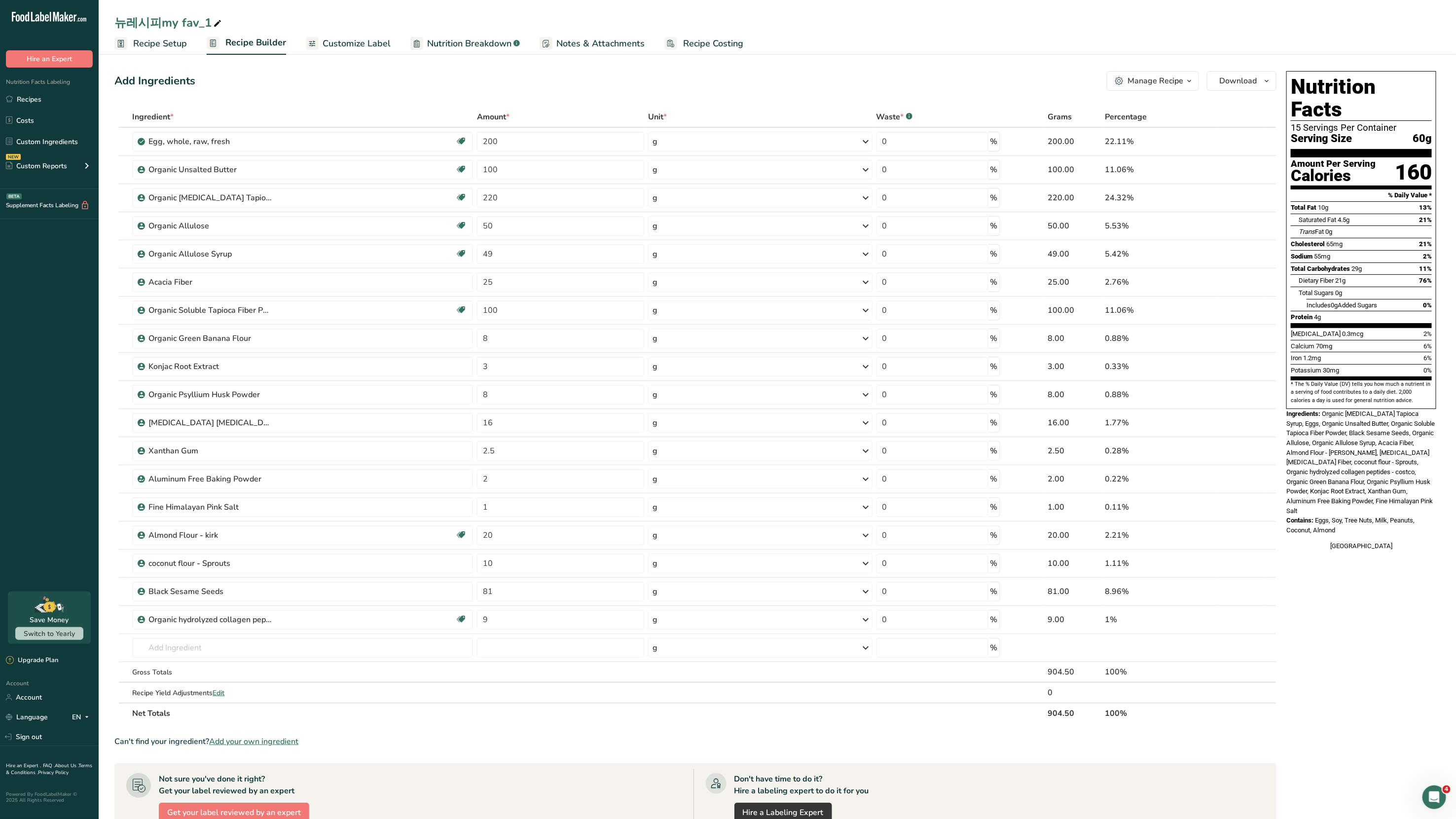
click at [1183, 82] on div "Manage Recipe" at bounding box center [1156, 80] width 55 height 12
click at [979, 86] on div "Add Ingredients Manage Recipe Delete Recipe Duplicate Recipe Scale Recipe Save …" at bounding box center [696, 81] width 1162 height 20
click at [1244, 363] on icon at bounding box center [1242, 366] width 7 height 10
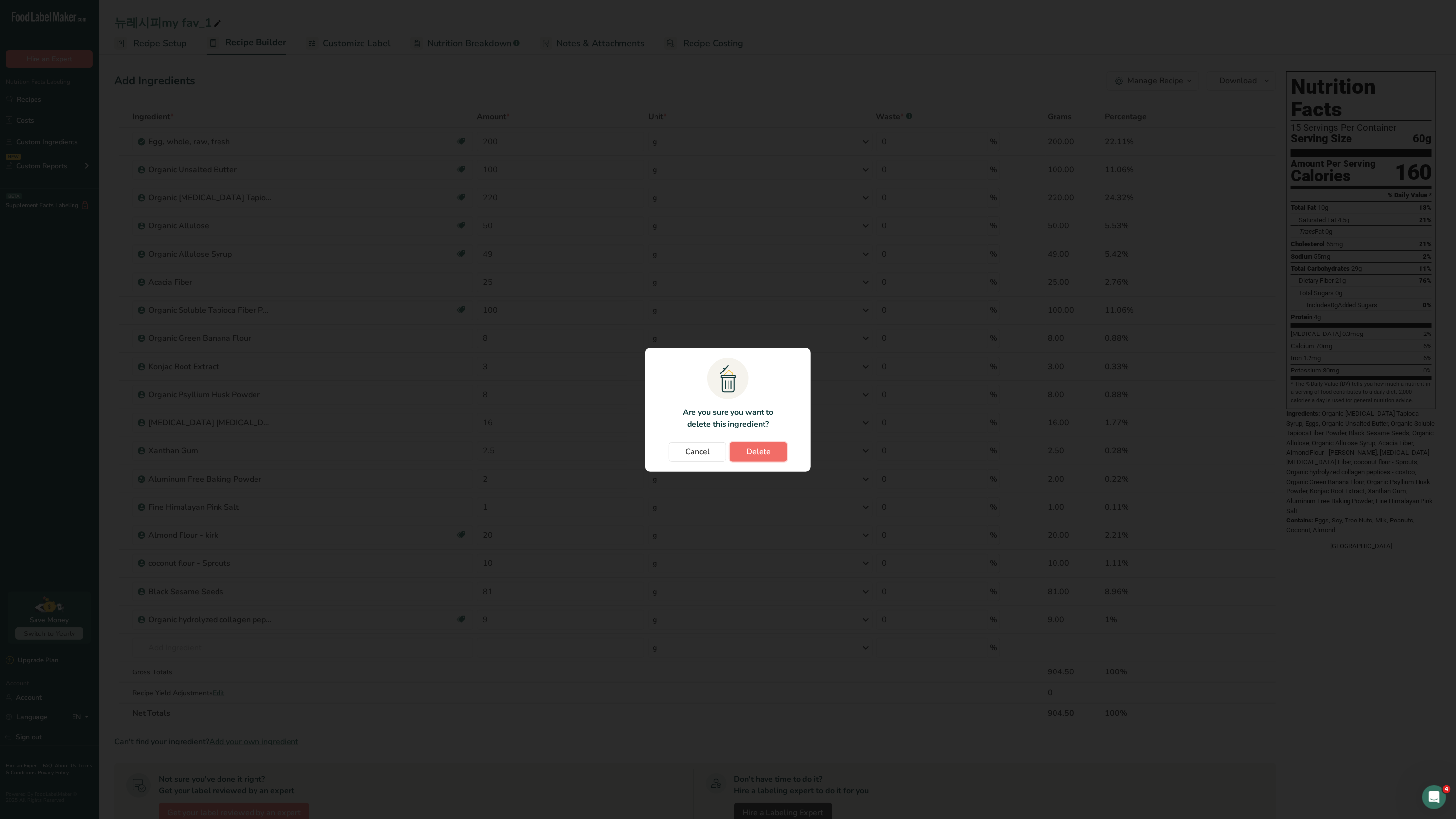
click at [762, 453] on span "Delete" at bounding box center [759, 451] width 25 height 12
type input "8"
type input "16"
type input "2.5"
type input "2"
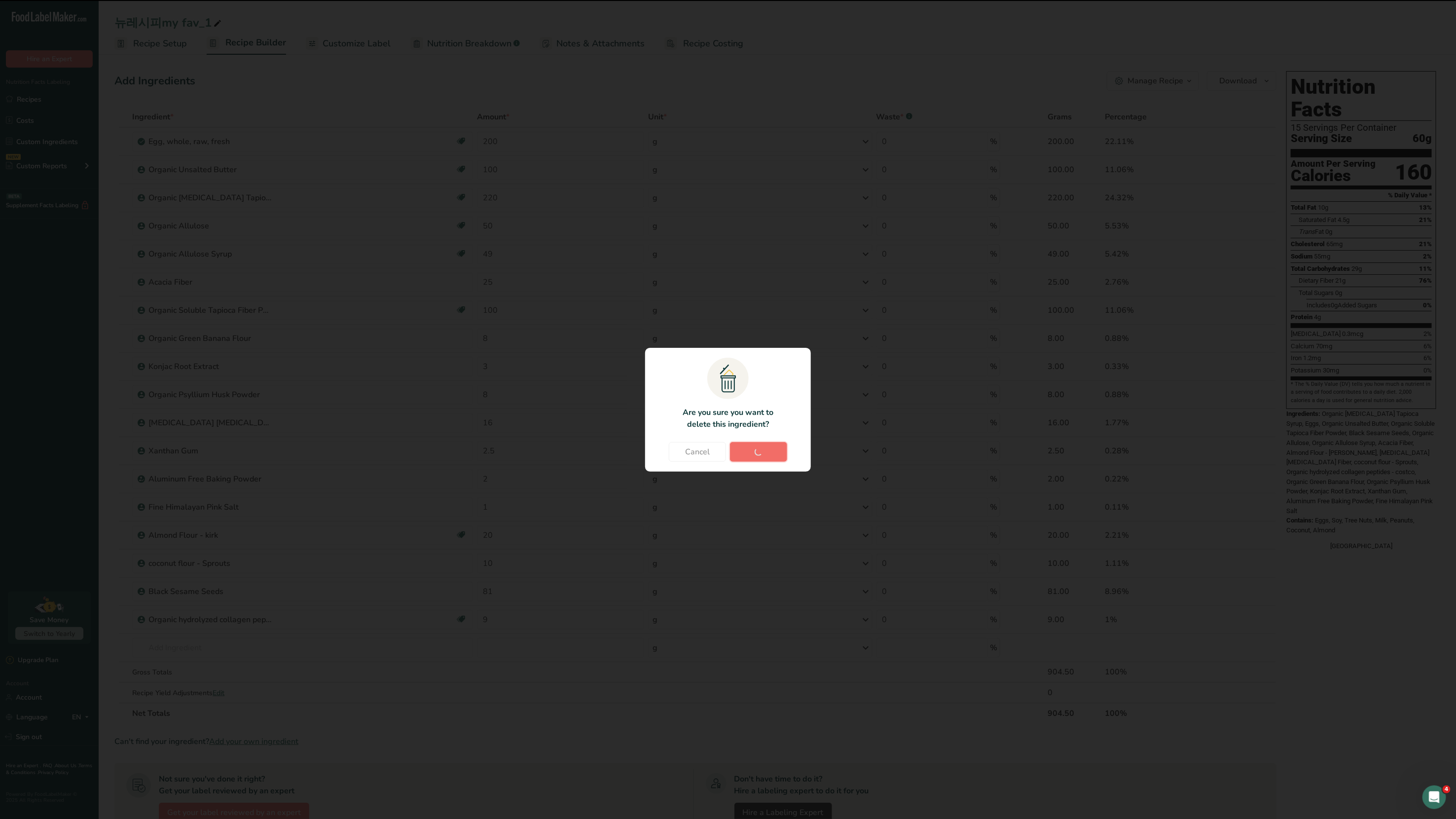
type input "1"
type input "20"
type input "10"
type input "81"
type input "9"
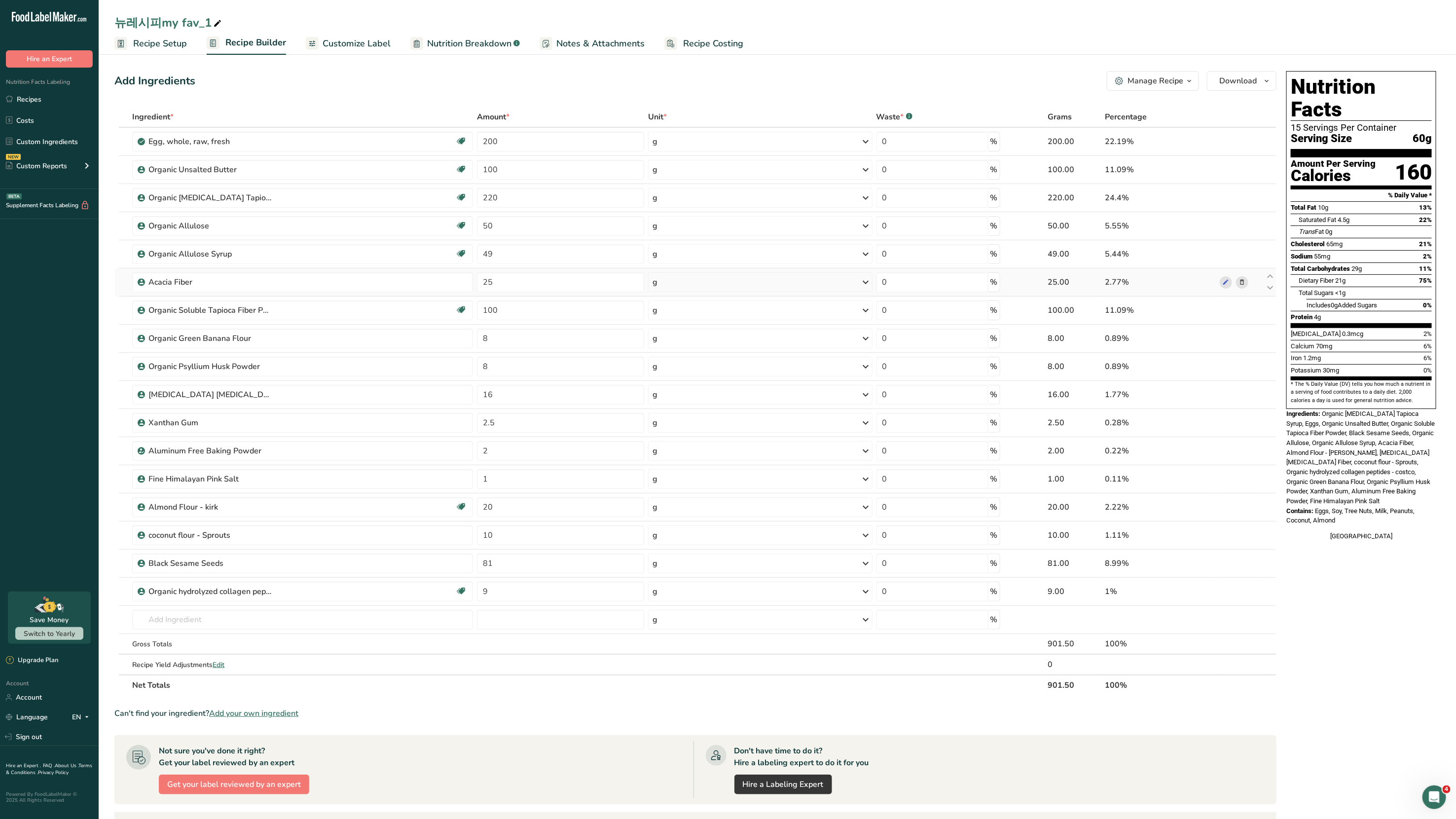
click at [1244, 282] on icon at bounding box center [1242, 282] width 7 height 10
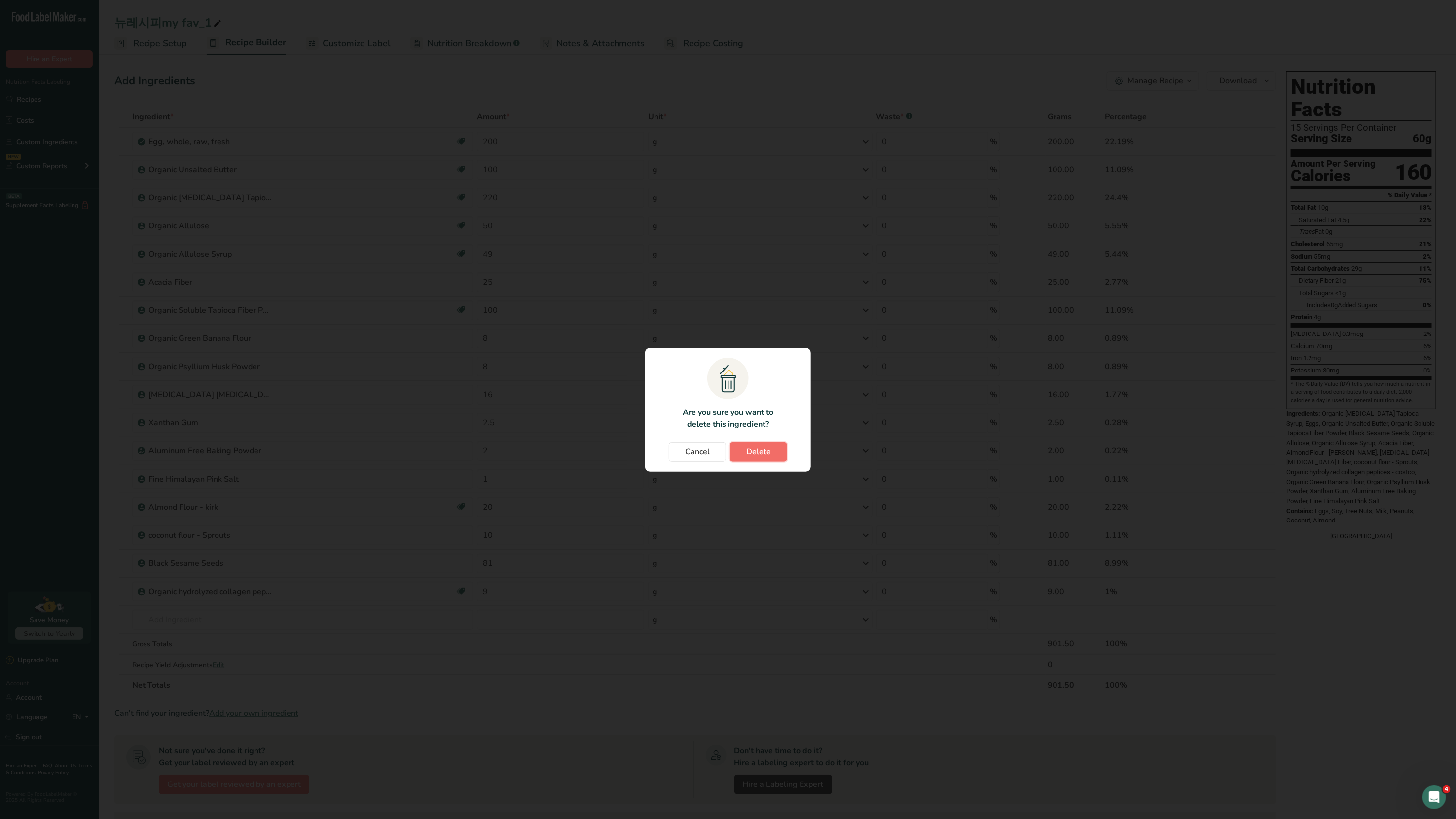
click at [754, 458] on span "Delete" at bounding box center [759, 451] width 25 height 12
type input "100"
type input "8"
type input "16"
type input "2.5"
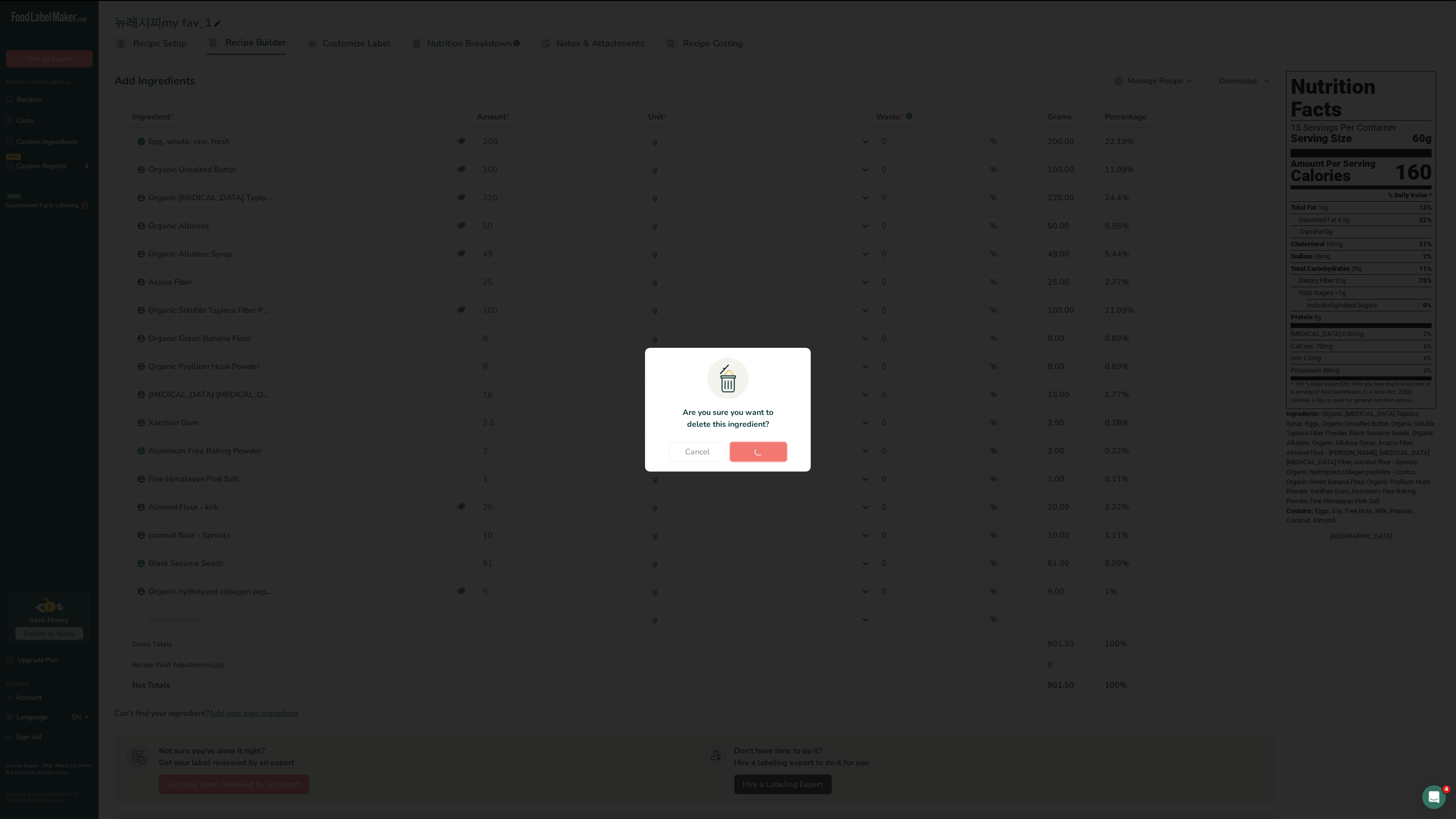
type input "2"
type input "1"
type input "20"
type input "10"
type input "81"
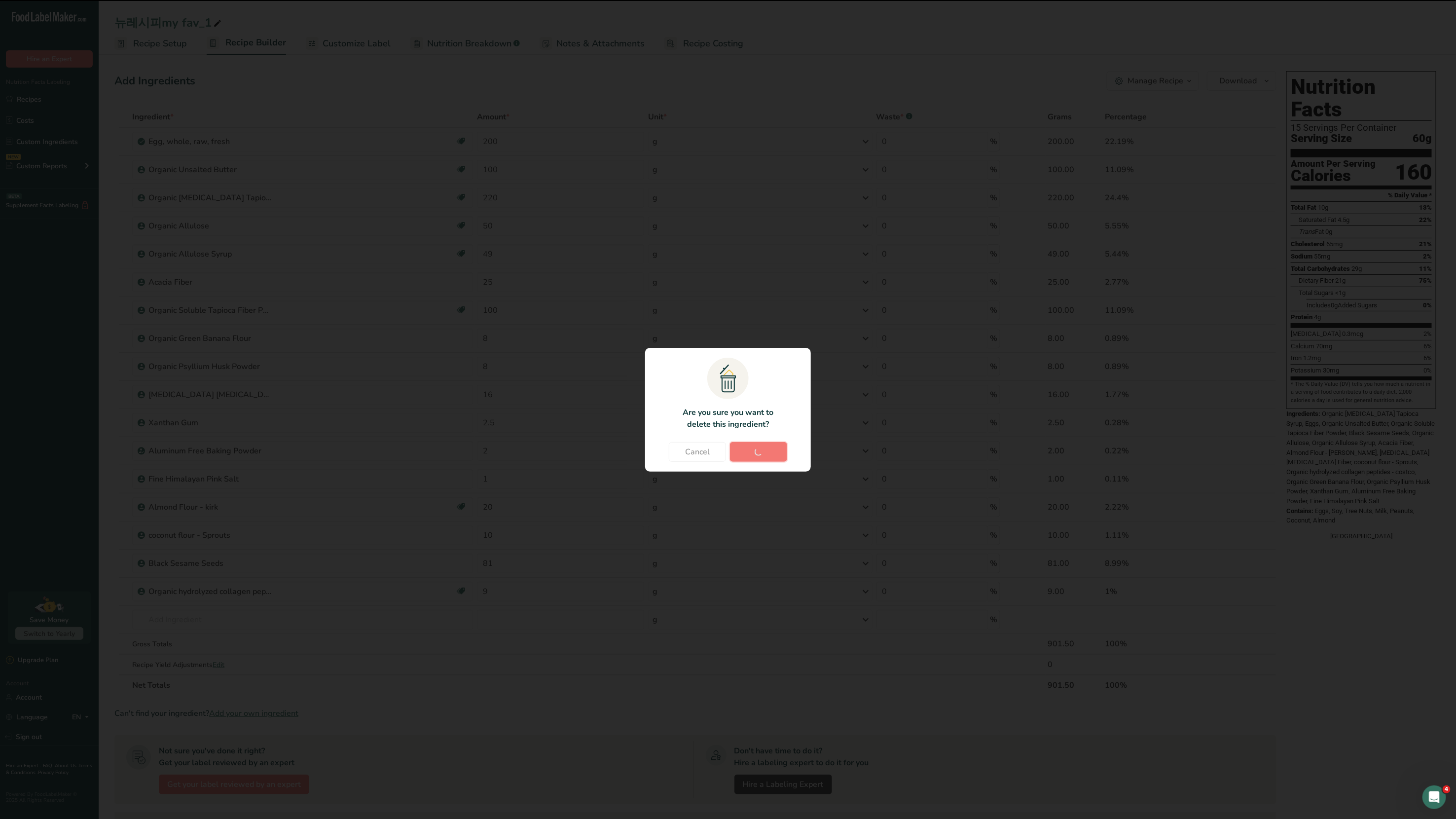
type input "9"
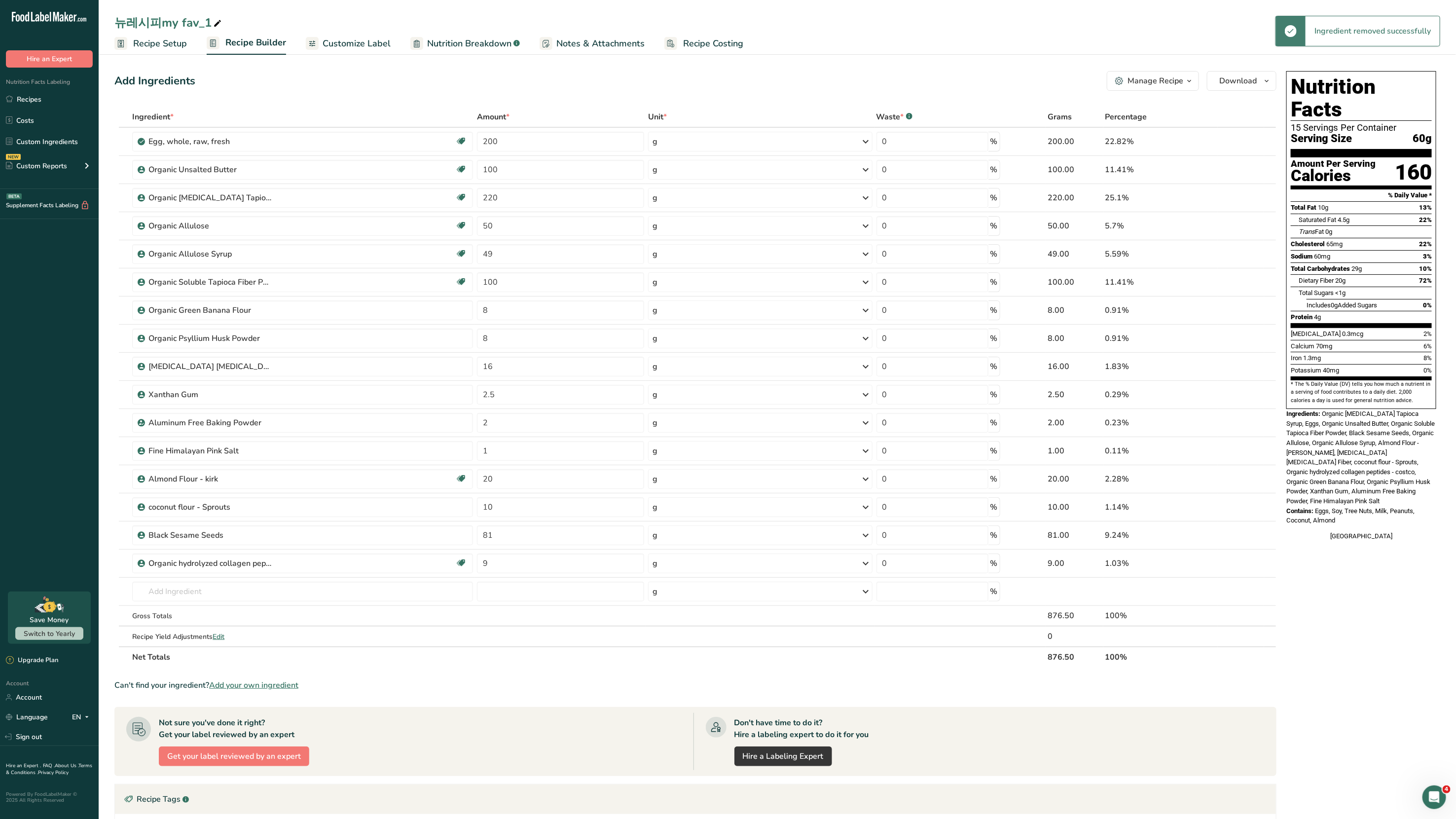
click at [1189, 80] on icon "button" at bounding box center [1189, 81] width 8 height 12
click at [1152, 108] on div "Delete Recipe" at bounding box center [1129, 105] width 124 height 12
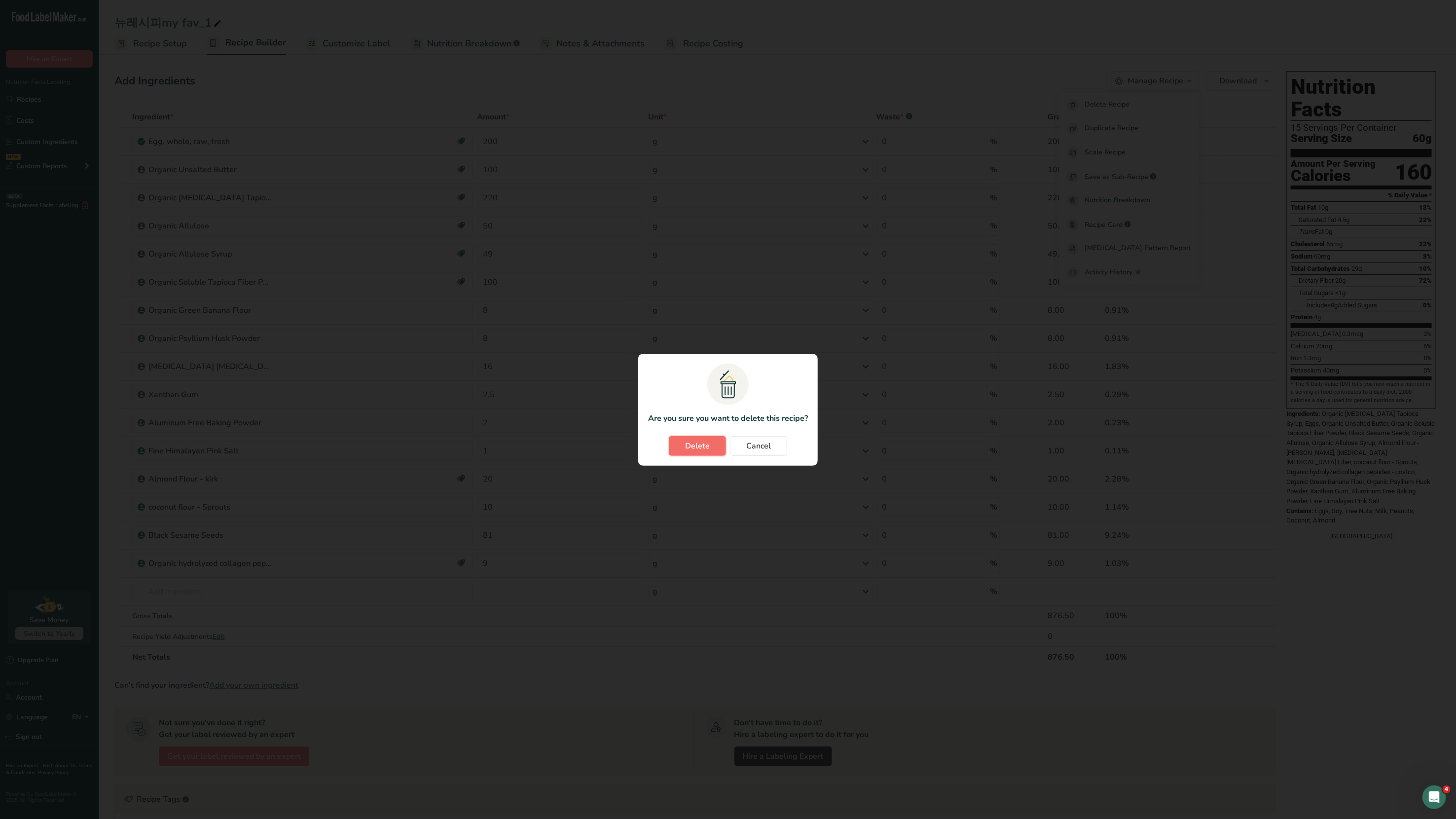
click at [686, 442] on span "Delete" at bounding box center [697, 445] width 25 height 12
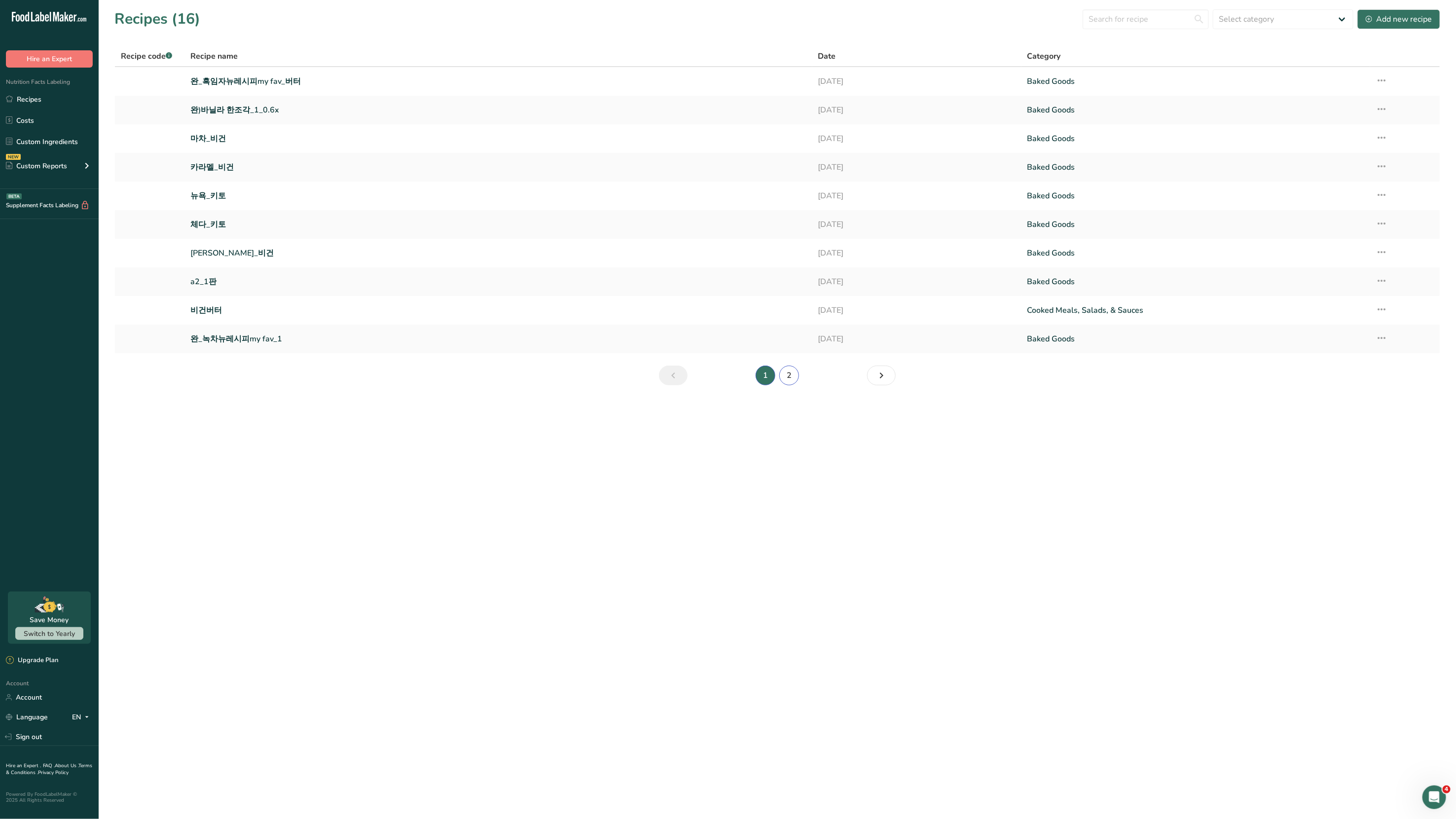
click at [783, 371] on link "2" at bounding box center [790, 375] width 20 height 20
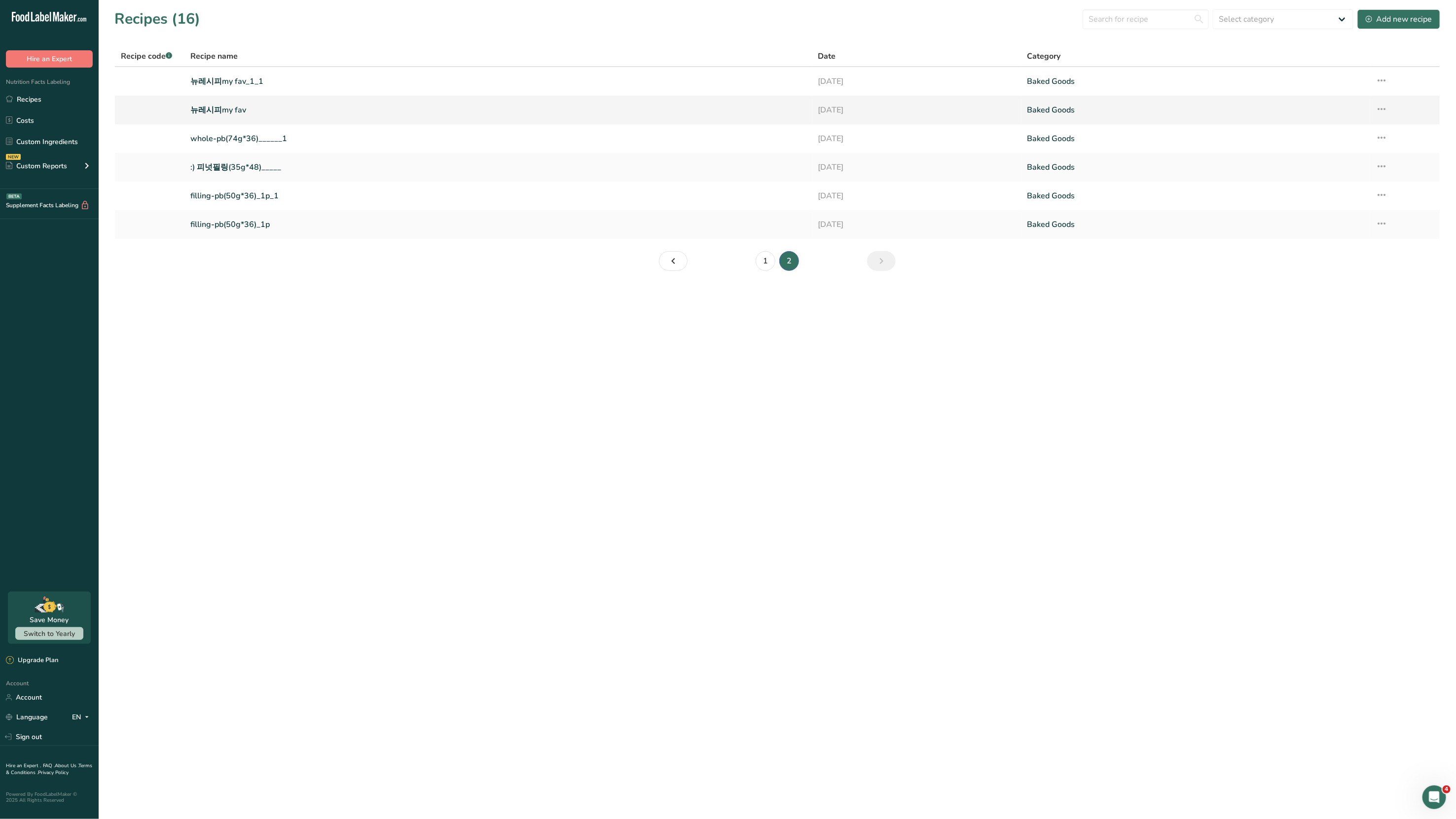
click at [225, 113] on link "뉴레시피my fav" at bounding box center [498, 109] width 616 height 21
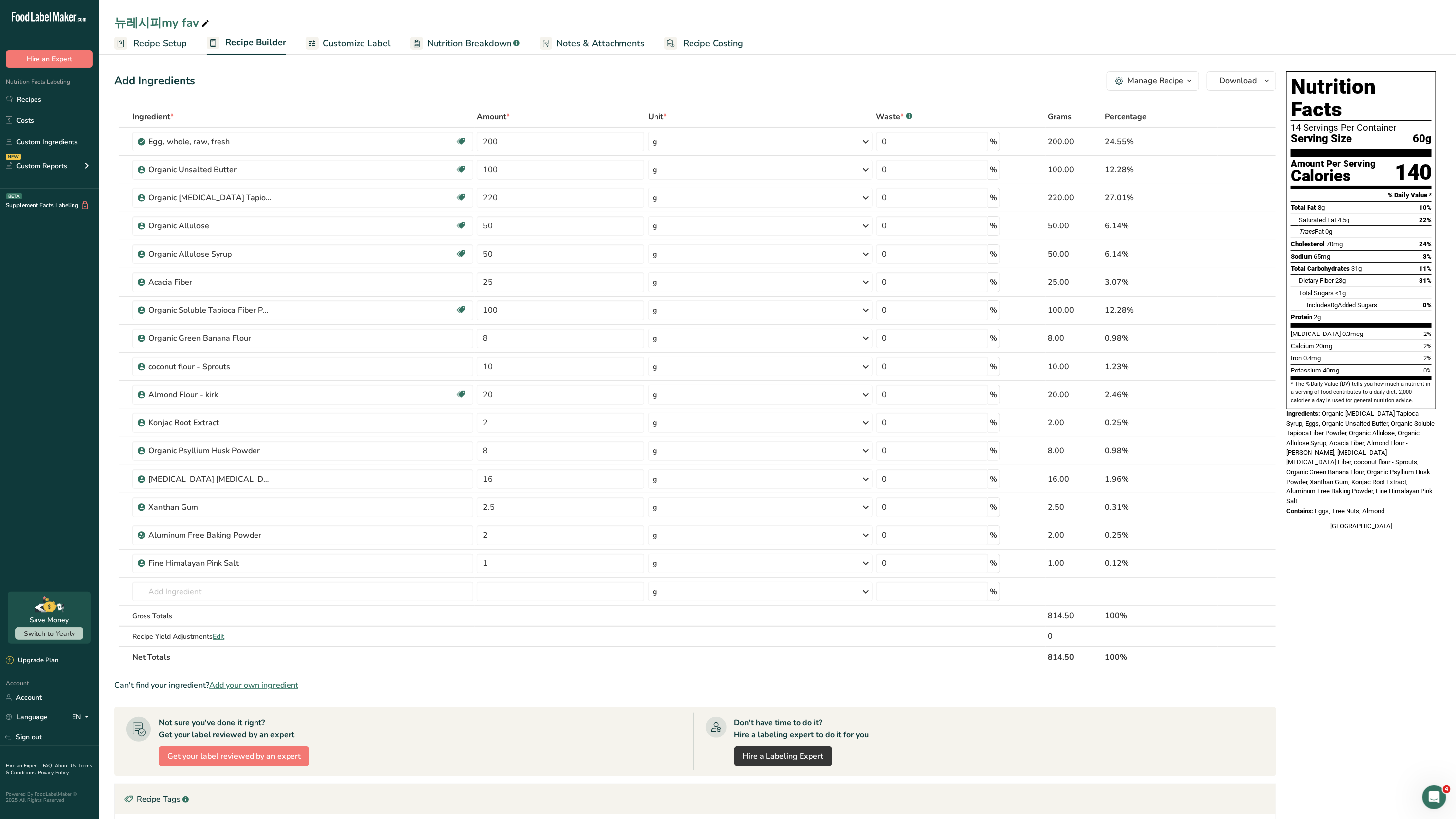
click at [1150, 77] on div "Manage Recipe" at bounding box center [1156, 80] width 55 height 12
click at [1123, 105] on span "Delete Recipe" at bounding box center [1107, 105] width 45 height 12
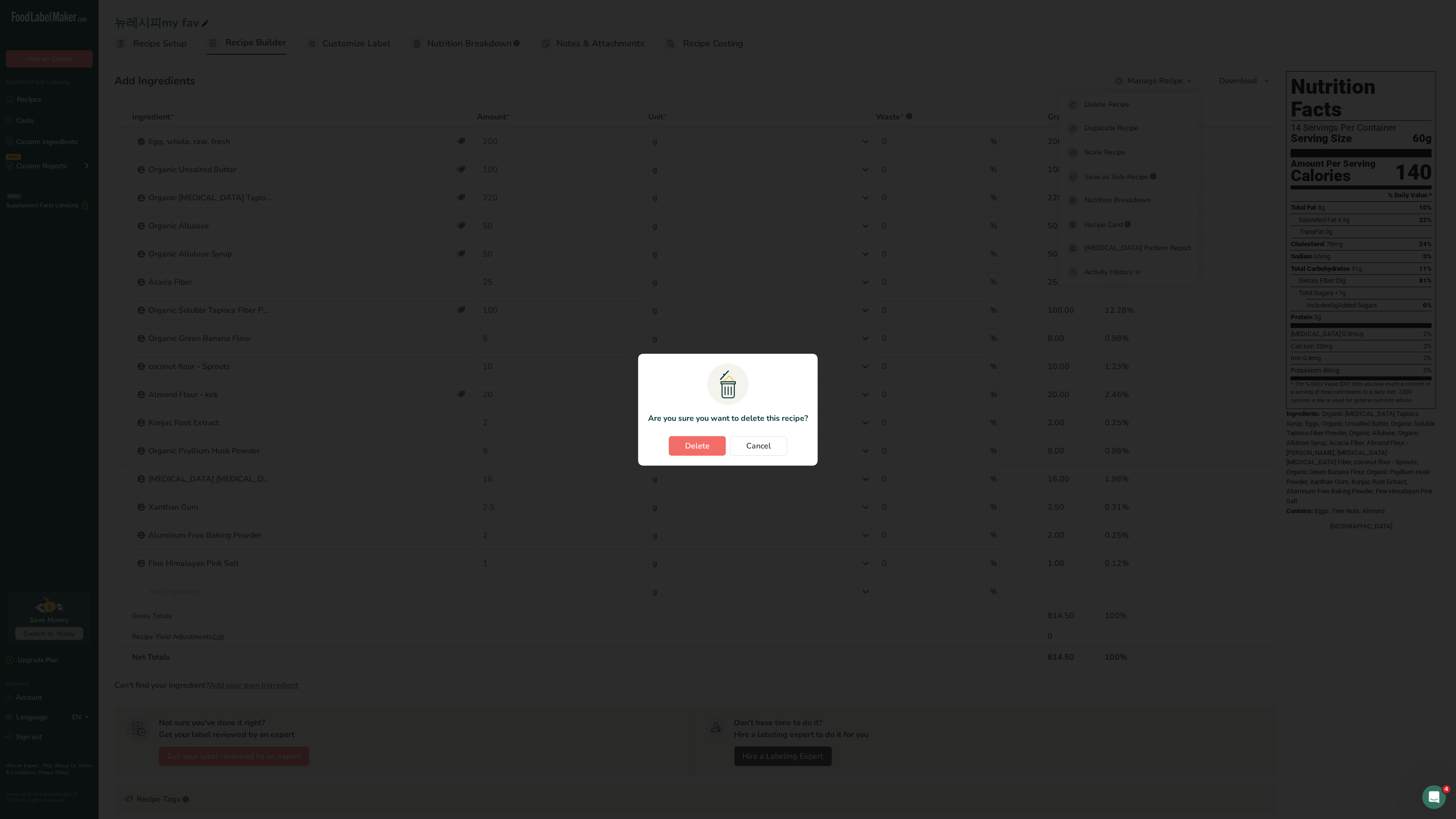
click at [695, 456] on section ".a{fill:#f5f3ed;}.b,.e{fill:#0f393a;}.c{fill:none;}.d{fill:#f2c549;}.e{stroke:r…" at bounding box center [728, 409] width 179 height 112
click at [695, 448] on span "Delete" at bounding box center [697, 445] width 25 height 12
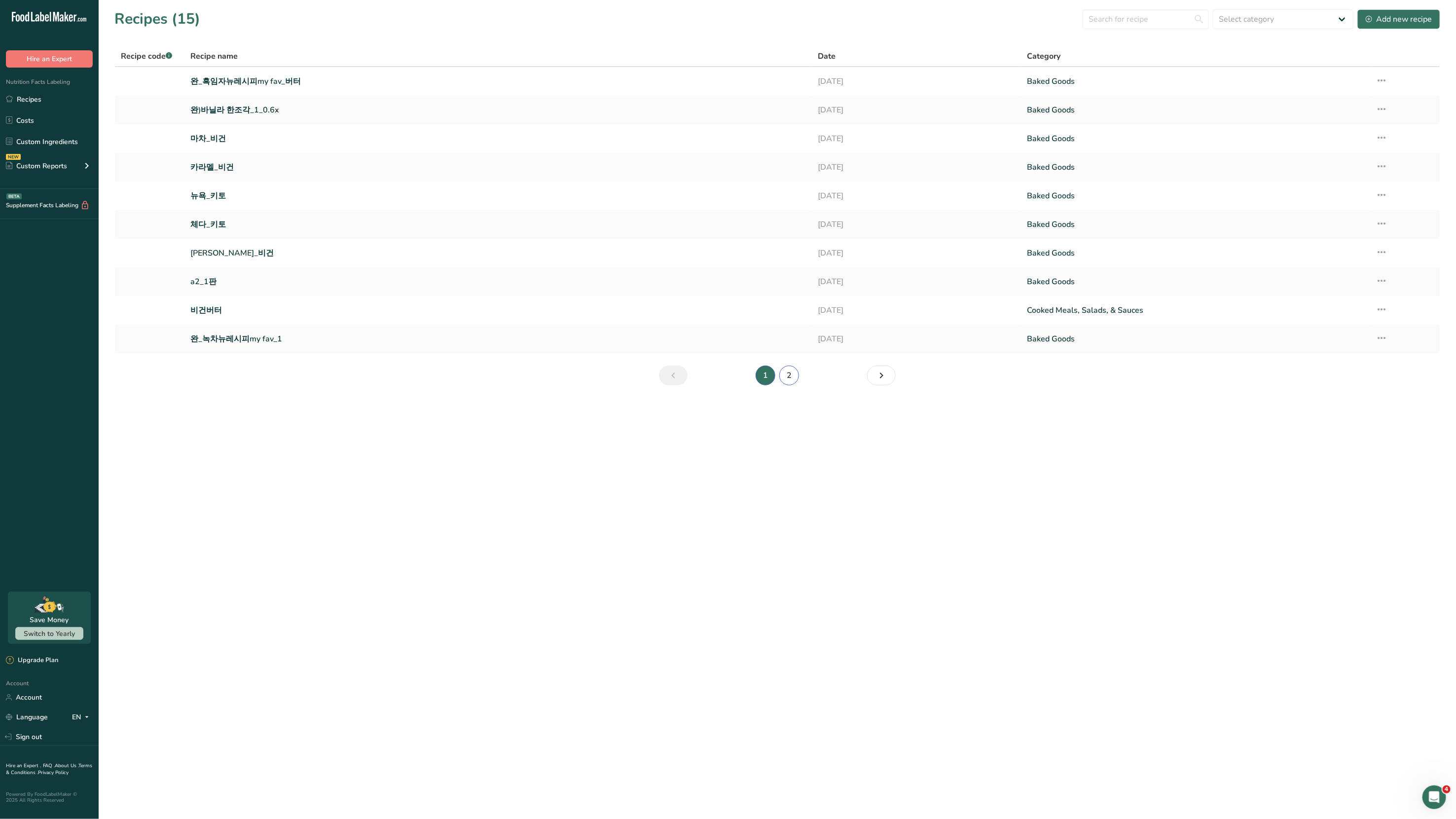
click at [787, 374] on link "2" at bounding box center [790, 375] width 20 height 20
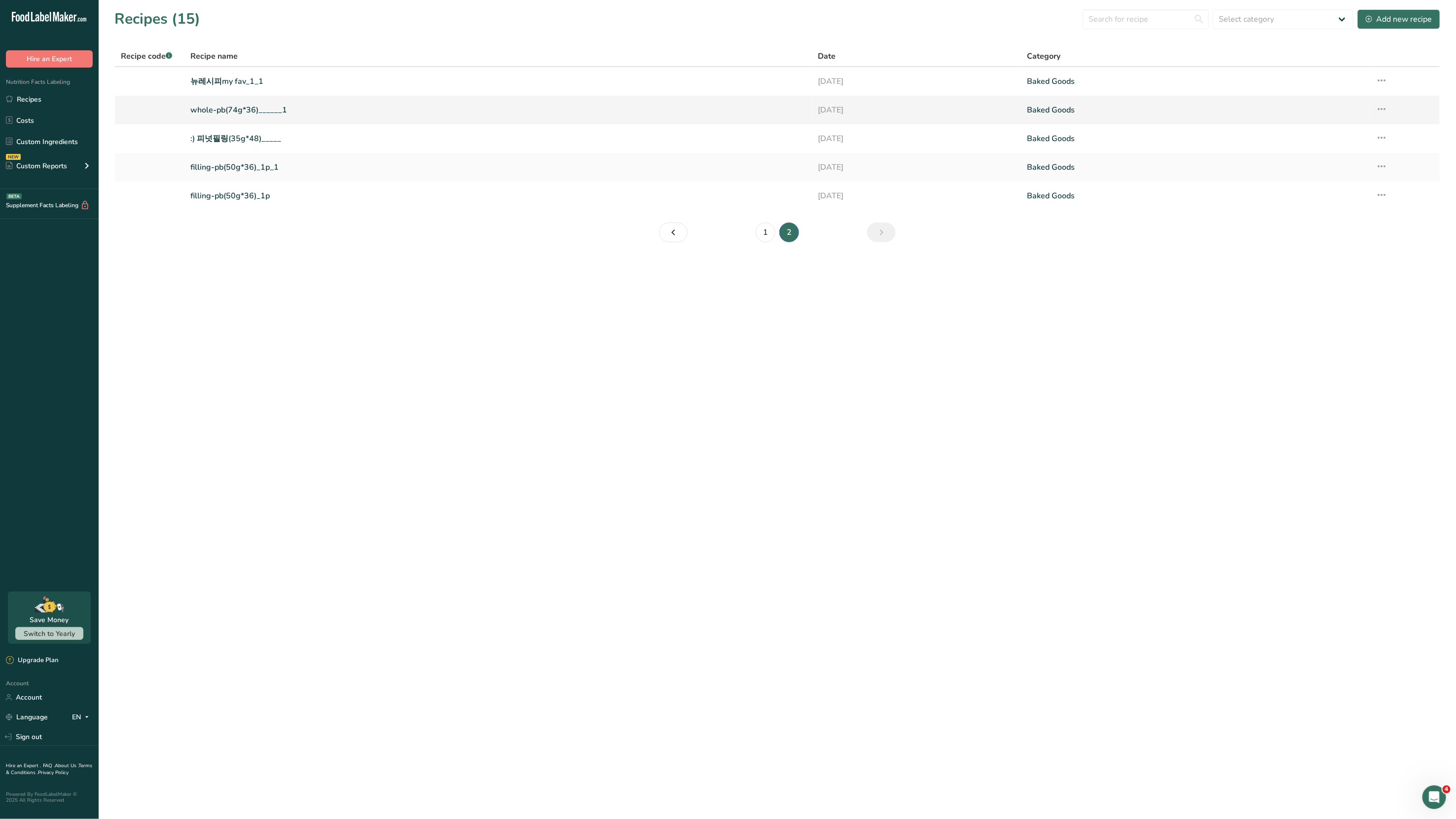
click at [1381, 106] on icon at bounding box center [1381, 109] width 12 height 18
click at [1318, 153] on span "Delete Recipe" at bounding box center [1296, 154] width 45 height 12
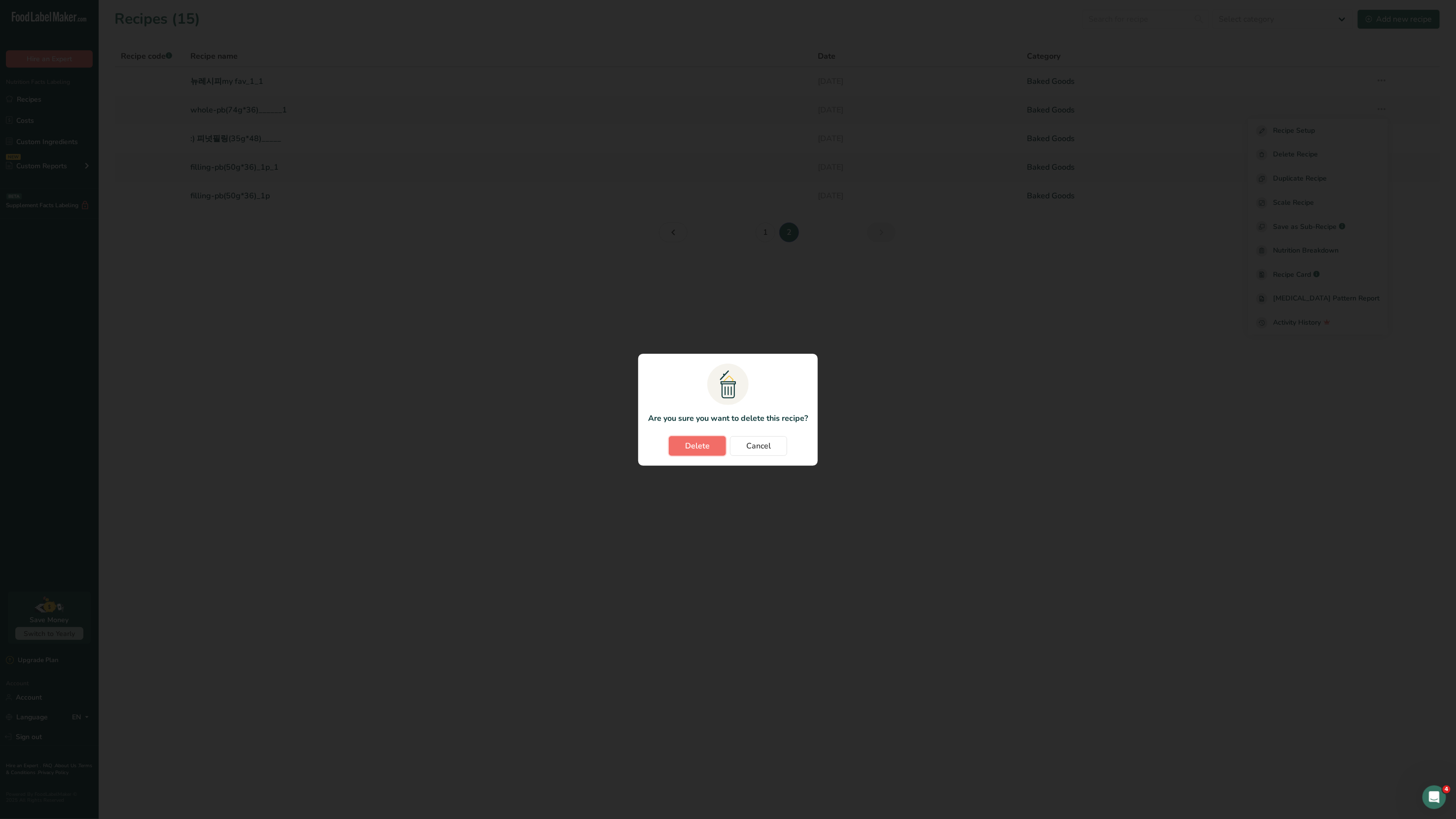
click at [716, 440] on button "Delete" at bounding box center [697, 446] width 57 height 20
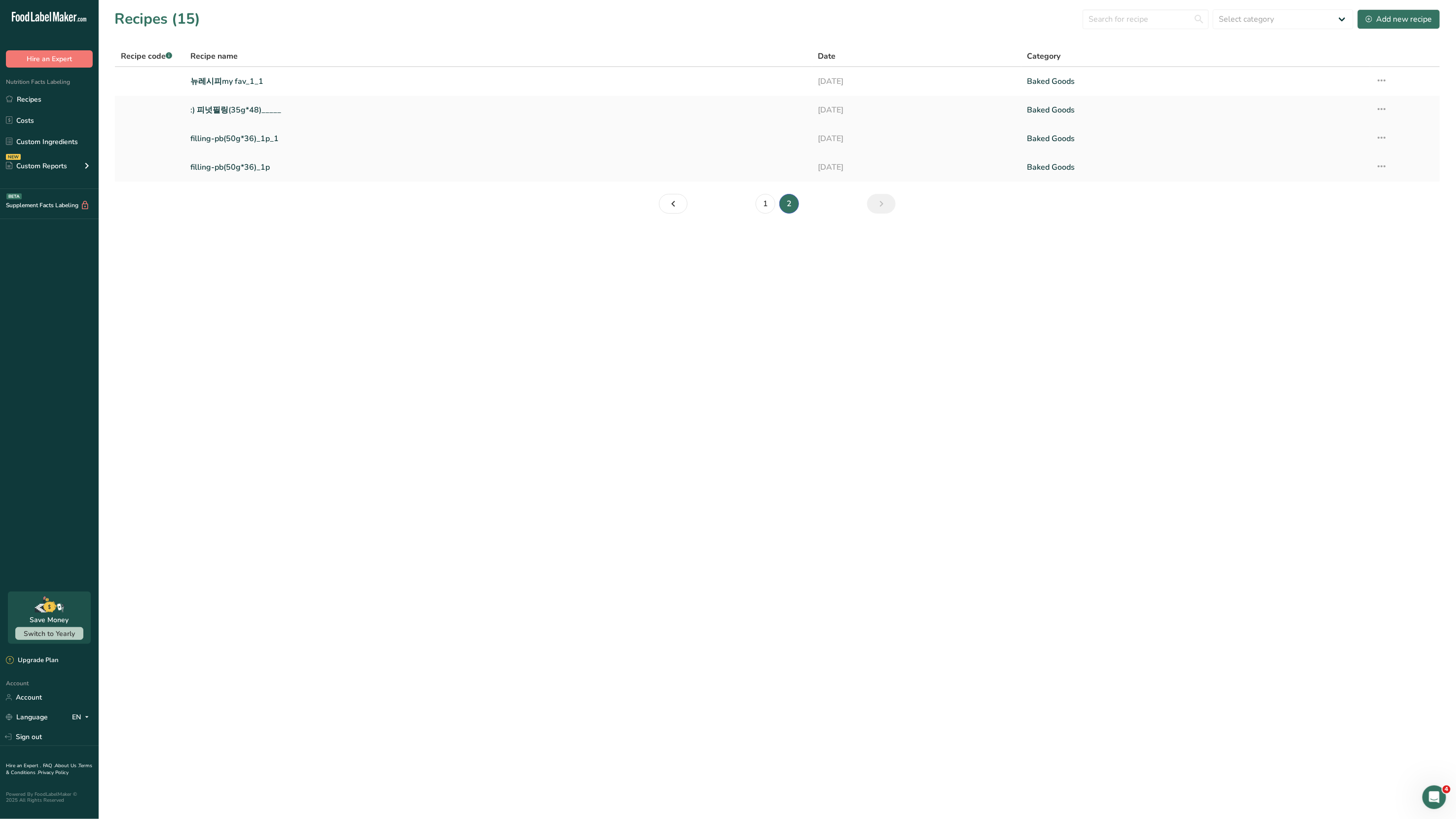
click at [231, 135] on link "filling-pb(50g*36)_1p_1" at bounding box center [498, 138] width 616 height 21
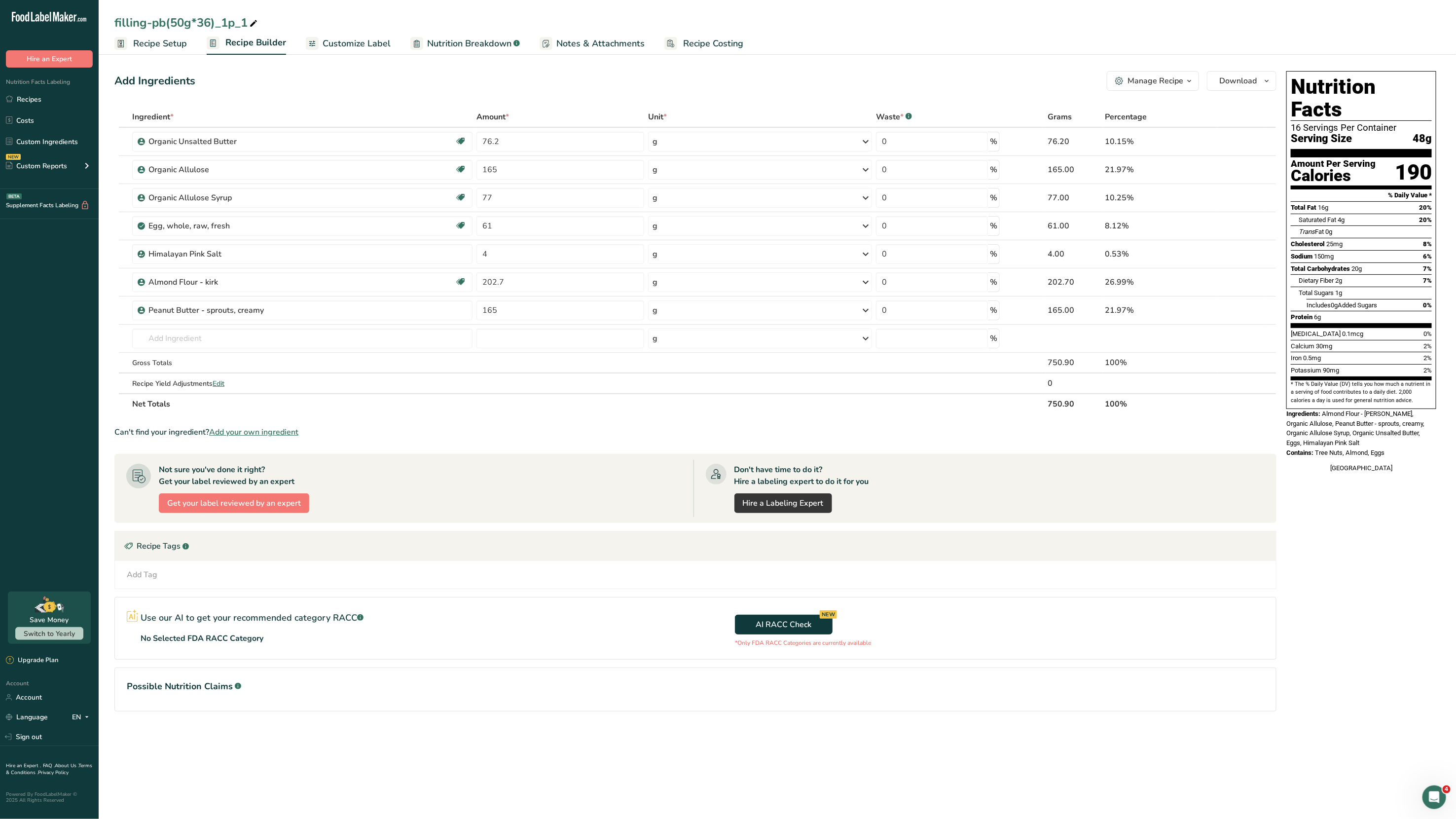
click at [1180, 82] on div "Manage Recipe" at bounding box center [1156, 80] width 55 height 12
click at [1129, 105] on span "Delete Recipe" at bounding box center [1107, 105] width 45 height 12
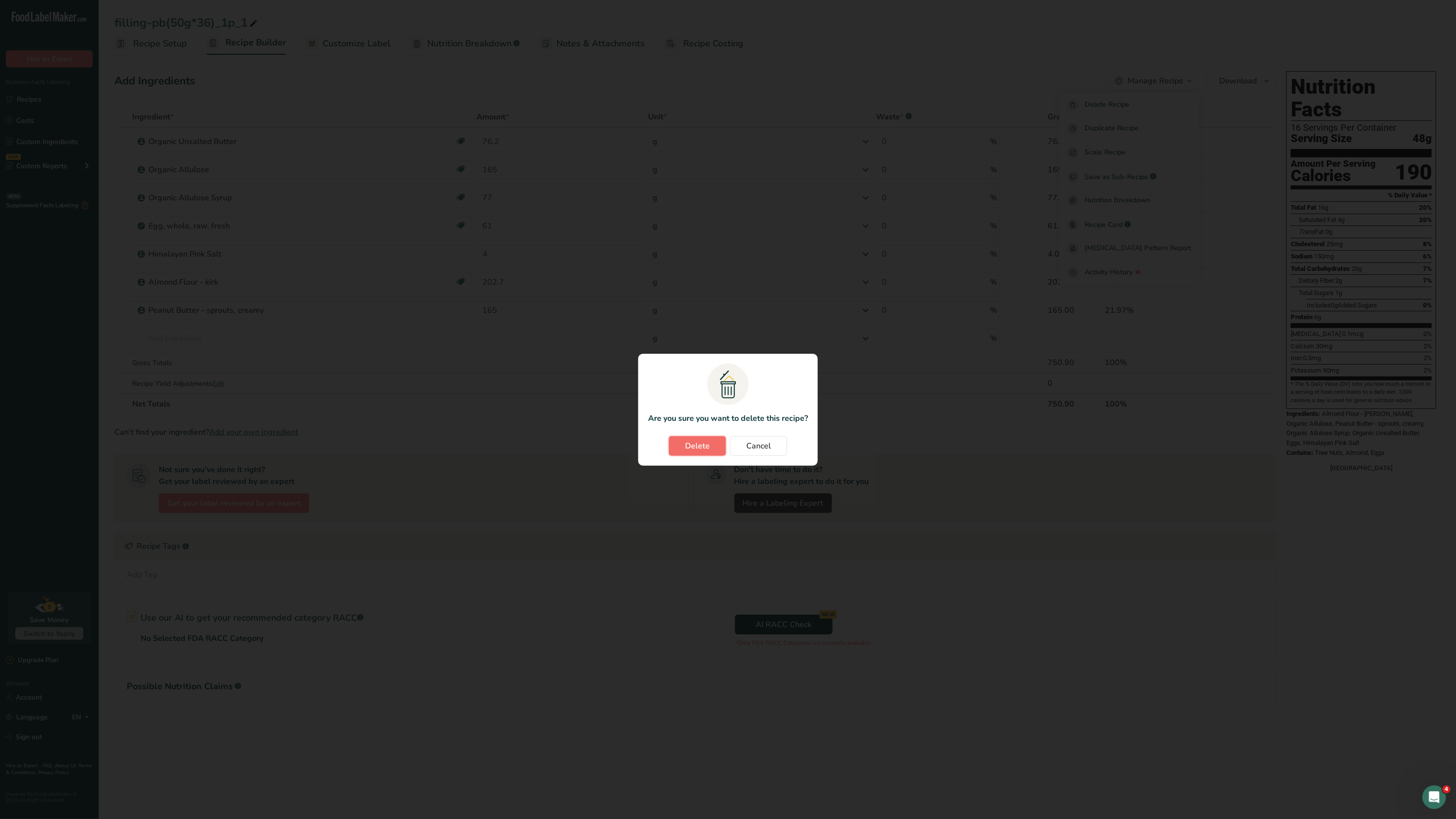
click at [675, 453] on button "Delete" at bounding box center [697, 446] width 57 height 20
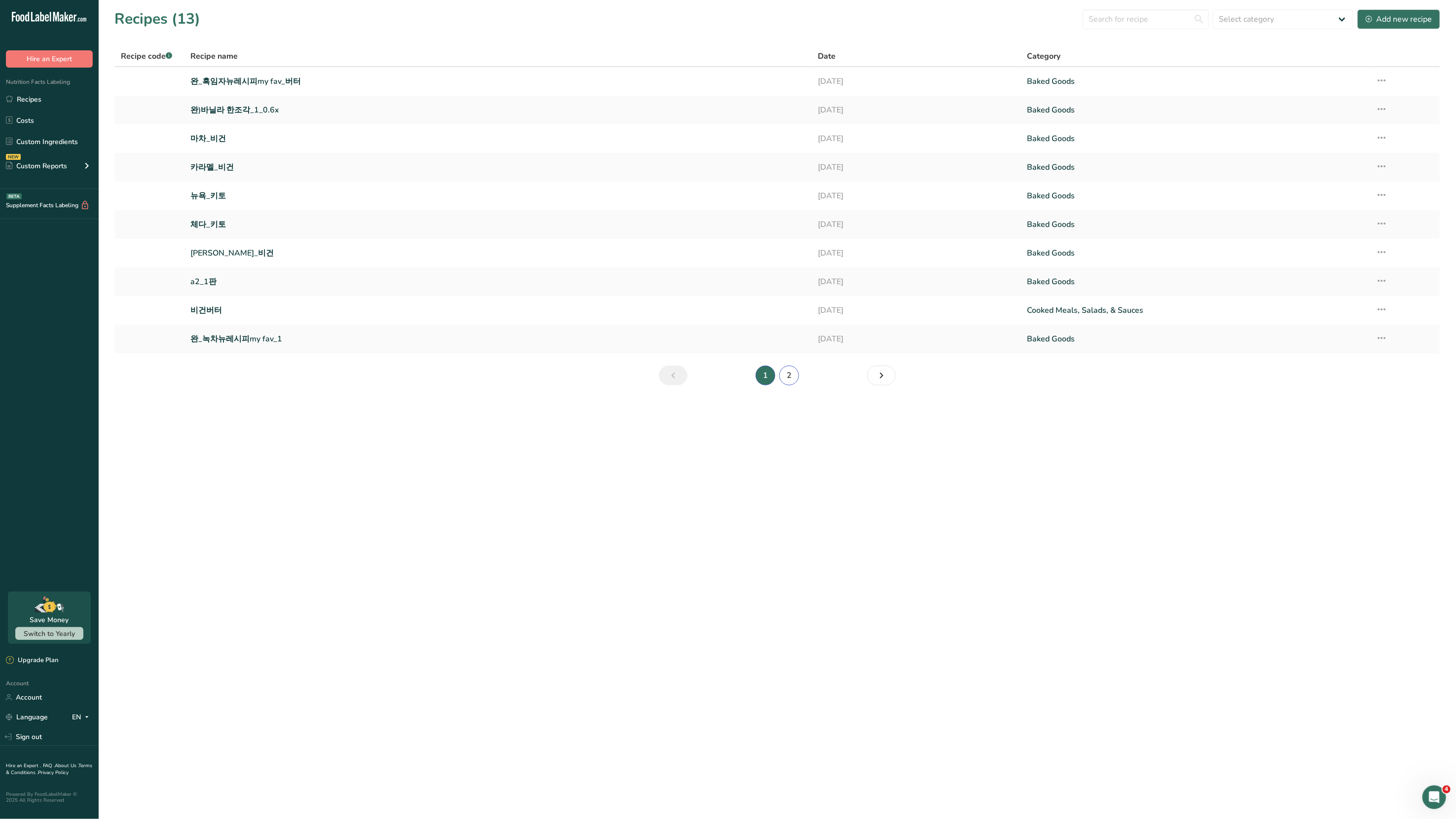
click at [785, 381] on link "2" at bounding box center [790, 375] width 20 height 20
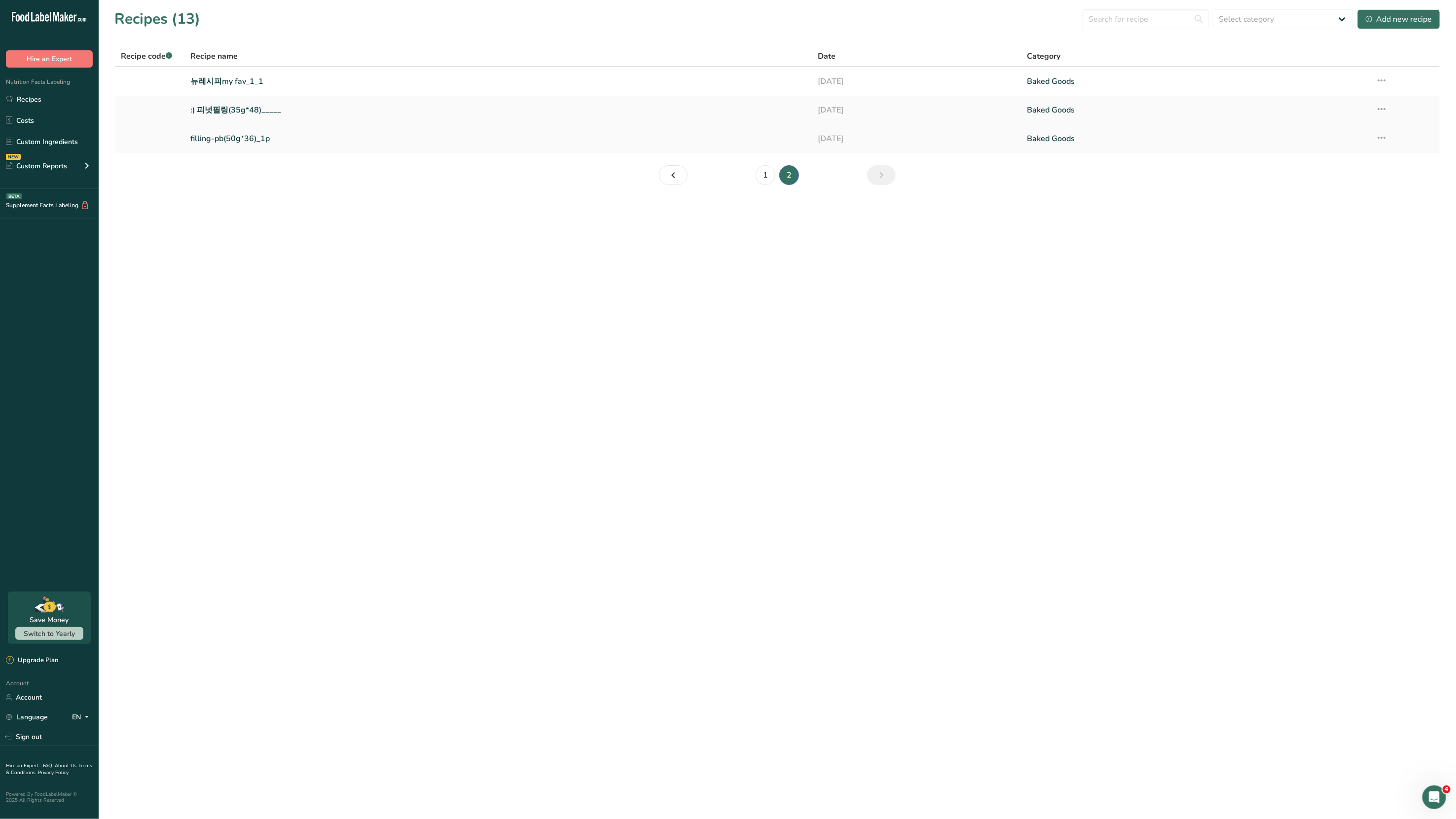
click at [1377, 137] on icon at bounding box center [1381, 137] width 12 height 18
click at [1317, 181] on span "Delete Recipe" at bounding box center [1296, 183] width 45 height 12
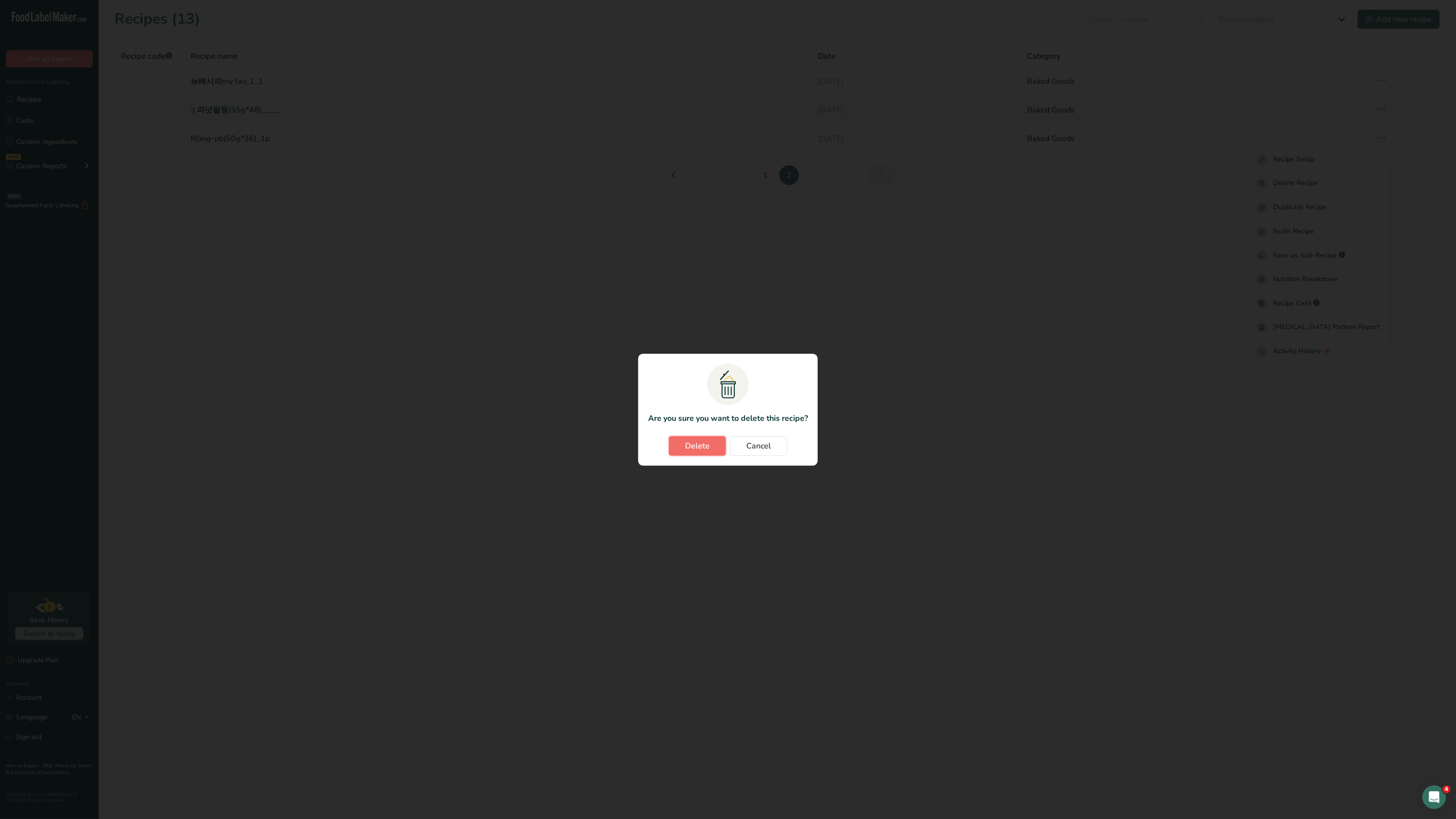
click at [701, 449] on span "Delete" at bounding box center [697, 445] width 25 height 12
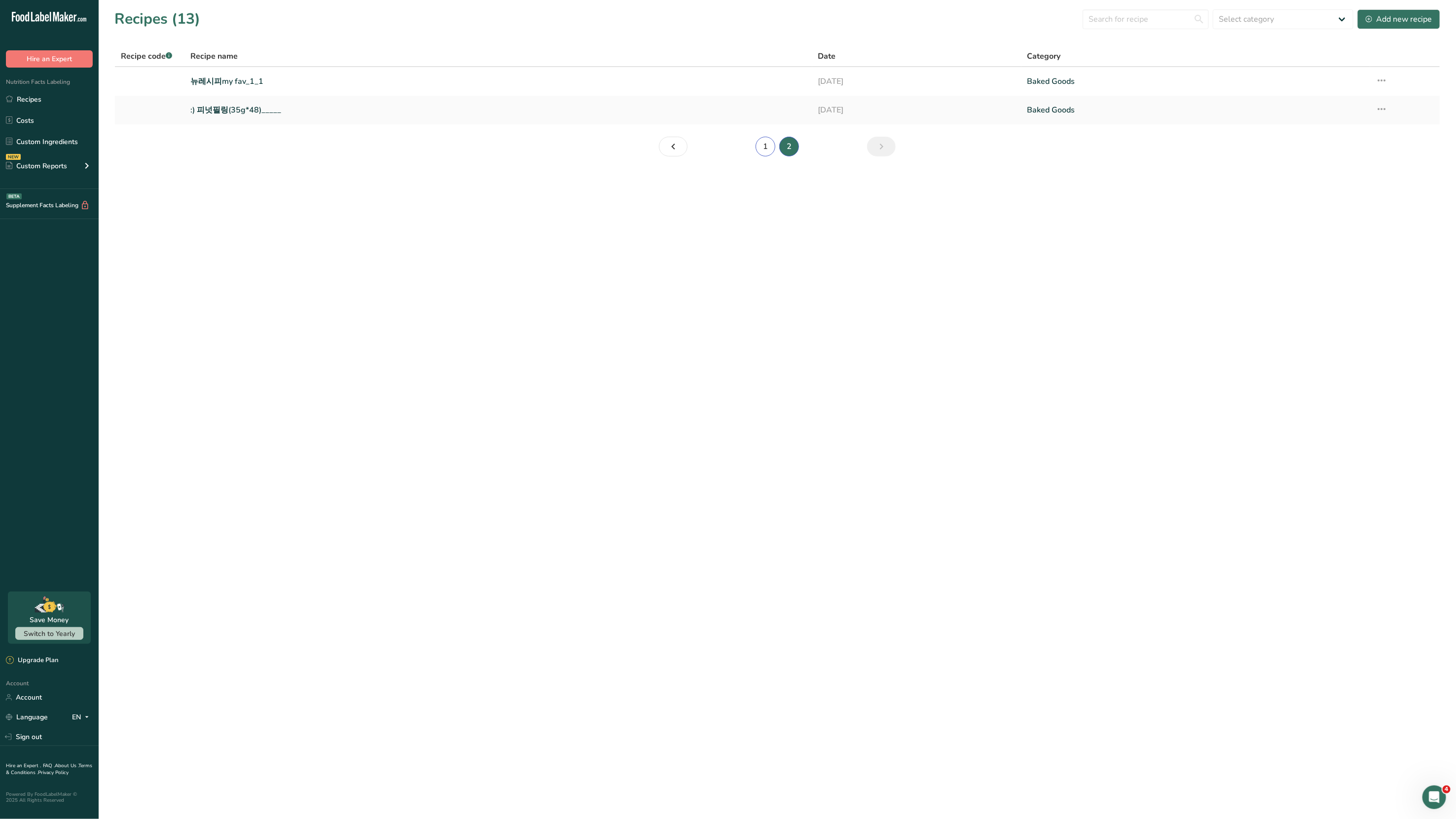
click at [768, 153] on link "1" at bounding box center [766, 146] width 20 height 20
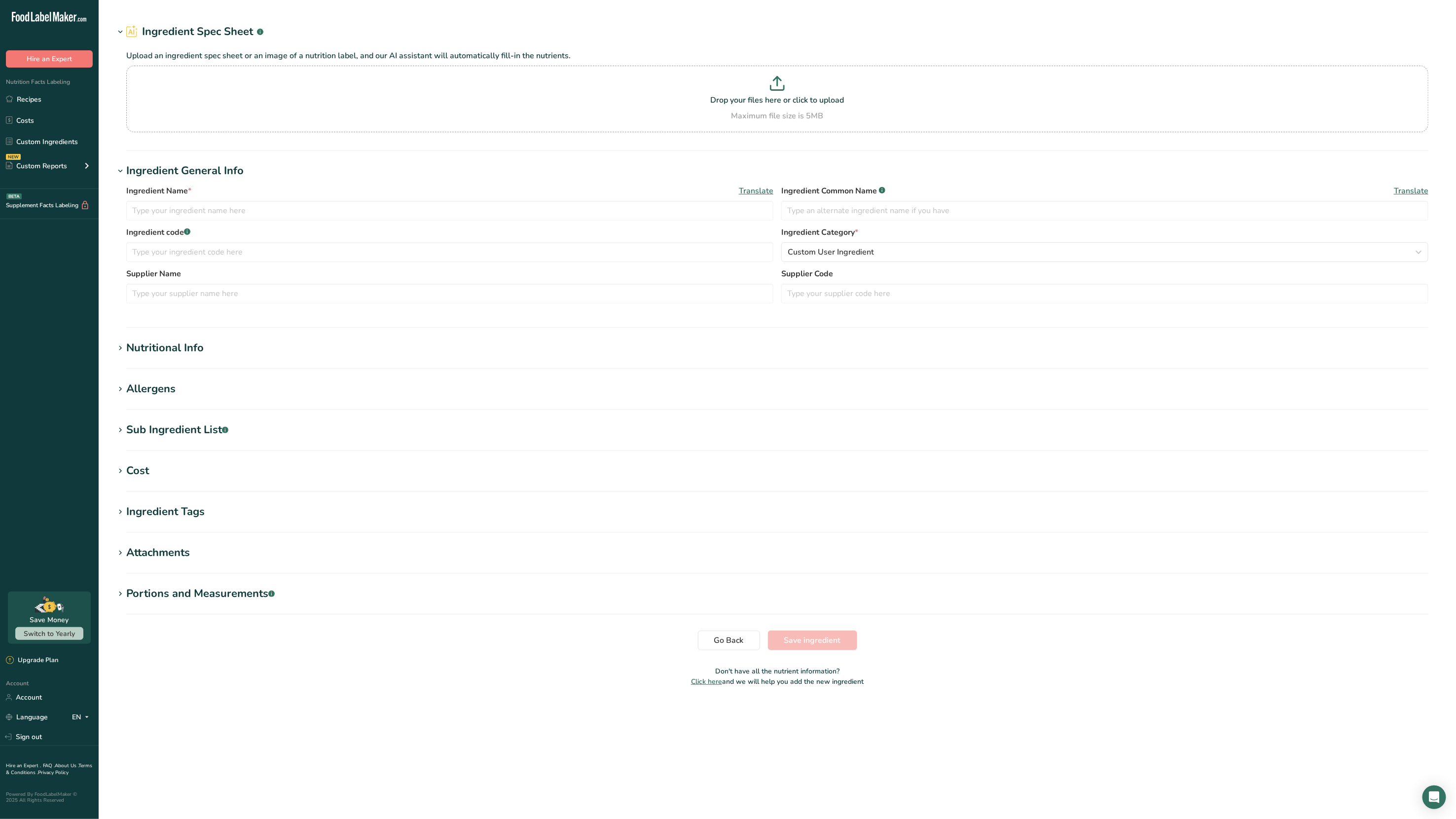
type input "Organic Bamboo Fiber"
type input "AMZ"
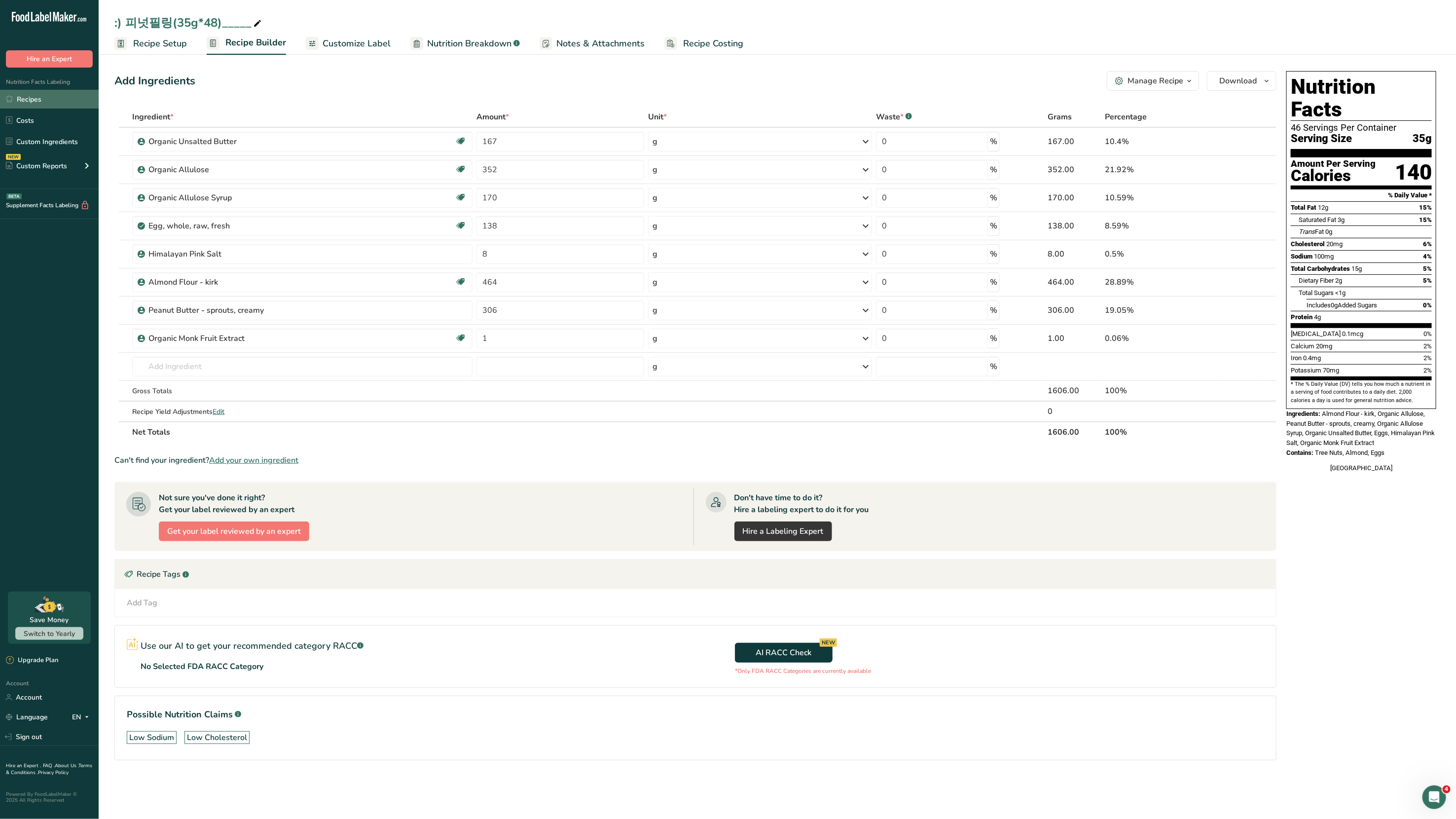
click at [39, 99] on link "Recipes" at bounding box center [49, 99] width 99 height 18
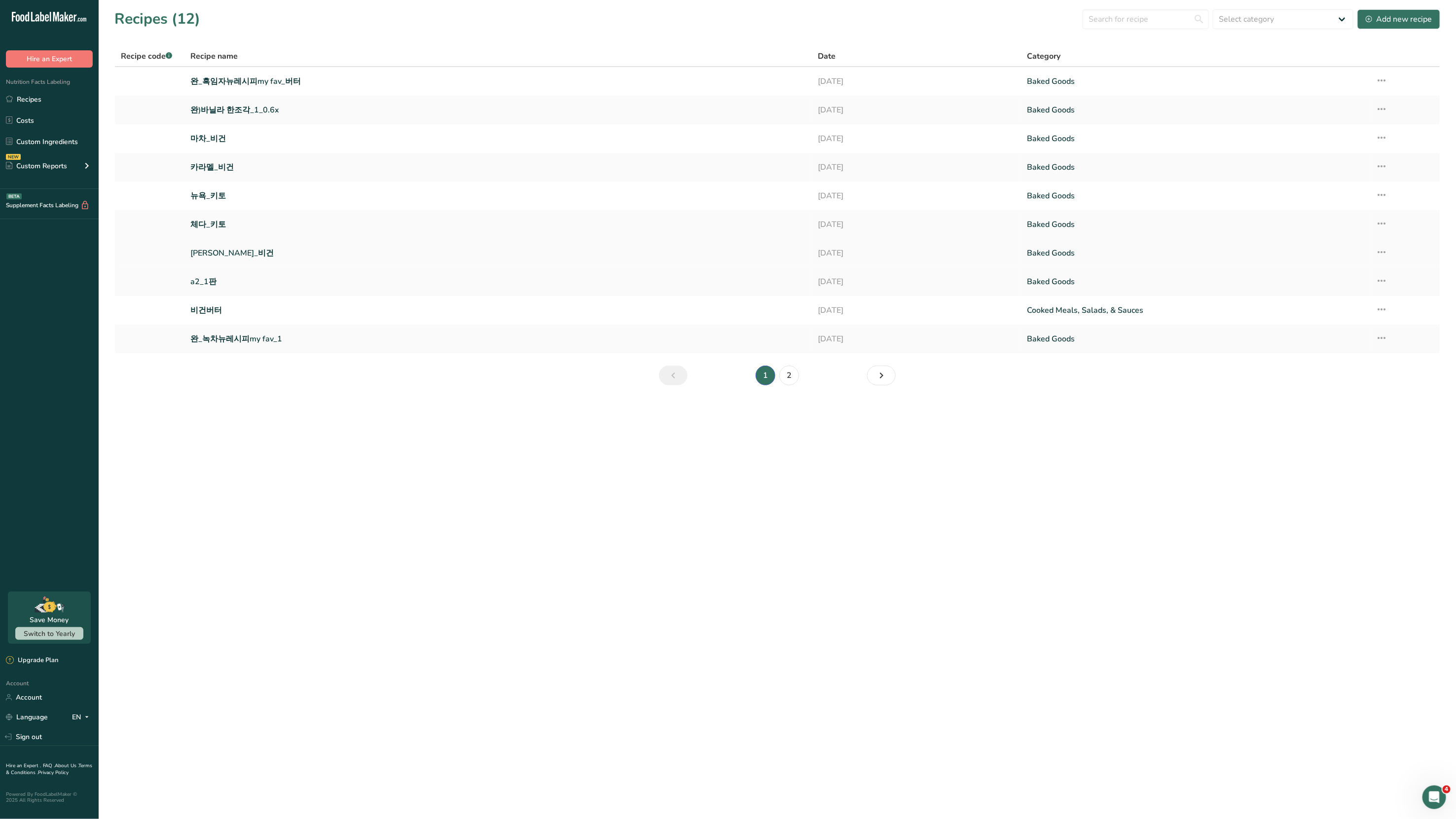
click at [215, 252] on link "[PERSON_NAME]_비건" at bounding box center [498, 253] width 616 height 21
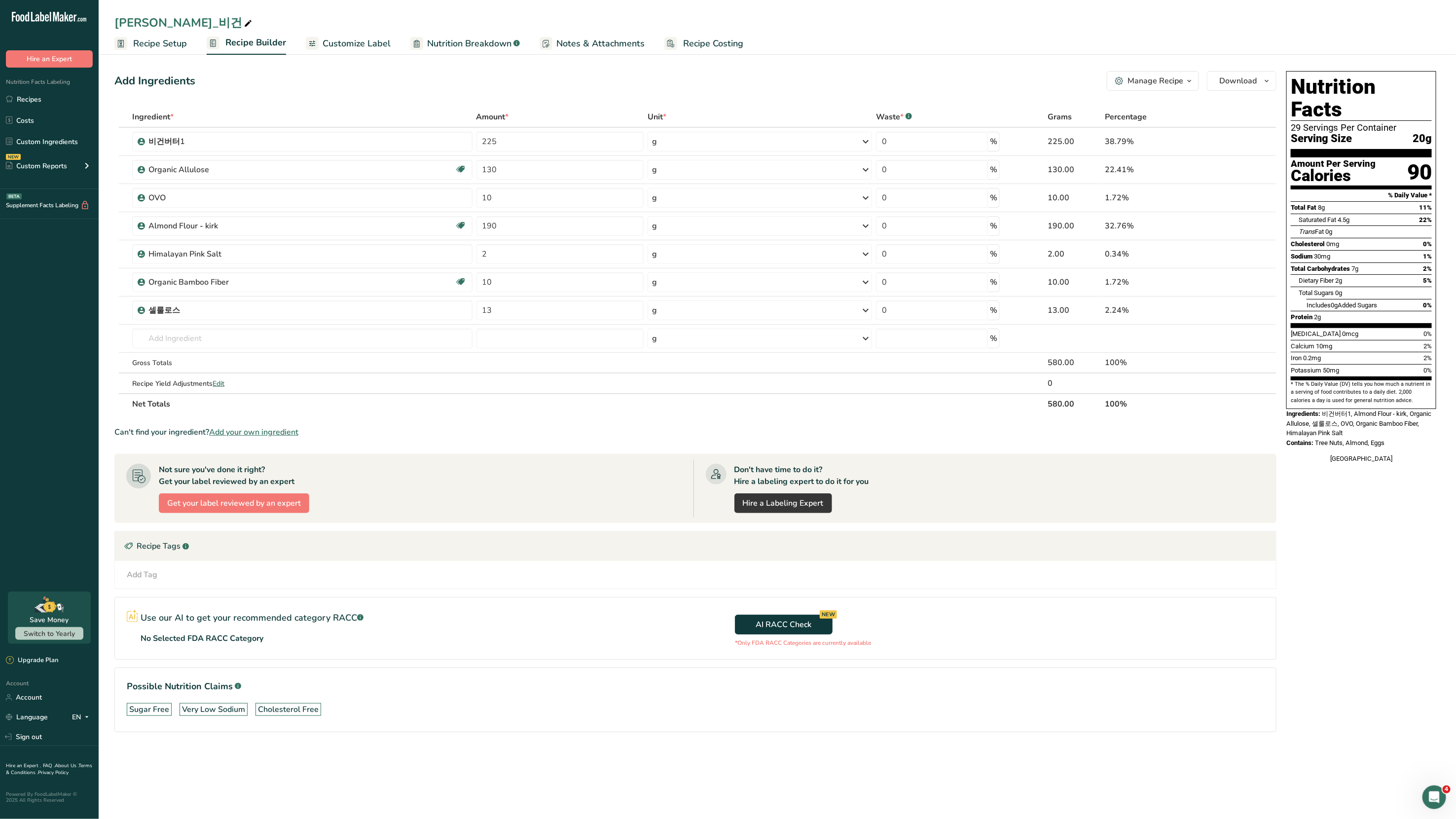
click at [159, 22] on div "[PERSON_NAME]_비건" at bounding box center [184, 22] width 139 height 18
click at [50, 96] on link "Recipes" at bounding box center [49, 99] width 99 height 18
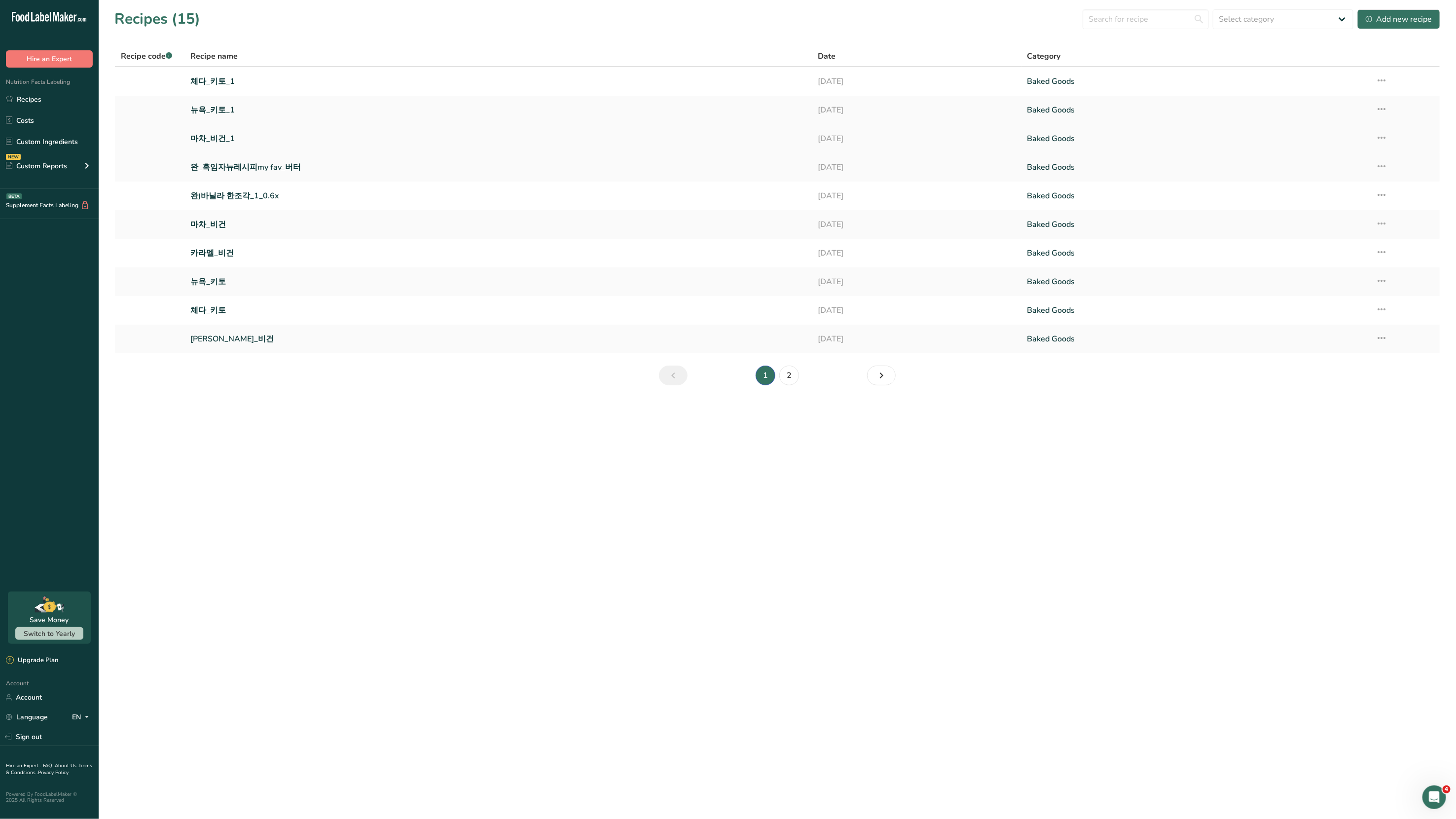
click at [211, 136] on link "마차_비건_1" at bounding box center [498, 138] width 616 height 21
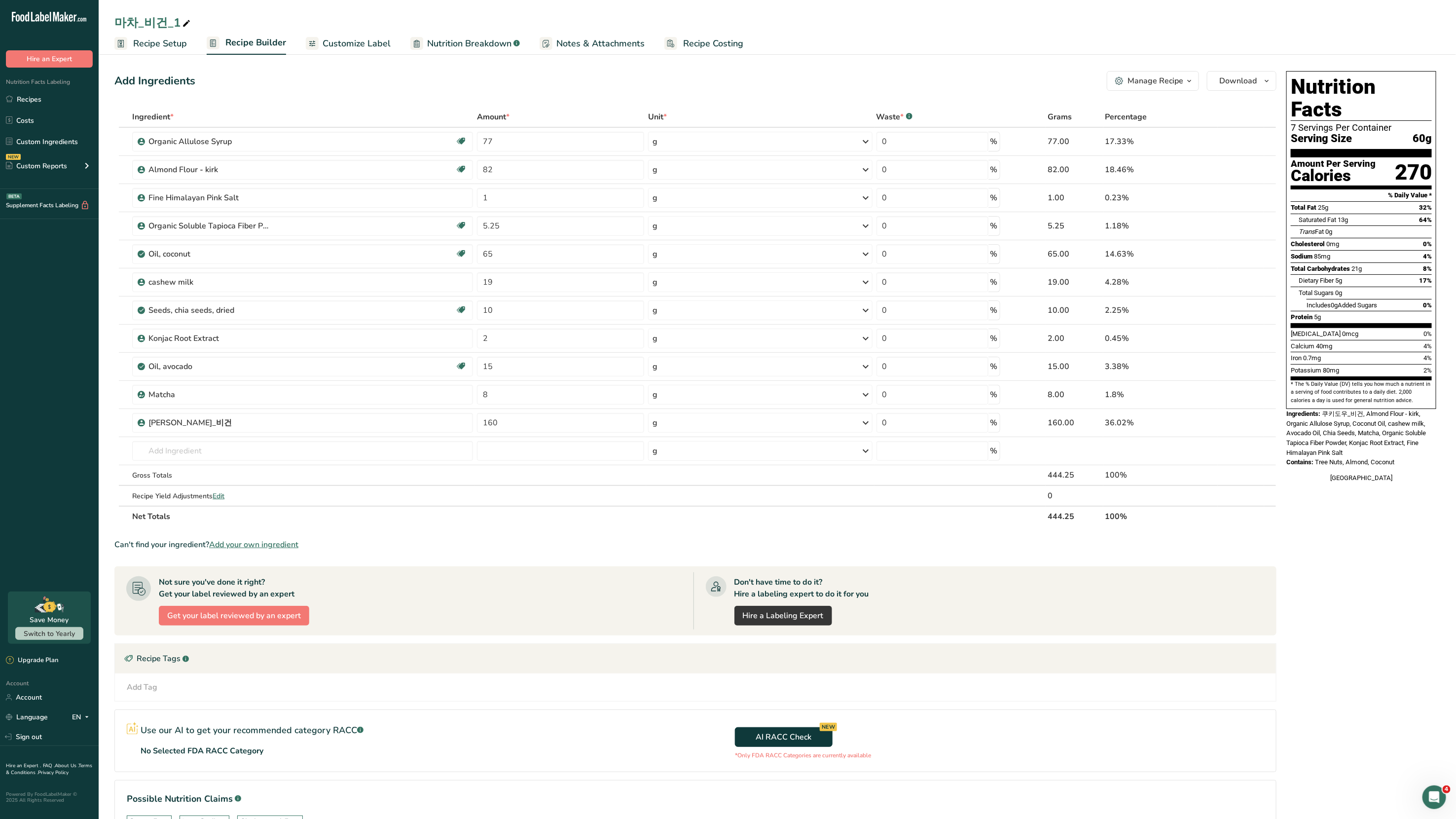
click at [1161, 84] on div "Manage Recipe" at bounding box center [1156, 80] width 55 height 12
click at [1125, 128] on span "Duplicate Recipe" at bounding box center [1112, 128] width 54 height 12
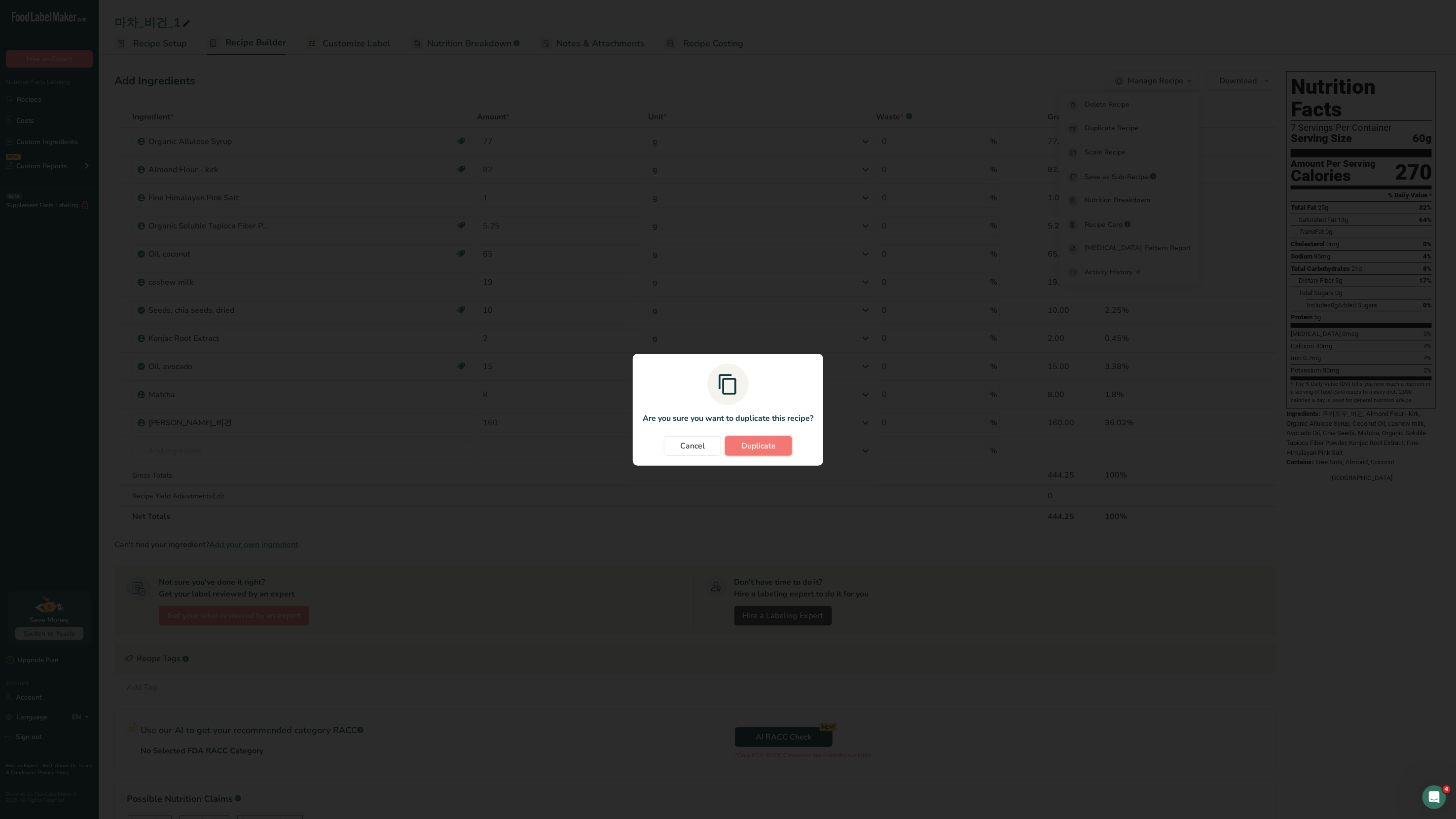
click at [760, 448] on span "Duplicate" at bounding box center [758, 445] width 35 height 12
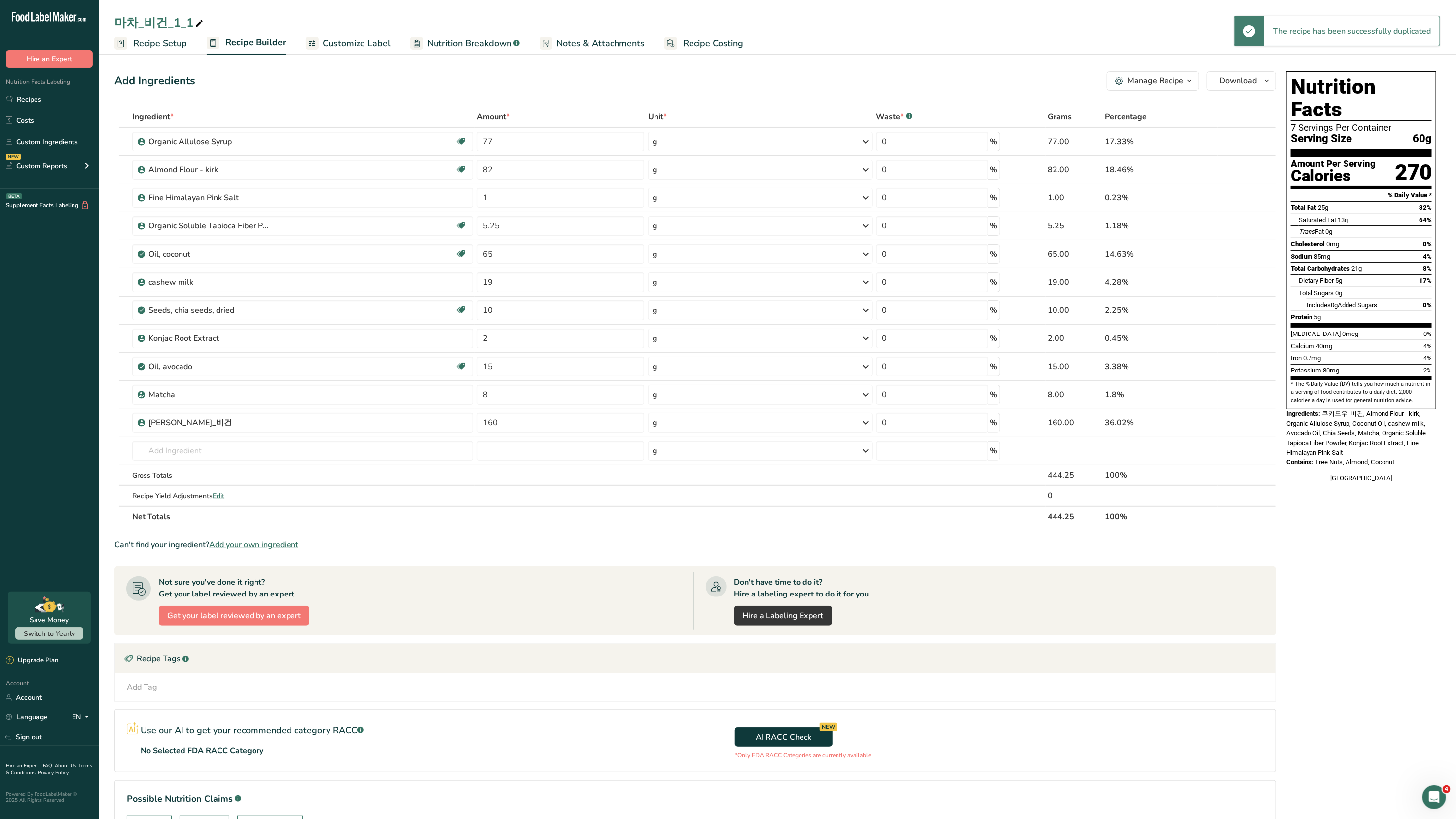
click at [128, 20] on div "마차_비건_1_1" at bounding box center [160, 22] width 91 height 18
drag, startPoint x: 133, startPoint y: 20, endPoint x: 103, endPoint y: 17, distance: 30.1
click at [103, 17] on div "마차_비건_1_1" at bounding box center [777, 22] width 1357 height 18
type input "카라멜_비건_1_1"
click at [276, 75] on div "Add Ingredients Manage Recipe Delete Recipe Duplicate Recipe Scale Recipe Save …" at bounding box center [696, 81] width 1162 height 20
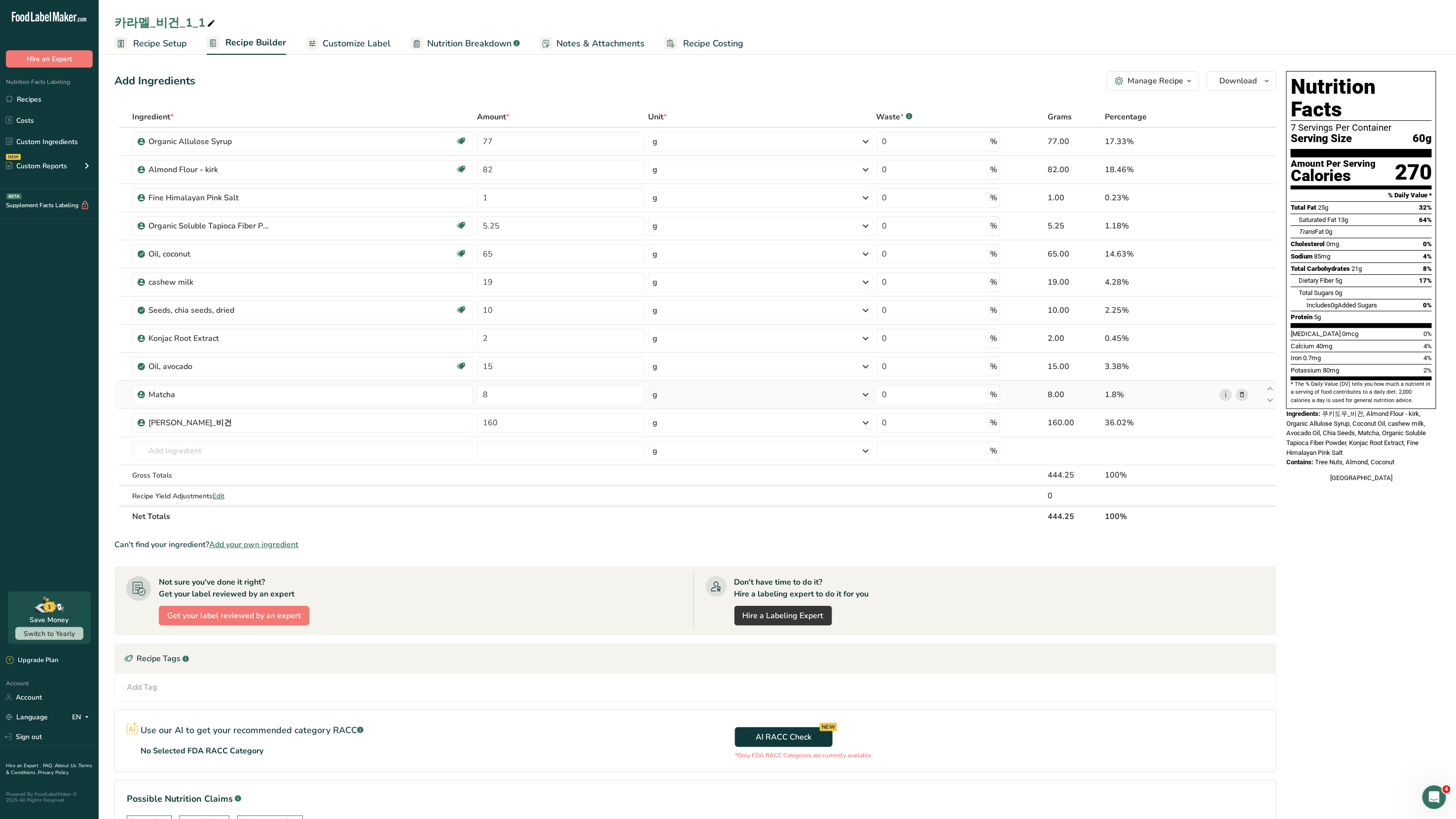
click at [1242, 392] on icon at bounding box center [1242, 394] width 7 height 10
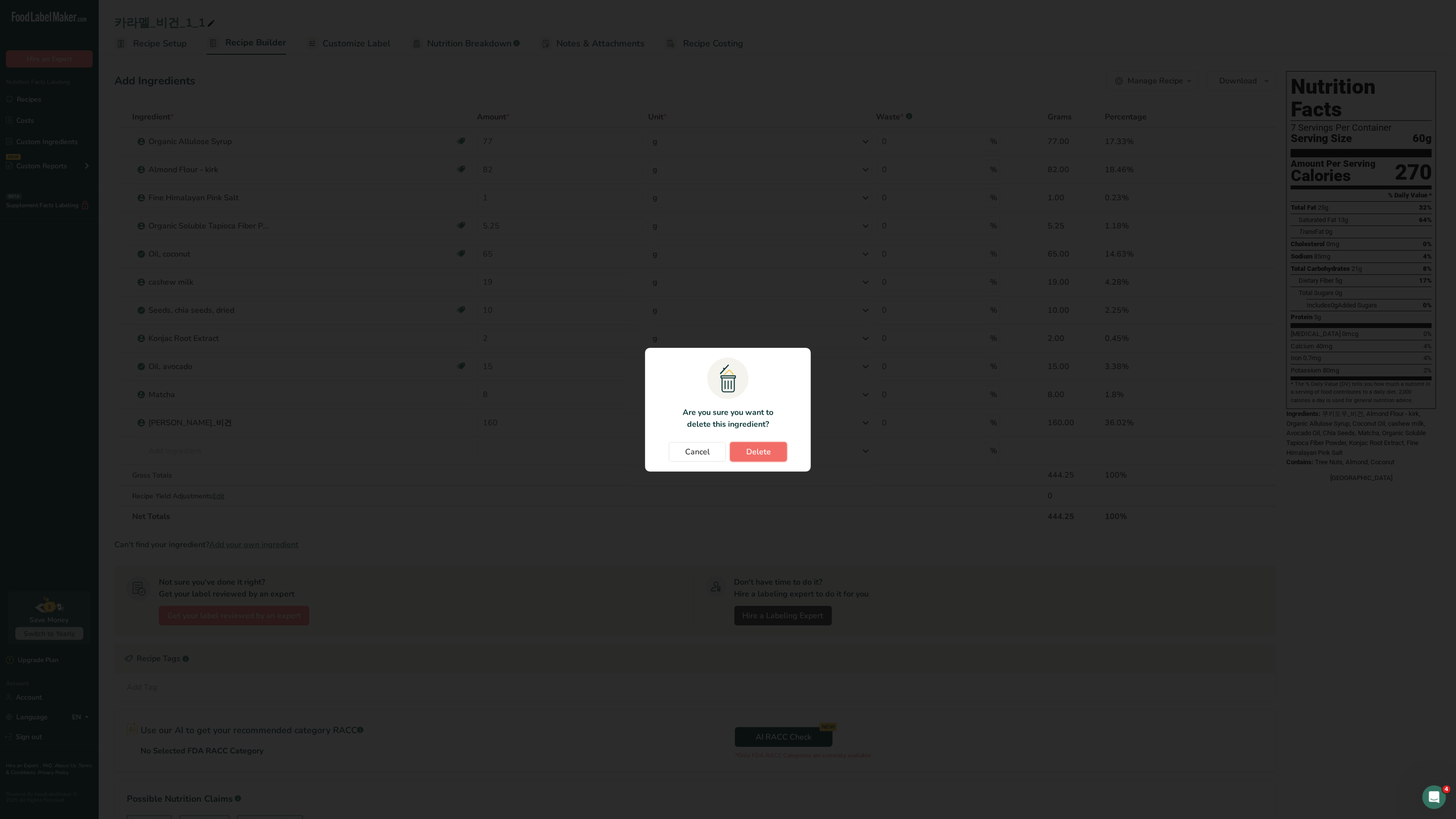
click at [774, 449] on button "Delete" at bounding box center [759, 452] width 57 height 20
type input "160"
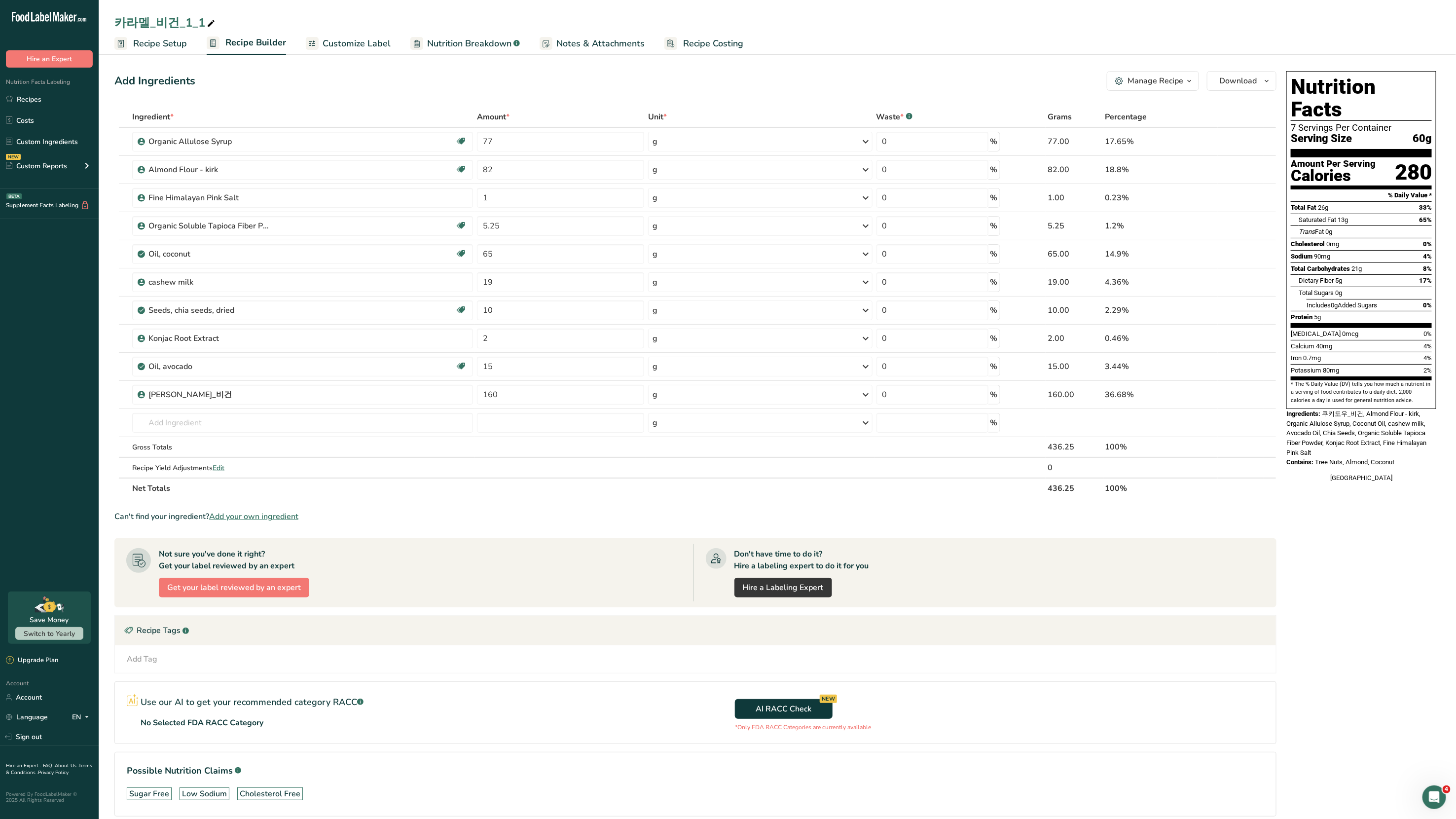
drag, startPoint x: 178, startPoint y: 22, endPoint x: 197, endPoint y: 23, distance: 19.0
click at [197, 23] on div "카라멜_비건_1_1" at bounding box center [166, 22] width 102 height 18
click at [179, 23] on input "카라멜_비건_1_1" at bounding box center [777, 22] width 1326 height 18
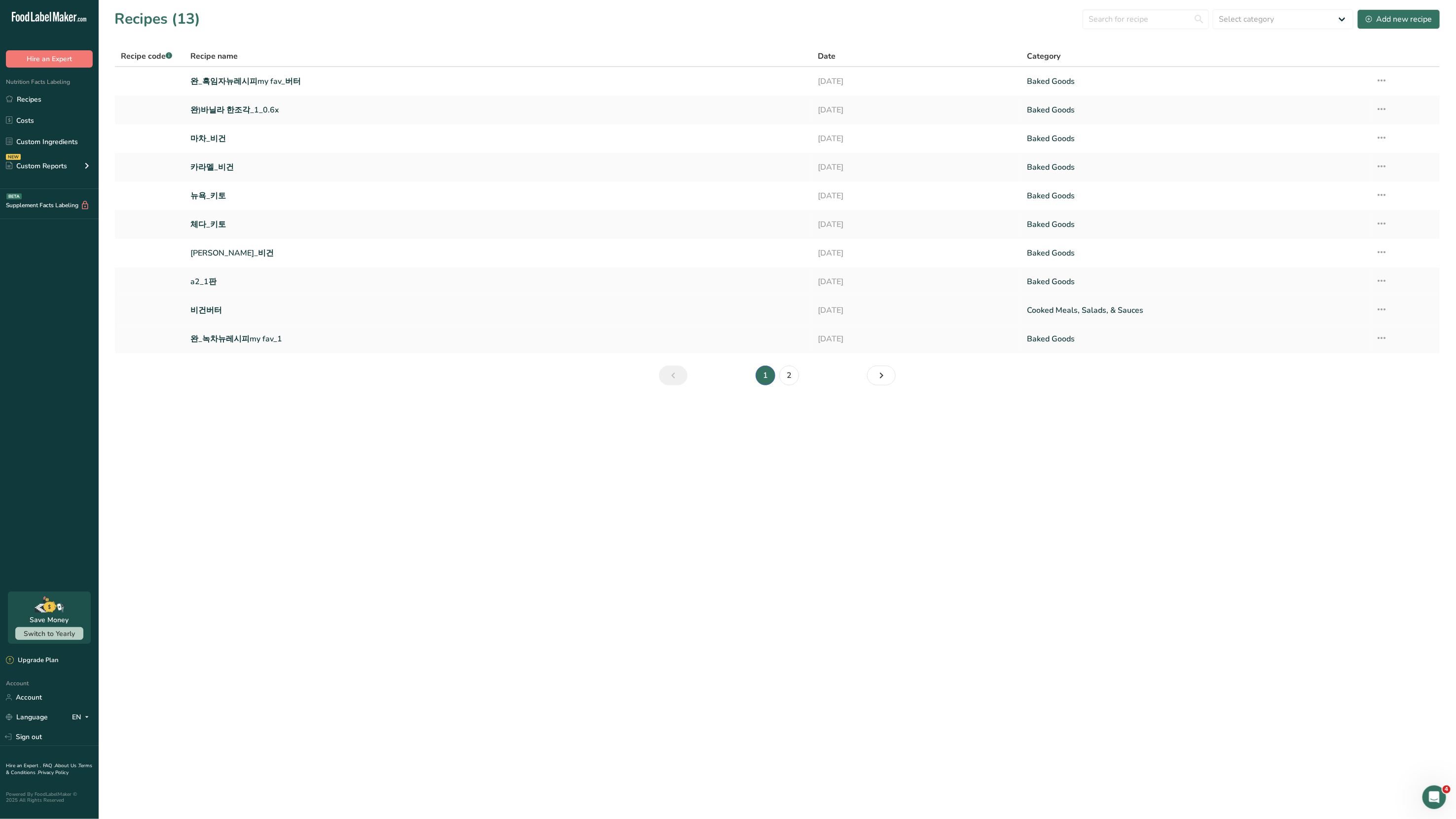
click at [215, 310] on link "비건버터" at bounding box center [498, 310] width 616 height 21
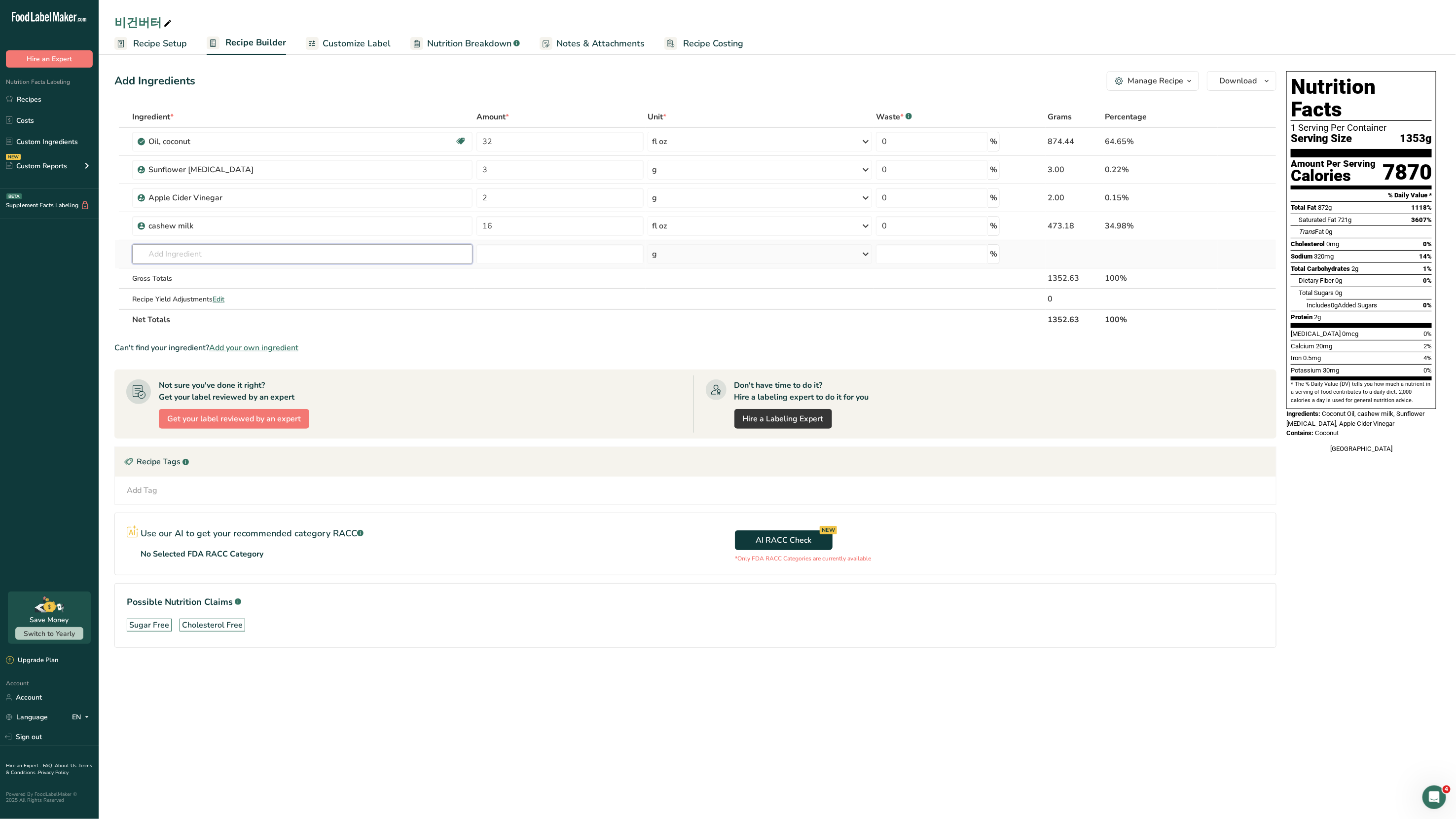
click at [237, 260] on input "text" at bounding box center [303, 254] width 341 height 20
type input "ㄴ"
type input "sunflower"
click at [364, 302] on div "4584 Oil, sunflower, high oleic (70% and over)" at bounding box center [294, 306] width 309 height 10
type input "Oil, sunflower, high oleic (70% and over)"
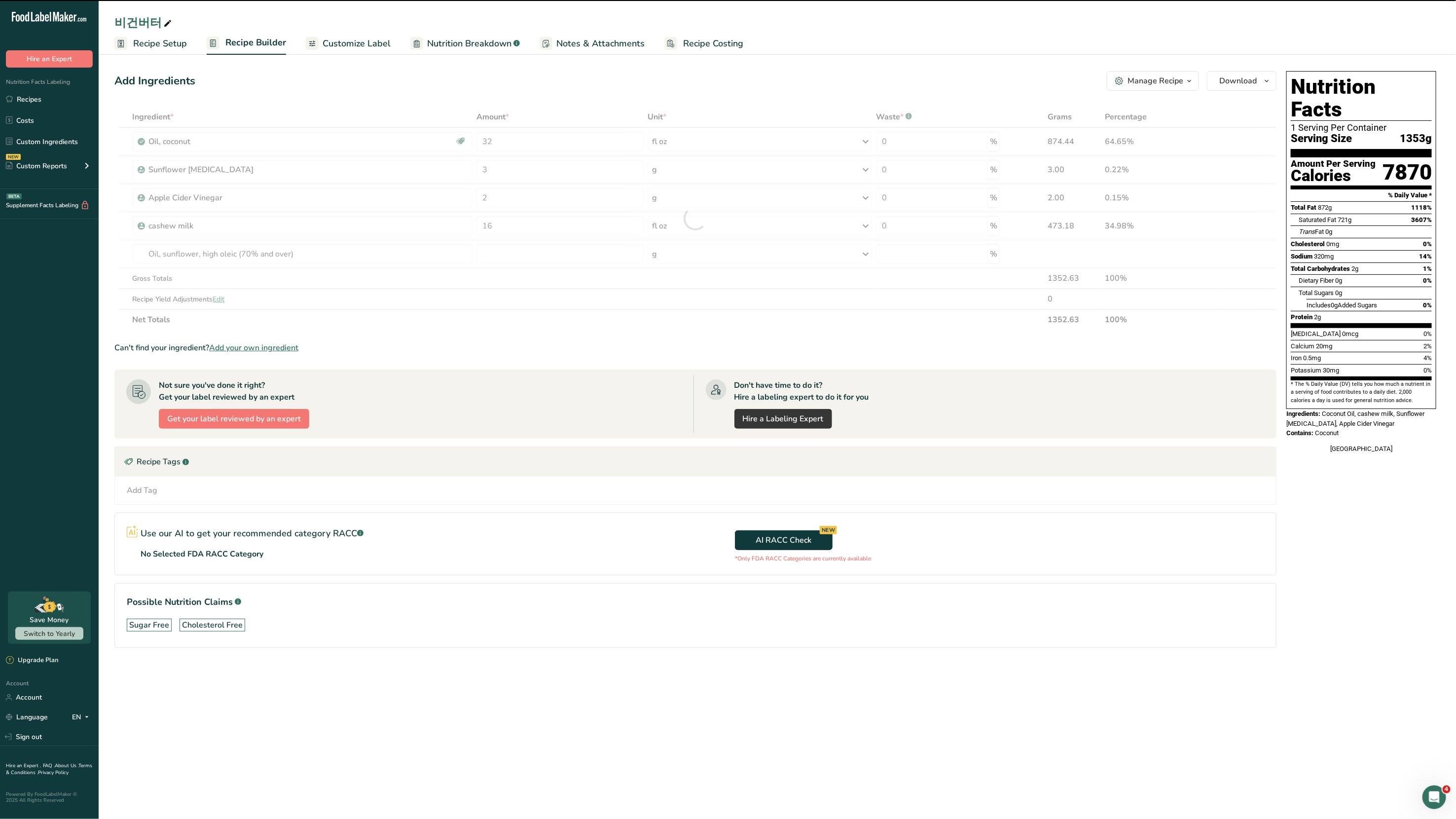
type input "0"
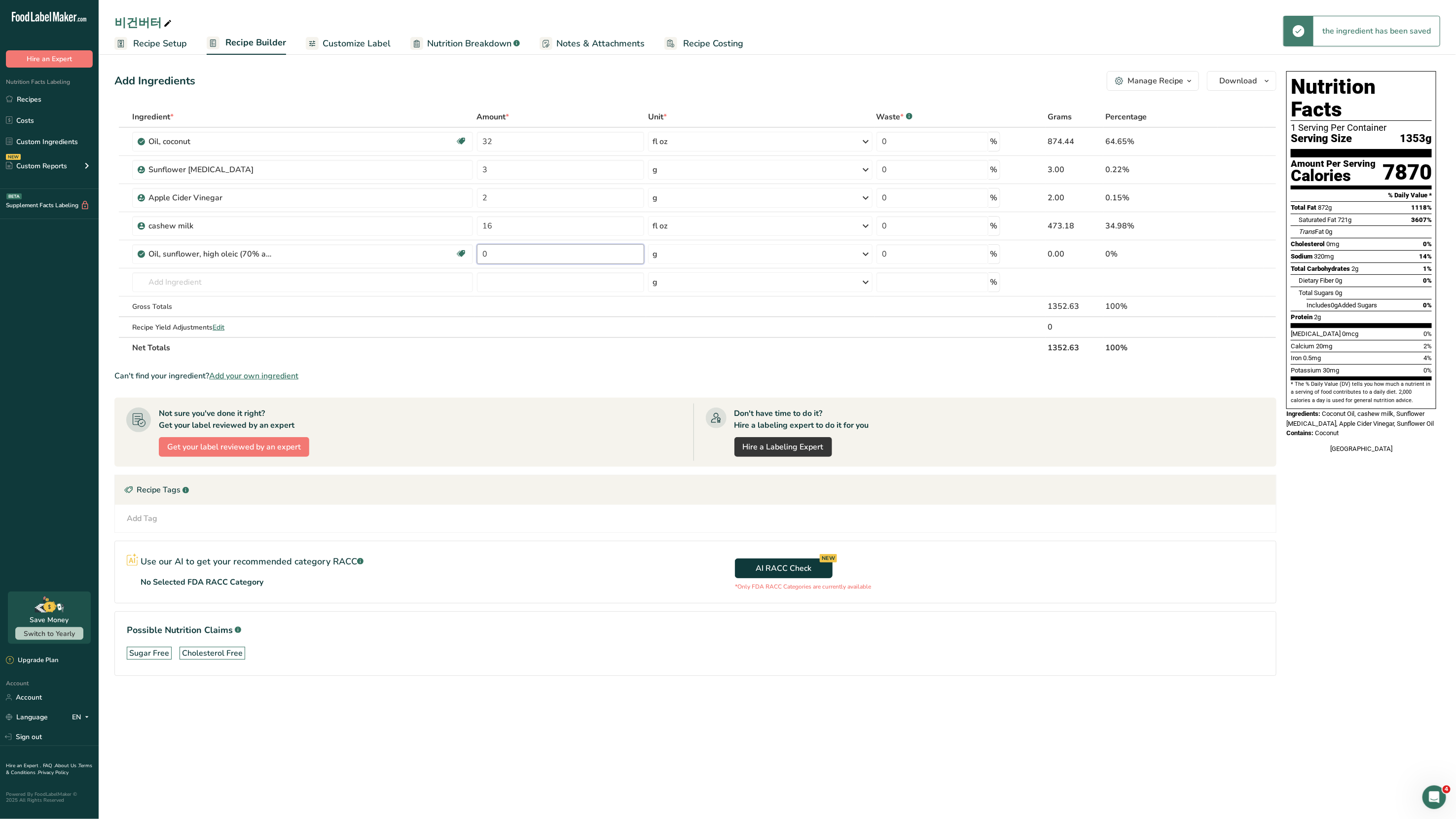
click at [525, 253] on input "0" at bounding box center [560, 254] width 167 height 20
click at [559, 82] on div "Add Ingredients Manage Recipe Delete Recipe Duplicate Recipe Scale Recipe Save …" at bounding box center [696, 81] width 1162 height 20
drag, startPoint x: 500, startPoint y: 253, endPoint x: 460, endPoint y: 252, distance: 40.0
click at [460, 252] on tr "Oil, sunflower, high oleic (70% and over) Dairy free Gluten free Vegan Vegetari…" at bounding box center [695, 254] width 1161 height 28
click at [504, 94] on div "Add Ingredients Manage Recipe Delete Recipe Duplicate Recipe Scale Recipe Save …" at bounding box center [699, 387] width 1168 height 640
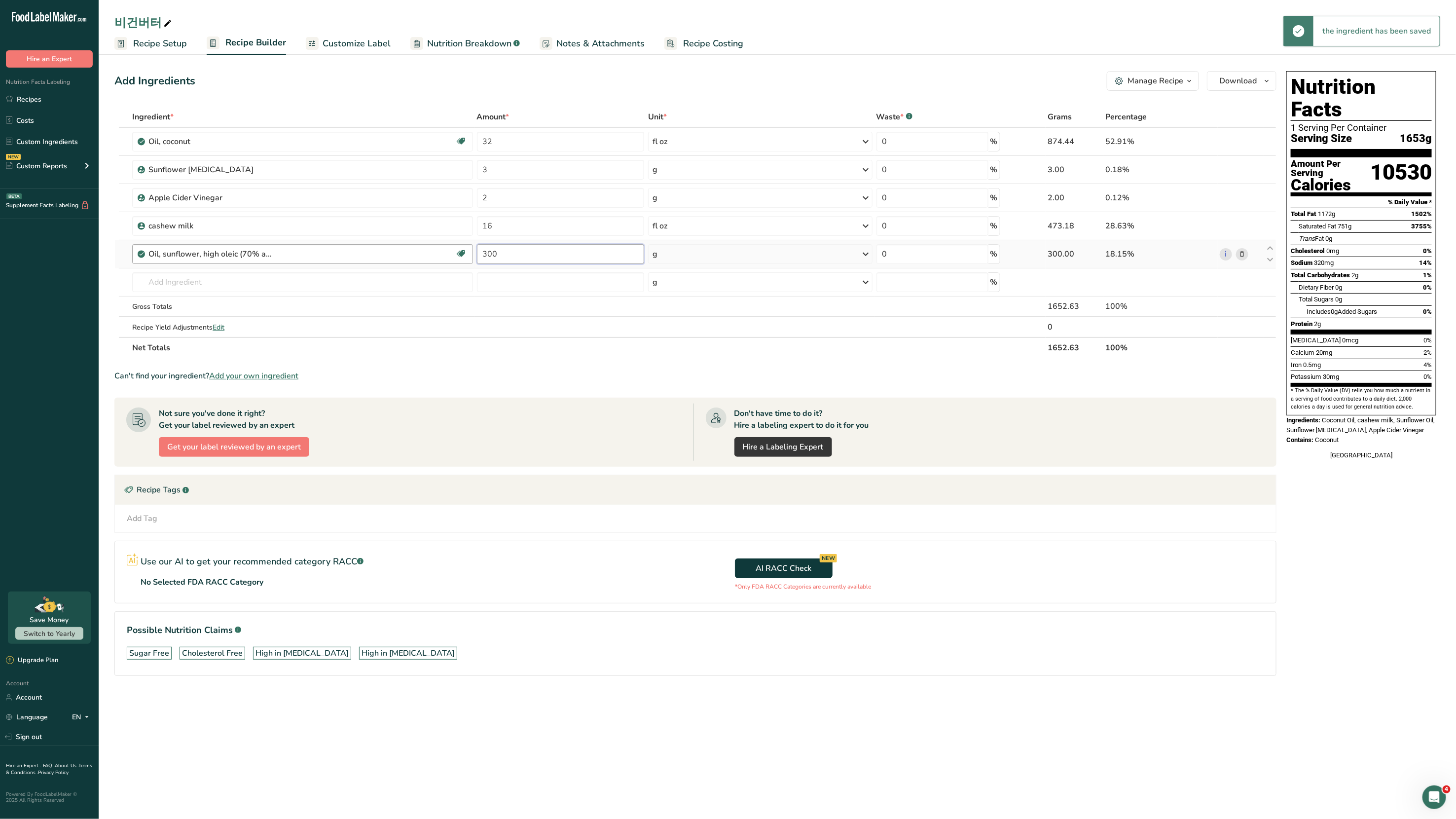
drag, startPoint x: 505, startPoint y: 254, endPoint x: 446, endPoint y: 247, distance: 59.4
click at [446, 247] on tr "Oil, sunflower, high oleic (70% and over) Dairy free Gluten free Vegan Vegetari…" at bounding box center [695, 254] width 1161 height 28
click at [538, 96] on div "Add Ingredients Manage Recipe Delete Recipe Duplicate Recipe Scale Recipe Save …" at bounding box center [699, 387] width 1168 height 640
drag, startPoint x: 489, startPoint y: 253, endPoint x: 478, endPoint y: 251, distance: 11.2
click at [478, 251] on input "400" at bounding box center [560, 254] width 167 height 20
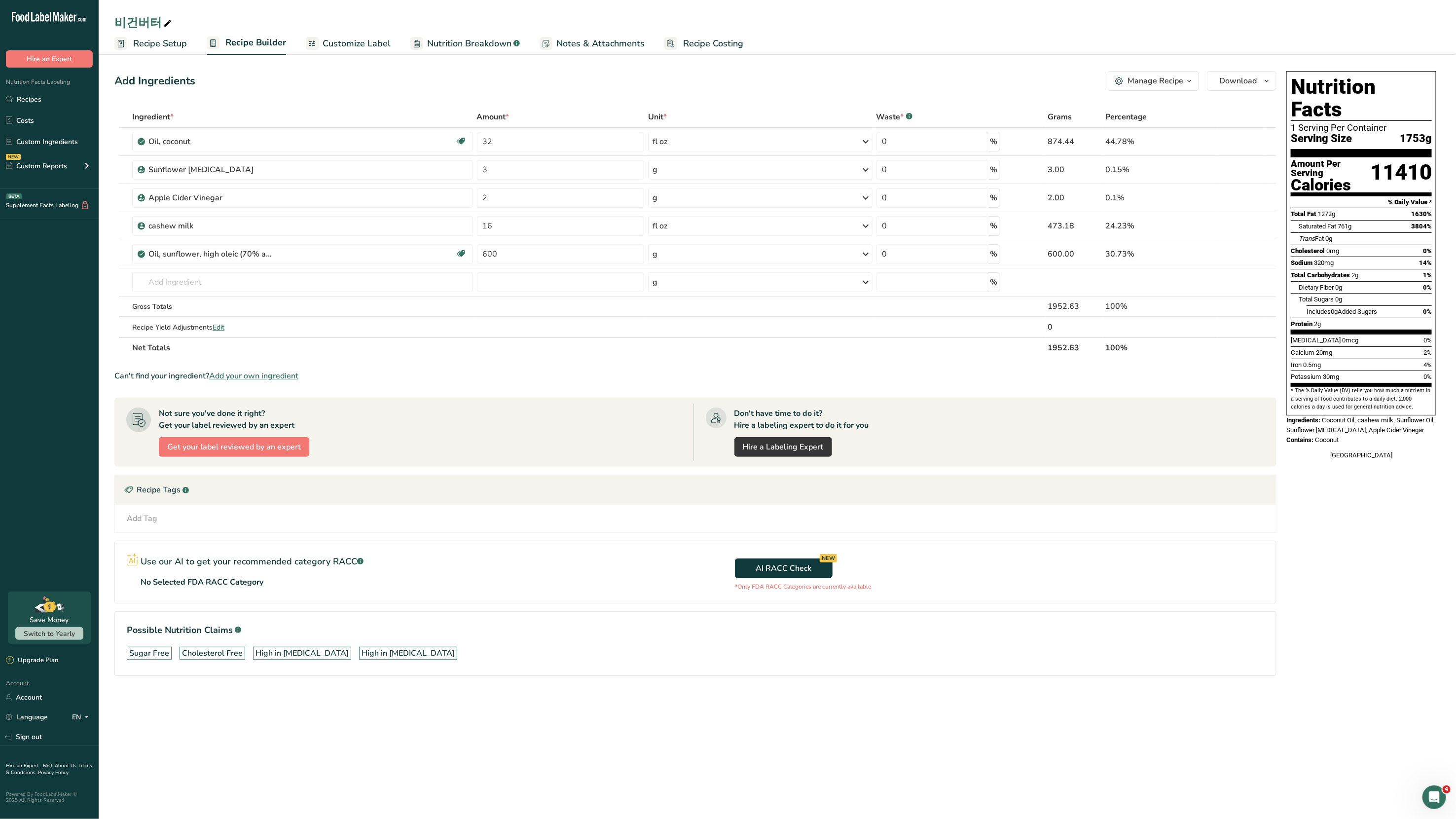
click at [538, 94] on div "Add Ingredients Manage Recipe Delete Recipe Duplicate Recipe Scale Recipe Save …" at bounding box center [699, 387] width 1168 height 640
drag, startPoint x: 485, startPoint y: 253, endPoint x: 479, endPoint y: 253, distance: 6.0
click at [479, 253] on input "600" at bounding box center [560, 254] width 167 height 20
click at [488, 254] on input "600" at bounding box center [560, 254] width 167 height 20
click at [565, 93] on div "Add Ingredients Manage Recipe Delete Recipe Duplicate Recipe Scale Recipe Save …" at bounding box center [699, 387] width 1168 height 640
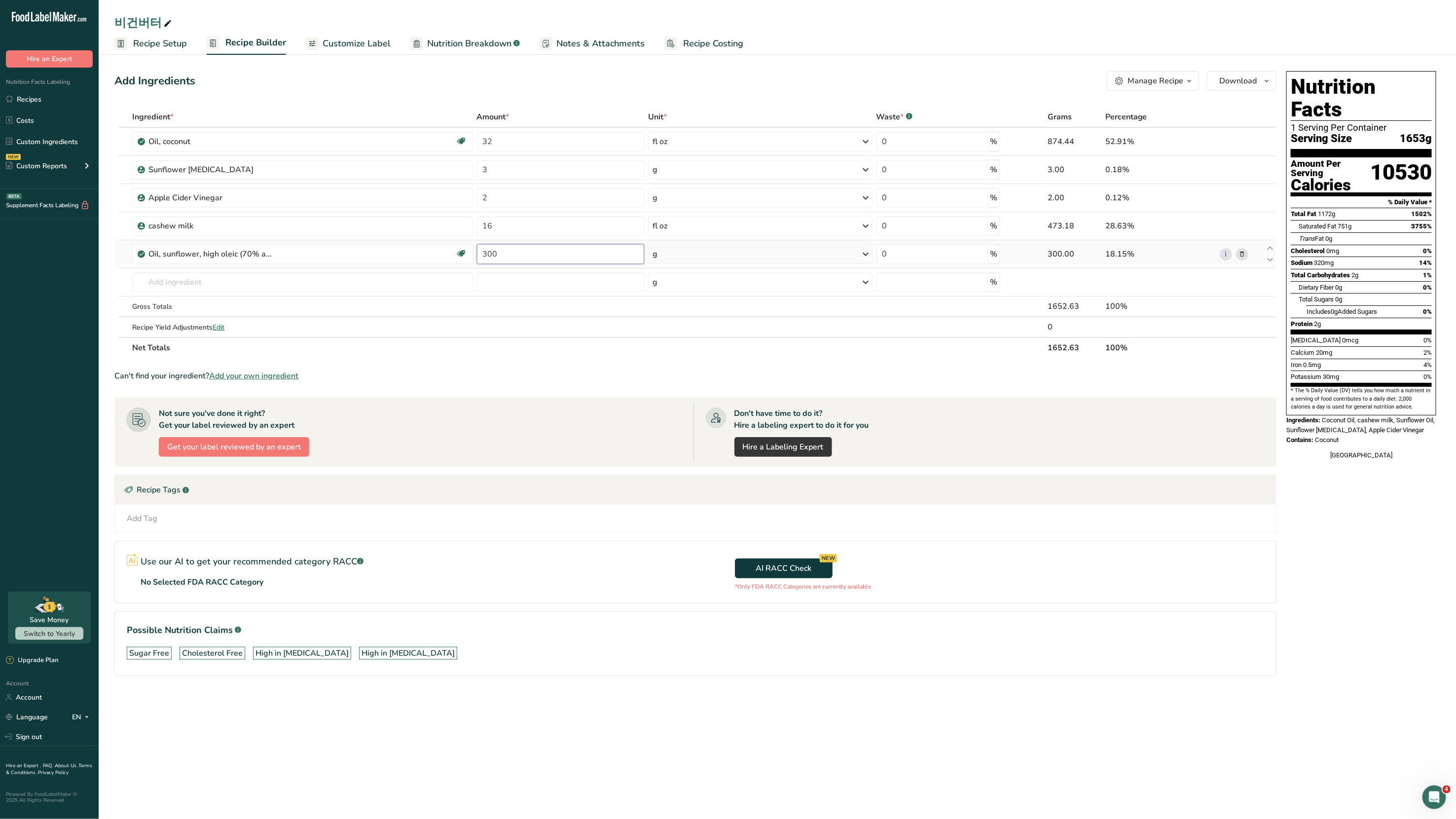
drag, startPoint x: 485, startPoint y: 251, endPoint x: 490, endPoint y: 253, distance: 5.4
click at [490, 253] on input "300" at bounding box center [560, 254] width 167 height 20
type input "450"
click at [538, 104] on div "Add Ingredients Manage Recipe Delete Recipe Duplicate Recipe Scale Recipe Save …" at bounding box center [699, 387] width 1168 height 640
click at [32, 96] on link "Recipes" at bounding box center [49, 99] width 99 height 18
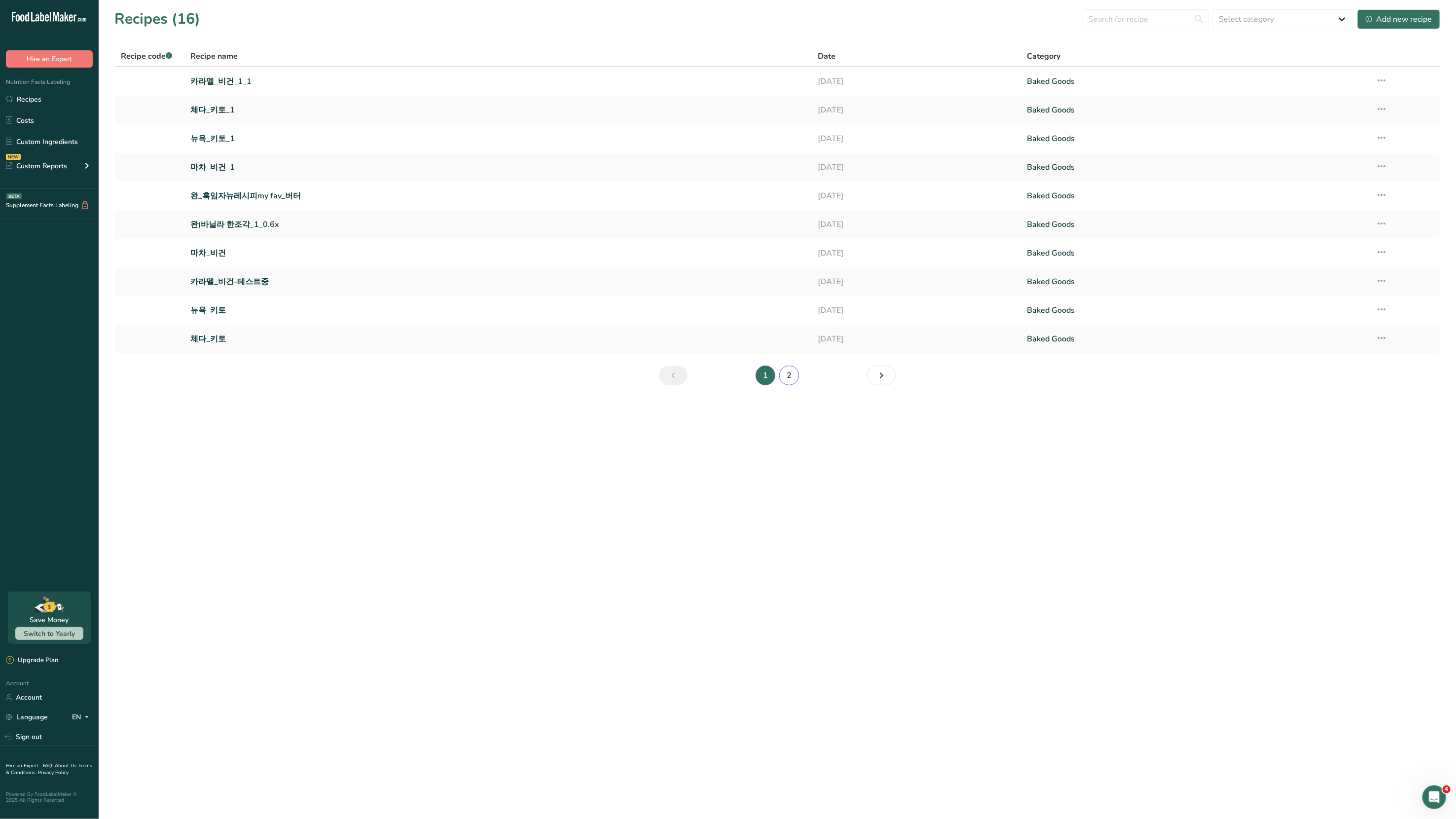
click at [793, 370] on link "2" at bounding box center [790, 375] width 20 height 20
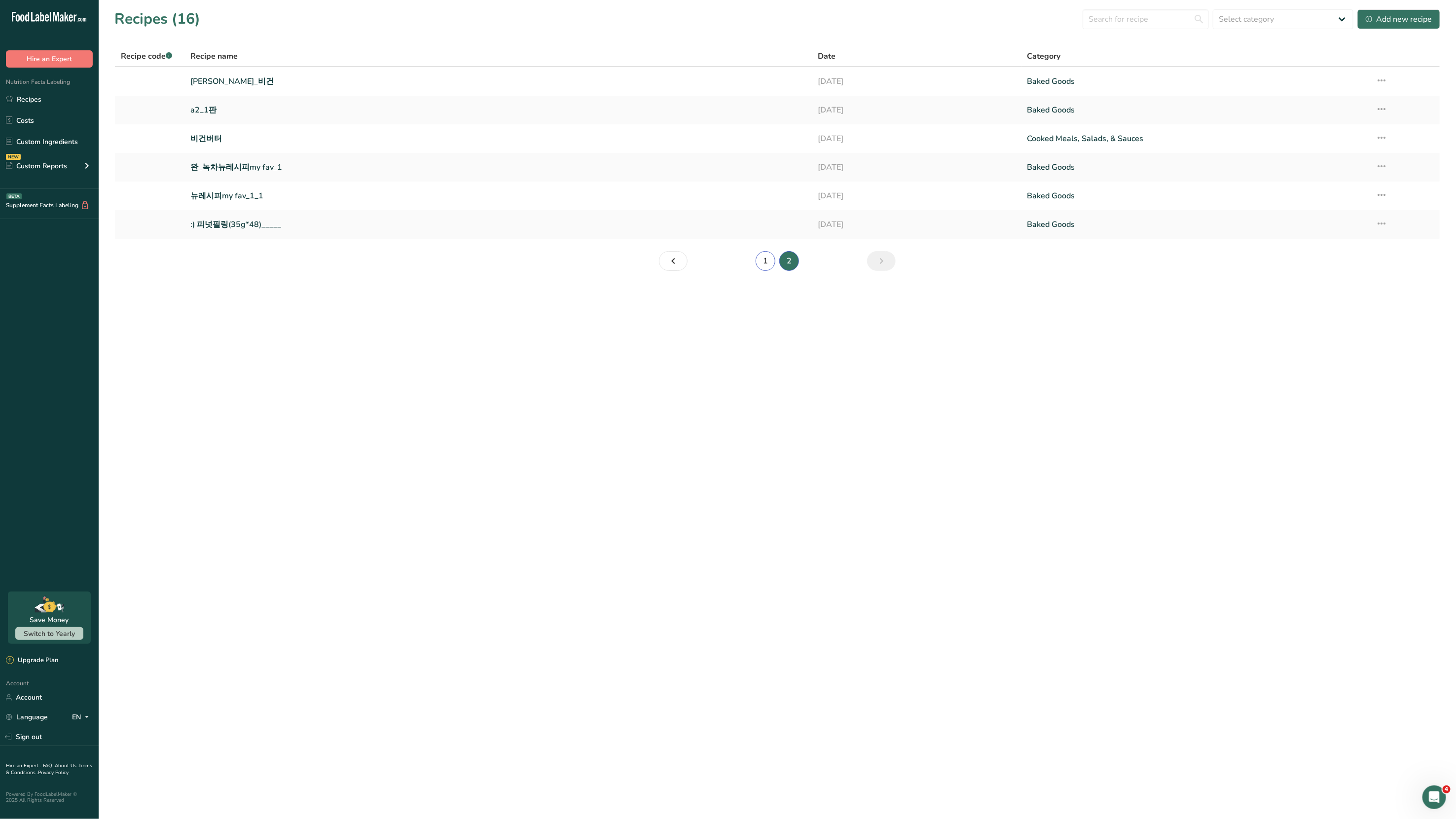
click at [766, 265] on link "1" at bounding box center [766, 261] width 20 height 20
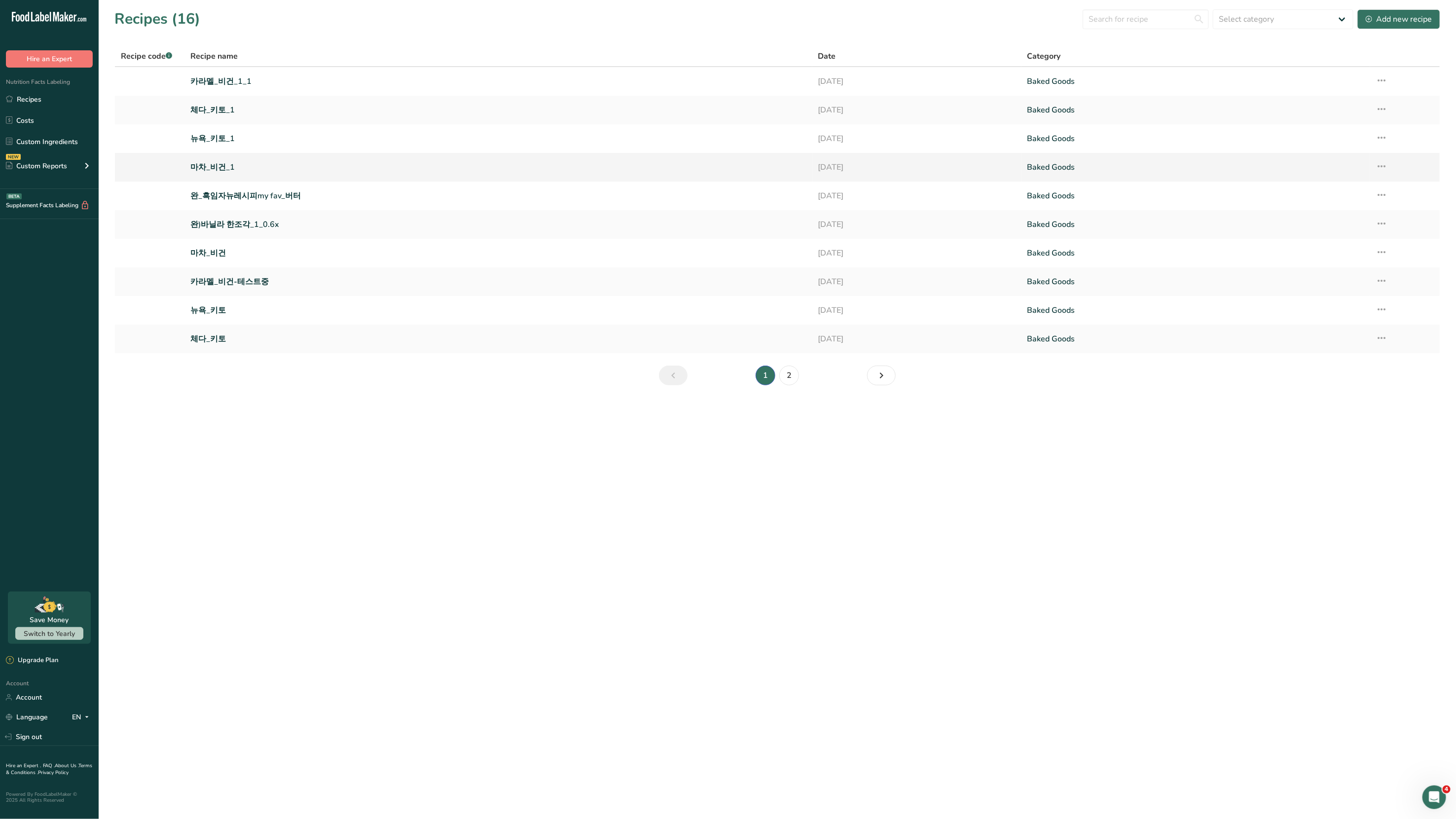
click at [215, 162] on link "마차_비건_1" at bounding box center [498, 167] width 616 height 21
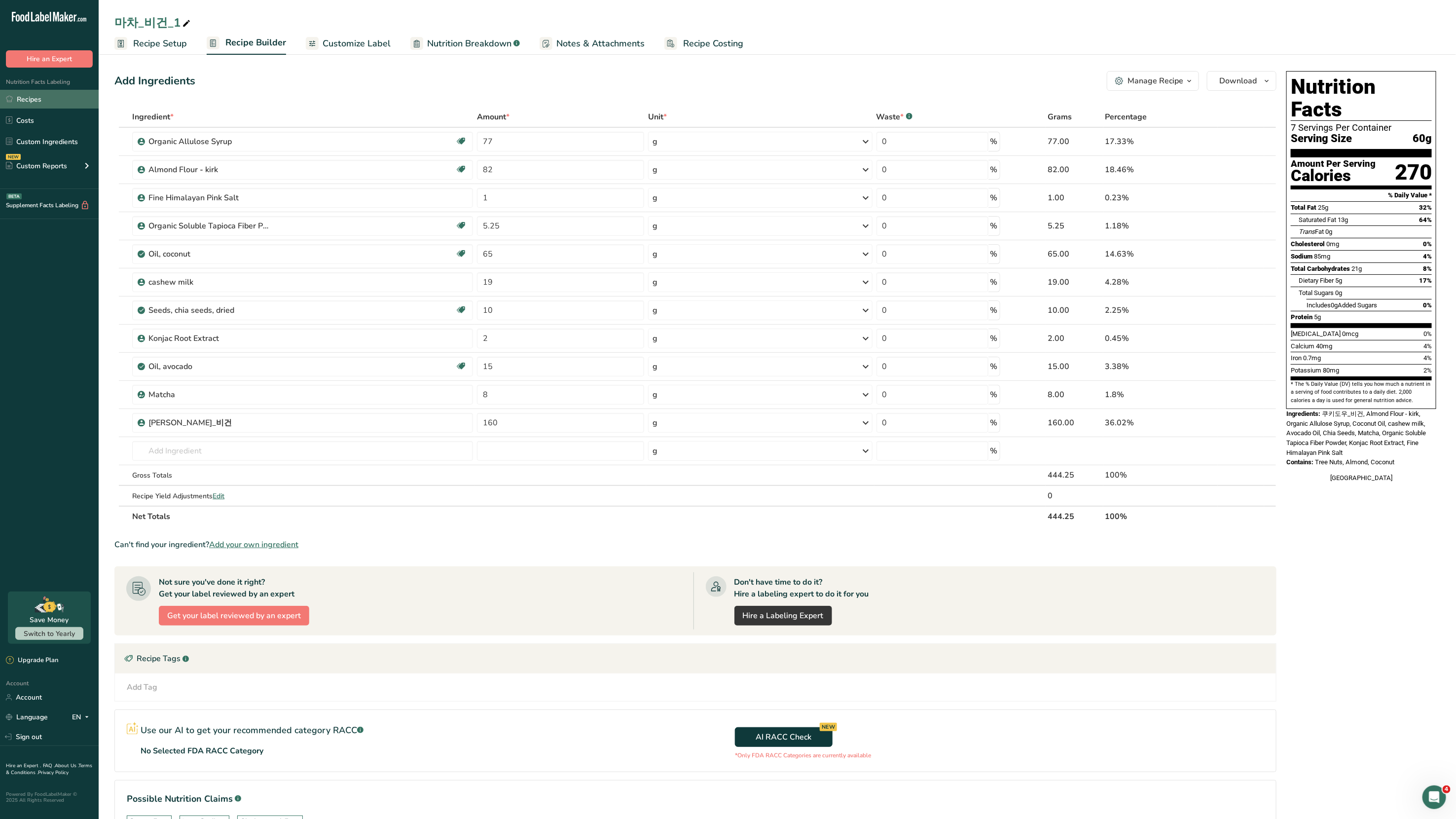
click at [30, 99] on link "Recipes" at bounding box center [49, 99] width 99 height 18
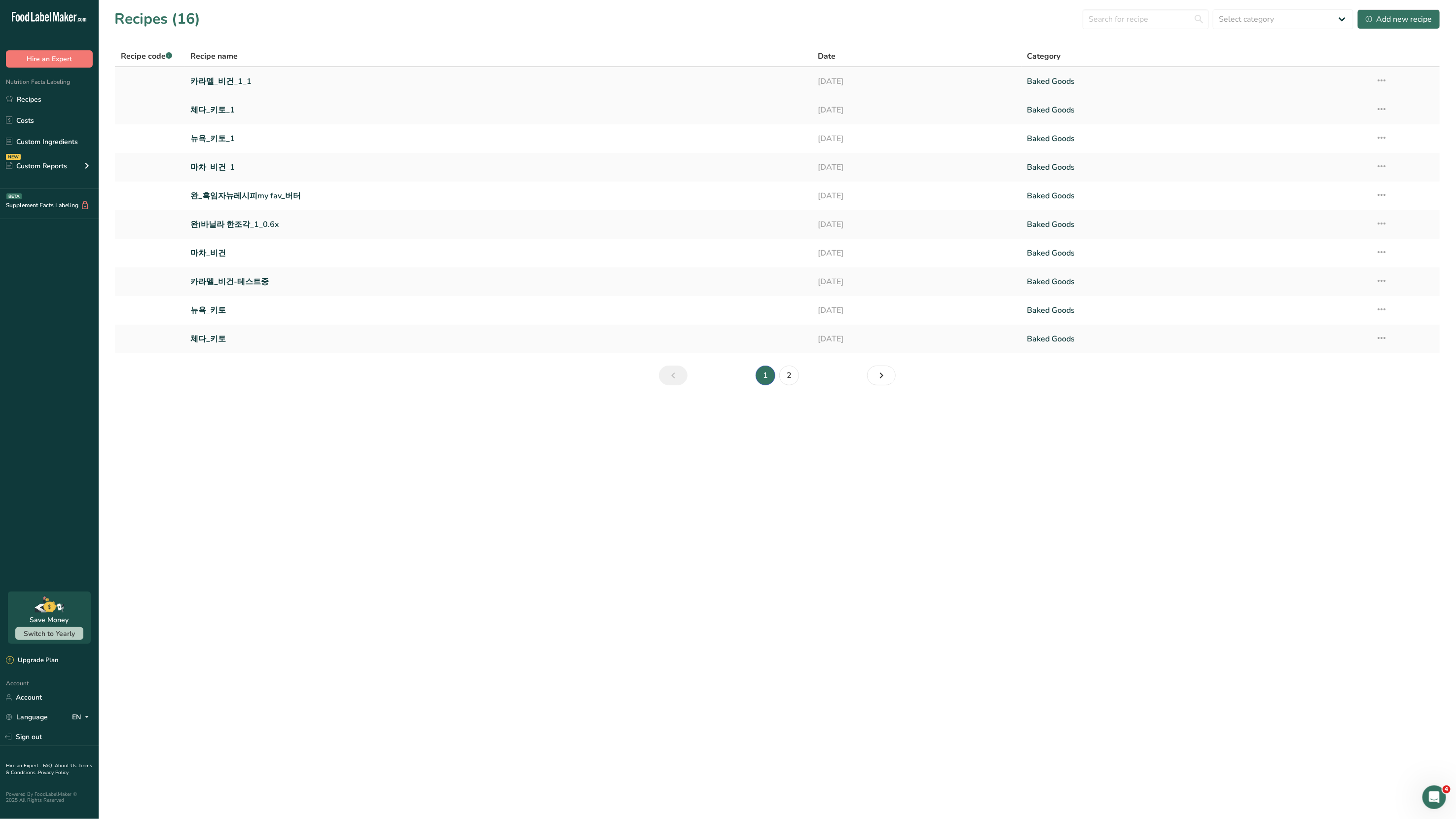
click at [226, 80] on link "카라멜_비건_1_1" at bounding box center [498, 81] width 616 height 21
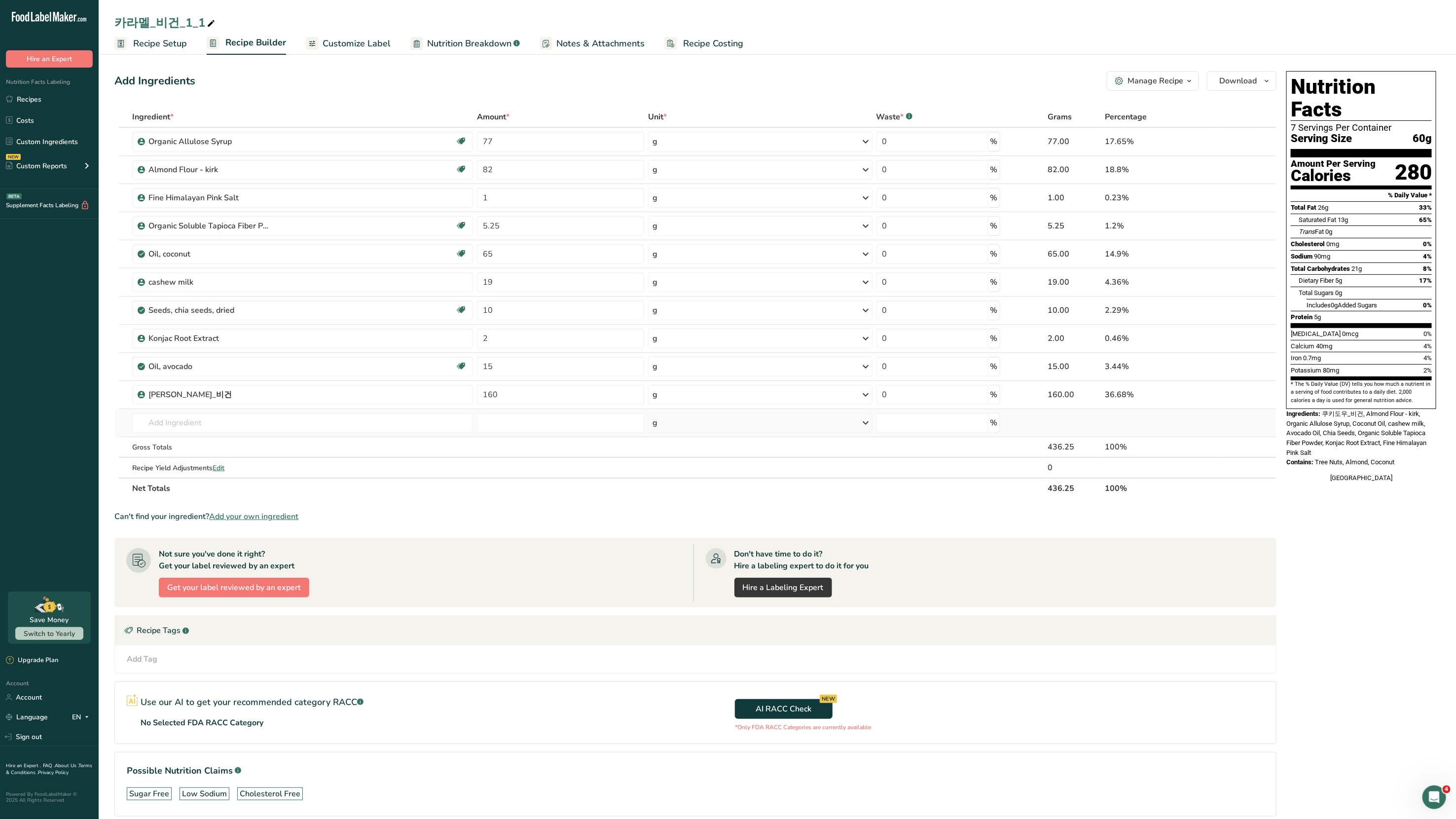
click at [116, 423] on td at bounding box center [116, 423] width 4 height 28
drag, startPoint x: 117, startPoint y: 81, endPoint x: 1280, endPoint y: 494, distance: 1234.2
click at [1283, 492] on div "Add Ingredients Manage Recipe Delete Recipe Duplicate Recipe Scale Recipe Save …" at bounding box center [777, 458] width 1326 height 781
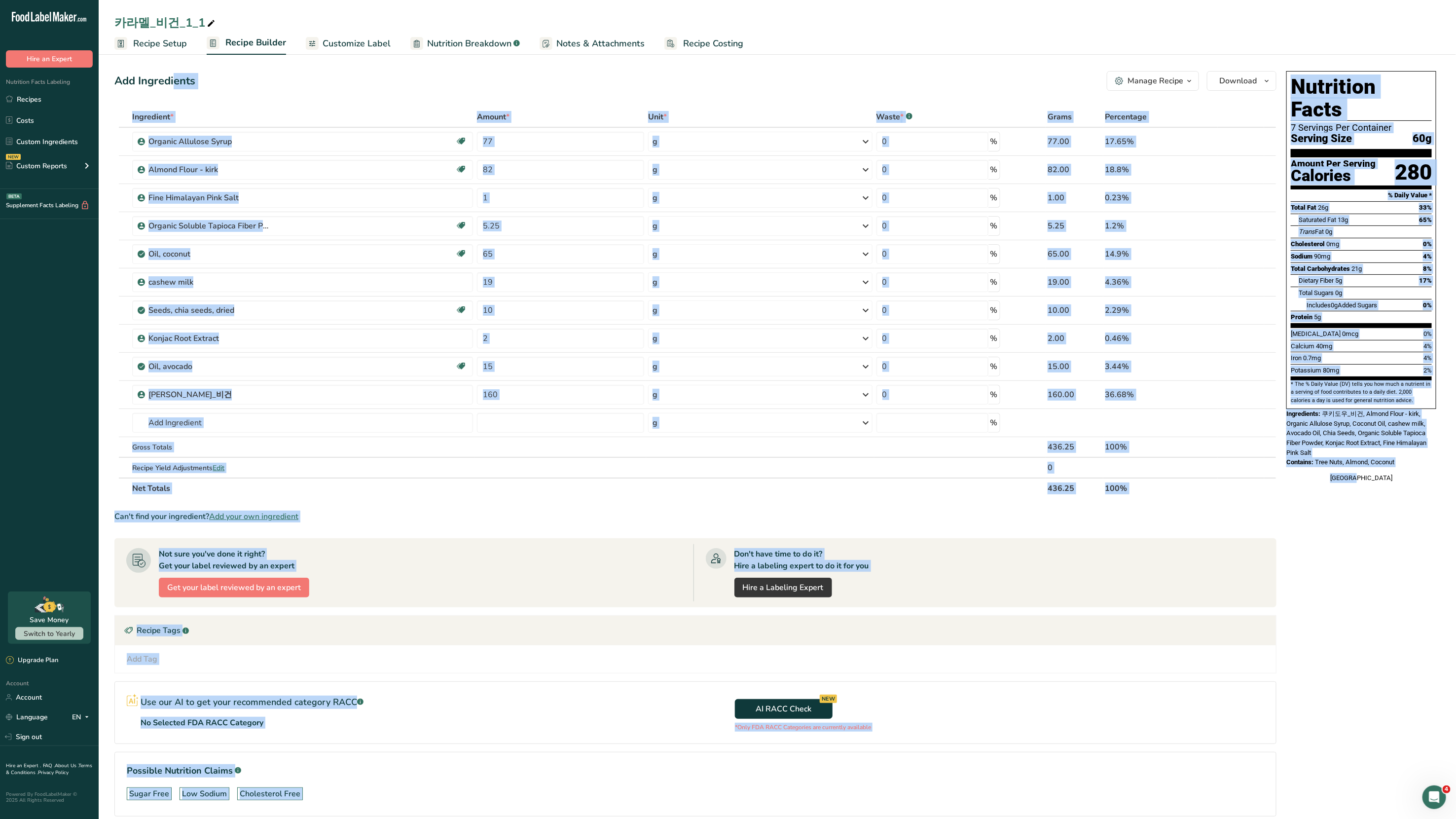
click at [1280, 497] on div "Add Ingredients Manage Recipe Delete Recipe Duplicate Recipe Scale Recipe Save …" at bounding box center [699, 458] width 1168 height 781
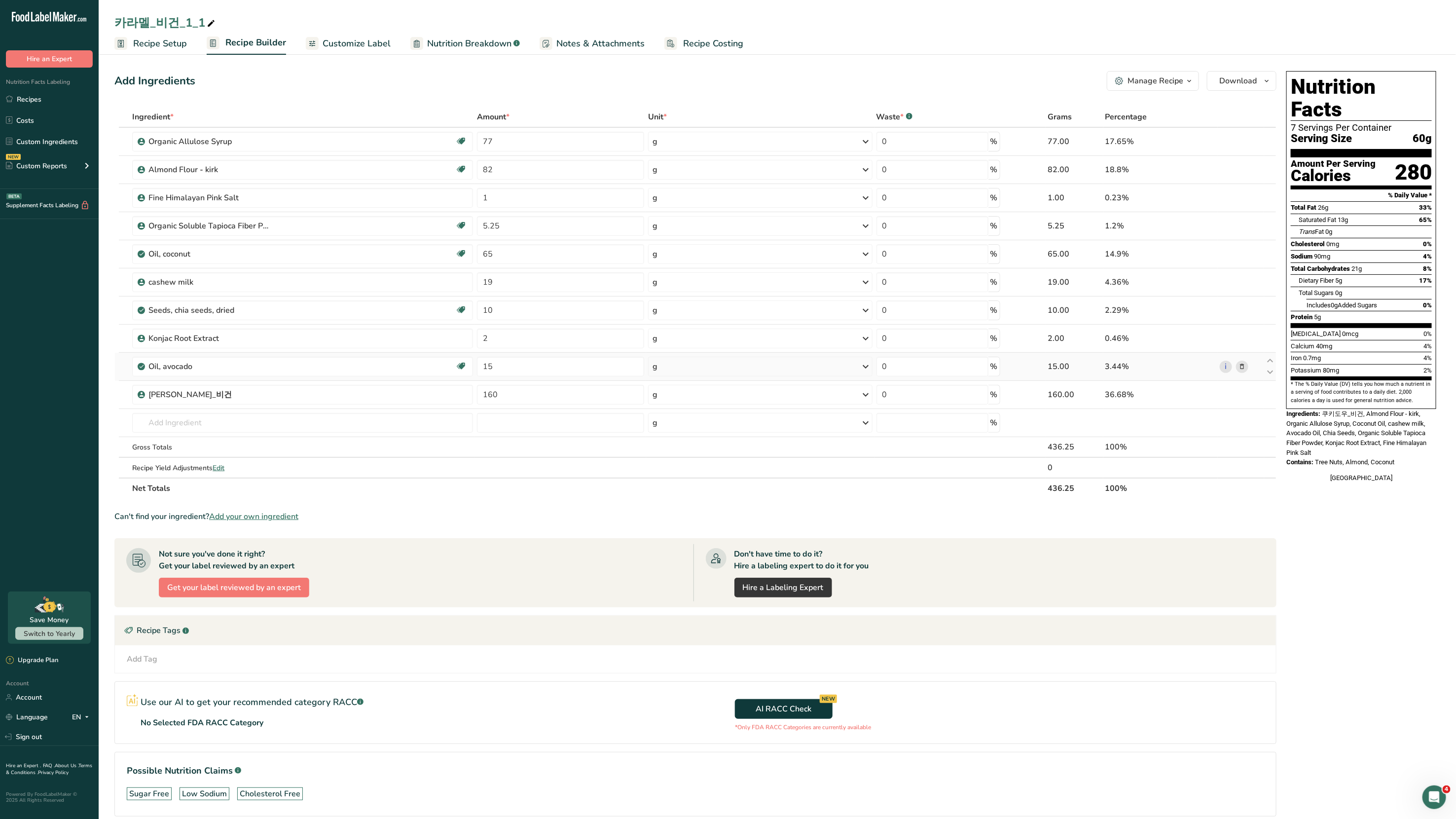
click at [732, 375] on td "g Portions 1 tbsp 1 cup 1 tsp Weight Units g kg mg See more Volume Units l Volu…" at bounding box center [760, 367] width 228 height 28
click at [1159, 79] on div "Manage Recipe" at bounding box center [1156, 80] width 55 height 12
click at [1125, 128] on span "Duplicate Recipe" at bounding box center [1112, 128] width 54 height 12
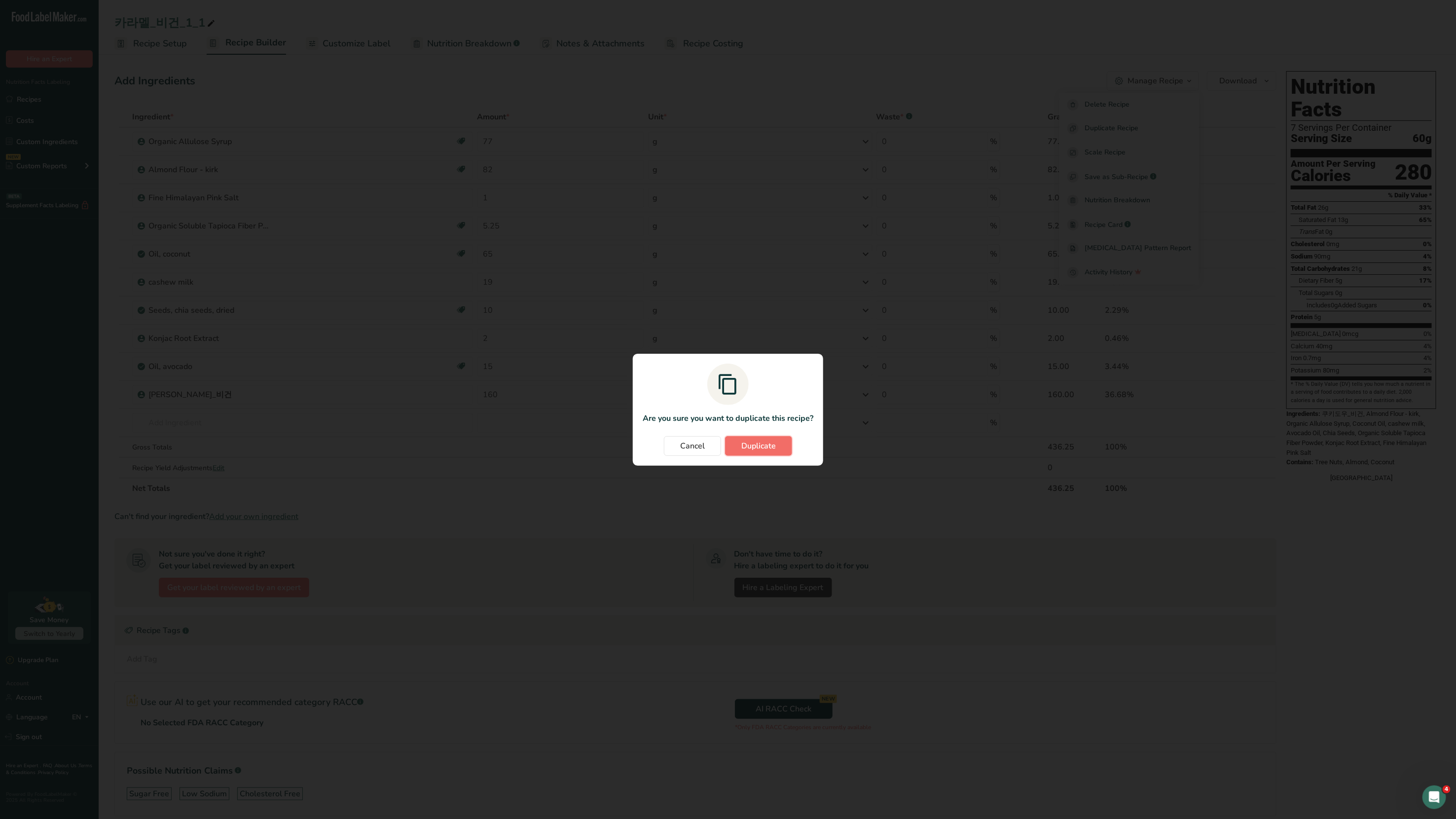
click at [778, 444] on button "Duplicate" at bounding box center [758, 446] width 67 height 20
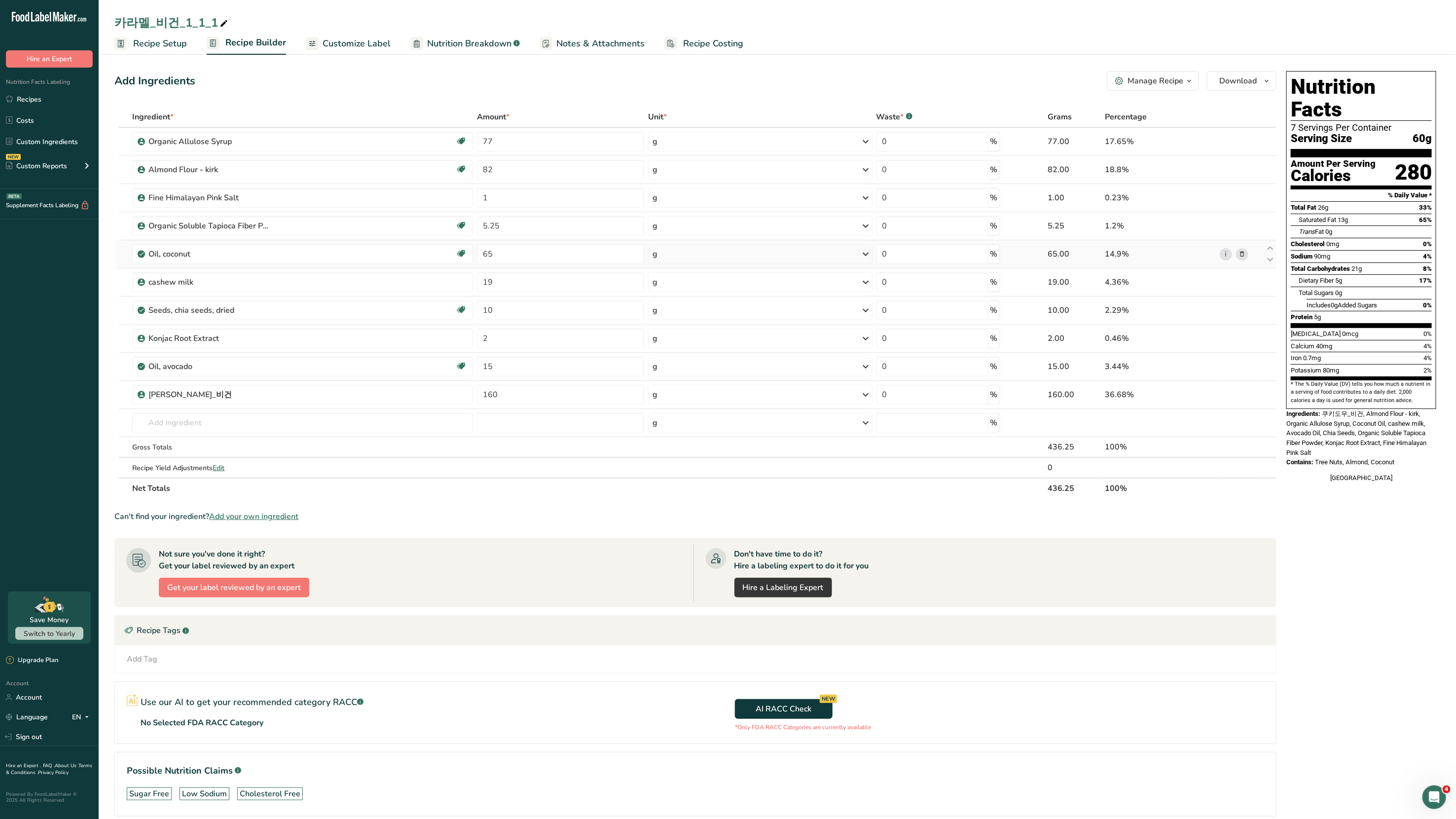
click at [1242, 254] on icon at bounding box center [1242, 253] width 7 height 10
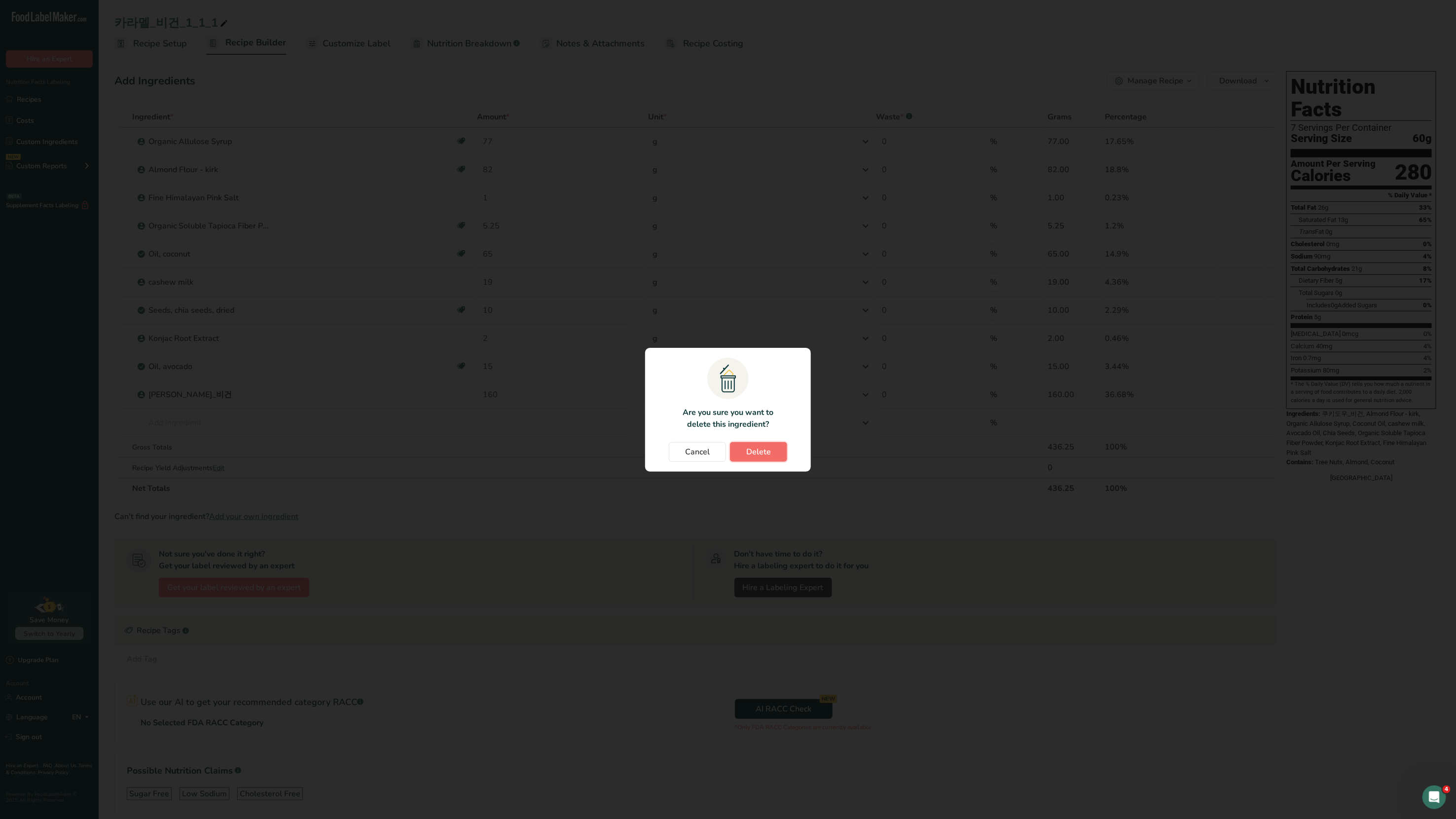
click at [755, 455] on span "Delete" at bounding box center [759, 451] width 25 height 12
type input "19"
type input "10"
type input "2"
type input "15"
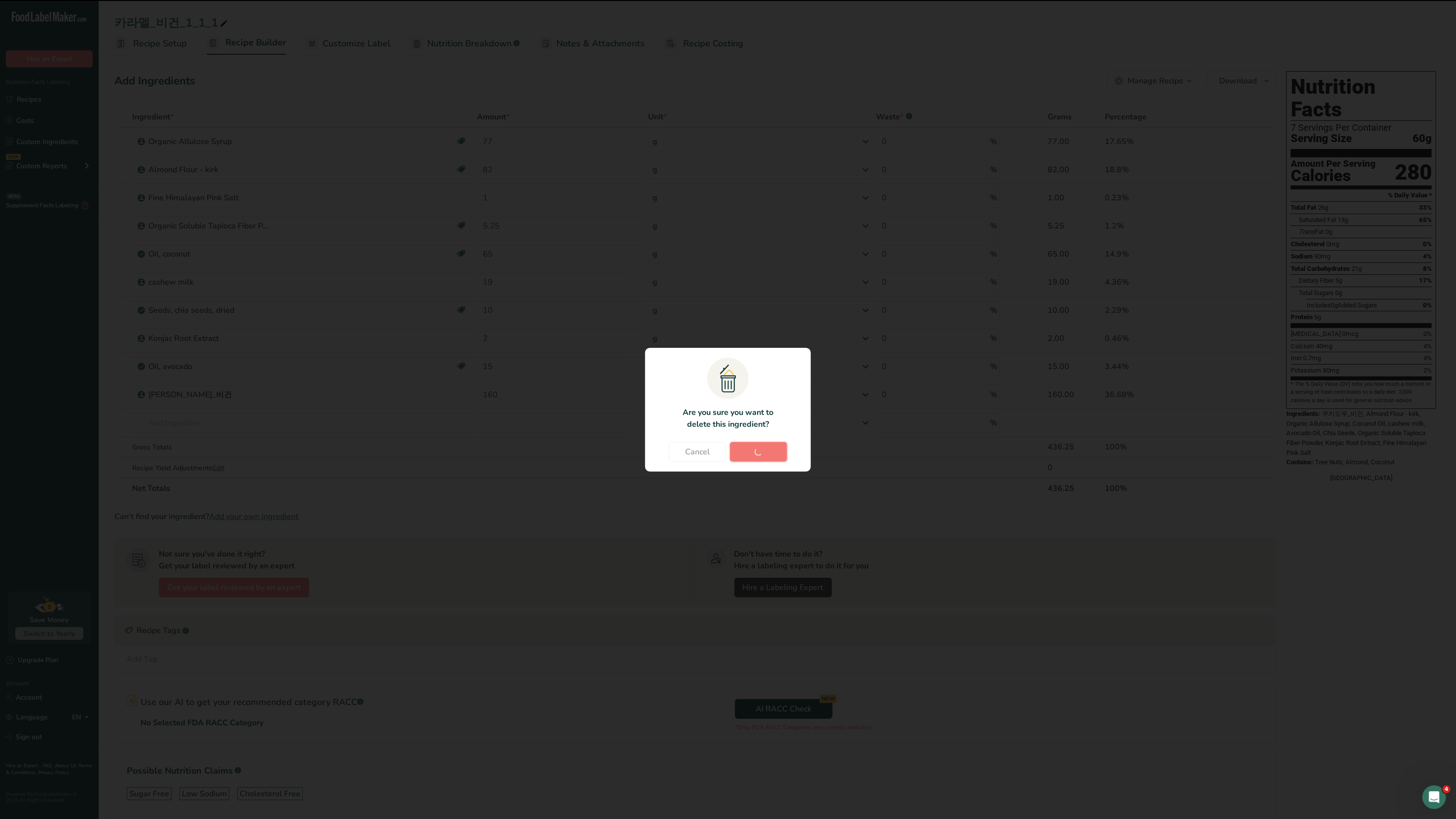
type input "160"
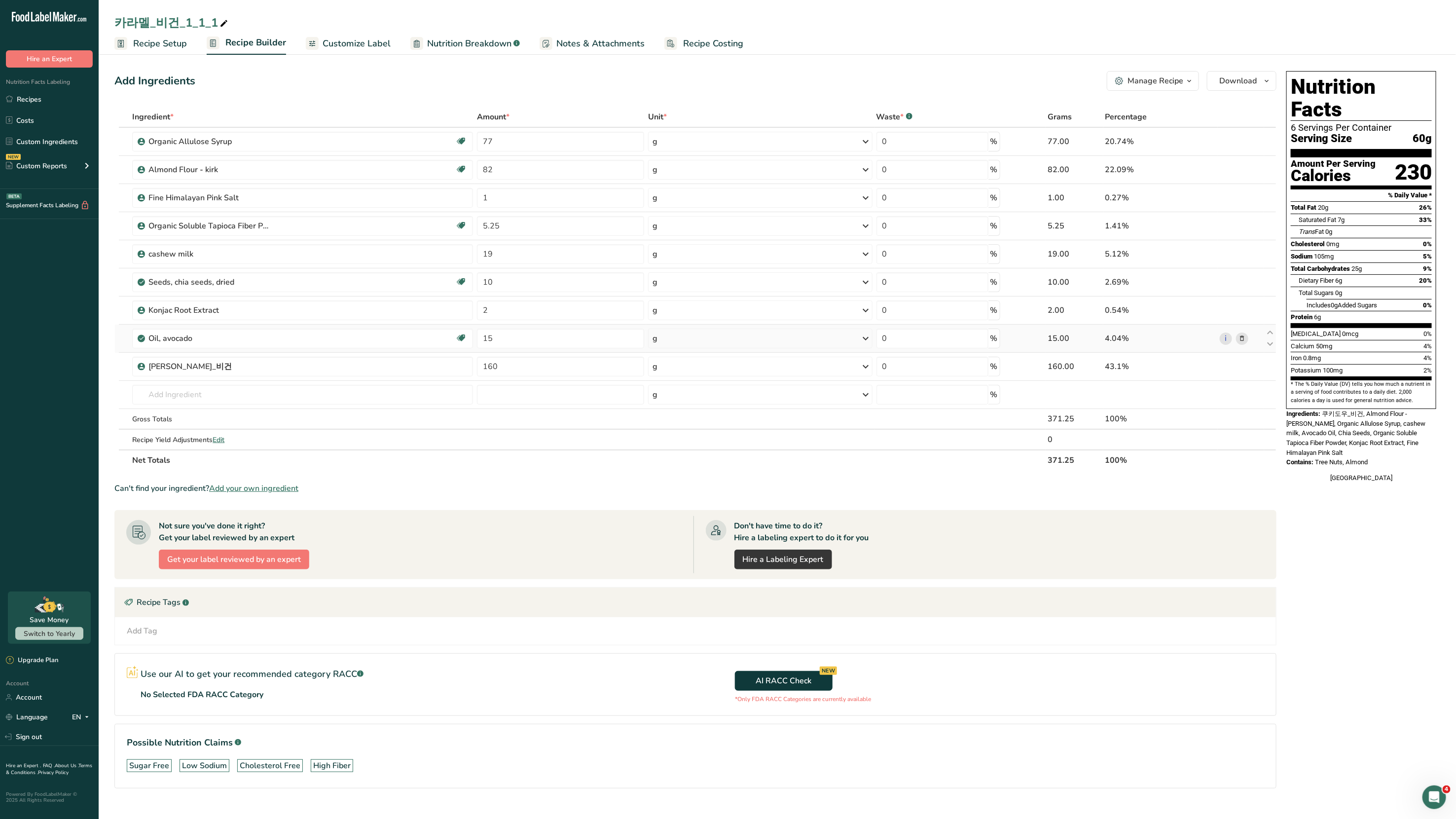
click at [1241, 340] on icon at bounding box center [1242, 338] width 7 height 10
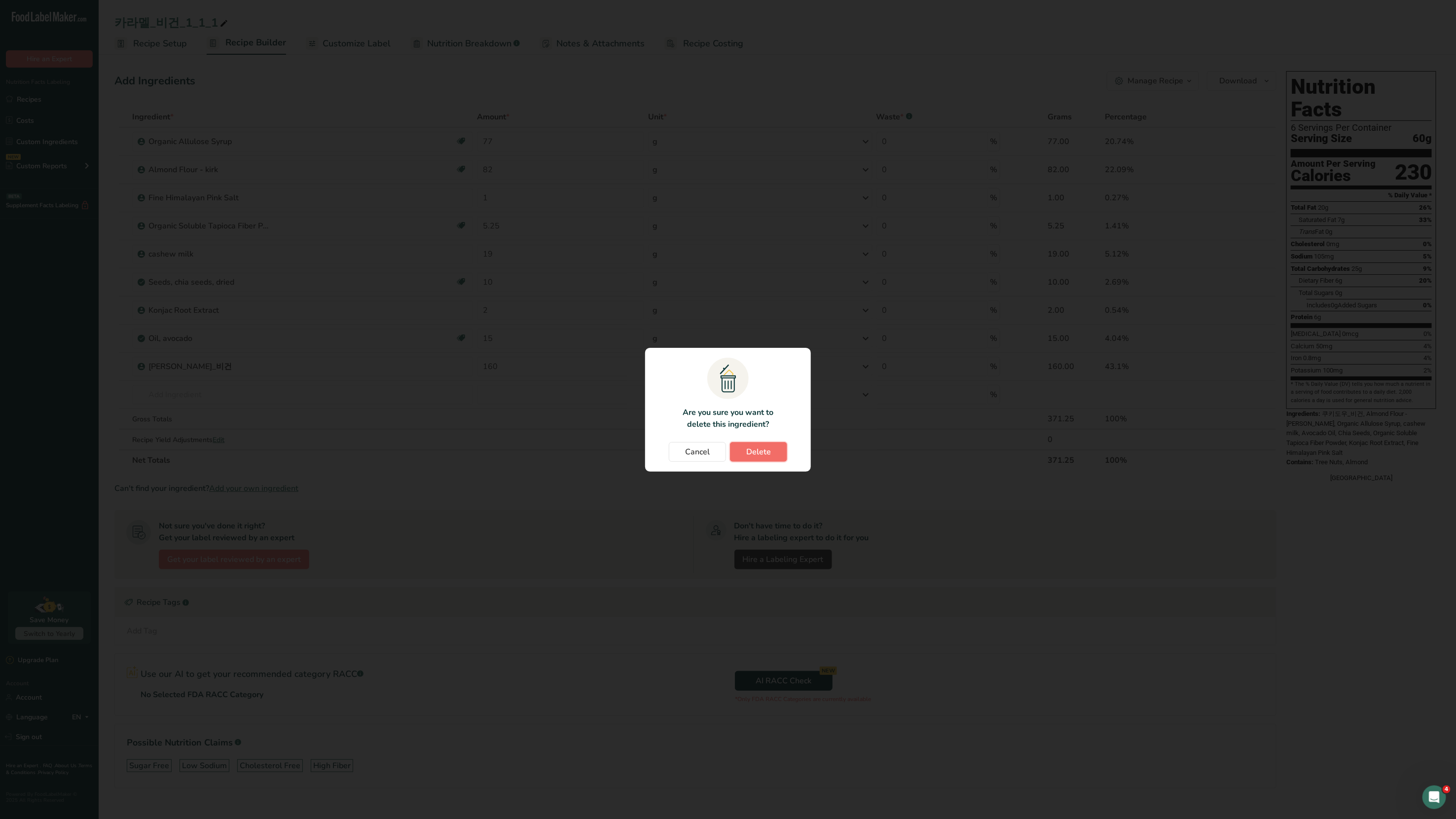
click at [776, 452] on button "Delete" at bounding box center [759, 452] width 57 height 20
type input "160"
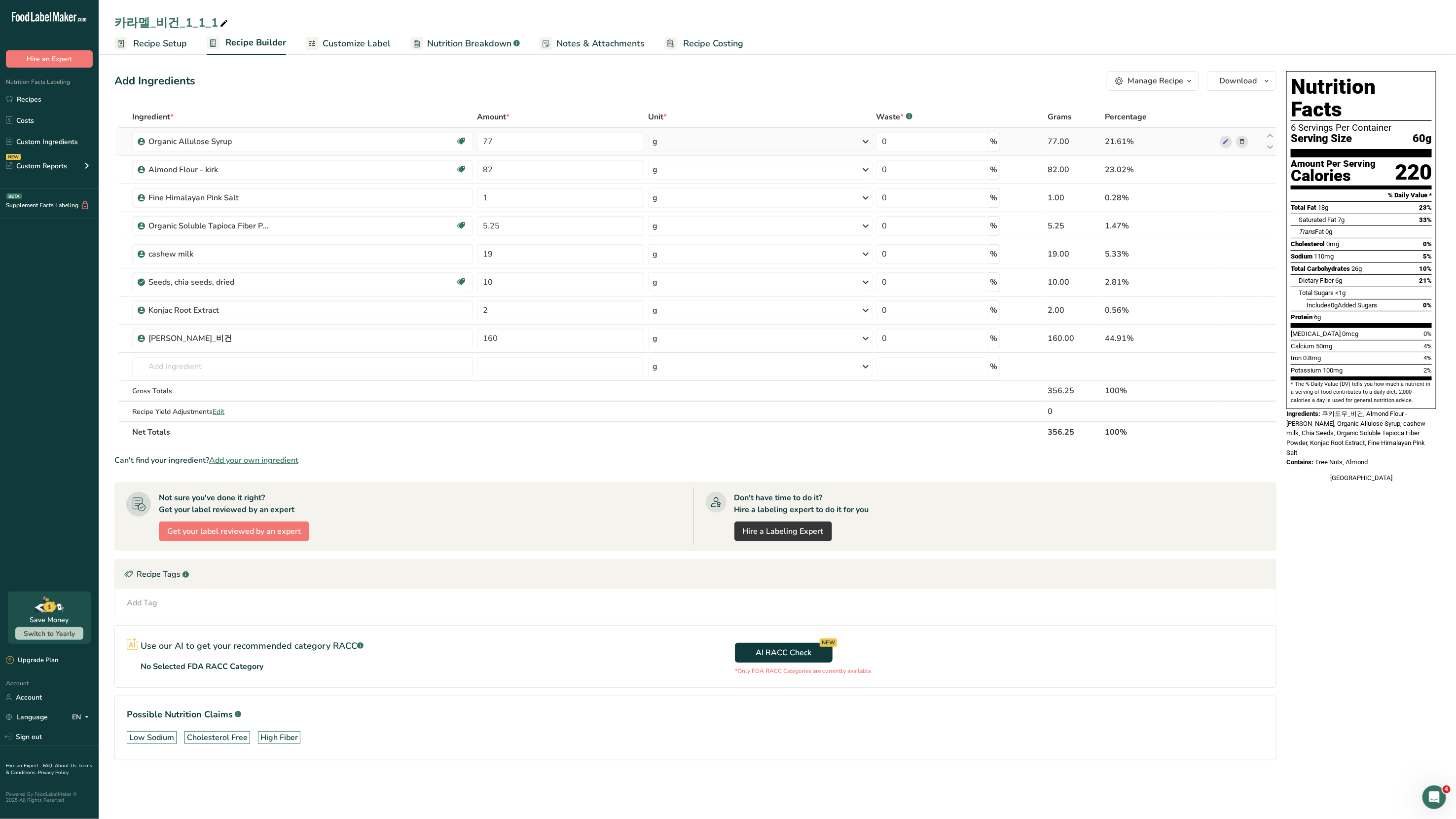
click at [1241, 138] on icon at bounding box center [1242, 141] width 7 height 10
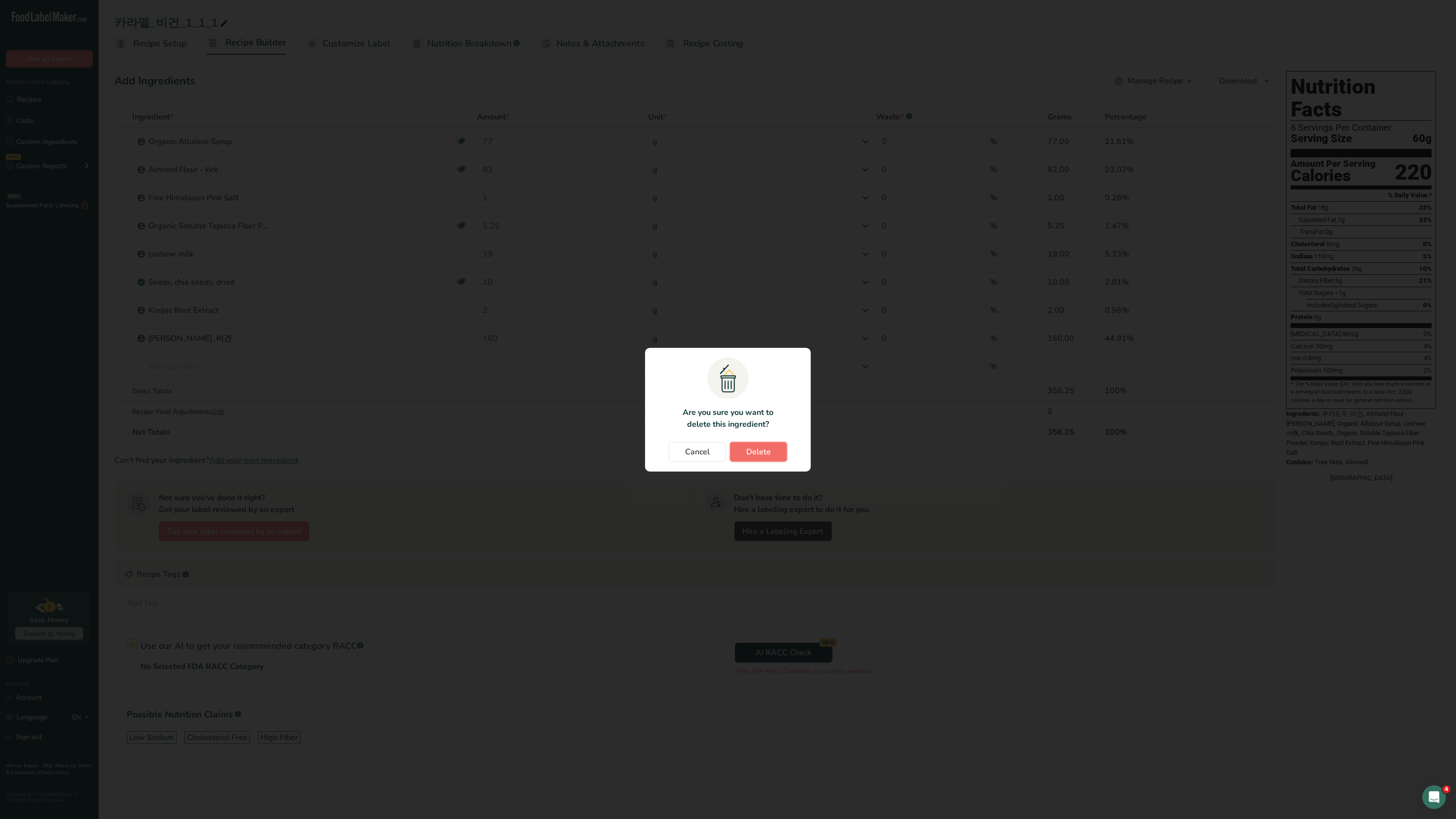
click at [774, 451] on button "Delete" at bounding box center [759, 452] width 57 height 20
type input "82"
type input "1"
type input "5.25"
type input "19"
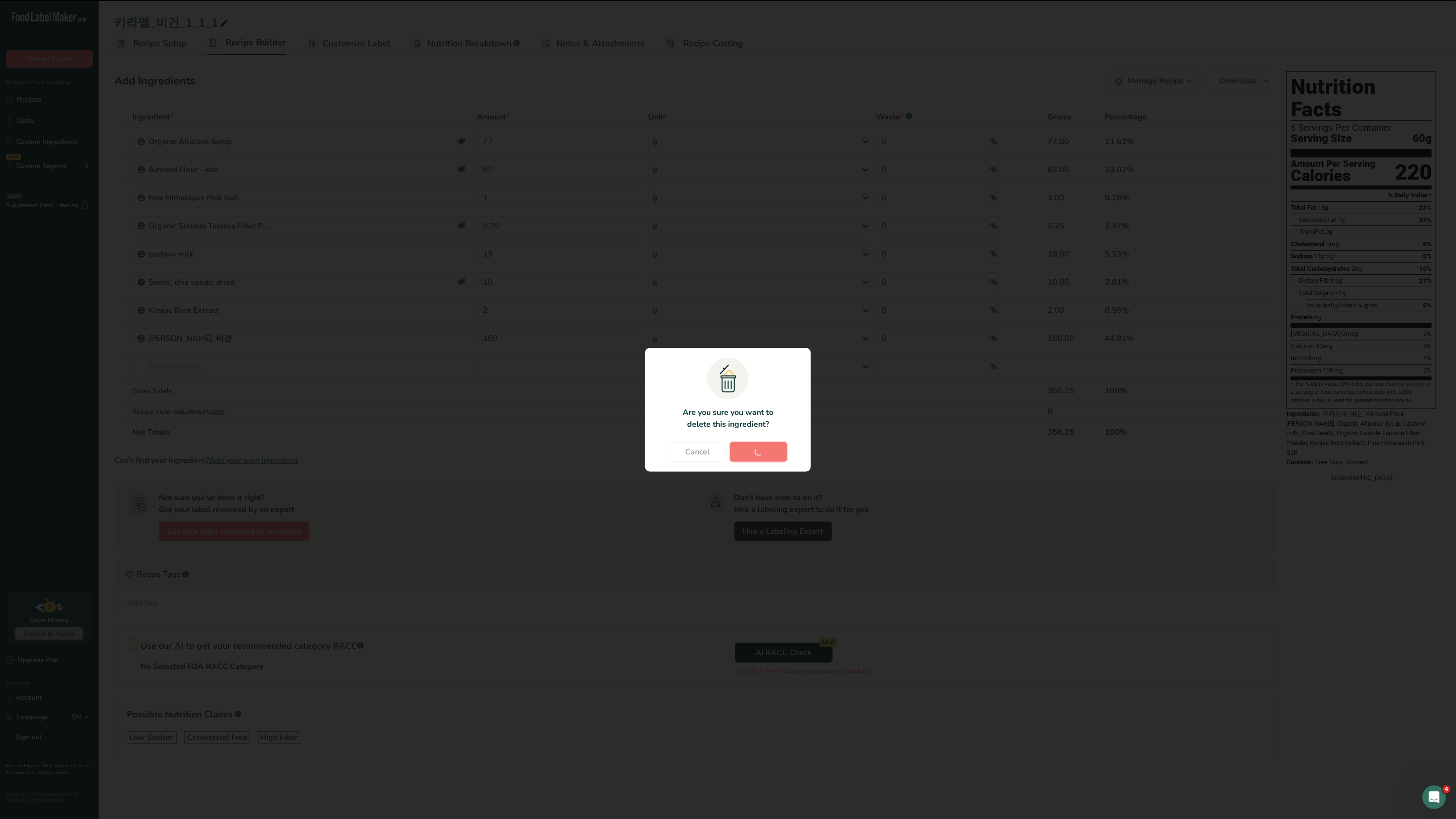
type input "10"
type input "2"
type input "160"
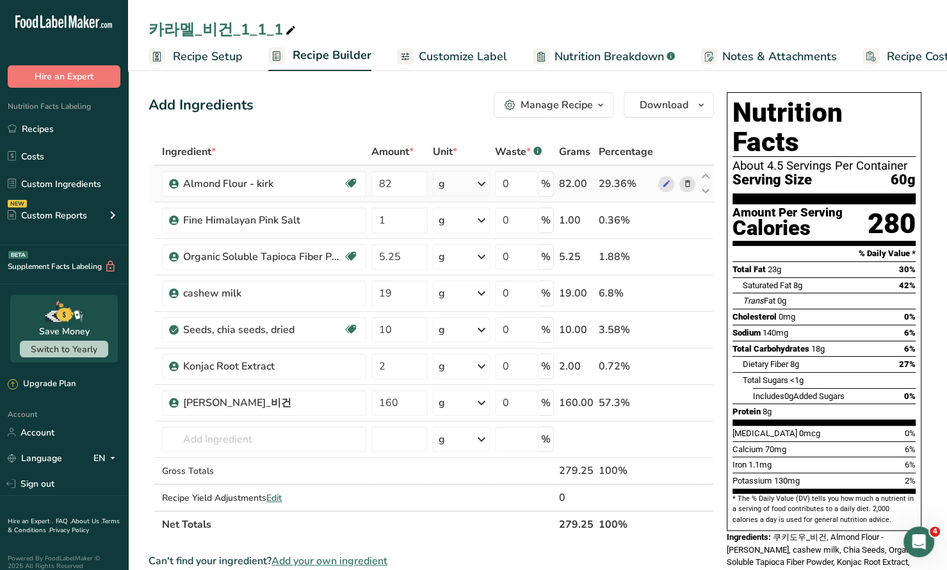
click at [686, 186] on icon at bounding box center [687, 183] width 9 height 13
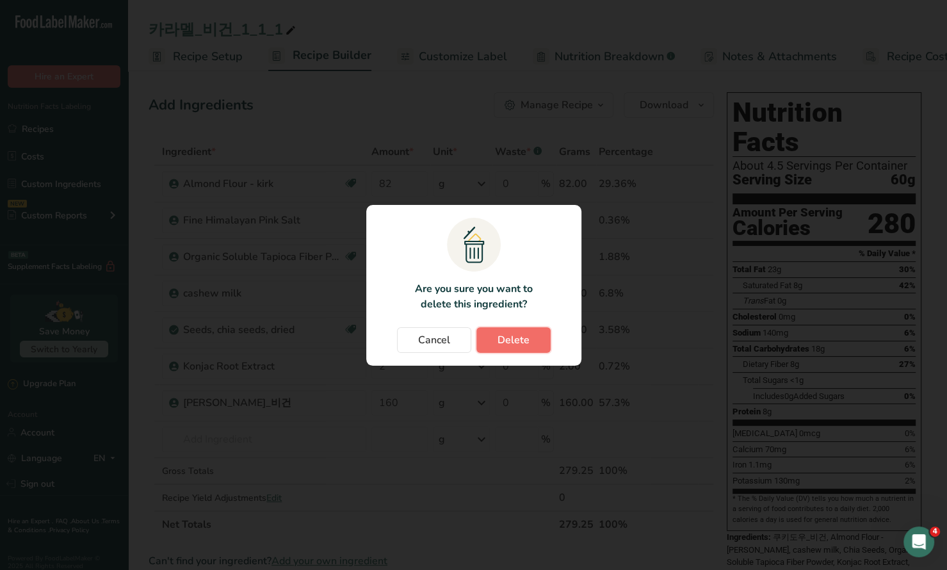
click at [507, 341] on span "Delete" at bounding box center [513, 339] width 32 height 15
type input "1"
type input "5.25"
type input "19"
type input "10"
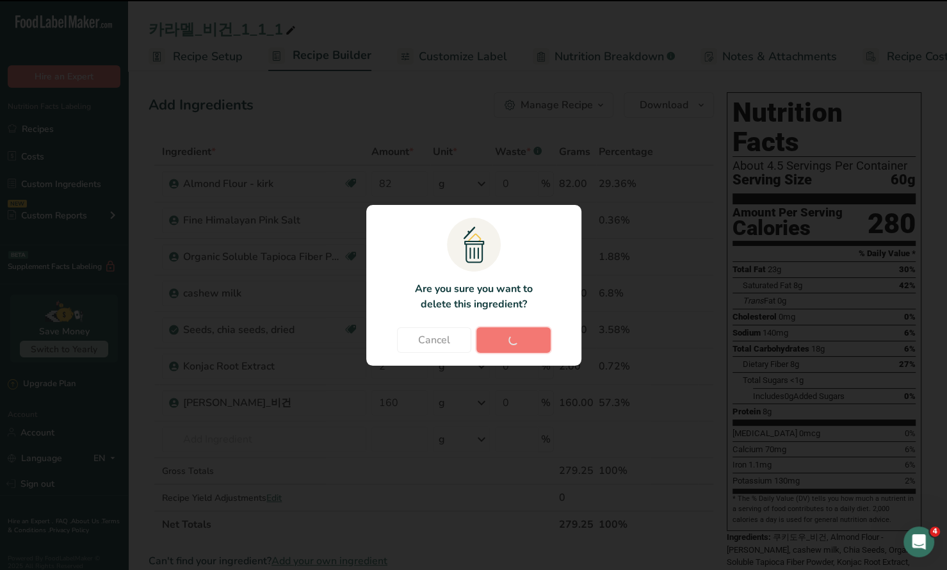
type input "2"
type input "160"
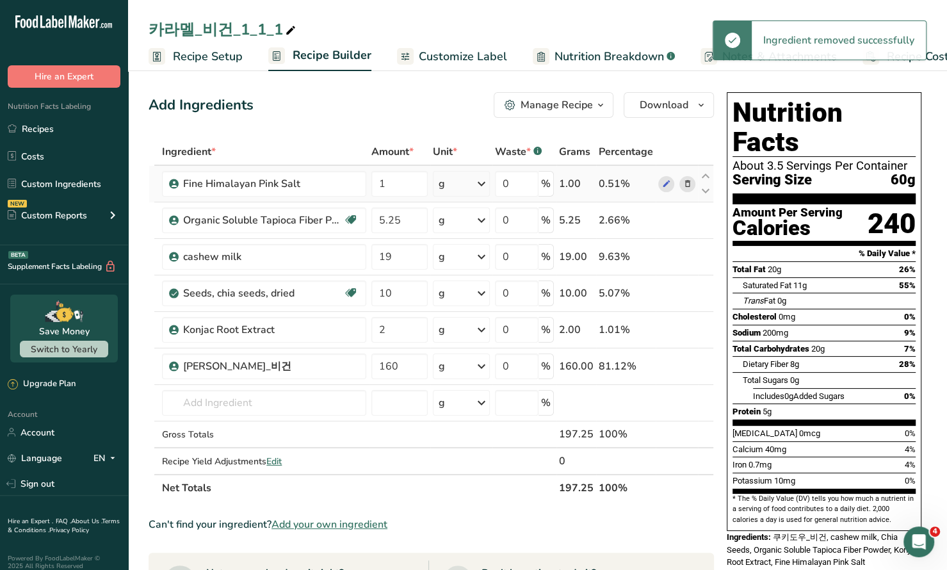
click at [687, 185] on icon at bounding box center [687, 183] width 9 height 13
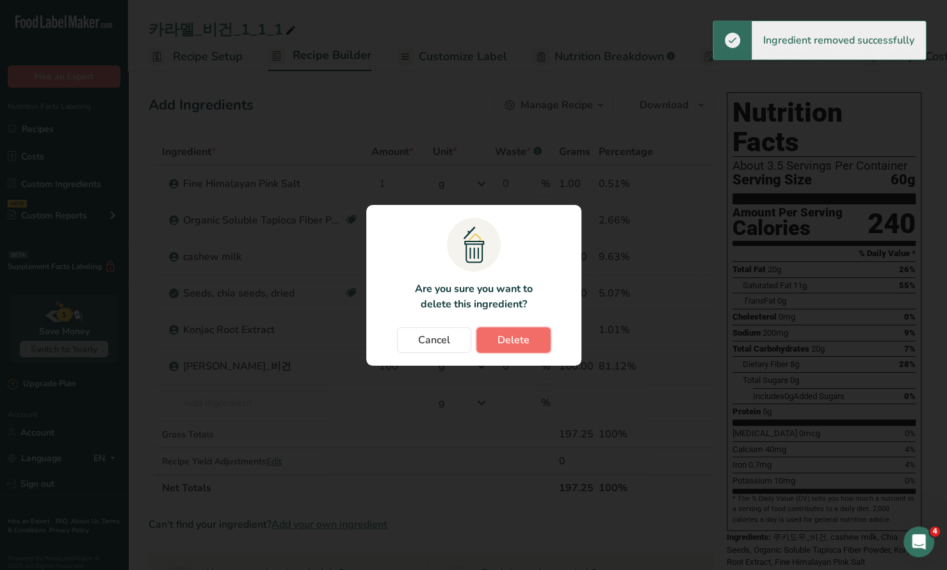
click at [515, 329] on button "Delete" at bounding box center [513, 340] width 74 height 26
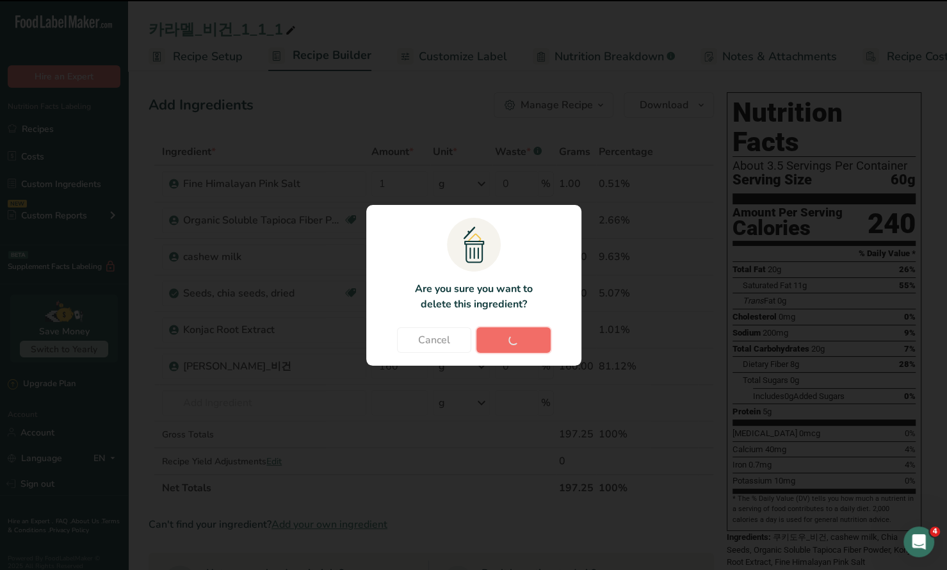
type input "5.25"
type input "19"
type input "10"
type input "2"
type input "160"
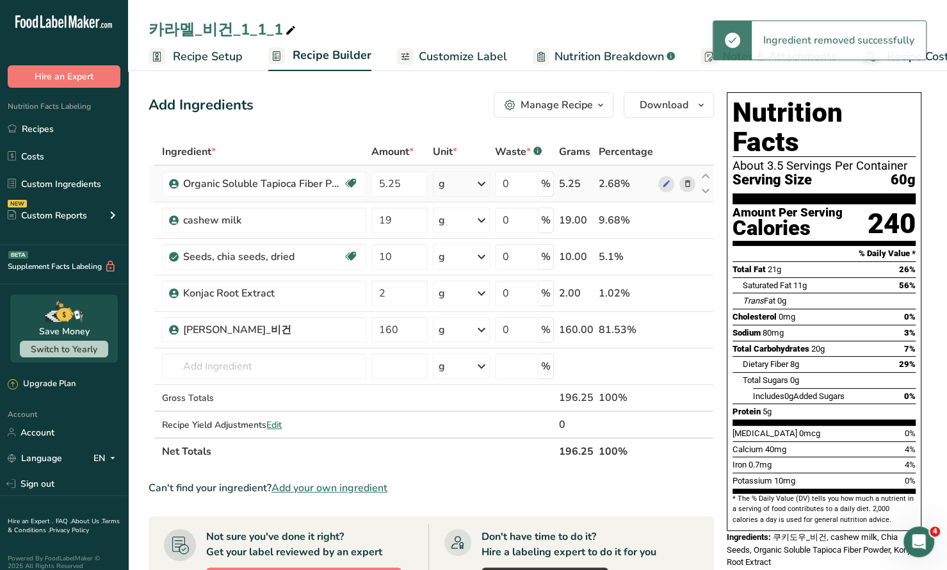
click at [686, 185] on icon at bounding box center [687, 183] width 9 height 13
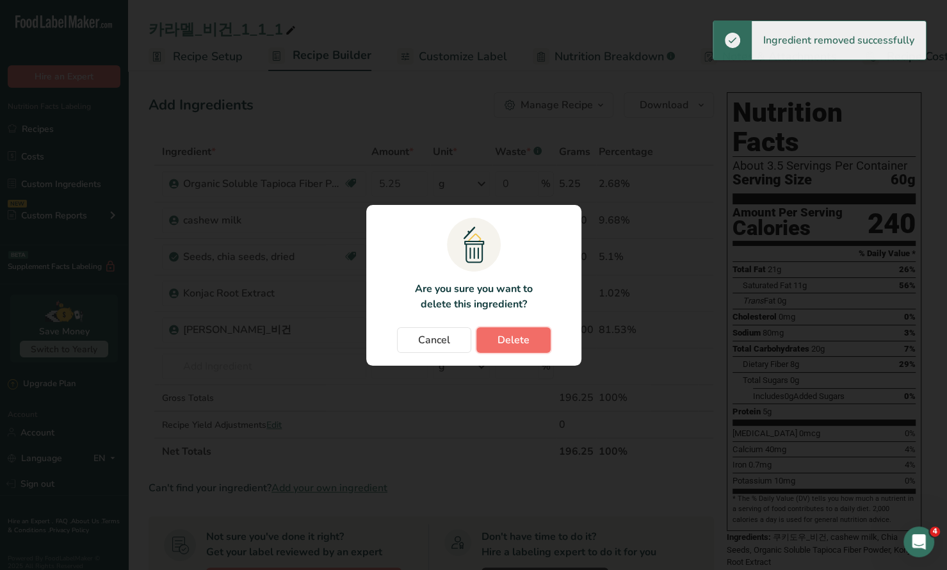
click at [519, 332] on button "Delete" at bounding box center [513, 340] width 74 height 26
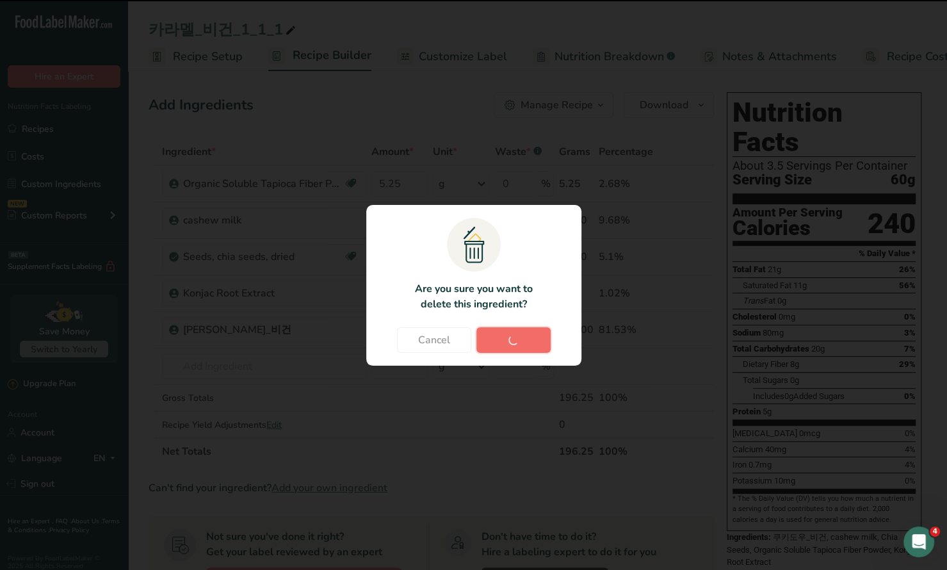
type input "19"
type input "10"
type input "2"
type input "160"
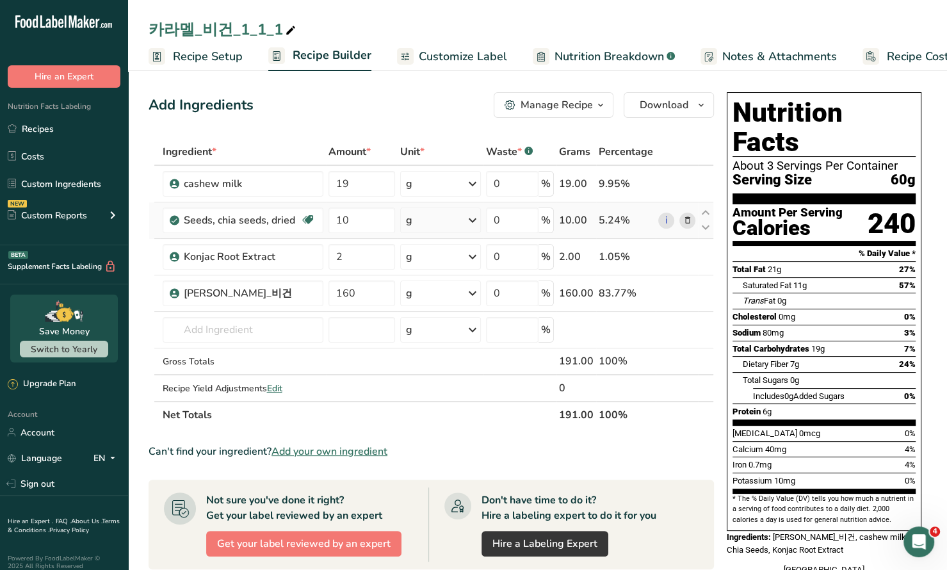
click at [686, 220] on icon at bounding box center [687, 220] width 9 height 13
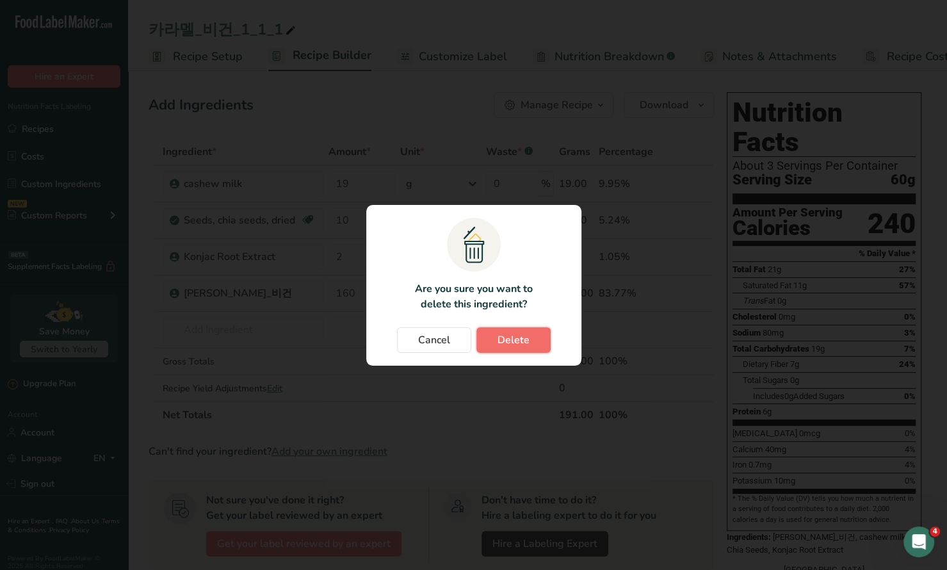
click at [519, 349] on button "Delete" at bounding box center [513, 340] width 74 height 26
type input "2"
type input "160"
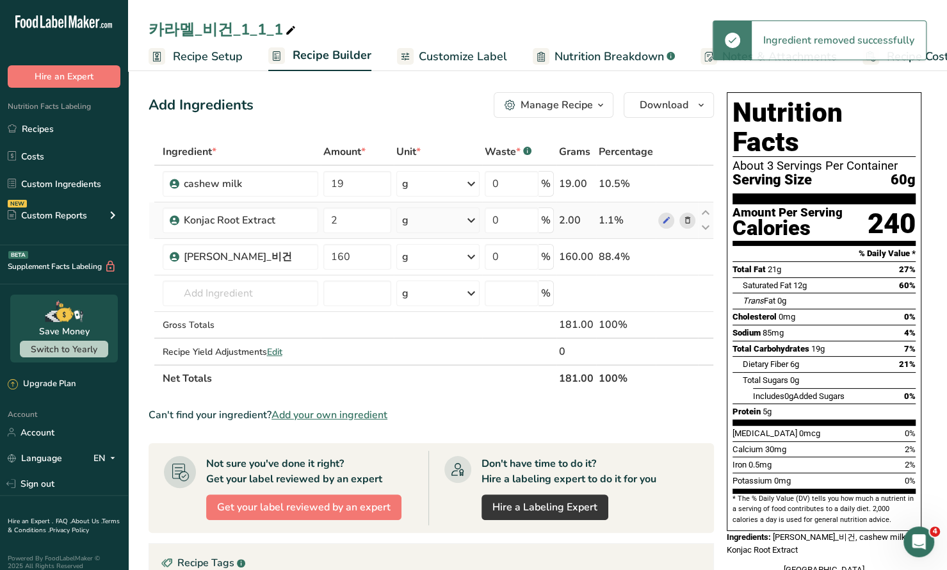
click at [688, 220] on icon at bounding box center [687, 220] width 9 height 13
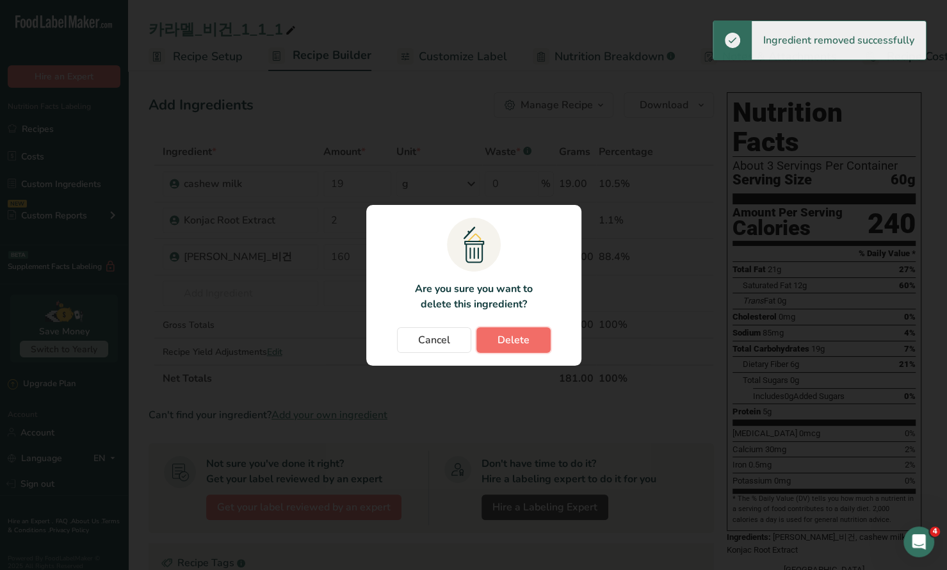
click at [517, 333] on span "Delete" at bounding box center [513, 339] width 32 height 15
type input "160"
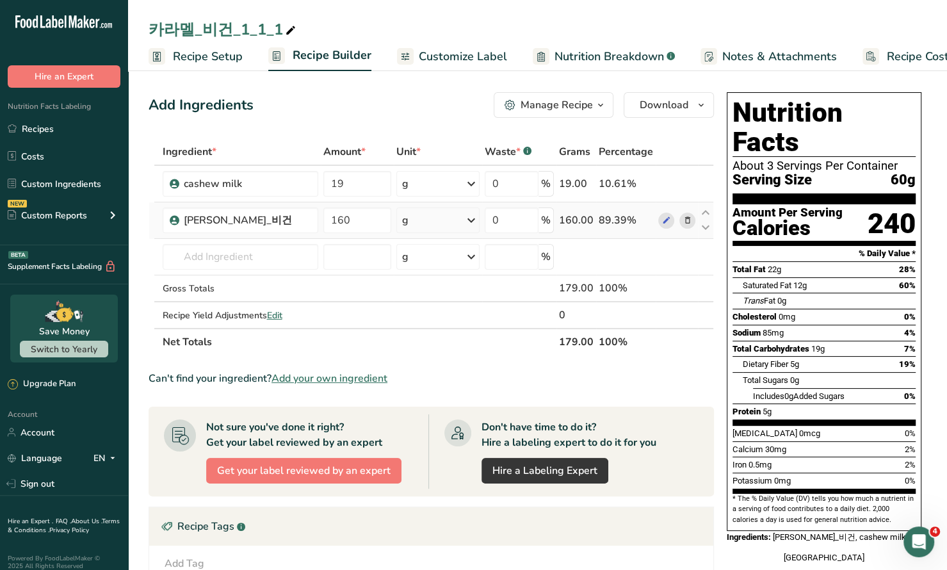
click at [686, 220] on icon at bounding box center [687, 220] width 9 height 13
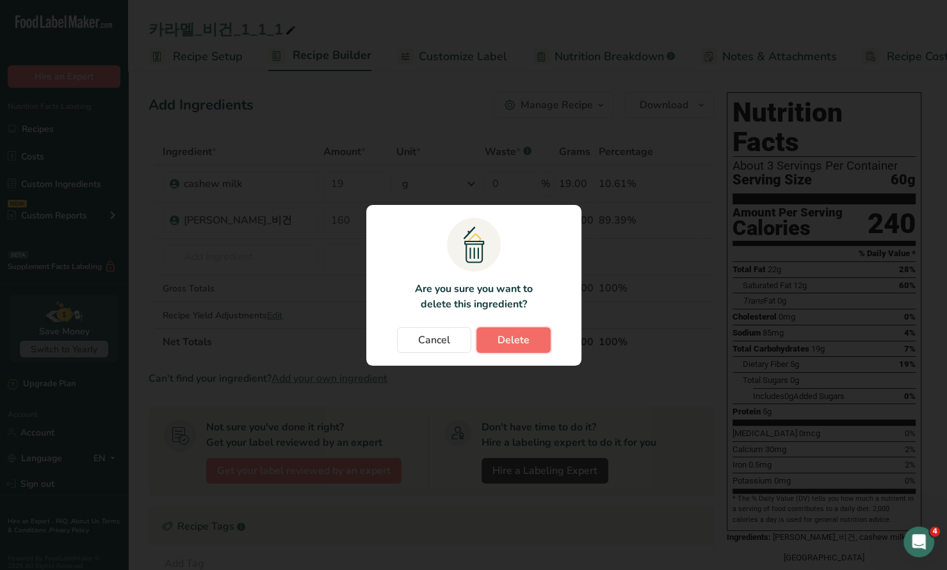
click at [518, 339] on span "Delete" at bounding box center [513, 339] width 32 height 15
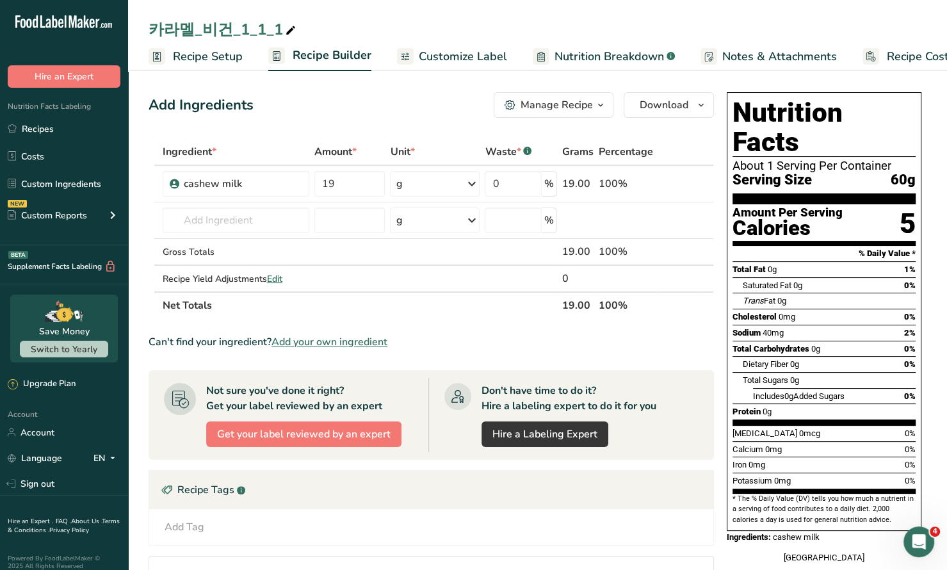
click at [594, 101] on span "button" at bounding box center [600, 104] width 15 height 15
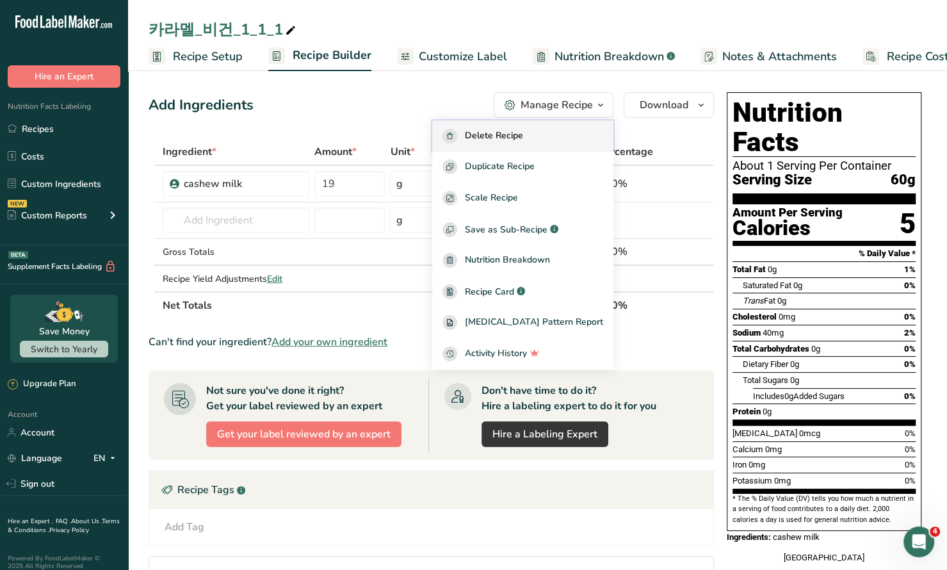
click at [523, 131] on span "Delete Recipe" at bounding box center [494, 136] width 58 height 15
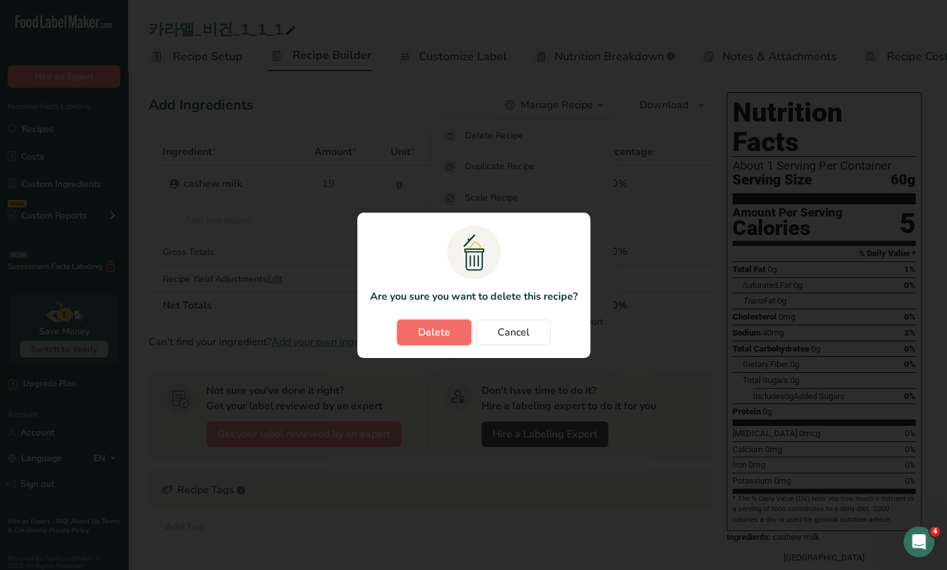
click at [442, 332] on span "Delete" at bounding box center [434, 332] width 32 height 15
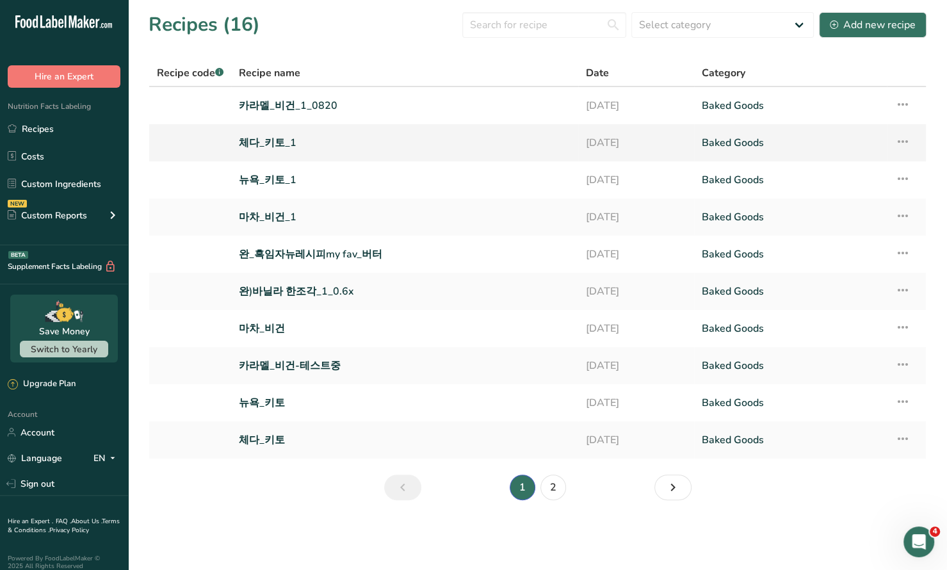
click at [280, 138] on link "체다_키토_1" at bounding box center [405, 142] width 332 height 27
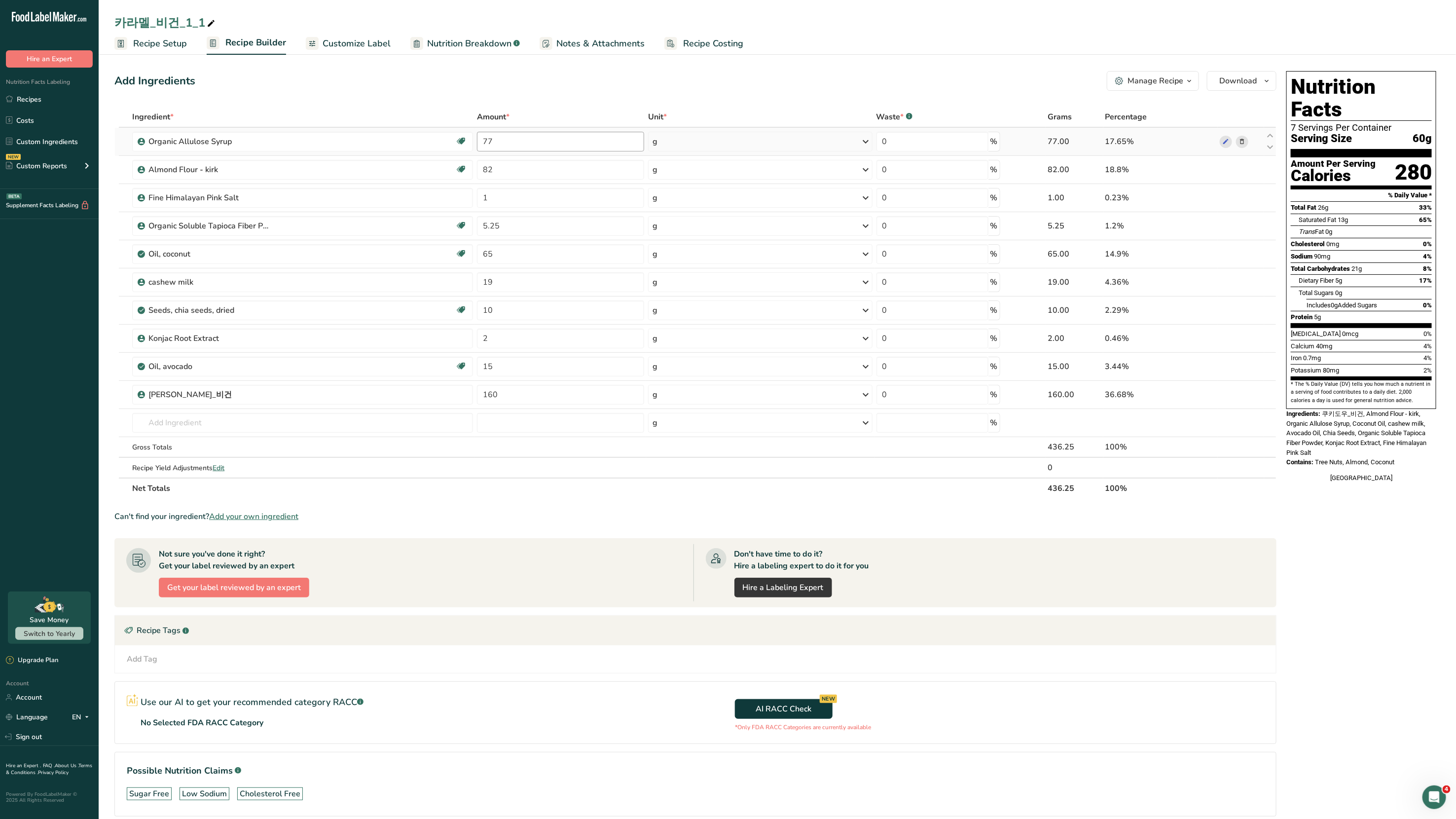
drag, startPoint x: 525, startPoint y: 127, endPoint x: 525, endPoint y: 138, distance: 11.0
click at [525, 128] on td "77" at bounding box center [561, 142] width 171 height 28
click at [525, 143] on input "77" at bounding box center [560, 142] width 167 height 20
type input "7"
type input "60"
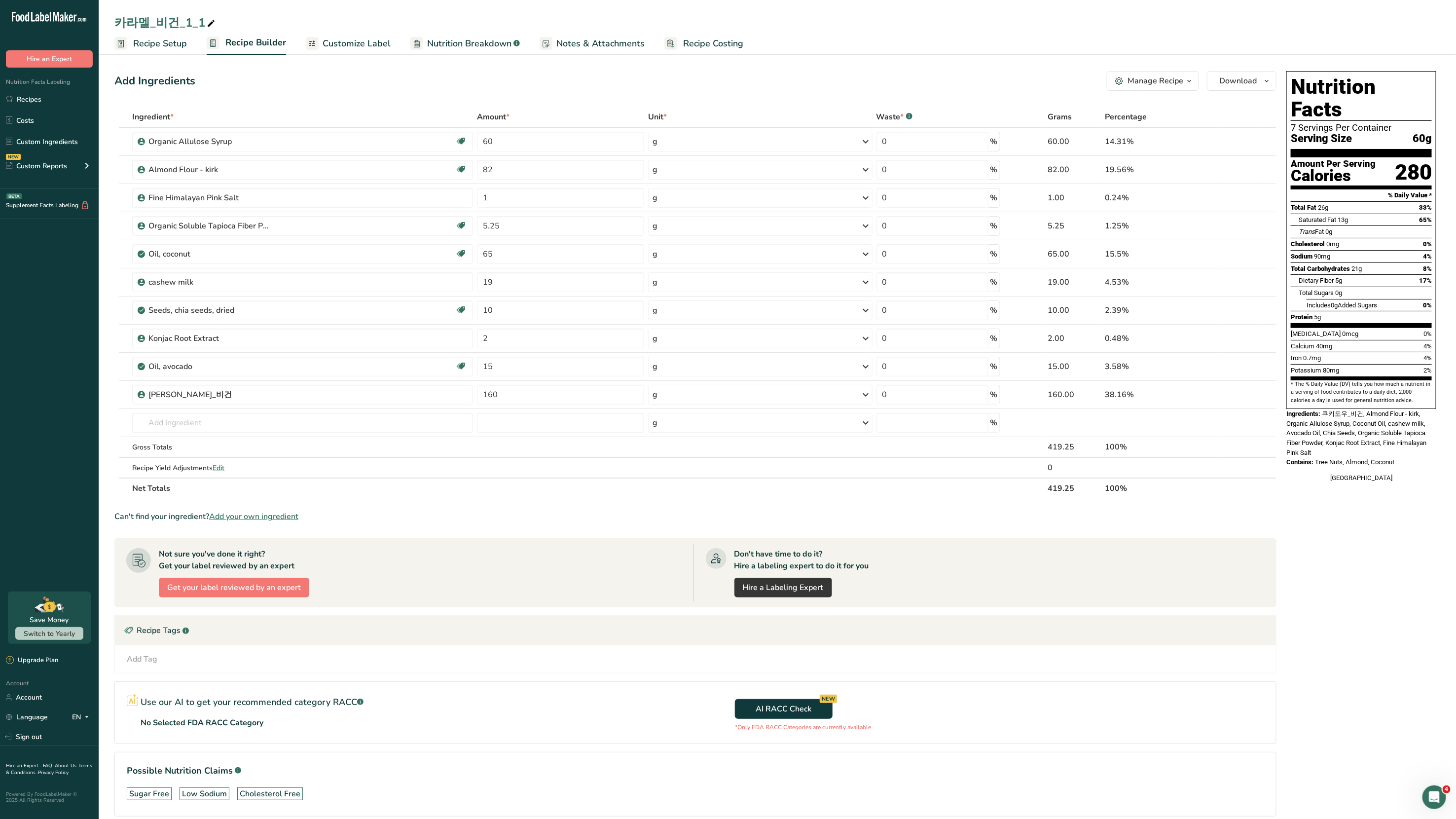
click at [427, 103] on div "Add Ingredients Manage Recipe Delete Recipe Duplicate Recipe Scale Recipe Save …" at bounding box center [699, 458] width 1168 height 781
drag, startPoint x: 179, startPoint y: 22, endPoint x: 203, endPoint y: 22, distance: 24.0
click at [203, 22] on div "카라멜_비건_1_1" at bounding box center [166, 22] width 102 height 18
click at [193, 22] on input "카라멜_비건_1_820" at bounding box center [777, 22] width 1326 height 18
type input "카라멜_비건_1_0820"
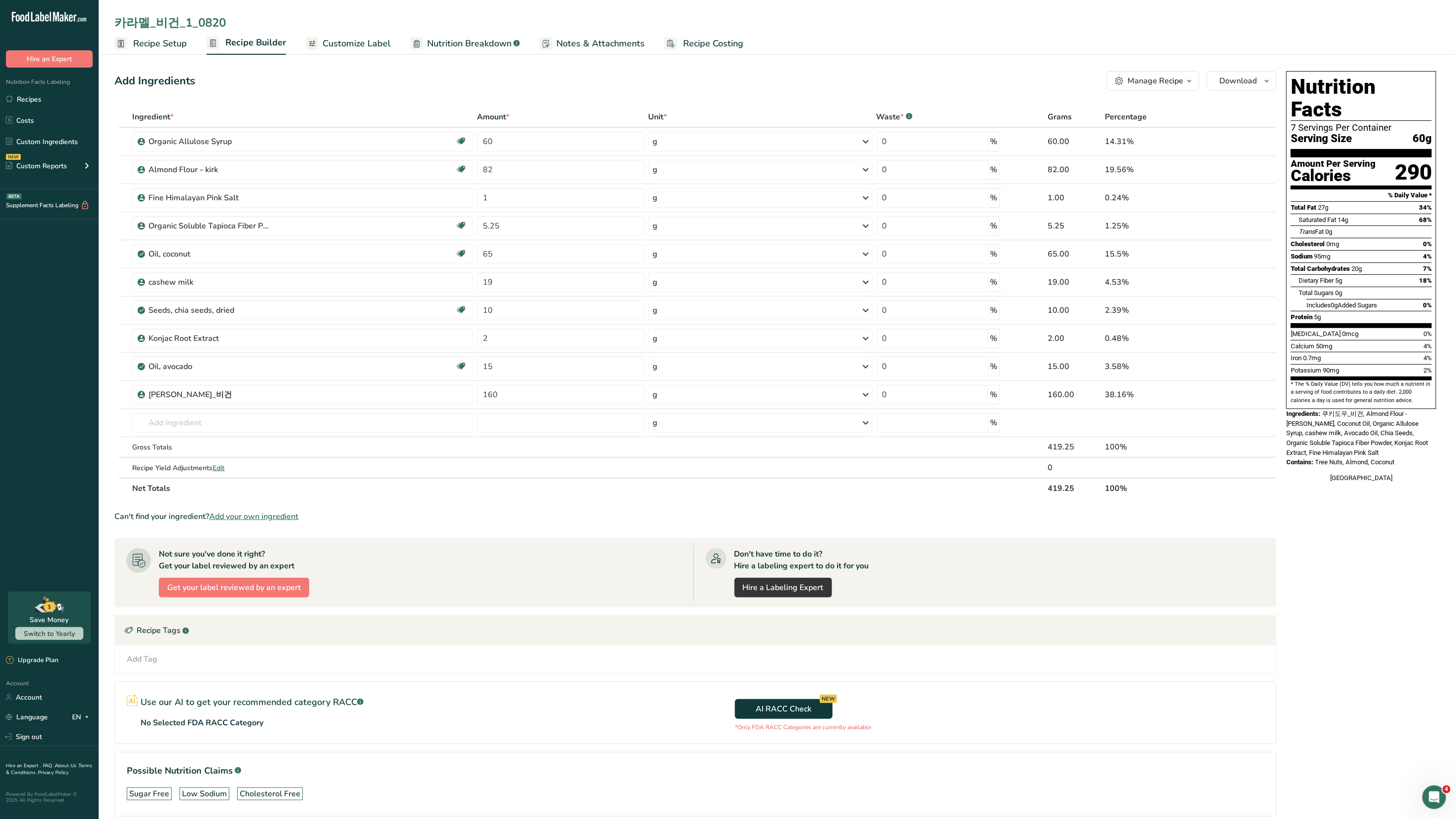
click at [273, 92] on div "Add Ingredients Manage Recipe Delete Recipe Duplicate Recipe Scale Recipe Save …" at bounding box center [699, 458] width 1168 height 781
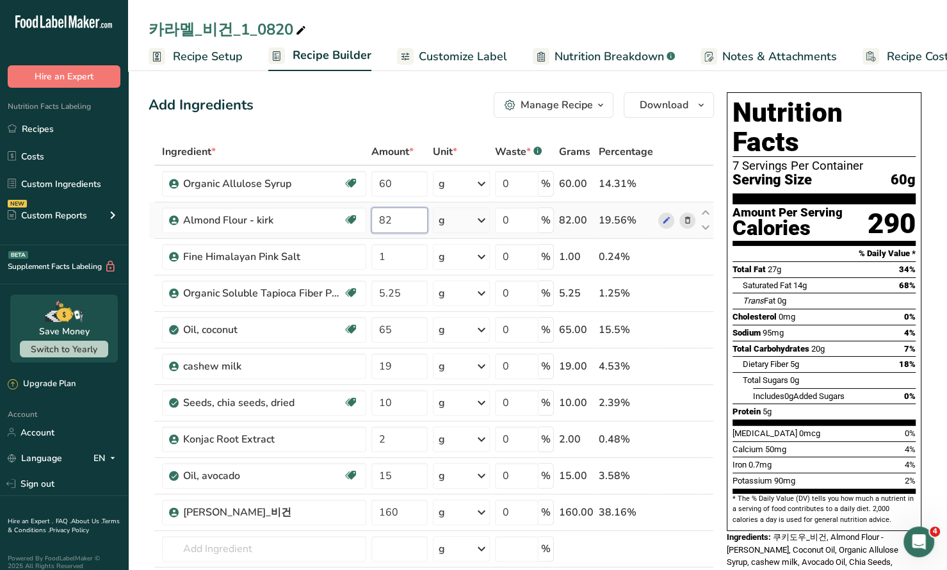
click at [401, 223] on input "82" at bounding box center [399, 220] width 56 height 26
type input "80"
click at [314, 111] on div "Add Ingredients Manage Recipe Delete Recipe Duplicate Recipe Scale Recipe Save …" at bounding box center [431, 105] width 565 height 26
drag, startPoint x: 404, startPoint y: 297, endPoint x: 366, endPoint y: 296, distance: 37.8
click at [366, 296] on tr "Organic Soluble Tapioca Fiber Powder Gluten free Vegan Organic Organic Certifie…" at bounding box center [431, 293] width 564 height 36
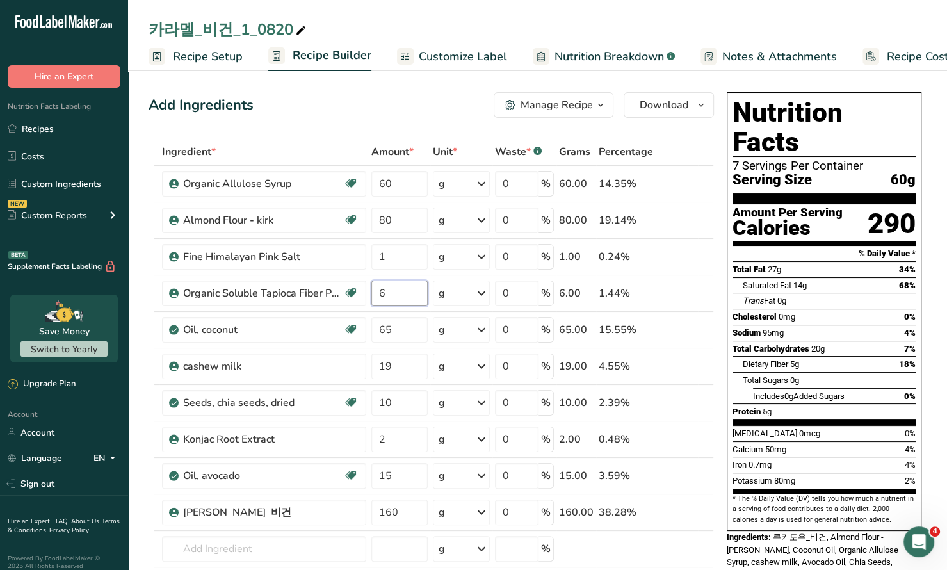
type input "6"
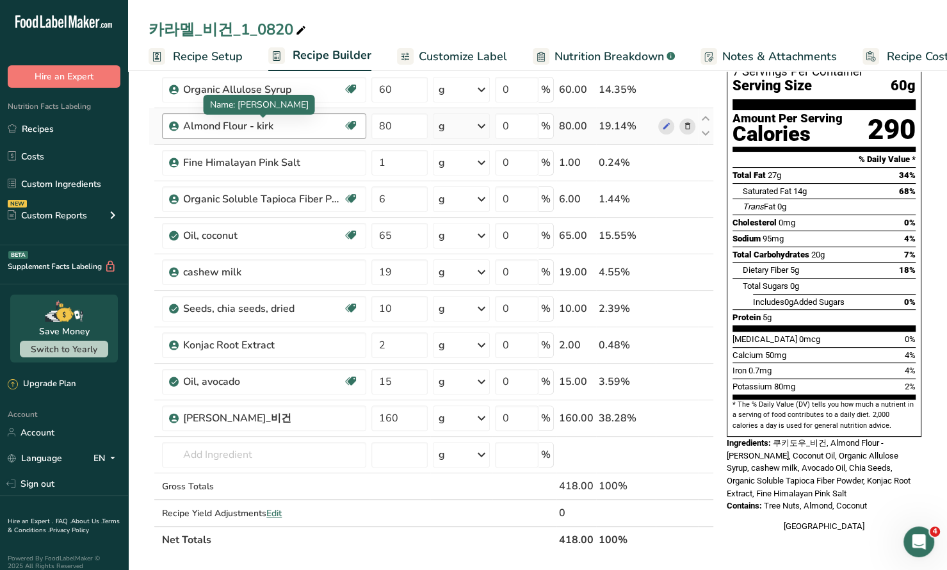
scroll to position [122, 0]
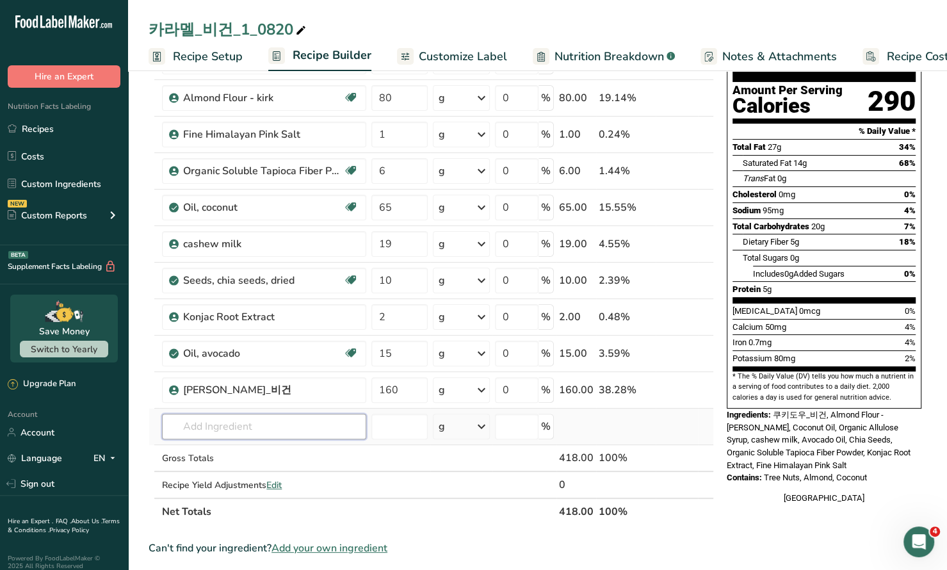
click at [251, 425] on input "text" at bounding box center [264, 427] width 204 height 26
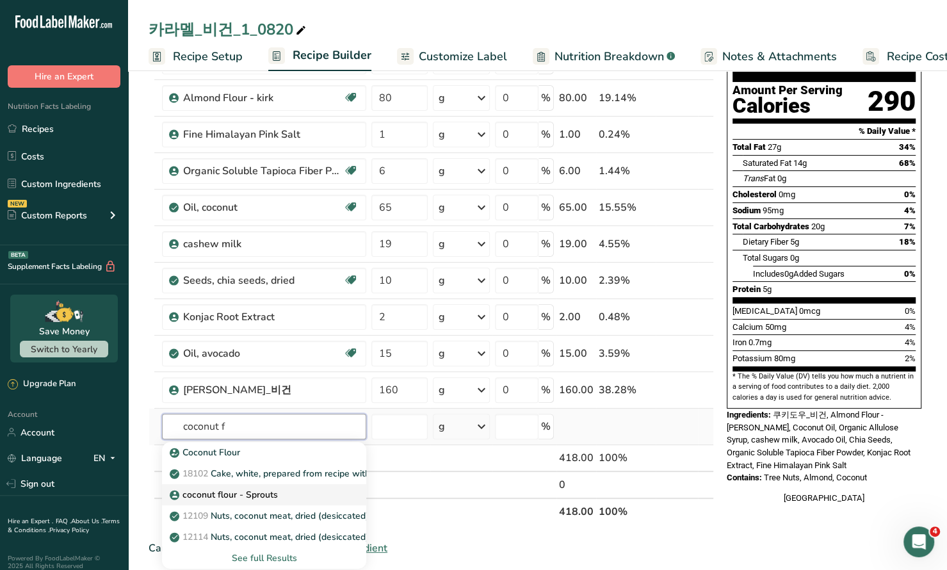
type input "coconut f"
click at [298, 488] on div "coconut flour - Sprouts" at bounding box center [253, 494] width 163 height 13
type input "coconut flour - Sprouts"
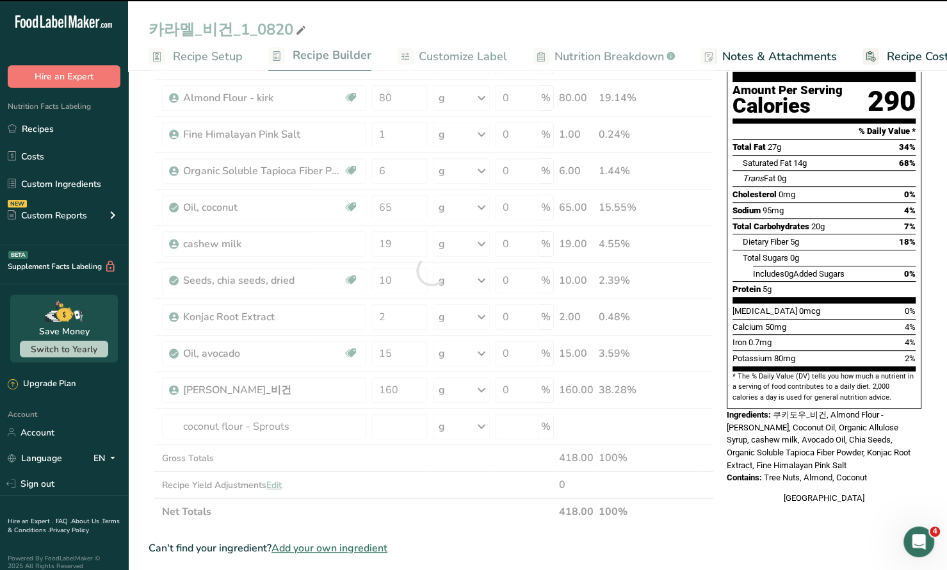
click at [403, 423] on div at bounding box center [431, 270] width 565 height 509
type input "0"
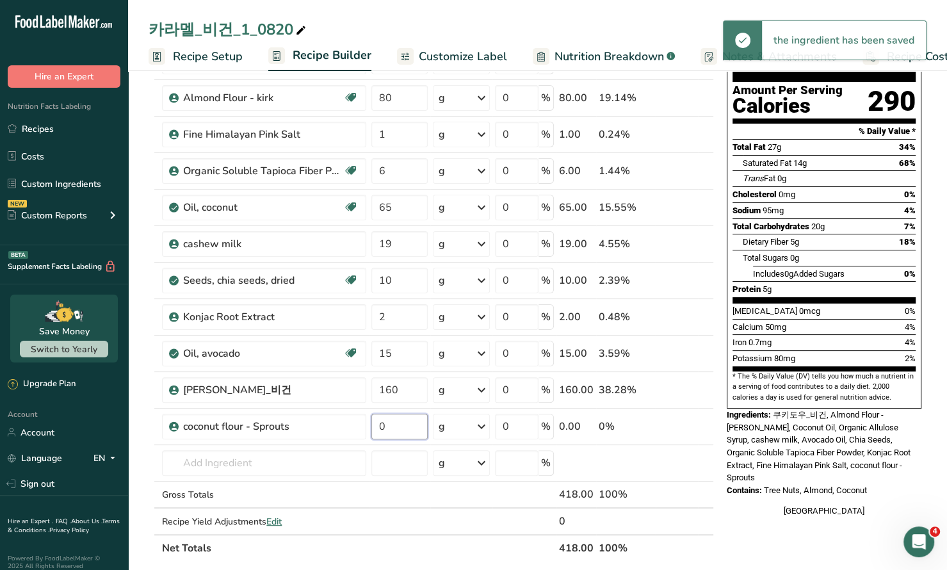
click at [403, 423] on input "0" at bounding box center [399, 427] width 56 height 26
click at [133, 387] on section "Add Ingredients Manage Recipe Delete Recipe Duplicate Recipe Scale Recipe Save …" at bounding box center [537, 496] width 819 height 1104
click at [399, 426] on input "12" at bounding box center [399, 427] width 56 height 26
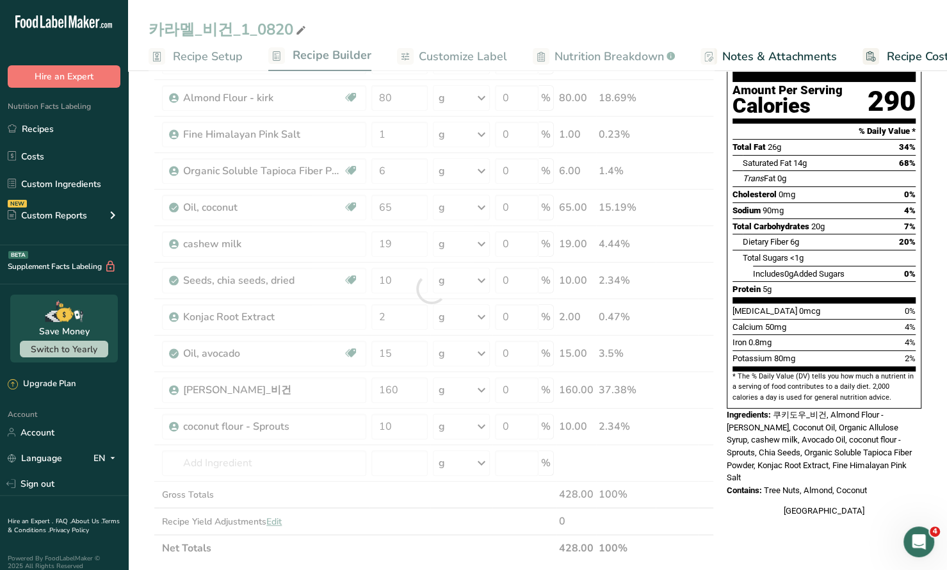
click at [143, 351] on section "Add Ingredients Manage Recipe Delete Recipe Duplicate Recipe Scale Recipe Save …" at bounding box center [537, 496] width 819 height 1104
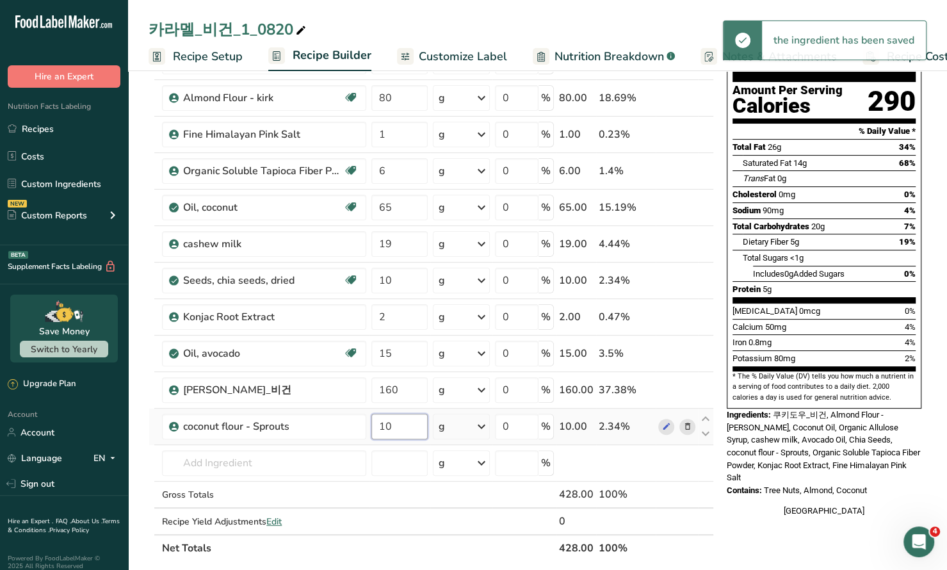
click at [409, 428] on input "10" at bounding box center [399, 427] width 56 height 26
type input "1"
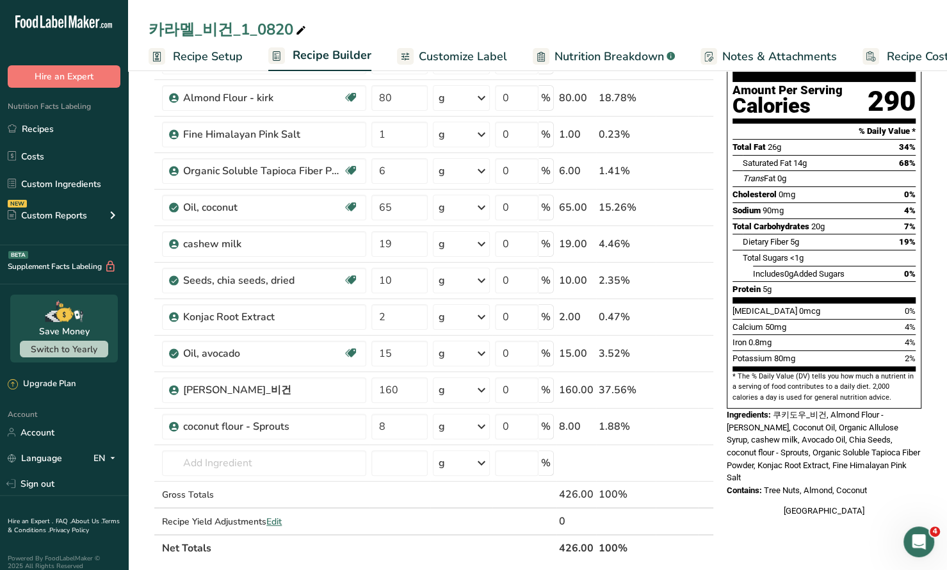
click at [138, 362] on section "Add Ingredients Manage Recipe Delete Recipe Duplicate Recipe Scale Recipe Save …" at bounding box center [537, 496] width 819 height 1104
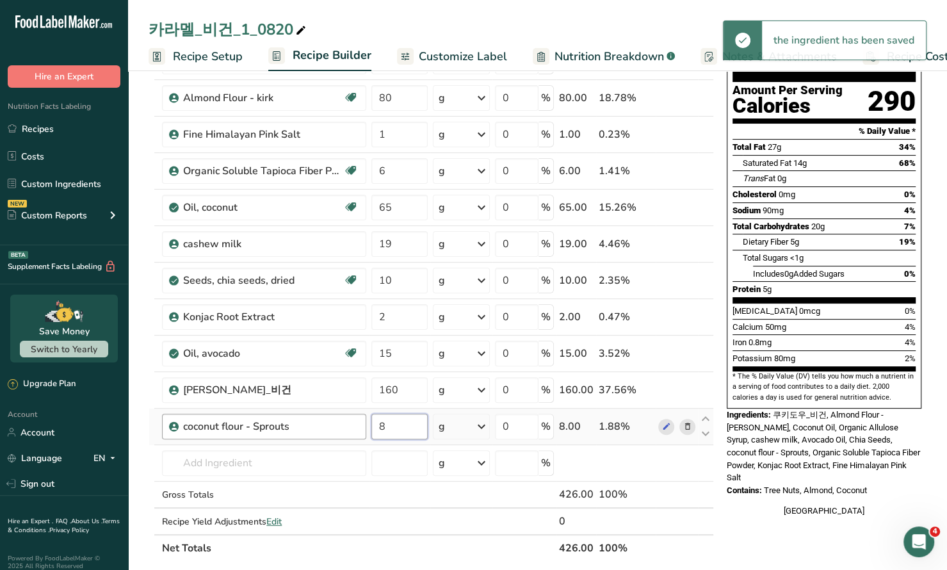
drag, startPoint x: 401, startPoint y: 426, endPoint x: 365, endPoint y: 424, distance: 35.9
click at [365, 425] on tr "coconut flour - Sprouts 8 g Weight Units g kg mg See more Volume Units l Volume…" at bounding box center [431, 427] width 564 height 36
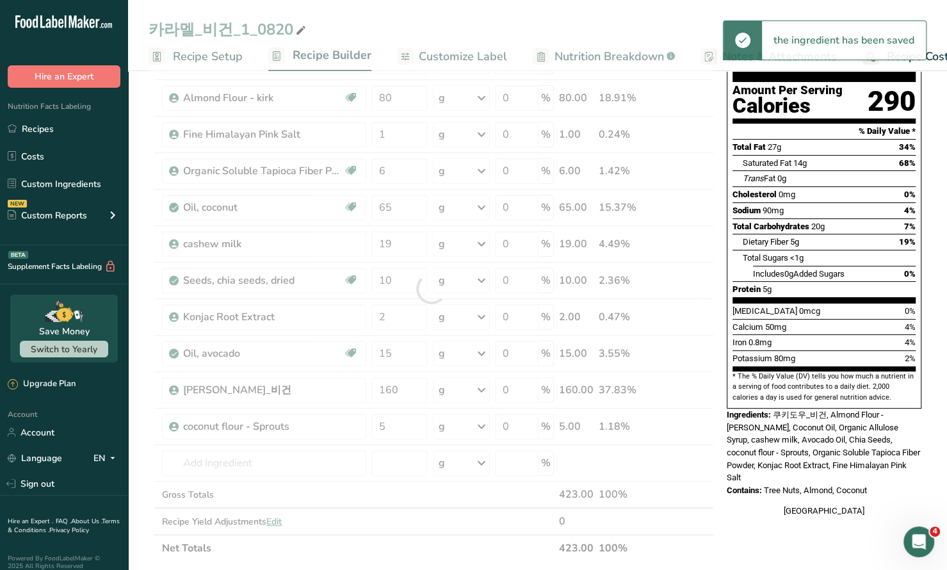
click at [142, 378] on section "Add Ingredients Manage Recipe Delete Recipe Duplicate Recipe Scale Recipe Save …" at bounding box center [537, 496] width 819 height 1104
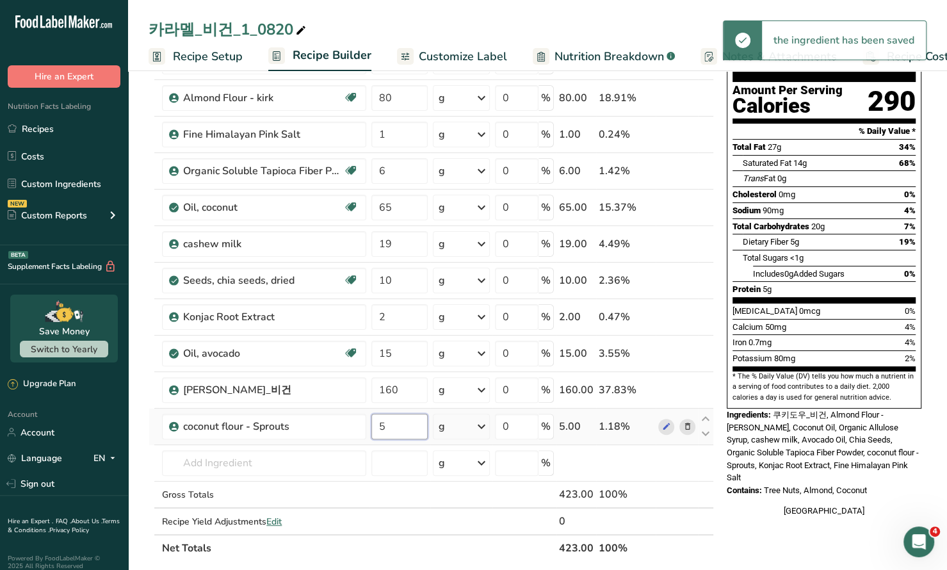
drag, startPoint x: 399, startPoint y: 421, endPoint x: 368, endPoint y: 421, distance: 31.4
click at [369, 421] on td "5" at bounding box center [399, 427] width 61 height 36
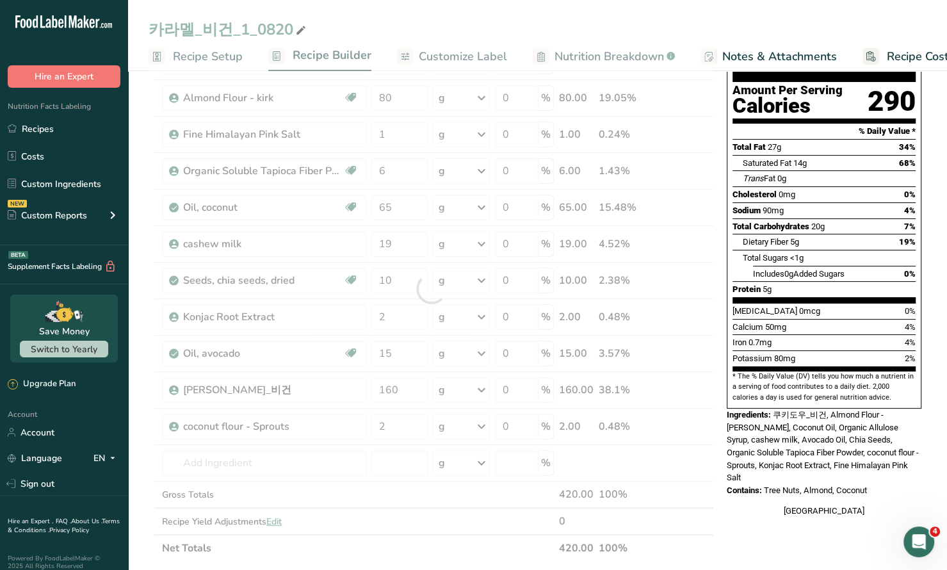
click at [136, 410] on section "Add Ingredients Manage Recipe Delete Recipe Duplicate Recipe Scale Recipe Save …" at bounding box center [537, 496] width 819 height 1104
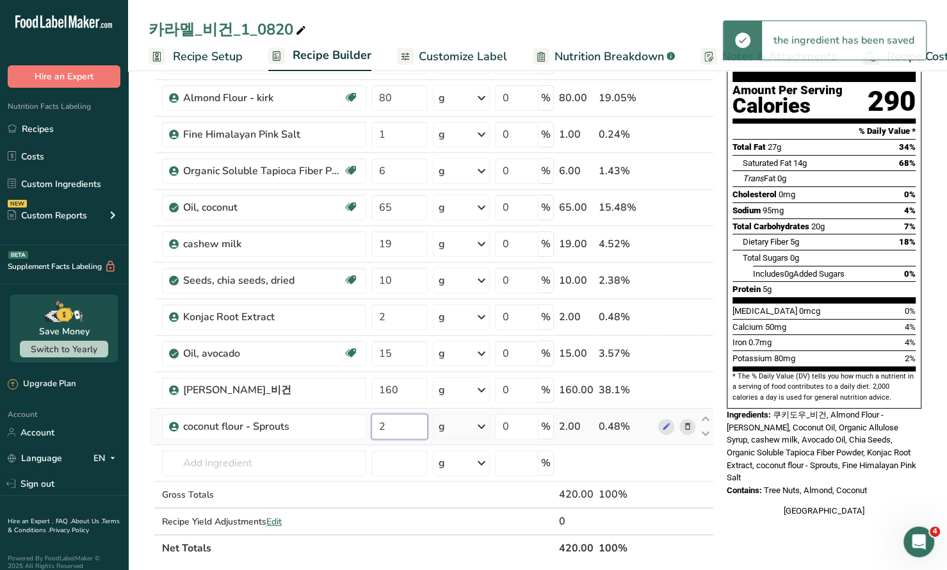
drag, startPoint x: 393, startPoint y: 430, endPoint x: 371, endPoint y: 430, distance: 22.4
click at [371, 430] on input "2" at bounding box center [399, 427] width 56 height 26
drag, startPoint x: 389, startPoint y: 425, endPoint x: 361, endPoint y: 423, distance: 28.2
click at [361, 424] on tr "coconut flour - Sprouts 23 g Weight Units g kg mg See more Volume Units l Volum…" at bounding box center [431, 427] width 564 height 36
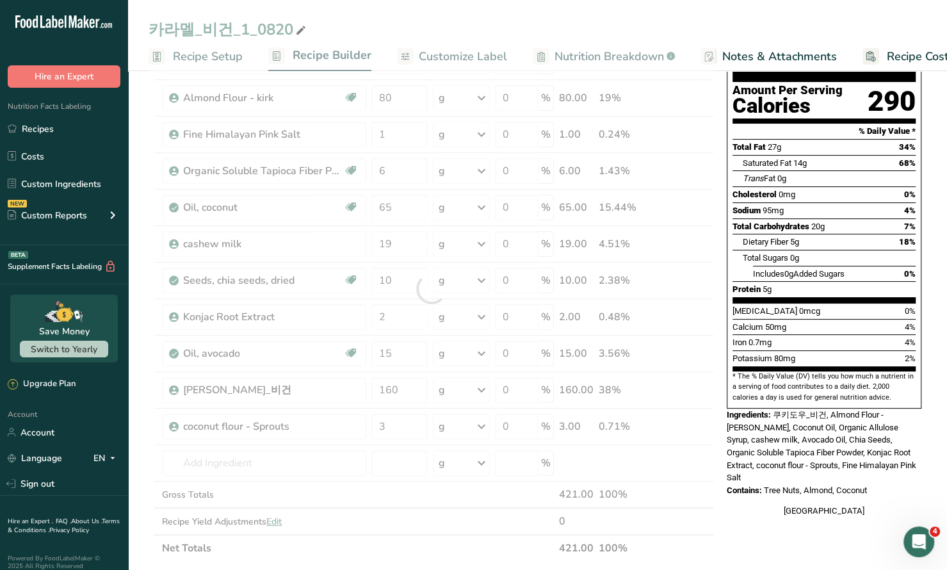
click at [136, 367] on section "Add Ingredients Manage Recipe Delete Recipe Duplicate Recipe Scale Recipe Save …" at bounding box center [537, 496] width 819 height 1104
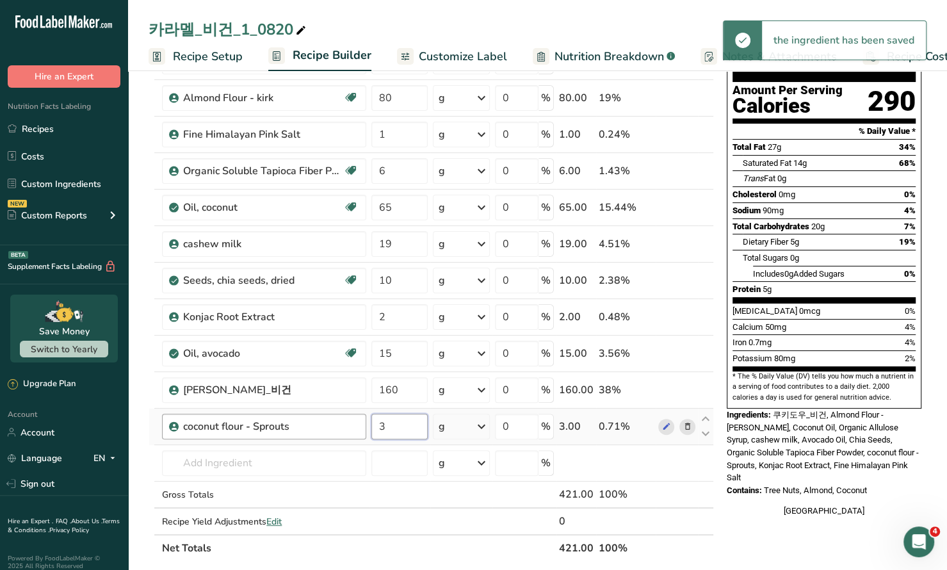
drag, startPoint x: 401, startPoint y: 426, endPoint x: 363, endPoint y: 426, distance: 38.4
click at [363, 426] on tr "coconut flour - Sprouts 3 g Weight Units g kg mg See more Volume Units l Volume…" at bounding box center [431, 427] width 564 height 36
click at [145, 369] on section "Add Ingredients Manage Recipe Delete Recipe Duplicate Recipe Scale Recipe Save …" at bounding box center [537, 496] width 819 height 1104
drag, startPoint x: 405, startPoint y: 430, endPoint x: 372, endPoint y: 430, distance: 33.3
click at [372, 430] on input "4" at bounding box center [399, 427] width 56 height 26
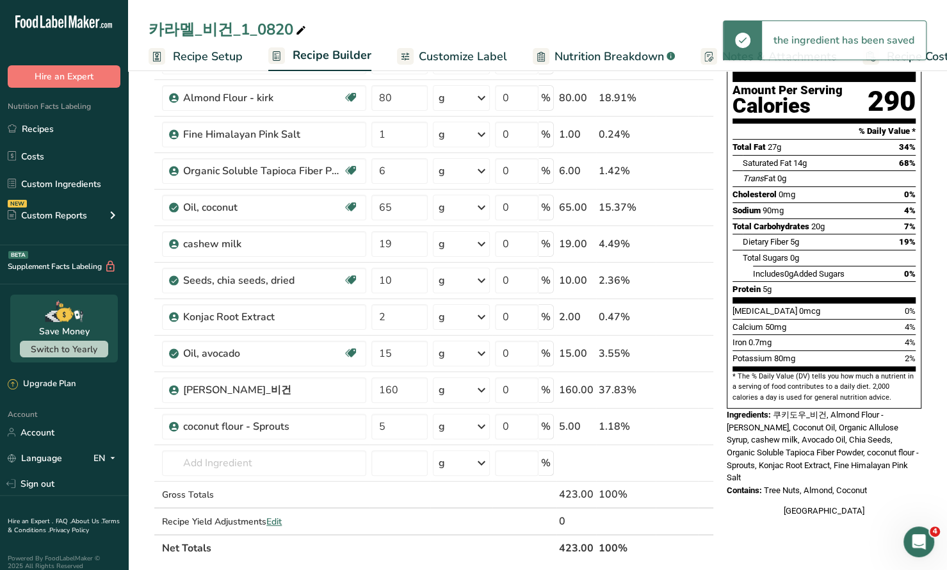
click at [141, 403] on section "Add Ingredients Manage Recipe Delete Recipe Duplicate Recipe Scale Recipe Save …" at bounding box center [537, 496] width 819 height 1104
drag, startPoint x: 398, startPoint y: 421, endPoint x: 364, endPoint y: 419, distance: 34.0
click at [364, 421] on tr "coconut flour - Sprouts 5 g Weight Units g kg mg See more Volume Units l Volume…" at bounding box center [431, 427] width 564 height 36
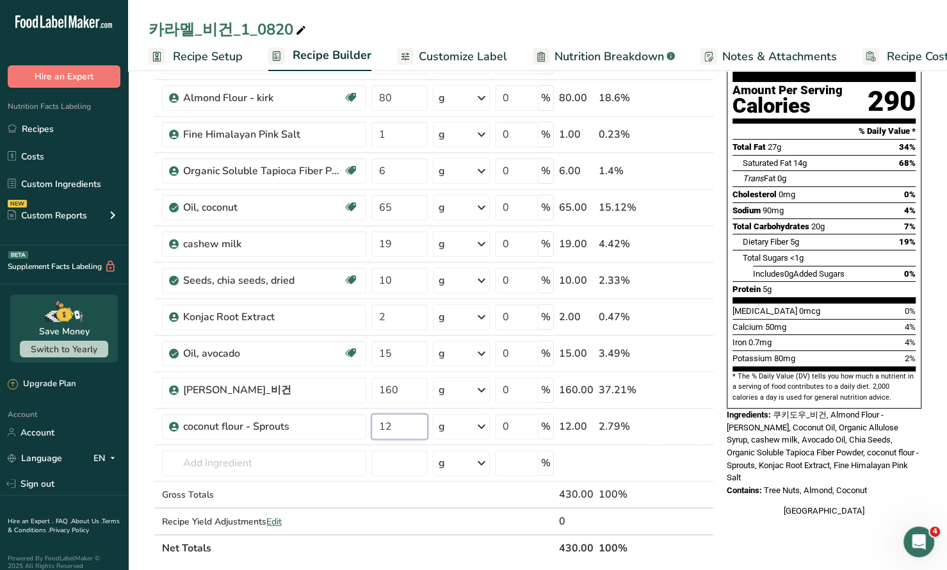
type input "12"
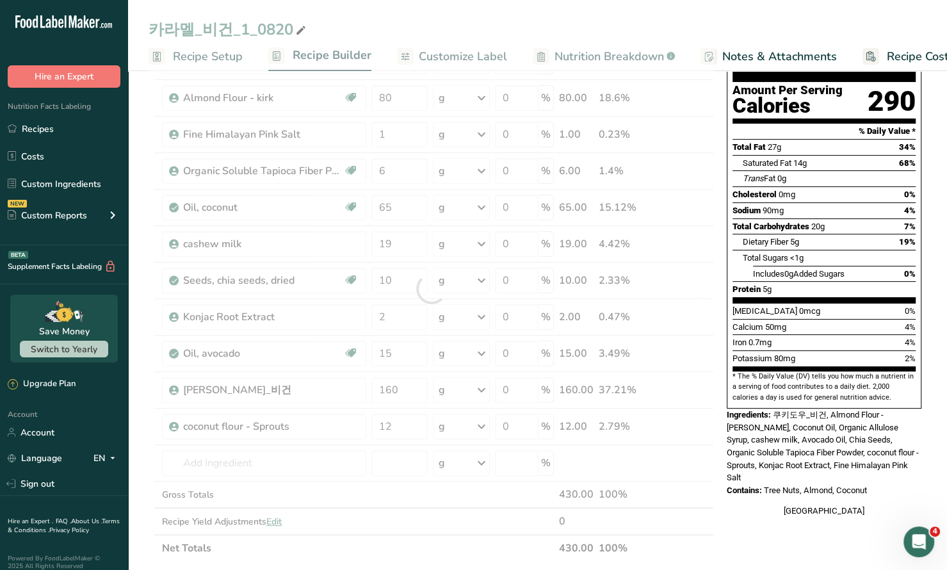
click at [140, 373] on section "Add Ingredients Manage Recipe Delete Recipe Duplicate Recipe Scale Recipe Save …" at bounding box center [537, 496] width 819 height 1104
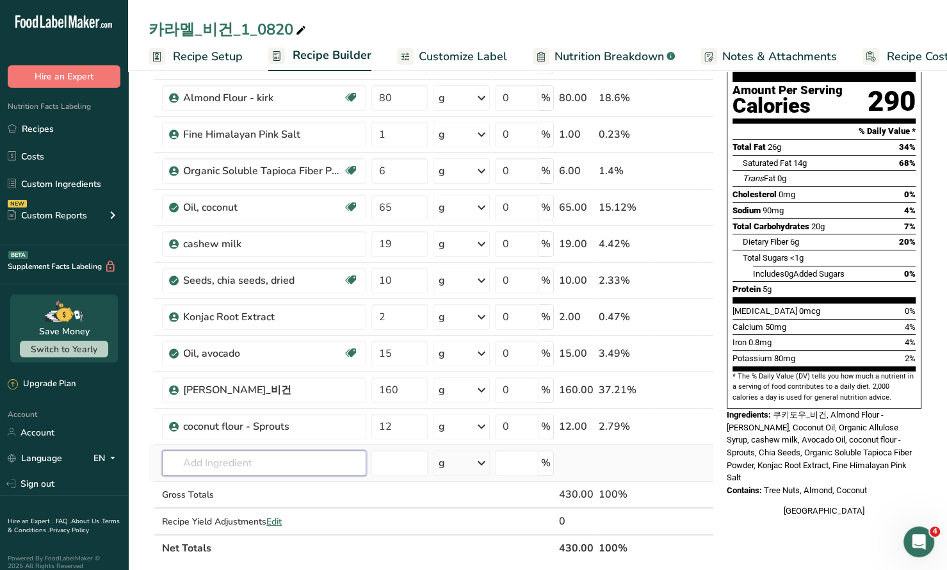
click at [241, 457] on input "text" at bounding box center [264, 463] width 204 height 26
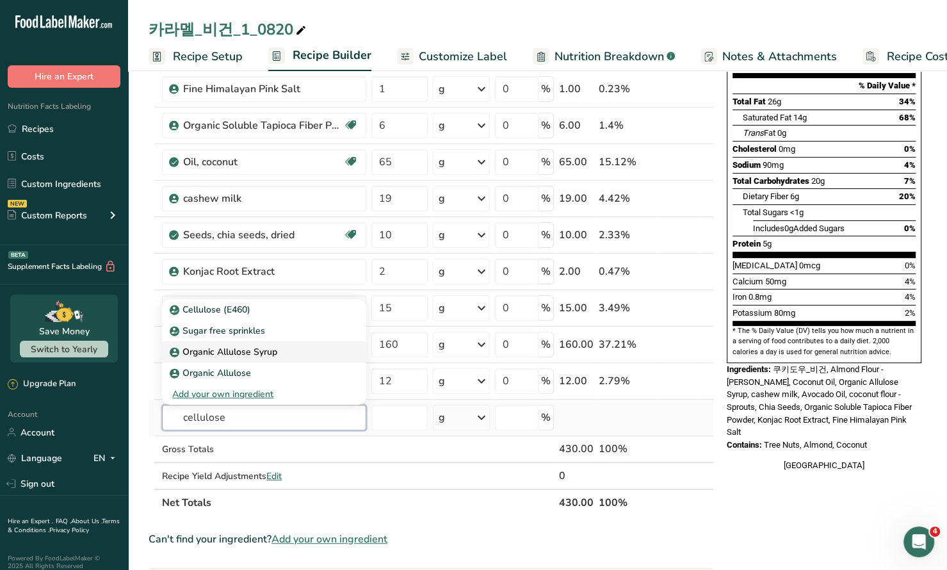
scroll to position [170, 0]
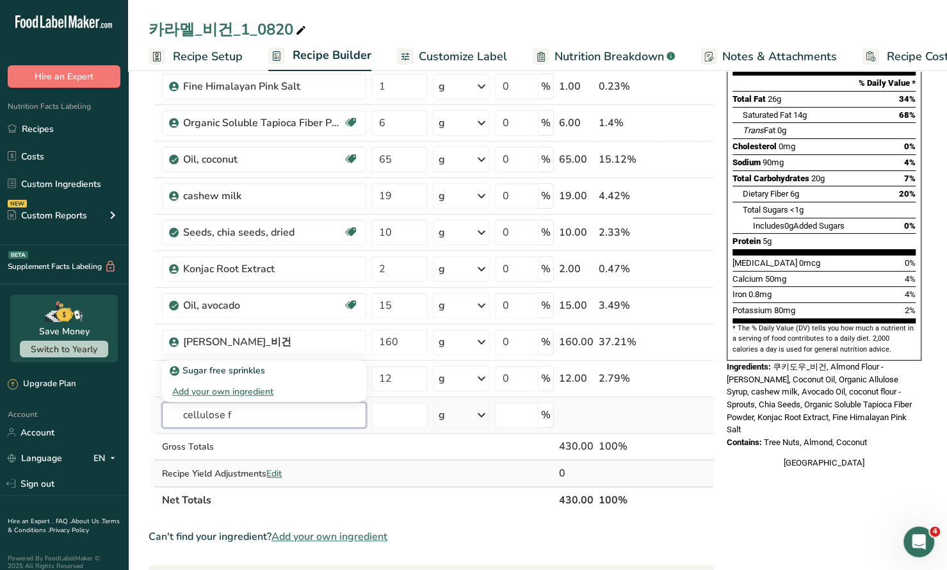
type input "cellulose fi"
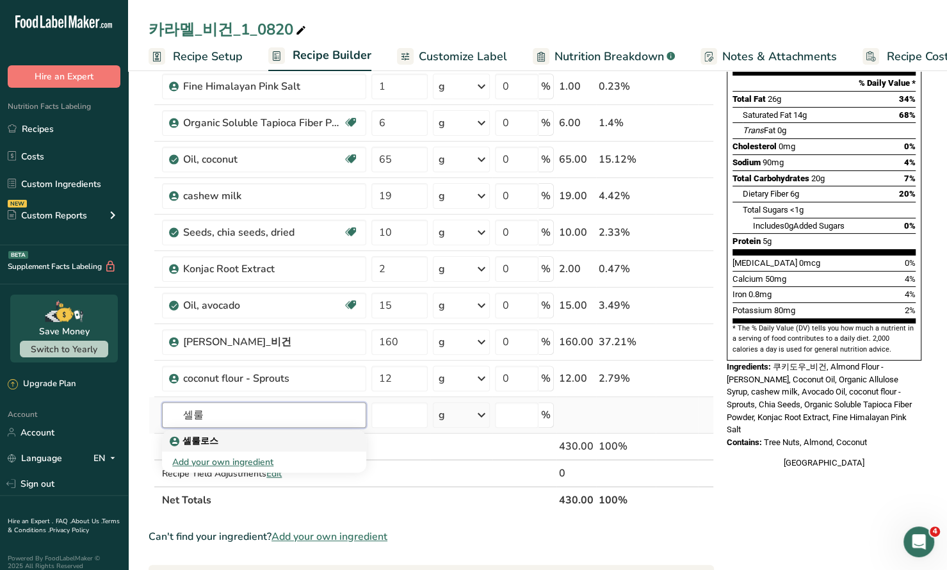
type input "셀룰"
click at [211, 430] on link "셀룰로스" at bounding box center [264, 440] width 204 height 21
type input "셀룰로스"
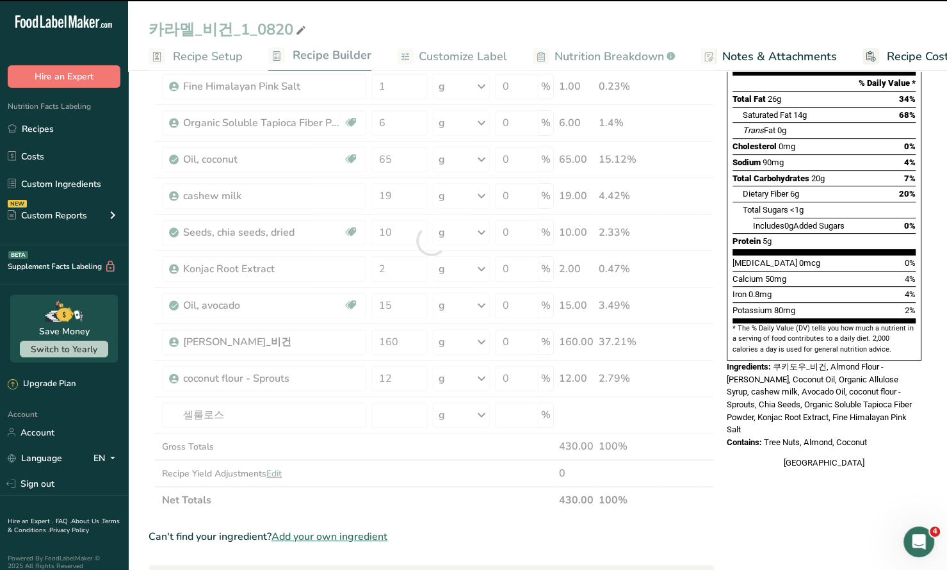
type input "0"
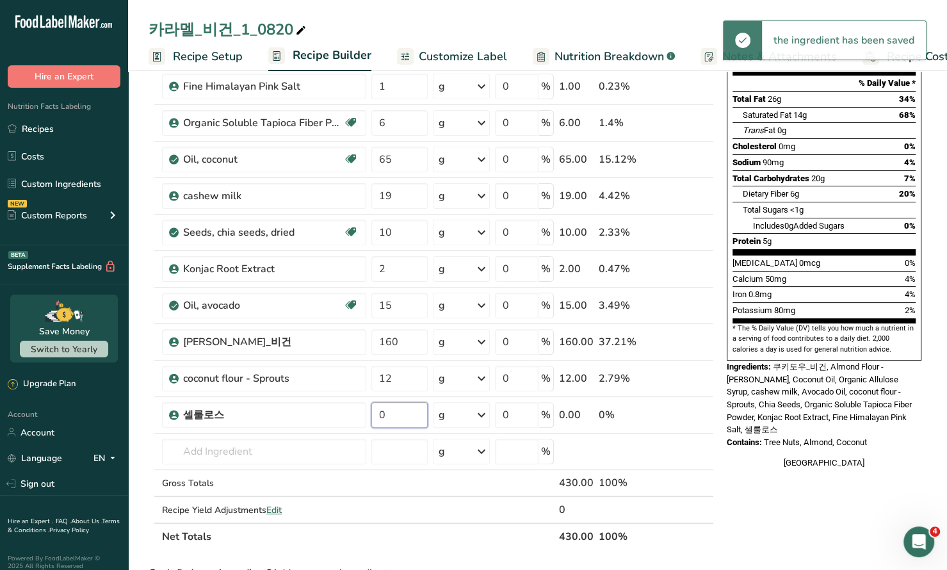
click at [398, 419] on input "0" at bounding box center [399, 415] width 56 height 26
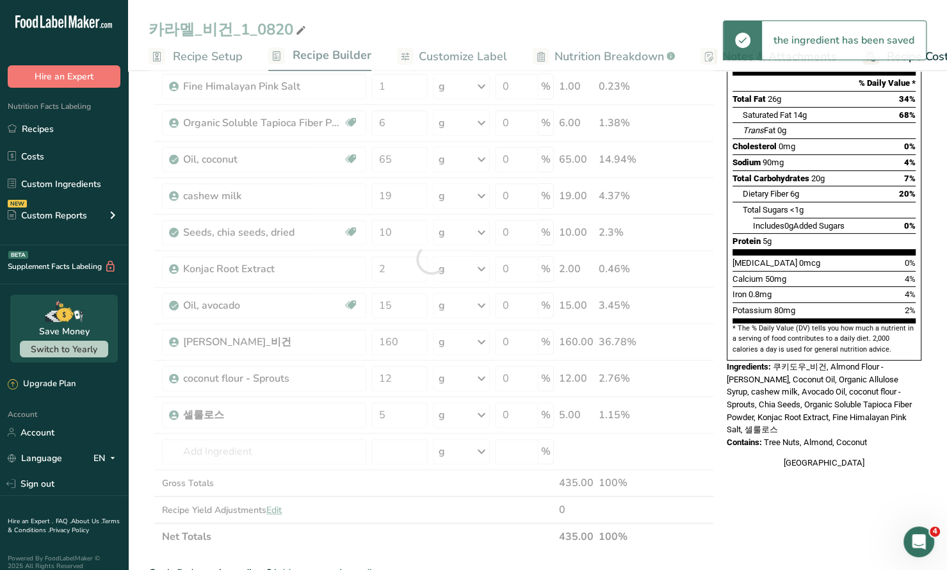
click at [142, 389] on section "Add Ingredients Manage Recipe Delete Recipe Duplicate Recipe Scale Recipe Save …" at bounding box center [537, 466] width 819 height 1141
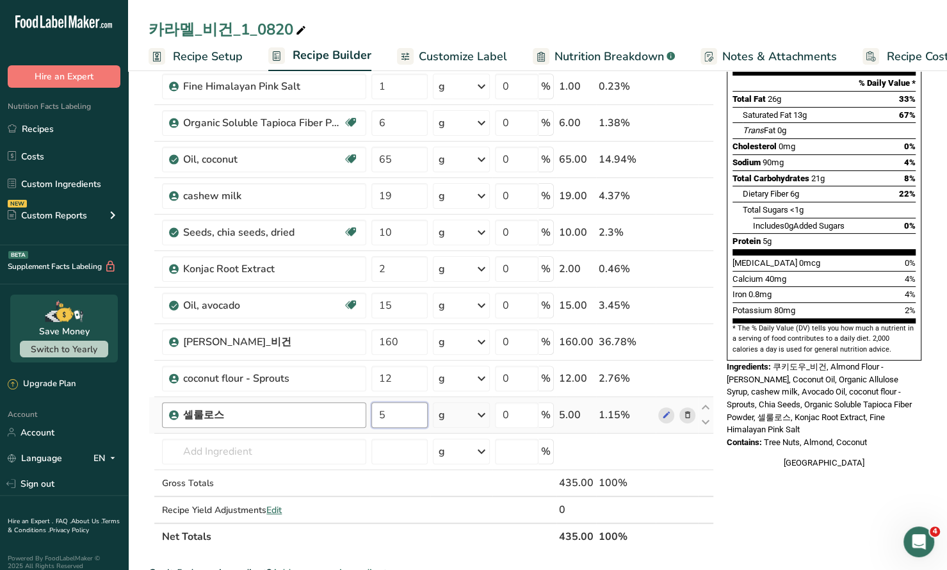
drag, startPoint x: 401, startPoint y: 409, endPoint x: 316, endPoint y: 409, distance: 85.2
click at [316, 409] on tr "셀룰로스 5 g Weight Units g kg mg See more Volume Units l Volume units require a de…" at bounding box center [431, 415] width 564 height 36
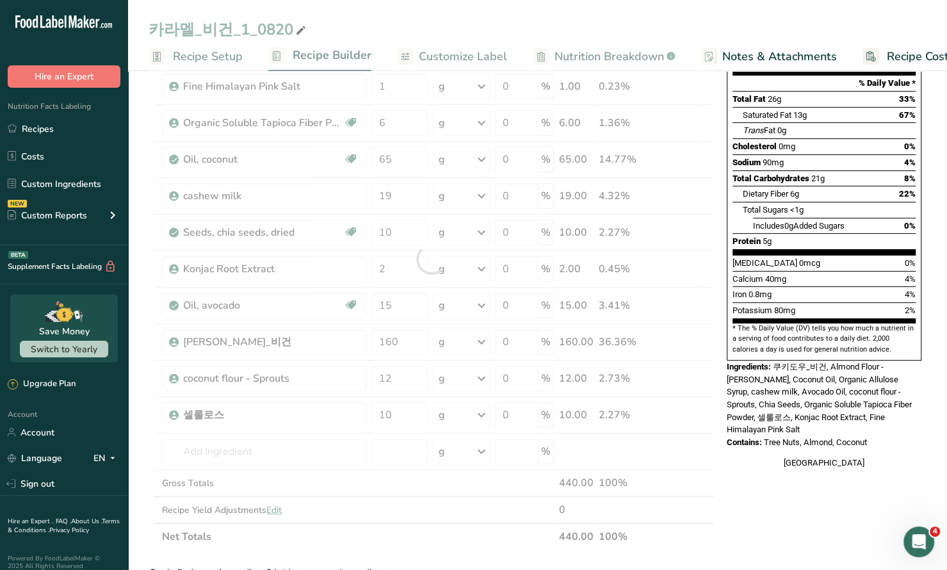
click at [140, 326] on section "Add Ingredients Manage Recipe Delete Recipe Duplicate Recipe Scale Recipe Save …" at bounding box center [537, 466] width 819 height 1141
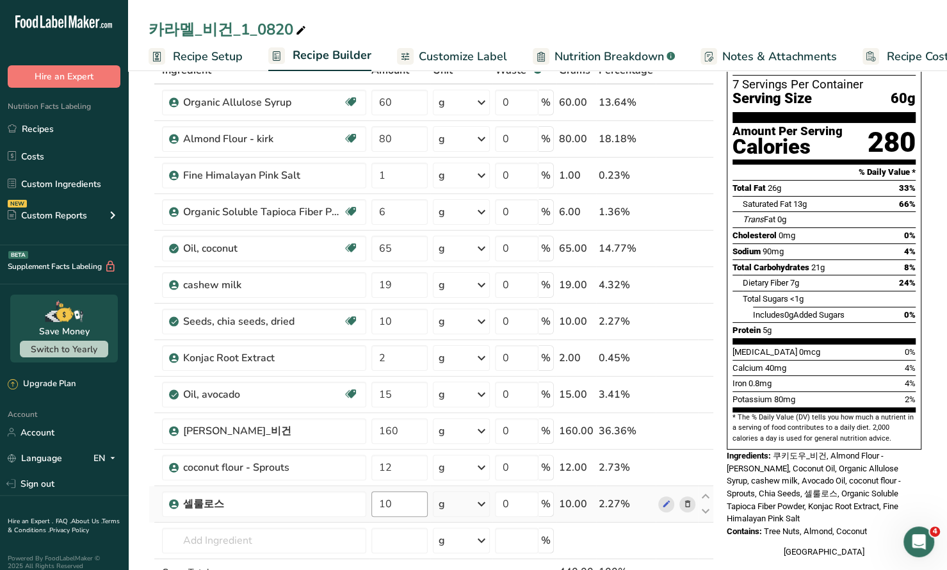
scroll to position [82, 0]
drag, startPoint x: 376, startPoint y: 495, endPoint x: 410, endPoint y: 495, distance: 33.3
click at [410, 495] on input "10" at bounding box center [399, 503] width 56 height 26
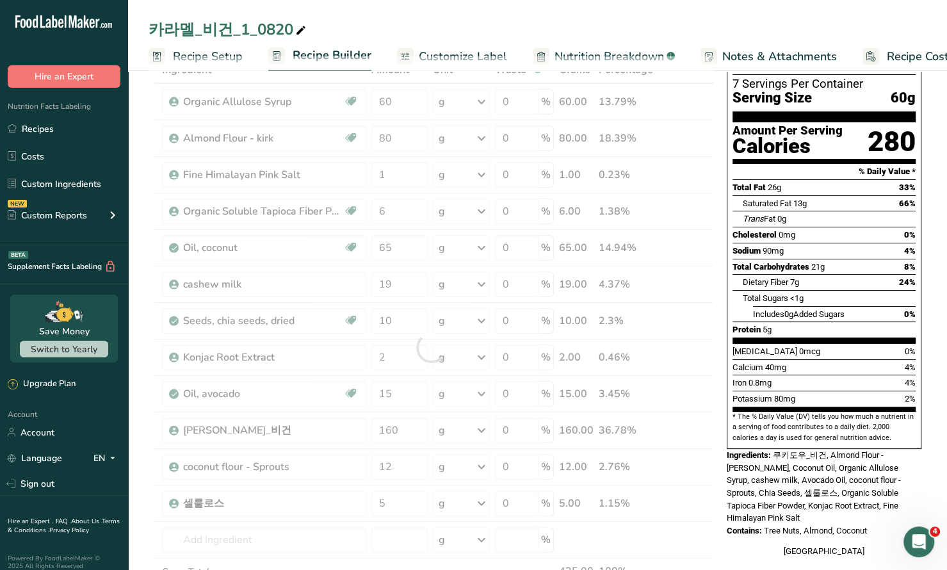
click at [134, 413] on section "Add Ingredients Manage Recipe Delete Recipe Duplicate Recipe Scale Recipe Save …" at bounding box center [537, 555] width 819 height 1141
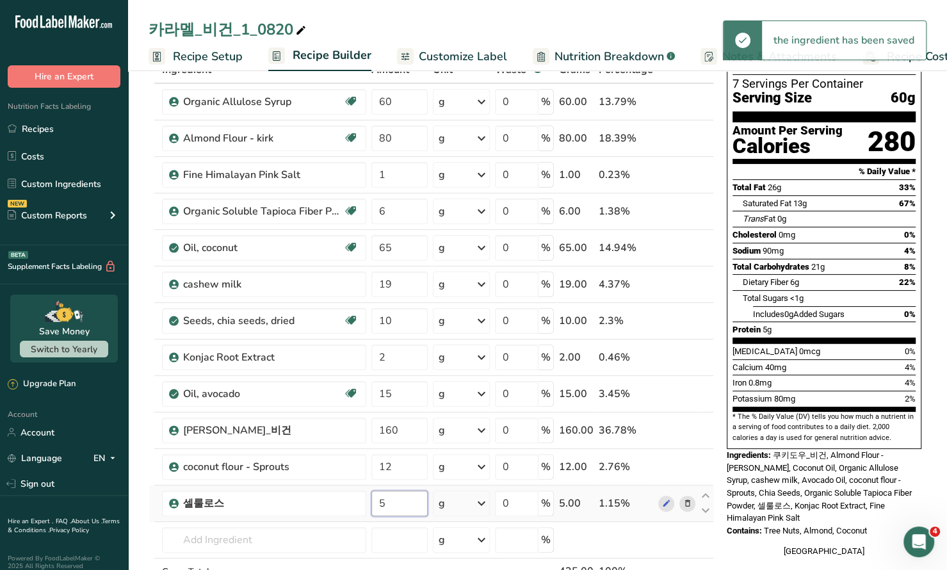
drag, startPoint x: 375, startPoint y: 502, endPoint x: 402, endPoint y: 501, distance: 26.9
click at [389, 502] on input "5" at bounding box center [399, 503] width 56 height 26
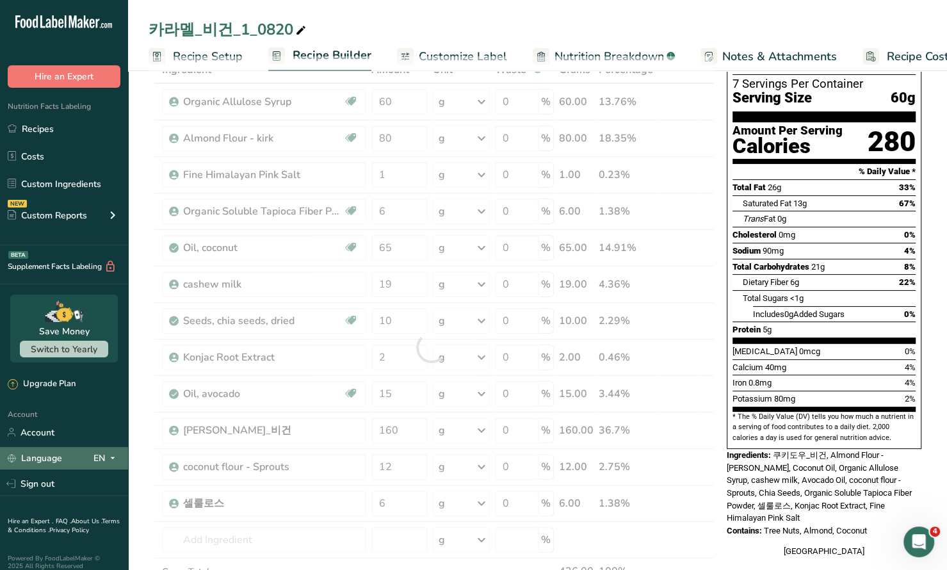
click at [127, 463] on link "Language EN English Spanish" at bounding box center [64, 458] width 128 height 22
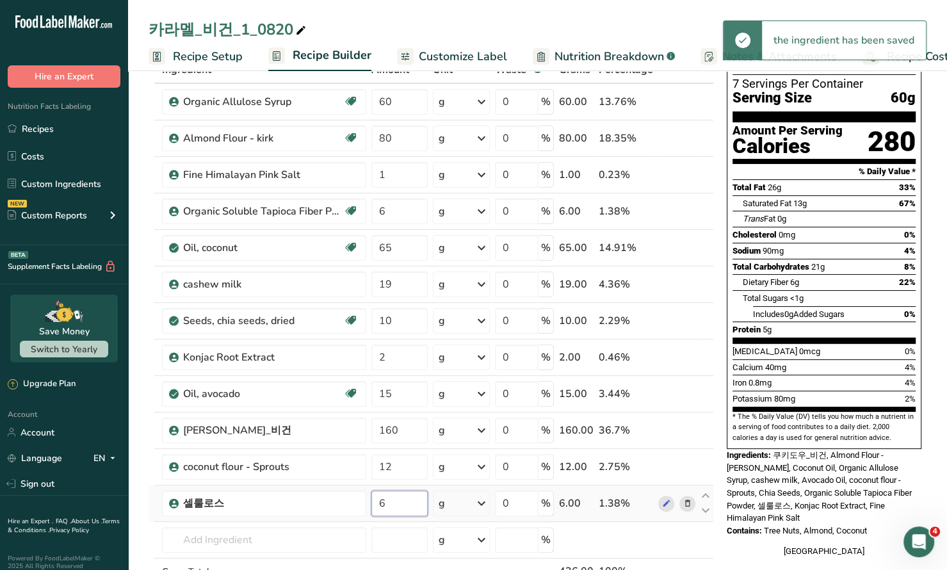
drag, startPoint x: 392, startPoint y: 503, endPoint x: 368, endPoint y: 503, distance: 24.3
click at [369, 503] on td "6" at bounding box center [399, 503] width 61 height 36
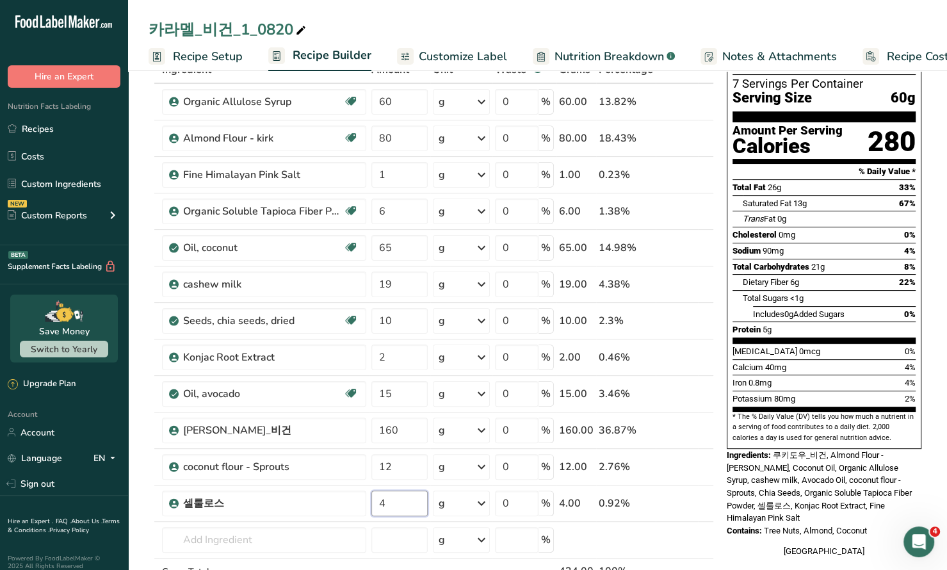
type input "4"
click at [142, 389] on section "Add Ingredients Manage Recipe Delete Recipe Duplicate Recipe Scale Recipe Save …" at bounding box center [537, 555] width 819 height 1141
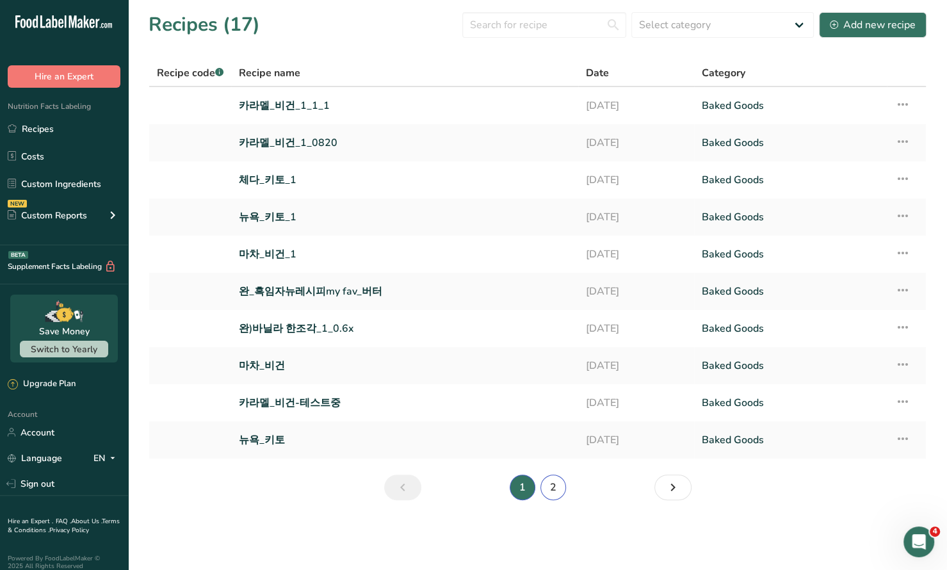
click at [552, 486] on link "2" at bounding box center [553, 487] width 26 height 26
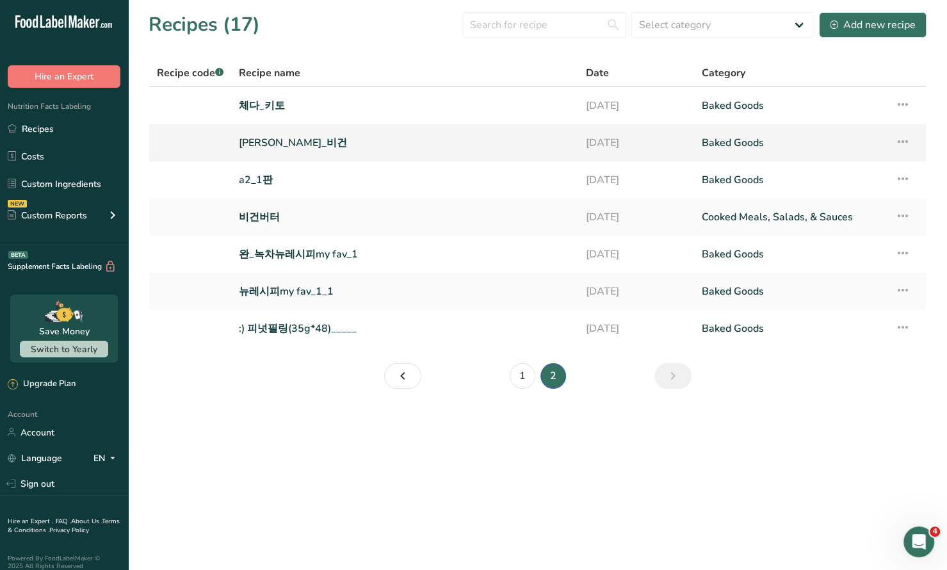
click at [275, 149] on link "[PERSON_NAME]_비건" at bounding box center [405, 142] width 332 height 27
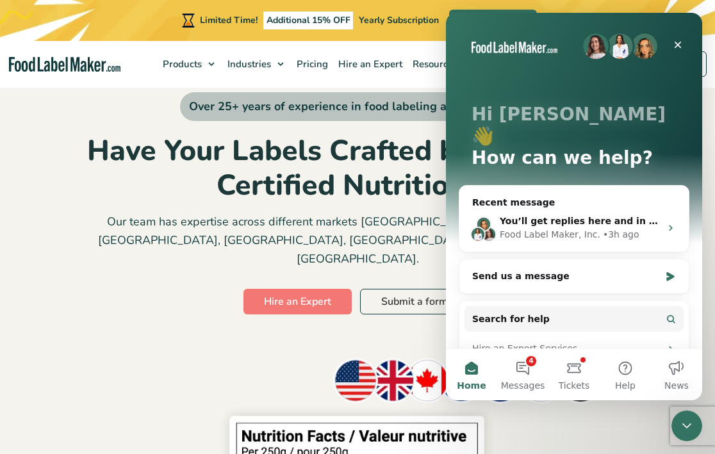
click at [579, 375] on button "Tickets" at bounding box center [573, 374] width 51 height 51
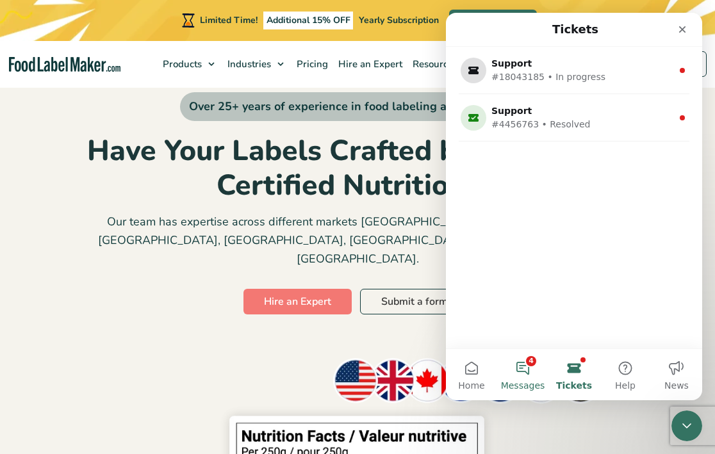
click at [533, 381] on span "Messages" at bounding box center [523, 385] width 44 height 9
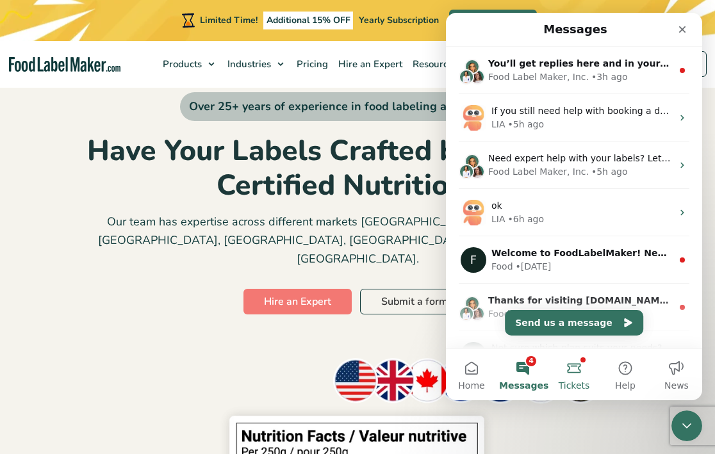
click at [581, 387] on span "Tickets" at bounding box center [573, 385] width 31 height 9
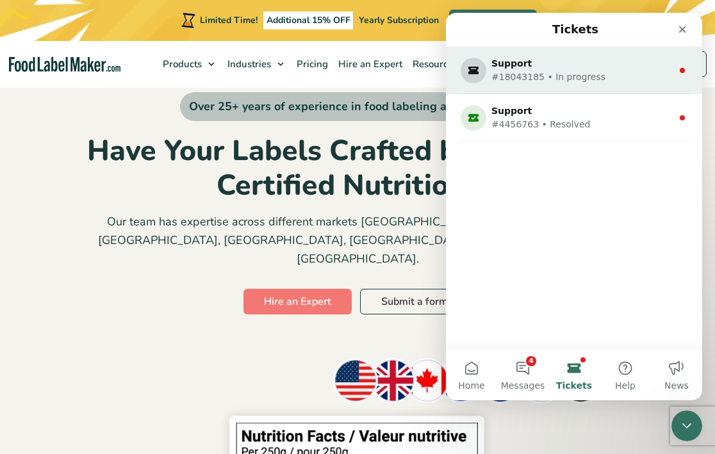
click at [570, 83] on div "#18043185 • In progress" at bounding box center [571, 76] width 160 height 13
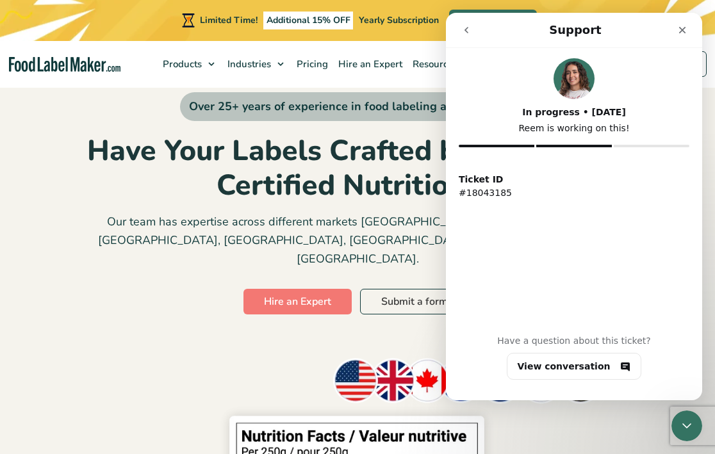
drag, startPoint x: 467, startPoint y: 27, endPoint x: 514, endPoint y: 327, distance: 303.2
click at [515, 327] on div "Support In progress • [DATE] Reem is working on this! Ticket ID #18043185 Have …" at bounding box center [574, 206] width 256 height 387
click at [469, 37] on button "go back" at bounding box center [466, 30] width 24 height 24
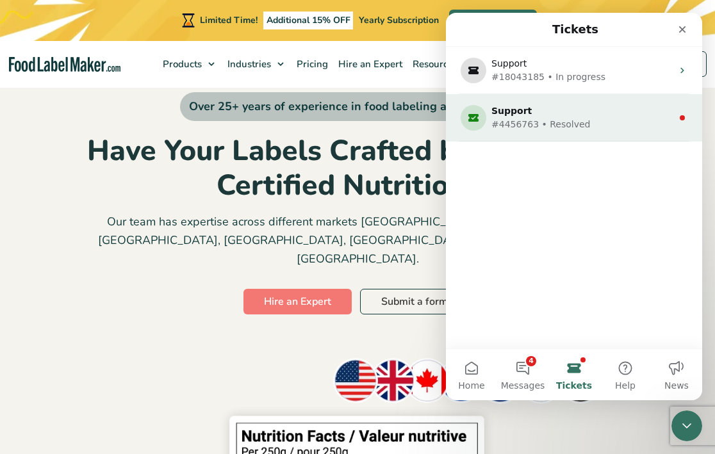
click at [519, 124] on div "#4456763 • Resolved" at bounding box center [571, 124] width 160 height 13
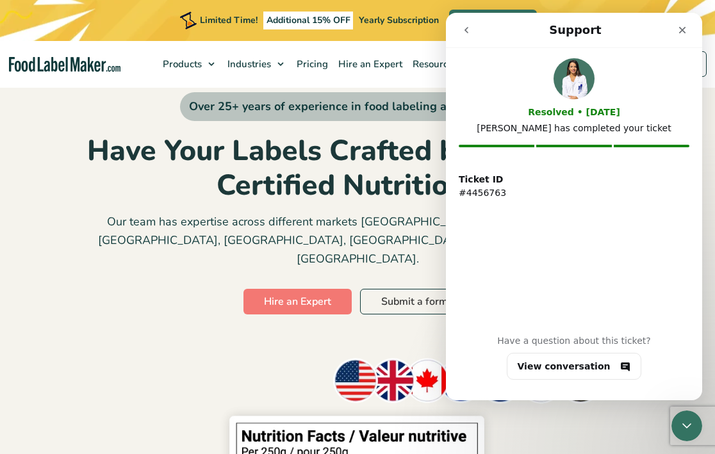
click at [464, 26] on icon "go back" at bounding box center [466, 30] width 10 height 10
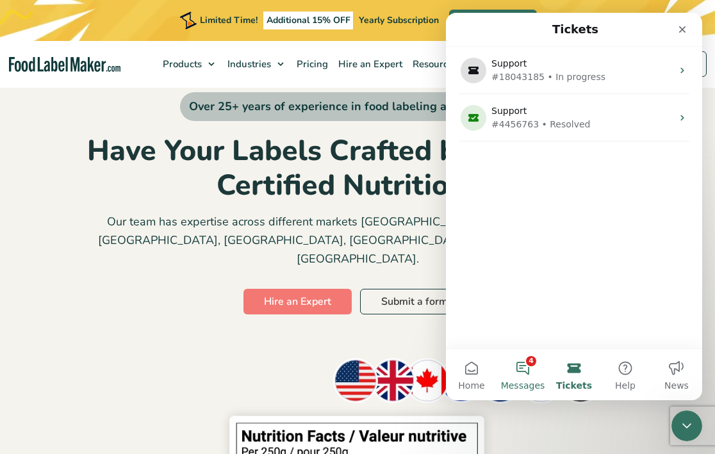
click at [522, 364] on button "4 Messages" at bounding box center [522, 374] width 51 height 51
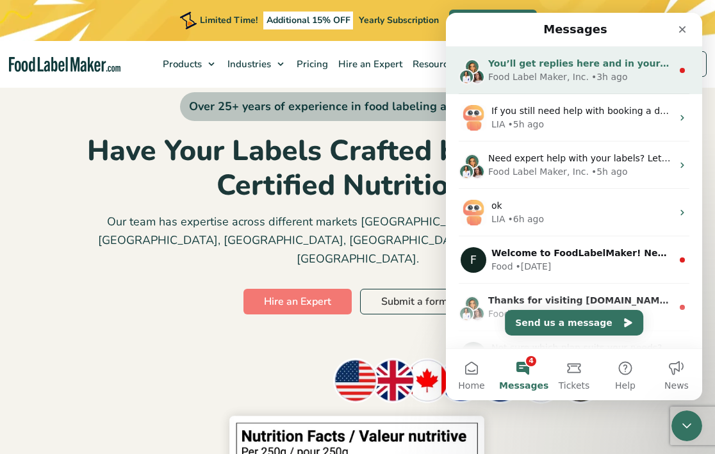
click at [507, 80] on div "Food Label Maker, Inc." at bounding box center [538, 76] width 101 height 13
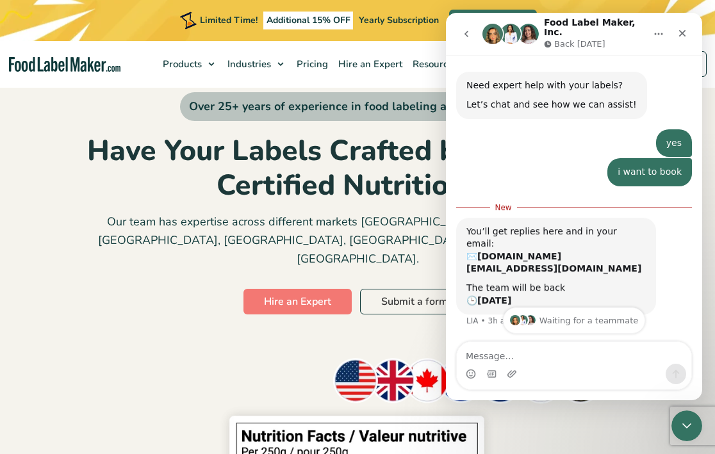
scroll to position [25, 0]
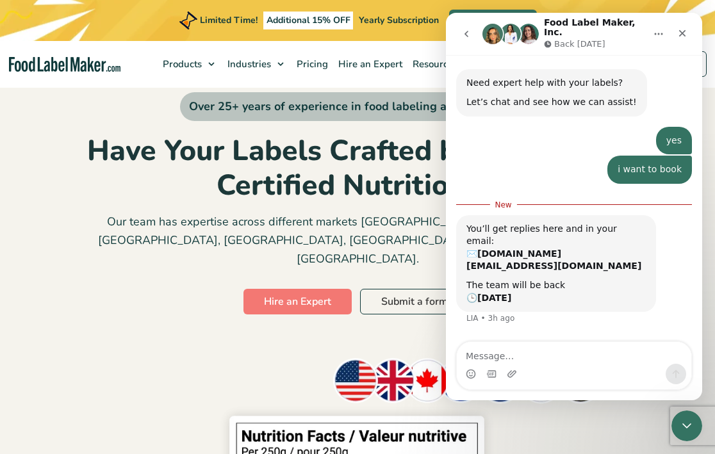
click at [189, 286] on div "Over 25+ years of experience in food labeling and compliance Have Your Labels C…" at bounding box center [357, 204] width 595 height 245
click at [684, 33] on icon "Close" at bounding box center [682, 33] width 10 height 10
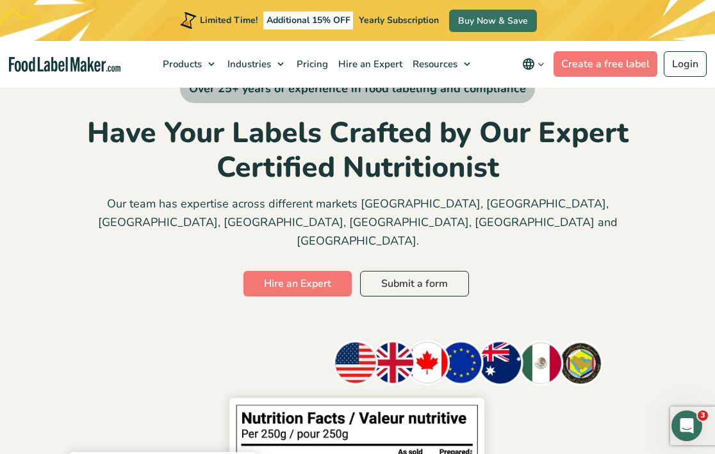
scroll to position [0, 0]
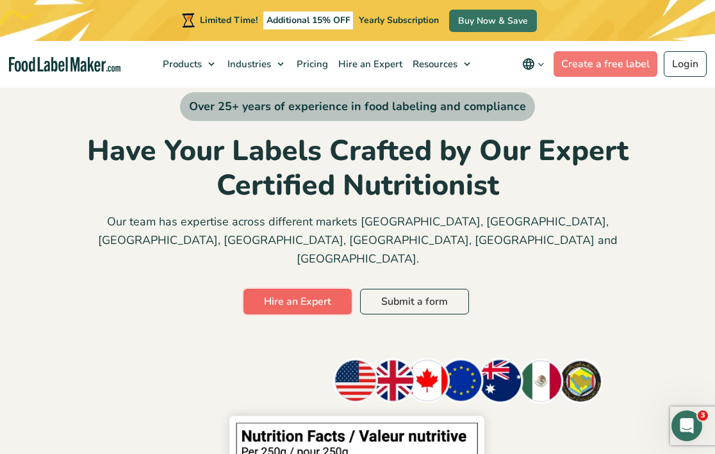
click at [303, 289] on link "Hire an Expert" at bounding box center [297, 302] width 108 height 26
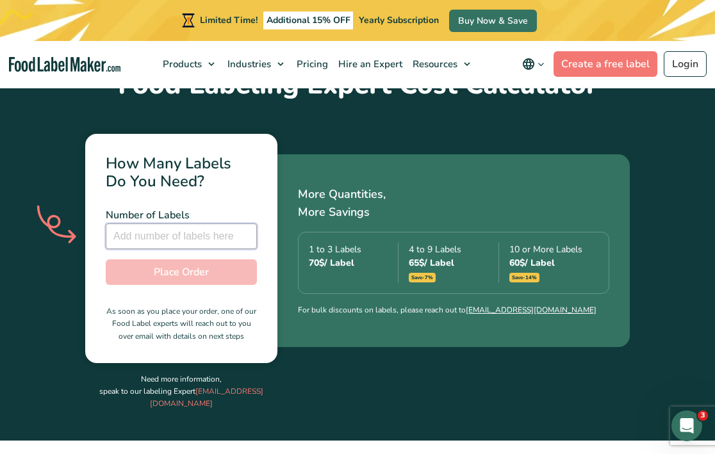
click at [182, 223] on input "number" at bounding box center [181, 236] width 151 height 26
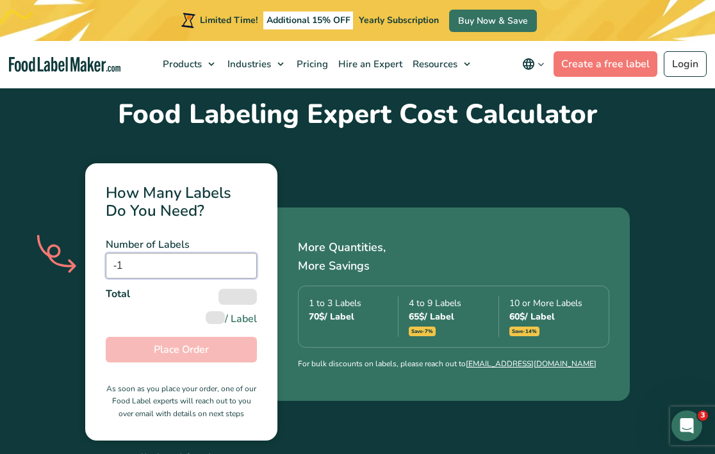
scroll to position [756, 0]
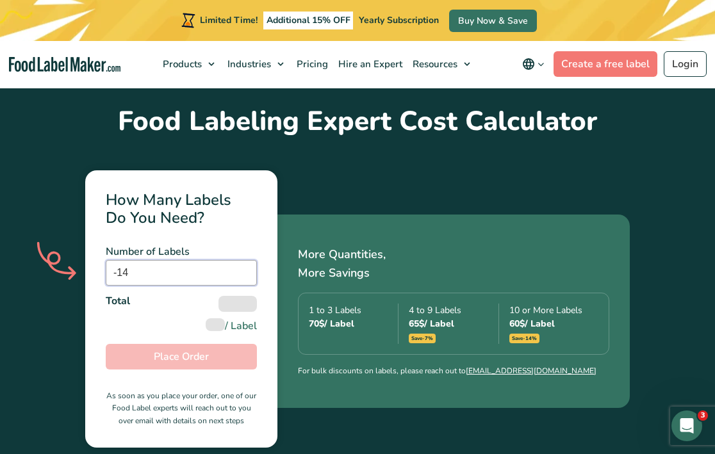
drag, startPoint x: 131, startPoint y: 239, endPoint x: 66, endPoint y: 238, distance: 65.3
click at [85, 238] on div "How Many Labels Do You Need? Number of Labels -14 Number of Labels is required …" at bounding box center [181, 308] width 192 height 277
type input "4"
click at [50, 296] on div "Food Labeling Expert Cost Calculator How Many Labels Do You Need? Number of Lab…" at bounding box center [357, 299] width 615 height 451
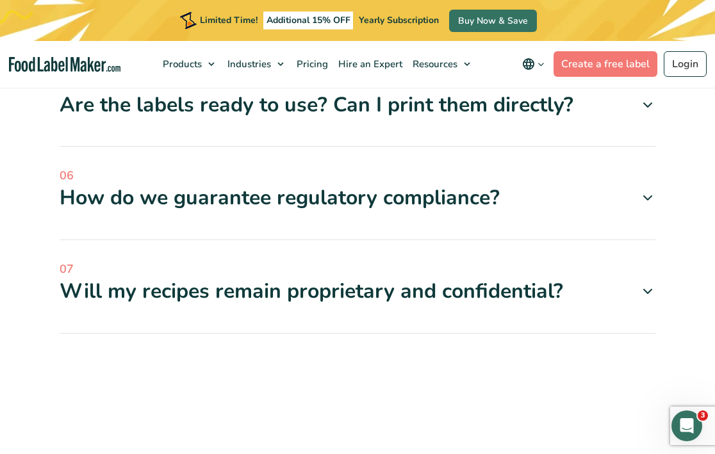
scroll to position [6131, 0]
